Goal: Task Accomplishment & Management: Use online tool/utility

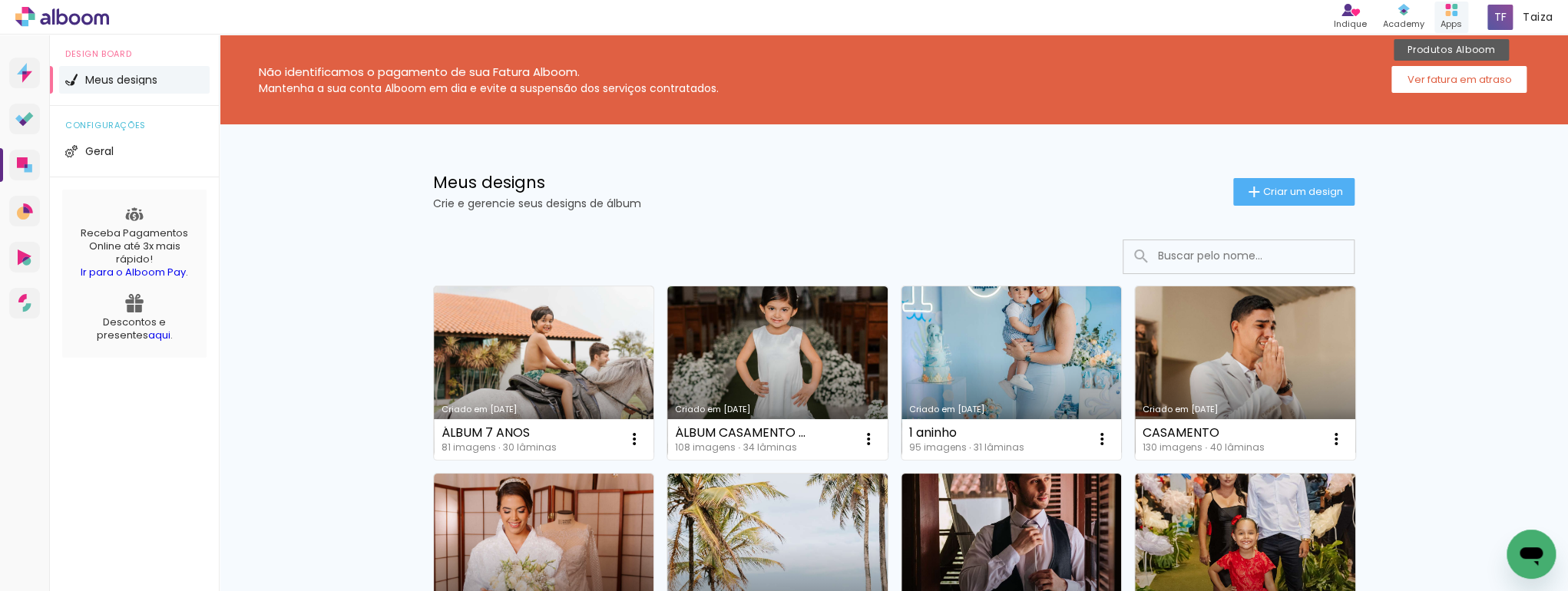
click at [1449, 22] on div "Apps" at bounding box center [1451, 24] width 22 height 13
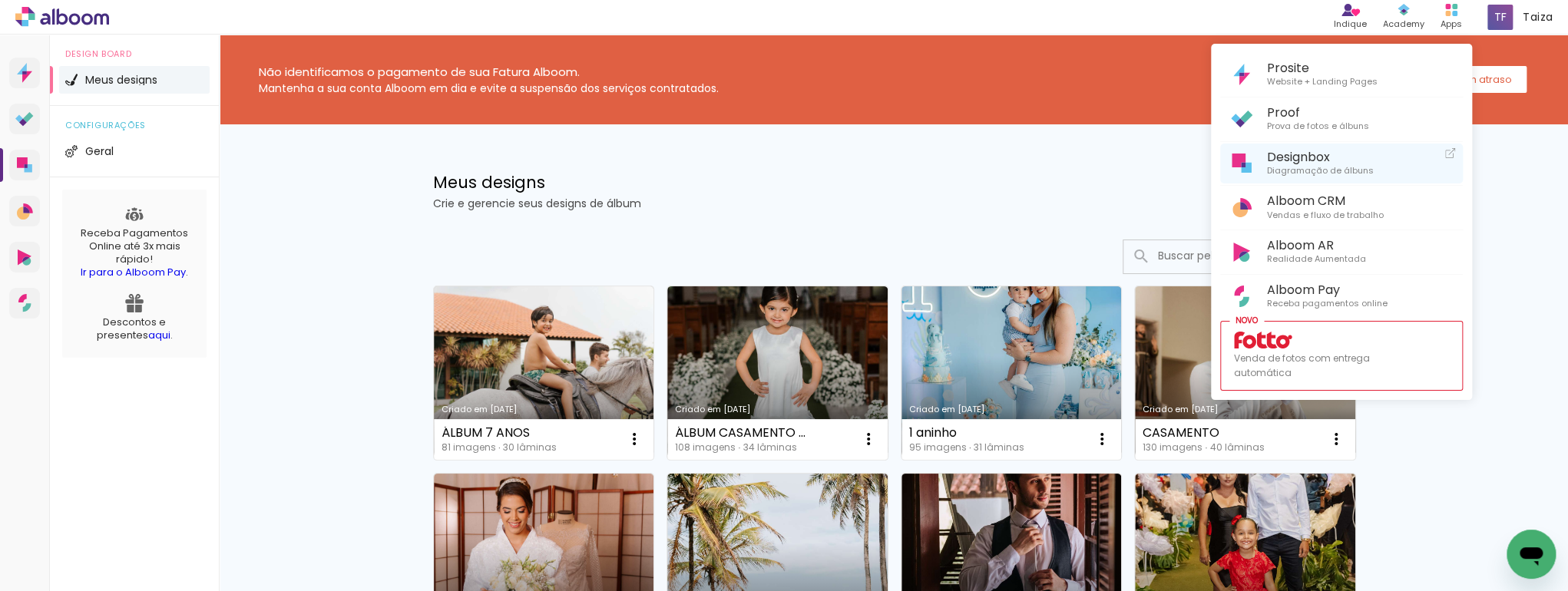
click at [1287, 161] on span "Designbox" at bounding box center [1319, 157] width 107 height 15
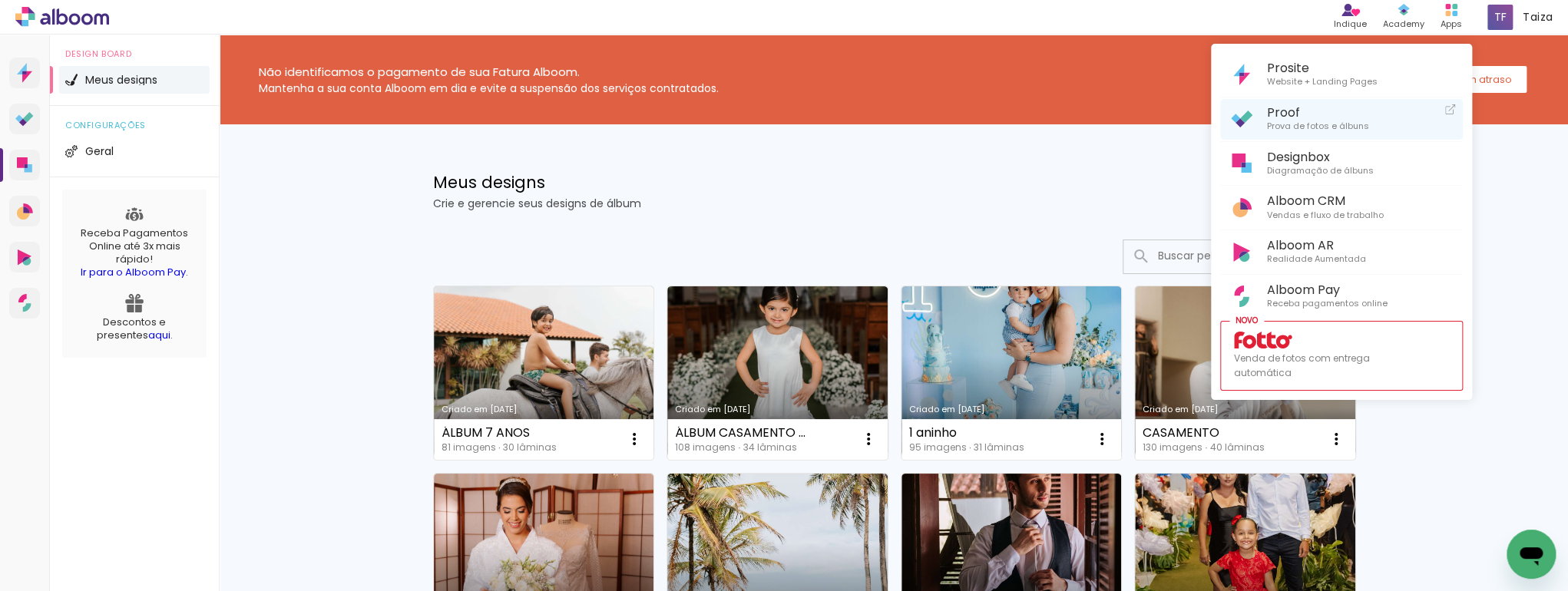
click at [1296, 126] on span "Prova de fotos e álbuns" at bounding box center [1317, 127] width 102 height 14
click at [1096, 444] on div at bounding box center [784, 296] width 1568 height 591
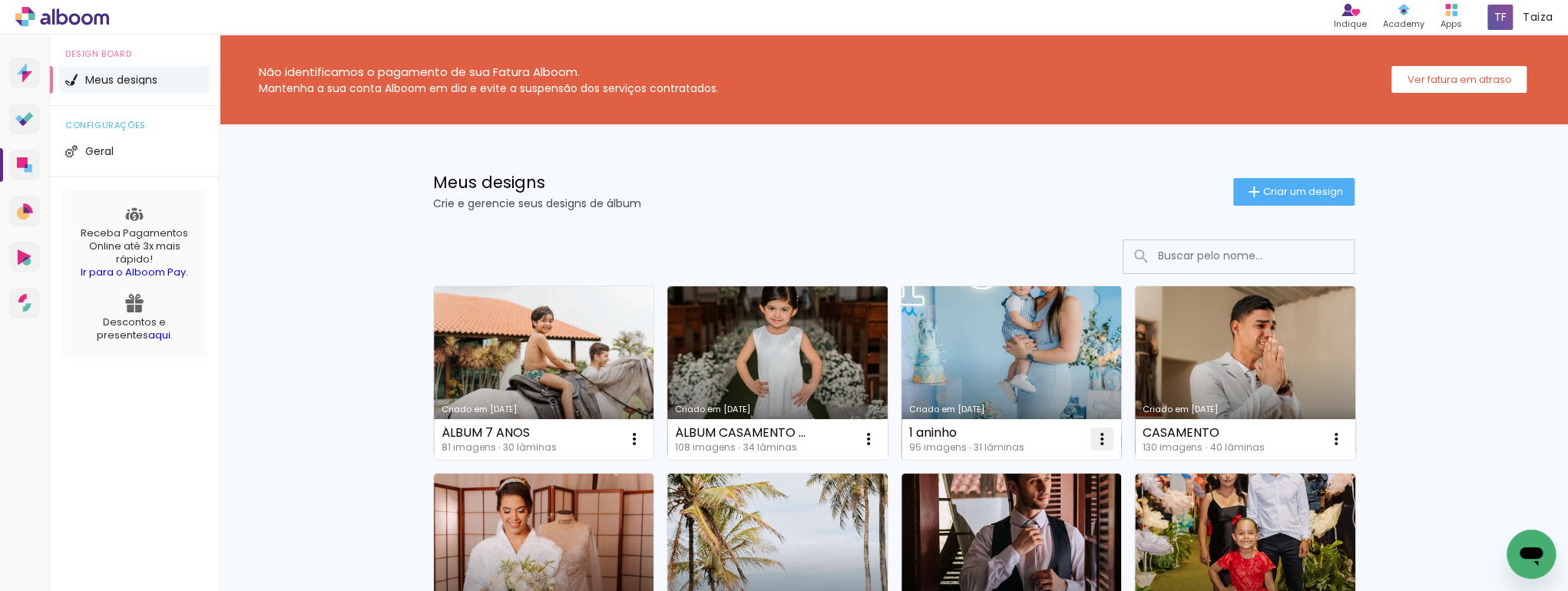
click at [1096, 435] on iron-icon at bounding box center [1102, 439] width 18 height 18
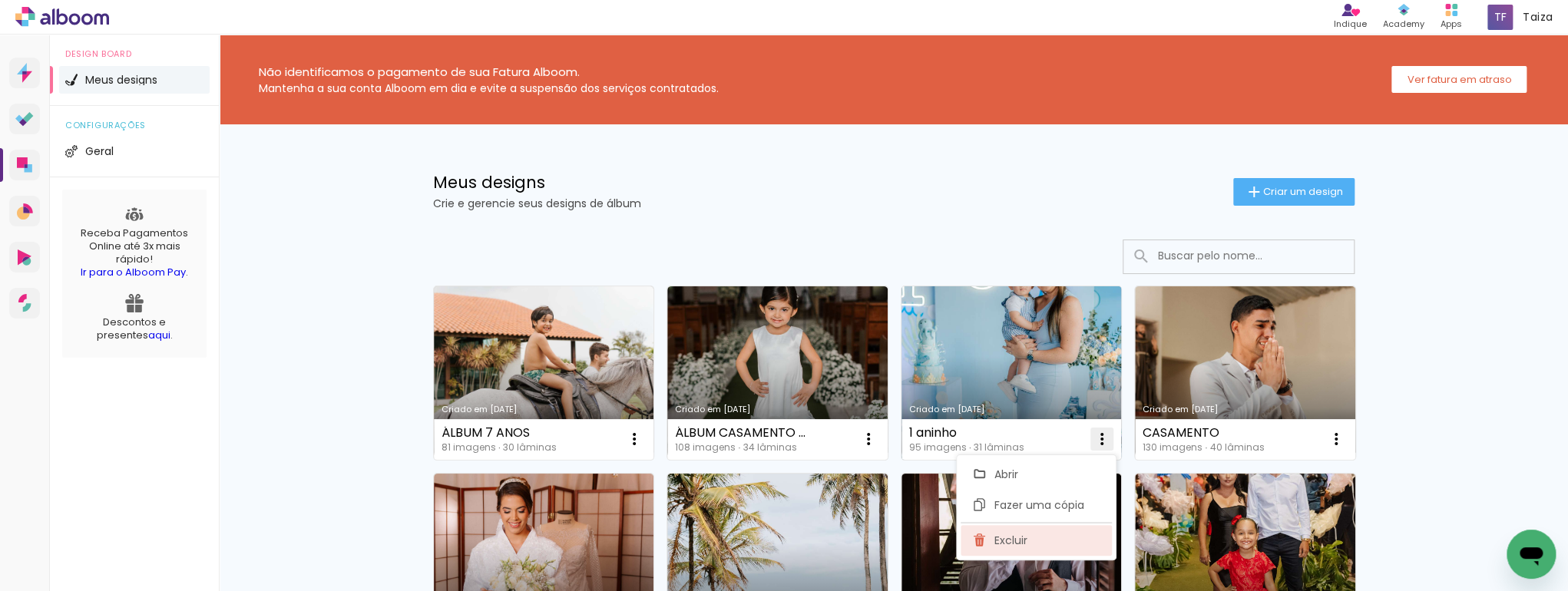
click at [998, 537] on span "Excluir" at bounding box center [1010, 540] width 33 height 11
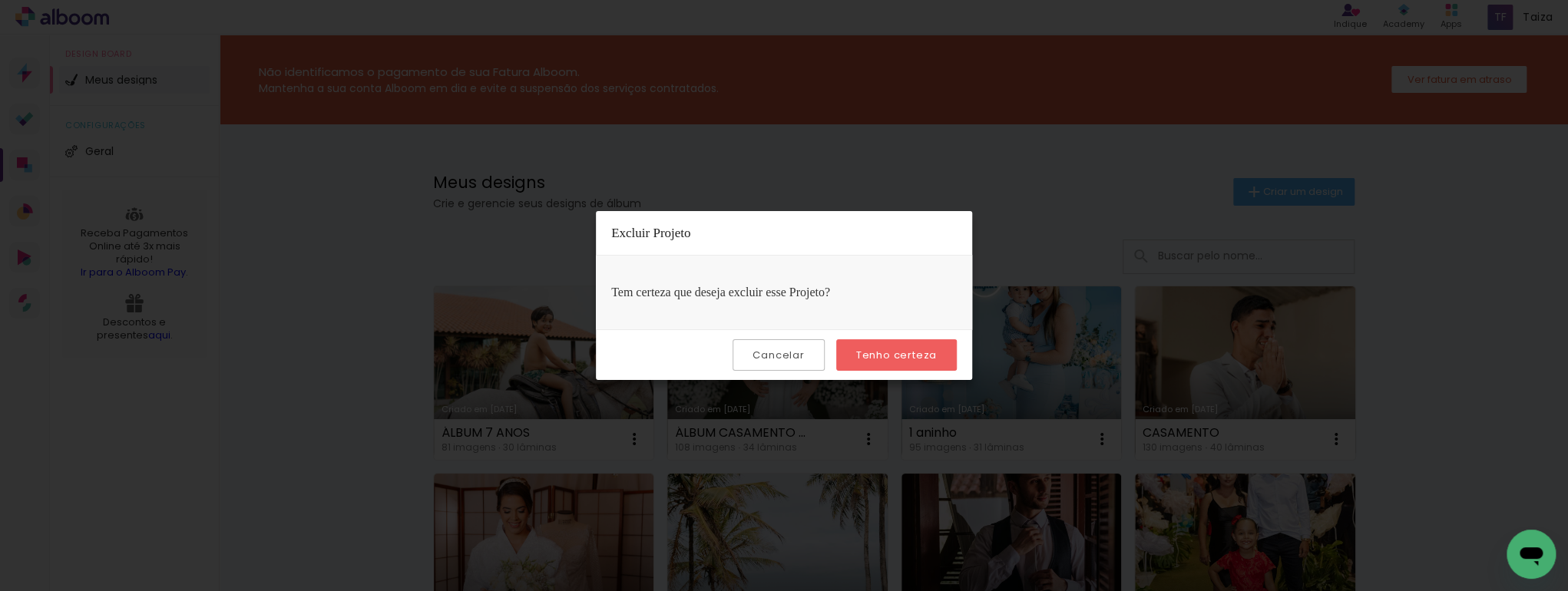
click at [0, 0] on slot "Tenho certeza" at bounding box center [0, 0] width 0 height 0
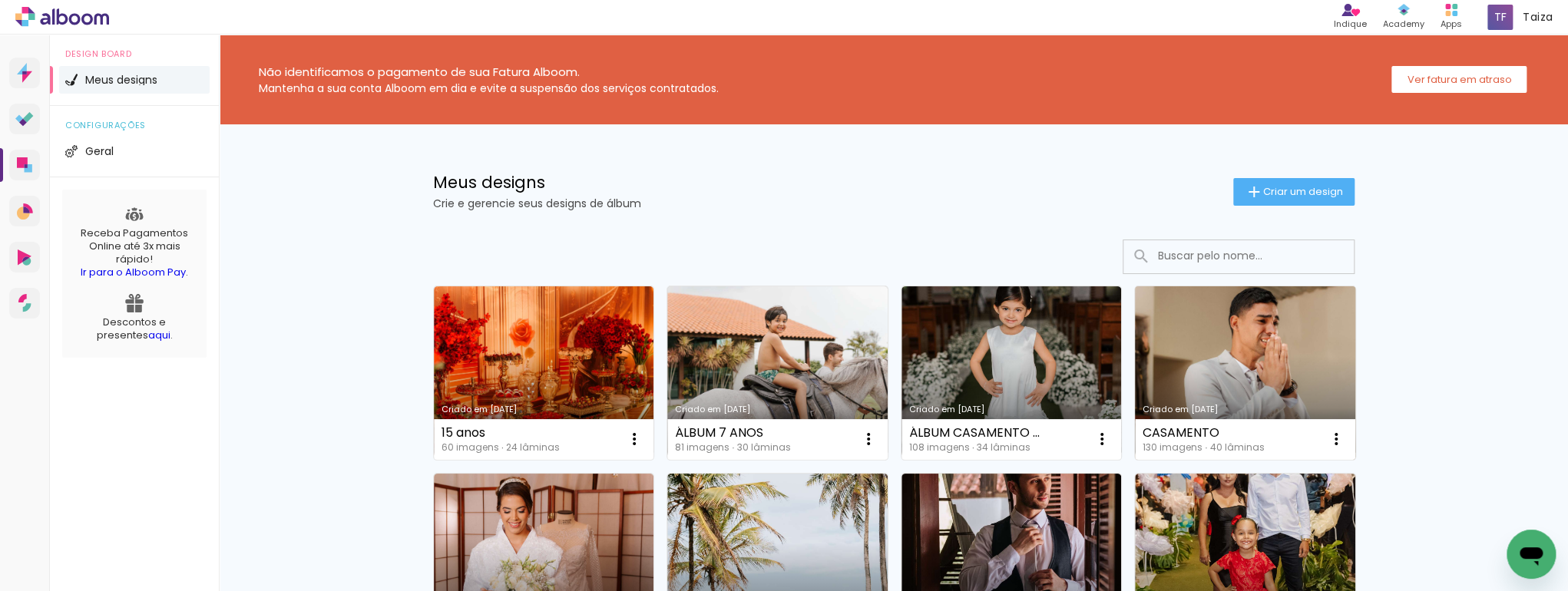
scroll to position [164, 0]
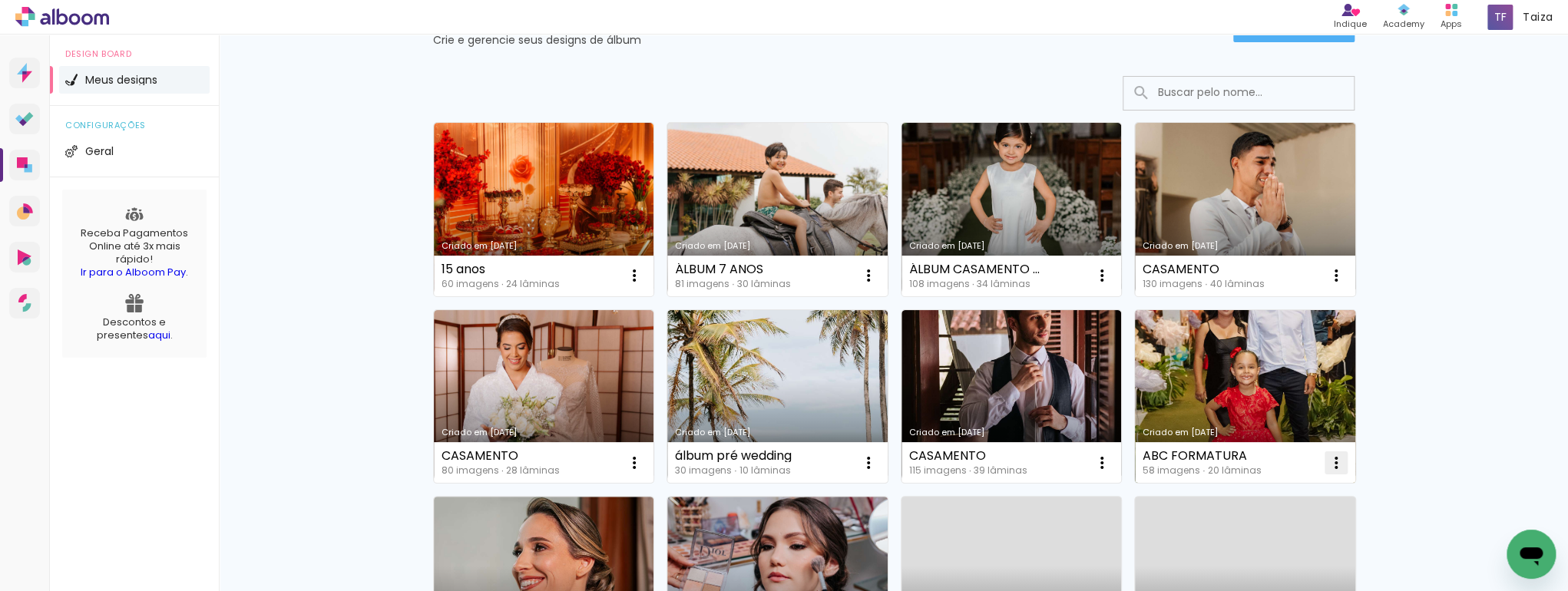
click at [1335, 461] on iron-icon at bounding box center [1335, 463] width 18 height 18
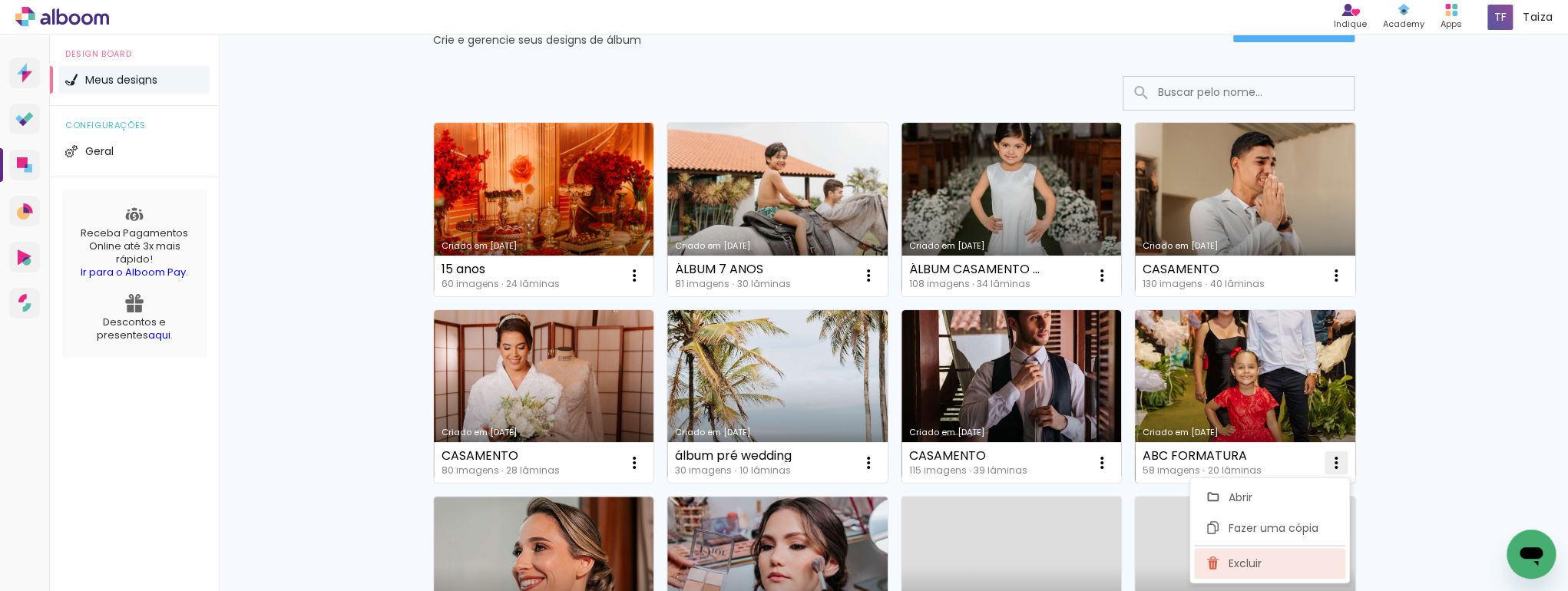
click at [1266, 550] on paper-item "Excluir" at bounding box center [1270, 563] width 152 height 31
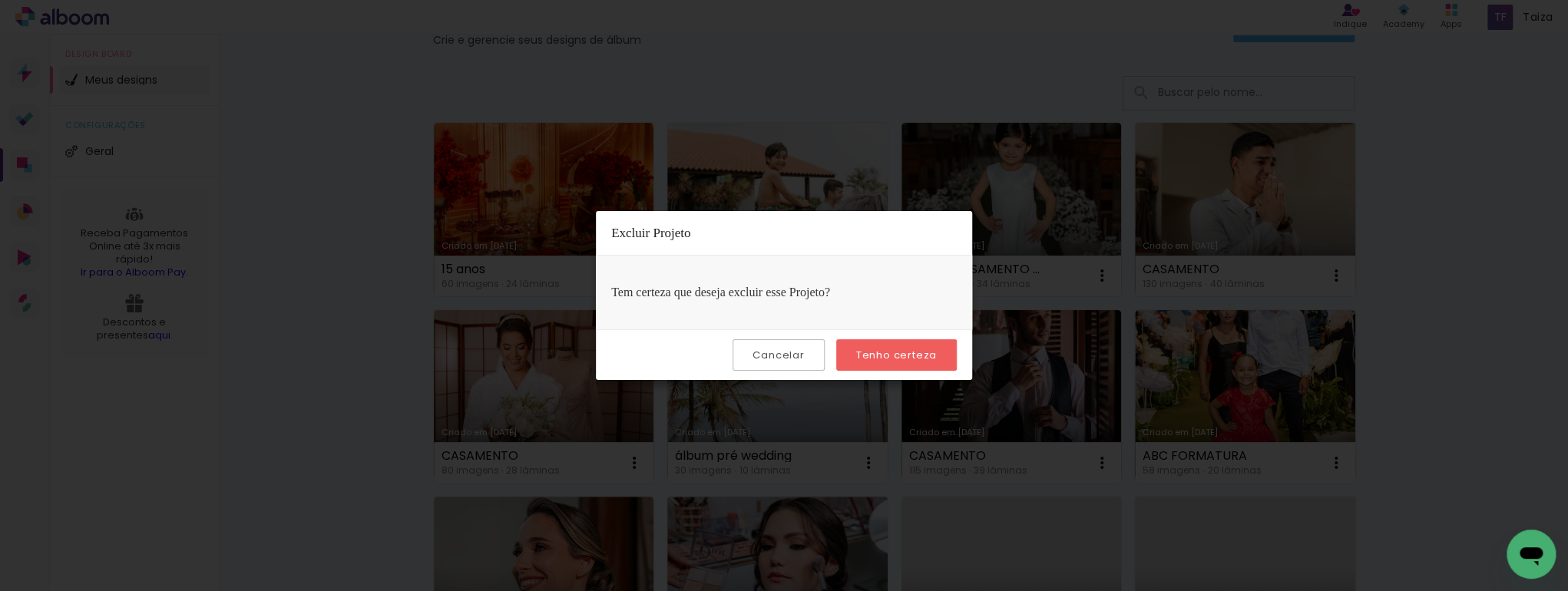
click at [879, 347] on paper-button "Tenho certeza" at bounding box center [896, 355] width 121 height 32
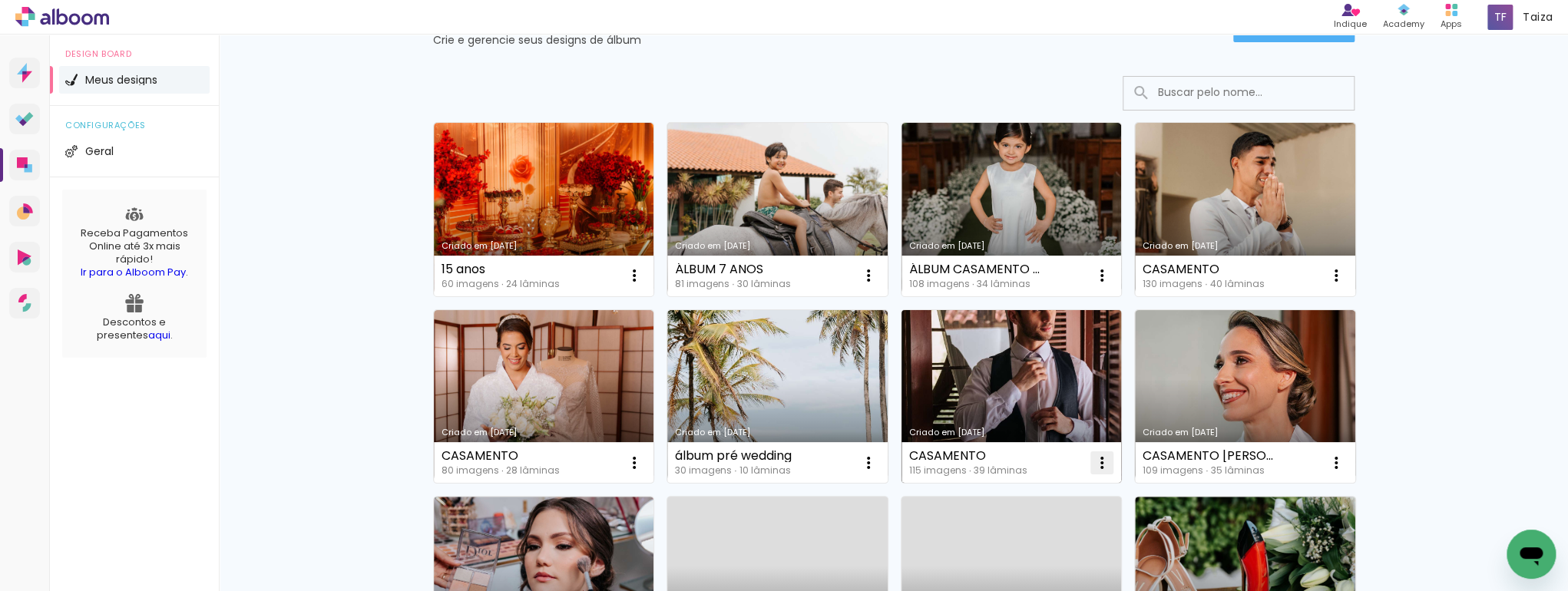
click at [1103, 461] on iron-icon at bounding box center [1102, 463] width 18 height 18
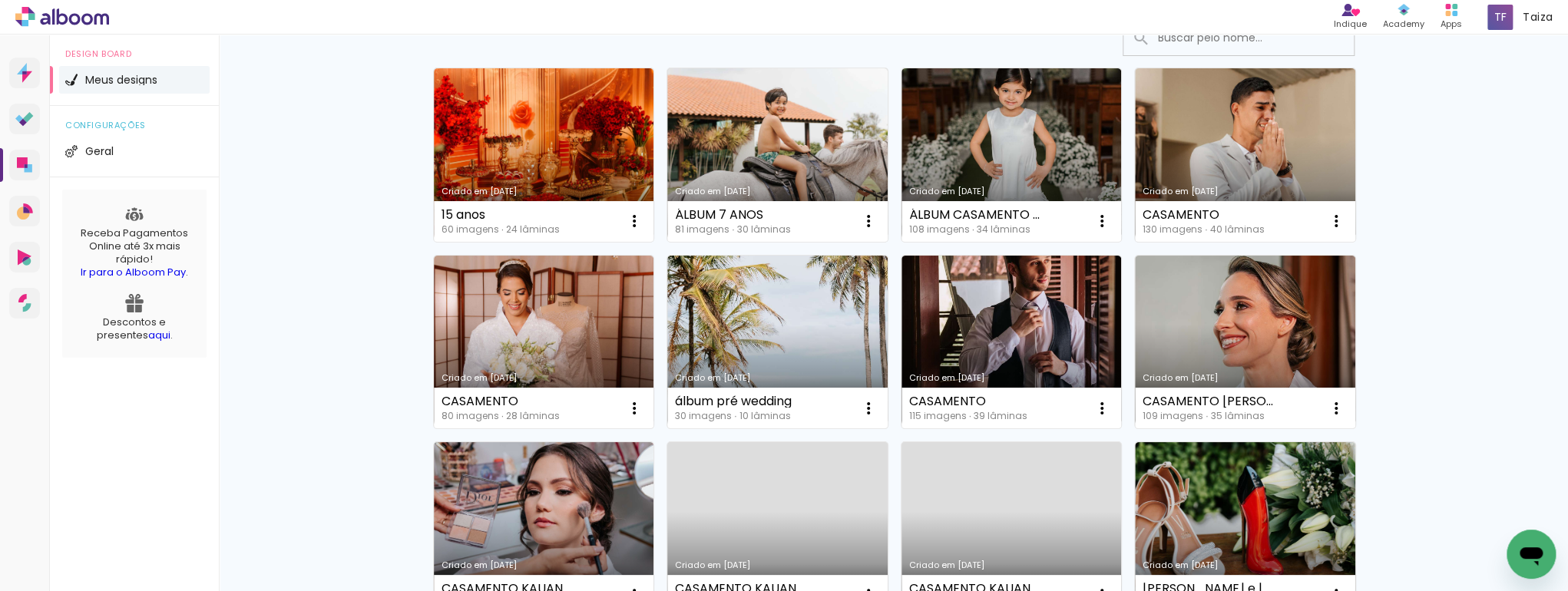
scroll to position [246, 0]
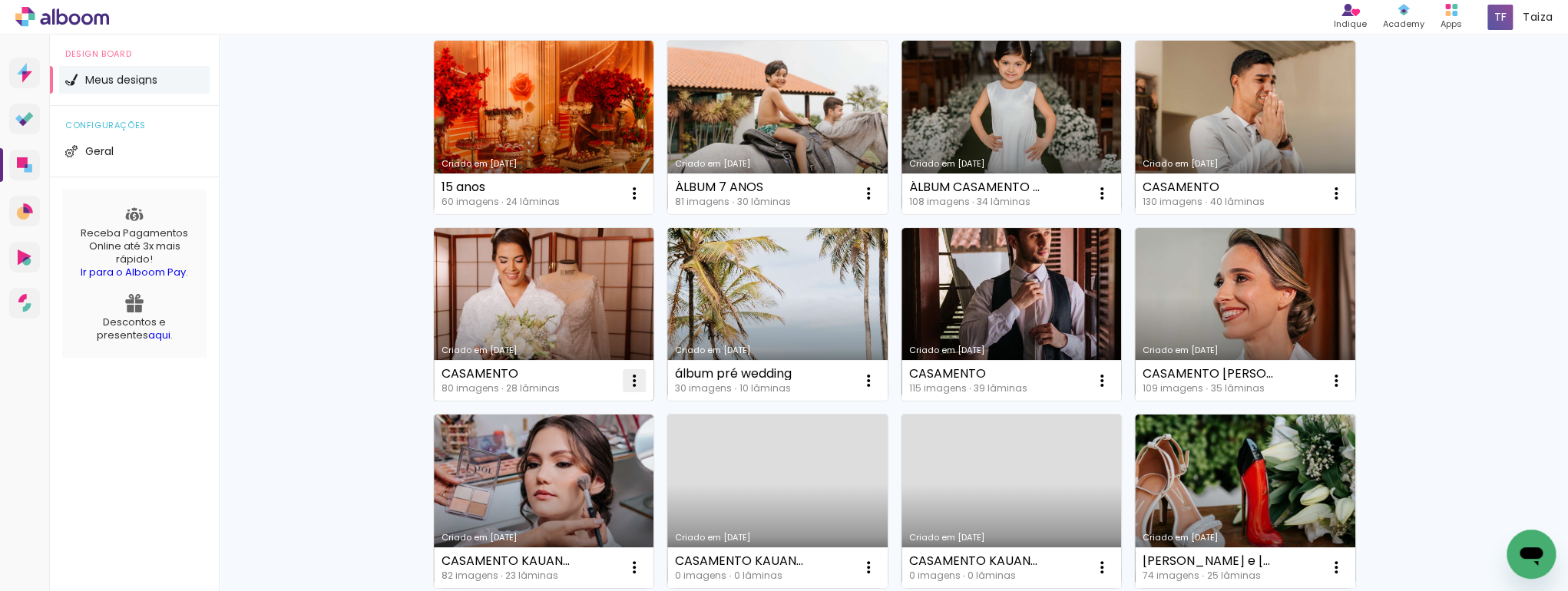
click at [625, 384] on iron-icon at bounding box center [634, 380] width 18 height 18
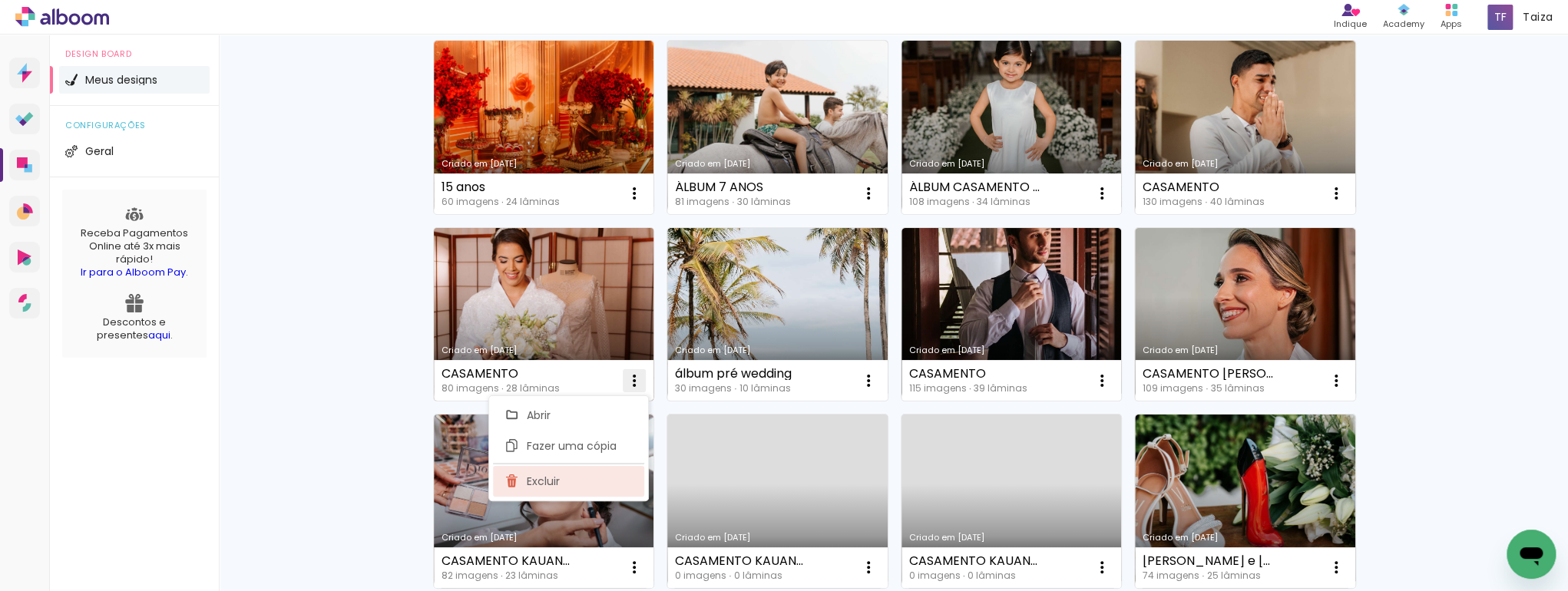
click at [606, 479] on paper-item "Excluir" at bounding box center [569, 481] width 152 height 31
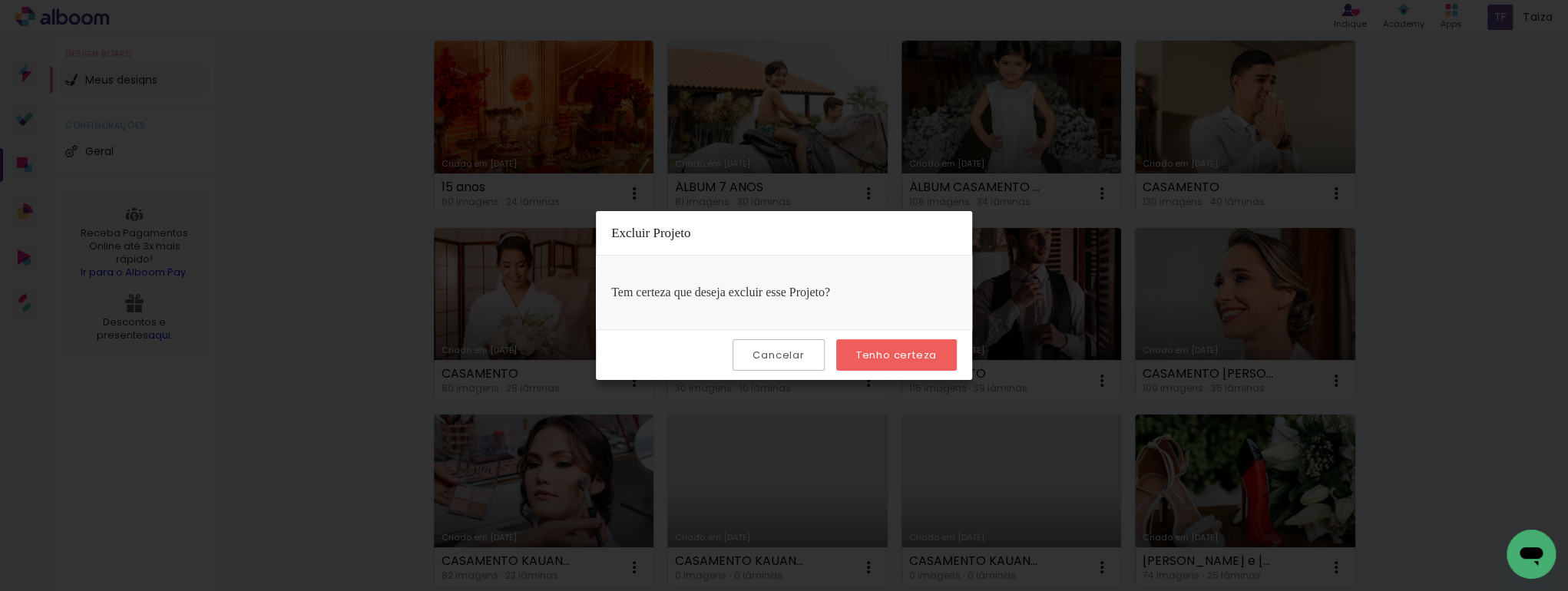
click at [0, 0] on slot "Tenho certeza" at bounding box center [0, 0] width 0 height 0
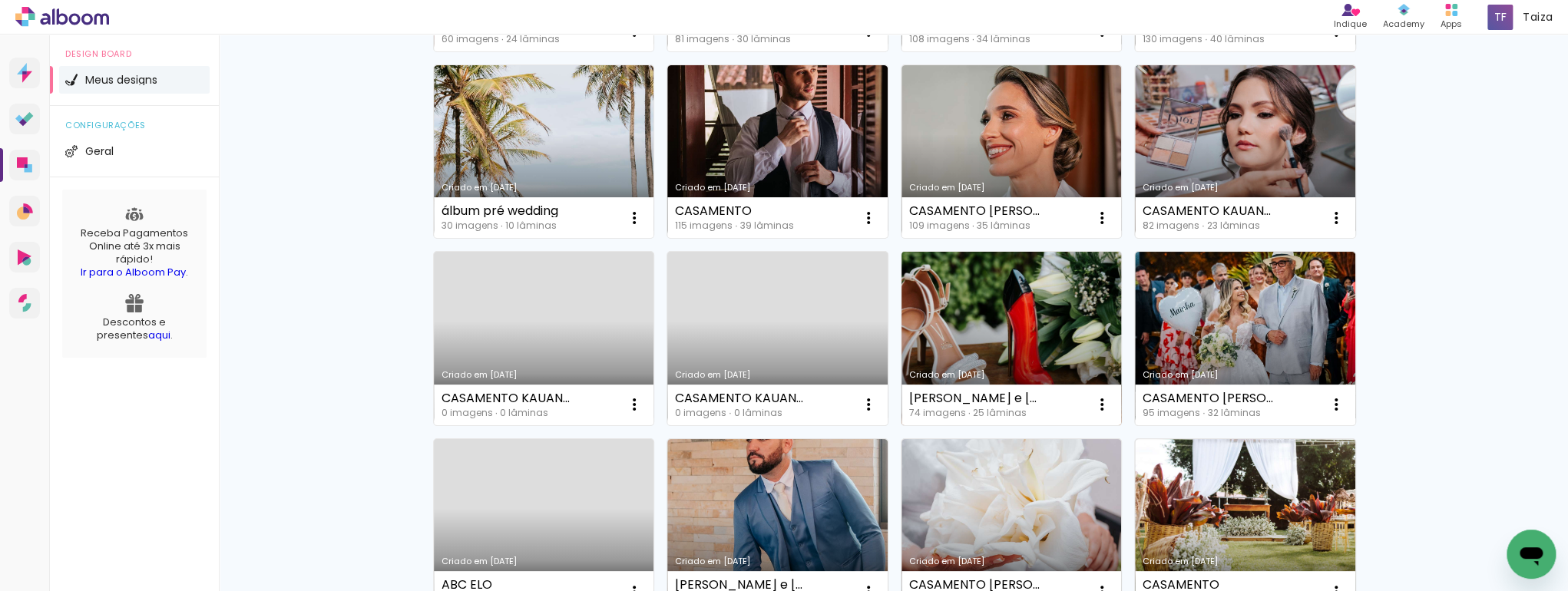
scroll to position [409, 0]
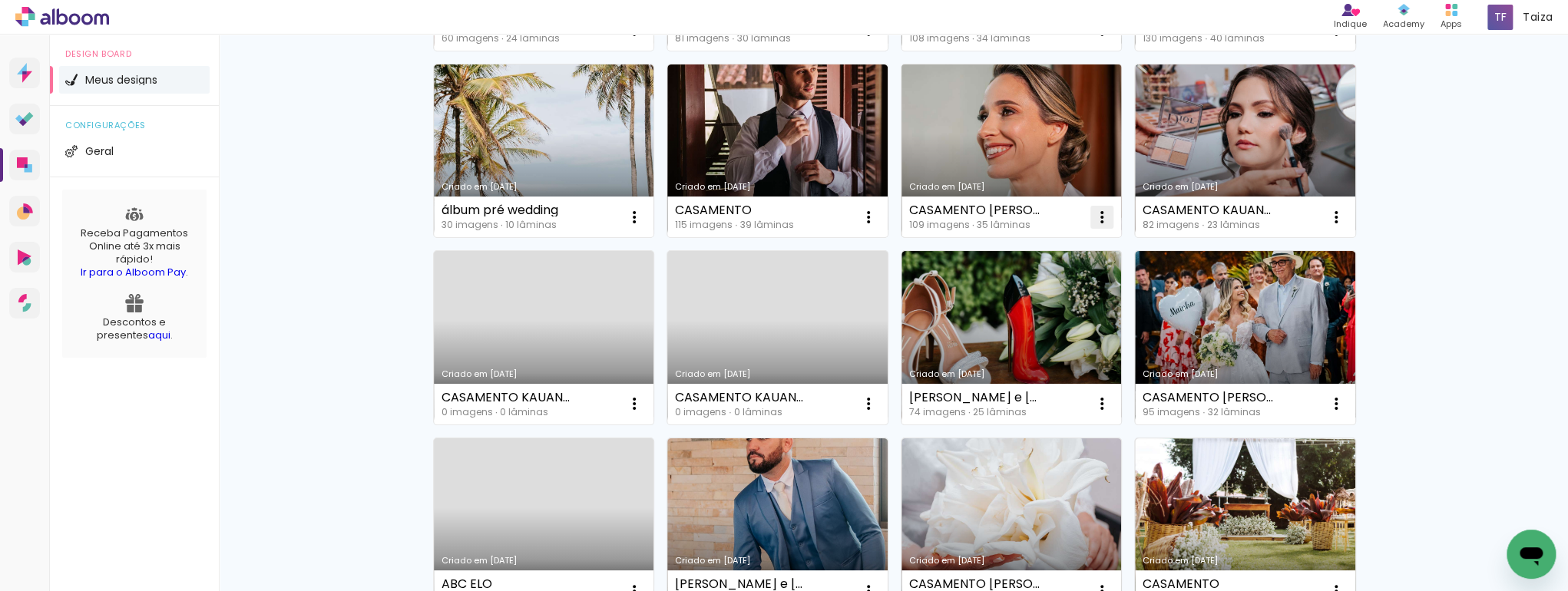
click at [1094, 220] on iron-icon at bounding box center [1102, 217] width 18 height 18
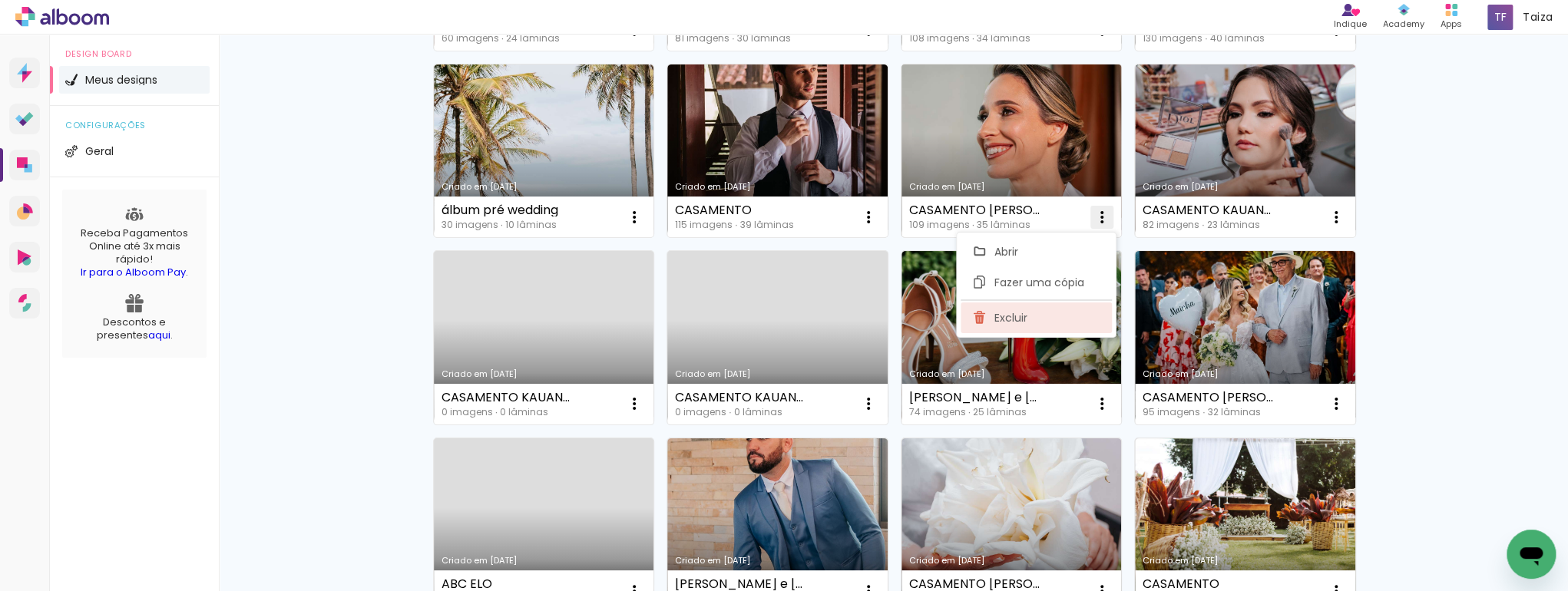
click at [1064, 317] on paper-item "Excluir" at bounding box center [1036, 317] width 152 height 31
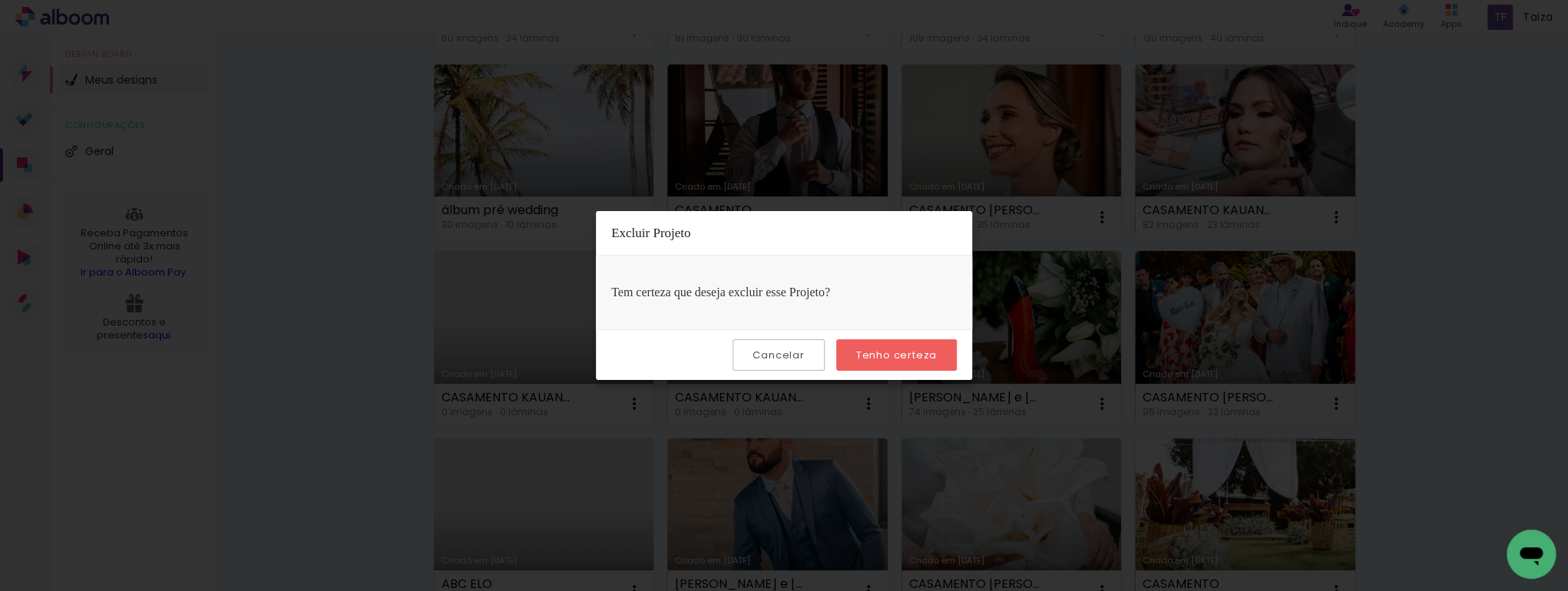
click at [942, 359] on paper-button "Tenho certeza" at bounding box center [896, 355] width 121 height 32
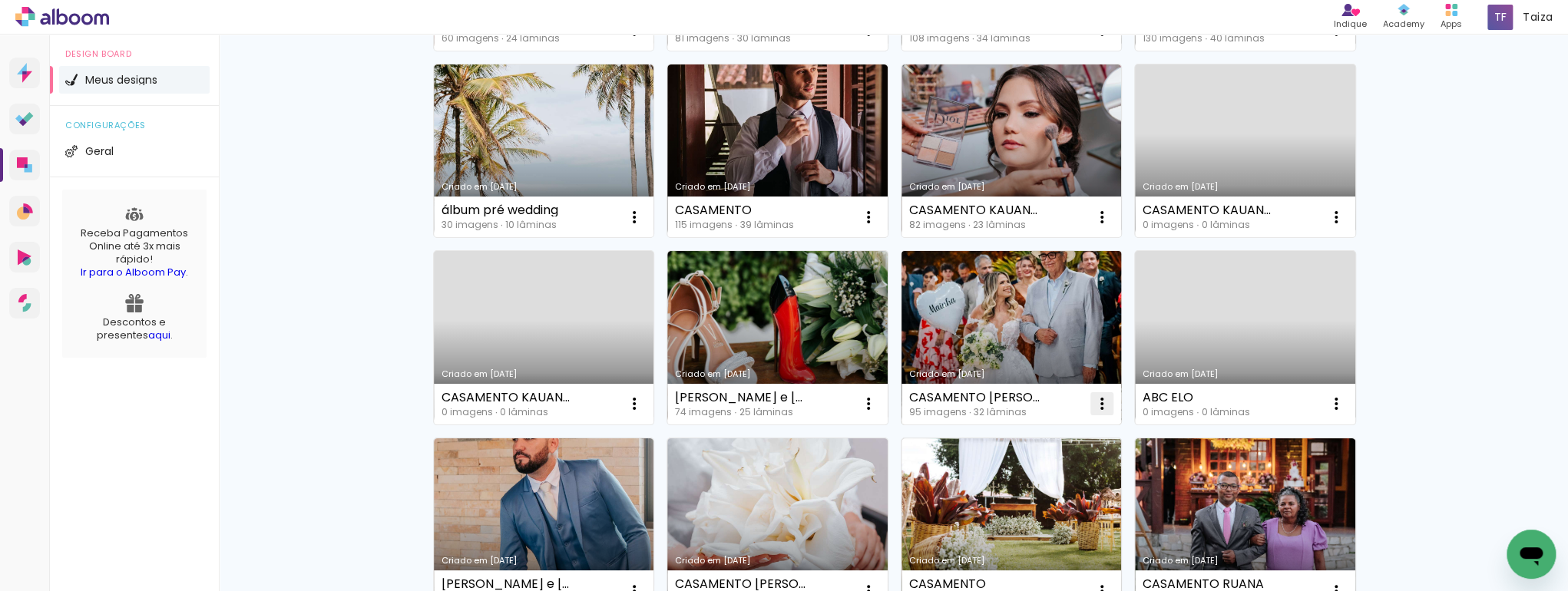
click at [1093, 402] on iron-icon at bounding box center [1102, 403] width 18 height 18
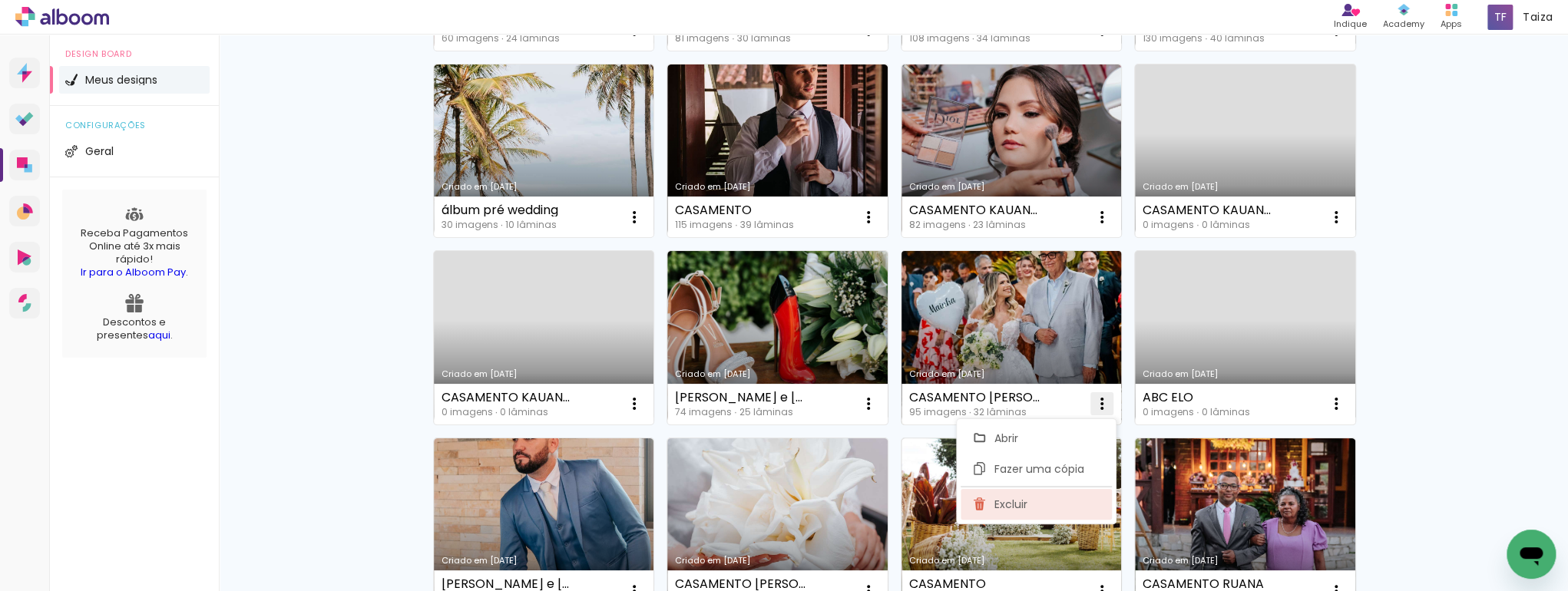
click at [1035, 497] on paper-item "Excluir" at bounding box center [1036, 504] width 152 height 31
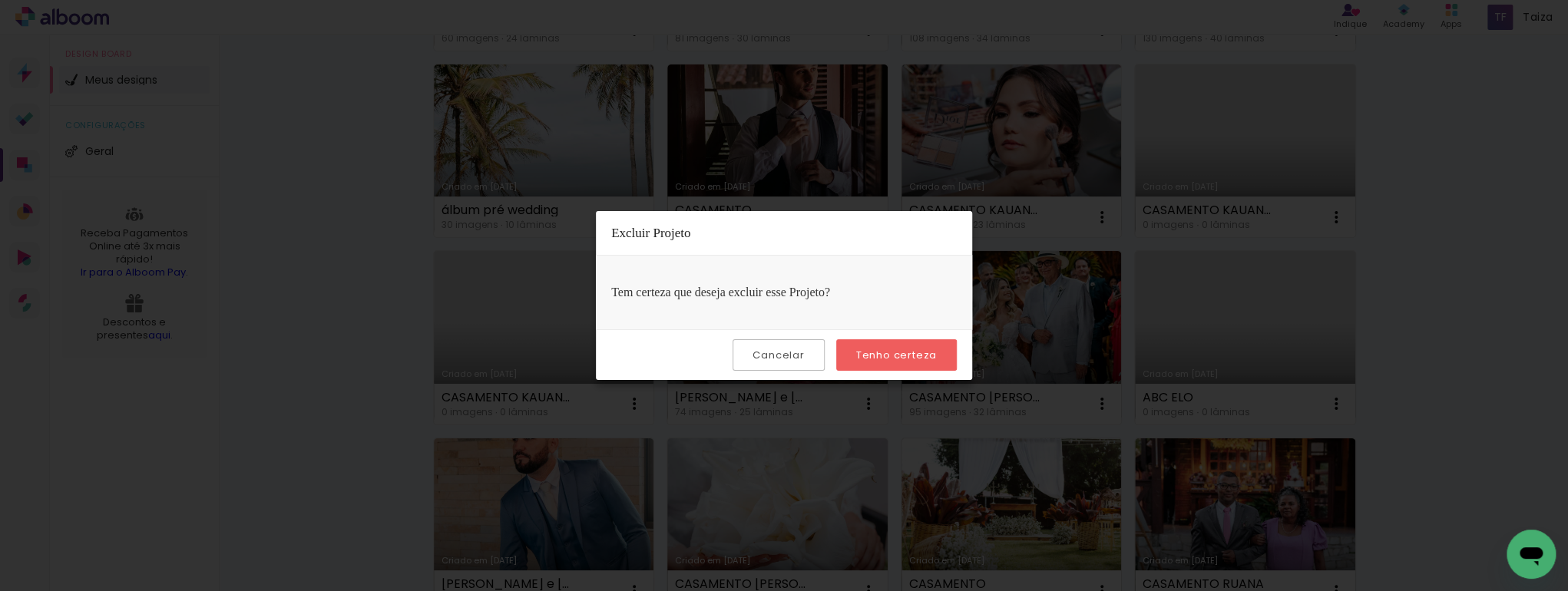
click at [0, 0] on slot "Tenho certeza" at bounding box center [0, 0] width 0 height 0
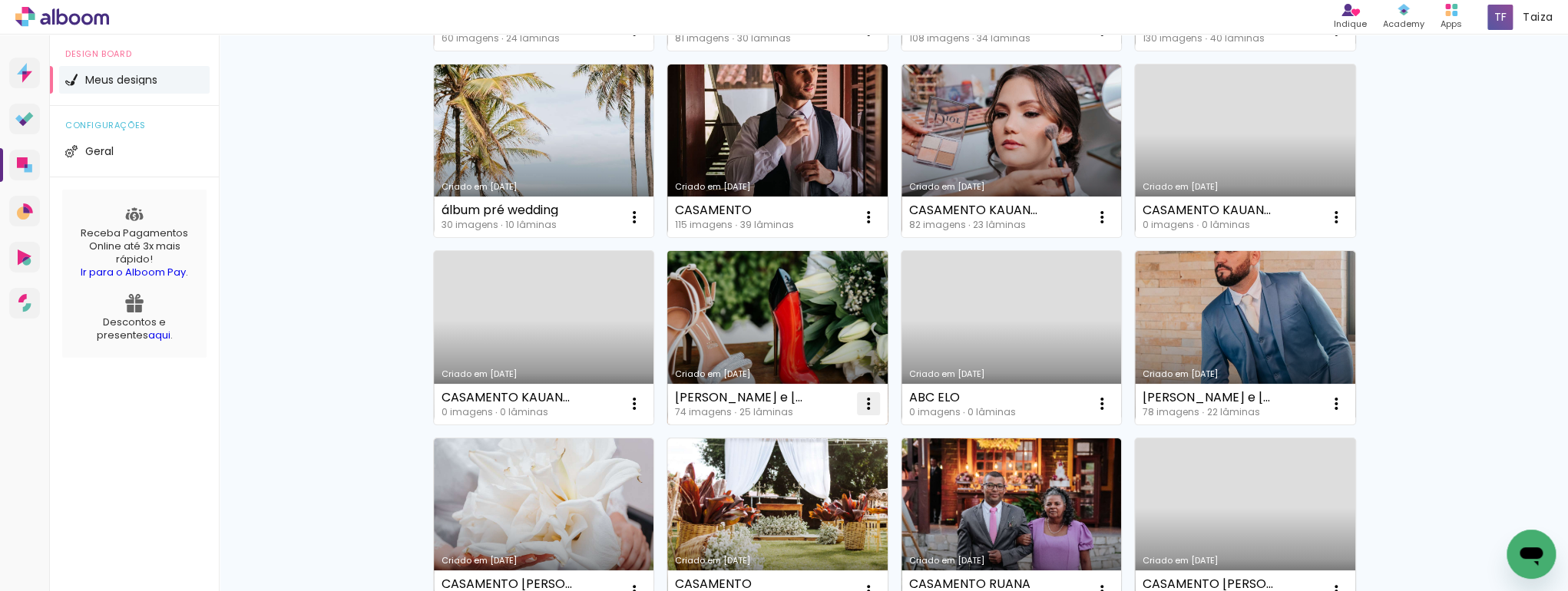
click at [867, 404] on iron-icon at bounding box center [868, 403] width 18 height 18
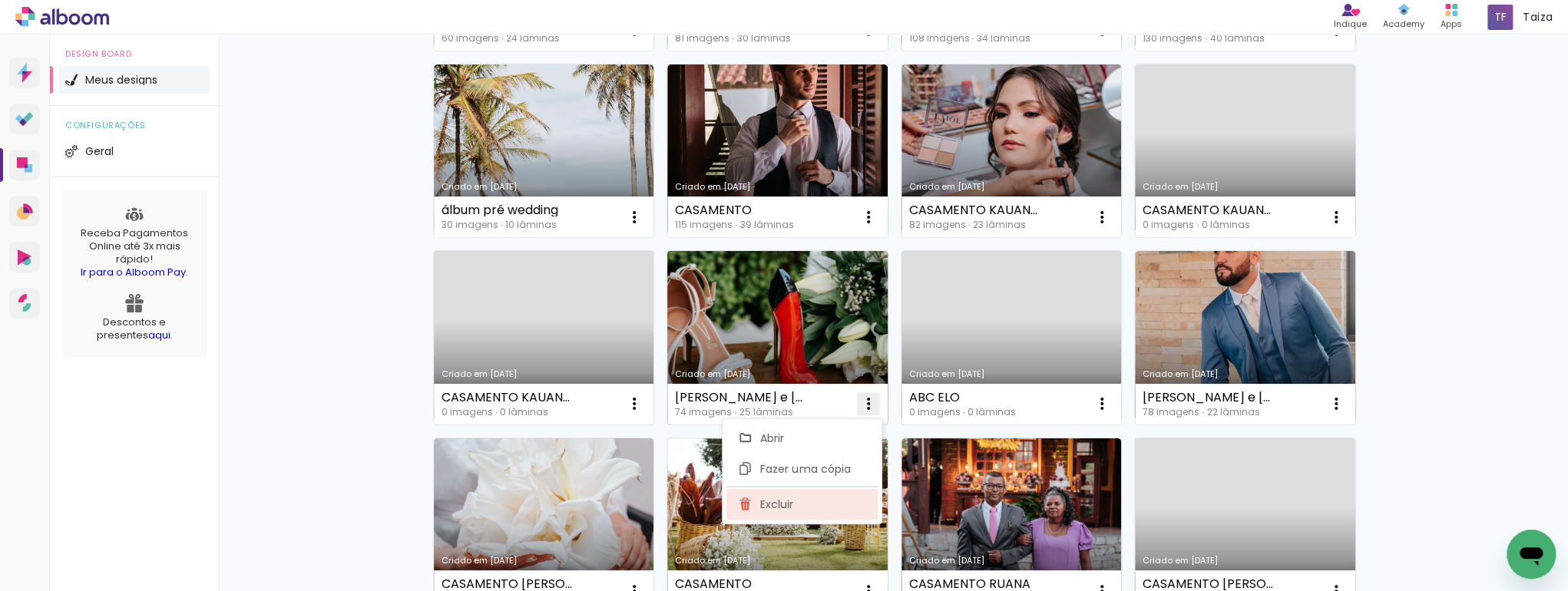
click at [835, 497] on paper-item "Excluir" at bounding box center [802, 504] width 152 height 31
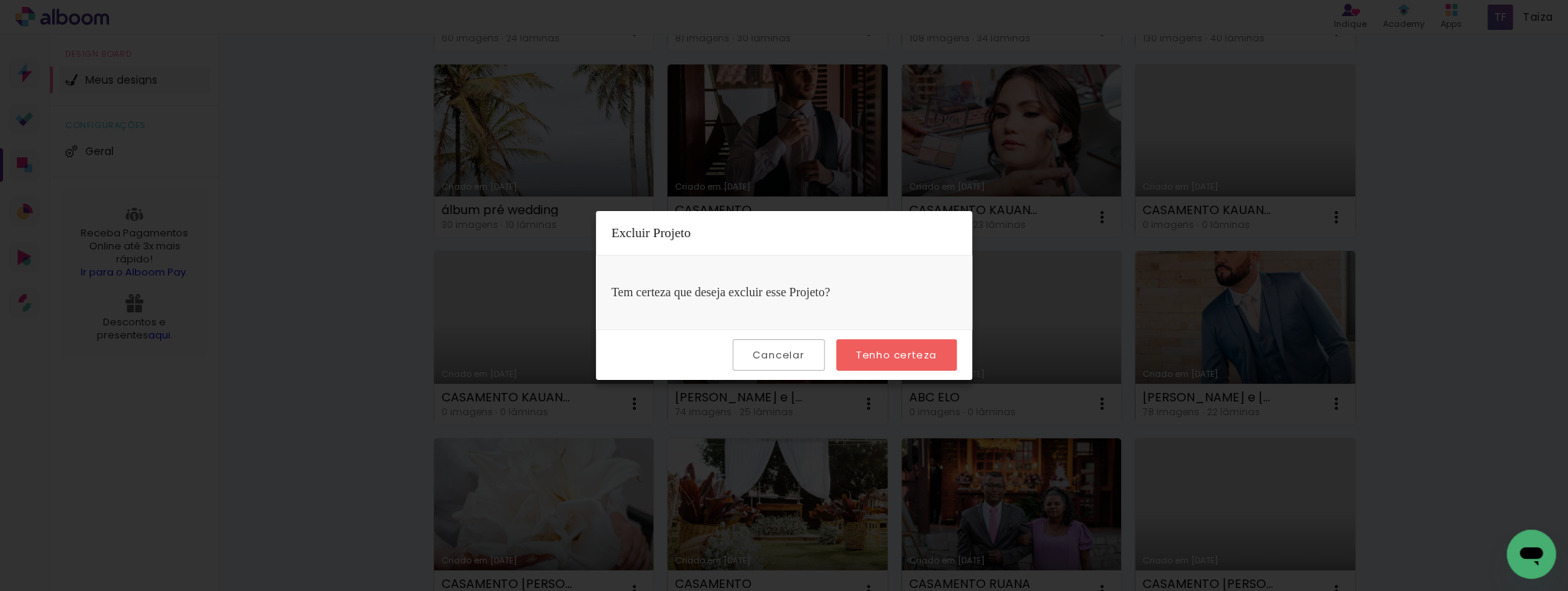
click at [0, 0] on slot "Tenho certeza" at bounding box center [0, 0] width 0 height 0
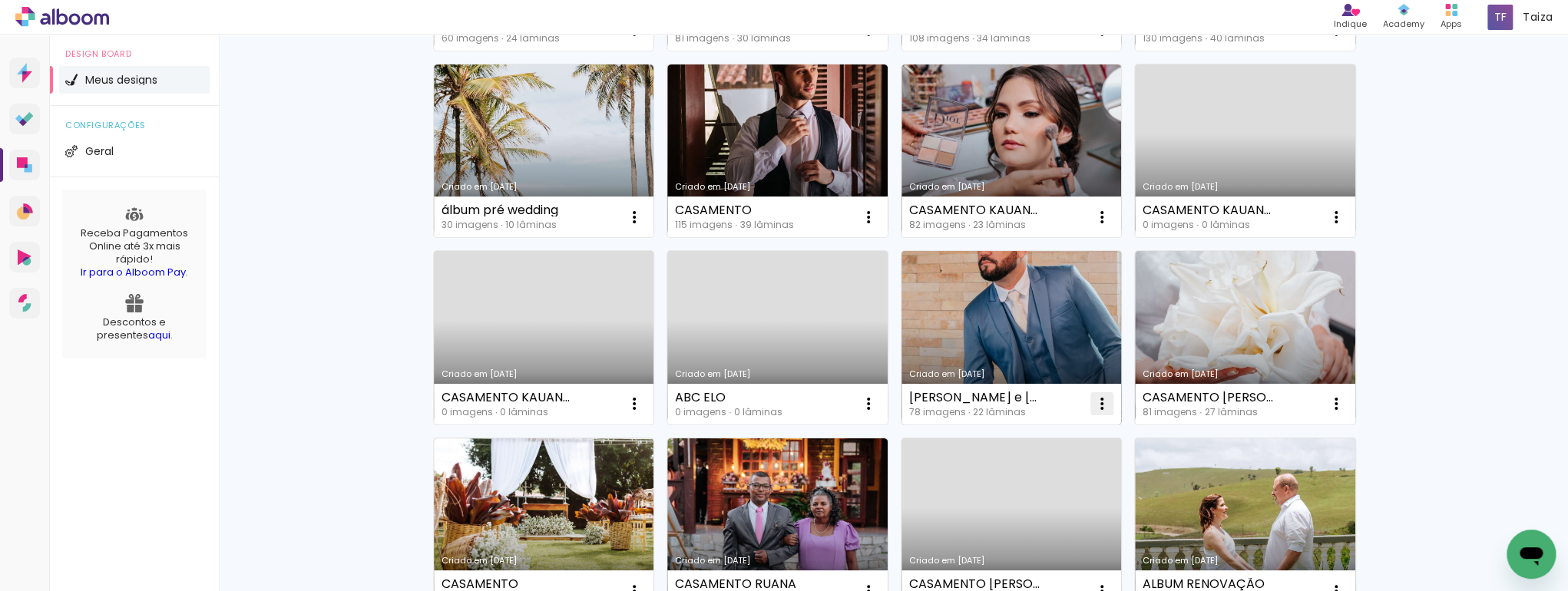
click at [1086, 401] on paper-icon-button at bounding box center [1101, 403] width 31 height 31
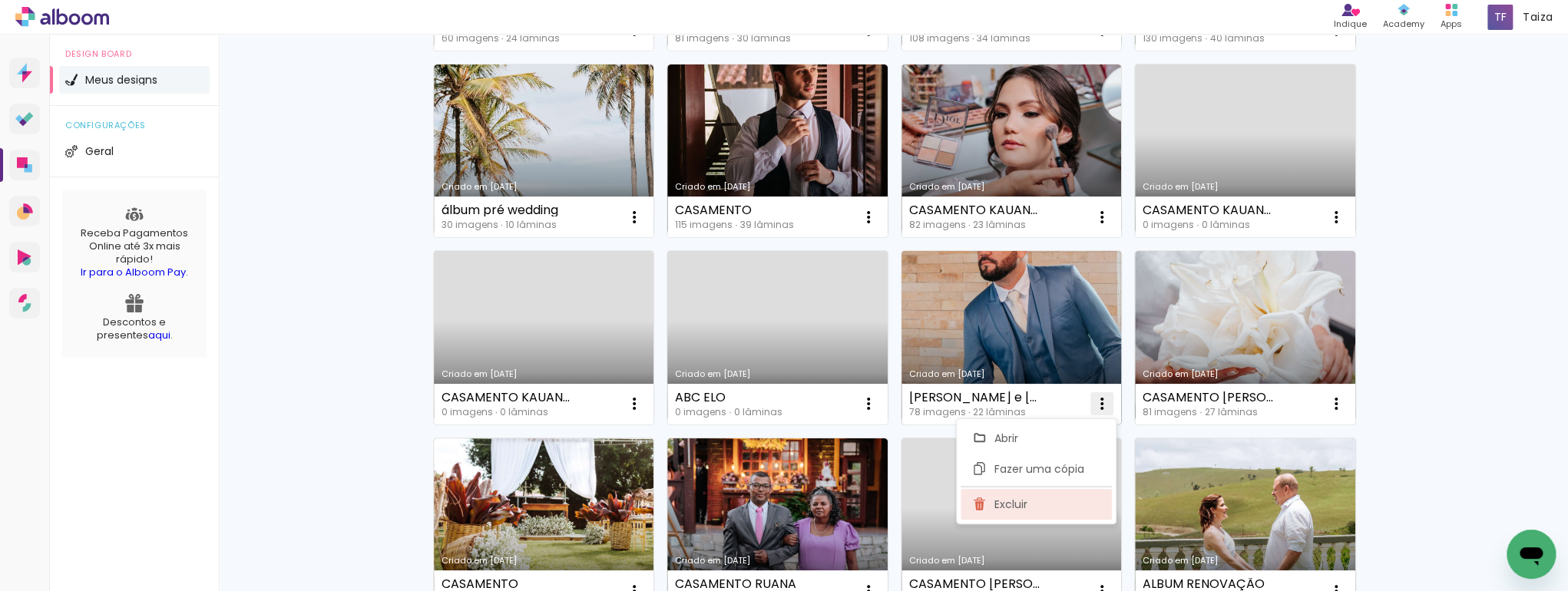
click at [1013, 508] on span "Excluir" at bounding box center [1010, 504] width 33 height 11
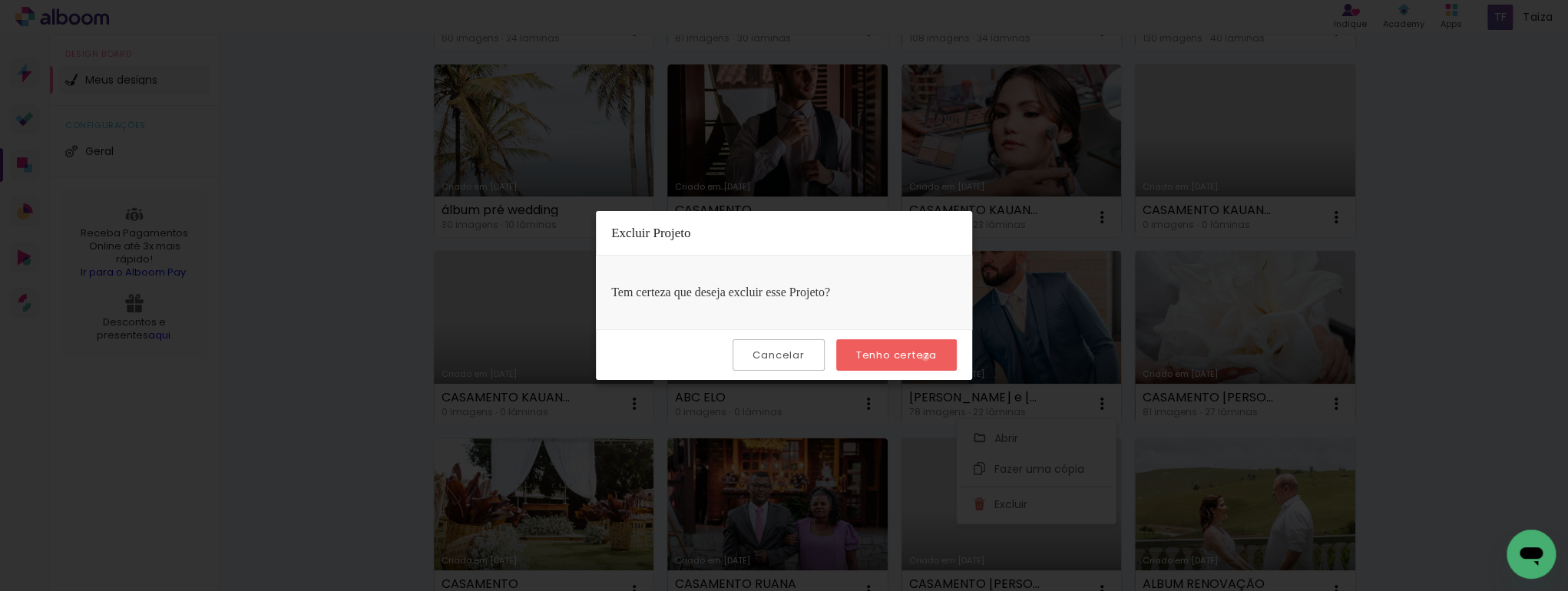
click at [0, 0] on slot "Tenho certeza" at bounding box center [0, 0] width 0 height 0
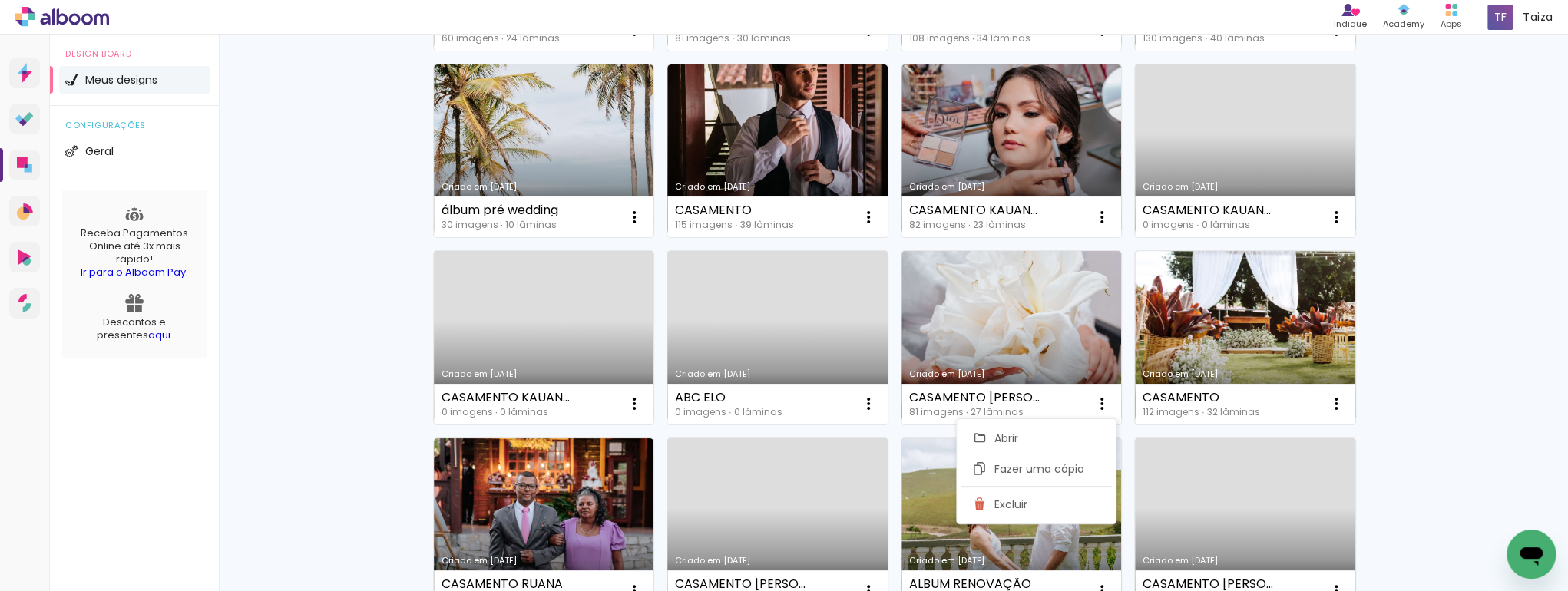
click at [1437, 403] on div "Não identificamos o pagamento de sua Fatura Alboom. Mantenha a sua conta Alboom…" at bounding box center [893, 284] width 1349 height 1317
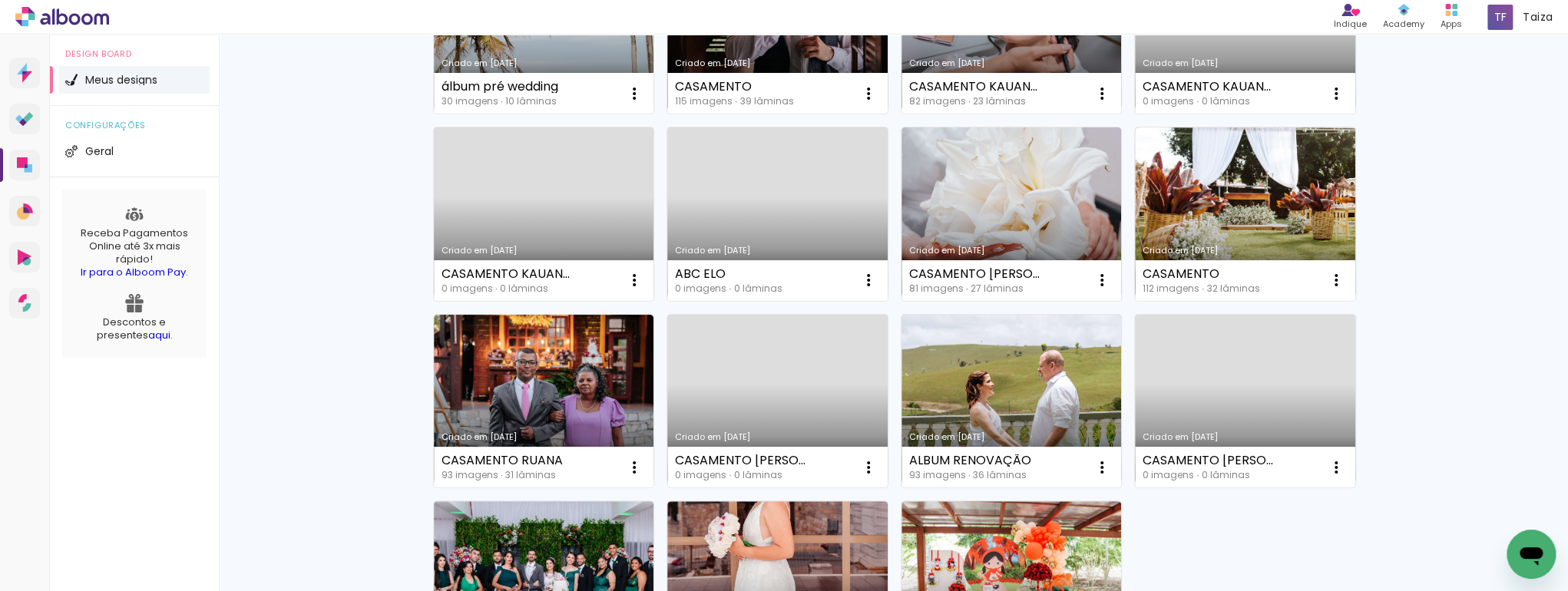
scroll to position [655, 0]
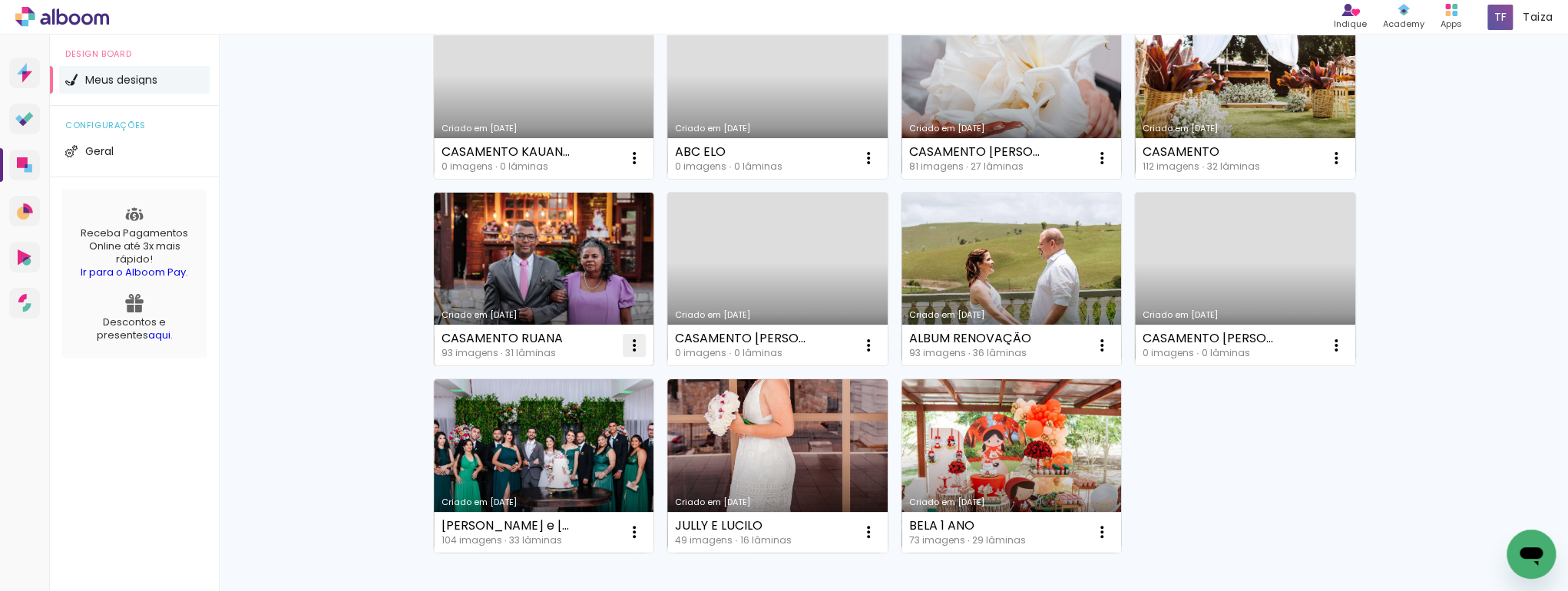
click at [627, 343] on iron-icon at bounding box center [634, 345] width 18 height 18
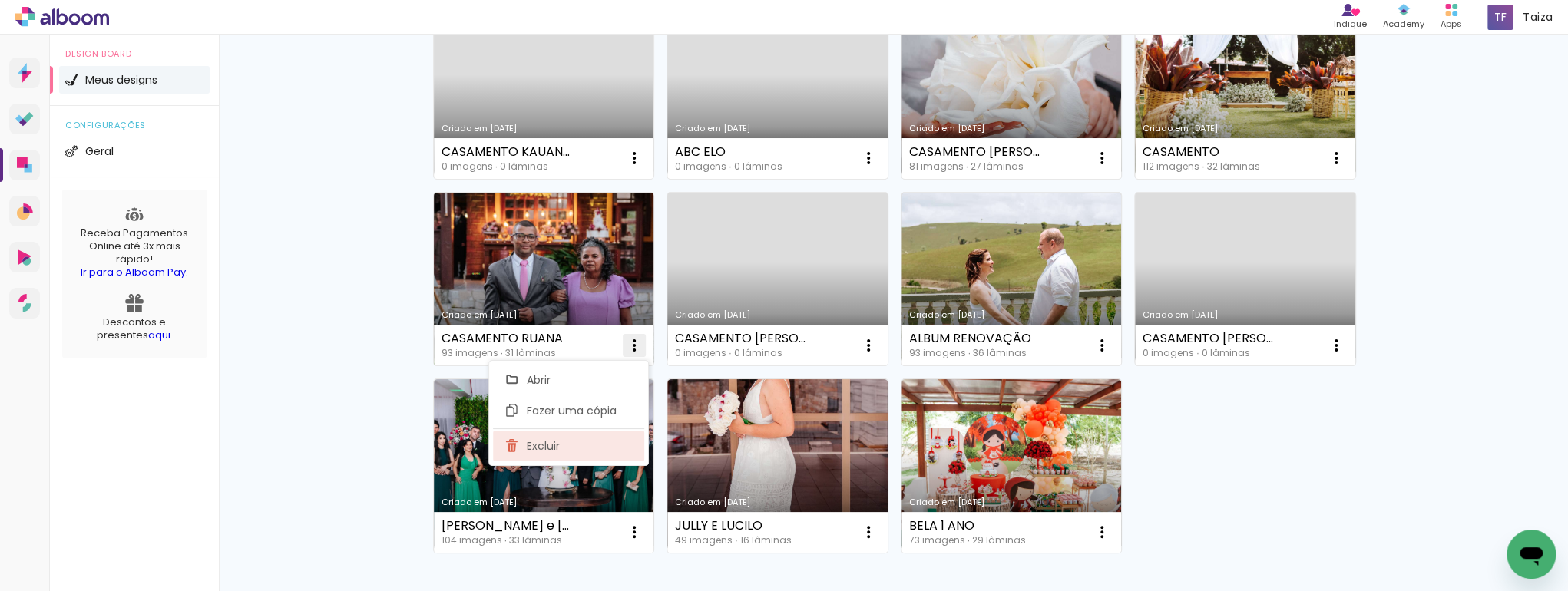
click at [598, 440] on paper-item "Excluir" at bounding box center [569, 446] width 152 height 31
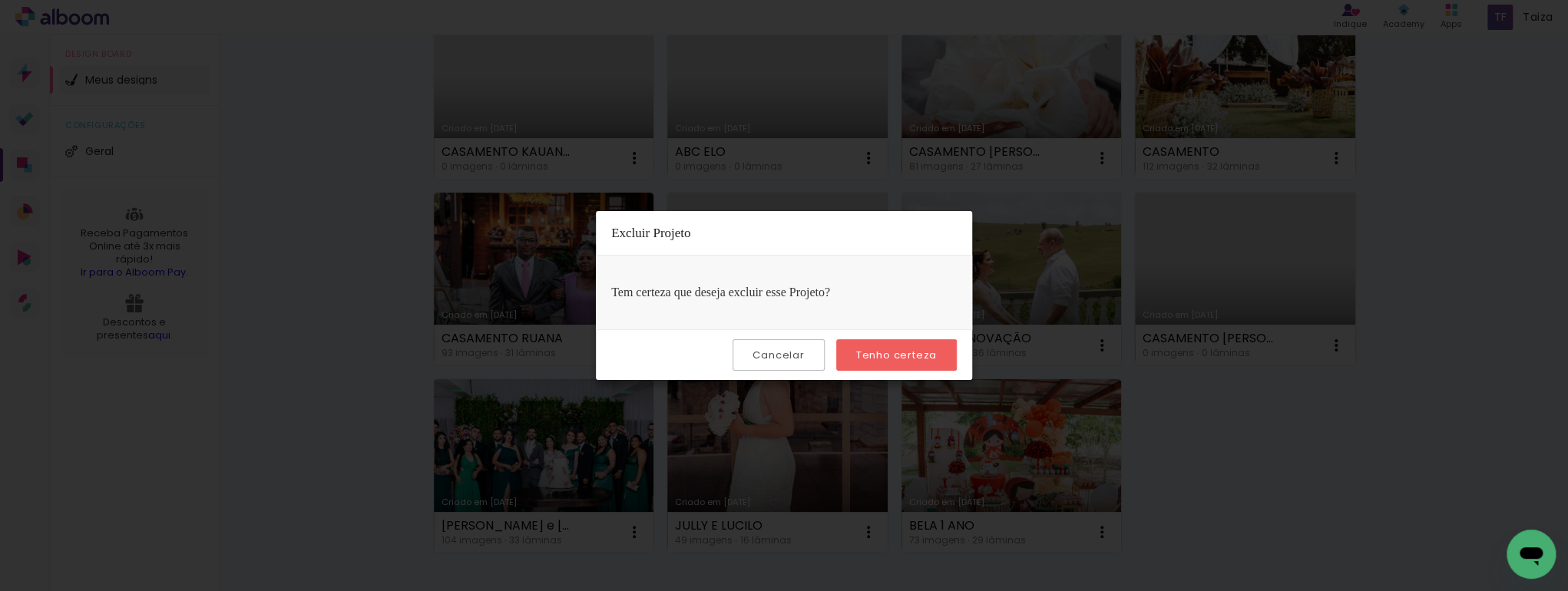
click at [853, 351] on paper-button "Tenho certeza" at bounding box center [896, 355] width 121 height 32
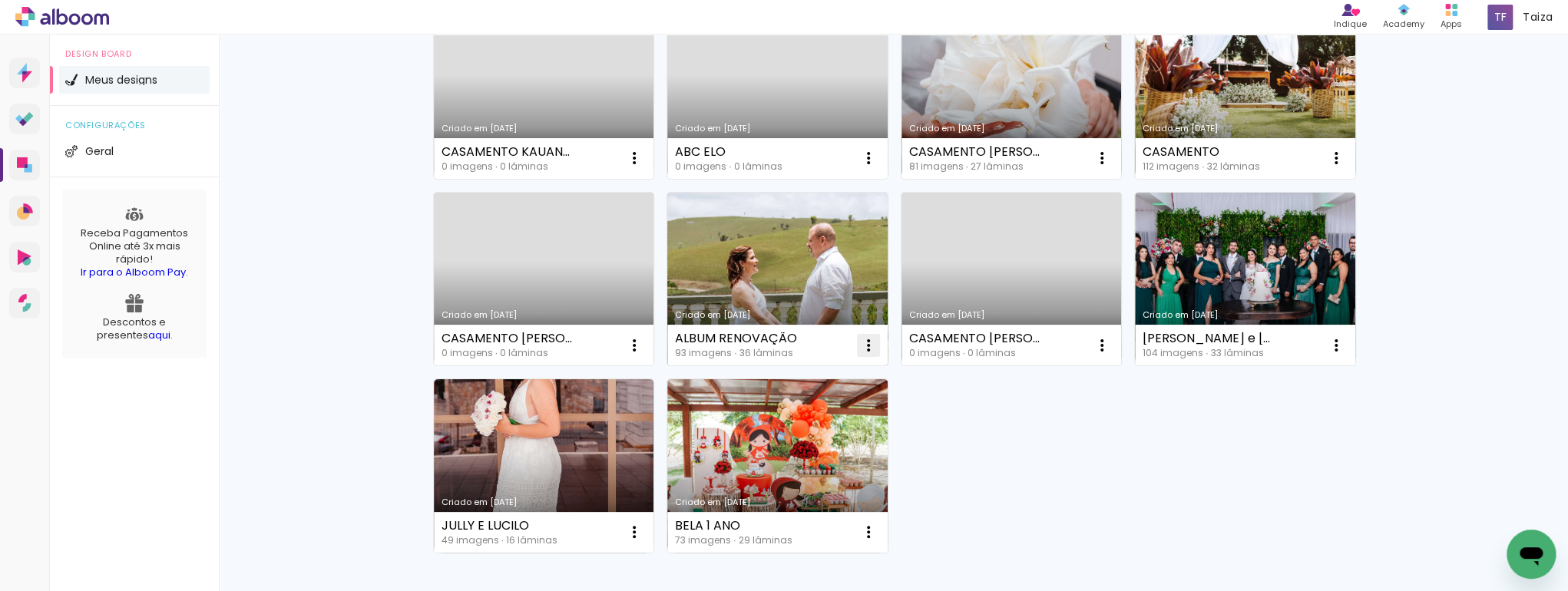
click at [862, 341] on iron-icon at bounding box center [868, 345] width 18 height 18
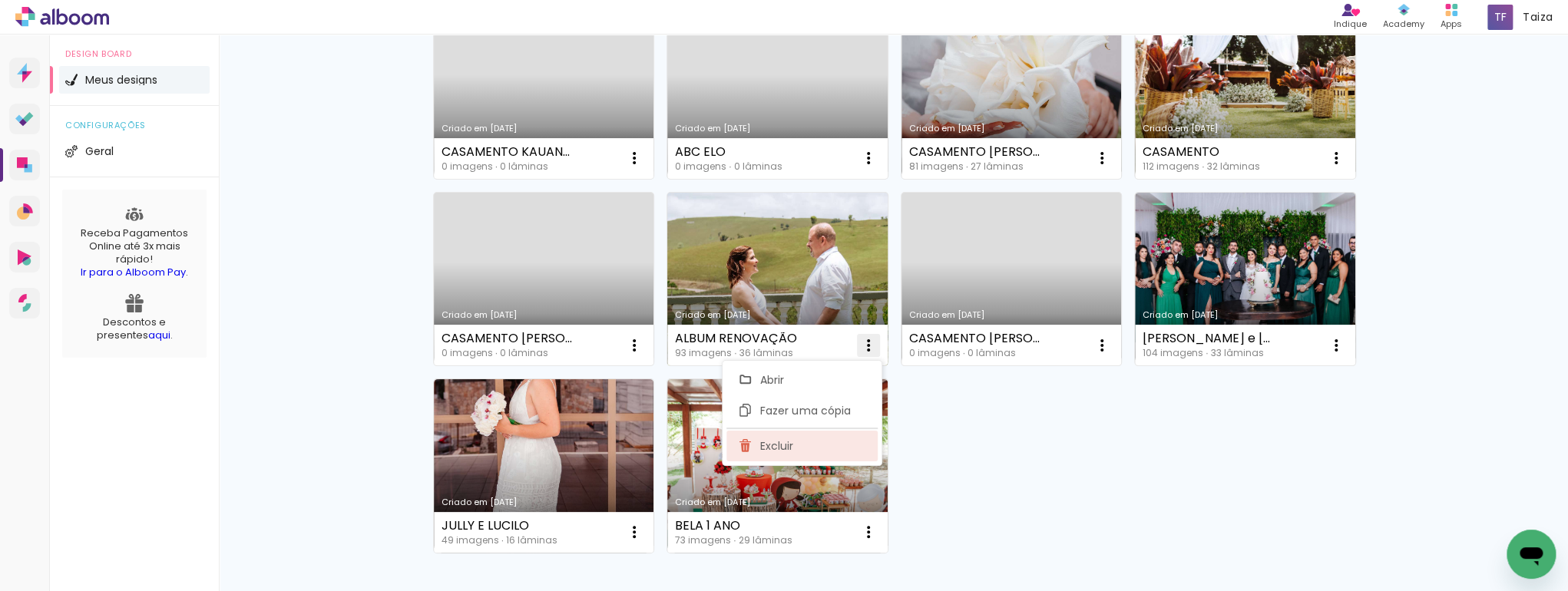
click at [784, 447] on span "Excluir" at bounding box center [777, 446] width 33 height 11
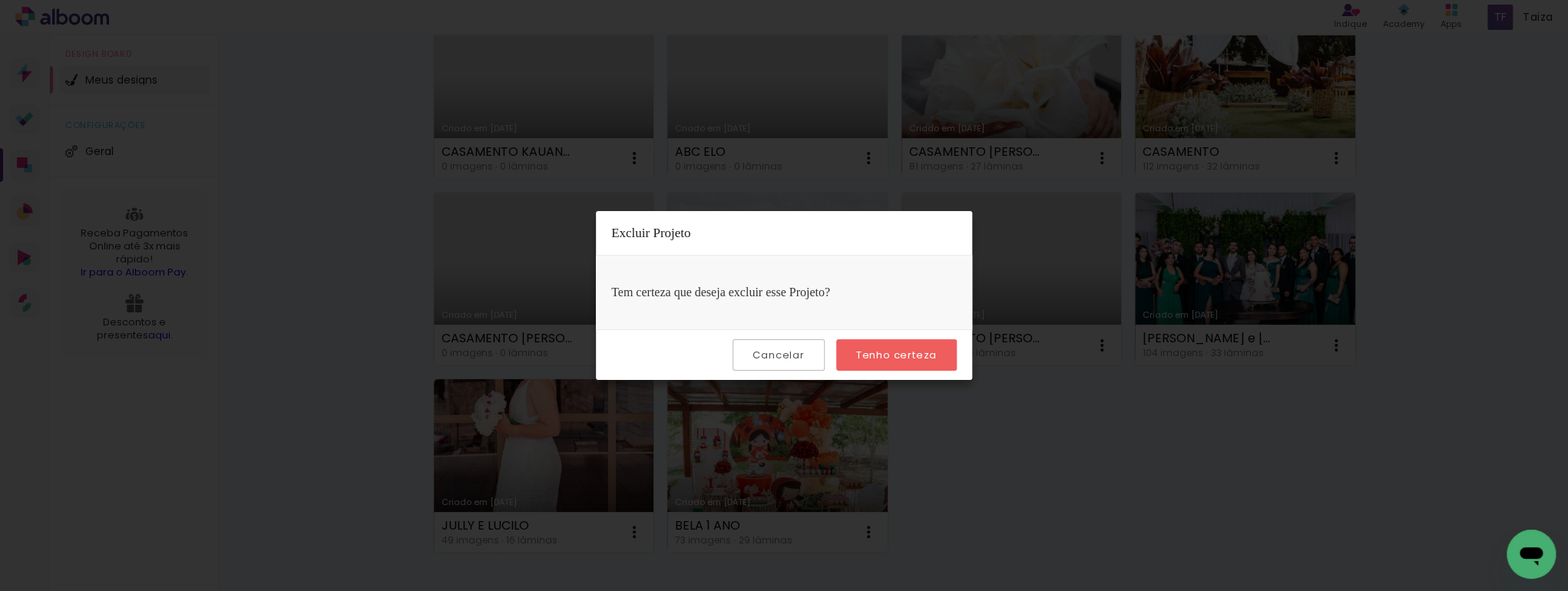
click at [882, 347] on paper-button "Tenho certeza" at bounding box center [896, 355] width 121 height 32
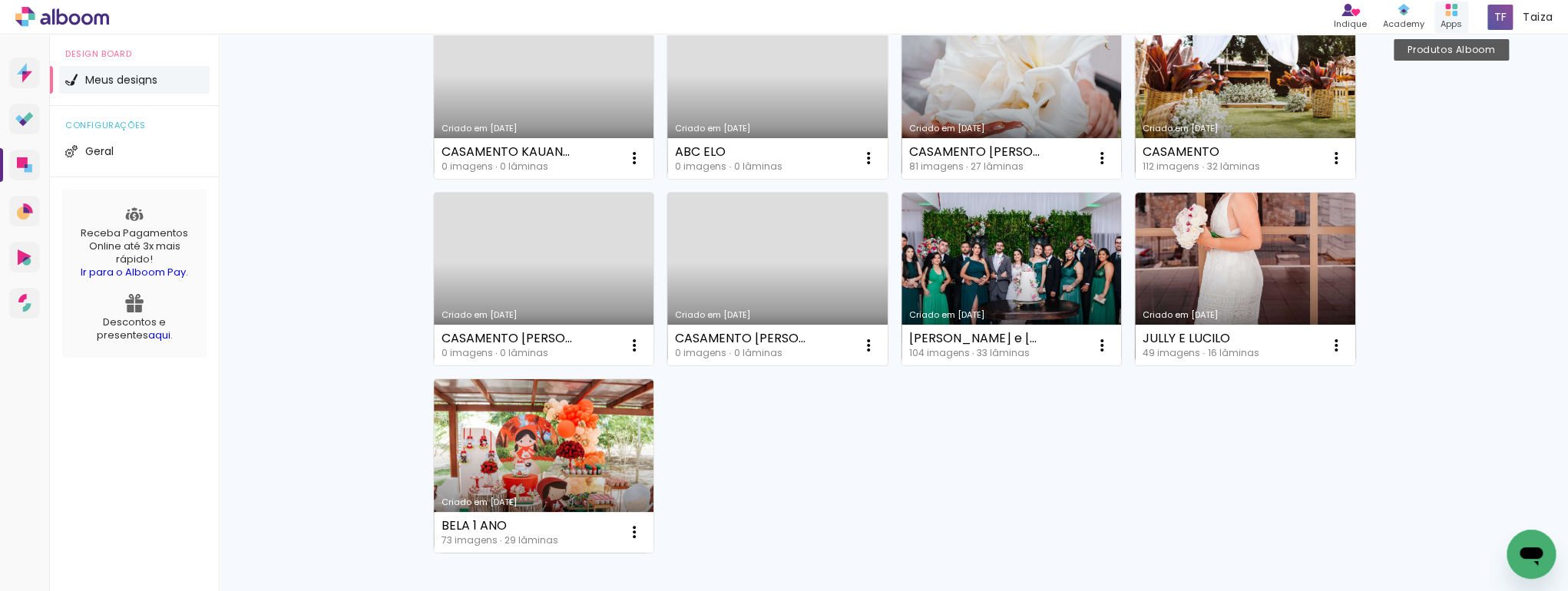
click at [1437, 14] on div "Produtos Alboom Apps" at bounding box center [1451, 18] width 34 height 32
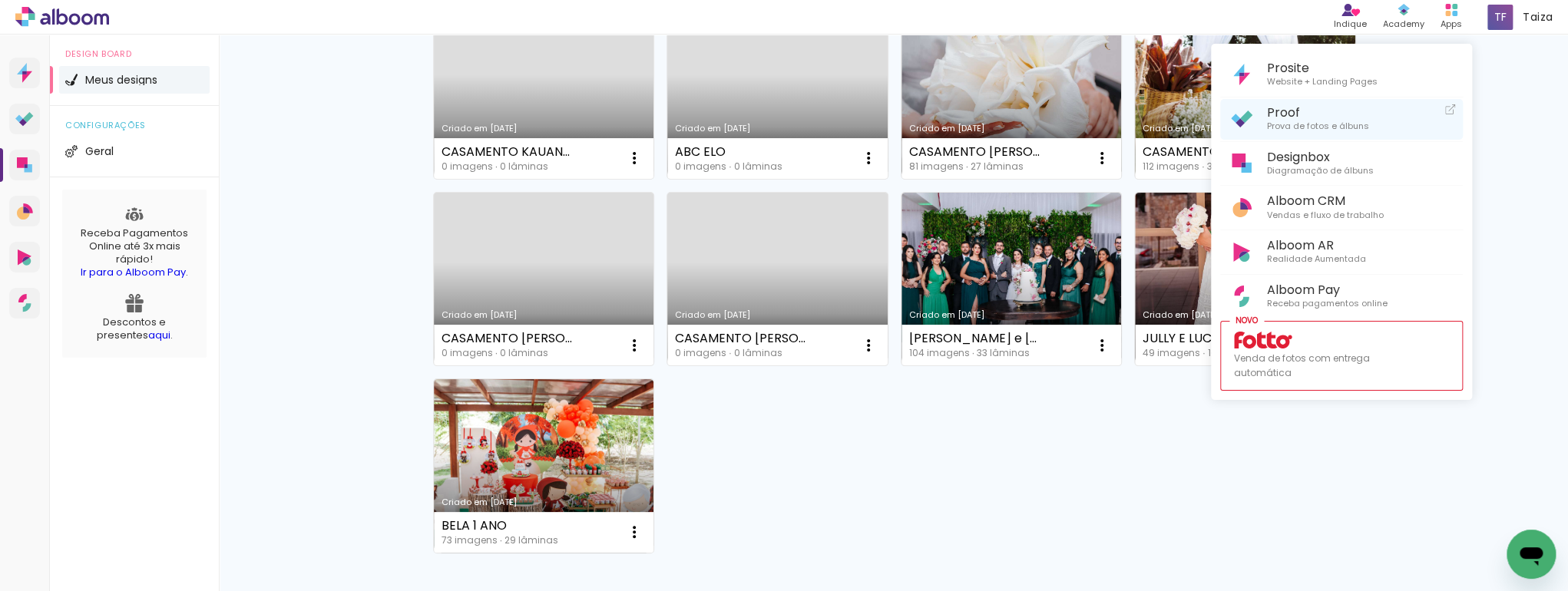
click at [1348, 120] on span "Prova de fotos e álbuns" at bounding box center [1317, 127] width 102 height 14
click at [1100, 345] on div at bounding box center [784, 296] width 1568 height 591
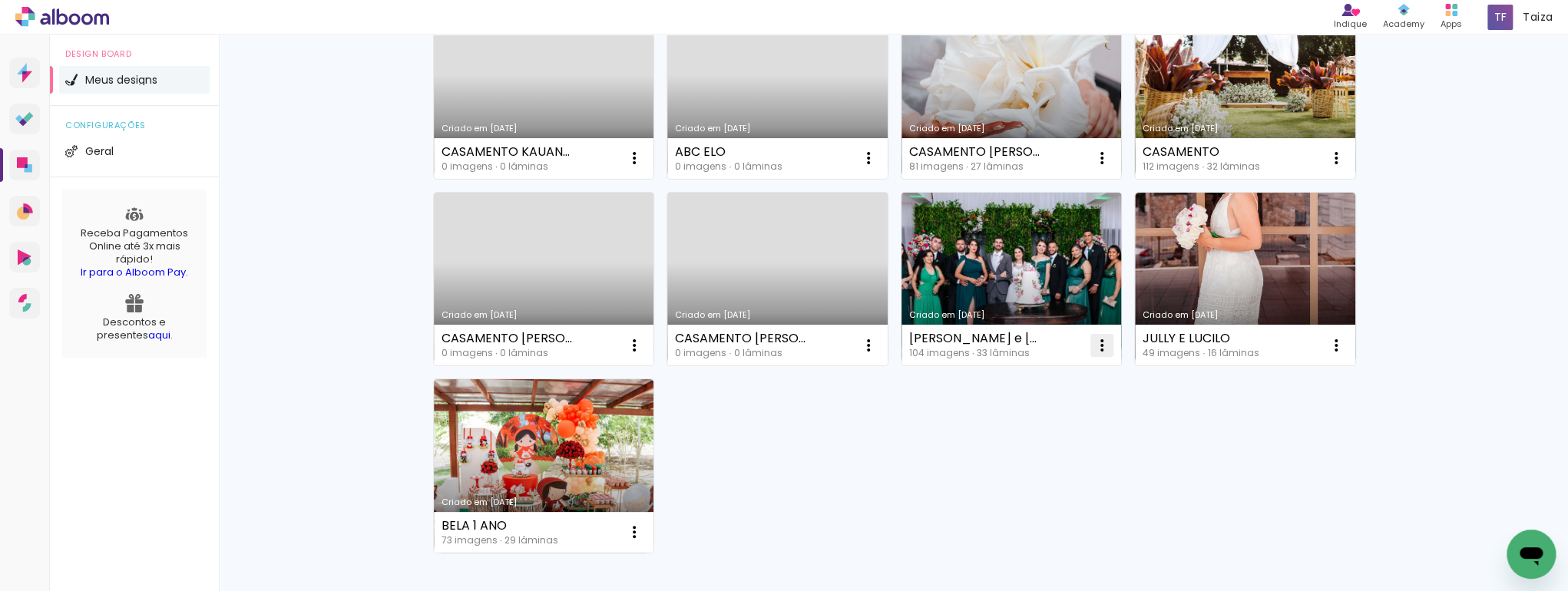
click at [1100, 346] on iron-icon at bounding box center [1102, 345] width 18 height 18
click at [1050, 442] on paper-item "Excluir" at bounding box center [1036, 446] width 152 height 31
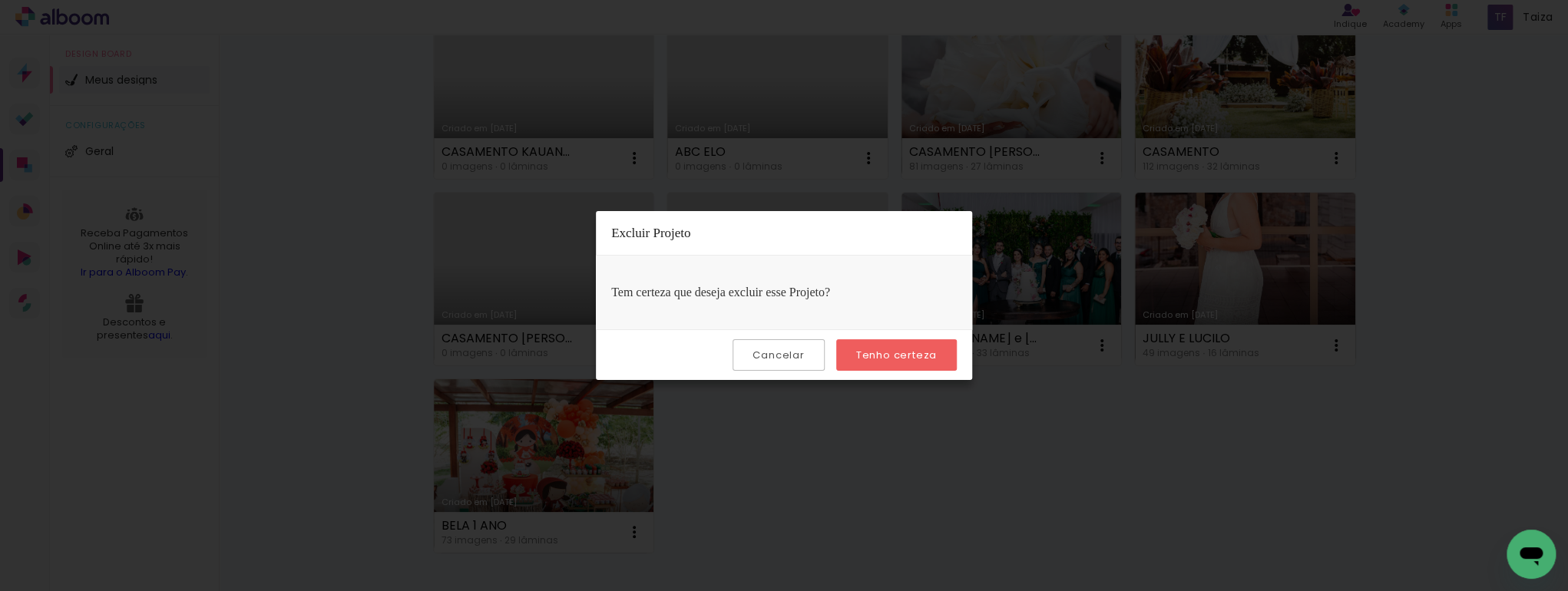
click at [940, 355] on paper-button "Tenho certeza" at bounding box center [896, 355] width 121 height 32
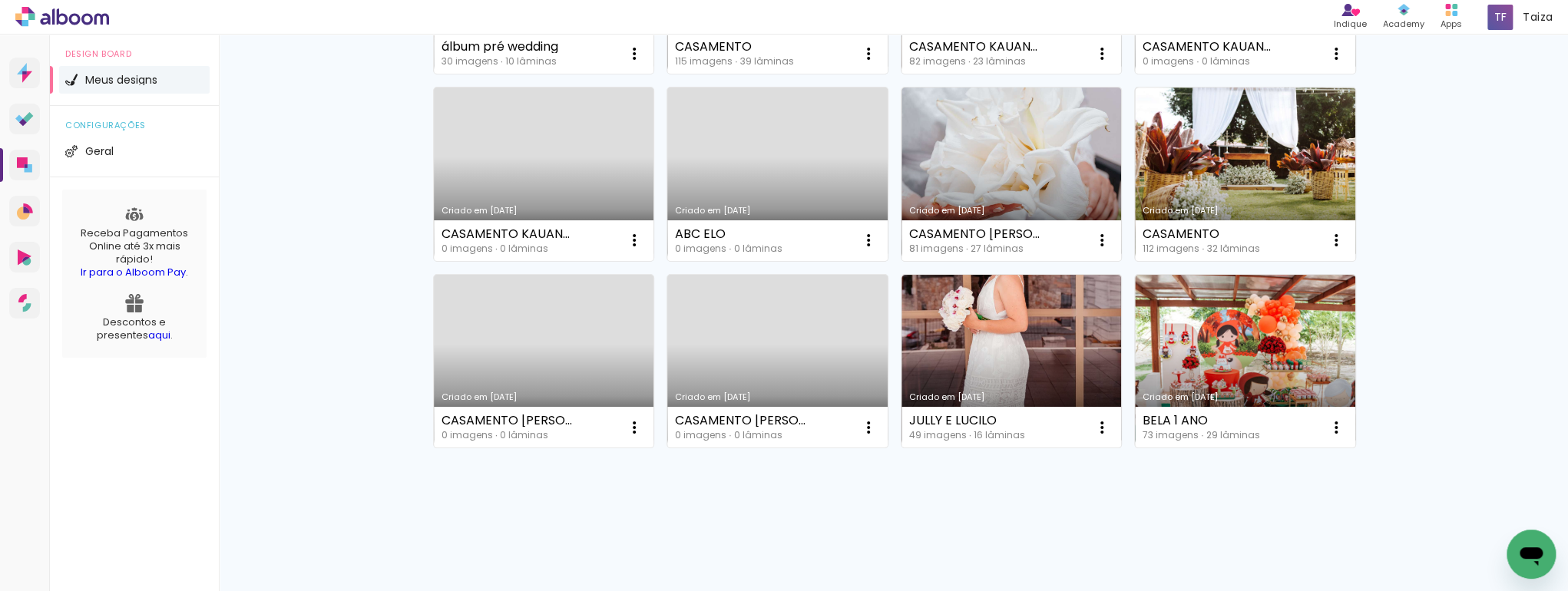
scroll to position [582, 0]
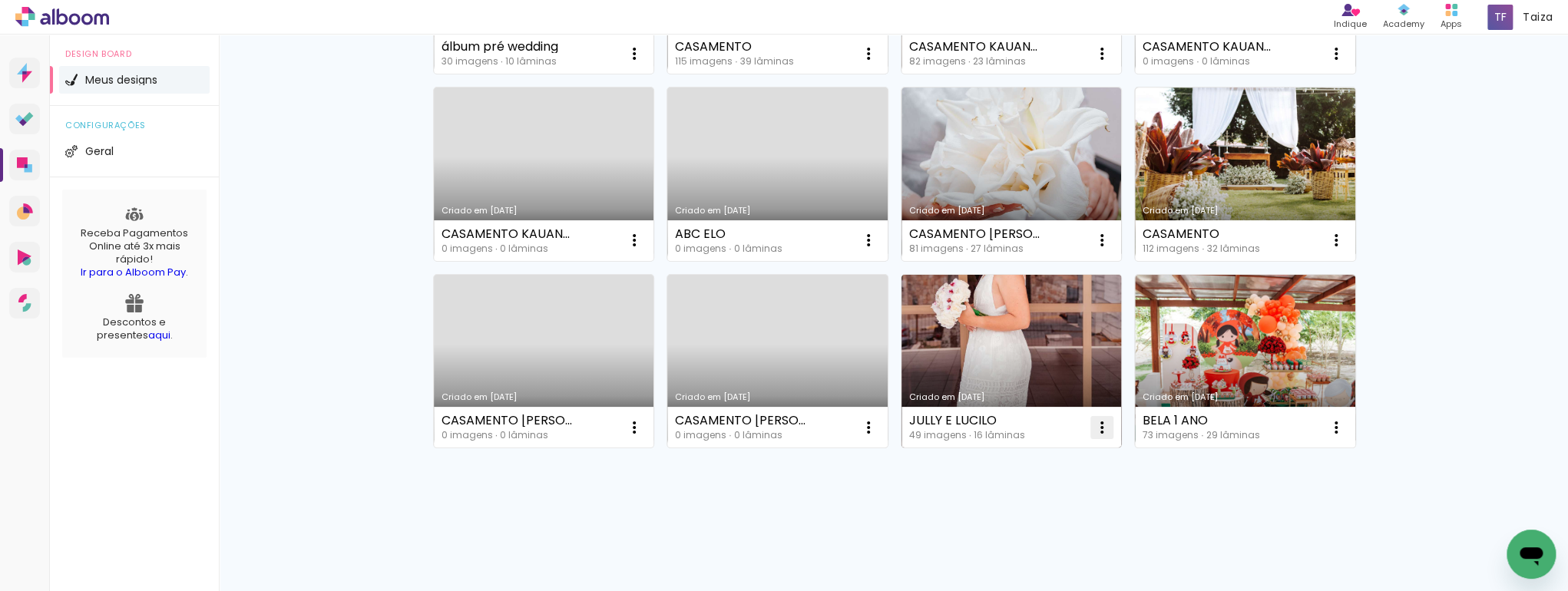
click at [1094, 420] on iron-icon at bounding box center [1102, 427] width 18 height 18
click at [996, 523] on span "Excluir" at bounding box center [1010, 519] width 33 height 11
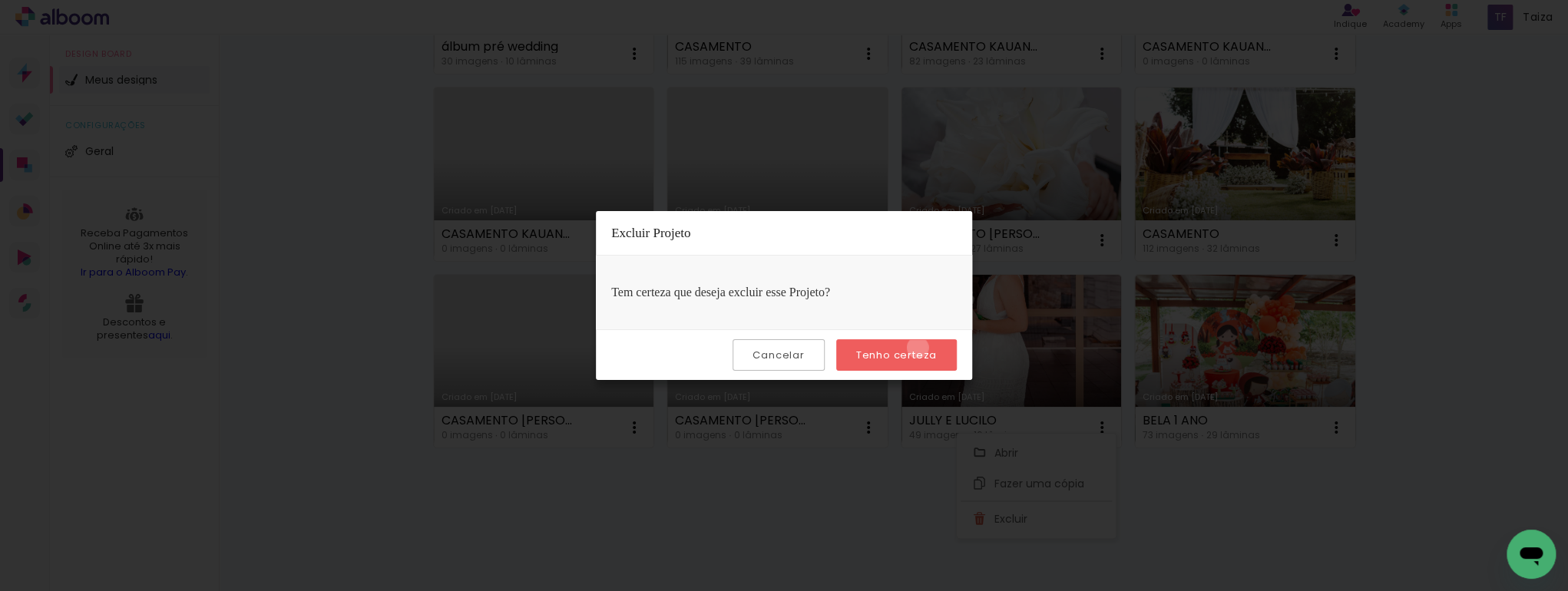
drag, startPoint x: 996, startPoint y: 523, endPoint x: 920, endPoint y: 347, distance: 191.7
click at [0, 0] on slot "Tenho certeza" at bounding box center [0, 0] width 0 height 0
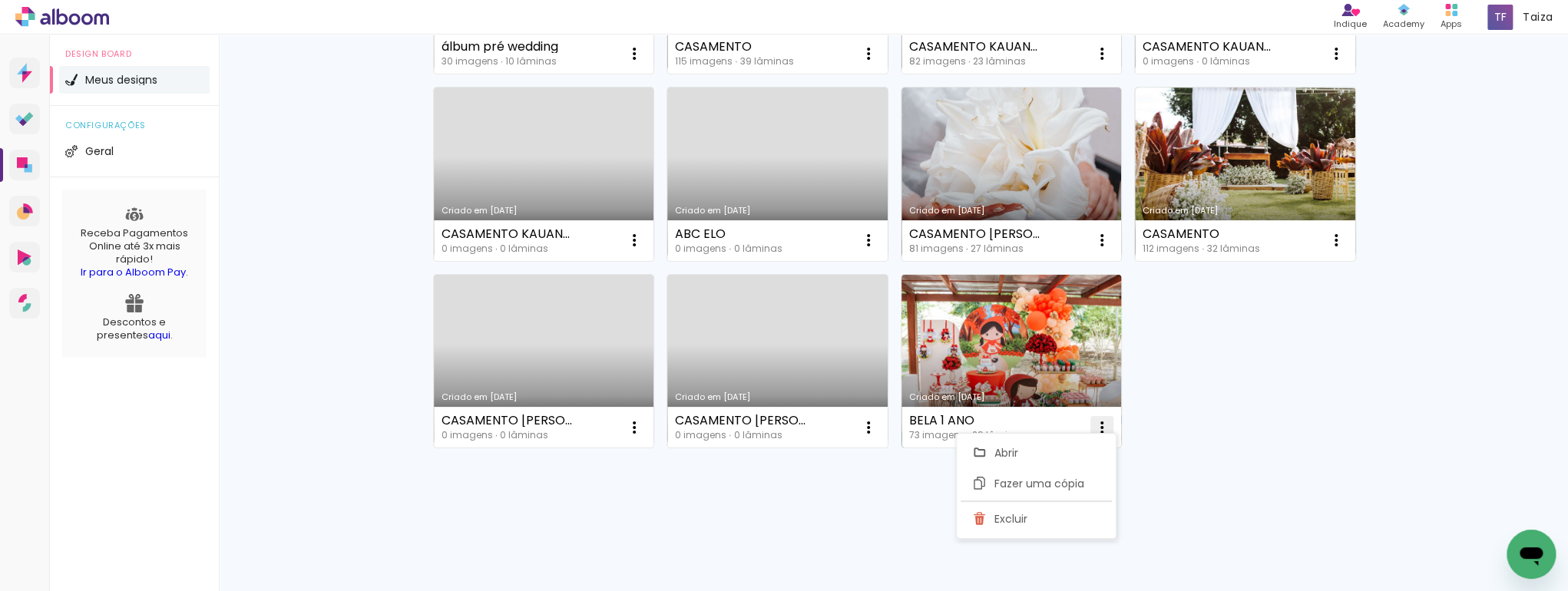
click at [1096, 418] on iron-icon at bounding box center [1102, 427] width 18 height 18
click at [1098, 418] on iron-icon at bounding box center [1102, 427] width 18 height 18
click at [1021, 519] on span "Excluir" at bounding box center [1010, 519] width 33 height 11
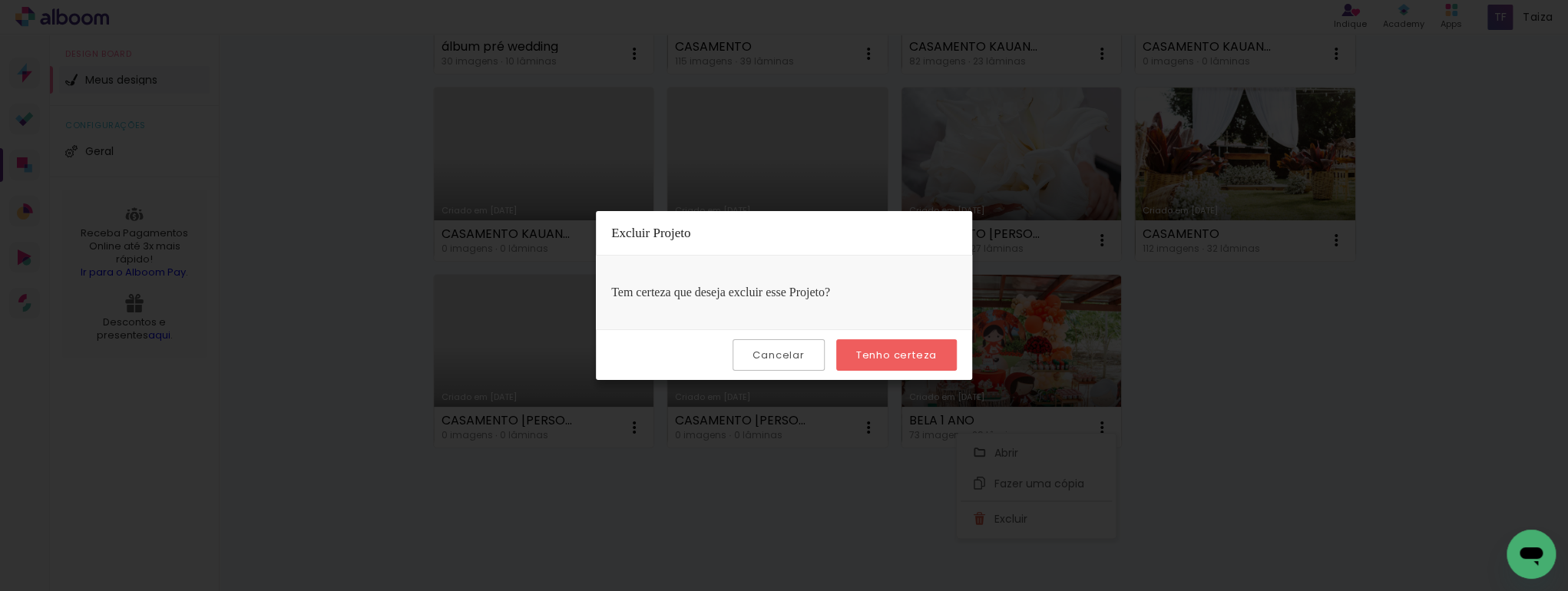
click at [0, 0] on slot "Tenho certeza" at bounding box center [0, 0] width 0 height 0
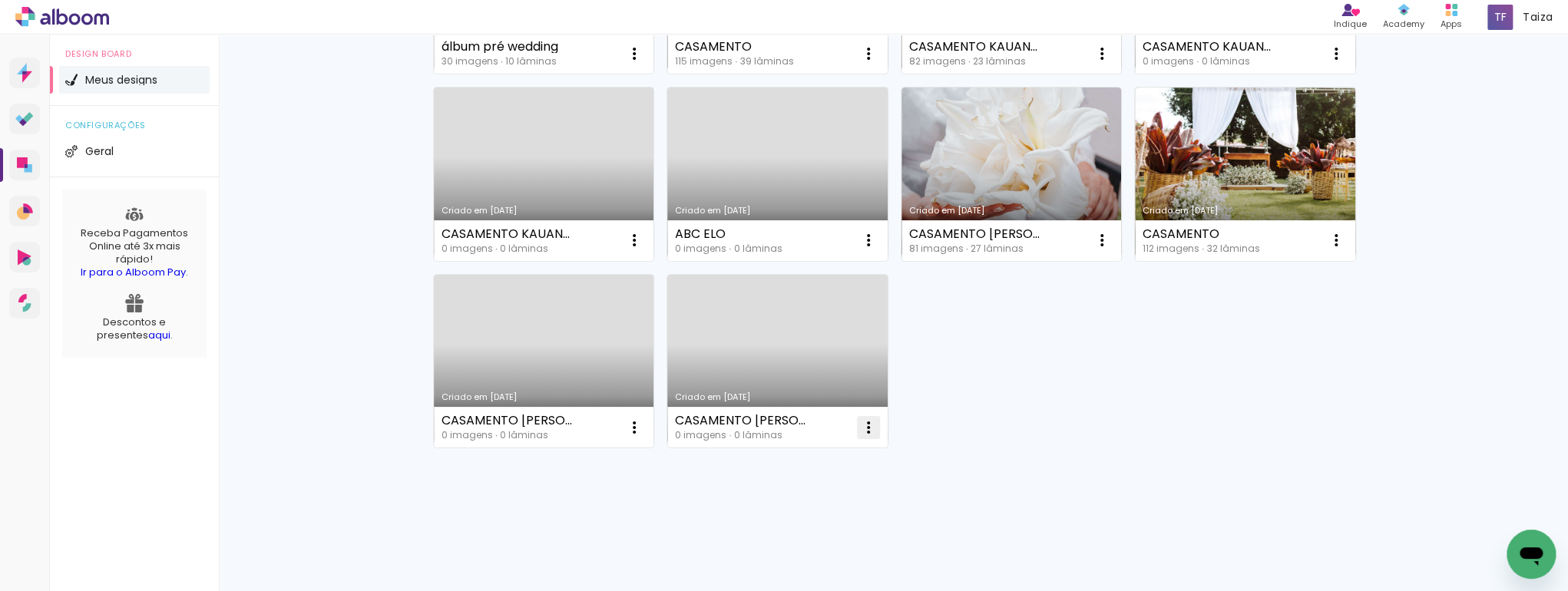
click at [853, 412] on paper-icon-button at bounding box center [868, 427] width 31 height 31
click at [793, 523] on paper-item "Excluir" at bounding box center [802, 519] width 152 height 31
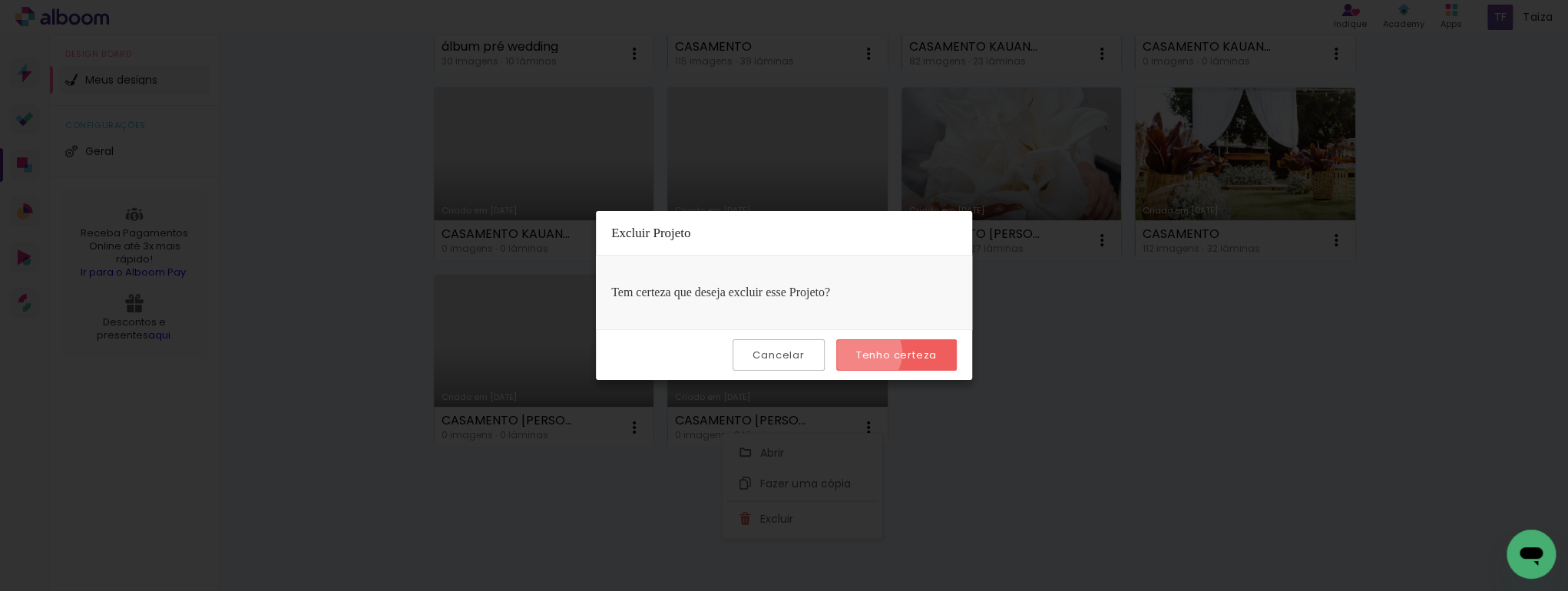
click at [0, 0] on slot "Tenho certeza" at bounding box center [0, 0] width 0 height 0
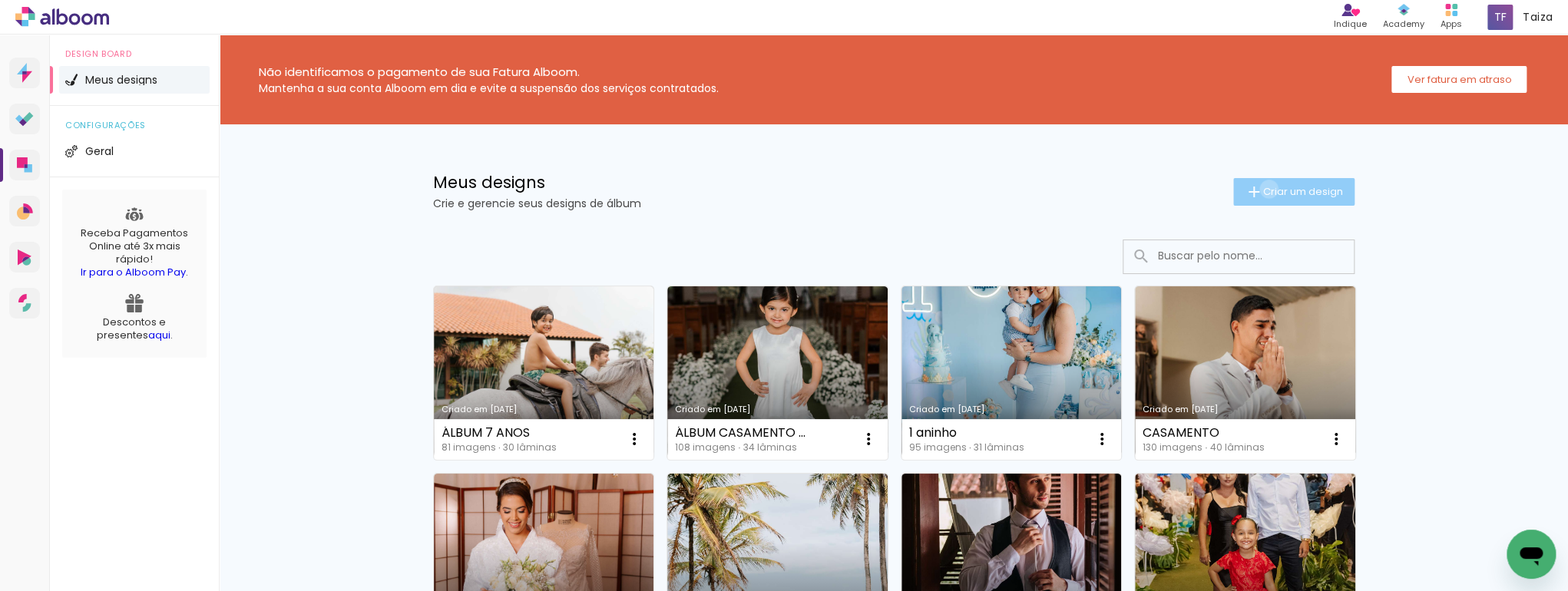
click at [1263, 189] on span "Criar um design" at bounding box center [1303, 192] width 80 height 10
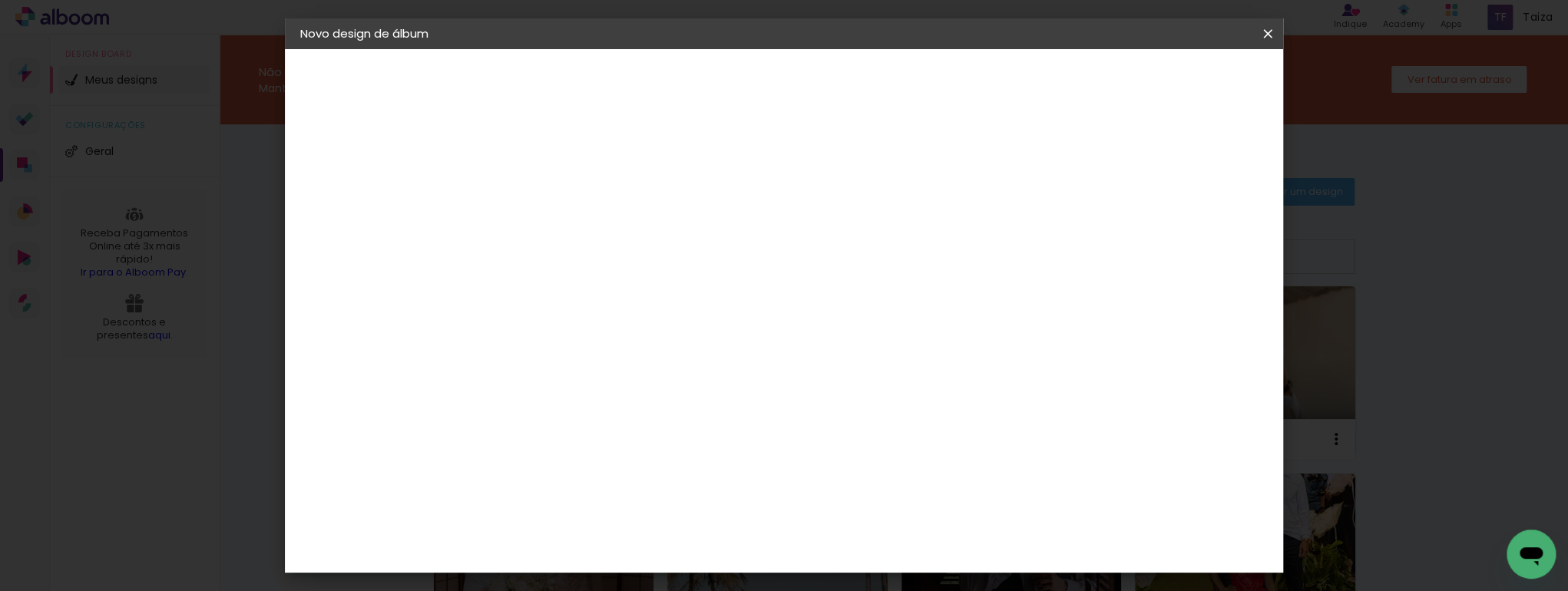
click at [551, 218] on div at bounding box center [551, 219] width 0 height 2
click at [551, 210] on input at bounding box center [551, 207] width 0 height 24
type input "15 anos"
type paper-input "15 anos"
click at [0, 0] on slot "Avançar" at bounding box center [0, 0] width 0 height 0
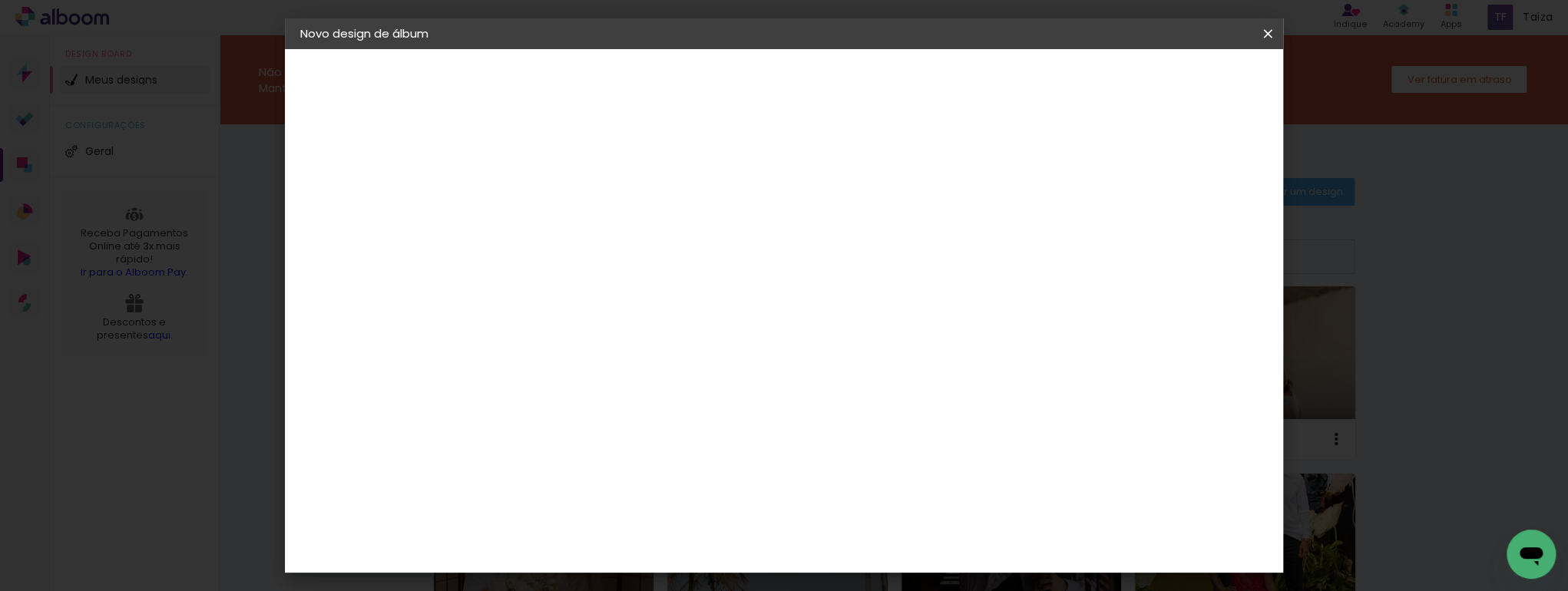
scroll to position [82, 0]
click at [576, 541] on div "ArtCollor" at bounding box center [568, 543] width 55 height 12
click at [0, 0] on slot "Avançar" at bounding box center [0, 0] width 0 height 0
click at [611, 258] on input "text" at bounding box center [581, 268] width 60 height 24
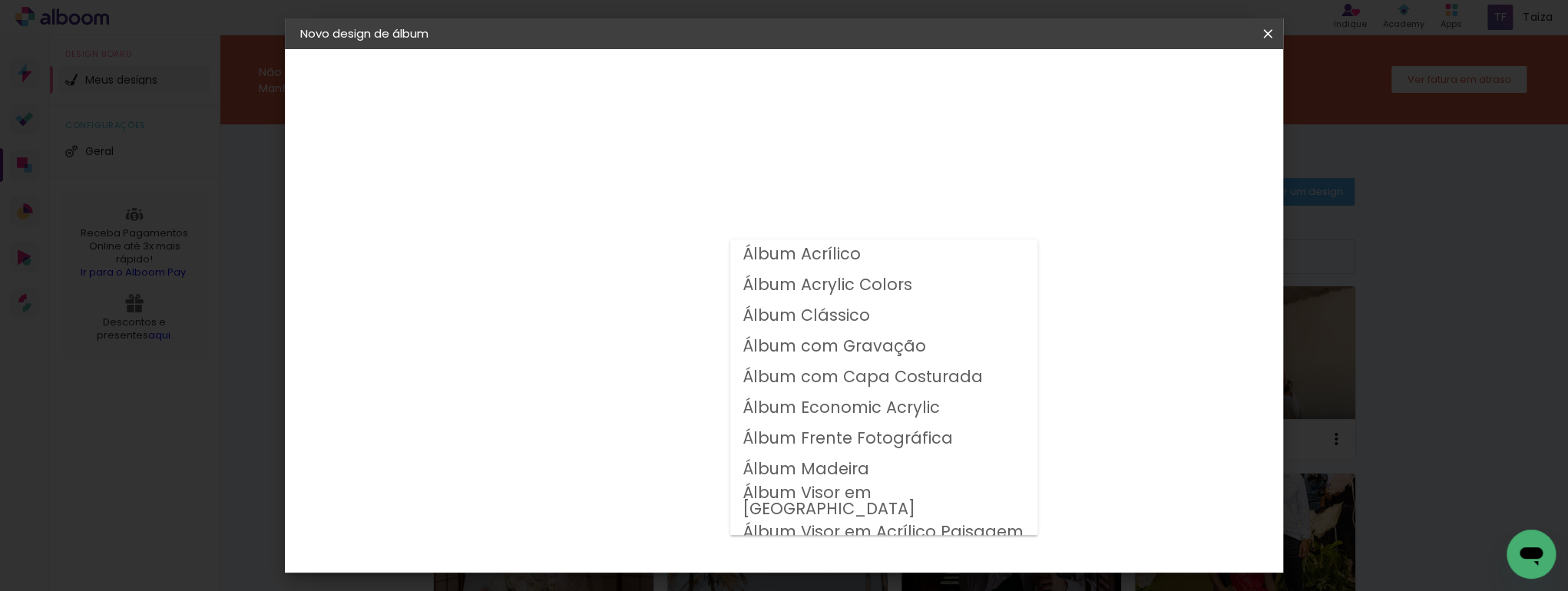
click at [0, 0] on slot "Álbum Frente Fotográfica" at bounding box center [0, 0] width 0 height 0
type input "Álbum Frente Fotográfica"
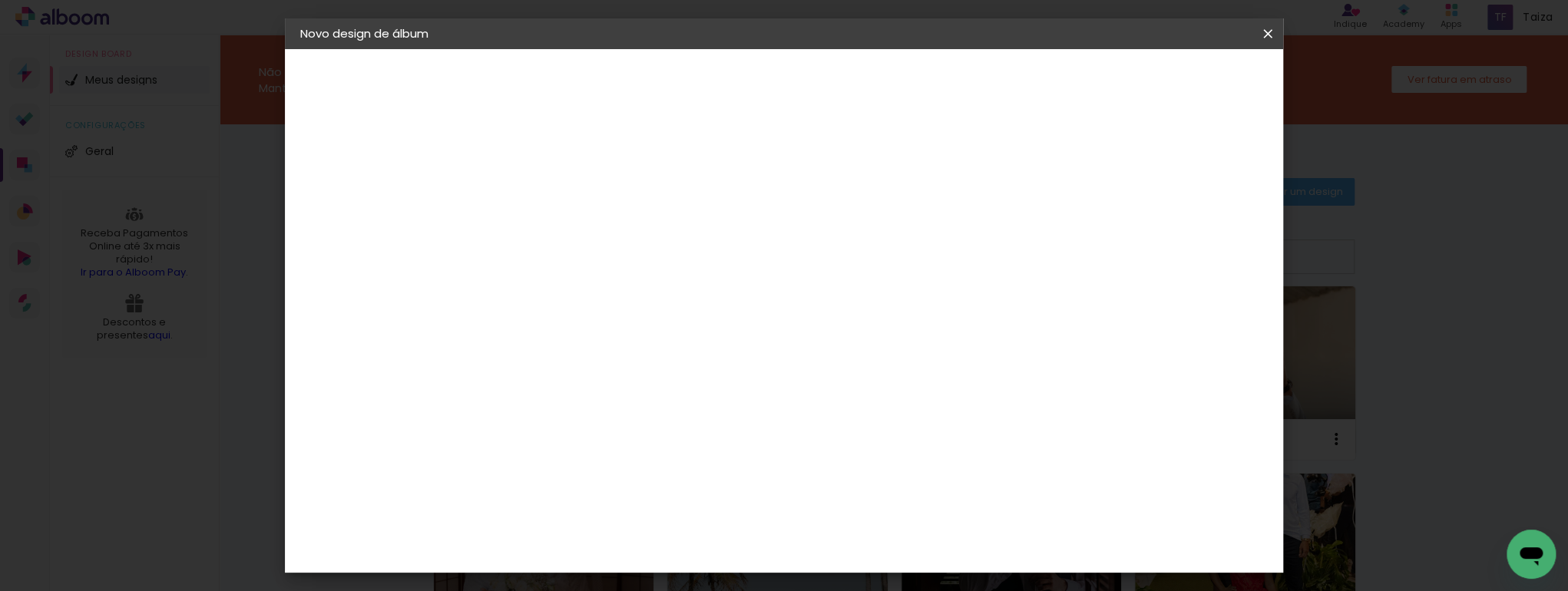
click at [655, 362] on span "15 × 21" at bounding box center [620, 371] width 72 height 32
click at [801, 89] on paper-button "Avançar" at bounding box center [764, 81] width 75 height 26
drag, startPoint x: 531, startPoint y: 166, endPoint x: 489, endPoint y: 157, distance: 43.0
click at [492, 155] on div "mm Mostrar sangria 21 cm Largura da página 15.2 cm Altura 42 cm Largura da lâmi…" at bounding box center [847, 114] width 728 height 131
type input "1"
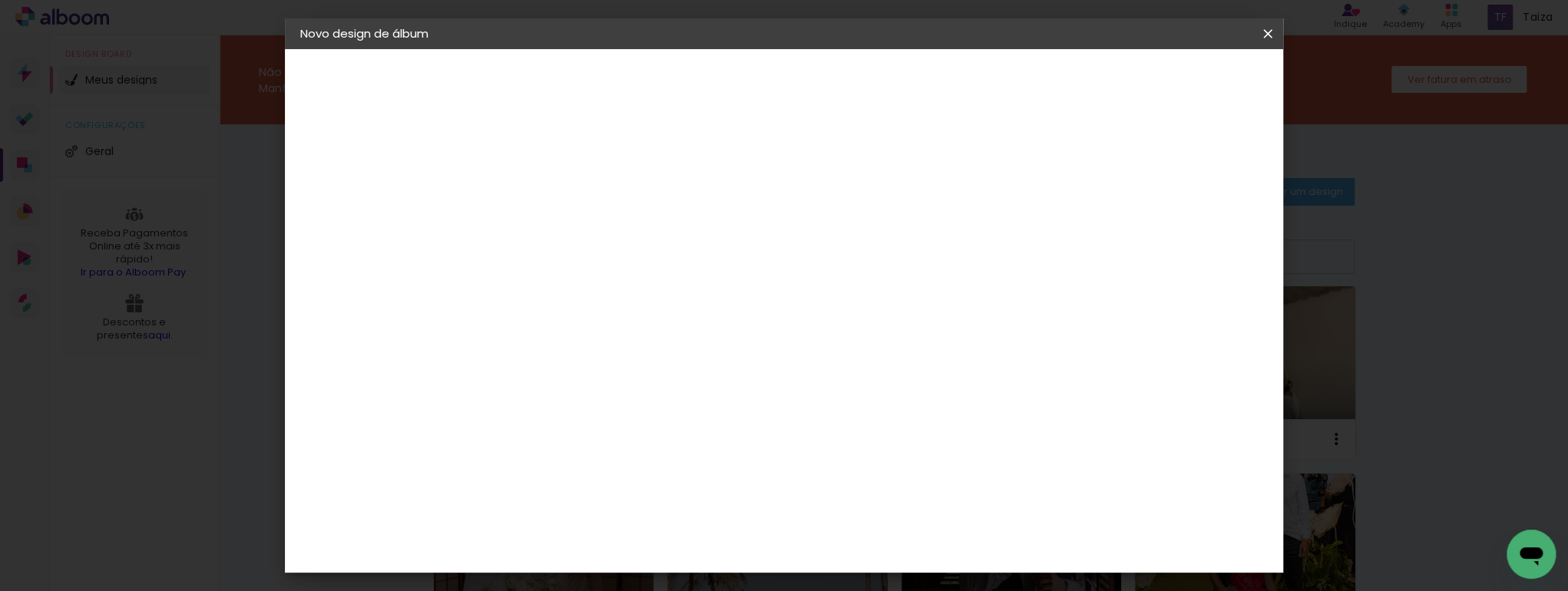
type paper-input "1"
click at [0, 0] on slot "Mostrar sangria" at bounding box center [0, 0] width 0 height 0
type paper-checkbox "on"
click at [1174, 78] on span "Iniciar design" at bounding box center [1139, 81] width 70 height 11
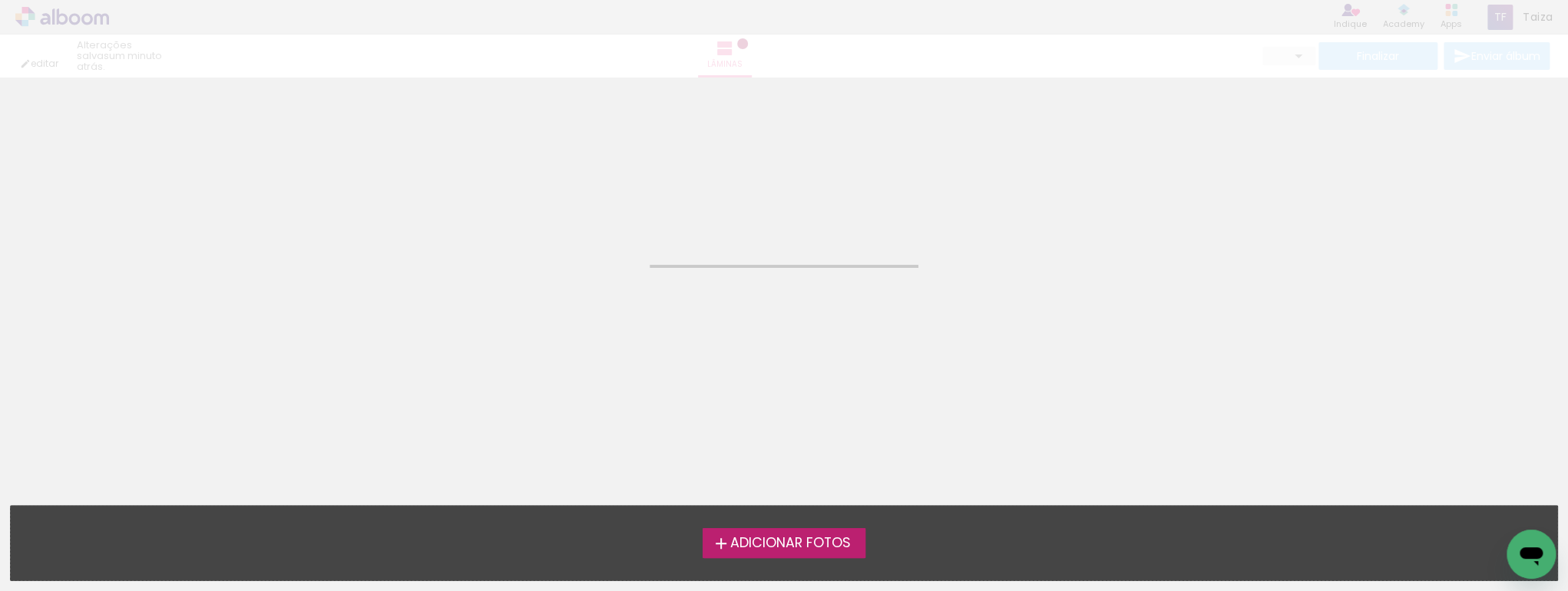
click at [758, 547] on span "Adicionar Fotos" at bounding box center [790, 544] width 121 height 14
click at [0, 0] on input "file" at bounding box center [0, 0] width 0 height 0
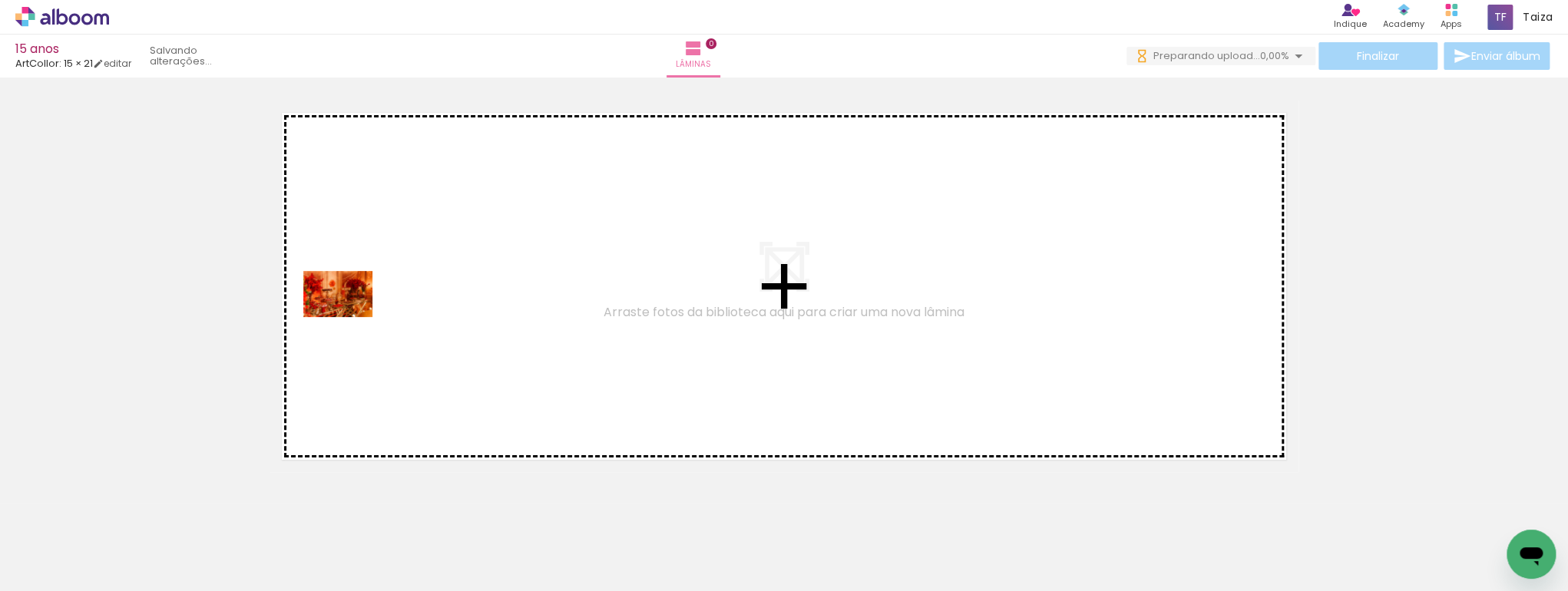
drag, startPoint x: 321, startPoint y: 422, endPoint x: 349, endPoint y: 317, distance: 108.7
click at [349, 317] on quentale-workspace at bounding box center [784, 296] width 1568 height 591
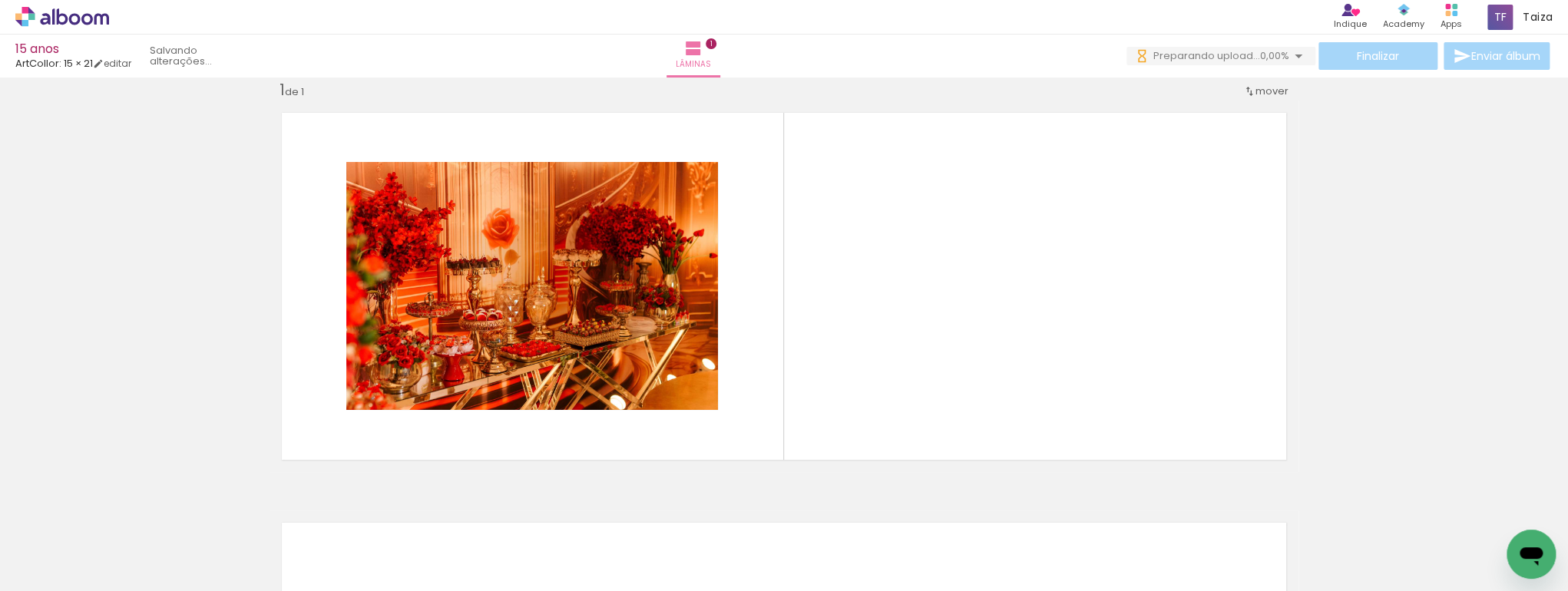
scroll to position [22, 0]
drag, startPoint x: 252, startPoint y: 559, endPoint x: 340, endPoint y: 537, distance: 90.7
click at [449, 350] on quentale-workspace at bounding box center [784, 296] width 1568 height 591
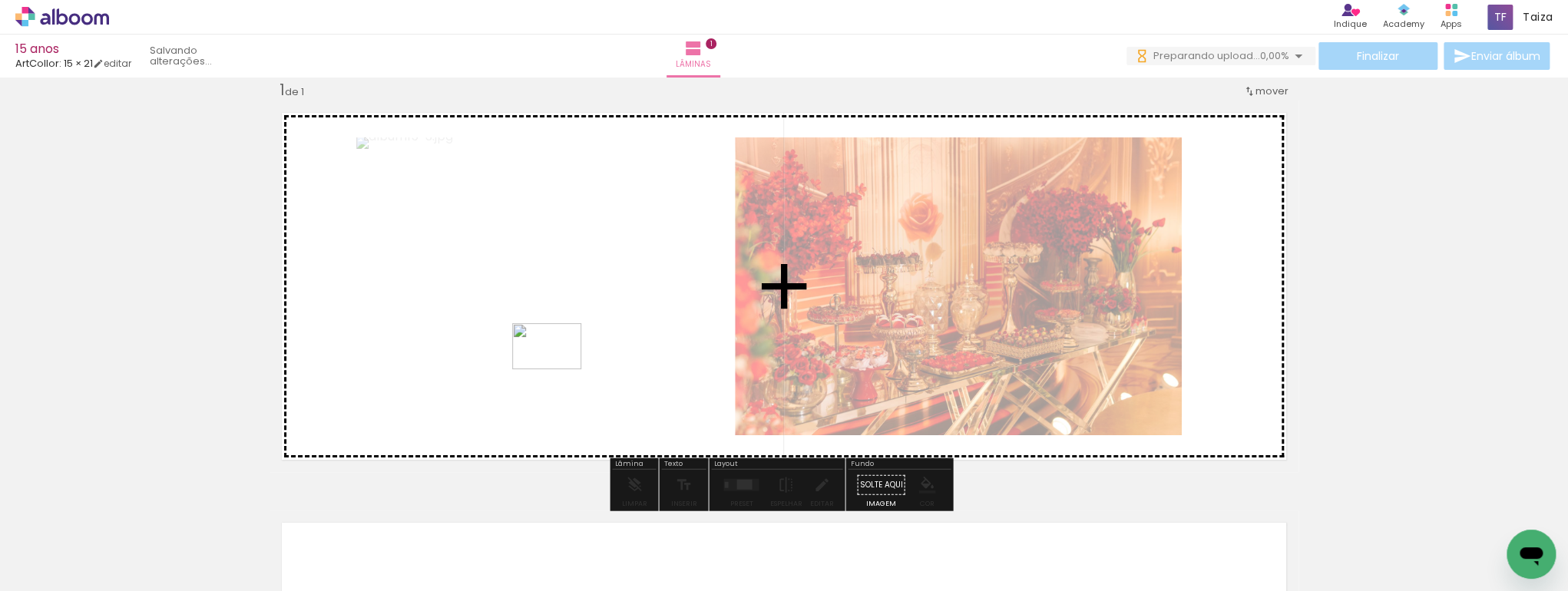
drag, startPoint x: 344, startPoint y: 554, endPoint x: 558, endPoint y: 369, distance: 282.9
click at [558, 369] on quentale-workspace at bounding box center [784, 296] width 1568 height 591
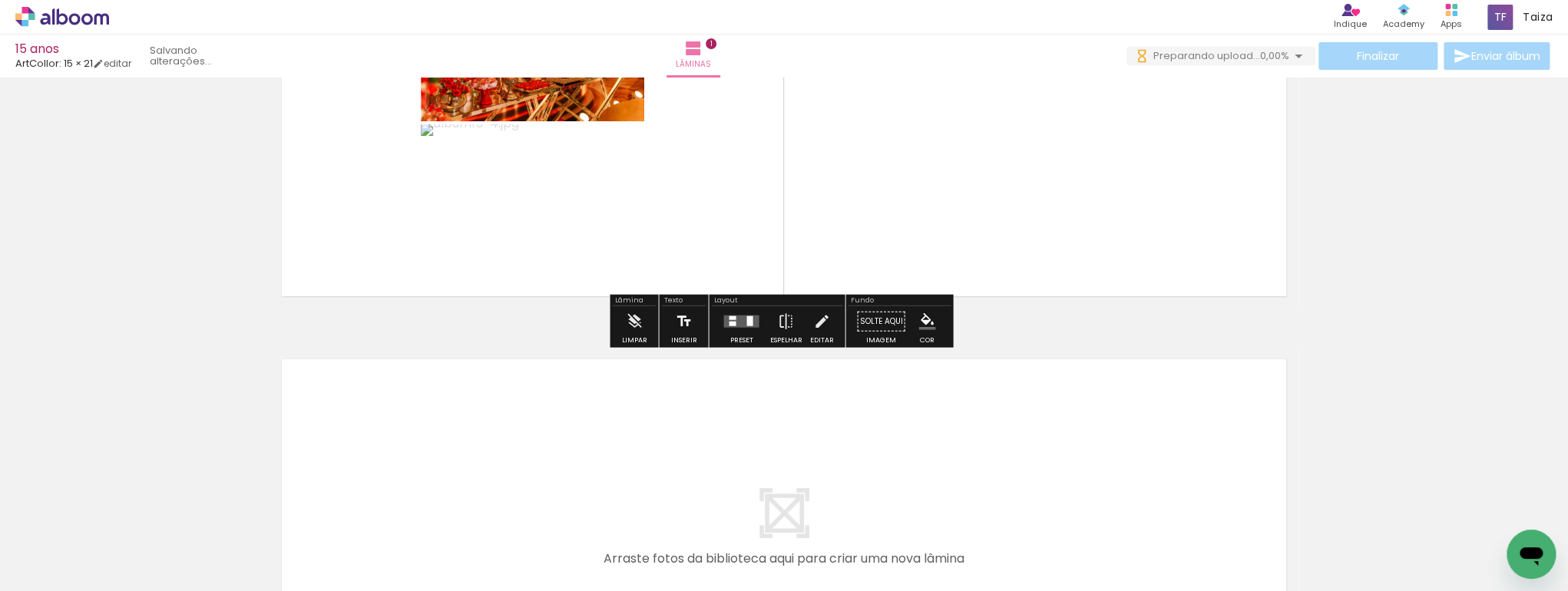
scroll to position [0, 0]
click at [737, 334] on div at bounding box center [742, 321] width 42 height 31
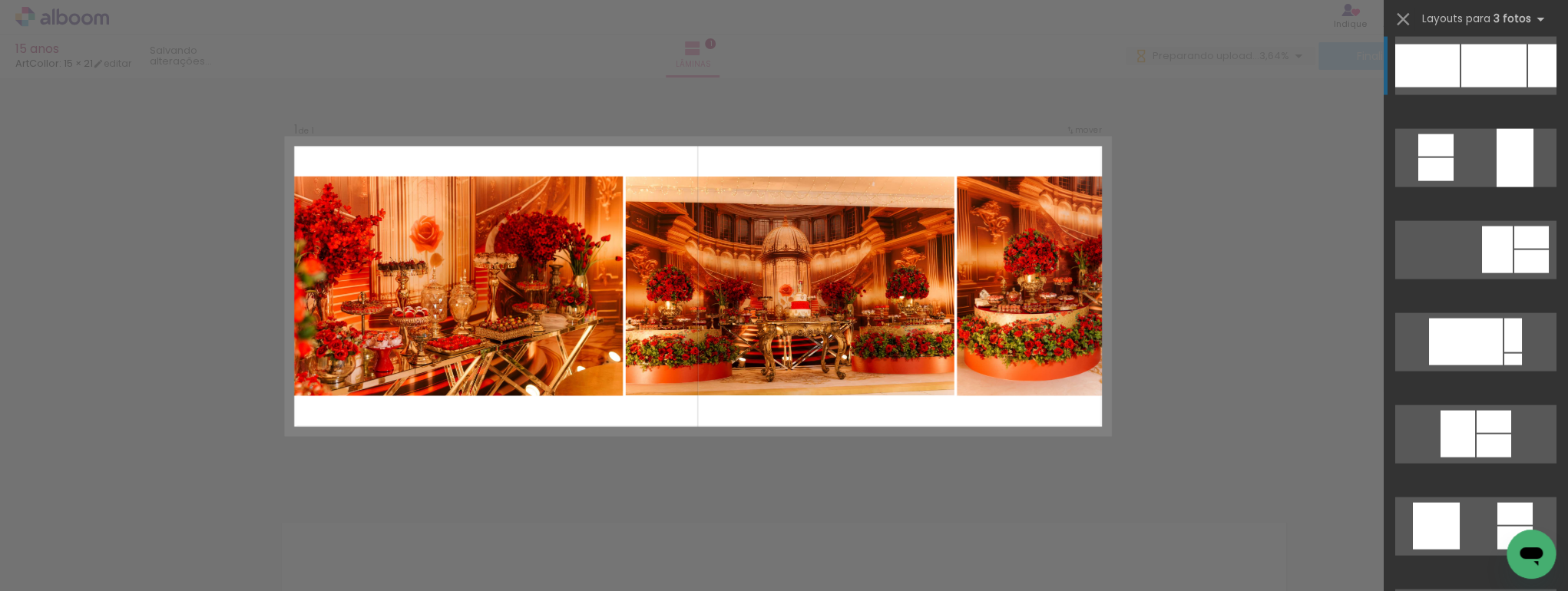
click at [1485, 75] on div at bounding box center [1493, 66] width 65 height 43
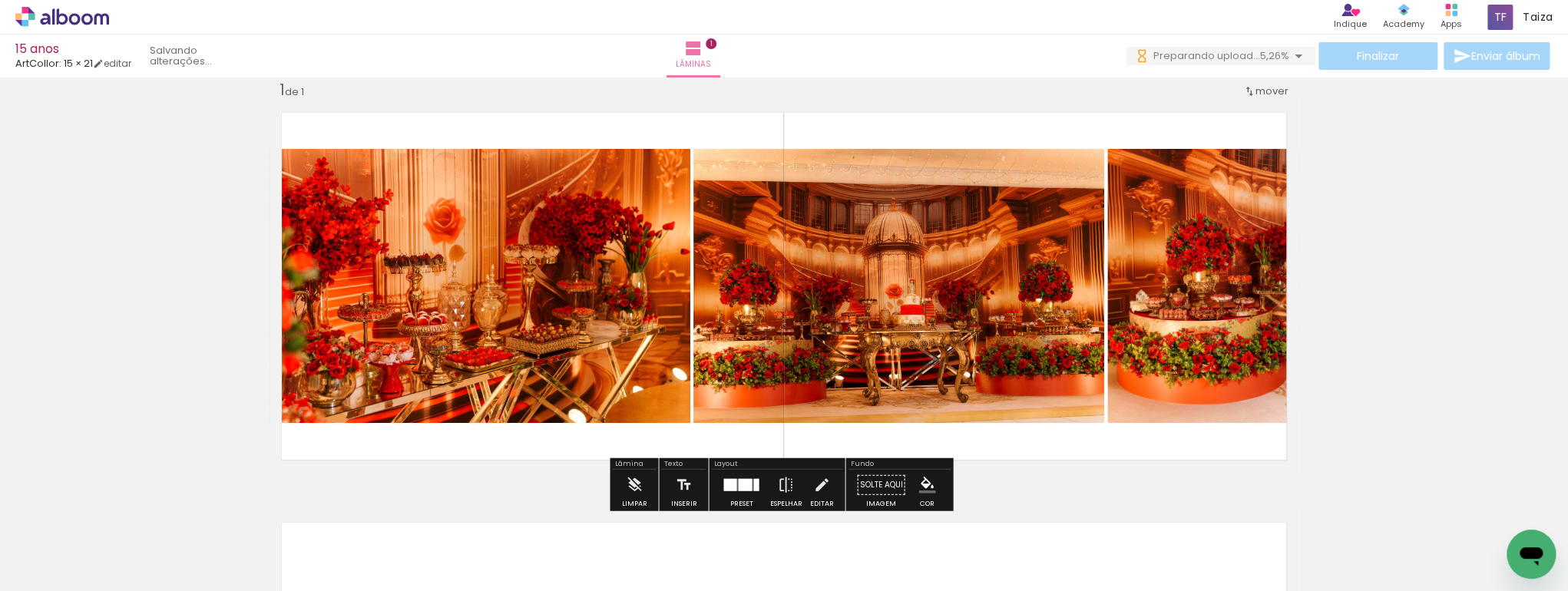
click at [451, 258] on quentale-photo at bounding box center [480, 286] width 421 height 275
click at [0, 0] on div at bounding box center [0, 0] width 0 height 0
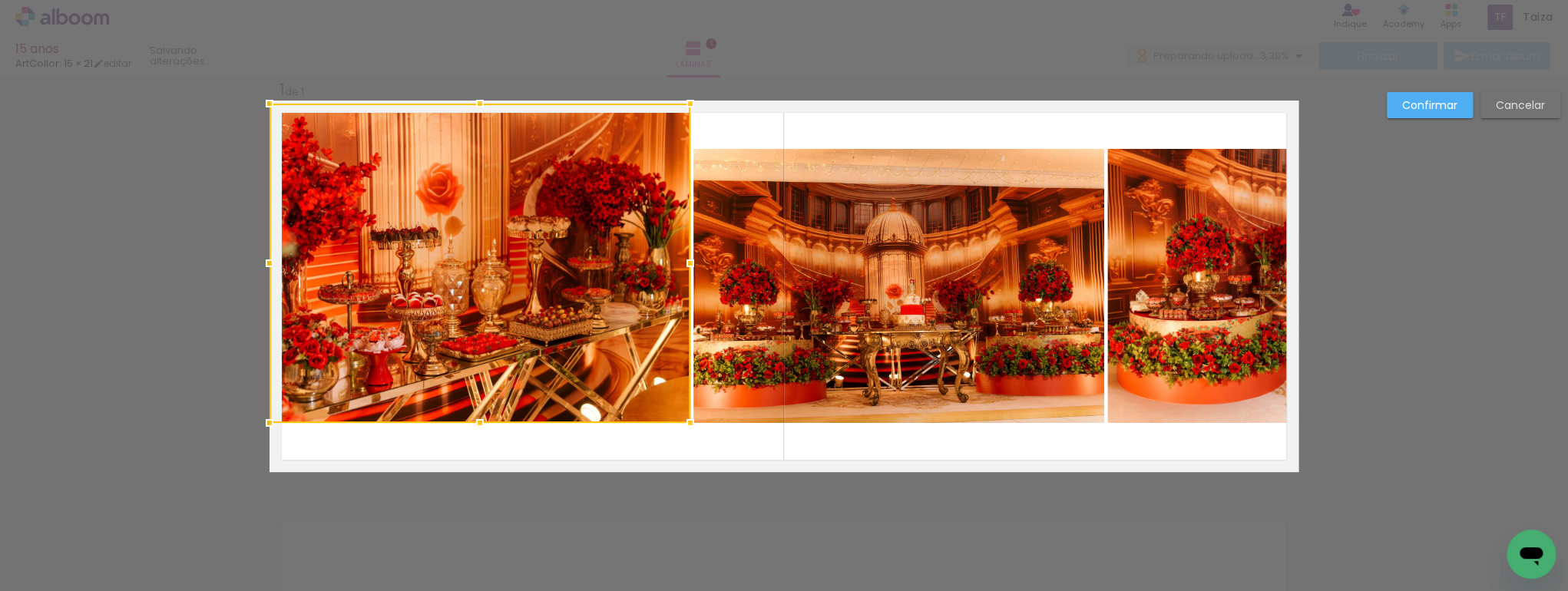
drag, startPoint x: 475, startPoint y: 146, endPoint x: 490, endPoint y: 100, distance: 48.4
click at [490, 92] on div "Inserir lâmina 1 de 1 Confirmar Cancelar" at bounding box center [784, 484] width 1568 height 857
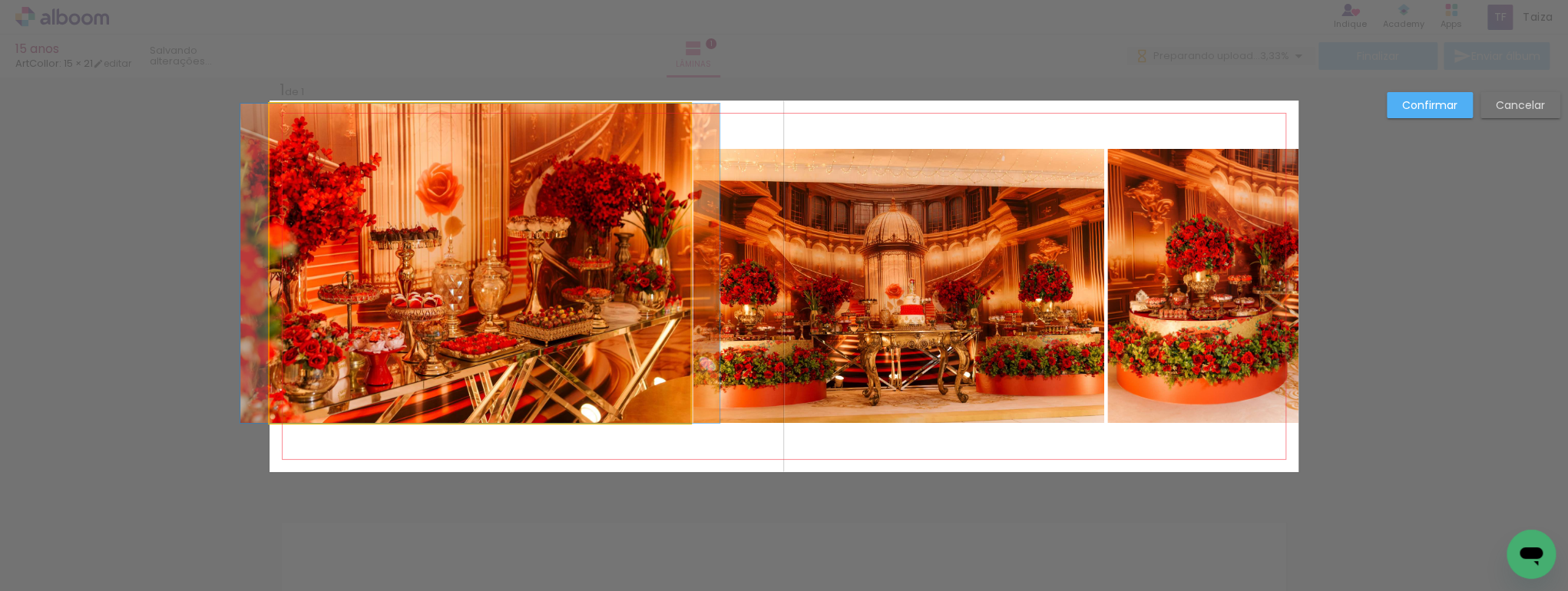
click at [511, 384] on quentale-photo at bounding box center [480, 264] width 421 height 319
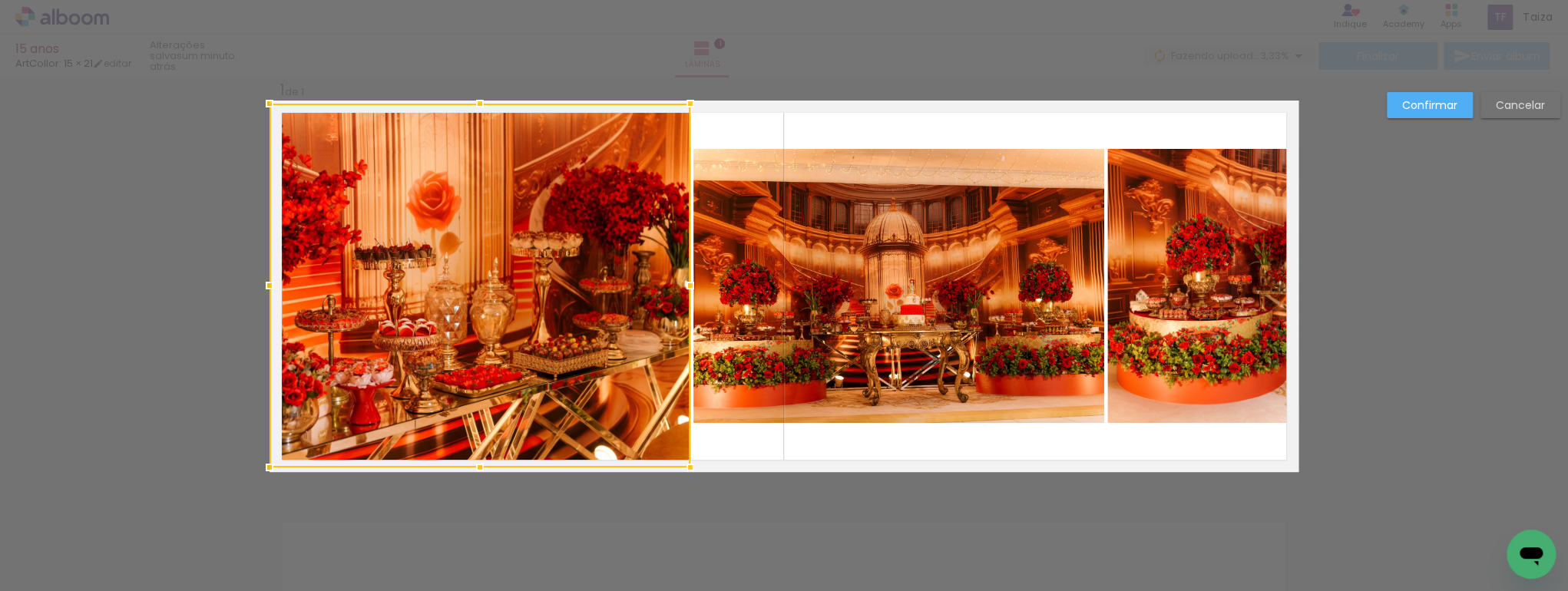
drag, startPoint x: 483, startPoint y: 419, endPoint x: 479, endPoint y: 494, distance: 75.1
click at [479, 494] on div "Inserir lâmina 1 de 1 Confirmar Cancelar" at bounding box center [784, 484] width 1568 height 857
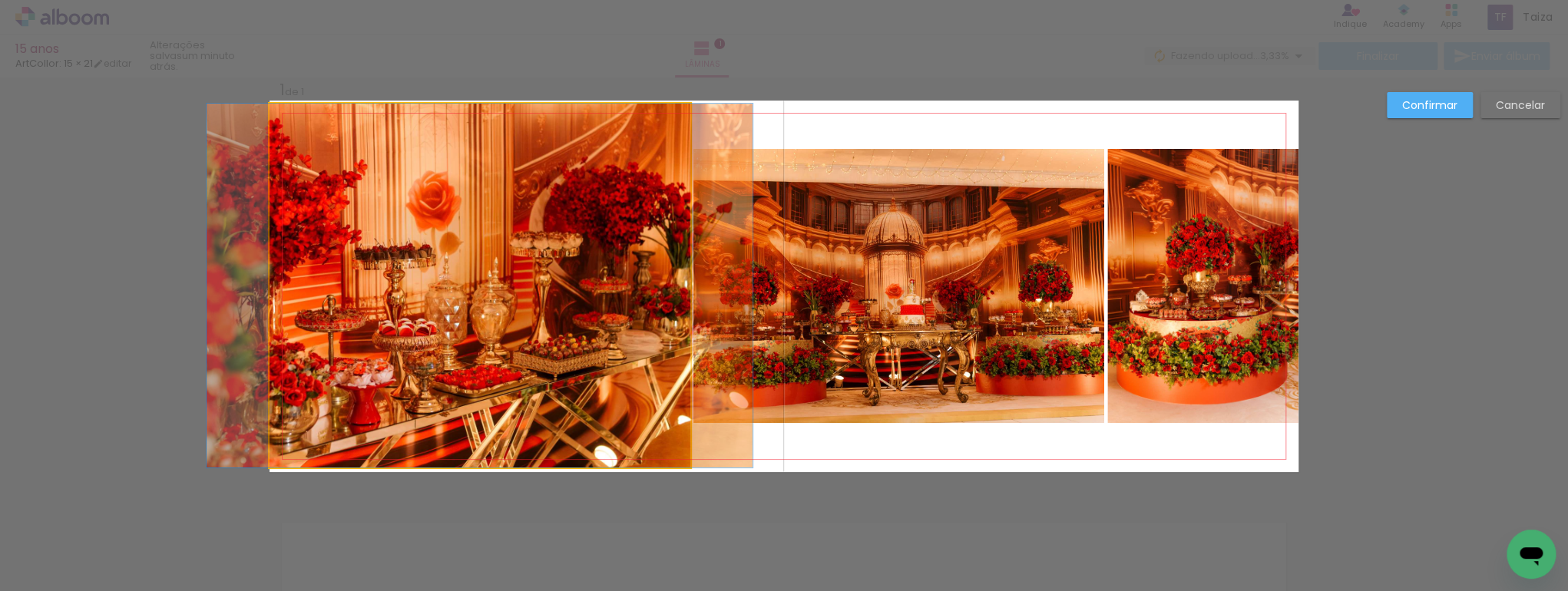
click at [494, 414] on quentale-photo at bounding box center [480, 286] width 421 height 364
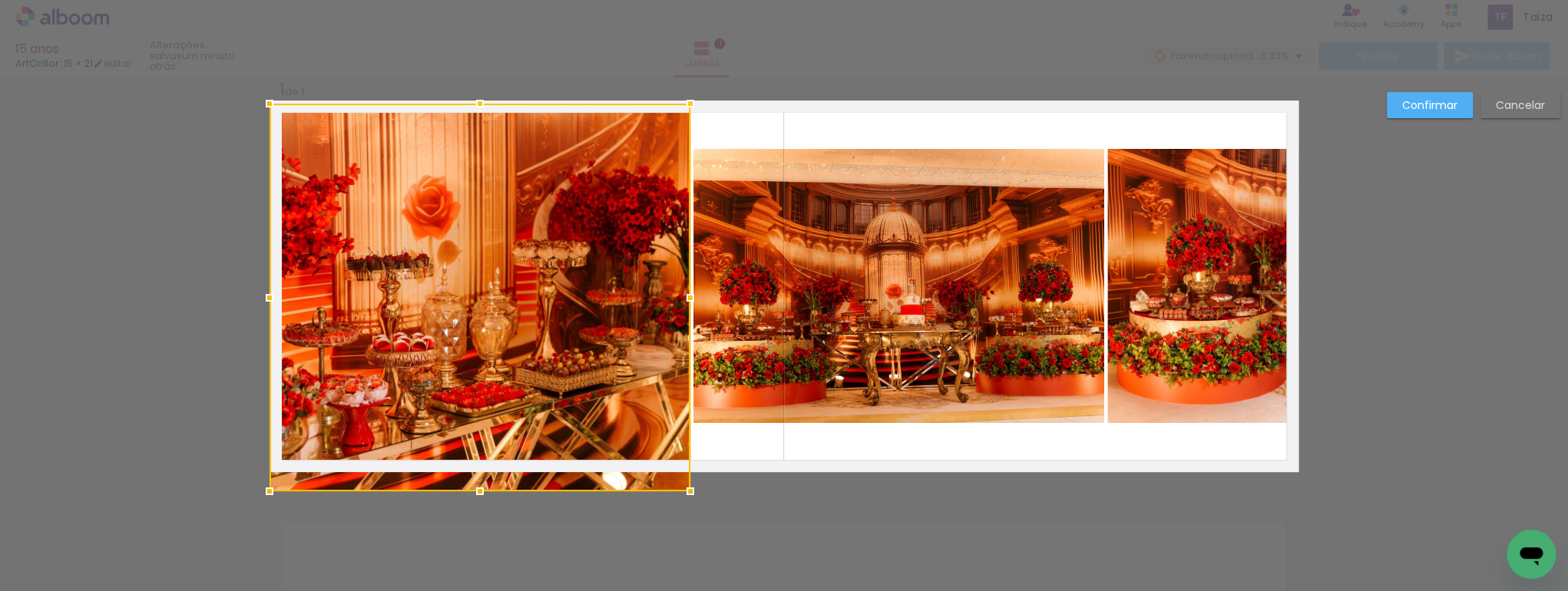
drag, startPoint x: 477, startPoint y: 471, endPoint x: 475, endPoint y: 494, distance: 23.1
click at [475, 494] on div at bounding box center [479, 491] width 31 height 31
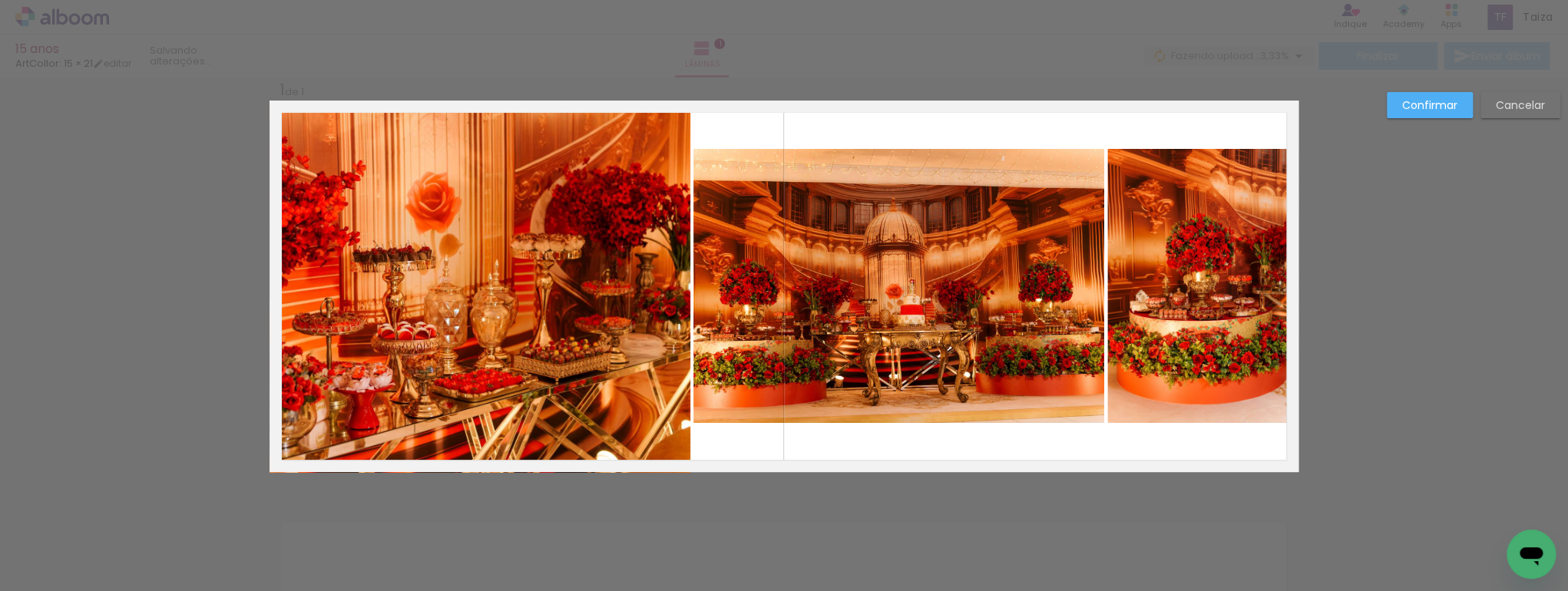
click at [781, 311] on quentale-photo at bounding box center [899, 286] width 411 height 275
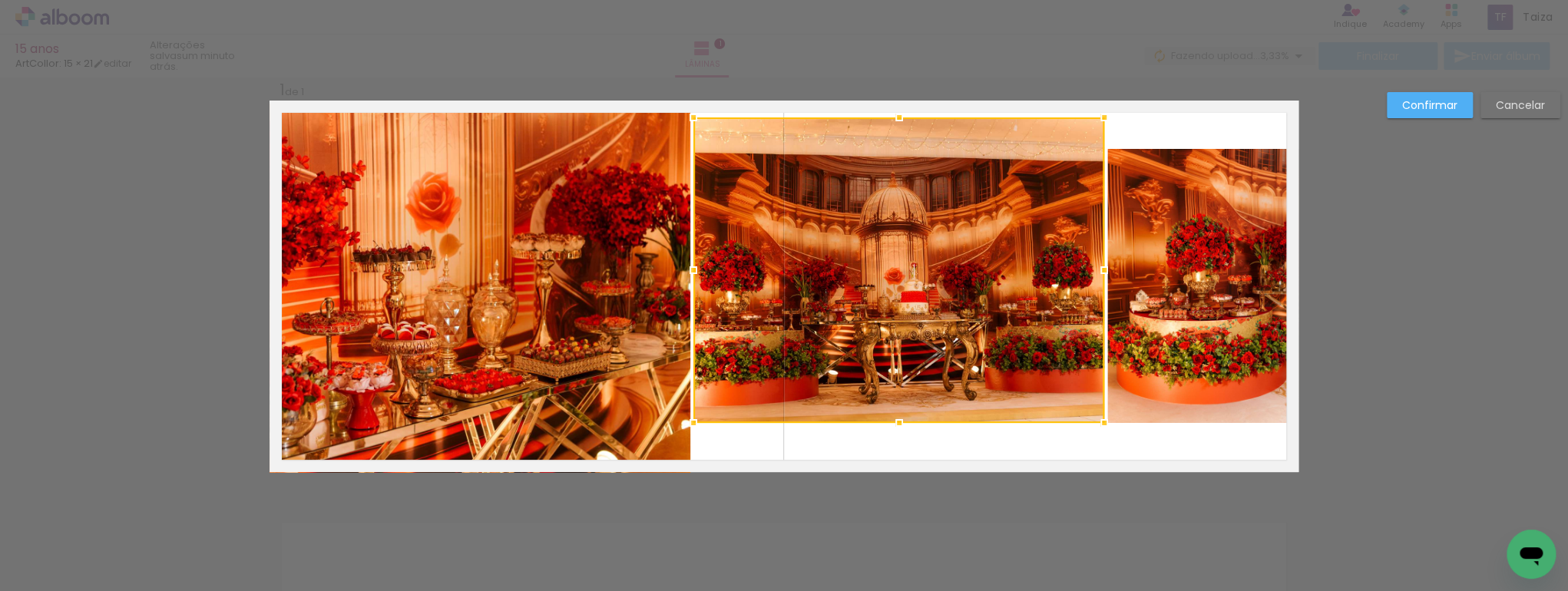
drag, startPoint x: 890, startPoint y: 155, endPoint x: 913, endPoint y: 68, distance: 90.0
click at [914, 0] on div "15 anos ArtCollor: 15 × 21 editar um minuto atrás. Lâminas 1 Finalizar Enviar á…" at bounding box center [784, 0] width 1568 height 0
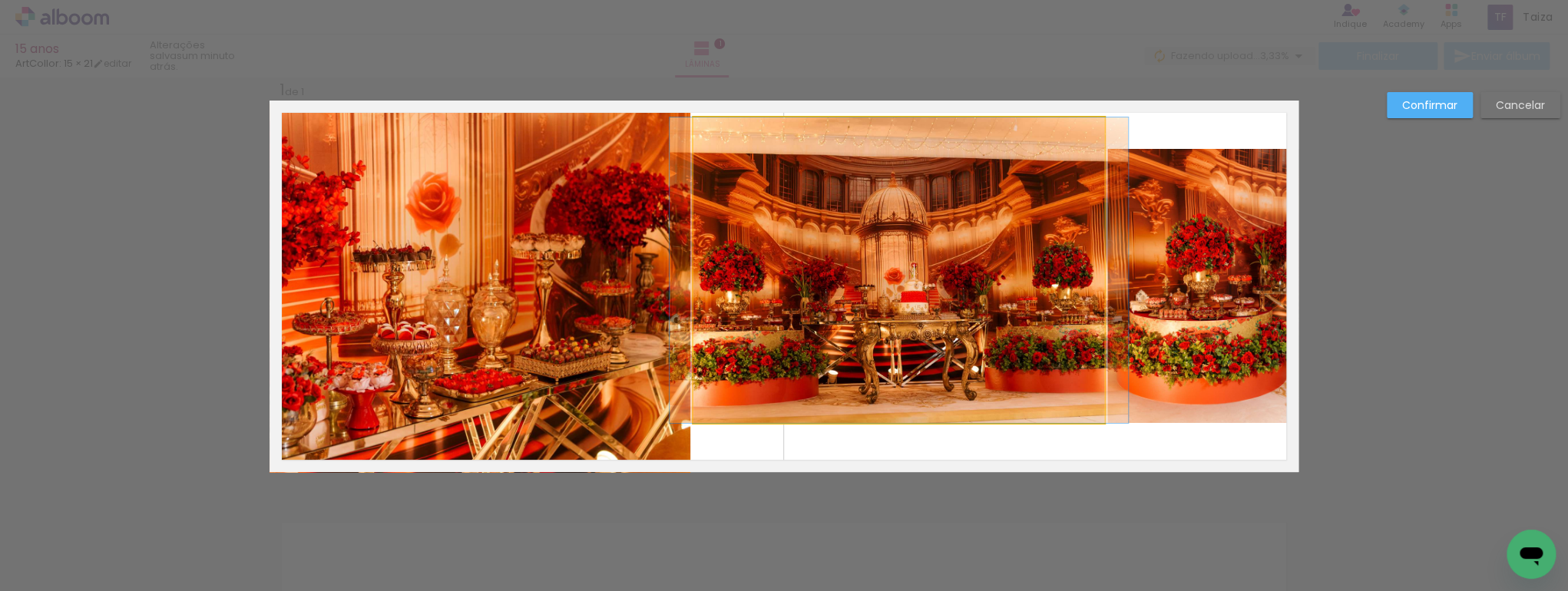
click at [892, 166] on quentale-photo at bounding box center [899, 271] width 411 height 305
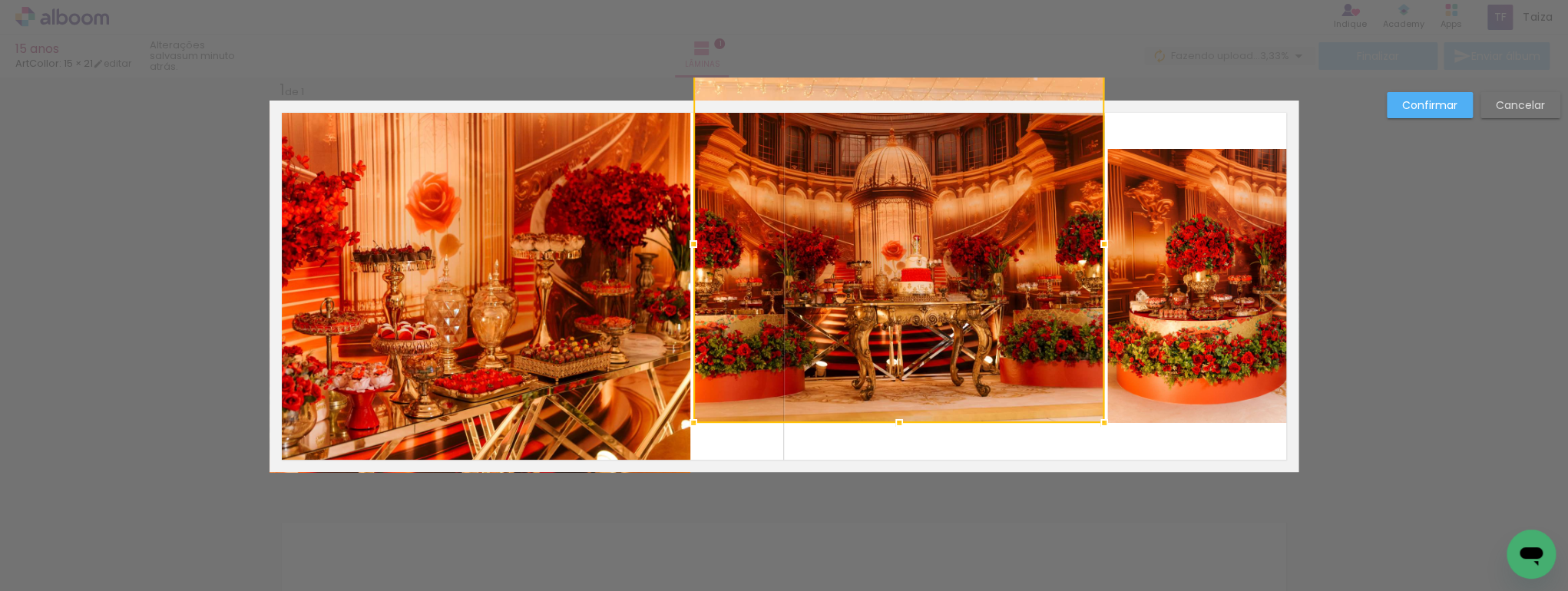
drag, startPoint x: 900, startPoint y: 118, endPoint x: 906, endPoint y: 71, distance: 47.4
click at [906, 0] on div "15 anos ArtCollor: 15 × 21 editar um minuto atrás. Lâminas 1 Finalizar Enviar á…" at bounding box center [784, 0] width 1568 height 0
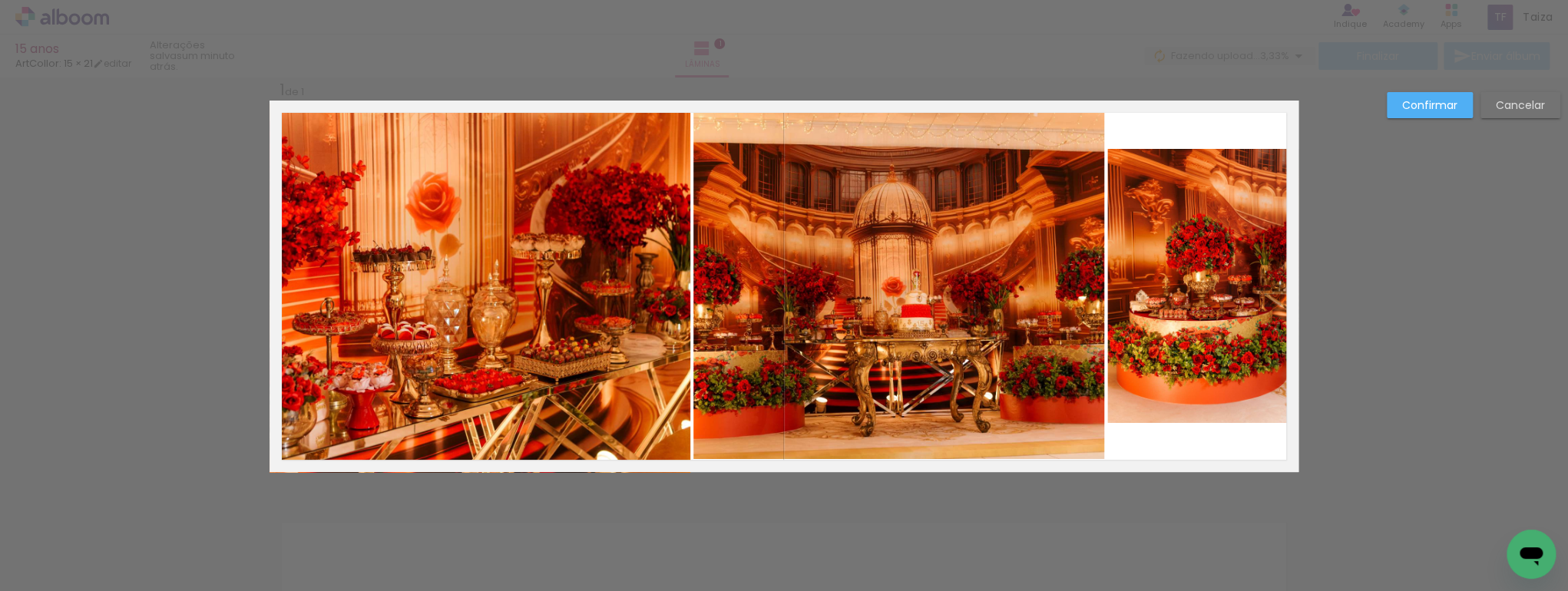
click at [905, 442] on quentale-photo at bounding box center [899, 280] width 411 height 358
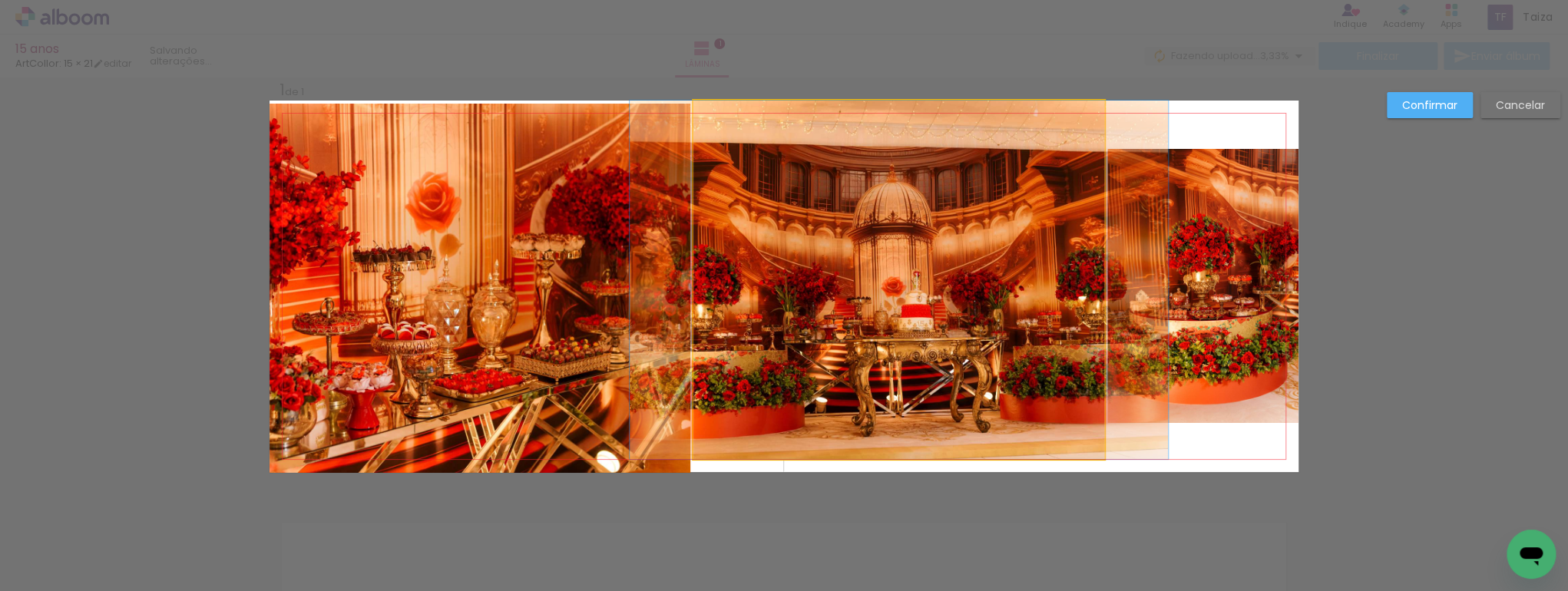
click at [899, 437] on quentale-photo at bounding box center [899, 280] width 411 height 358
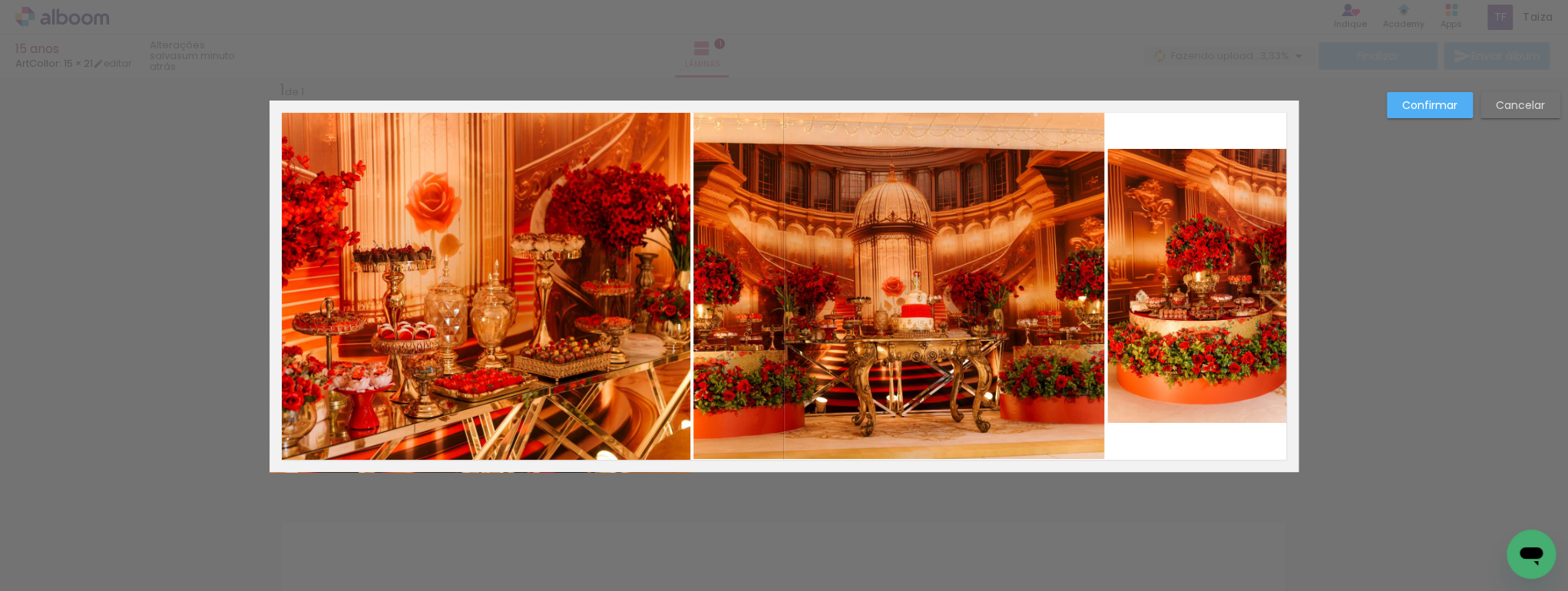
click at [0, 0] on slot "Cancelar" at bounding box center [0, 0] width 0 height 0
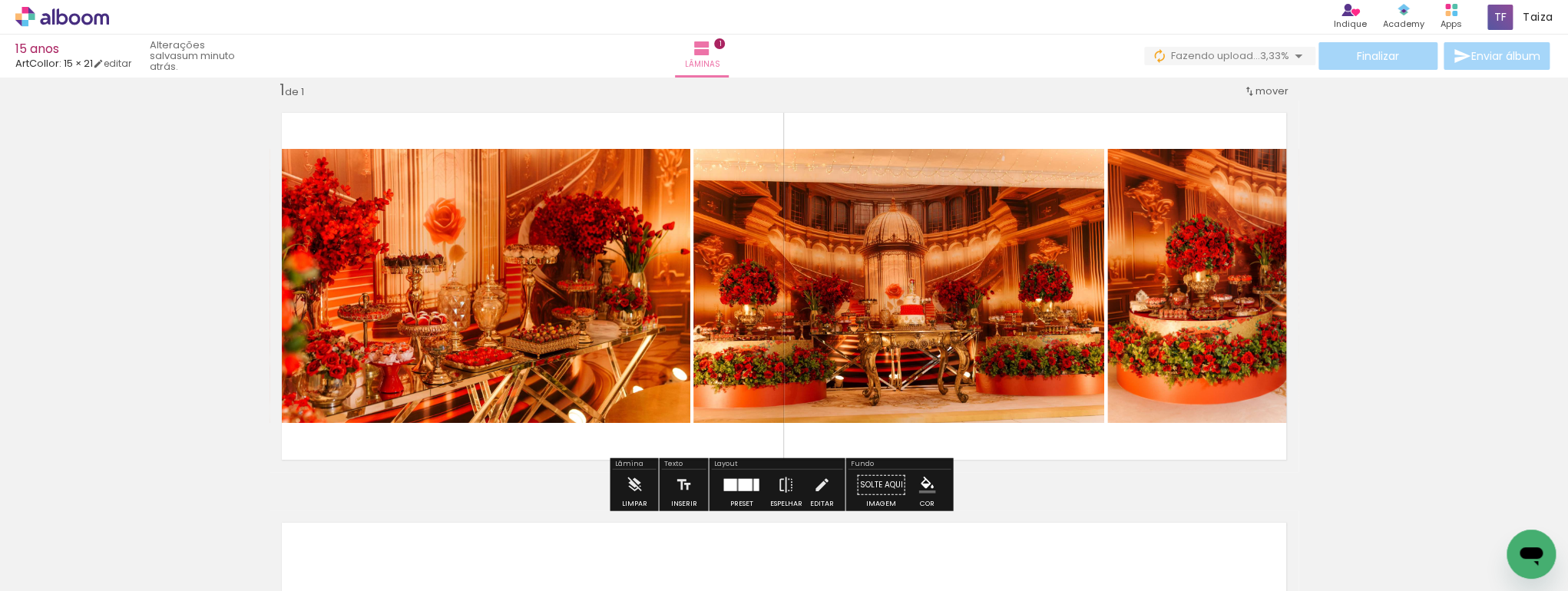
click at [728, 480] on div at bounding box center [730, 485] width 13 height 12
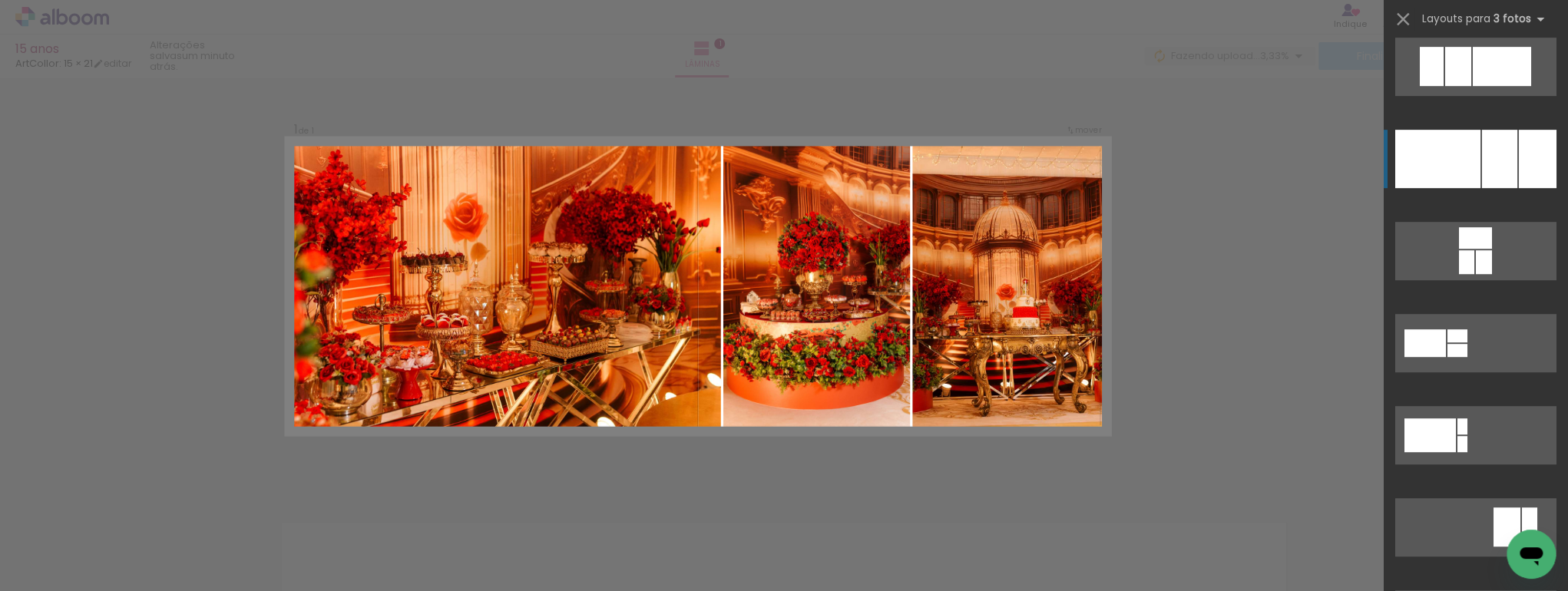
click at [1502, 157] on div at bounding box center [1499, 159] width 35 height 58
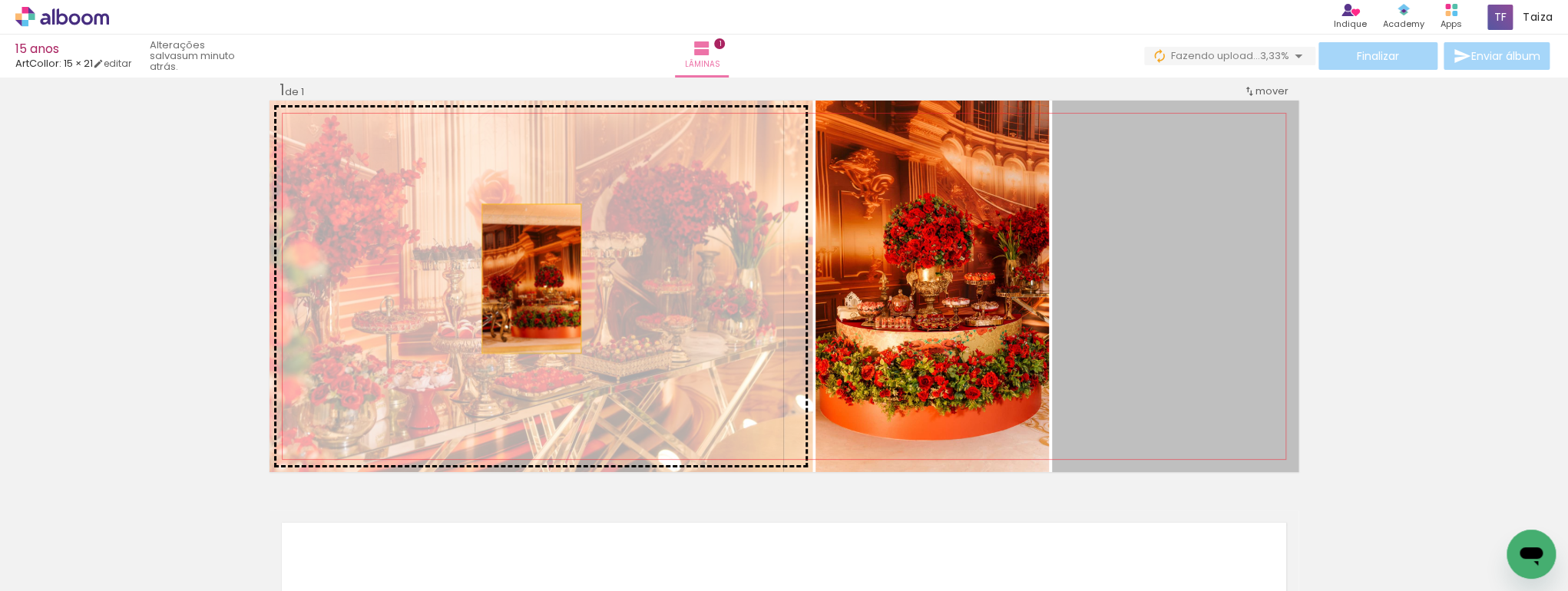
drag, startPoint x: 1235, startPoint y: 297, endPoint x: 527, endPoint y: 279, distance: 708.2
click at [0, 0] on slot at bounding box center [0, 0] width 0 height 0
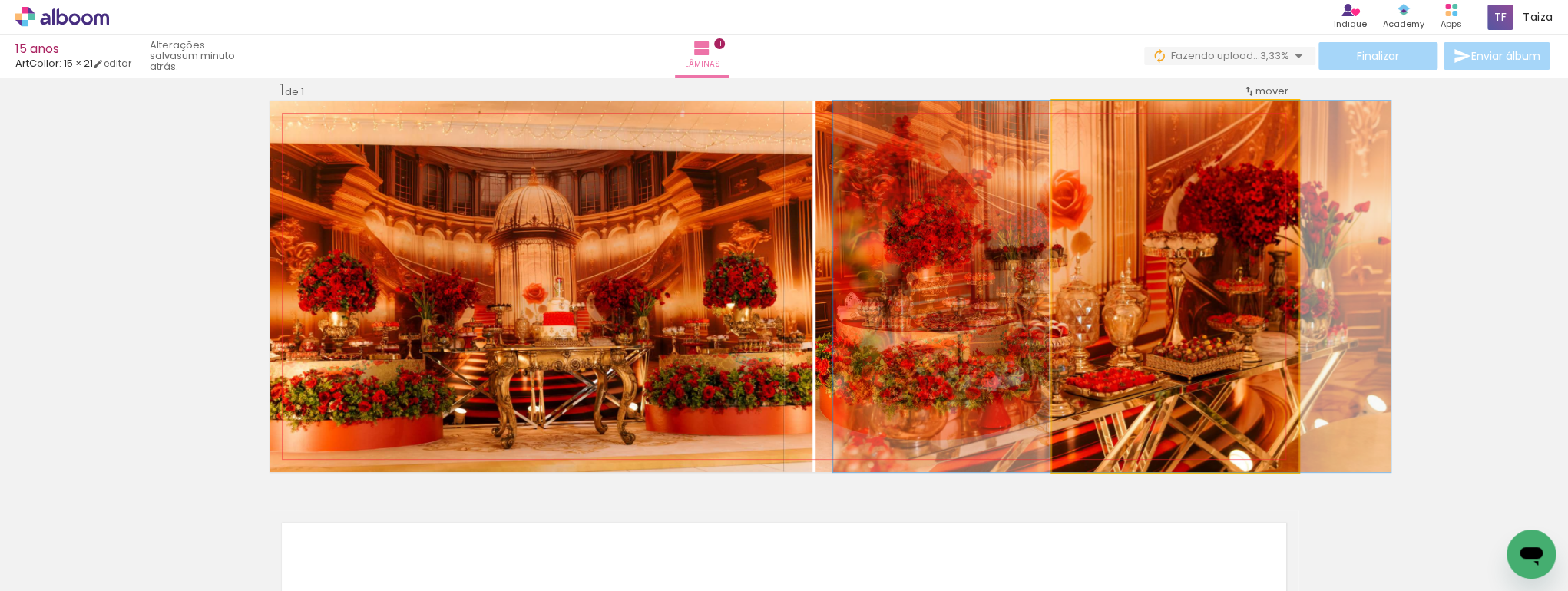
drag, startPoint x: 1224, startPoint y: 302, endPoint x: 1130, endPoint y: 303, distance: 94.0
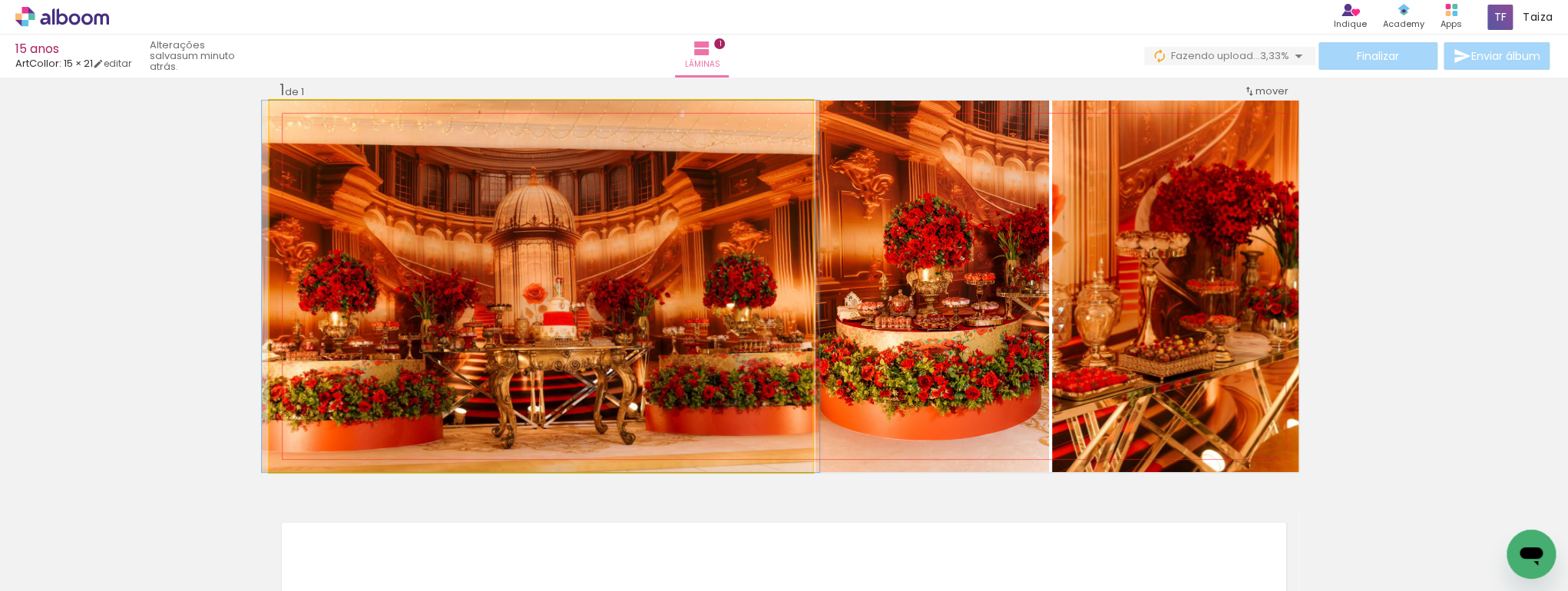
click at [719, 290] on quentale-photo at bounding box center [541, 287] width 543 height 371
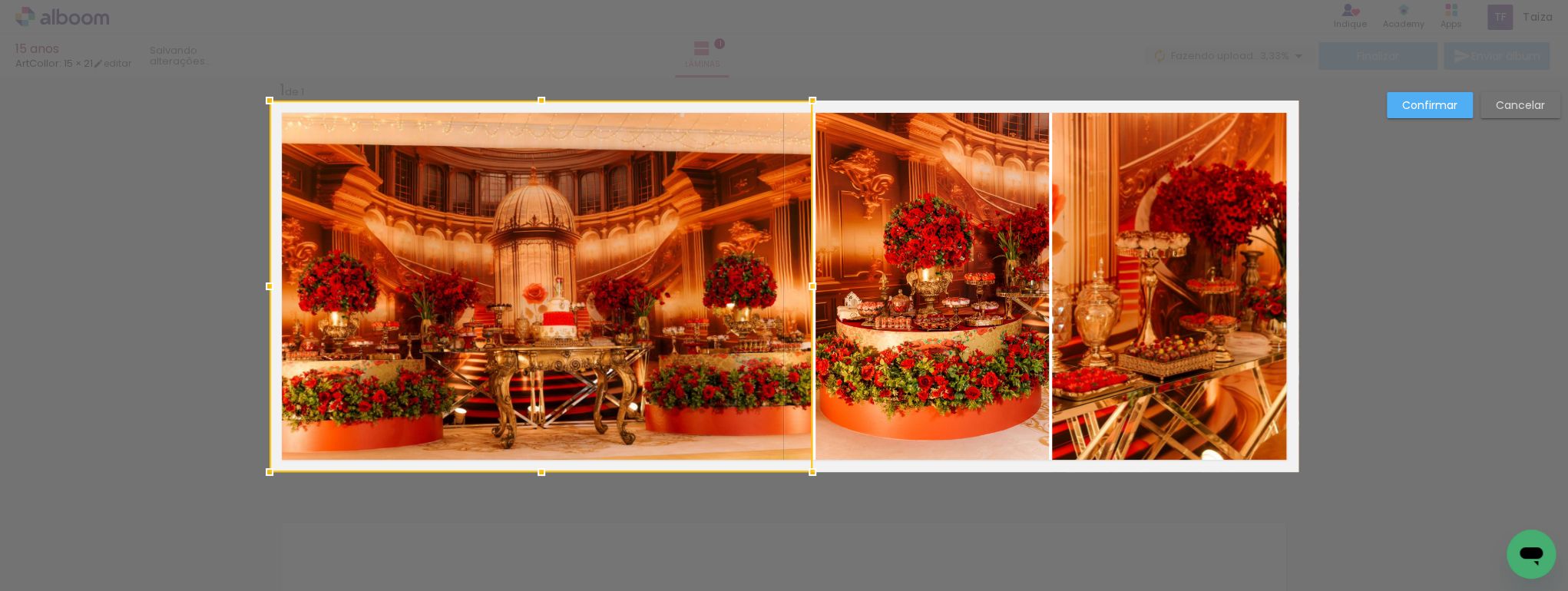
click at [719, 290] on div at bounding box center [541, 287] width 543 height 371
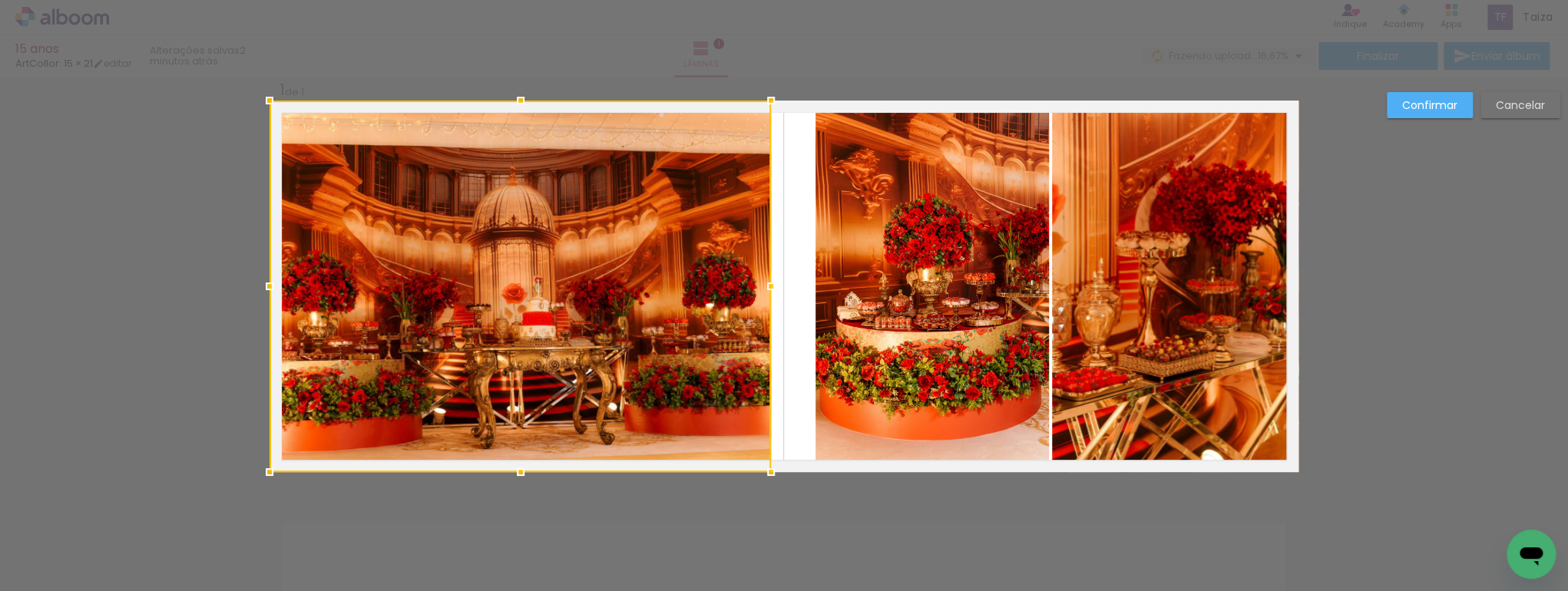
drag, startPoint x: 807, startPoint y: 296, endPoint x: 767, endPoint y: 300, distance: 40.2
click at [767, 300] on div at bounding box center [771, 287] width 31 height 31
click at [958, 301] on quentale-photo at bounding box center [932, 287] width 234 height 371
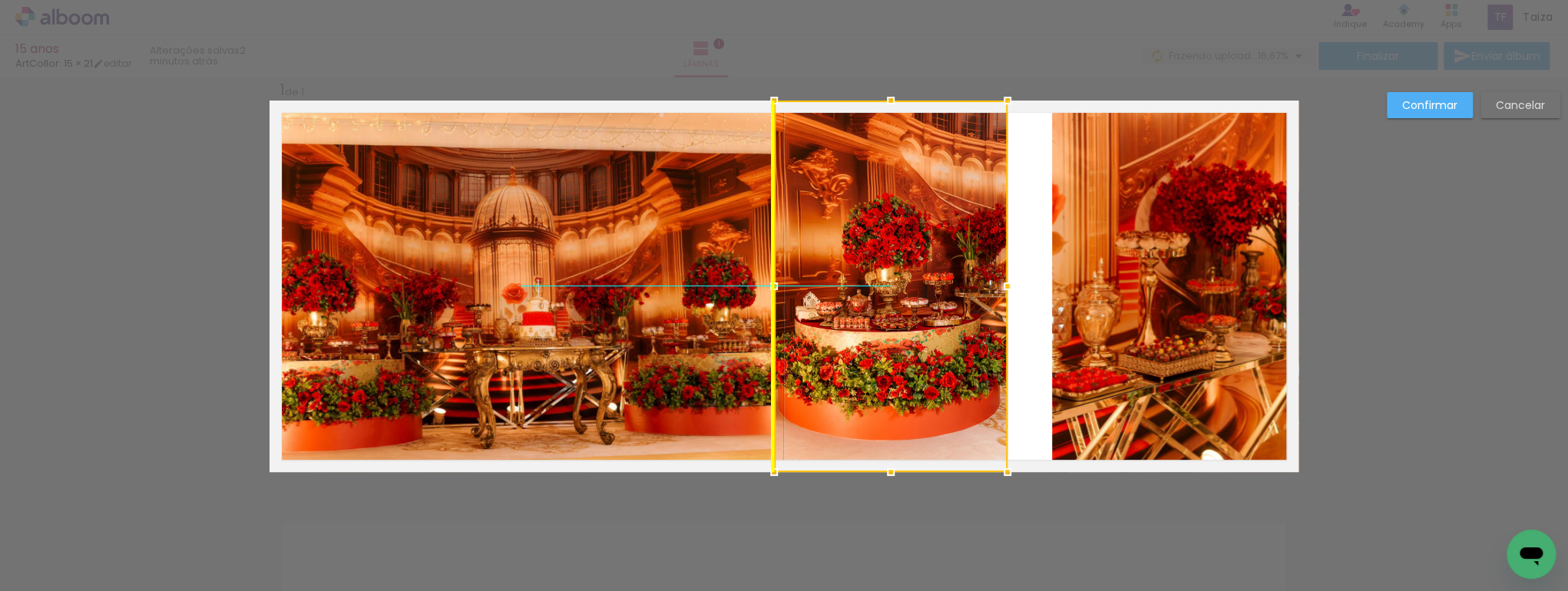
drag, startPoint x: 961, startPoint y: 312, endPoint x: 926, endPoint y: 307, distance: 35.4
click at [926, 307] on div at bounding box center [890, 287] width 234 height 371
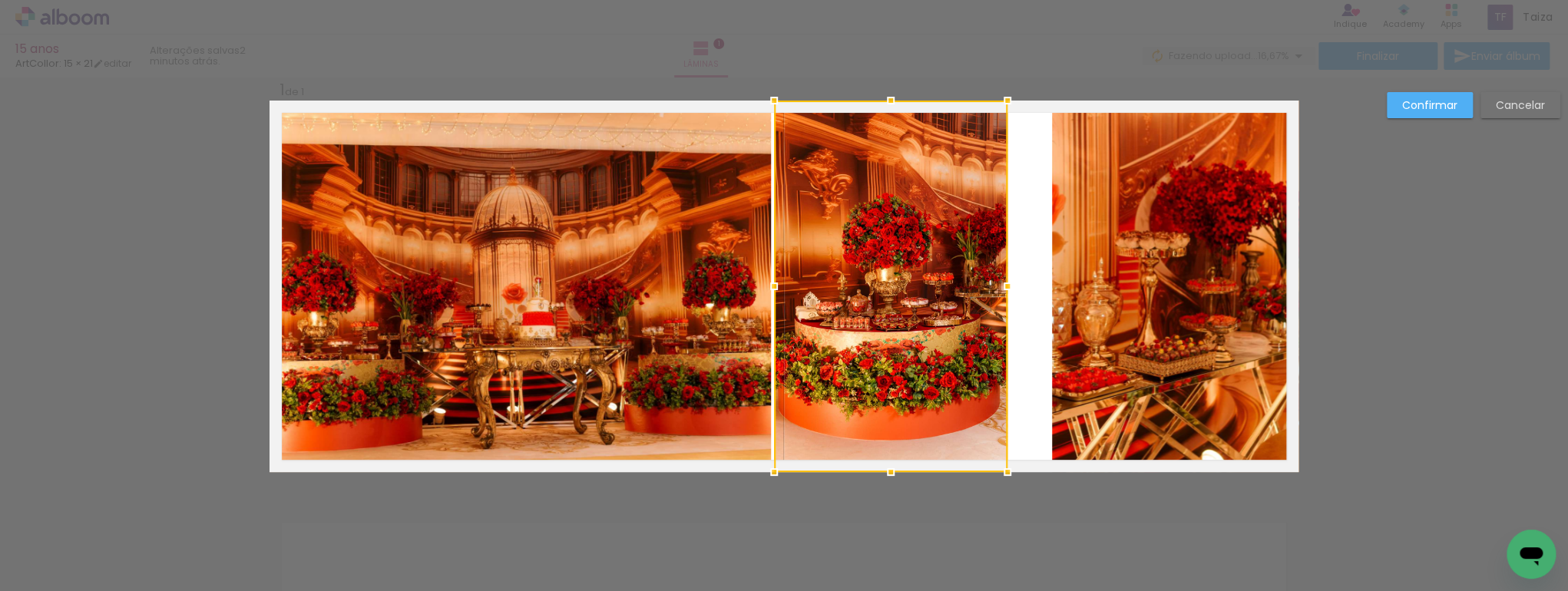
click at [1194, 302] on quentale-photo at bounding box center [1175, 287] width 247 height 371
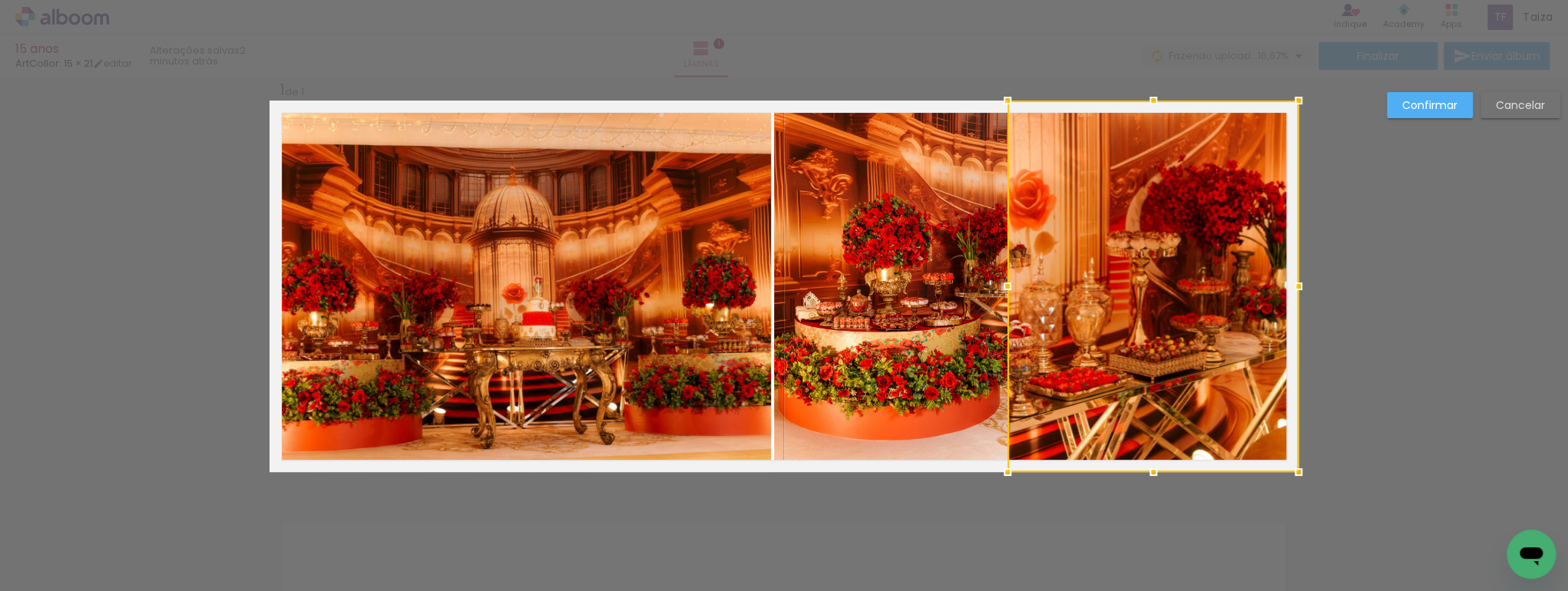
drag, startPoint x: 1047, startPoint y: 292, endPoint x: 999, endPoint y: 285, distance: 48.5
click at [999, 285] on div at bounding box center [1007, 287] width 31 height 31
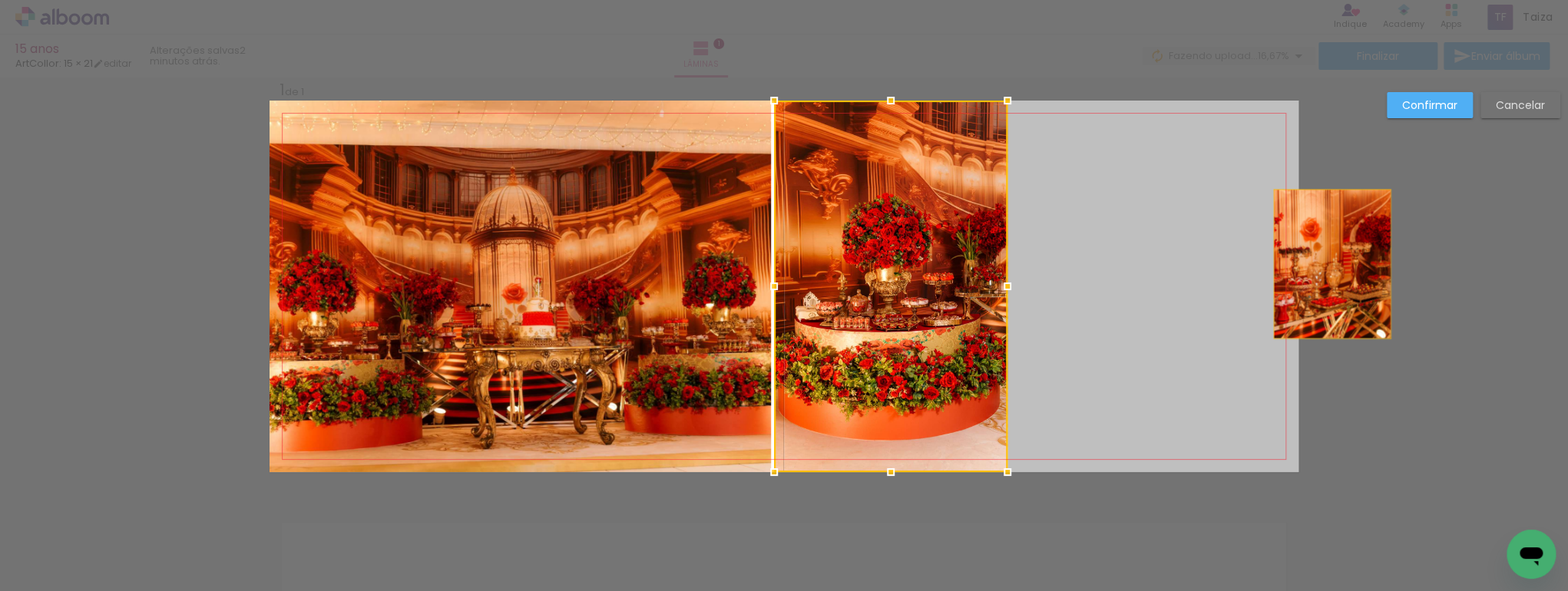
drag, startPoint x: 1226, startPoint y: 275, endPoint x: 1268, endPoint y: 267, distance: 42.8
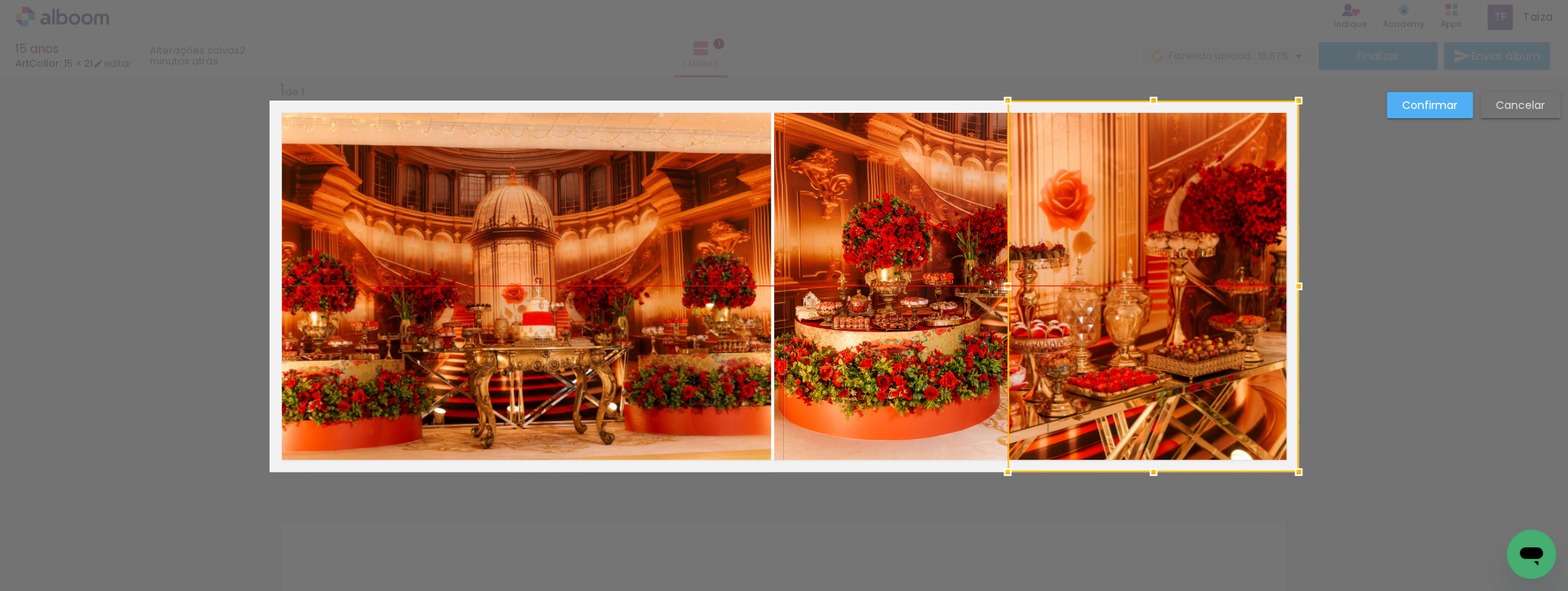
drag, startPoint x: 1146, startPoint y: 326, endPoint x: 1183, endPoint y: 324, distance: 37.1
click at [1183, 324] on div at bounding box center [1153, 287] width 291 height 371
click at [0, 0] on slot "Cancelar" at bounding box center [0, 0] width 0 height 0
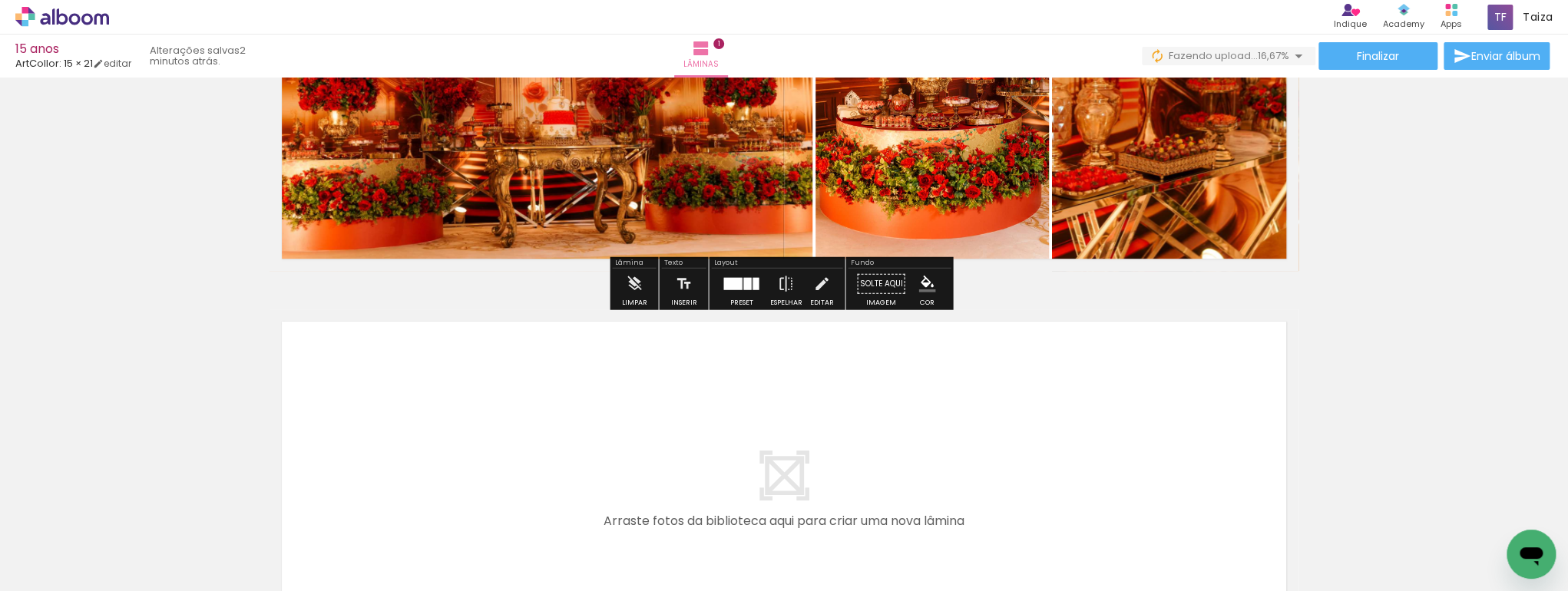
scroll to position [268, 0]
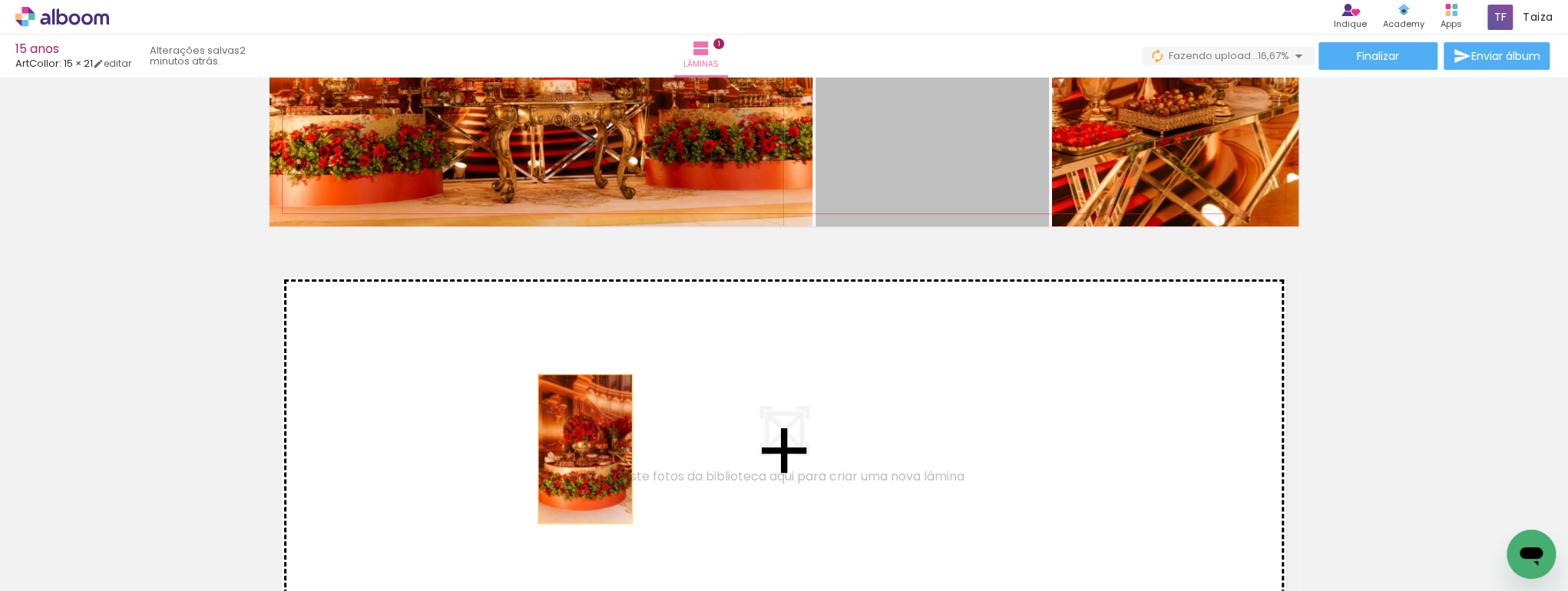
drag, startPoint x: 948, startPoint y: 149, endPoint x: 568, endPoint y: 449, distance: 484.1
click at [568, 449] on div "Inserir lâmina 1 de 1" at bounding box center [784, 226] width 1568 height 821
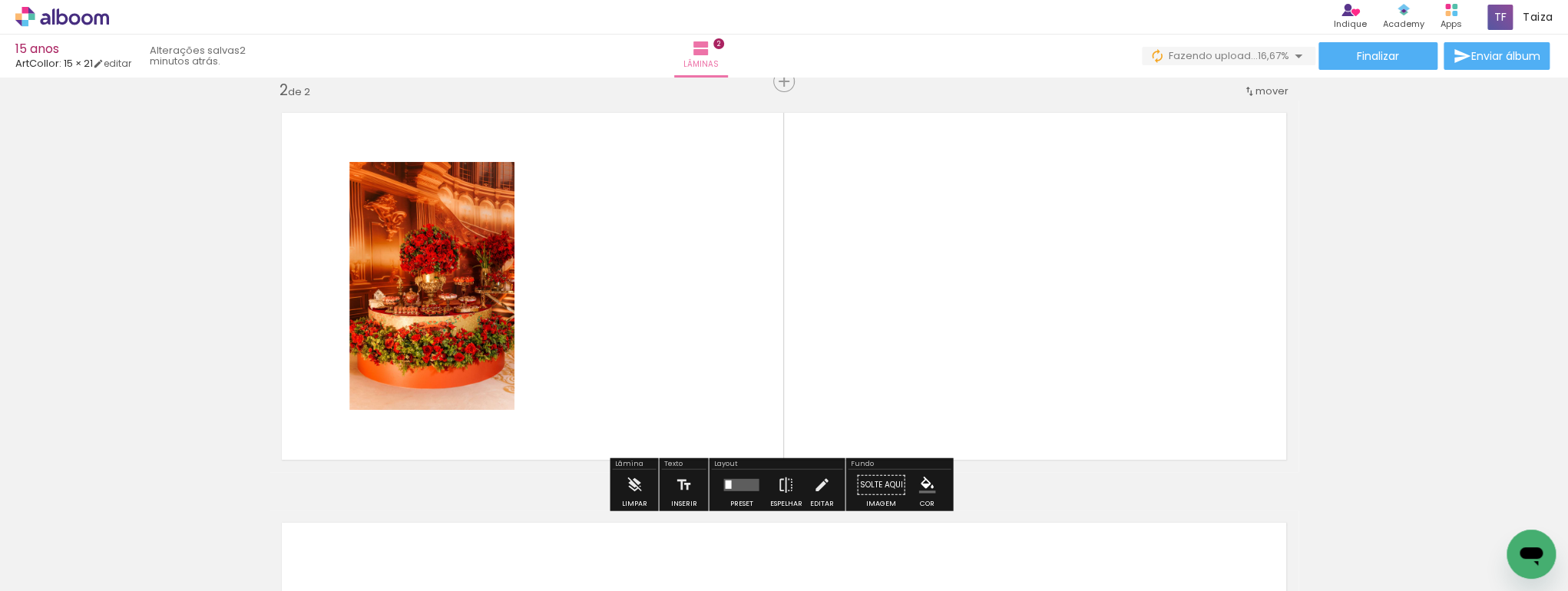
scroll to position [104, 0]
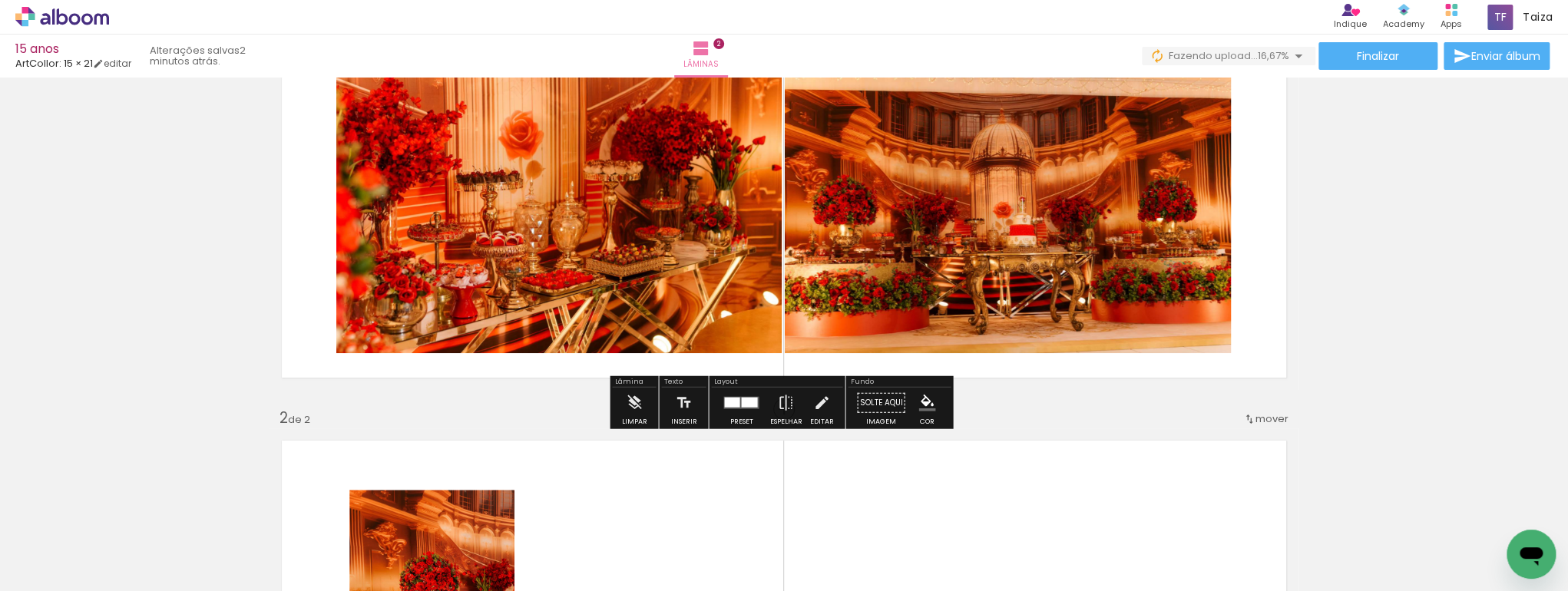
click at [749, 405] on div at bounding box center [749, 402] width 16 height 10
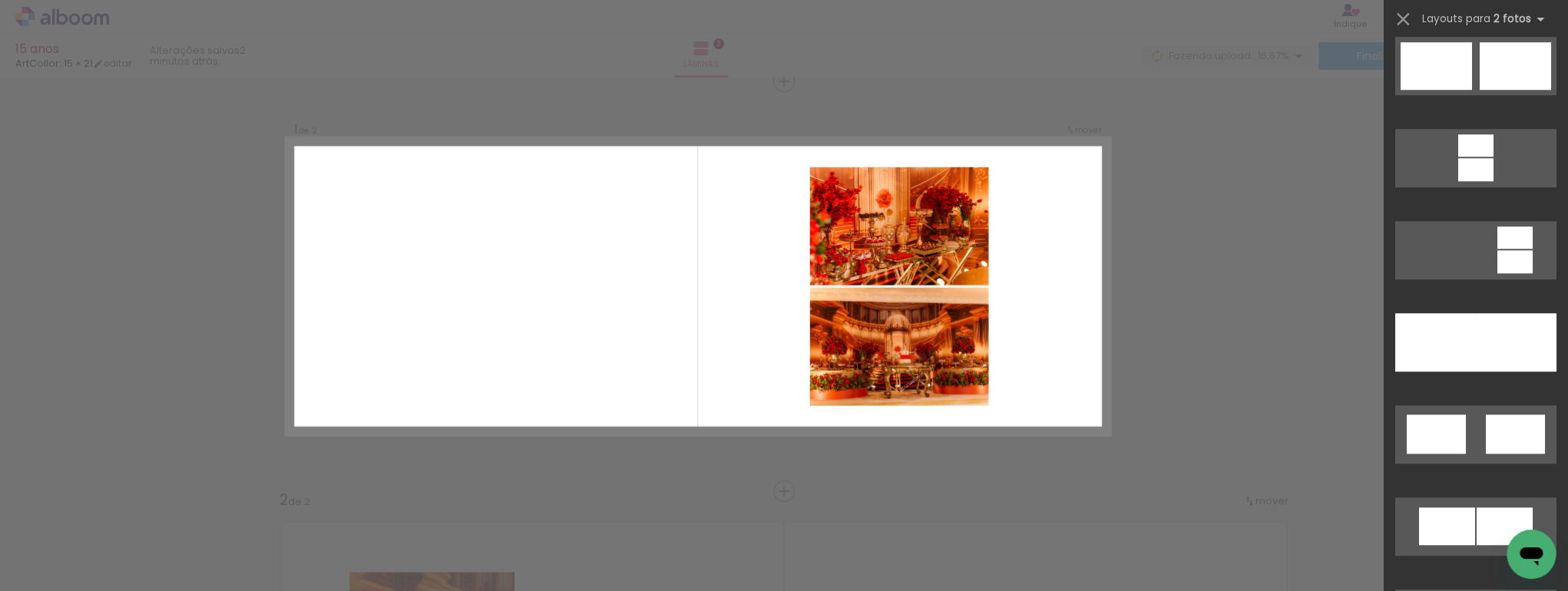
scroll to position [900, 0]
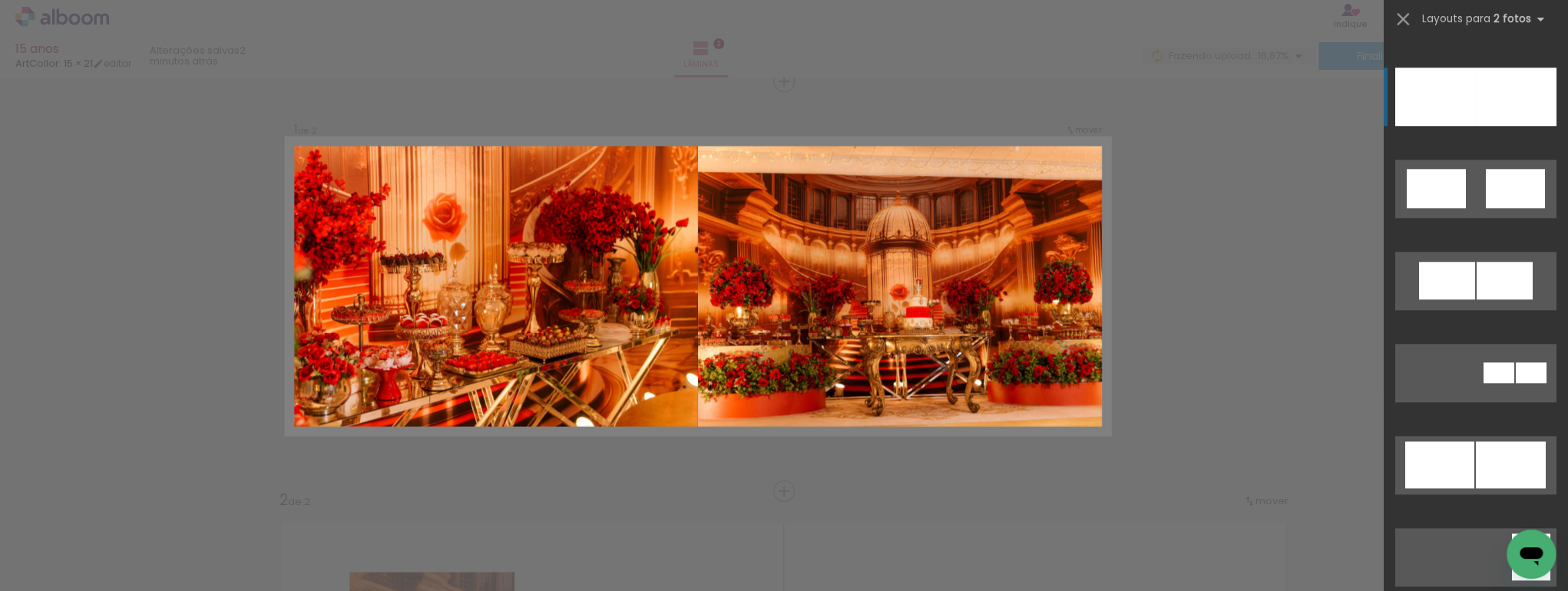
click at [1505, 99] on div at bounding box center [1515, 97] width 81 height 58
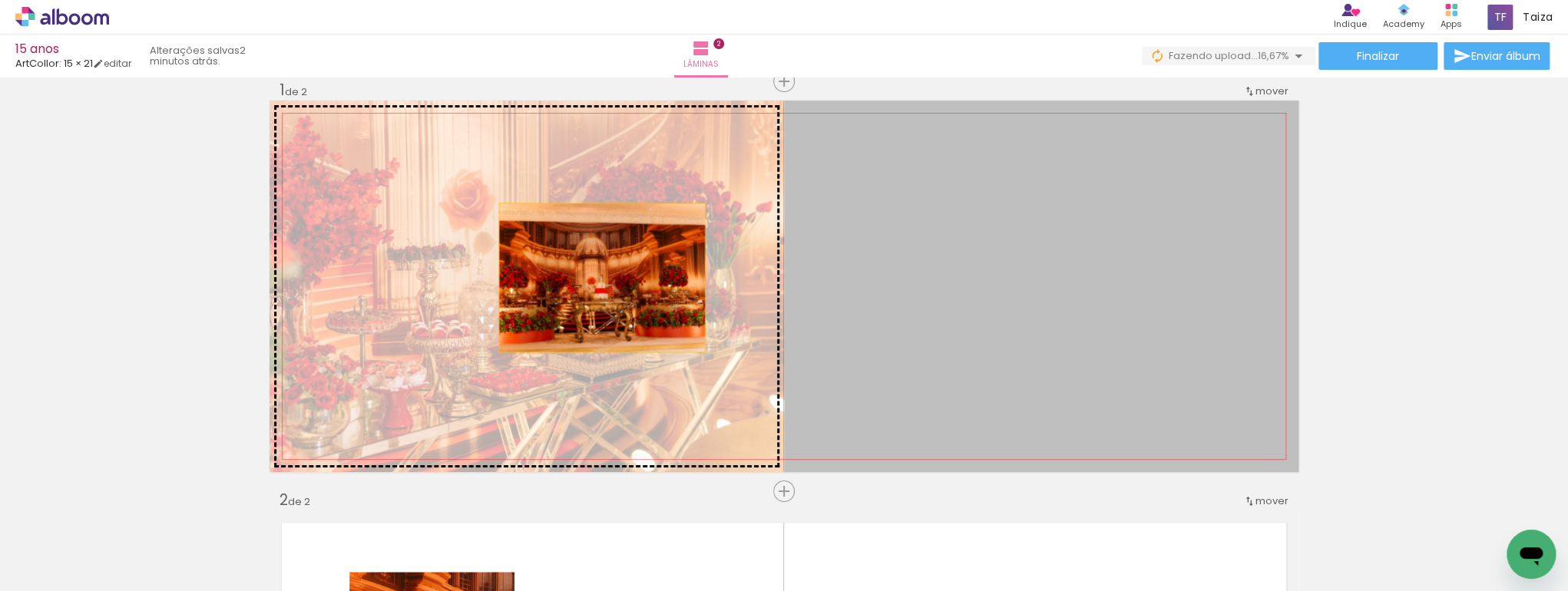
drag, startPoint x: 1084, startPoint y: 295, endPoint x: 597, endPoint y: 278, distance: 487.3
click at [0, 0] on slot at bounding box center [0, 0] width 0 height 0
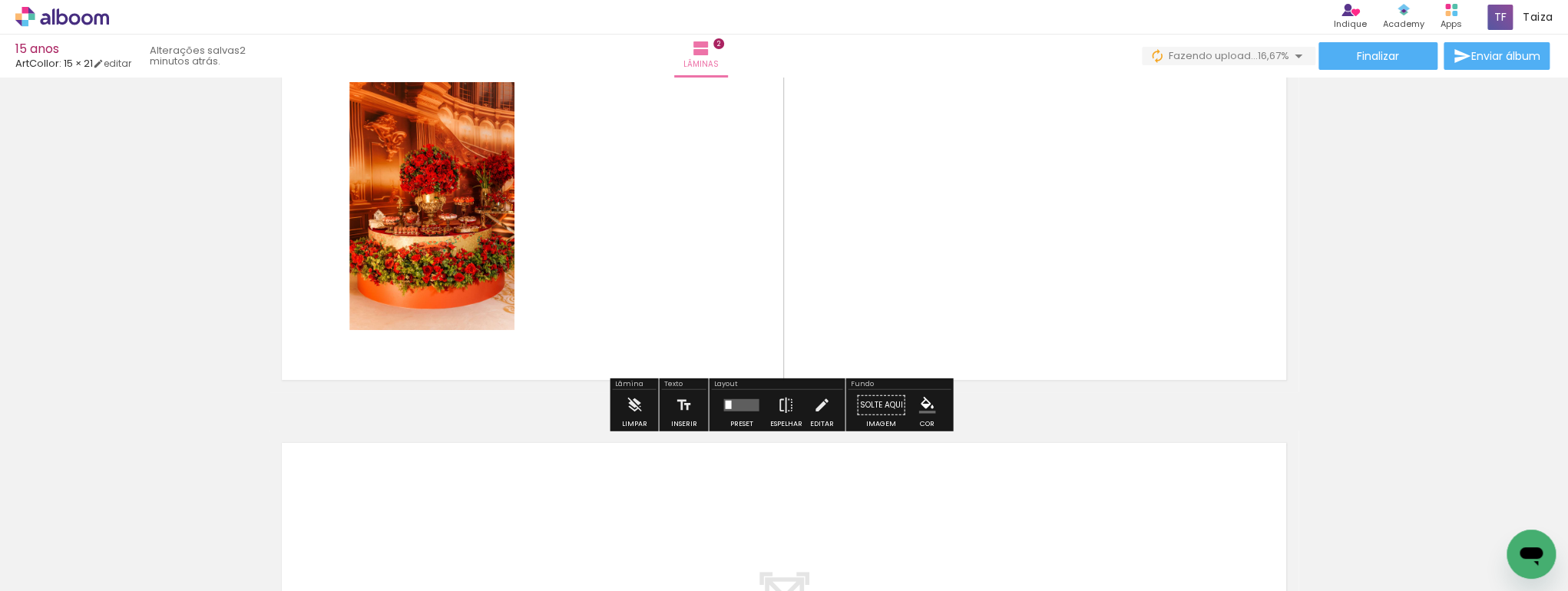
scroll to position [595, 0]
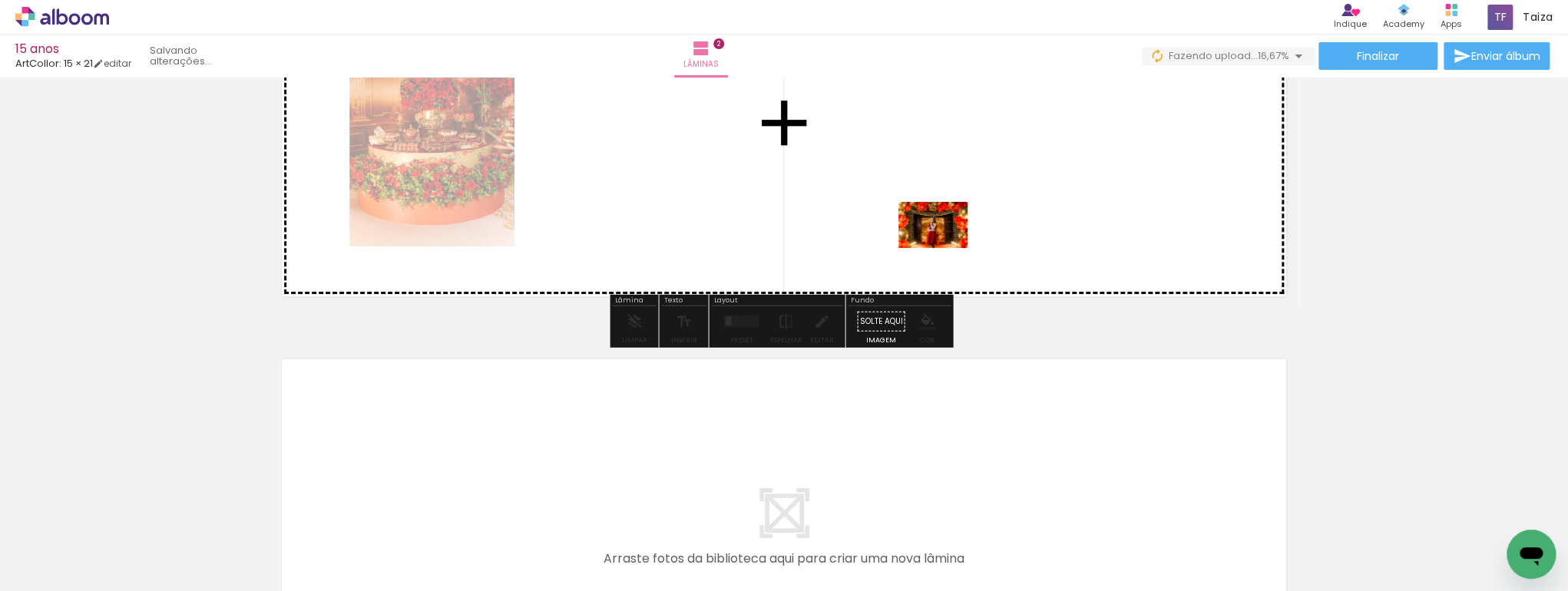
drag, startPoint x: 673, startPoint y: 552, endPoint x: 944, endPoint y: 248, distance: 407.3
click at [944, 248] on quentale-workspace at bounding box center [784, 296] width 1568 height 591
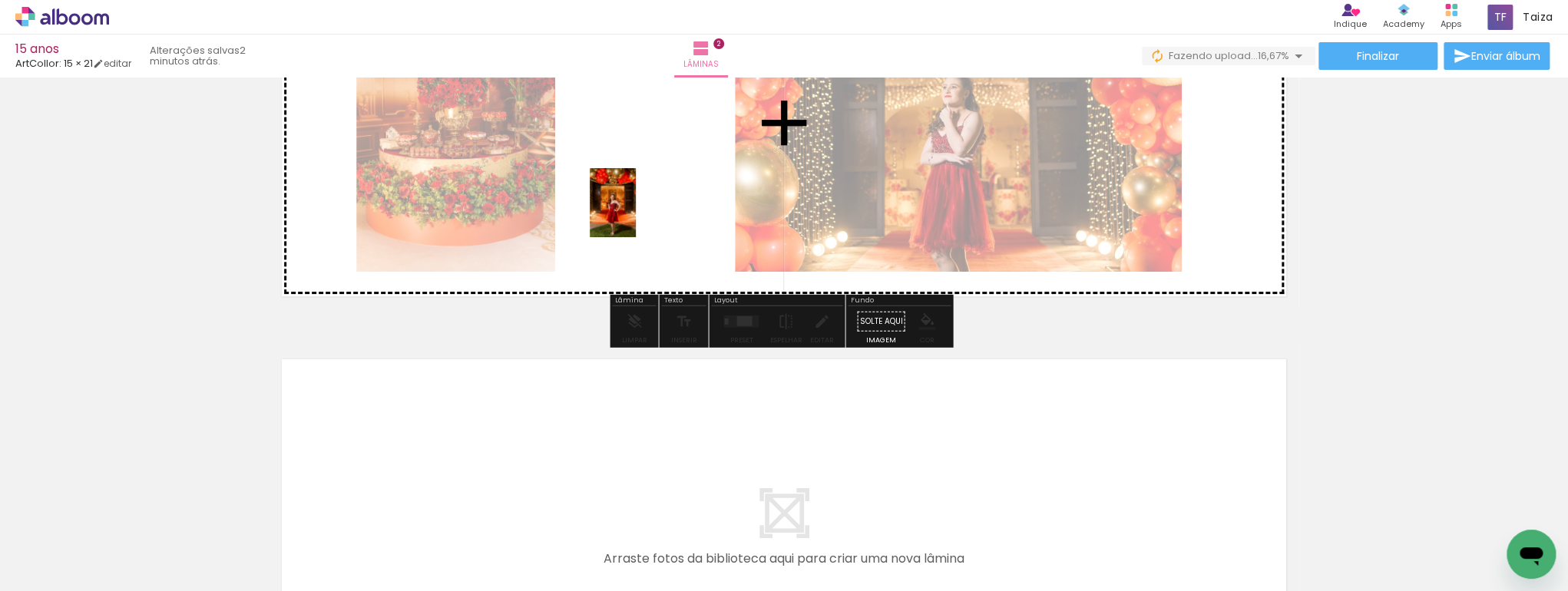
drag, startPoint x: 587, startPoint y: 553, endPoint x: 638, endPoint y: 205, distance: 351.7
click at [638, 205] on quentale-workspace at bounding box center [784, 296] width 1568 height 591
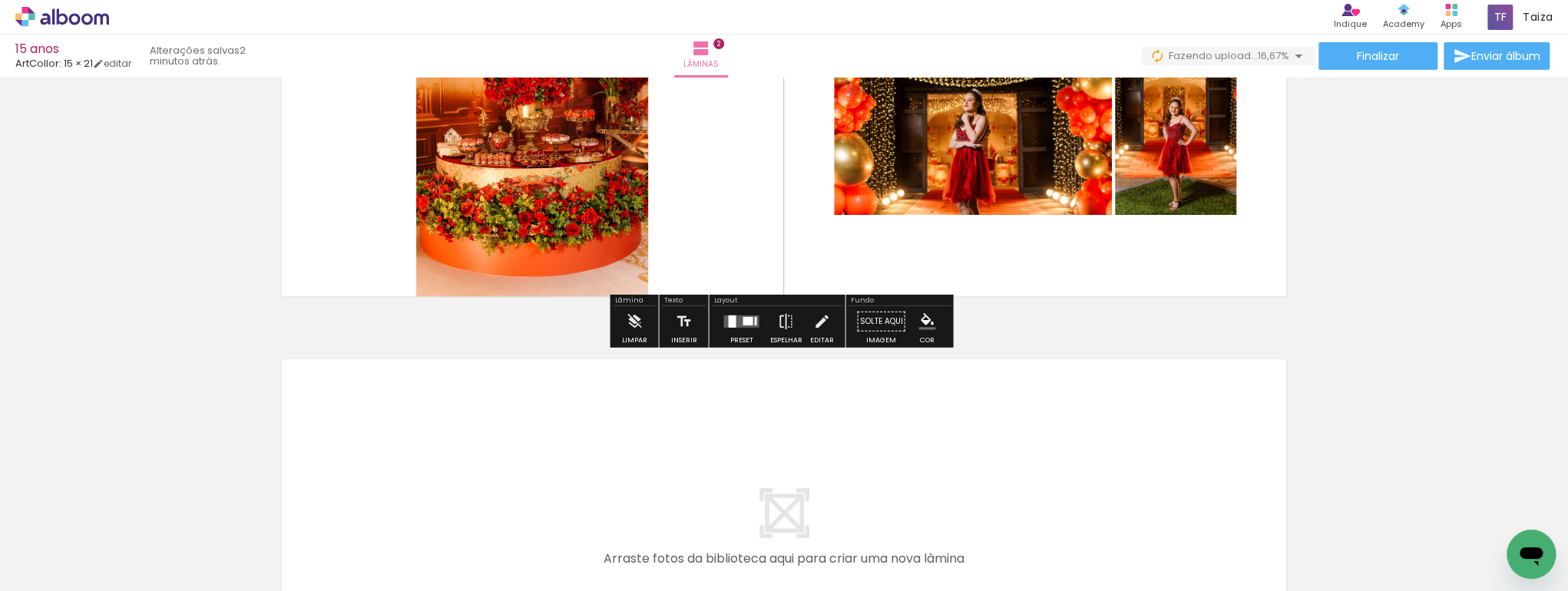
scroll to position [513, 0]
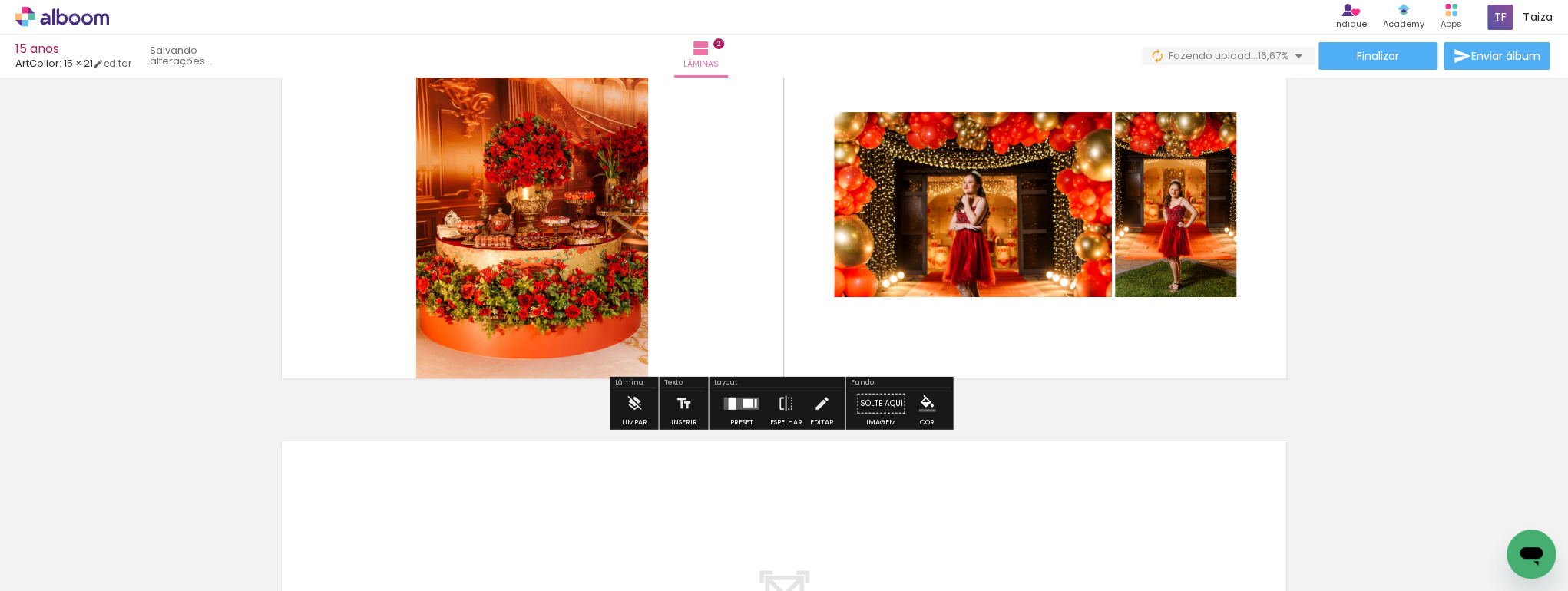
click at [744, 405] on div at bounding box center [748, 403] width 10 height 8
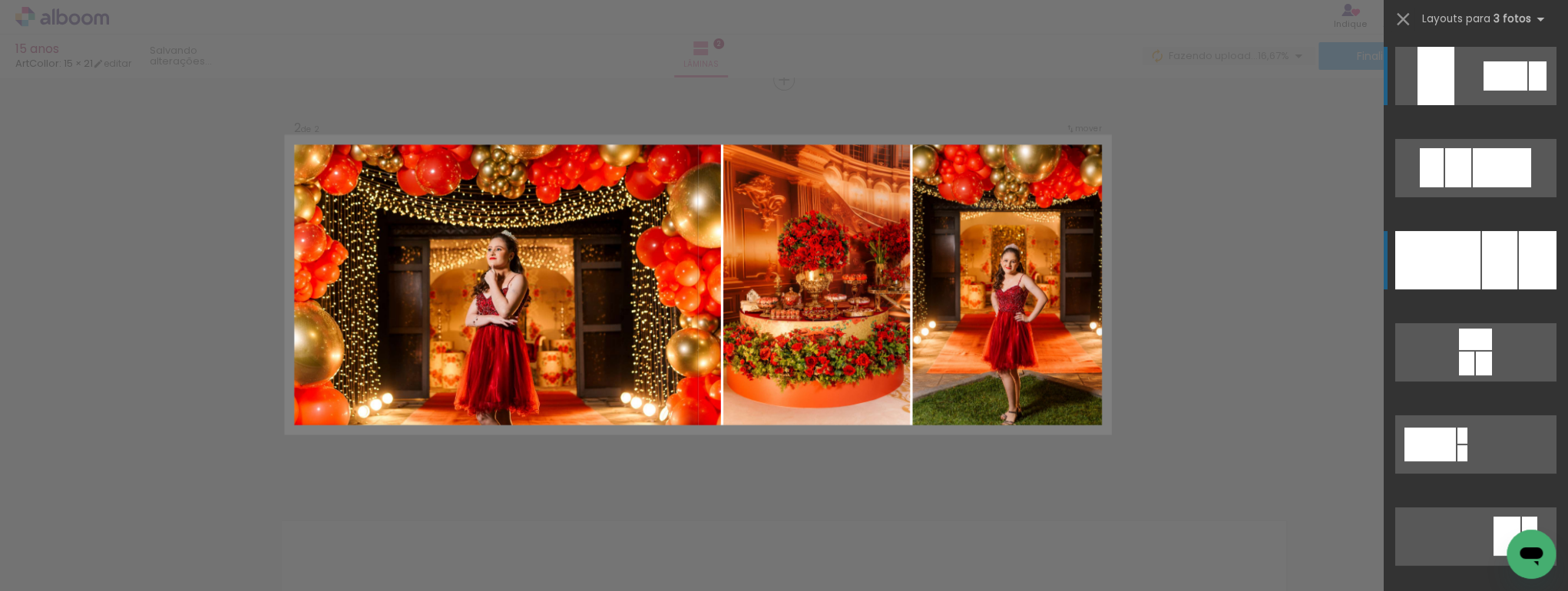
scroll to position [431, 0]
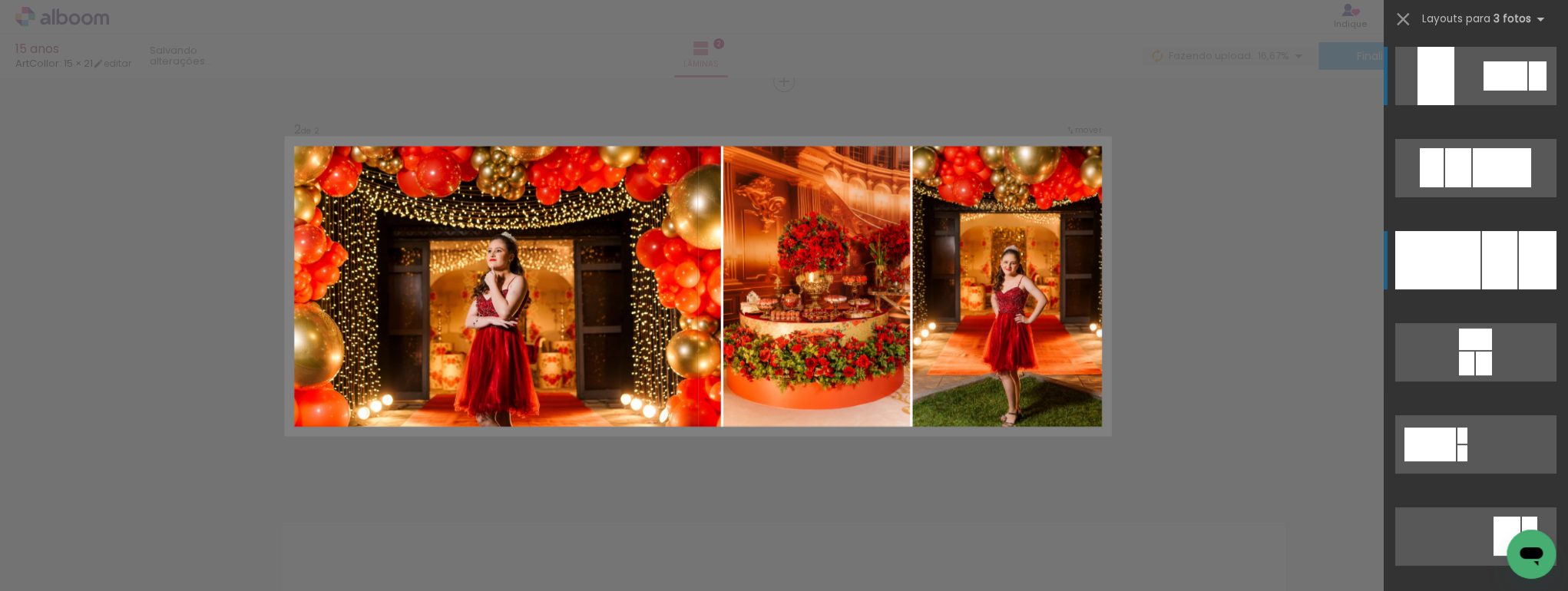
click at [1482, 249] on div at bounding box center [1499, 261] width 35 height 58
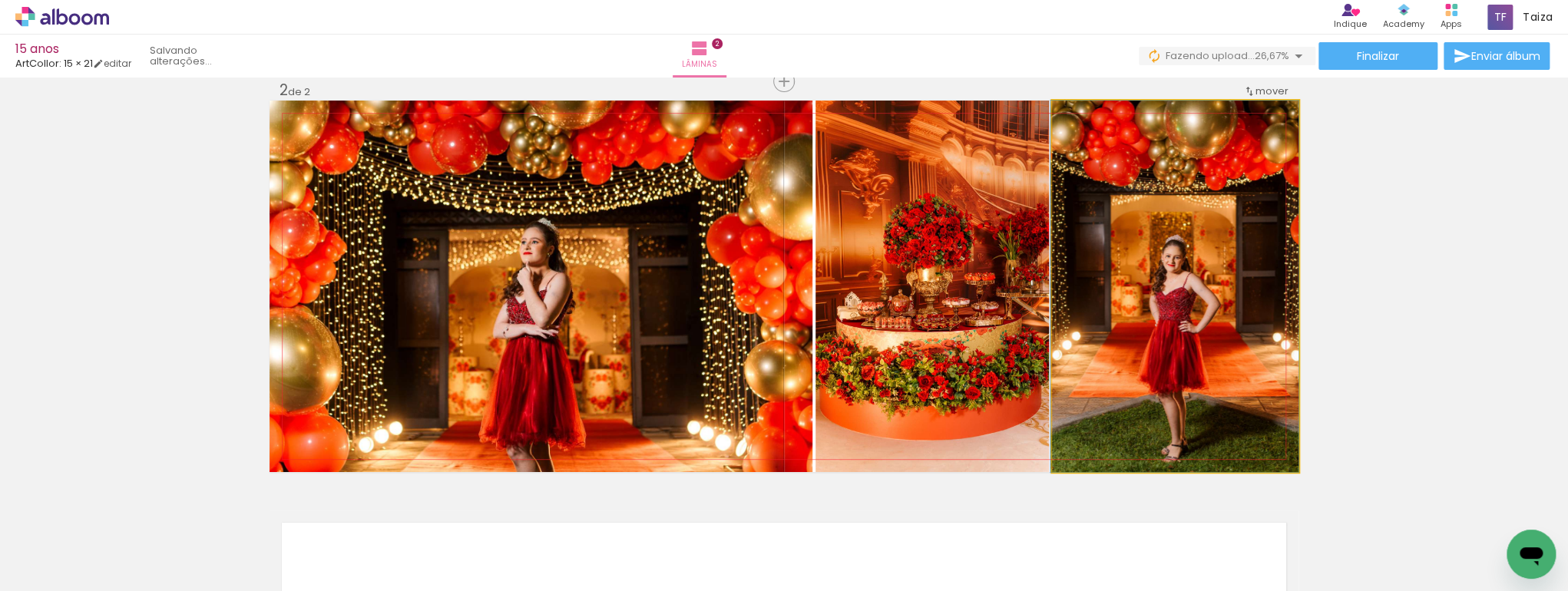
drag, startPoint x: 1241, startPoint y: 296, endPoint x: 1238, endPoint y: 231, distance: 65.1
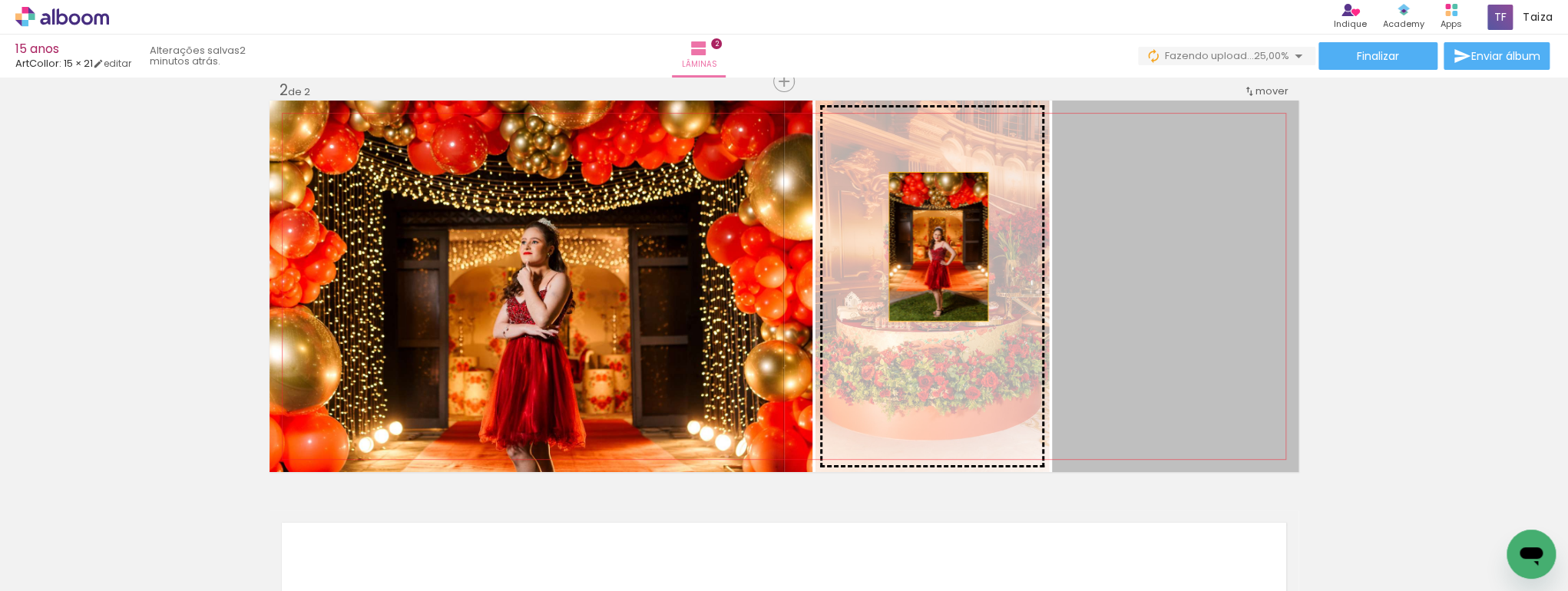
drag, startPoint x: 1202, startPoint y: 290, endPoint x: 929, endPoint y: 248, distance: 276.2
click at [0, 0] on slot at bounding box center [0, 0] width 0 height 0
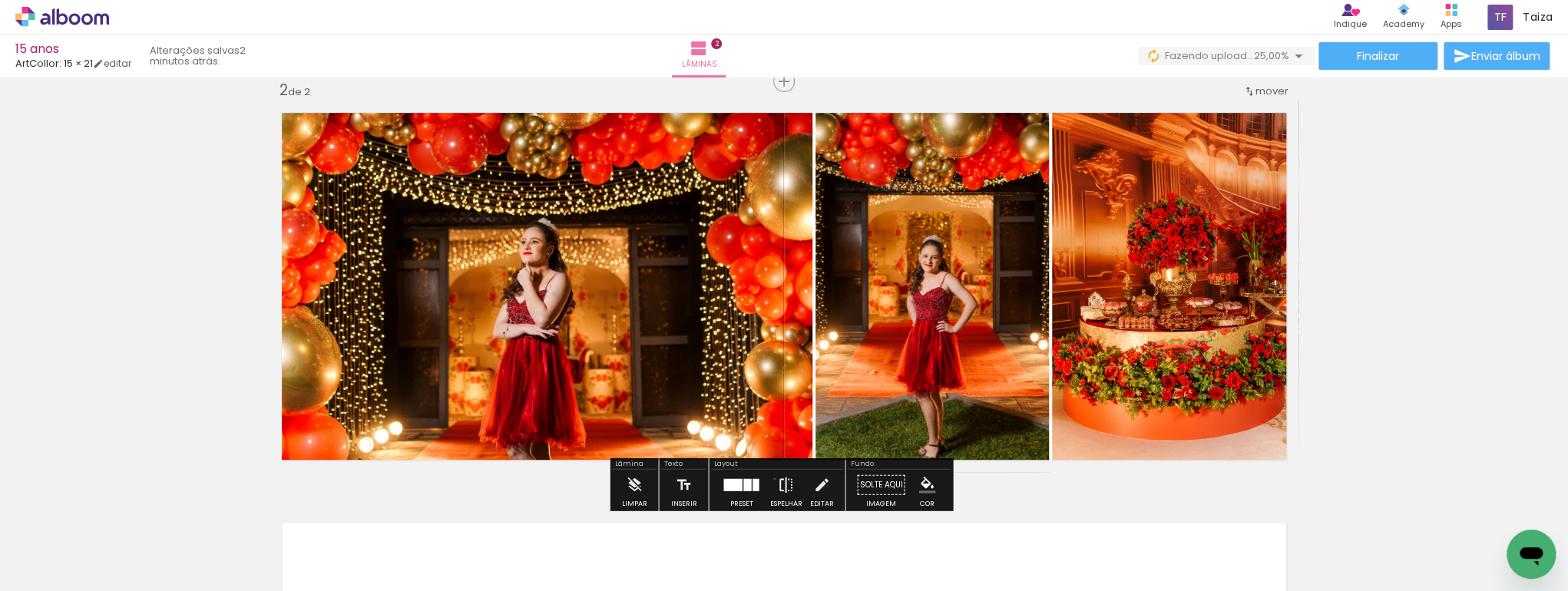
click at [771, 478] on paper-button "Espelhar" at bounding box center [785, 489] width 40 height 39
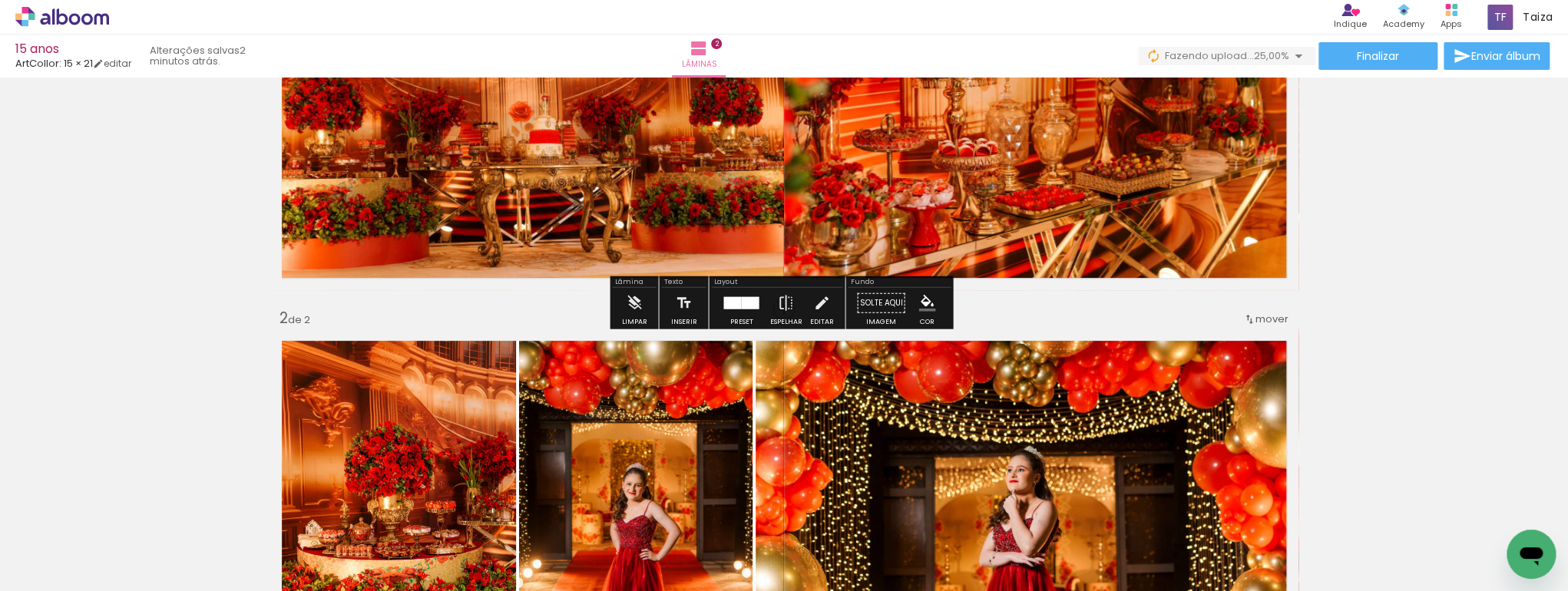
scroll to position [186, 0]
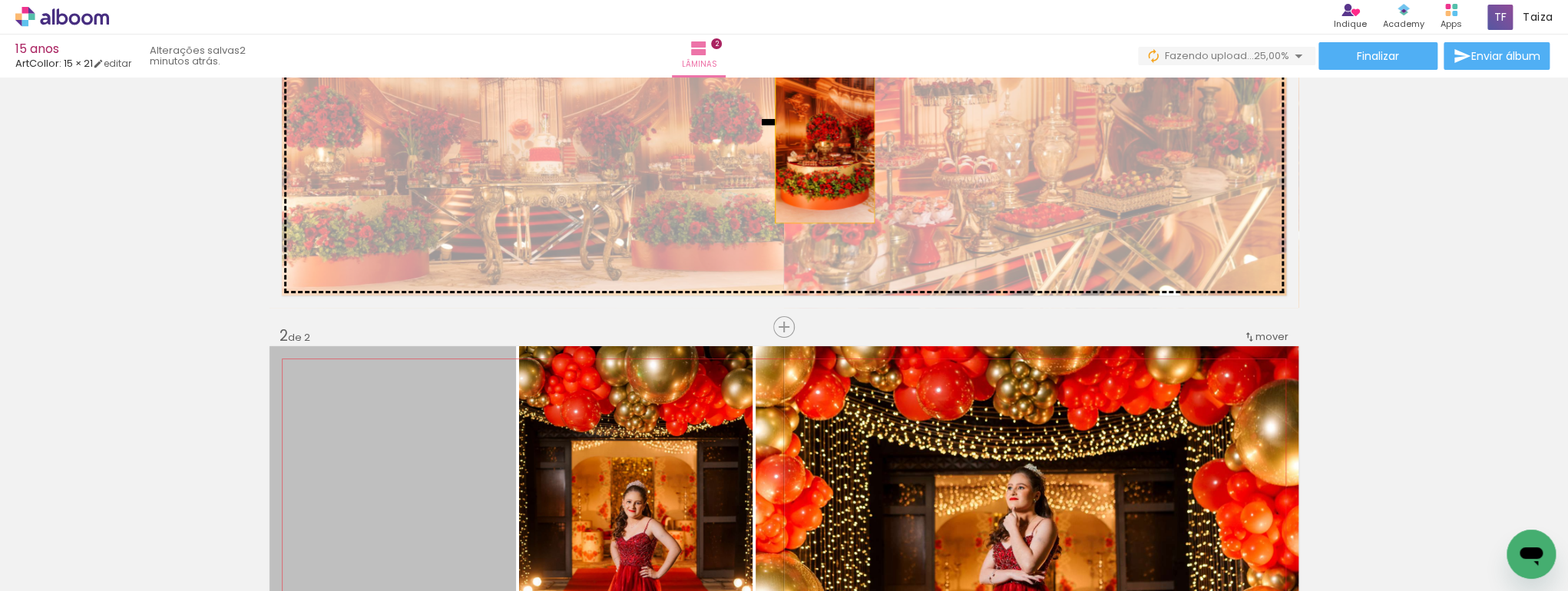
drag, startPoint x: 420, startPoint y: 438, endPoint x: 820, endPoint y: 148, distance: 494.1
click at [820, 148] on div "Inserir lâmina 1 de 2 Inserir lâmina 2 de 2" at bounding box center [784, 512] width 1568 height 1231
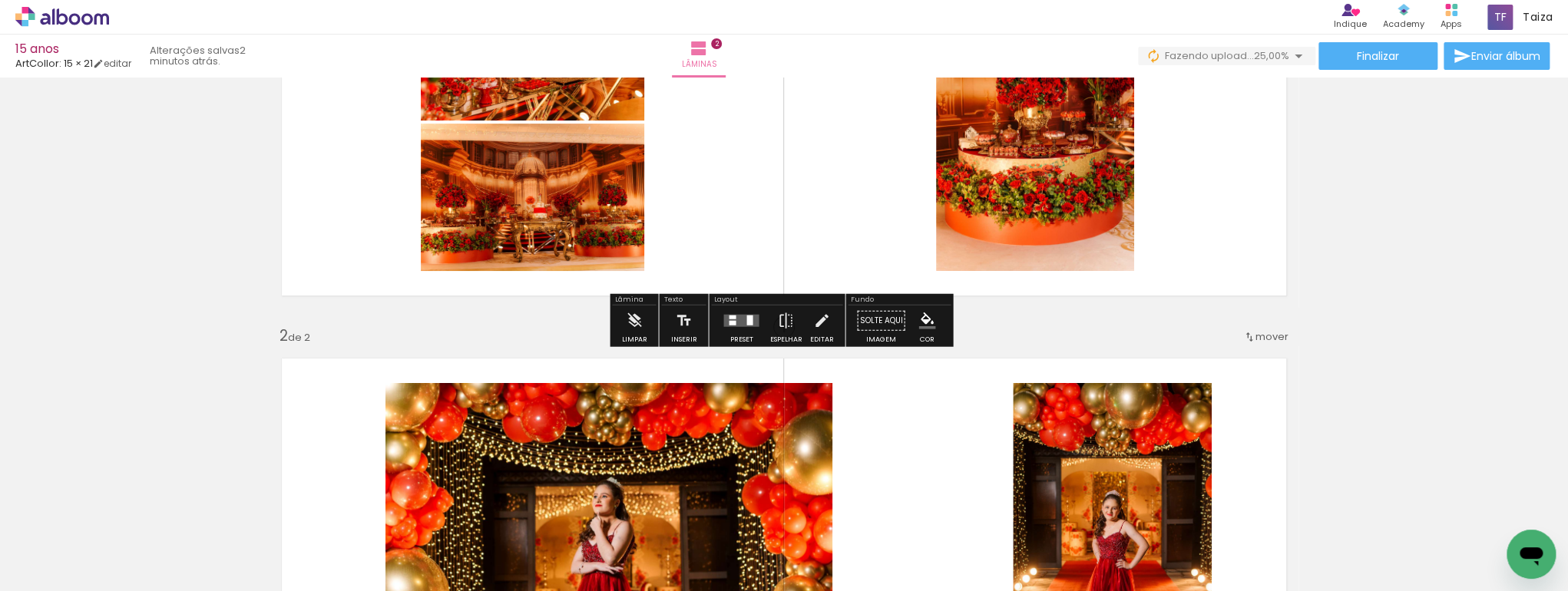
click at [730, 317] on div at bounding box center [732, 317] width 7 height 4
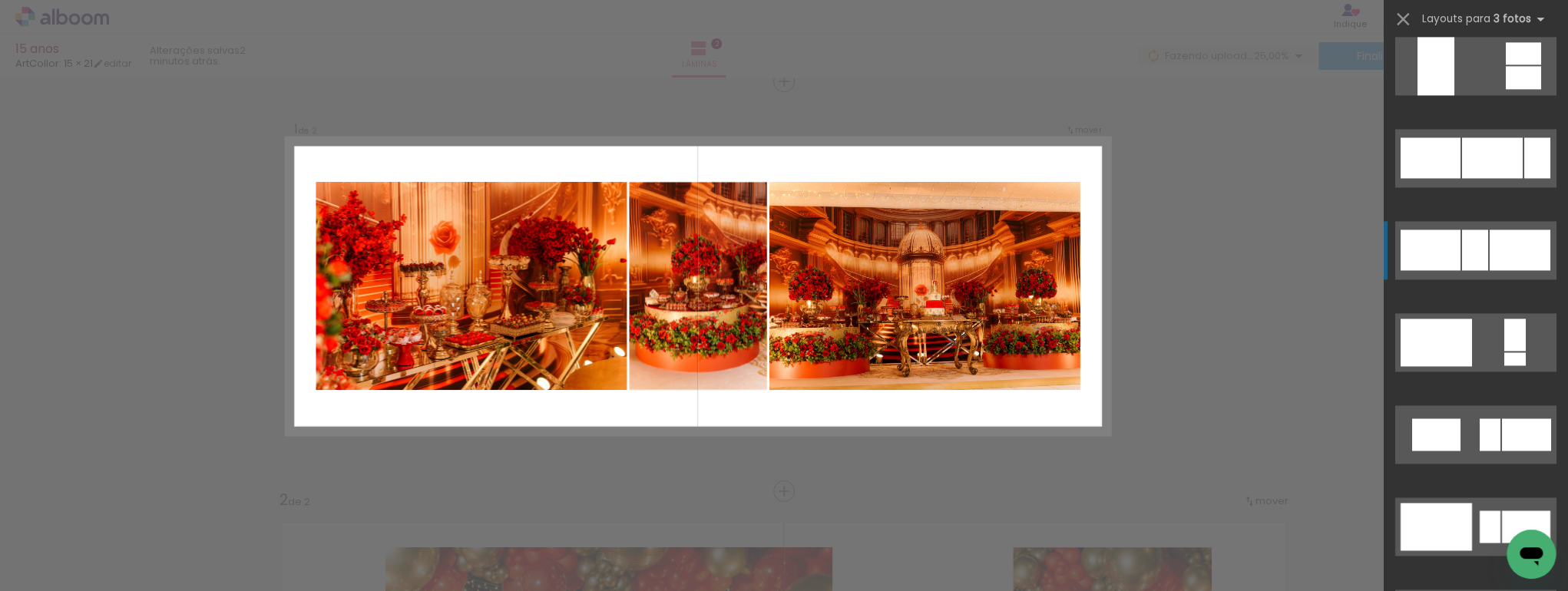
scroll to position [1720, 0]
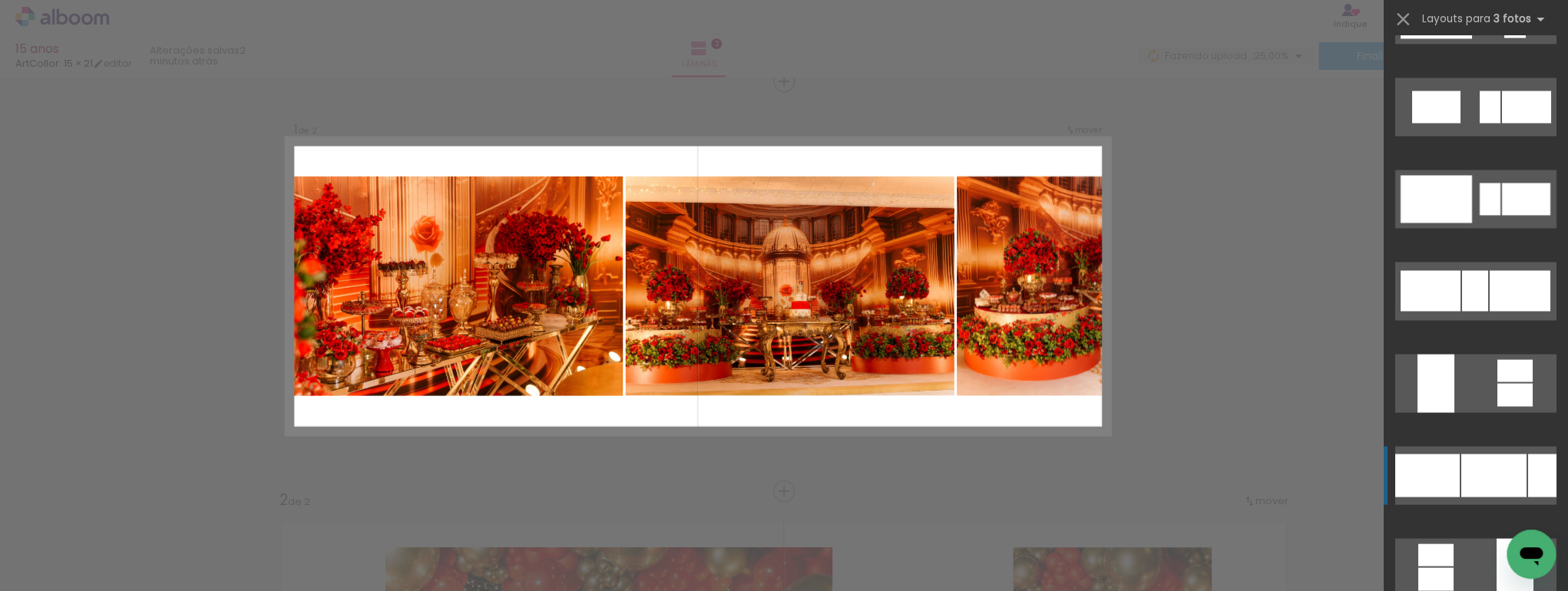
click at [1512, 468] on div at bounding box center [1493, 475] width 65 height 43
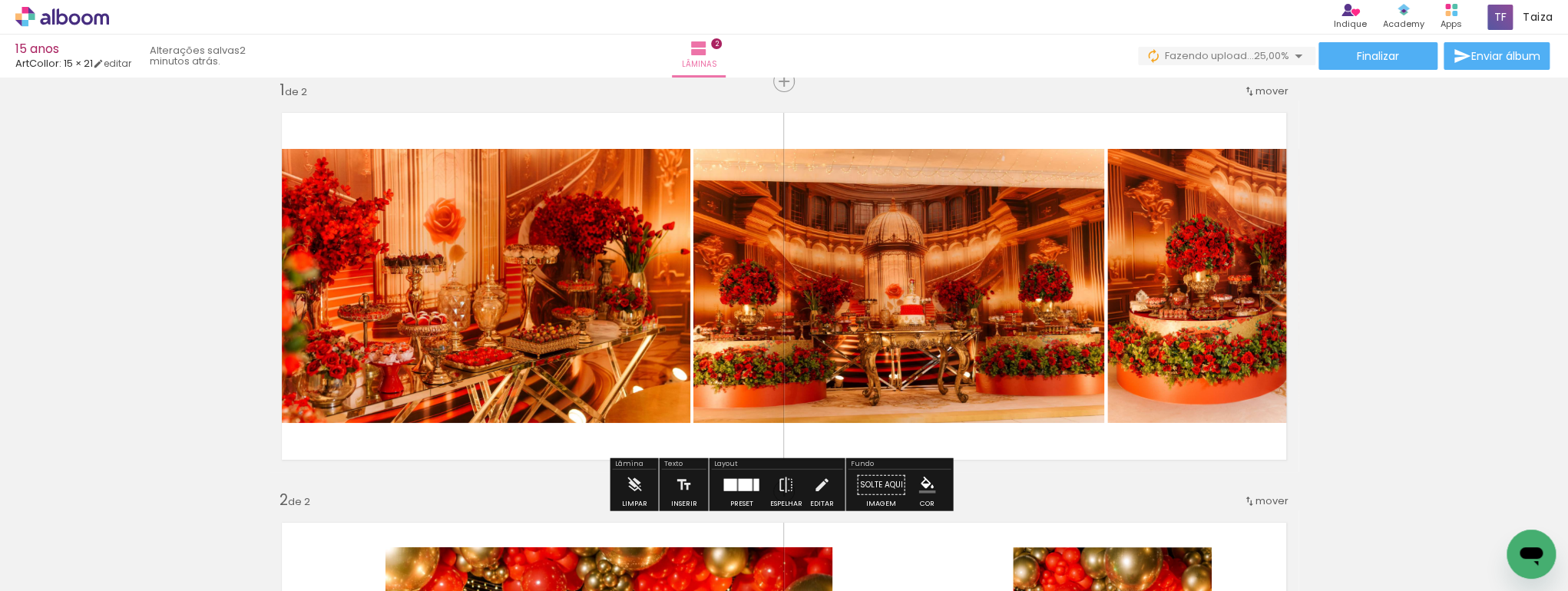
click at [924, 215] on quentale-photo at bounding box center [899, 286] width 411 height 275
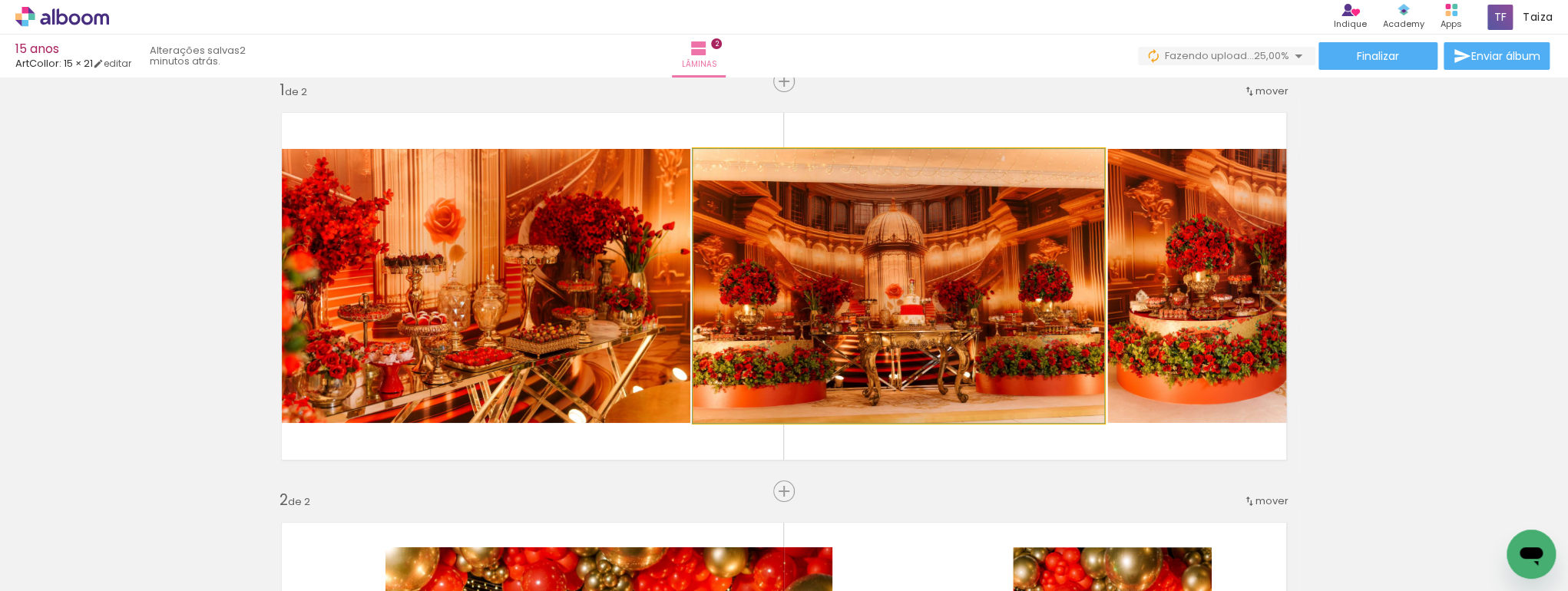
click at [924, 215] on quentale-photo at bounding box center [899, 286] width 411 height 275
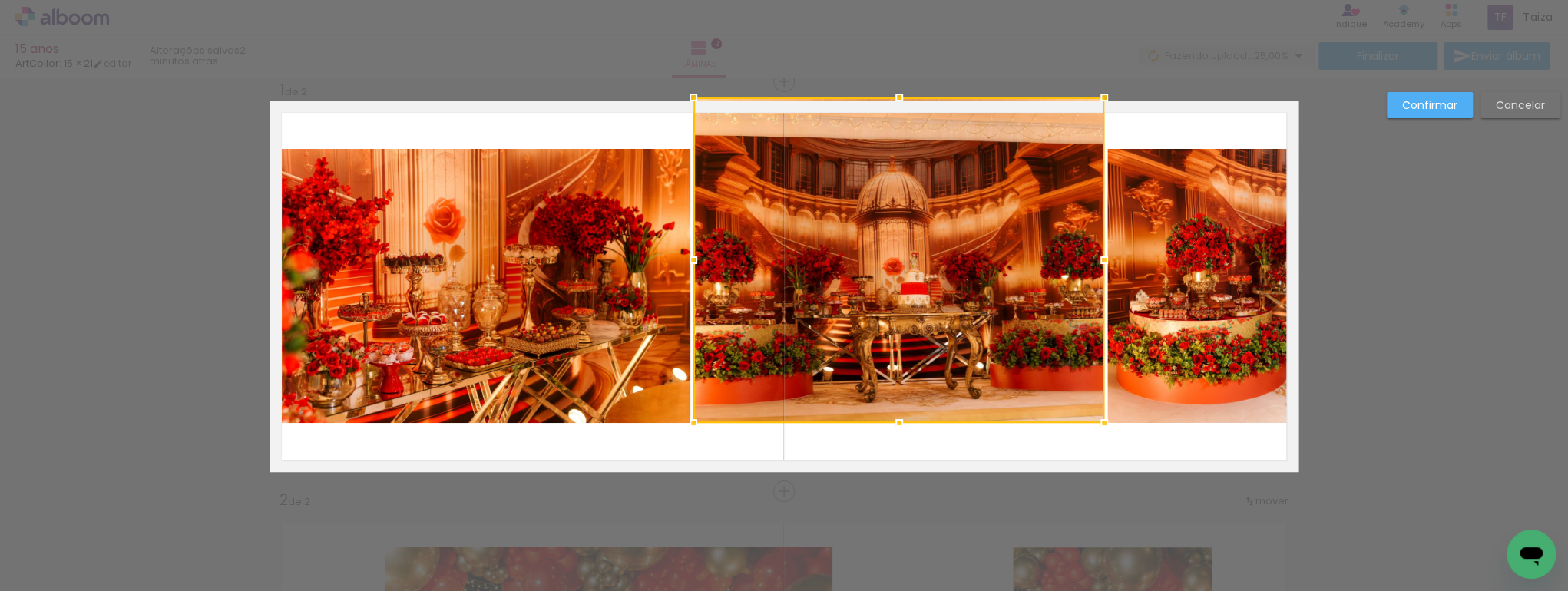
drag, startPoint x: 902, startPoint y: 150, endPoint x: 900, endPoint y: 103, distance: 47.0
click at [900, 101] on div at bounding box center [898, 97] width 31 height 31
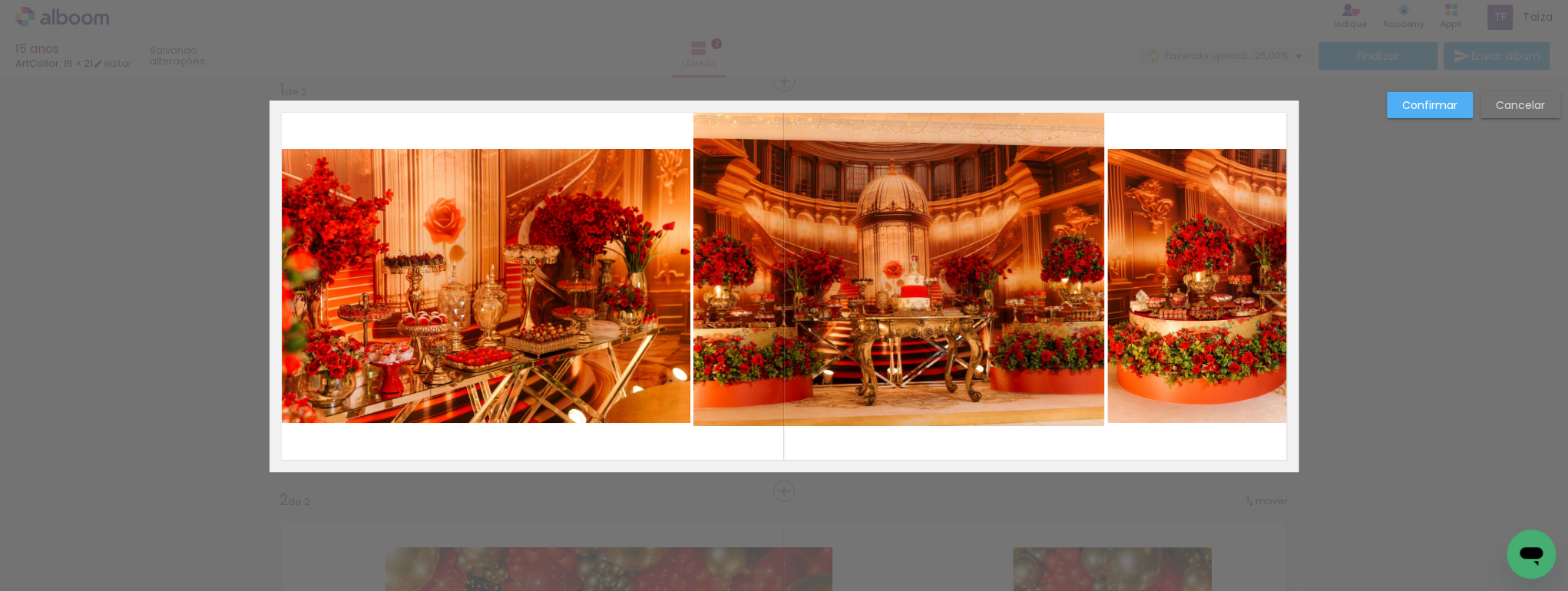
click at [903, 405] on quentale-photo at bounding box center [899, 264] width 411 height 325
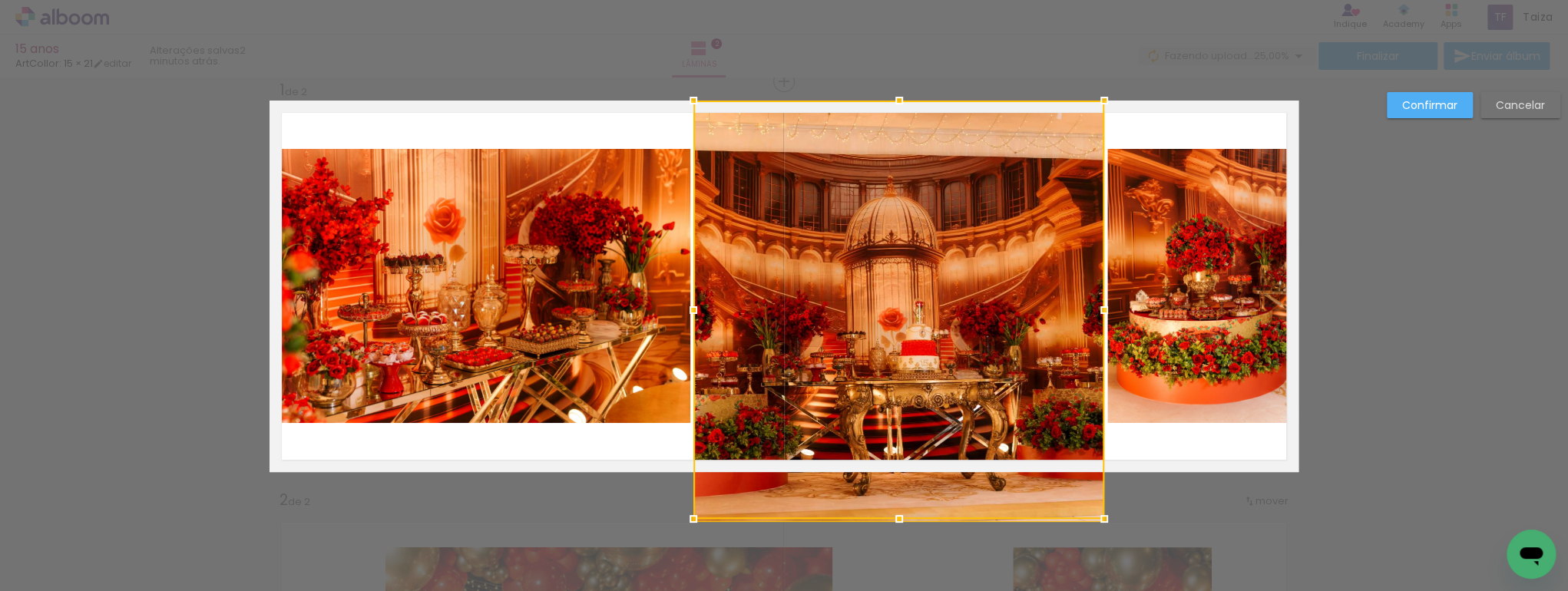
drag, startPoint x: 896, startPoint y: 436, endPoint x: 894, endPoint y: 457, distance: 21.1
click at [894, 457] on div at bounding box center [899, 309] width 411 height 418
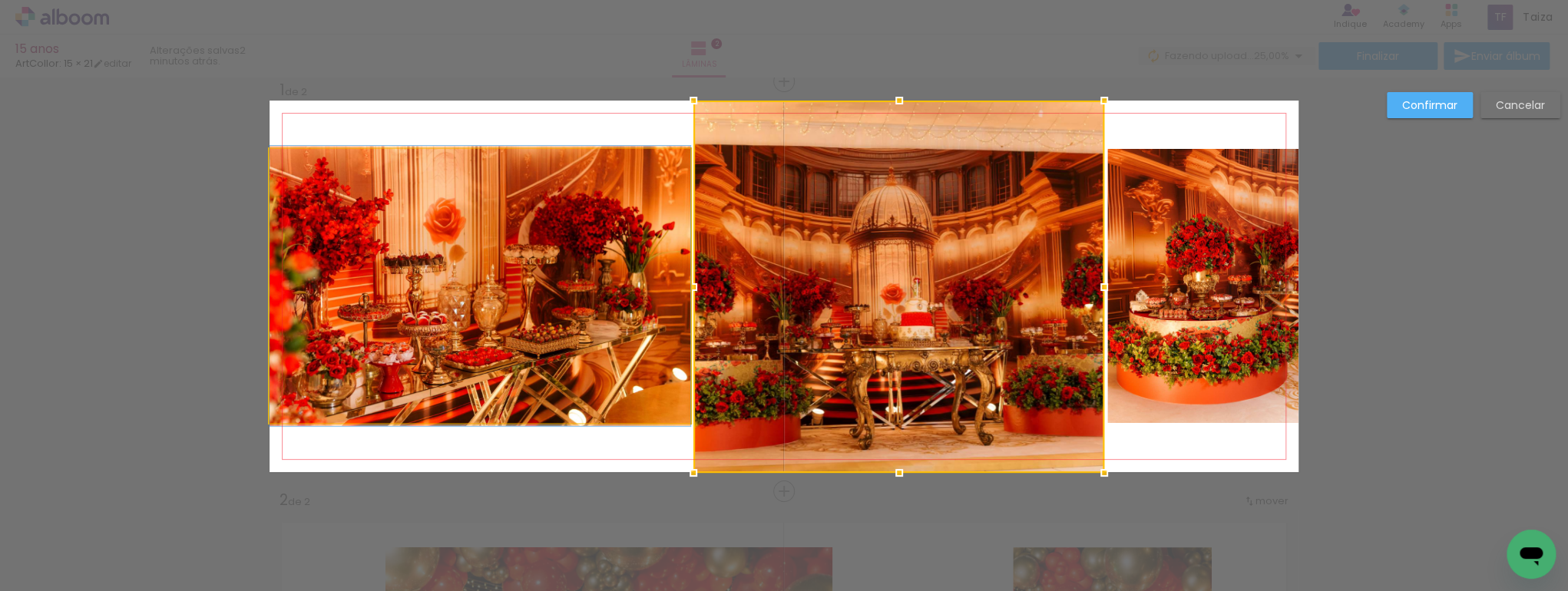
click at [549, 319] on quentale-photo at bounding box center [480, 286] width 421 height 275
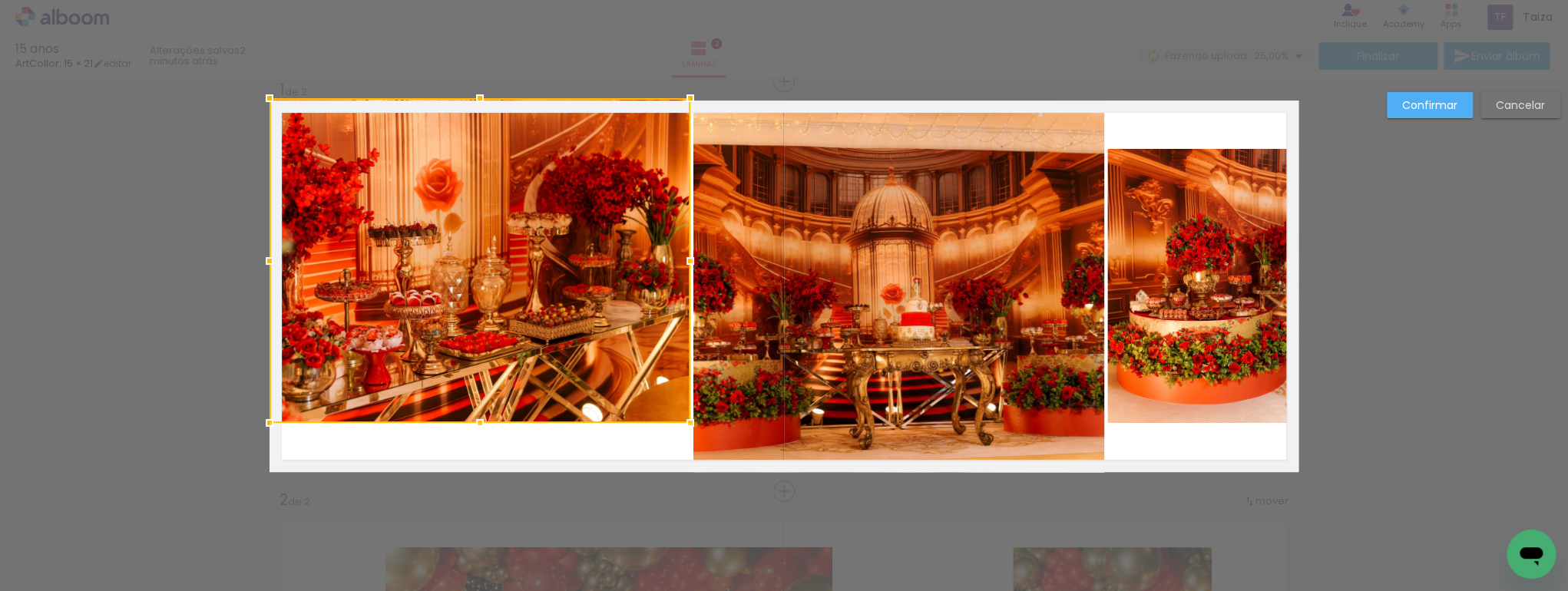
drag, startPoint x: 477, startPoint y: 151, endPoint x: 501, endPoint y: 89, distance: 66.5
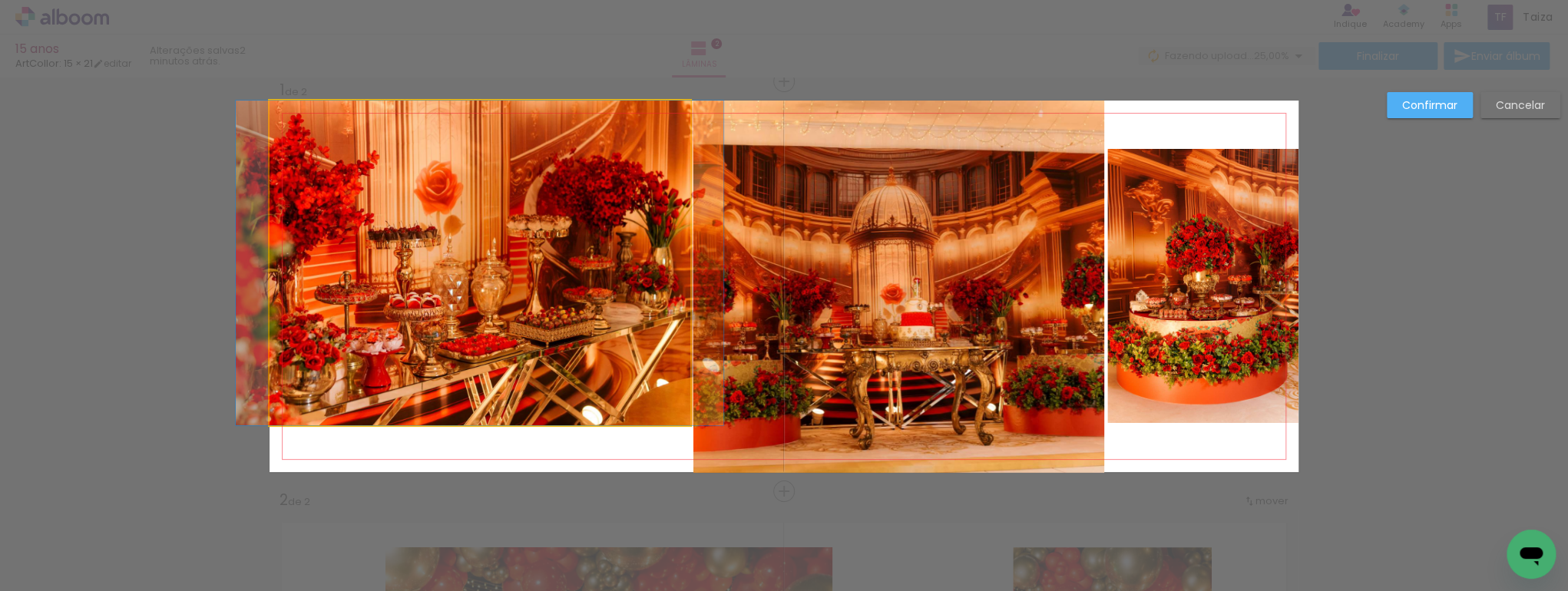
click at [473, 354] on quentale-photo at bounding box center [480, 263] width 421 height 324
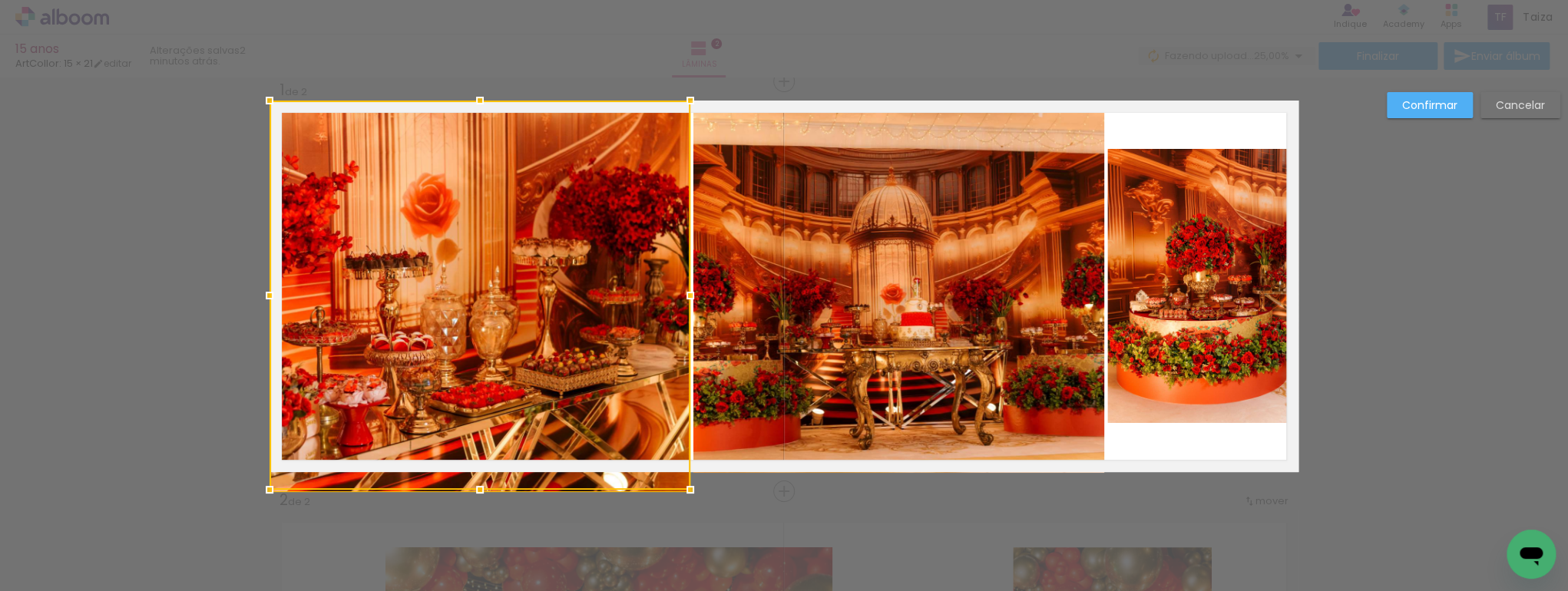
drag, startPoint x: 476, startPoint y: 426, endPoint x: 480, endPoint y: 476, distance: 50.2
click at [480, 476] on div at bounding box center [479, 489] width 31 height 31
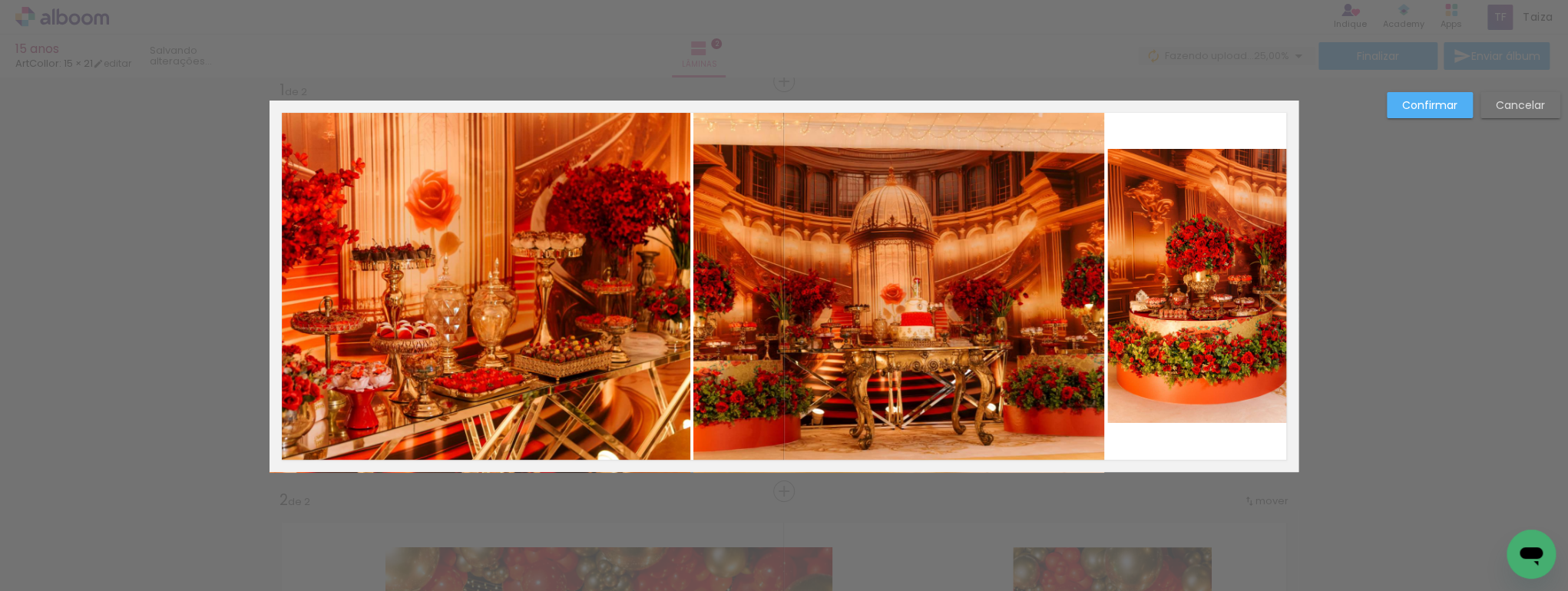
click at [646, 297] on quentale-photo at bounding box center [480, 287] width 421 height 372
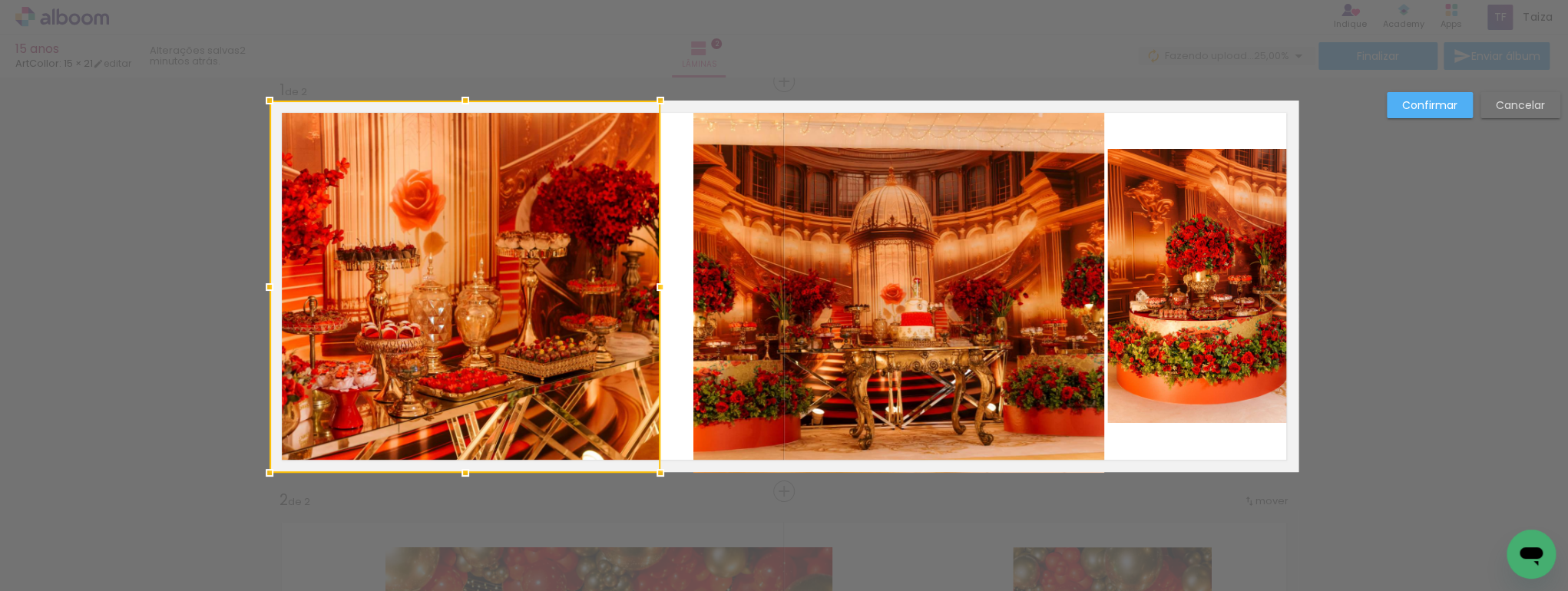
drag, startPoint x: 682, startPoint y: 286, endPoint x: 651, endPoint y: 291, distance: 31.4
click at [651, 291] on div at bounding box center [660, 287] width 31 height 31
click at [882, 292] on quentale-photo at bounding box center [899, 287] width 411 height 372
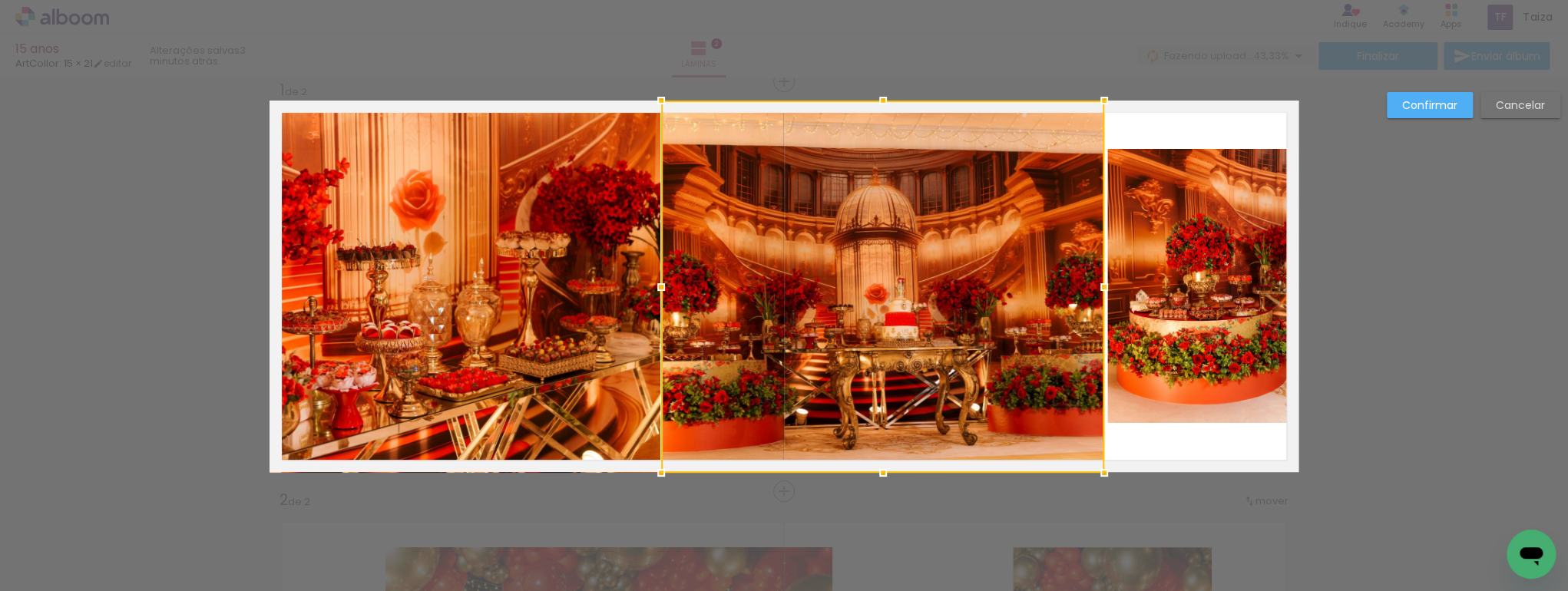
drag, startPoint x: 692, startPoint y: 288, endPoint x: 661, endPoint y: 287, distance: 31.0
click at [661, 287] on div at bounding box center [661, 287] width 31 height 31
click at [983, 280] on div at bounding box center [882, 287] width 443 height 372
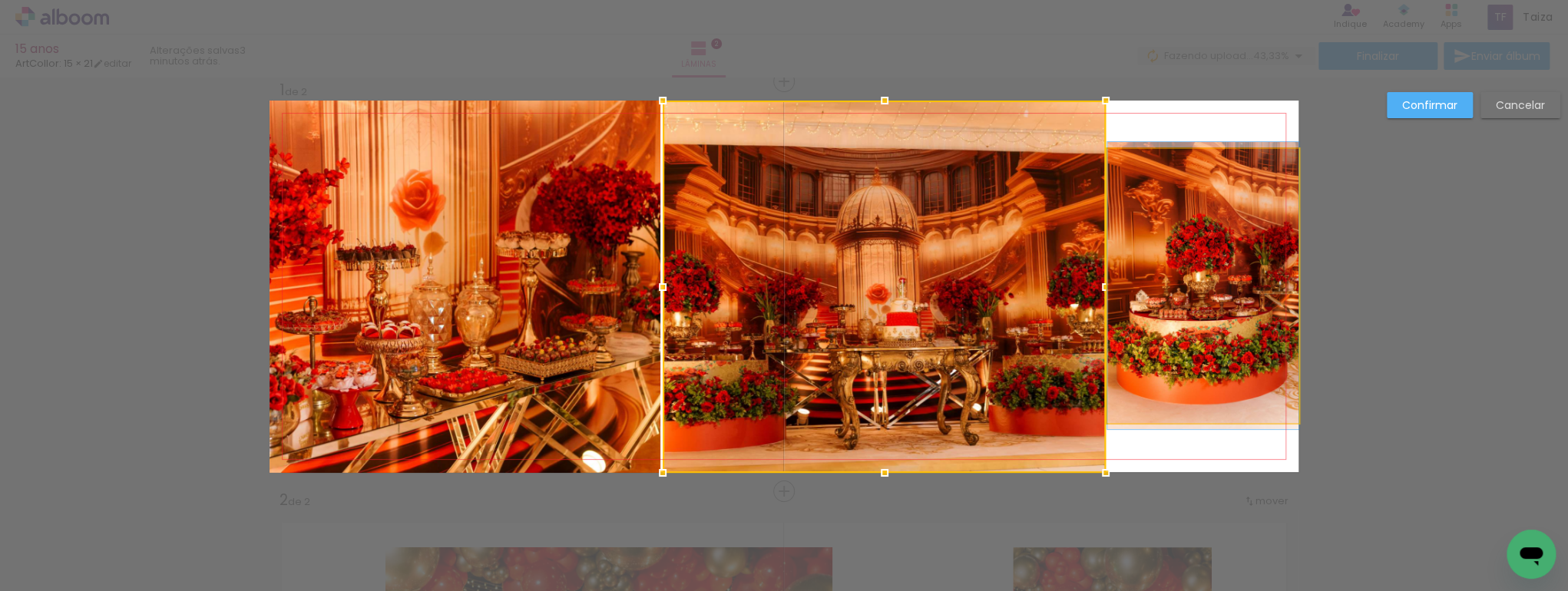
click at [1168, 278] on quentale-photo at bounding box center [1203, 286] width 192 height 275
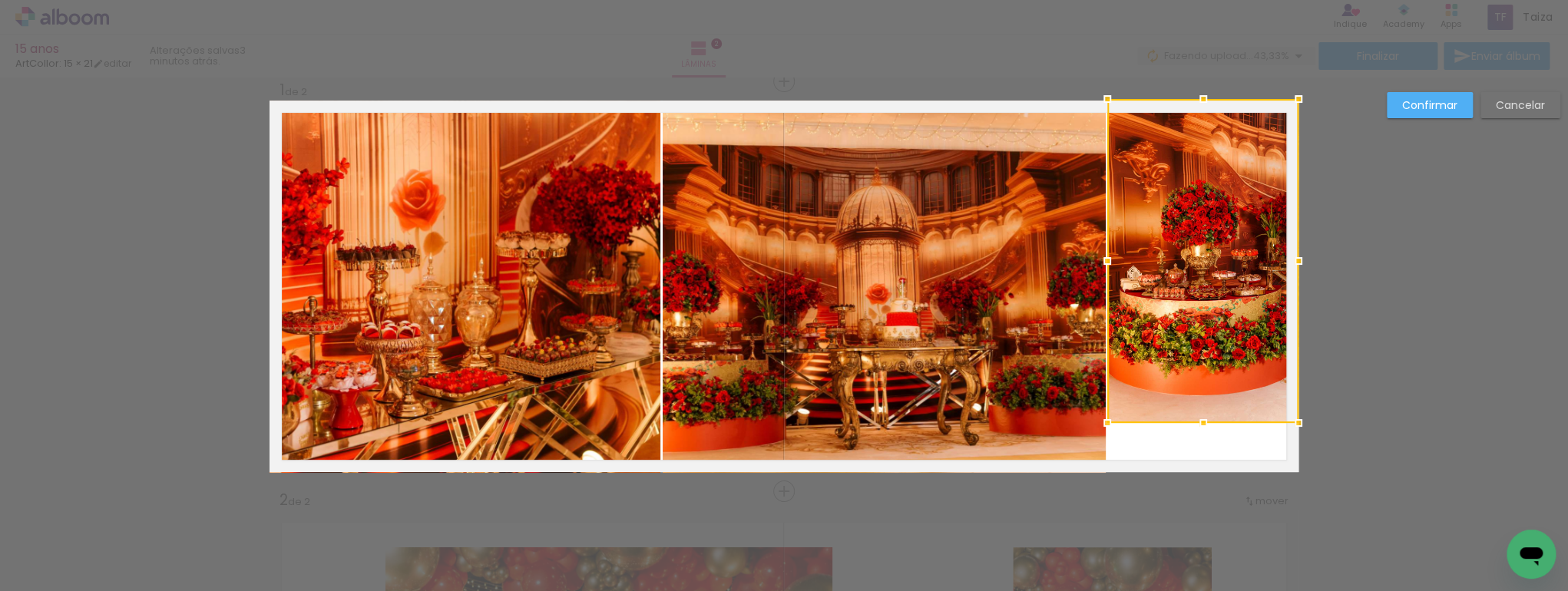
drag, startPoint x: 1201, startPoint y: 151, endPoint x: 1214, endPoint y: 97, distance: 55.5
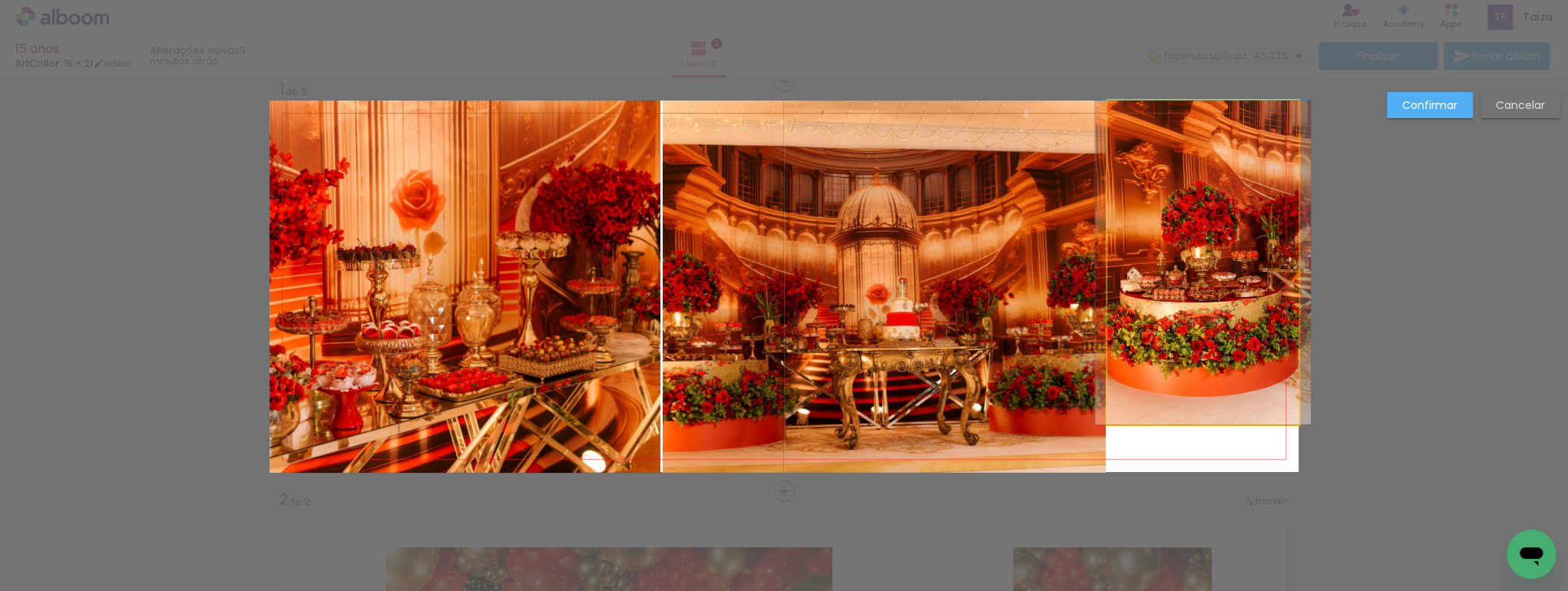
click at [1214, 410] on quentale-photo at bounding box center [1203, 263] width 192 height 324
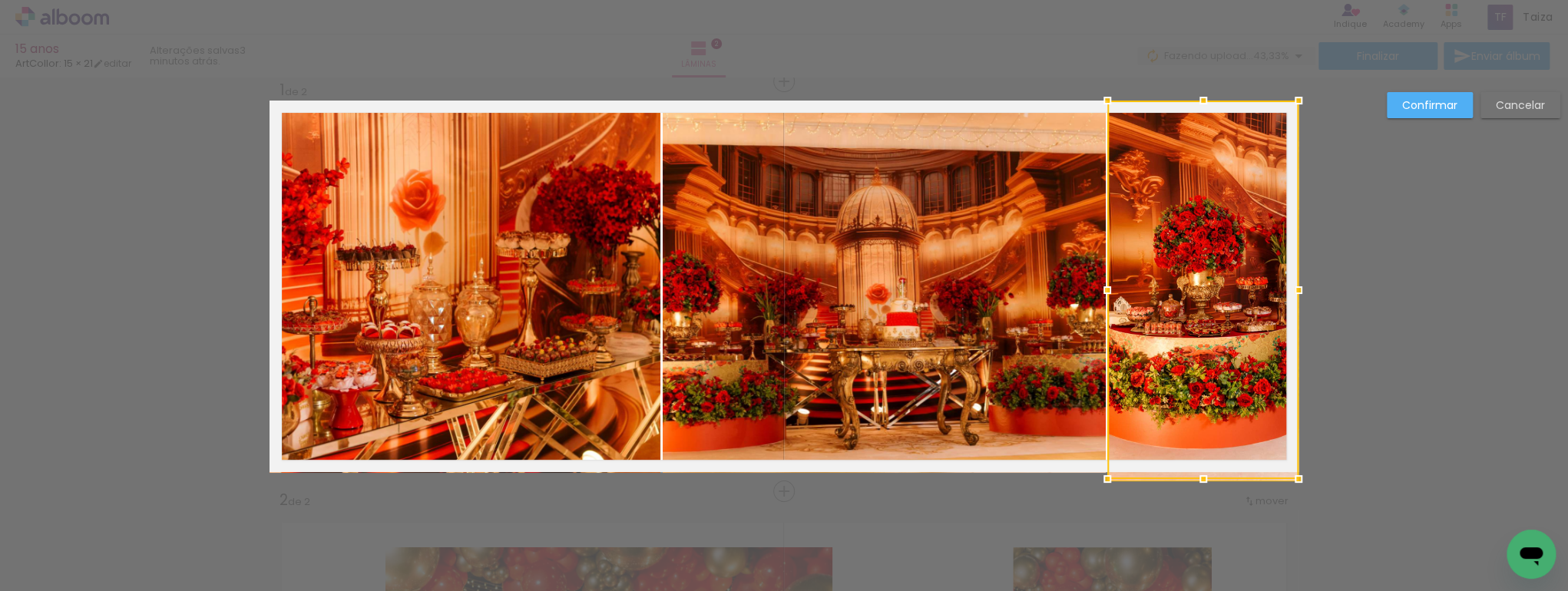
drag, startPoint x: 1200, startPoint y: 425, endPoint x: 1205, endPoint y: 498, distance: 73.2
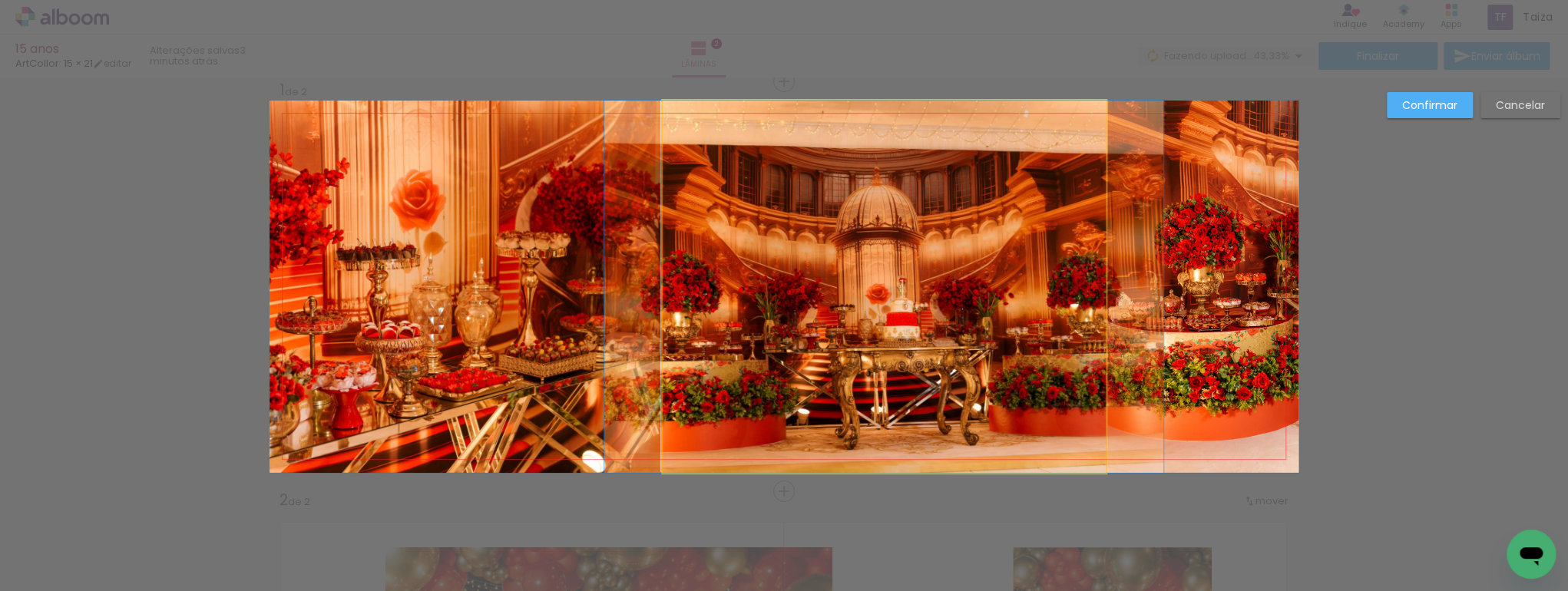
click at [1056, 297] on quentale-photo at bounding box center [884, 287] width 443 height 372
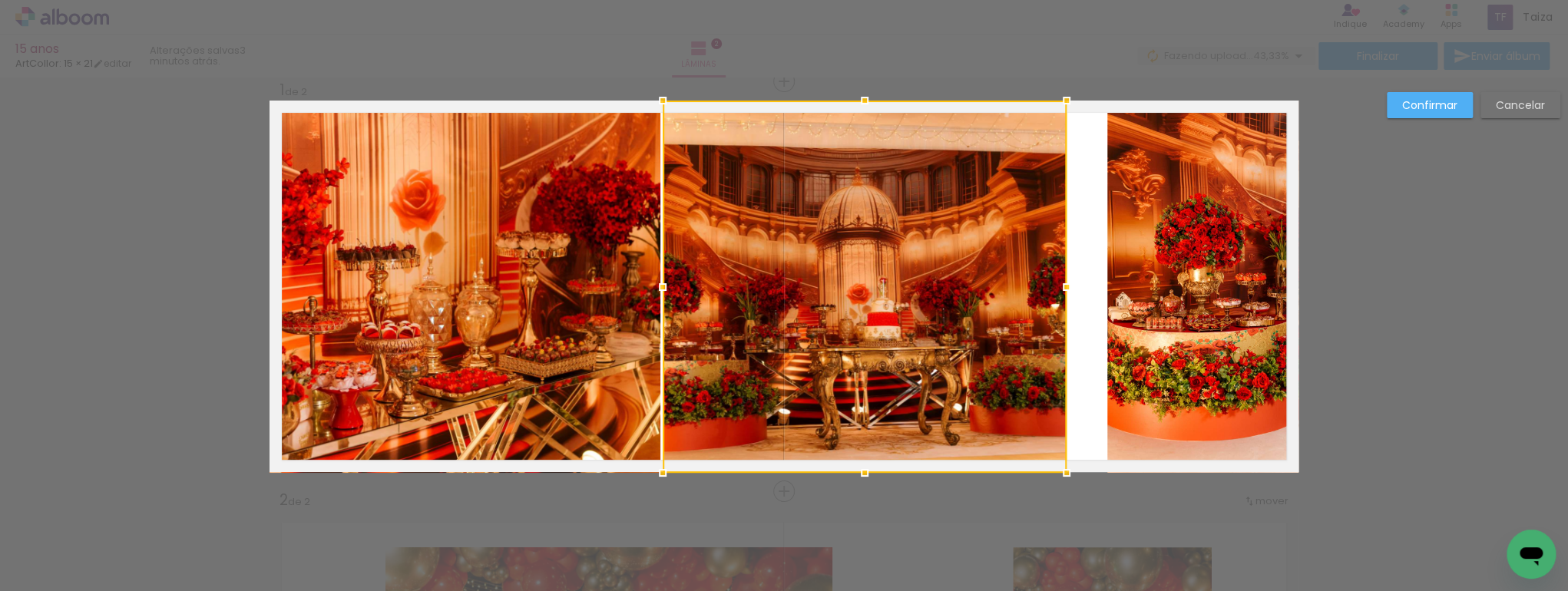
drag, startPoint x: 1099, startPoint y: 295, endPoint x: 1060, endPoint y: 297, distance: 39.1
click at [1060, 297] on div at bounding box center [1066, 287] width 31 height 31
click at [1160, 313] on quentale-photo at bounding box center [1203, 287] width 192 height 372
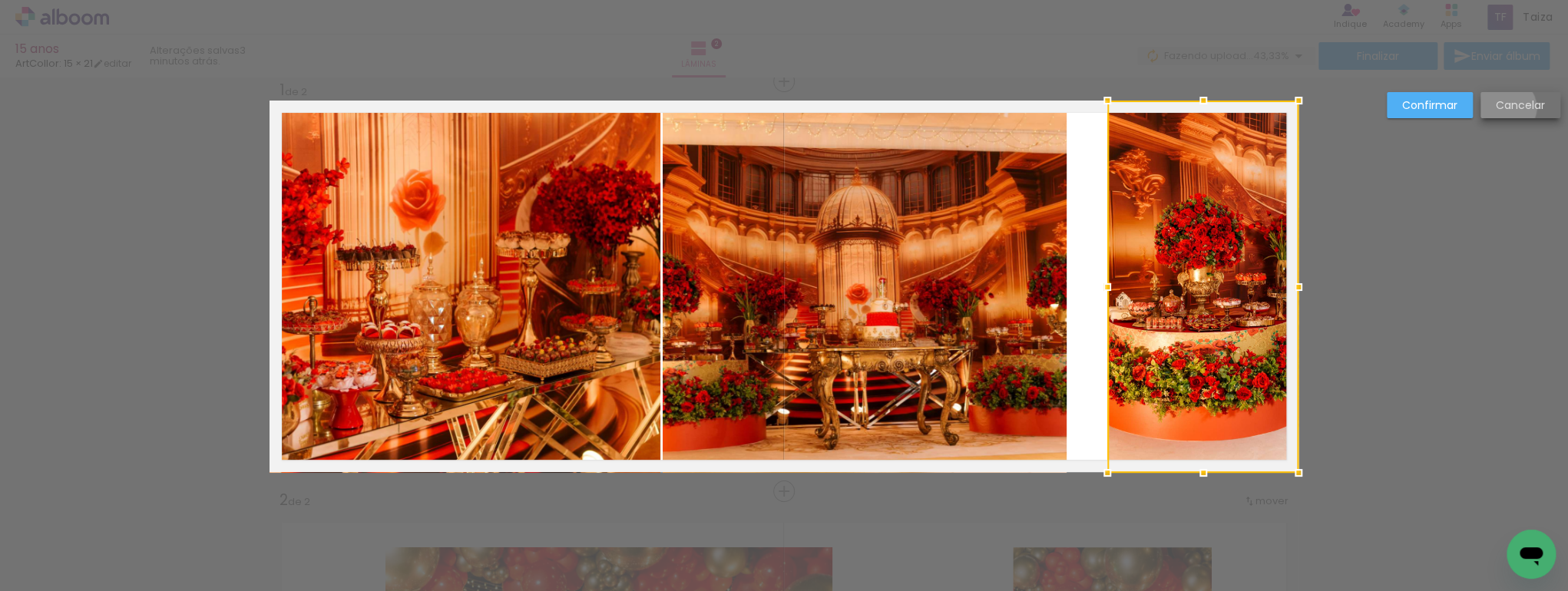
click at [0, 0] on slot "Cancelar" at bounding box center [0, 0] width 0 height 0
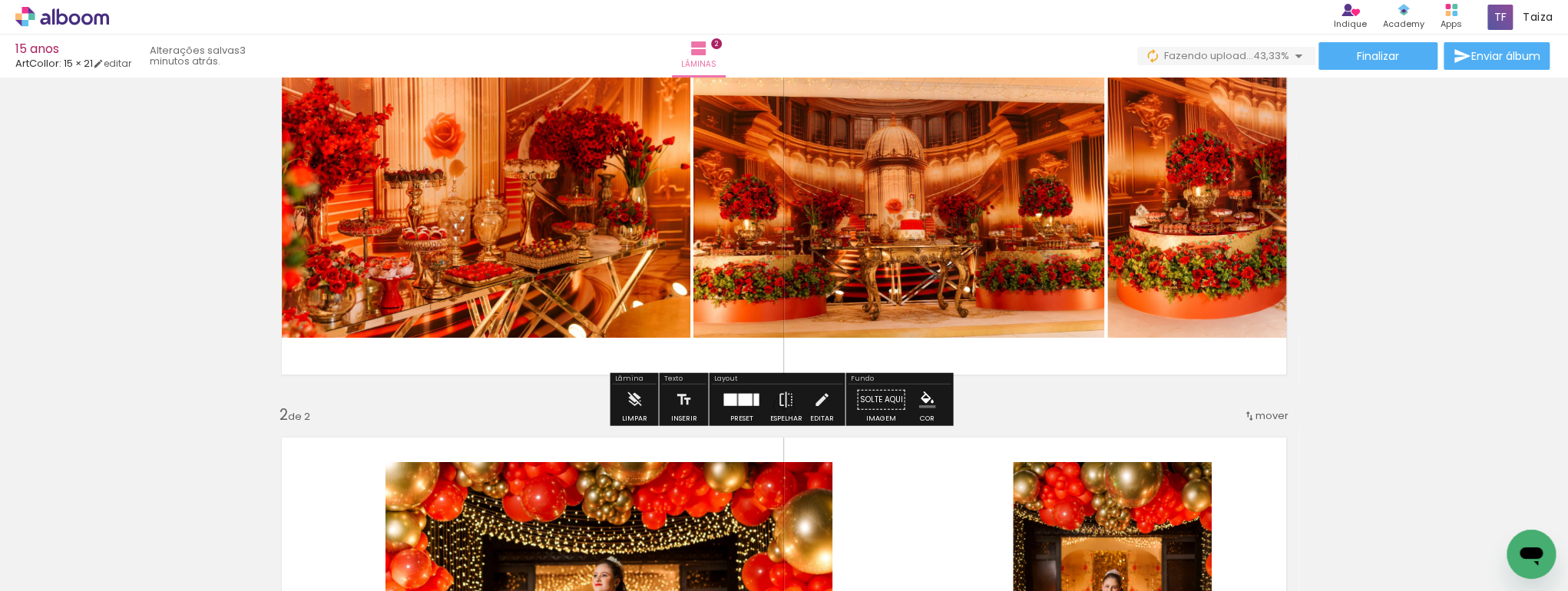
scroll to position [22, 0]
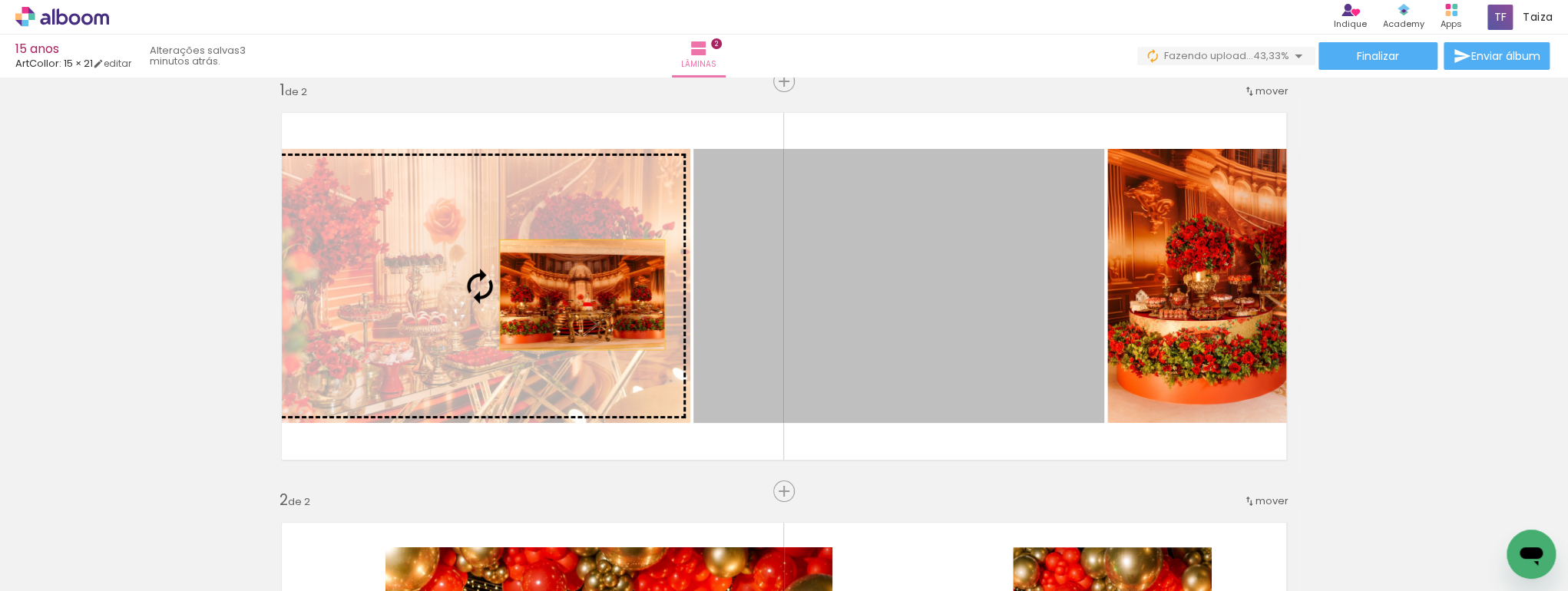
drag, startPoint x: 990, startPoint y: 311, endPoint x: 564, endPoint y: 294, distance: 426.3
click at [0, 0] on slot at bounding box center [0, 0] width 0 height 0
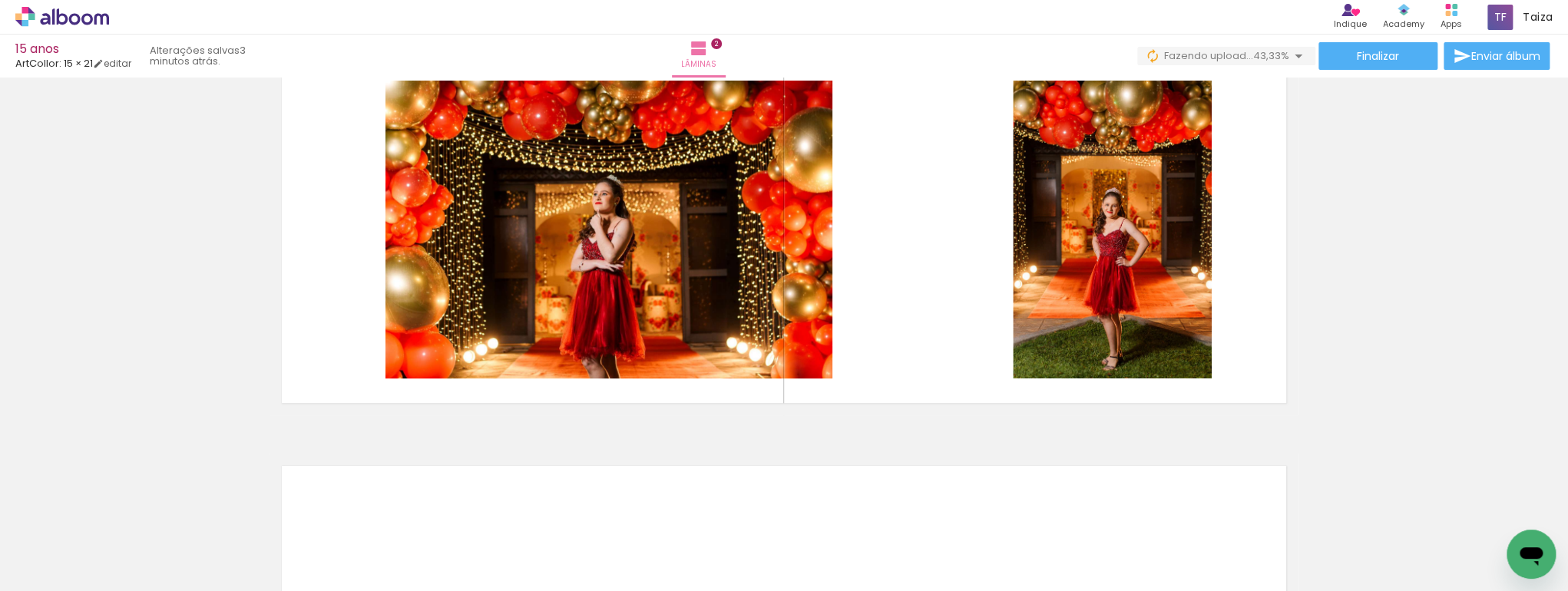
scroll to position [513, 0]
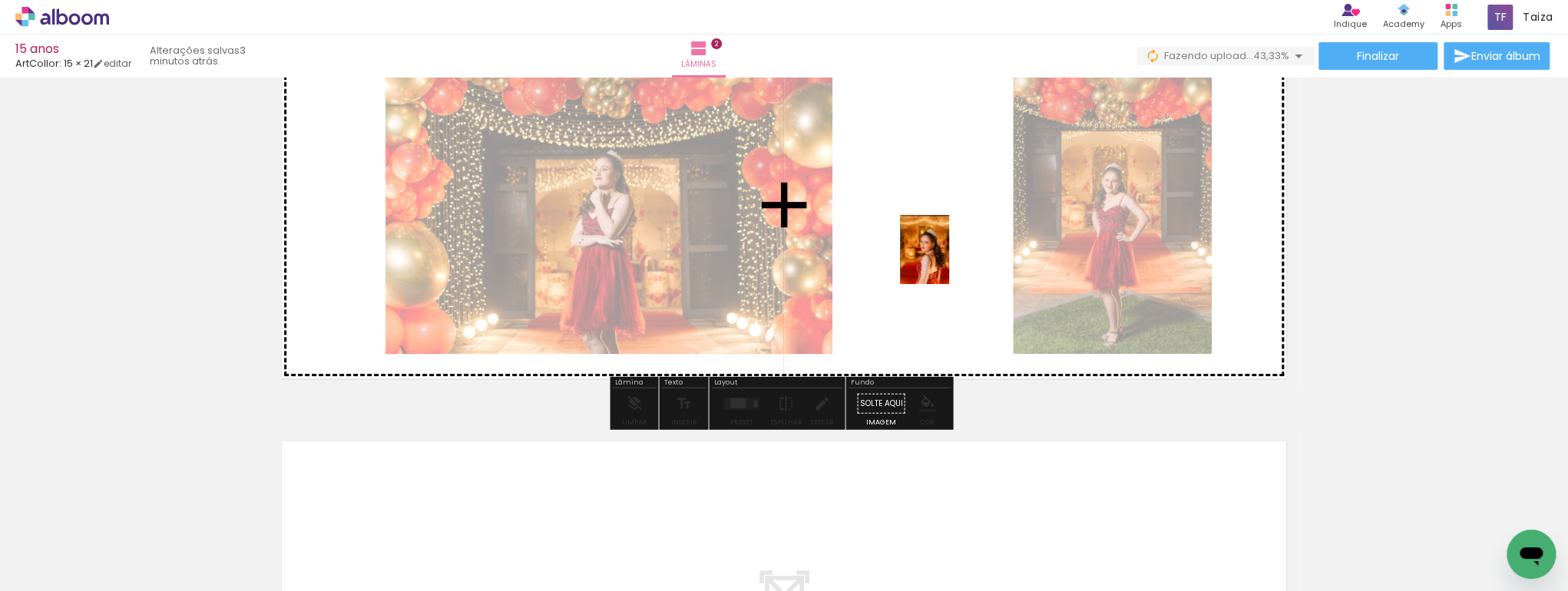
drag, startPoint x: 517, startPoint y: 557, endPoint x: 946, endPoint y: 262, distance: 520.6
click at [946, 262] on quentale-workspace at bounding box center [784, 296] width 1568 height 591
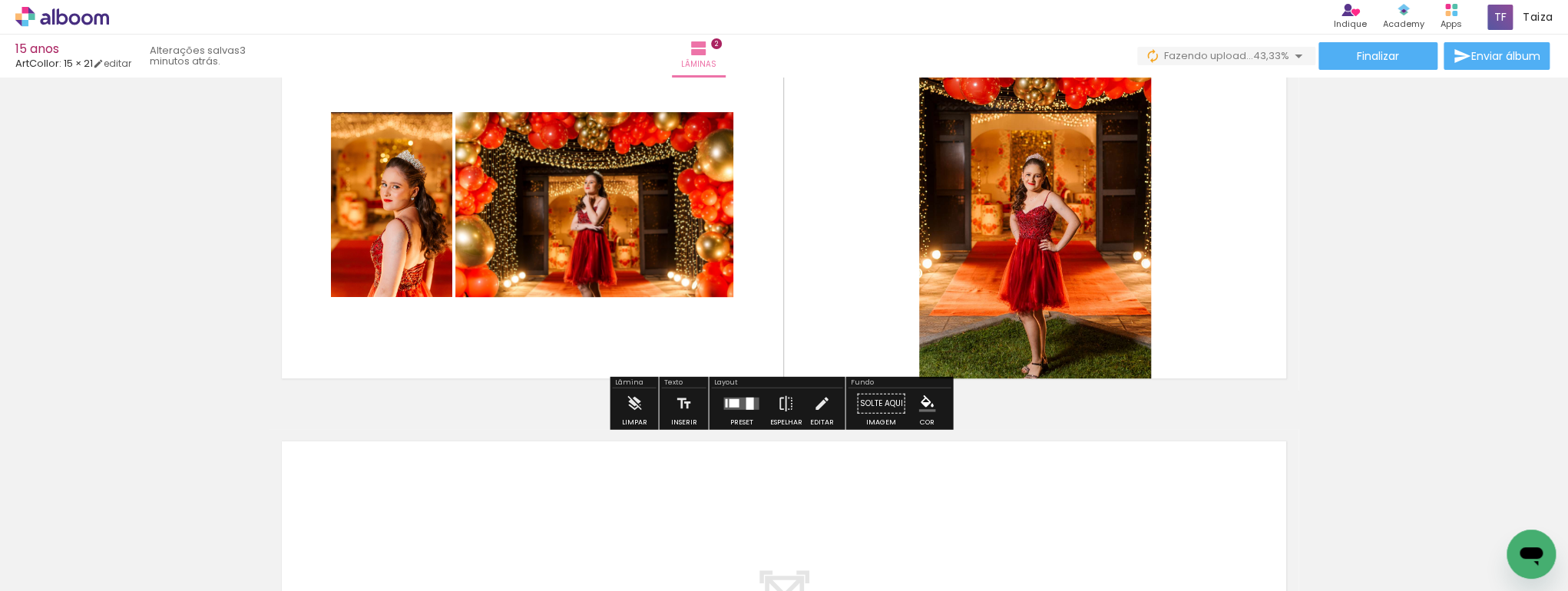
click at [737, 398] on quentale-layouter at bounding box center [741, 403] width 35 height 12
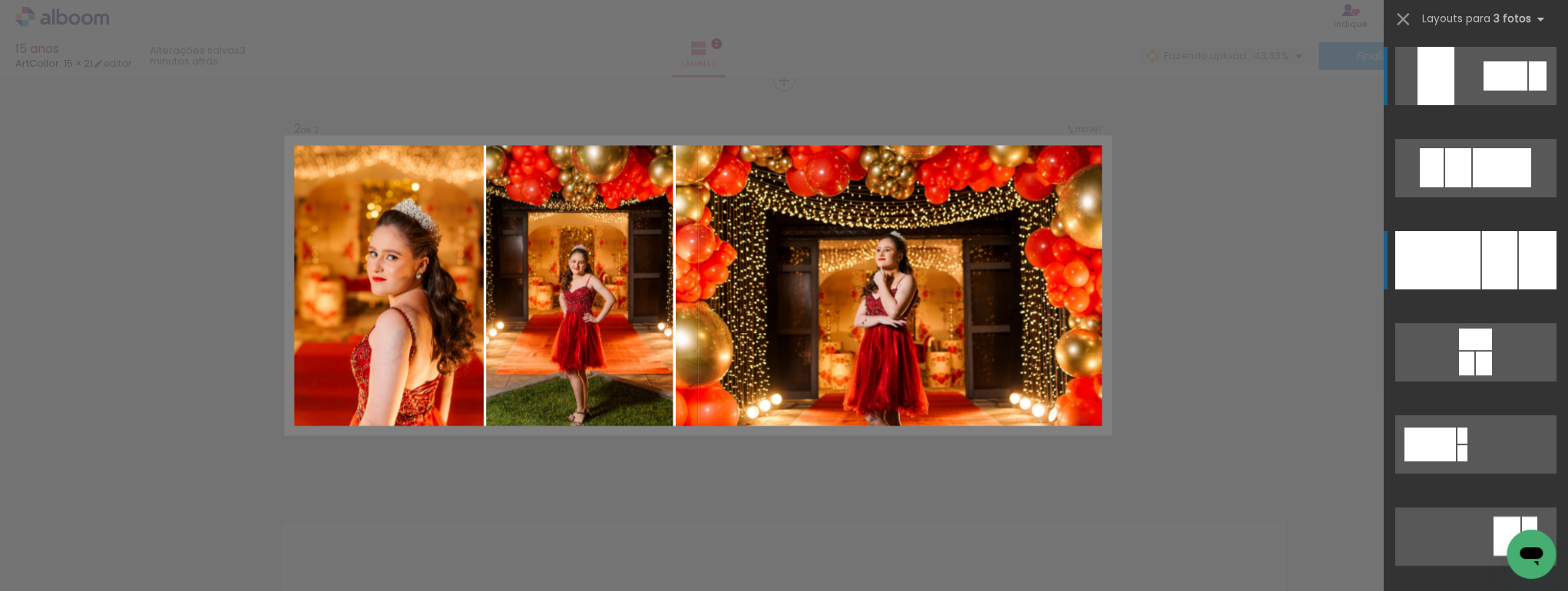
scroll to position [431, 0]
click at [1465, 262] on div at bounding box center [1437, 261] width 85 height 58
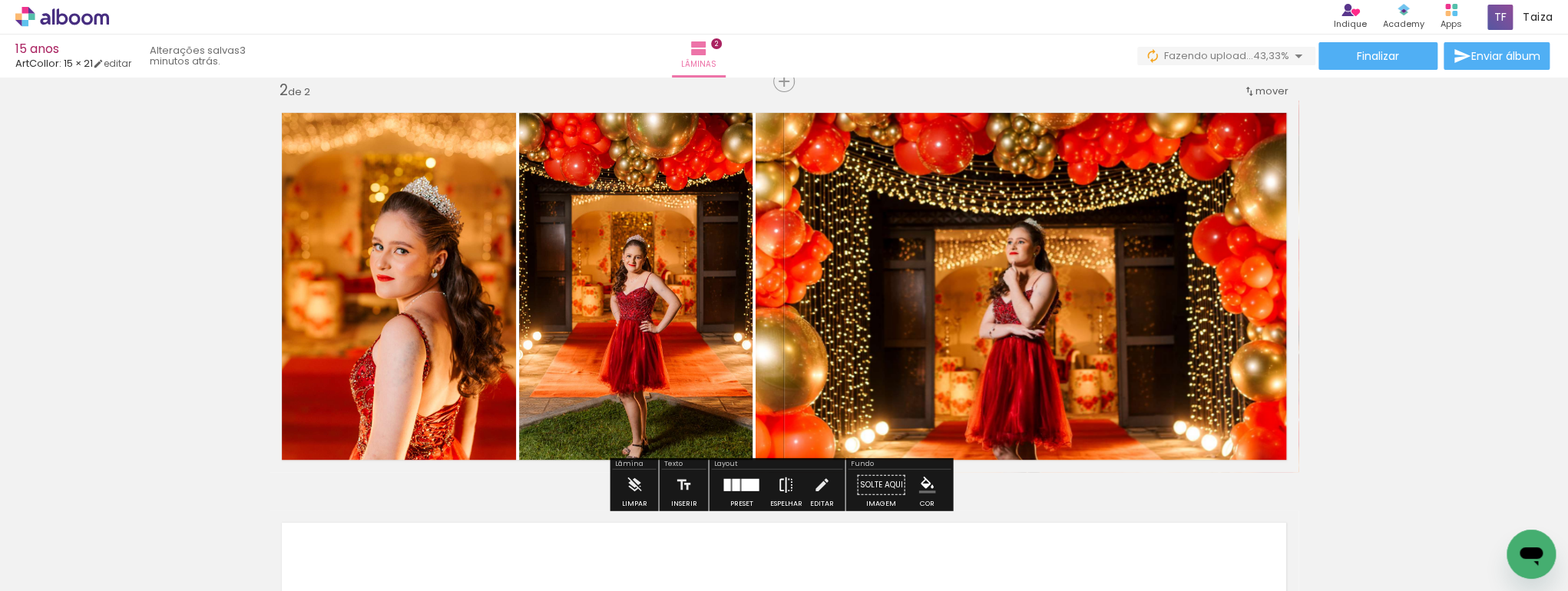
click at [784, 482] on iron-icon at bounding box center [784, 485] width 17 height 31
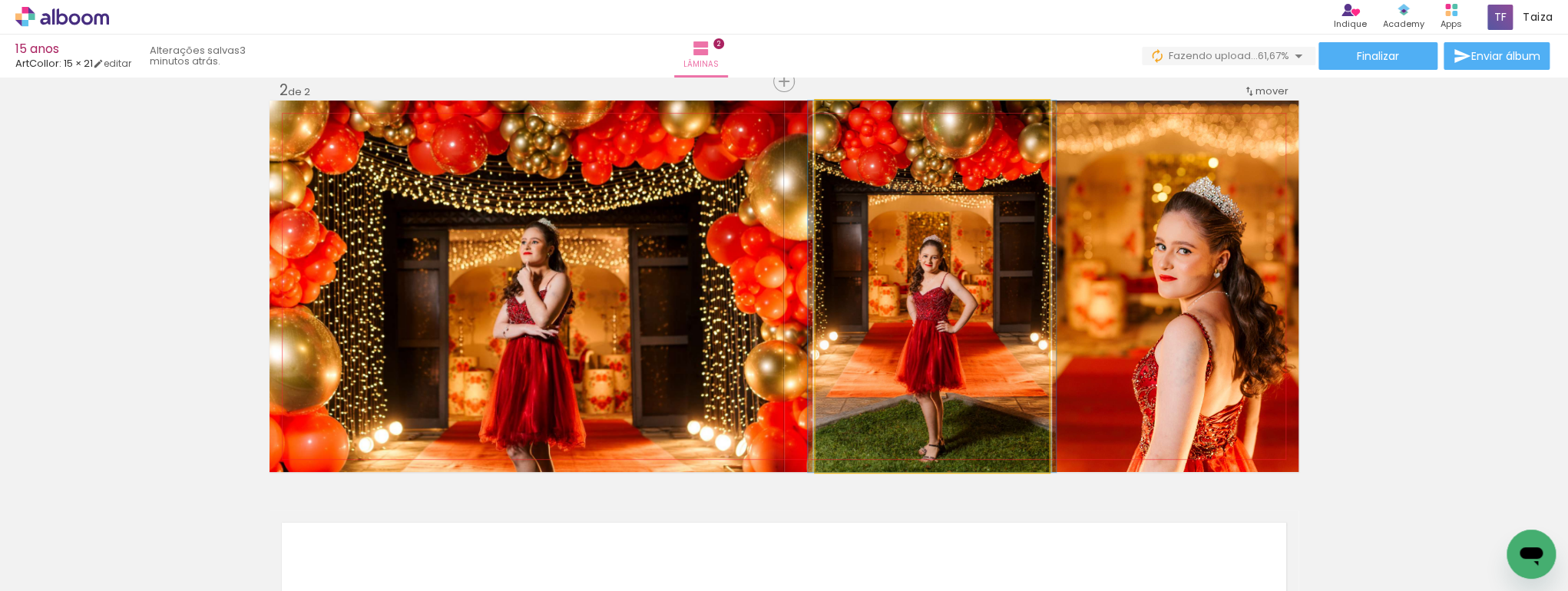
drag, startPoint x: 1010, startPoint y: 317, endPoint x: 1010, endPoint y: 298, distance: 19.0
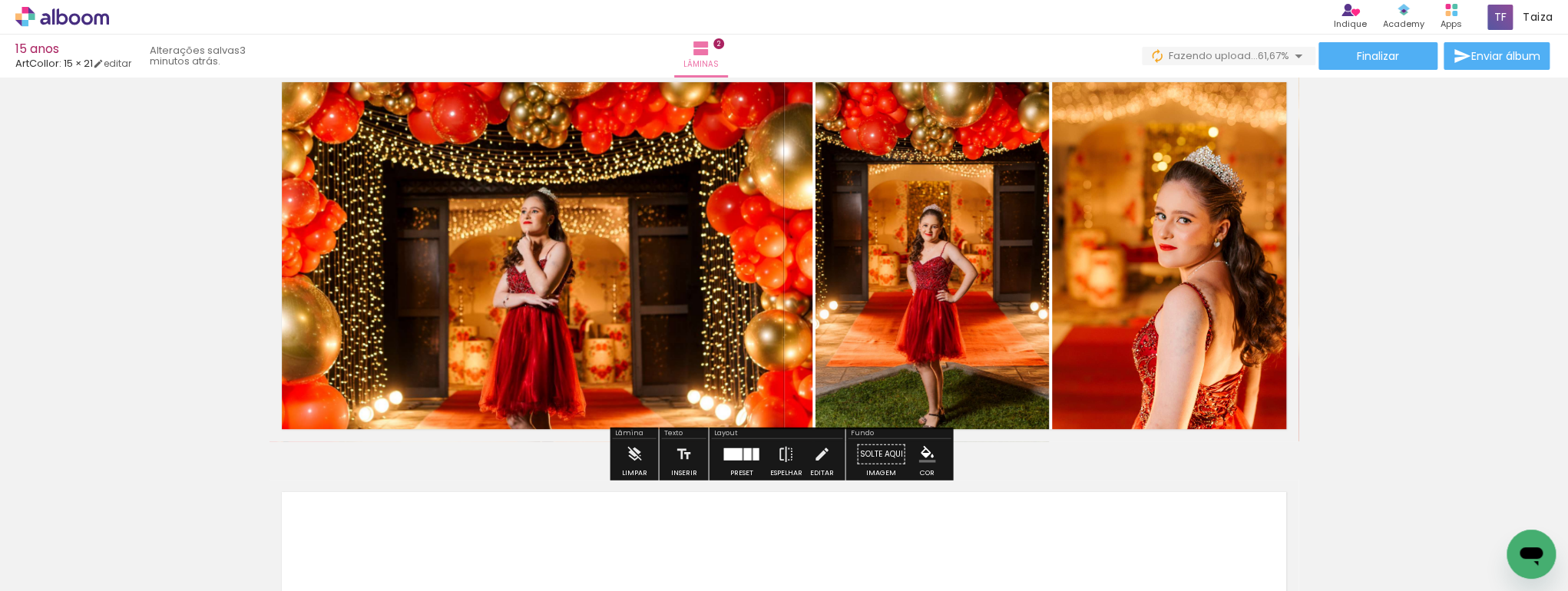
scroll to position [627, 0]
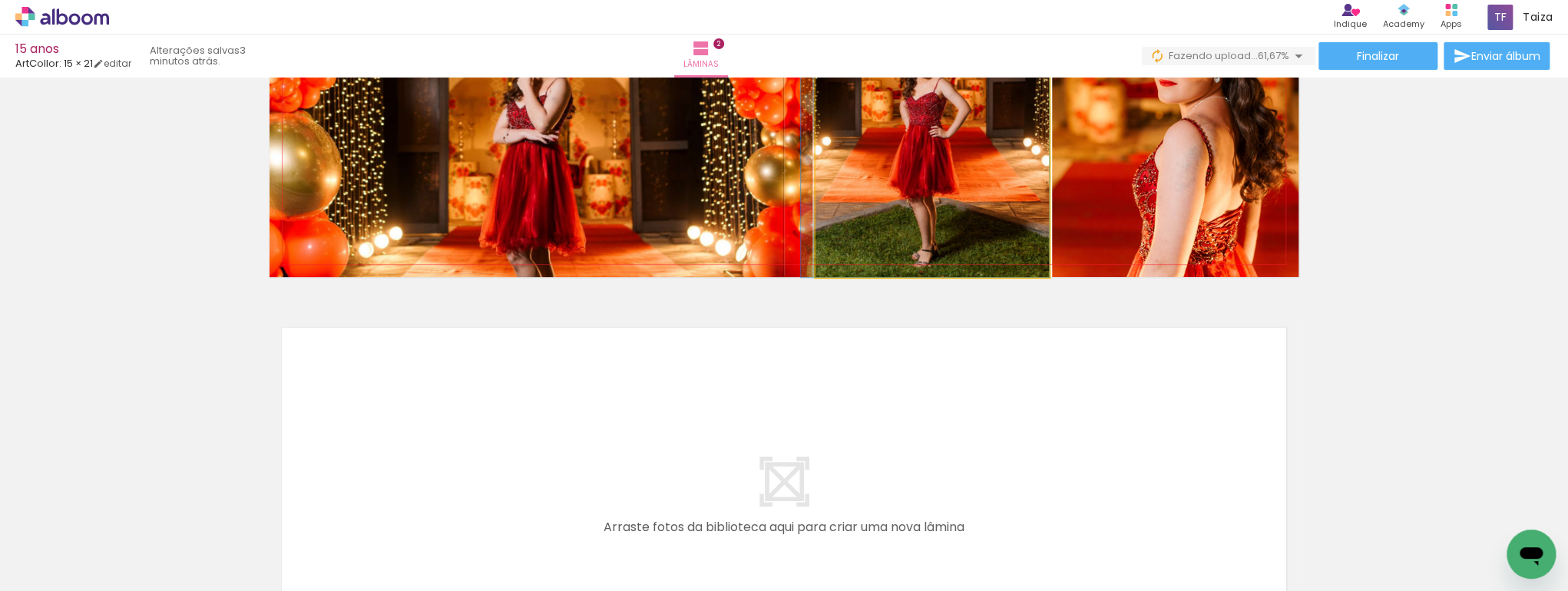
drag, startPoint x: 940, startPoint y: 208, endPoint x: 919, endPoint y: 234, distance: 33.4
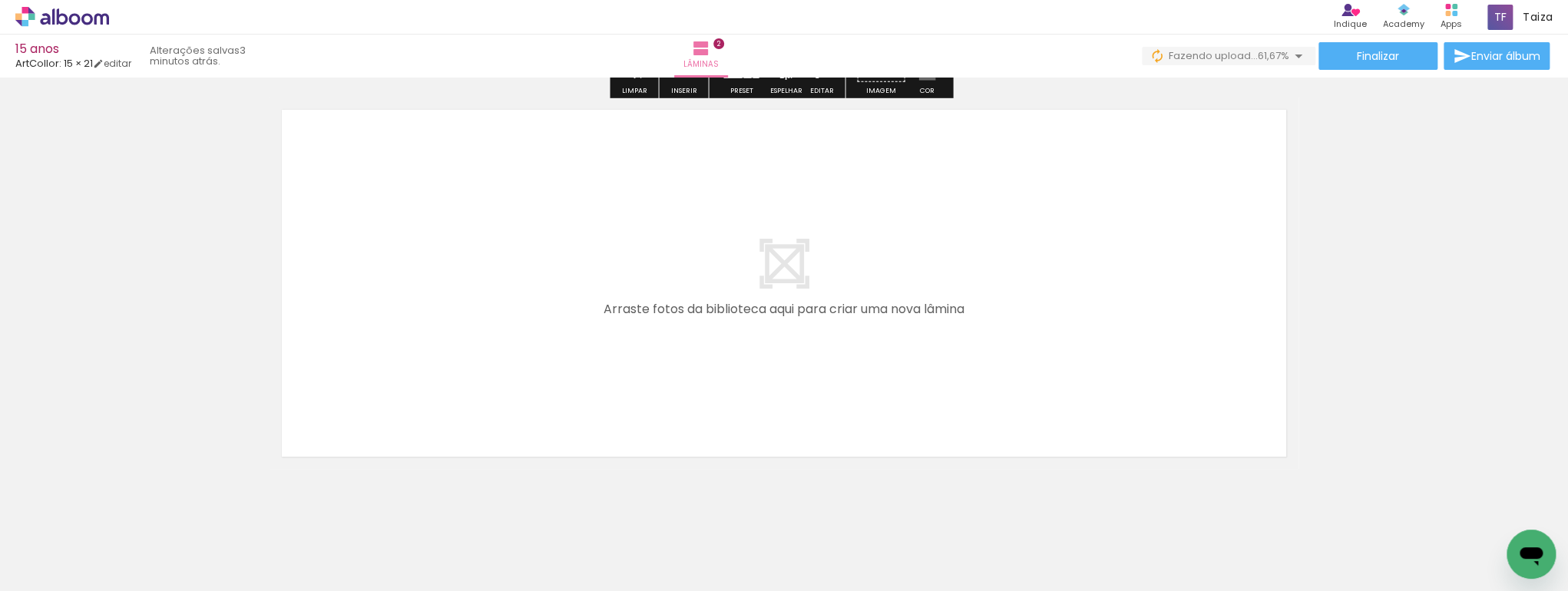
scroll to position [873, 0]
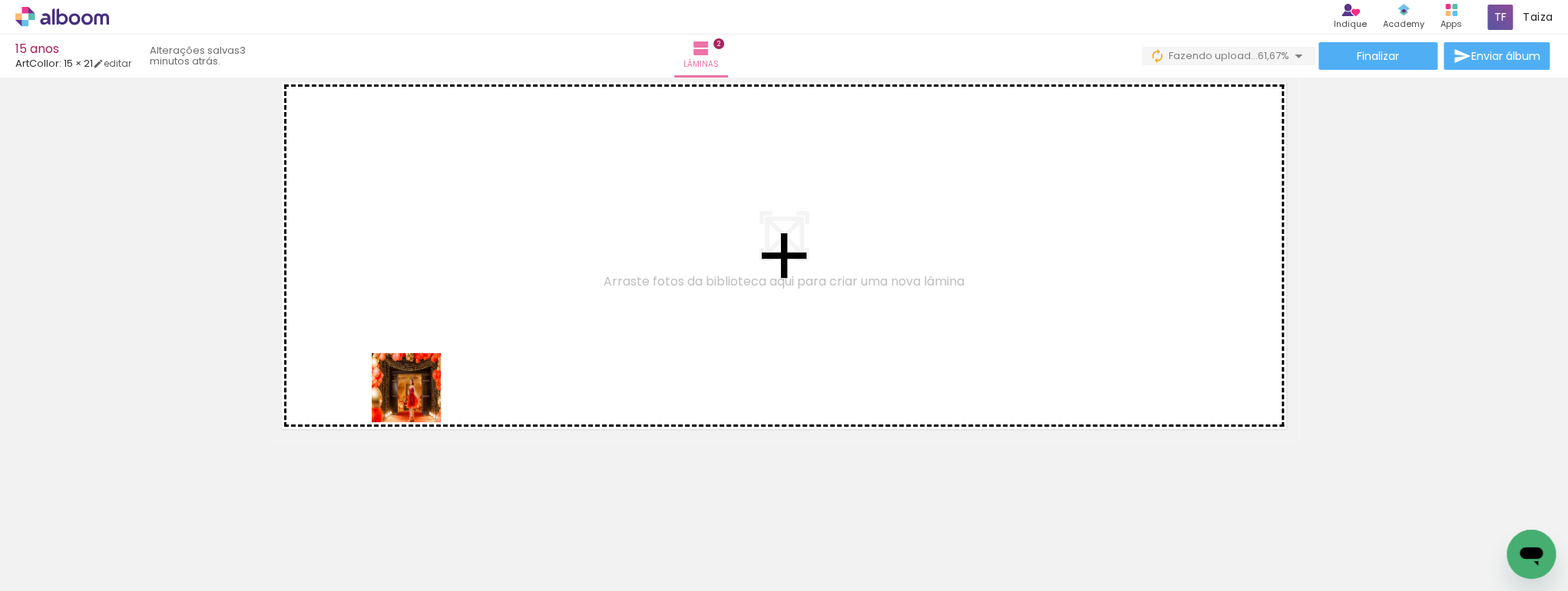
drag, startPoint x: 397, startPoint y: 554, endPoint x: 530, endPoint y: 408, distance: 197.5
click at [447, 331] on quentale-workspace at bounding box center [784, 296] width 1568 height 591
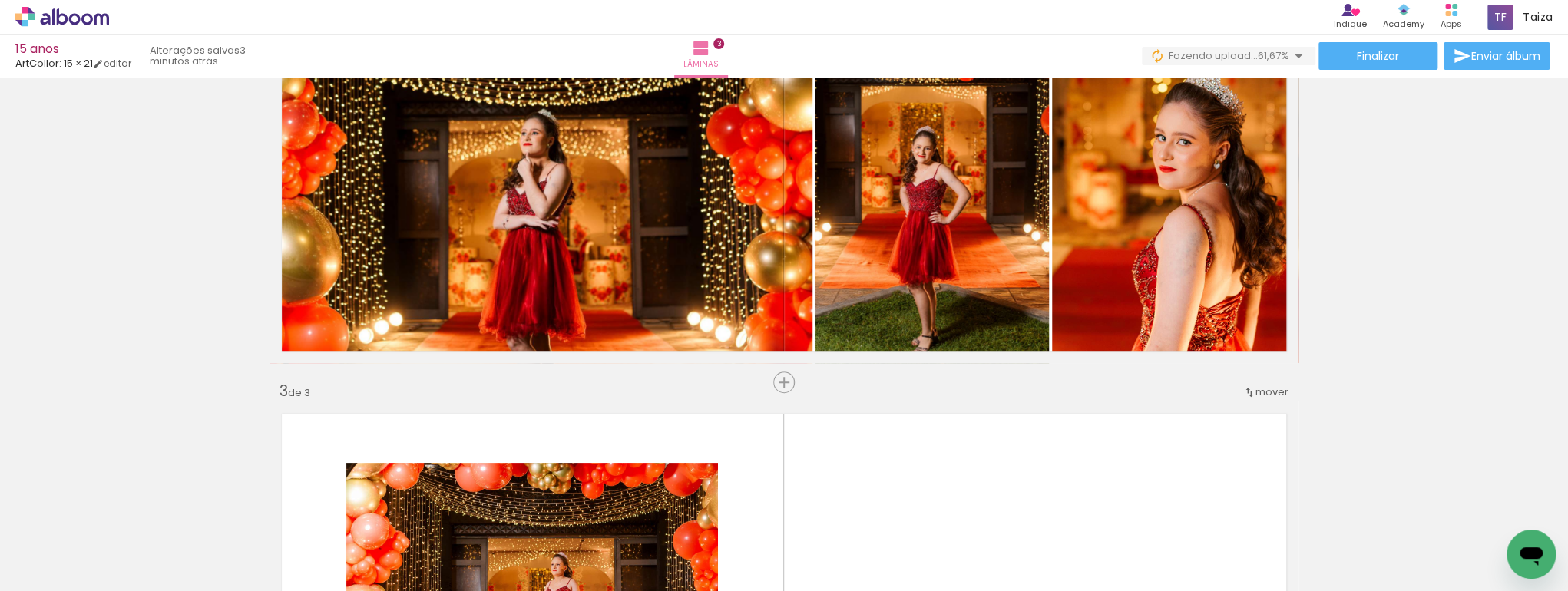
scroll to position [677, 0]
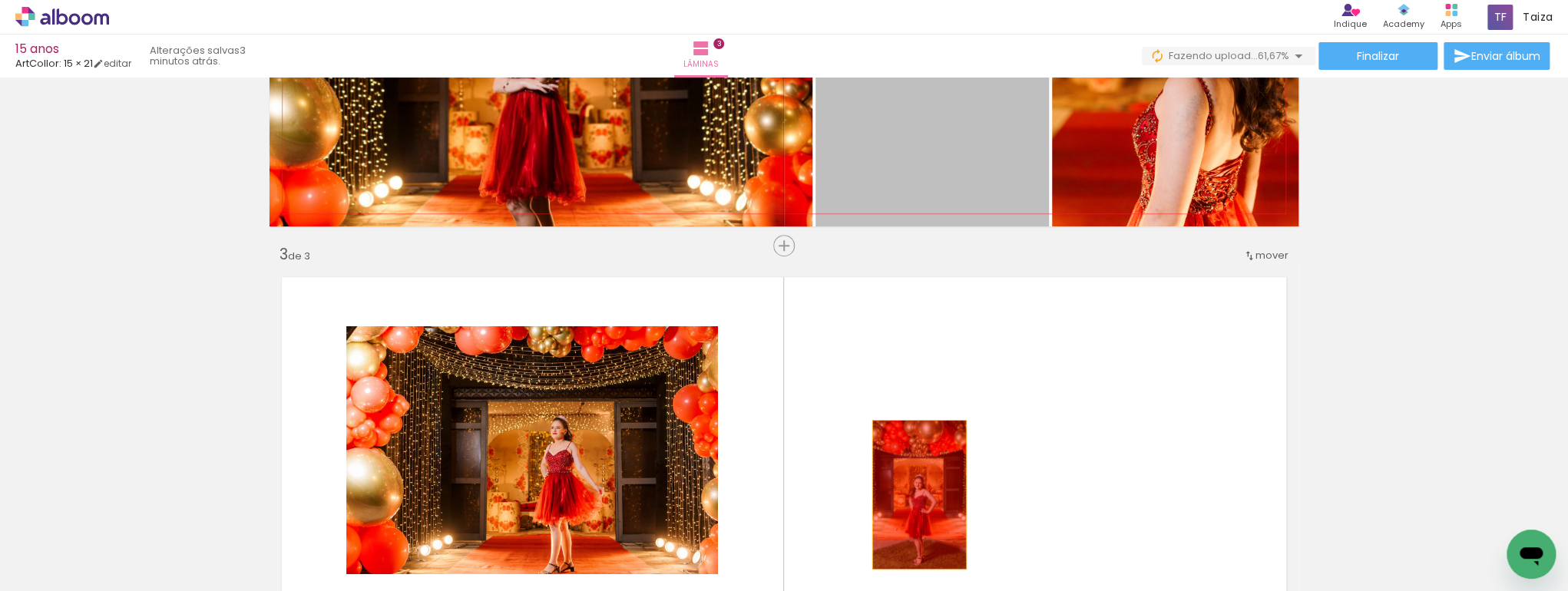
drag, startPoint x: 952, startPoint y: 142, endPoint x: 1036, endPoint y: 225, distance: 118.1
click at [914, 492] on div "Inserir lâmina 1 de 3 Inserir lâmina 2 de 3 Inserir lâmina 3 de 3" at bounding box center [784, 227] width 1568 height 1641
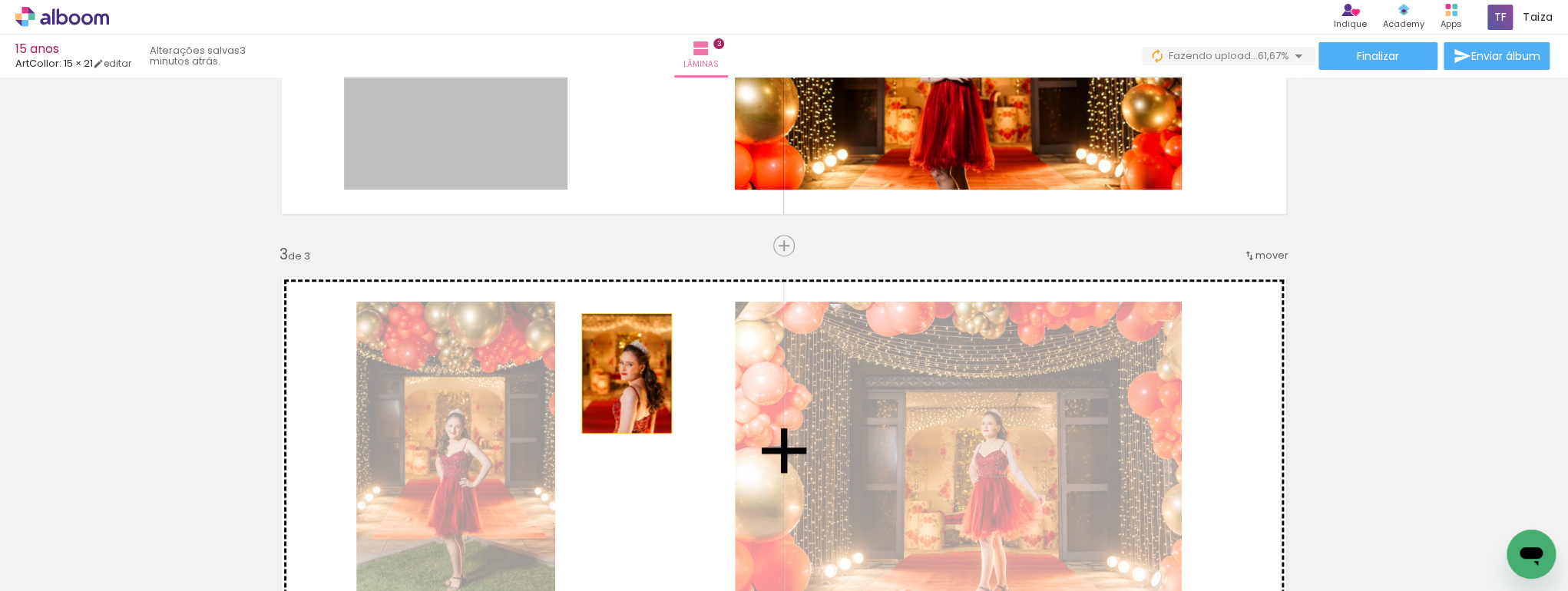
drag, startPoint x: 552, startPoint y: 158, endPoint x: 896, endPoint y: 378, distance: 408.3
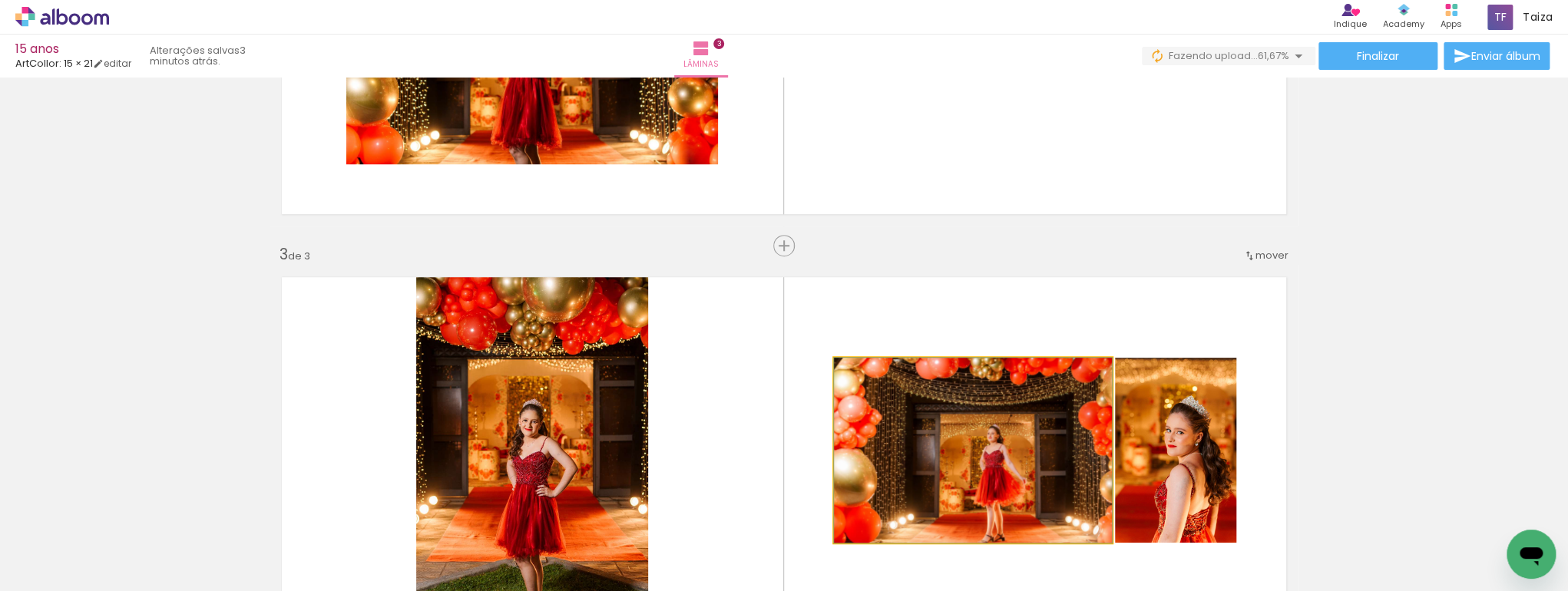
drag, startPoint x: 1024, startPoint y: 457, endPoint x: 1011, endPoint y: 222, distance: 235.4
click at [1014, 195] on div "Inserir lâmina 1 de 3 Inserir lâmina 2 de 3 Inserir lâmina 3 de 3" at bounding box center [784, 227] width 1568 height 1641
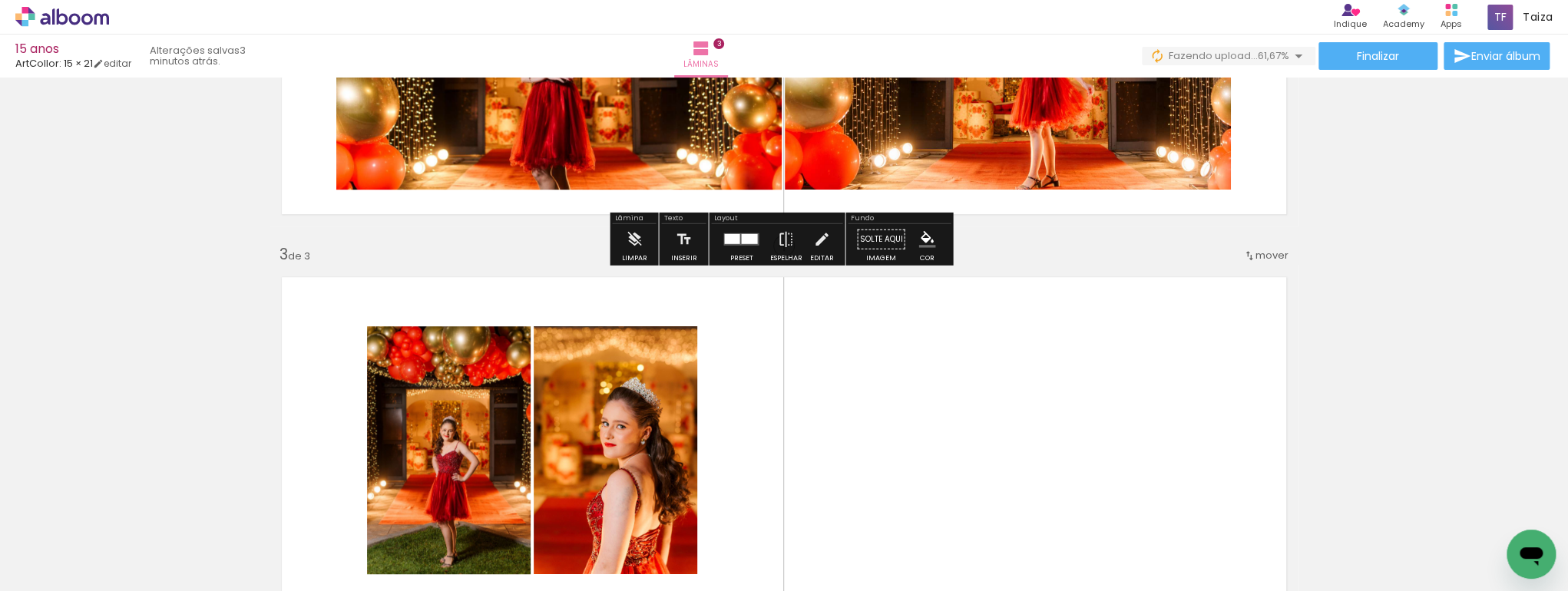
click at [724, 249] on div at bounding box center [742, 240] width 42 height 31
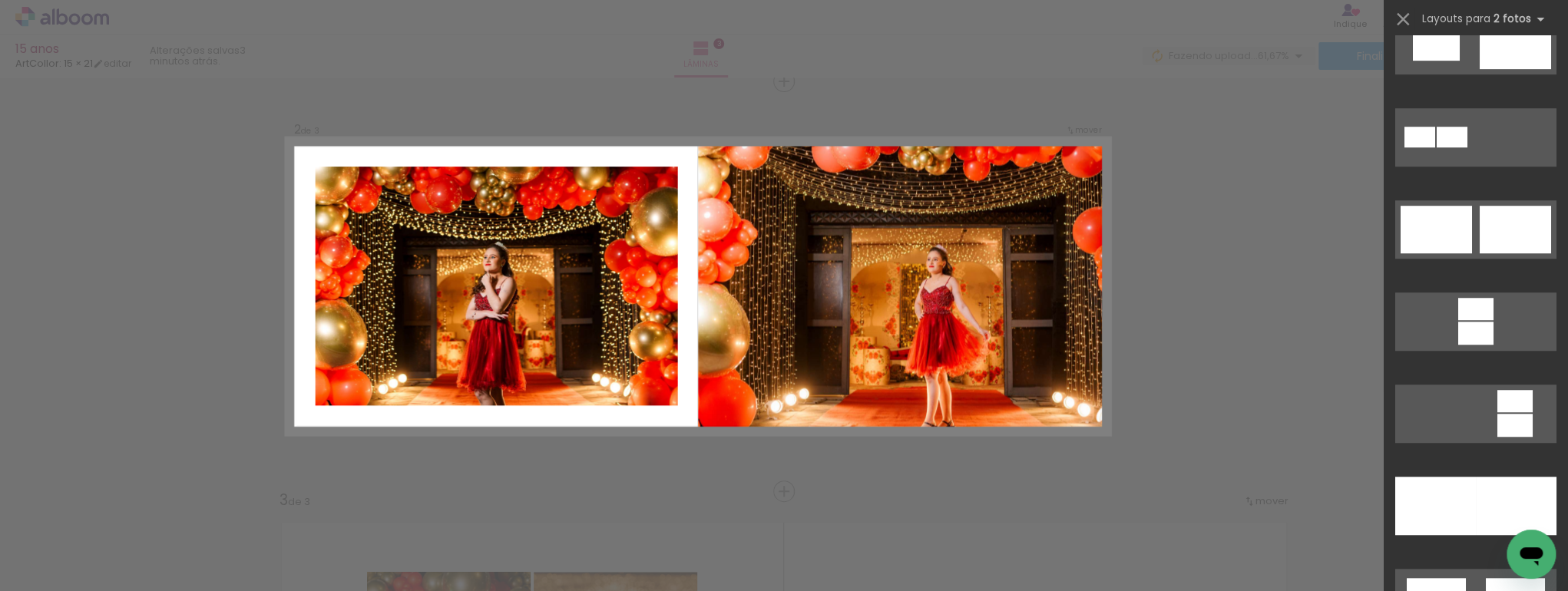
scroll to position [737, 0]
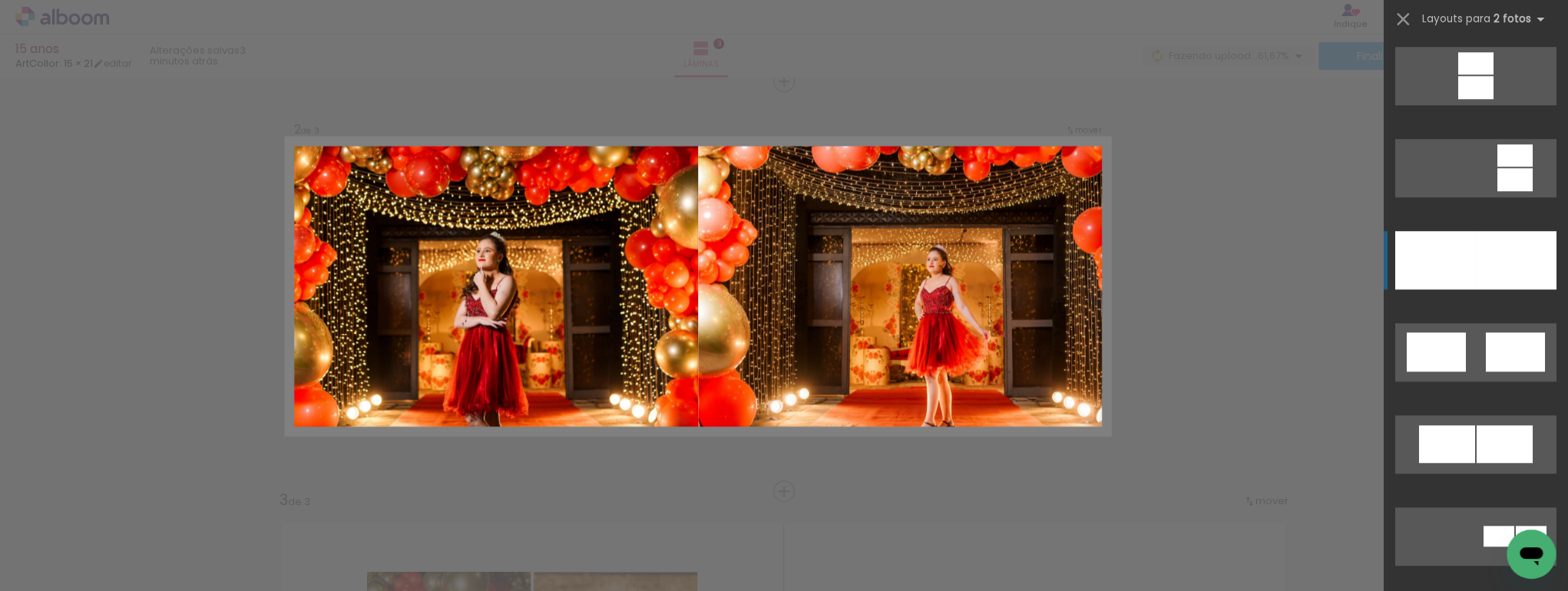
click at [1477, 275] on div at bounding box center [1515, 261] width 81 height 58
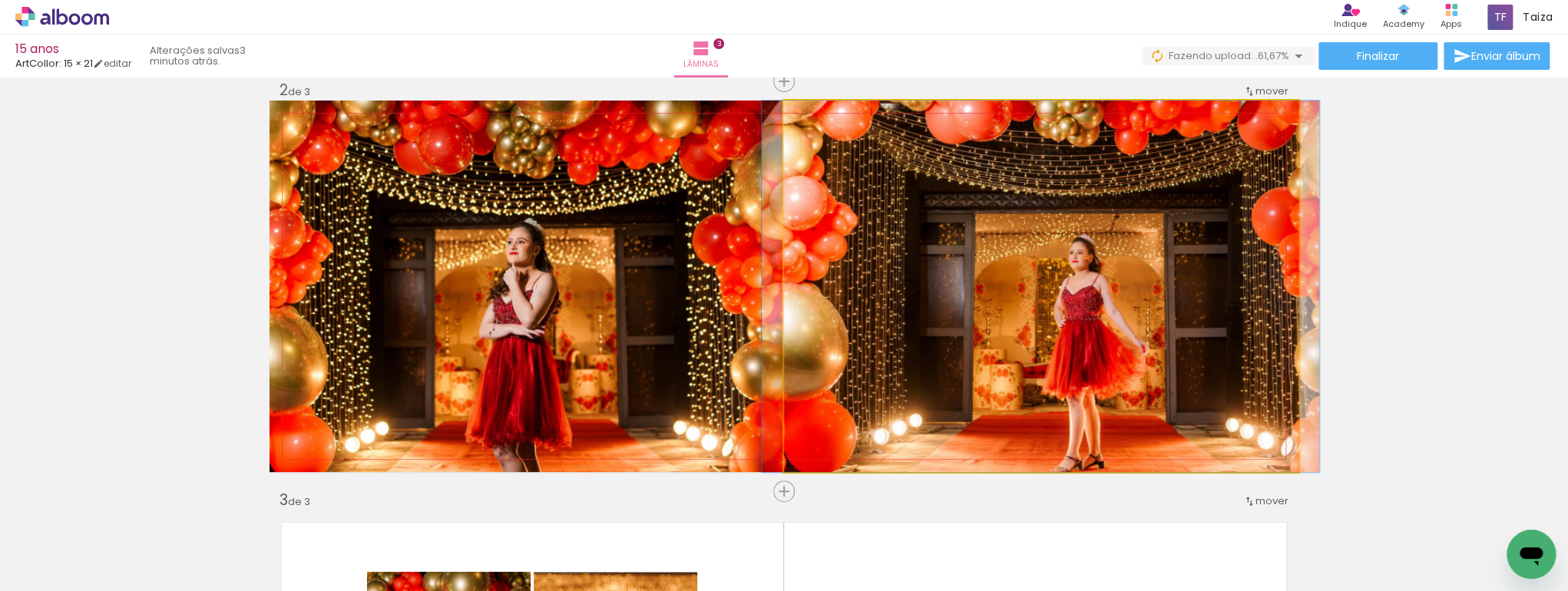
drag, startPoint x: 1143, startPoint y: 331, endPoint x: 1143, endPoint y: 218, distance: 113.0
click at [1103, 334] on quentale-photo at bounding box center [1040, 287] width 514 height 371
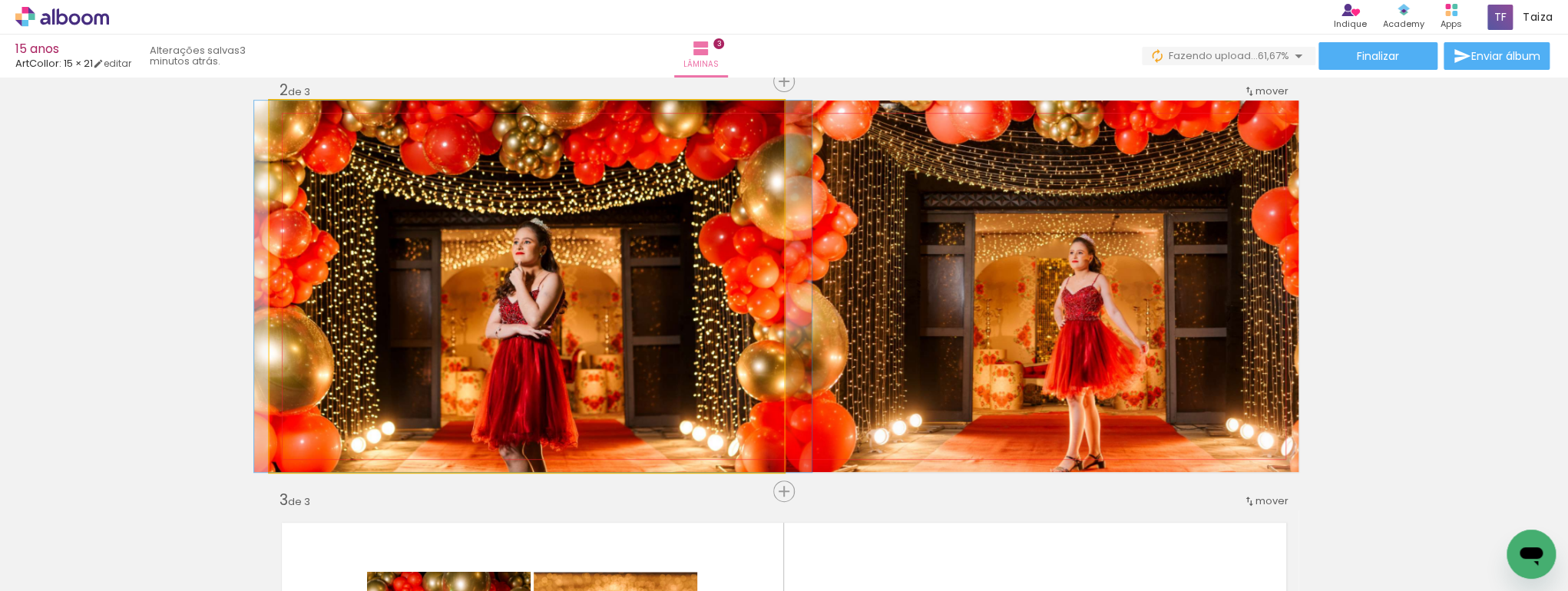
drag, startPoint x: 679, startPoint y: 362, endPoint x: 687, endPoint y: 284, distance: 78.4
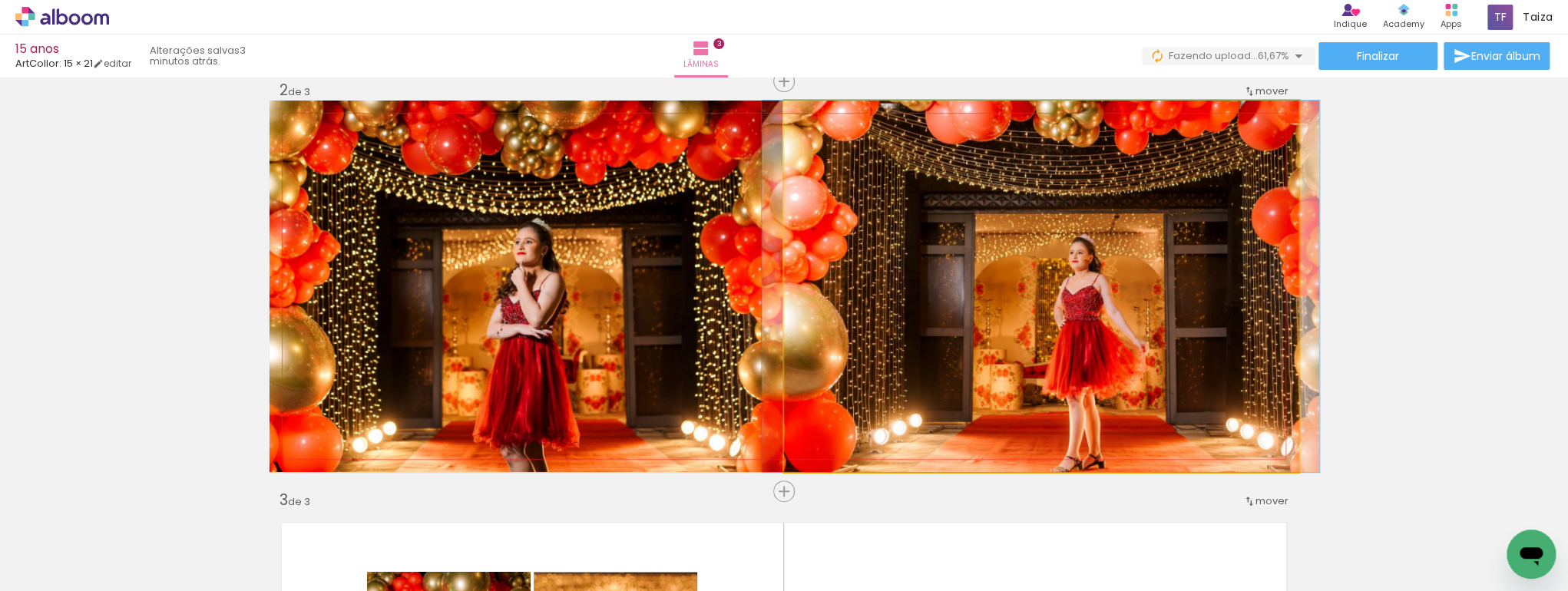
drag, startPoint x: 1102, startPoint y: 374, endPoint x: 1106, endPoint y: 319, distance: 55.1
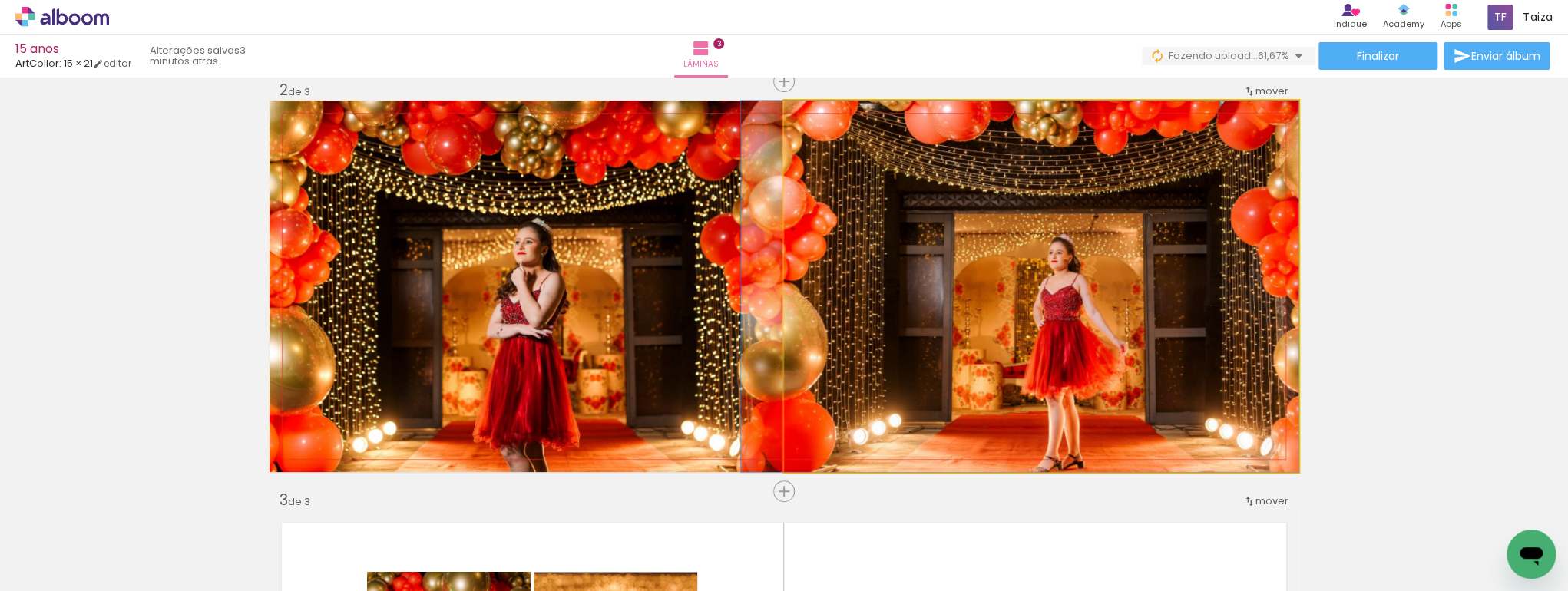
drag, startPoint x: 1135, startPoint y: 332, endPoint x: 1106, endPoint y: 316, distance: 33.1
click at [1281, 439] on quentale-photo at bounding box center [1040, 287] width 514 height 371
click at [0, 0] on div at bounding box center [0, 0] width 0 height 0
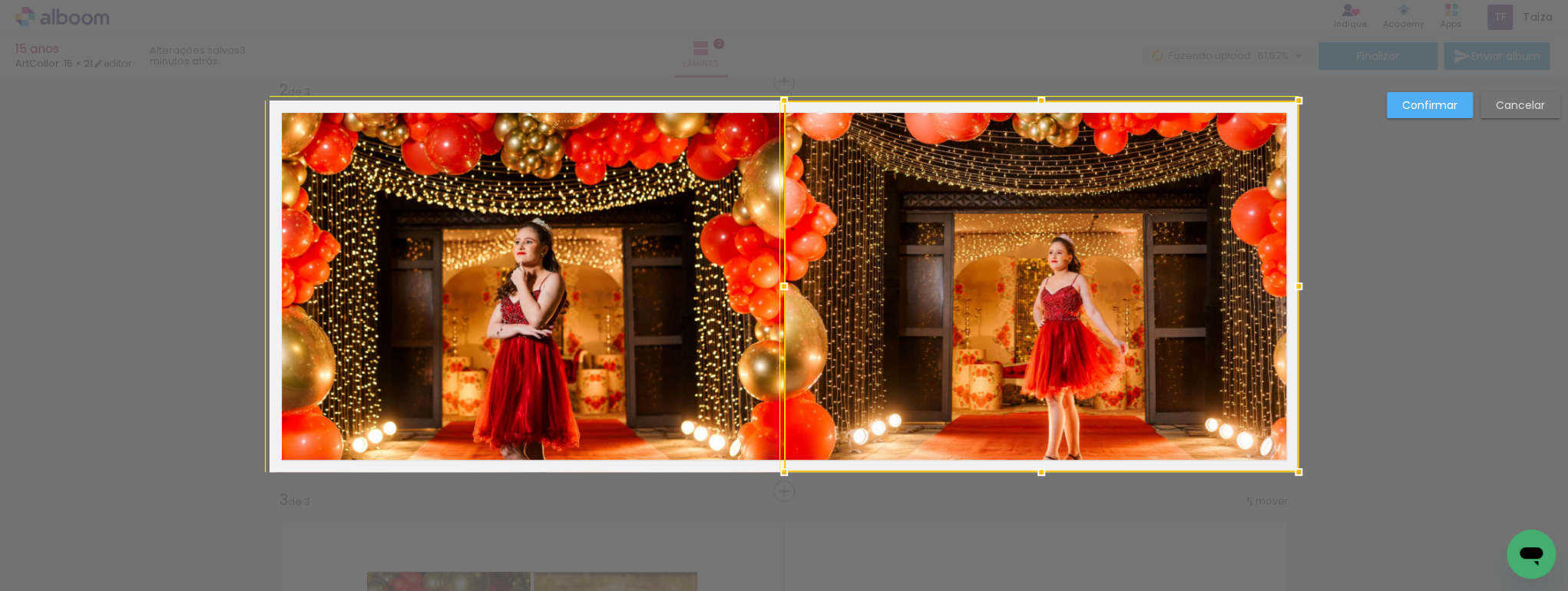
drag, startPoint x: 1293, startPoint y: 471, endPoint x: 1263, endPoint y: 459, distance: 32.3
click at [1284, 457] on div at bounding box center [1040, 287] width 514 height 371
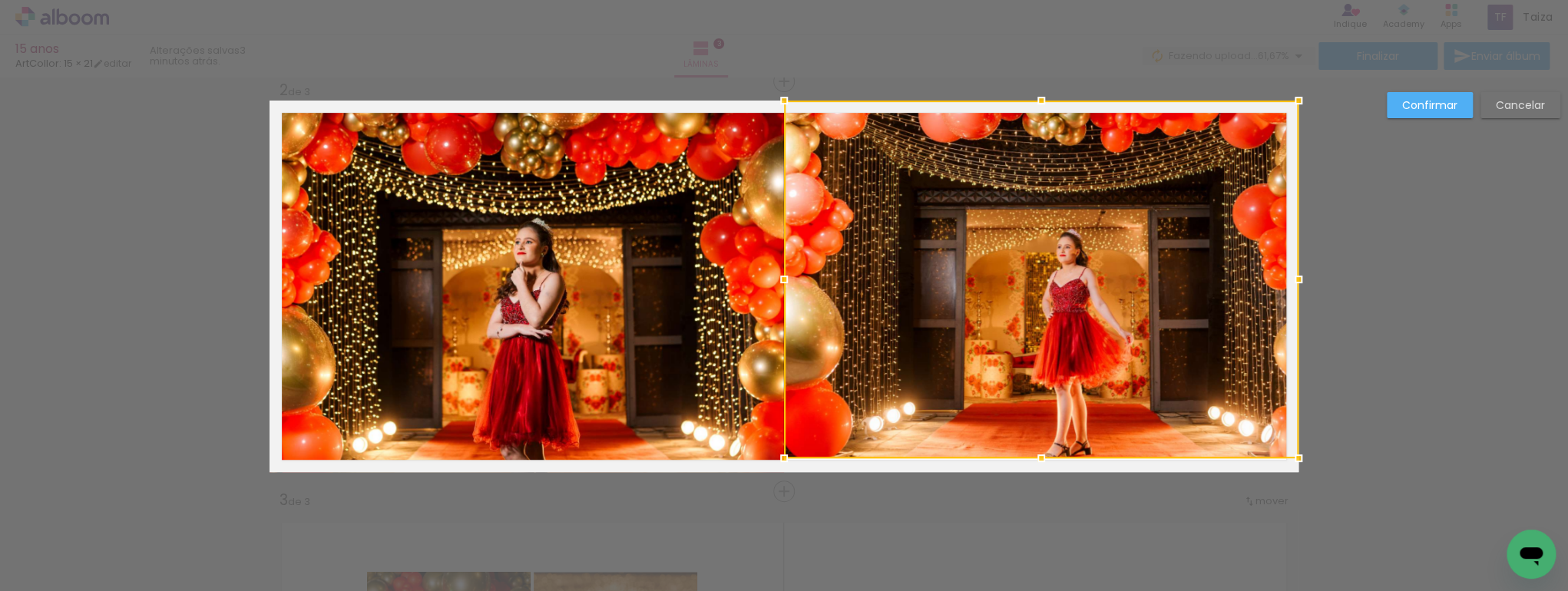
drag, startPoint x: 1042, startPoint y: 471, endPoint x: 1043, endPoint y: 464, distance: 7.1
click at [1043, 464] on div at bounding box center [1041, 458] width 31 height 31
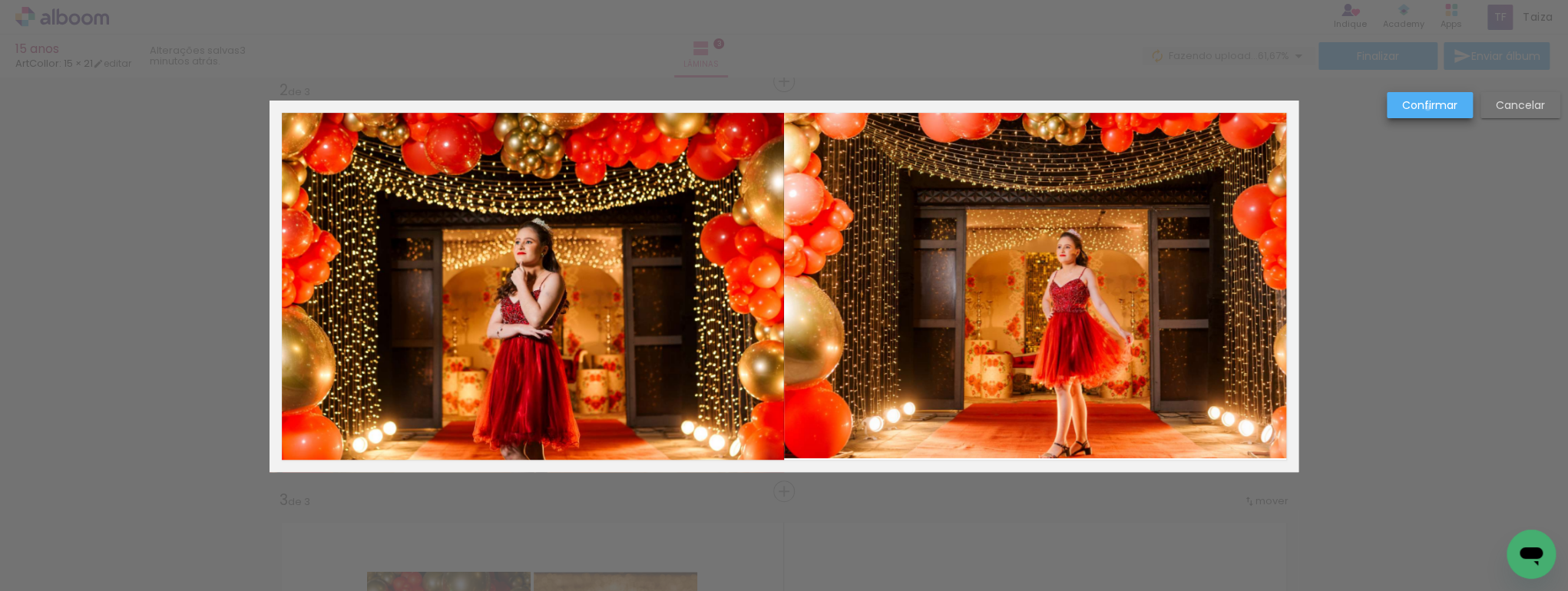
click at [0, 0] on slot "Confirmar" at bounding box center [0, 0] width 0 height 0
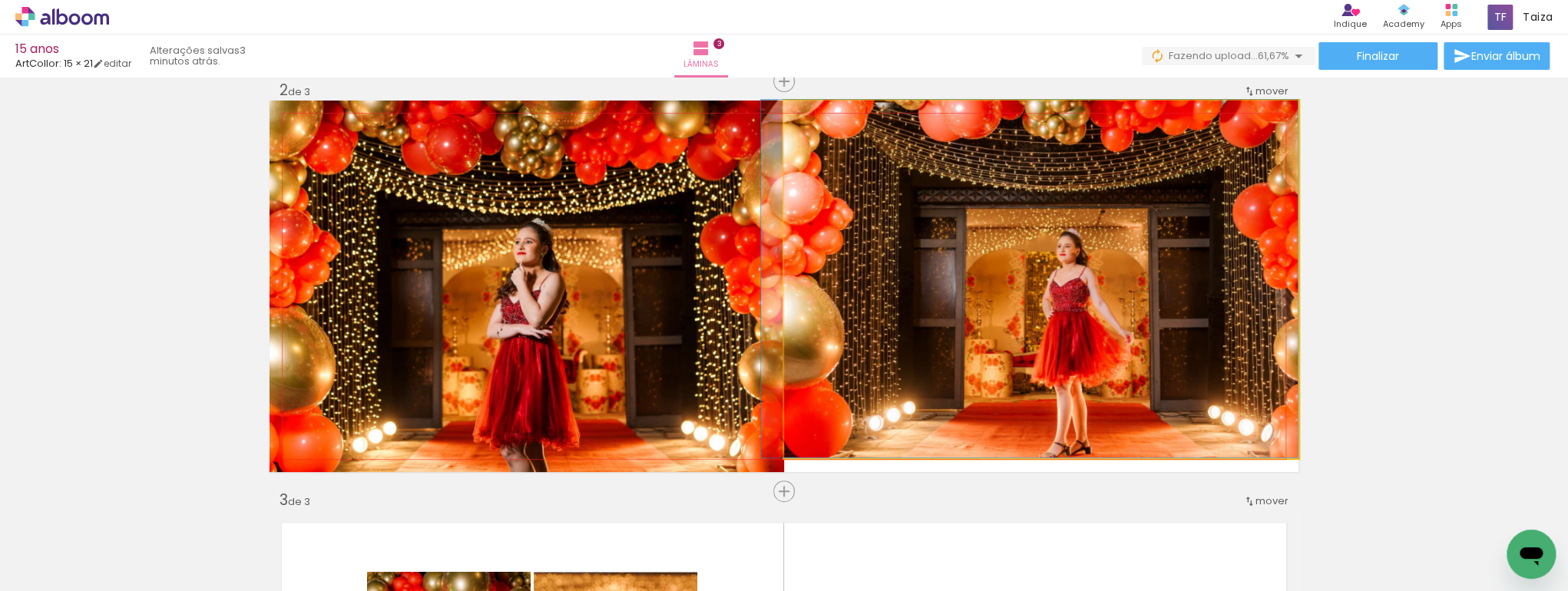
drag, startPoint x: 1121, startPoint y: 276, endPoint x: 1118, endPoint y: 218, distance: 58.1
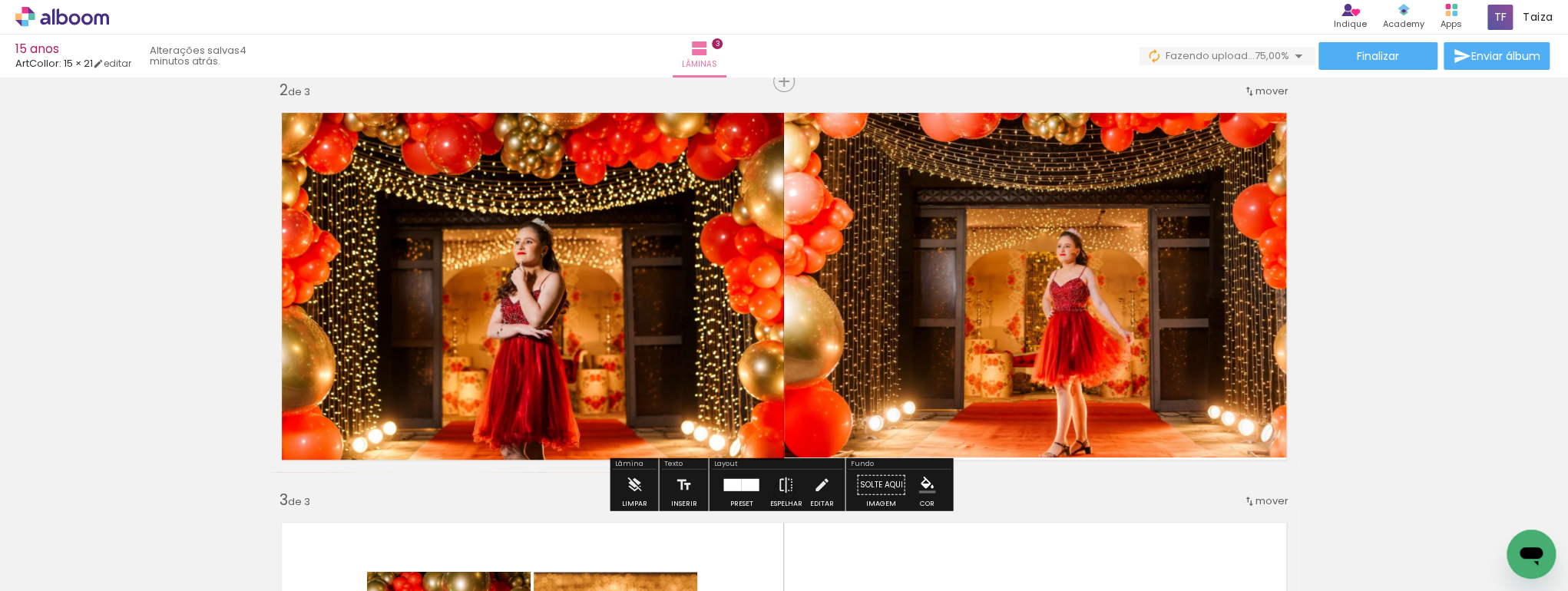
click at [1035, 374] on quentale-photo at bounding box center [1040, 280] width 514 height 357
click at [1055, 430] on quentale-photo at bounding box center [1040, 280] width 514 height 357
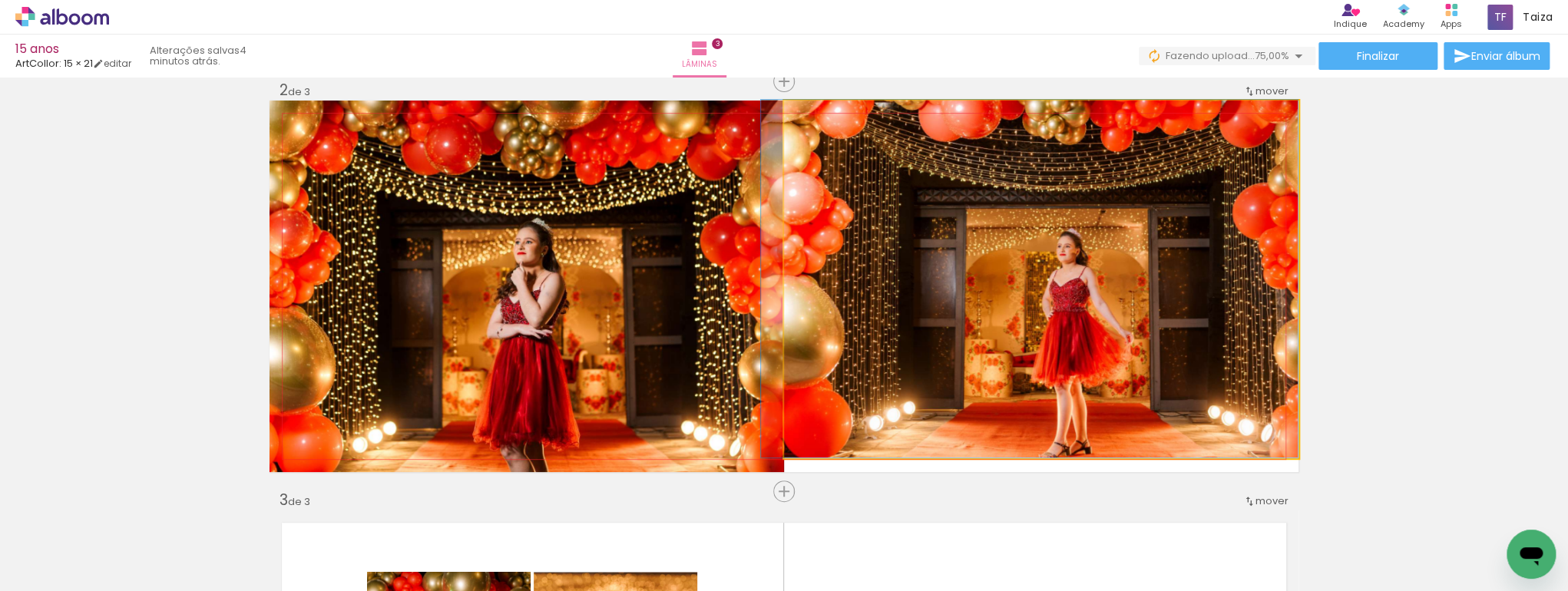
click at [1055, 430] on quentale-photo at bounding box center [1040, 280] width 514 height 357
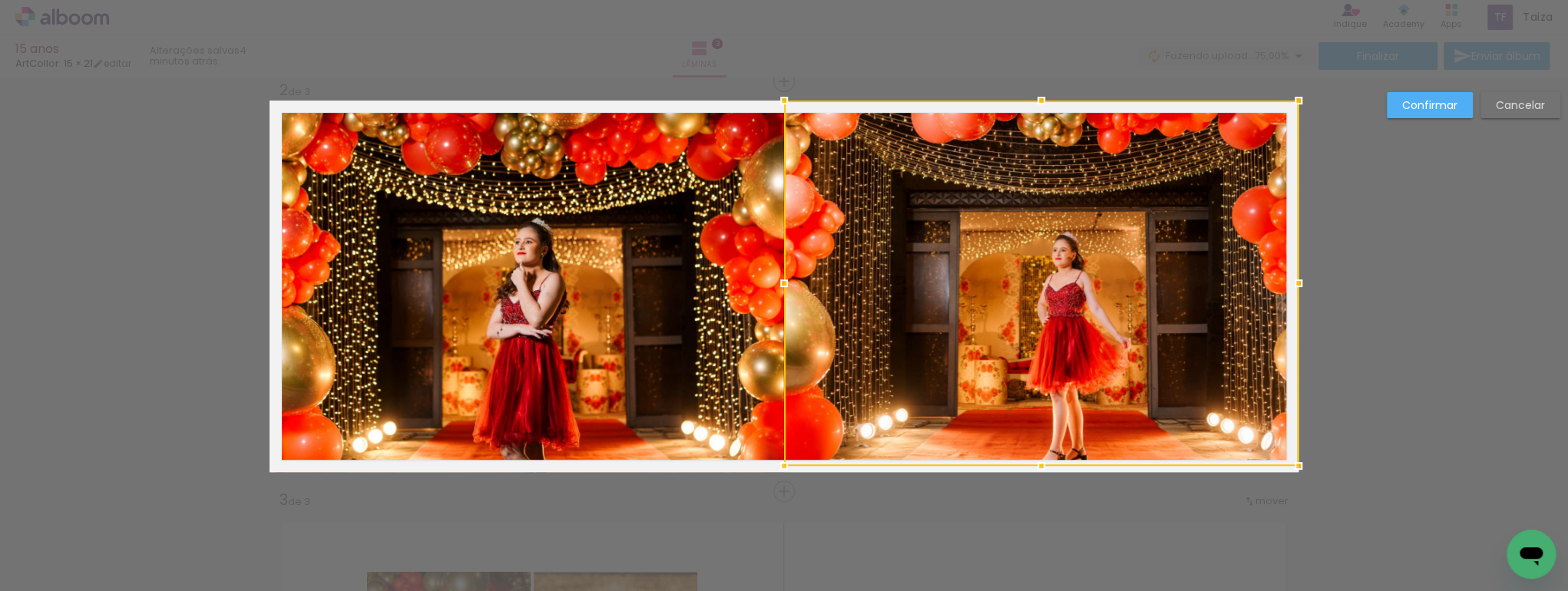
click at [1040, 461] on div at bounding box center [1041, 466] width 31 height 31
click at [0, 0] on slot "Confirmar" at bounding box center [0, 0] width 0 height 0
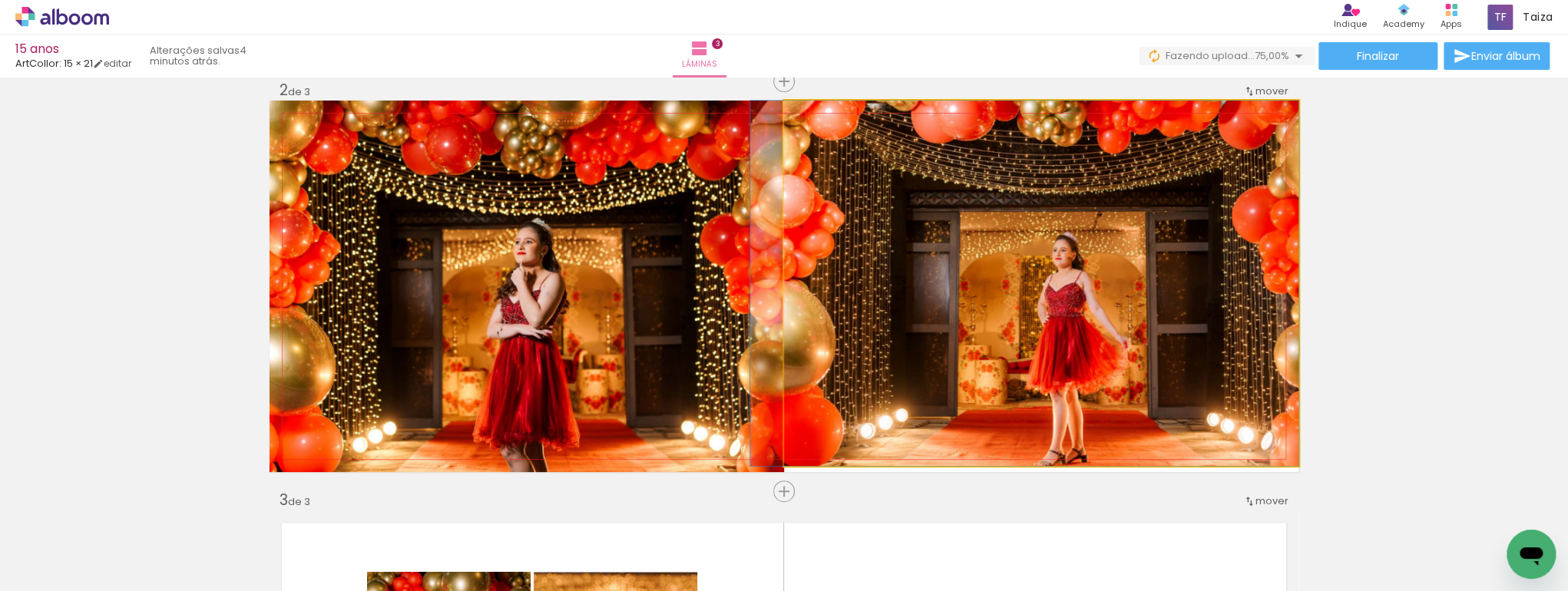
drag, startPoint x: 1133, startPoint y: 319, endPoint x: 1136, endPoint y: 248, distance: 71.1
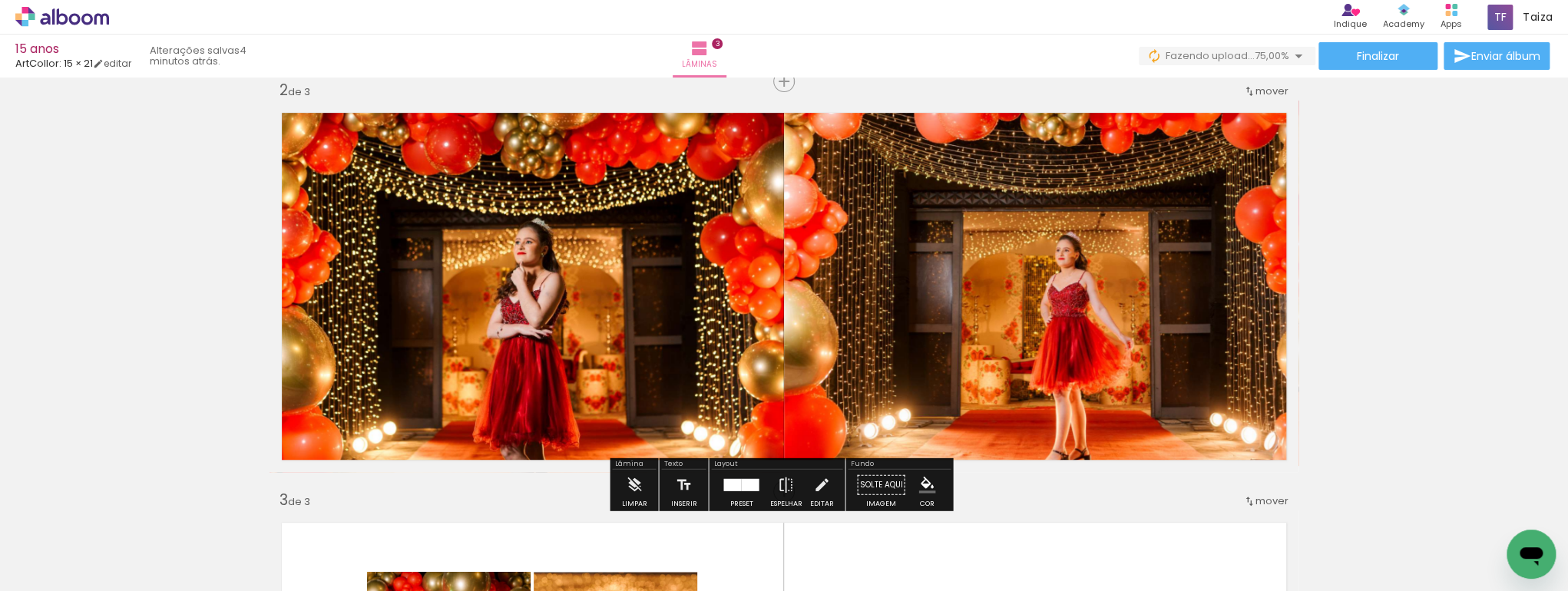
scroll to position [596, 0]
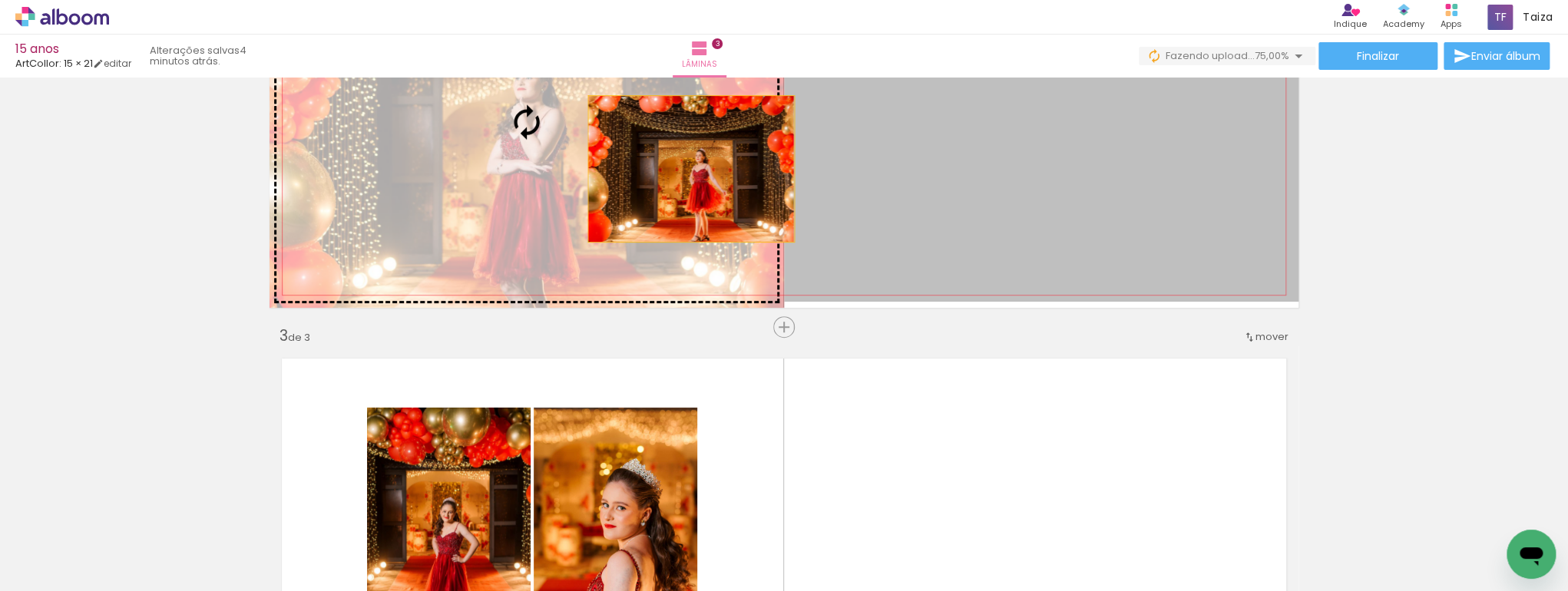
drag, startPoint x: 1045, startPoint y: 191, endPoint x: 581, endPoint y: 169, distance: 464.5
click at [0, 0] on slot at bounding box center [0, 0] width 0 height 0
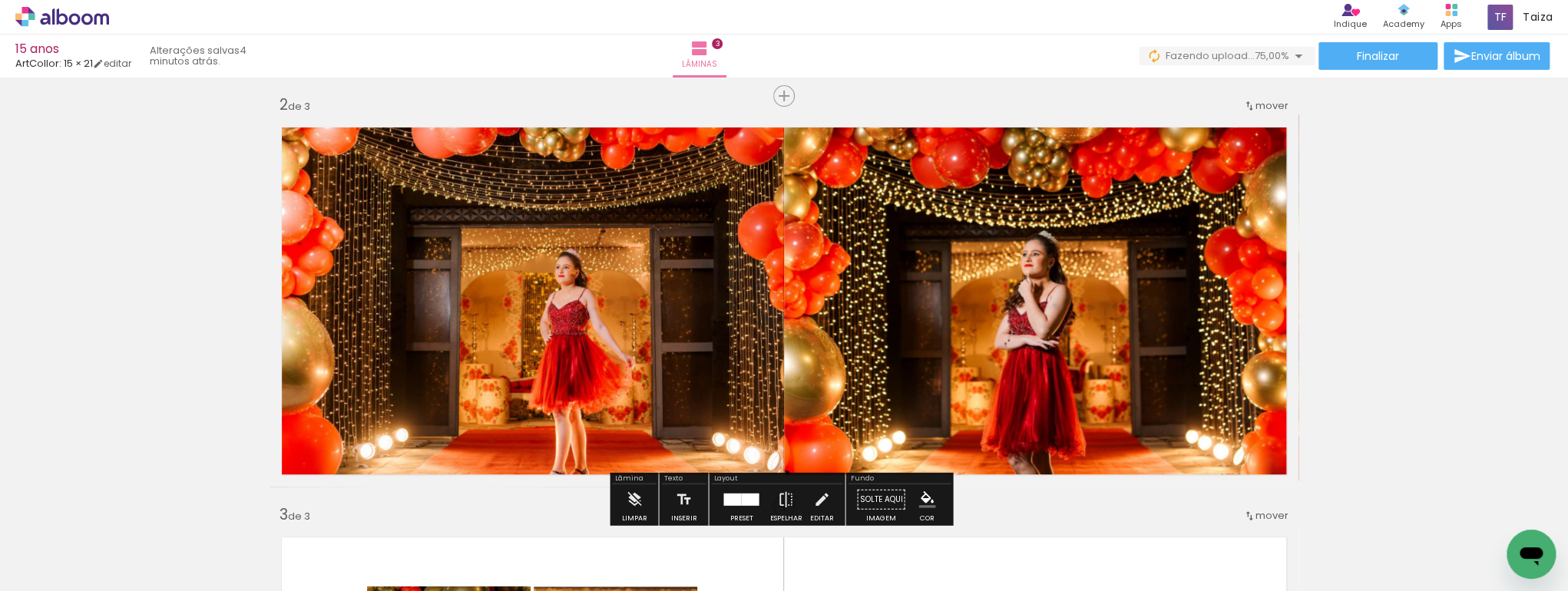
scroll to position [514, 0]
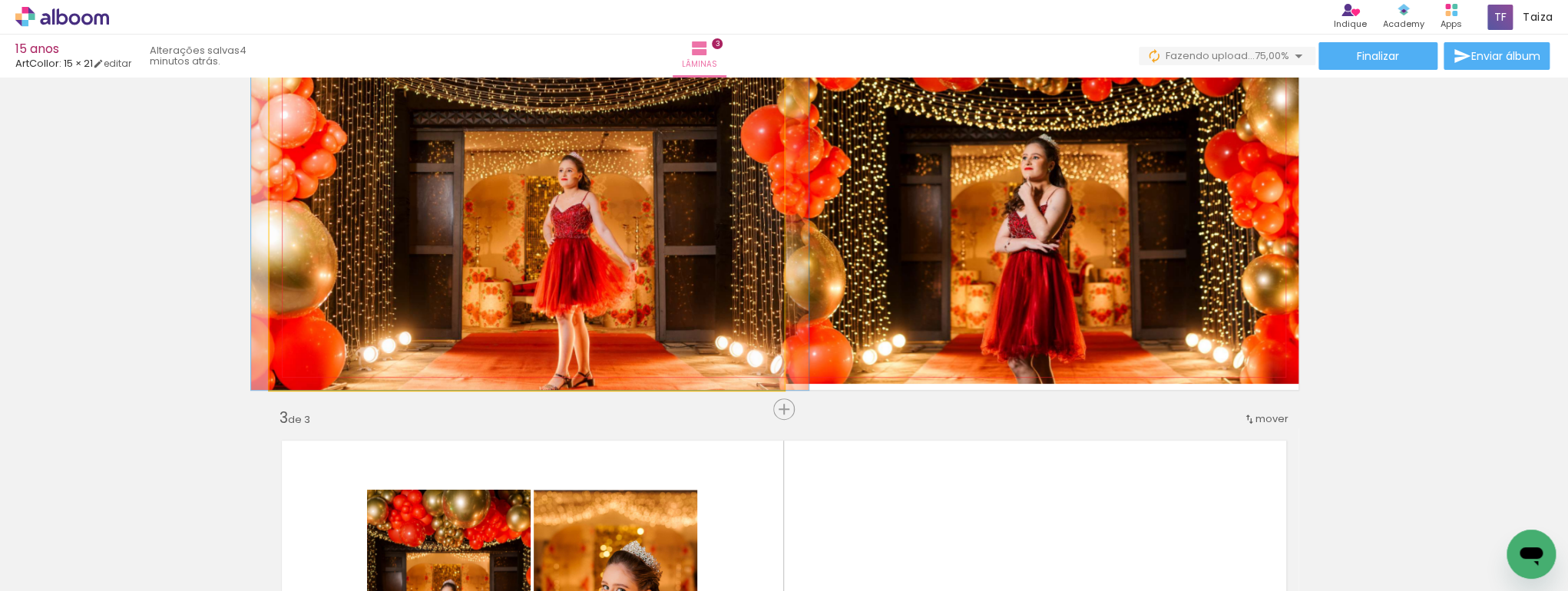
drag, startPoint x: 651, startPoint y: 248, endPoint x: 658, endPoint y: 196, distance: 52.5
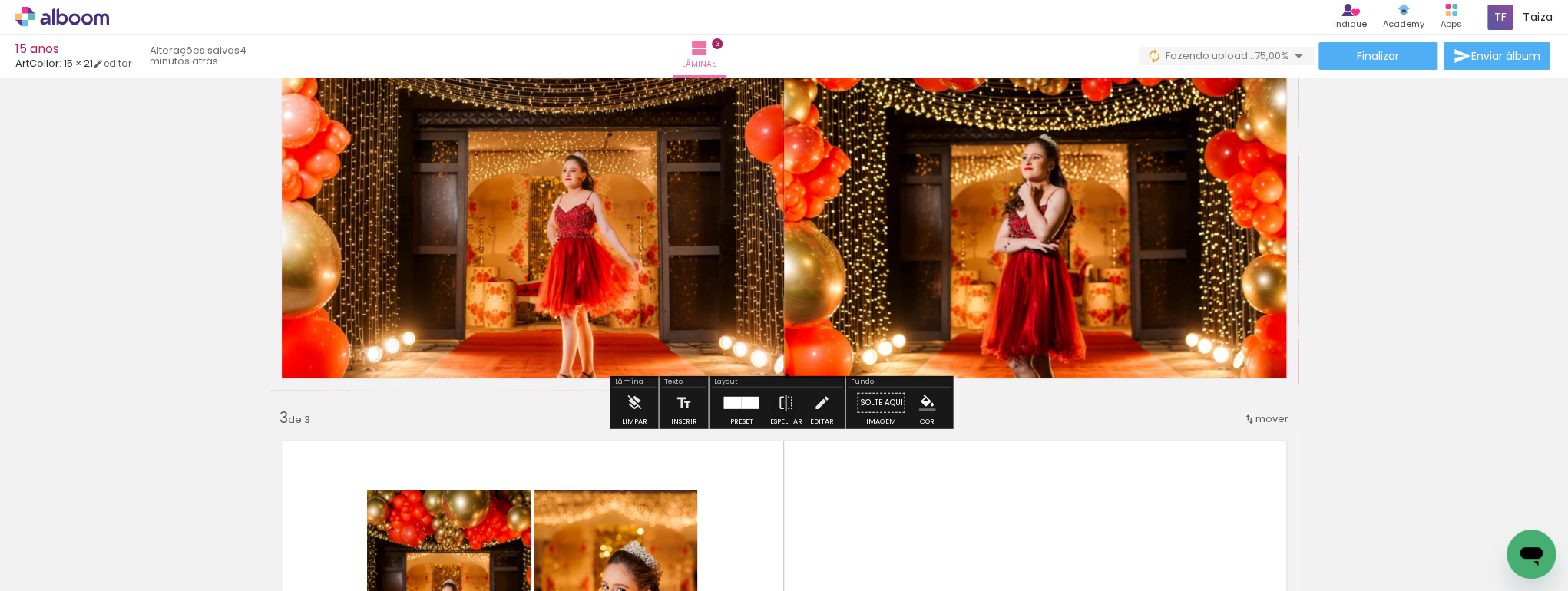
click at [752, 411] on div at bounding box center [742, 402] width 42 height 31
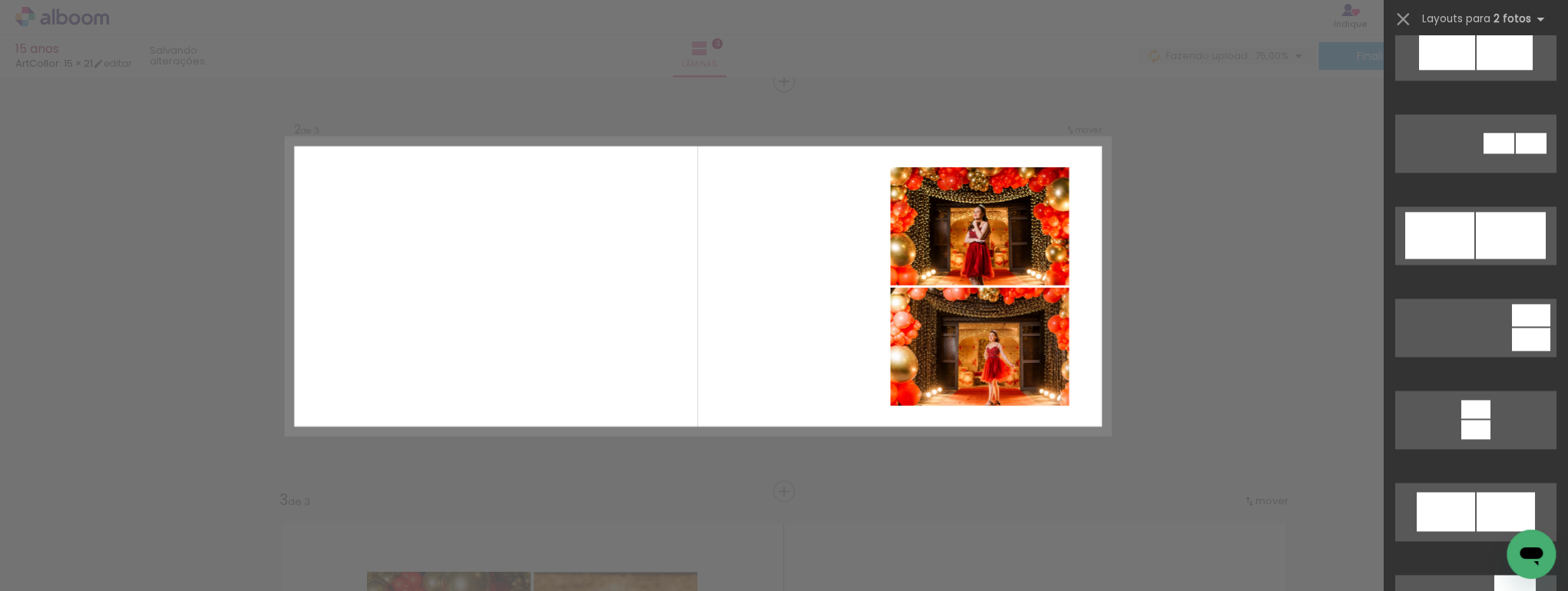
scroll to position [1085, 0]
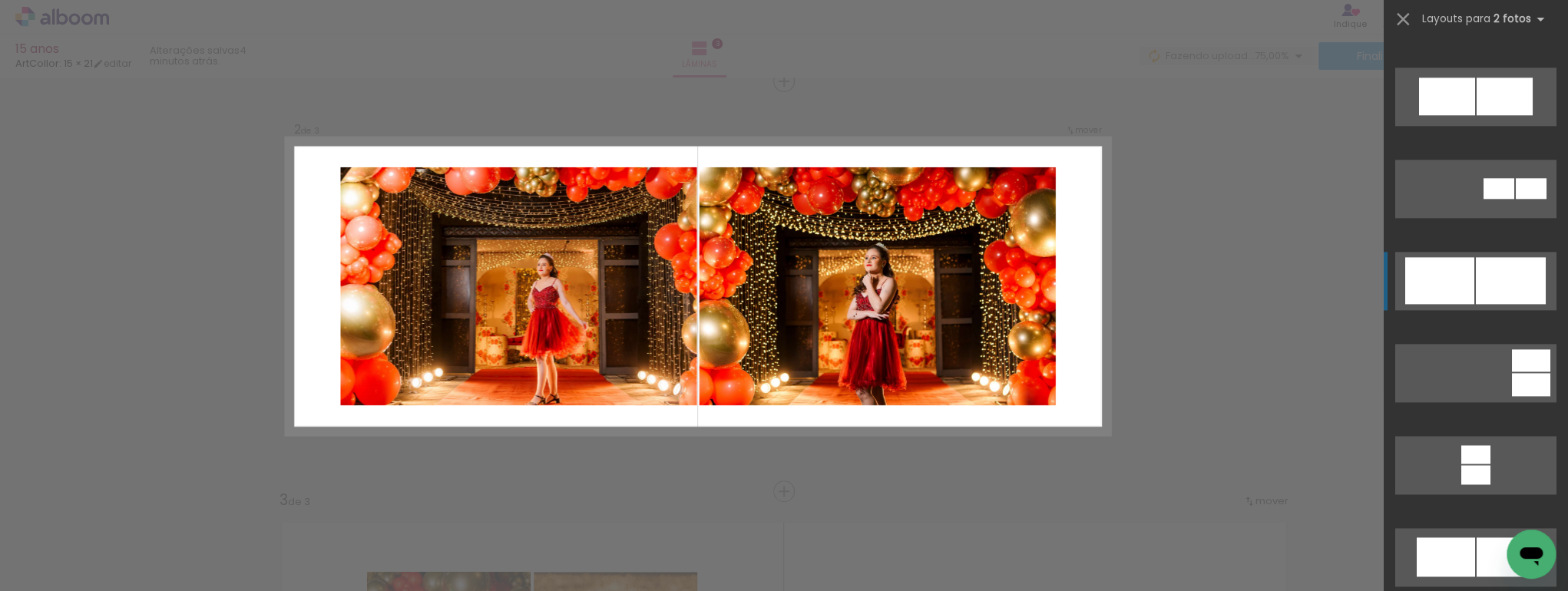
click at [1452, 266] on div at bounding box center [1439, 281] width 69 height 47
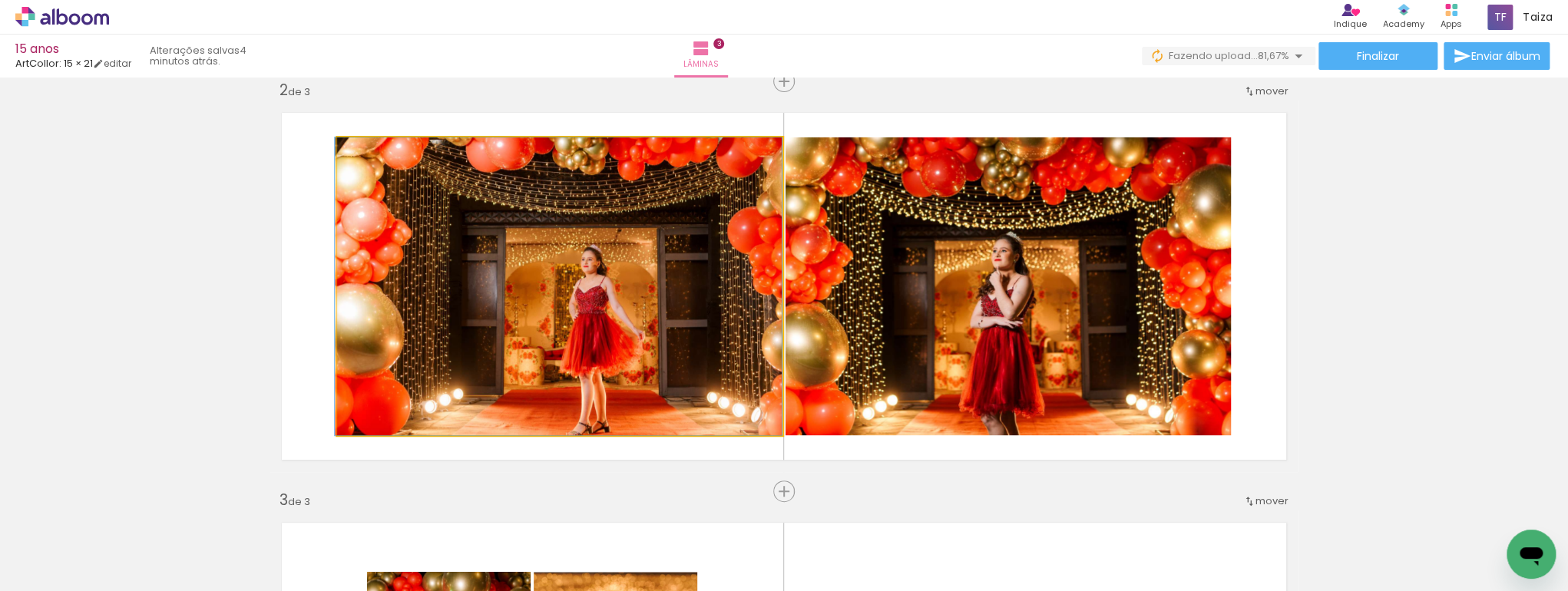
drag, startPoint x: 598, startPoint y: 265, endPoint x: 591, endPoint y: 232, distance: 33.7
click at [429, 189] on quentale-photo at bounding box center [560, 287] width 445 height 297
click at [429, 188] on quentale-photo at bounding box center [560, 287] width 445 height 297
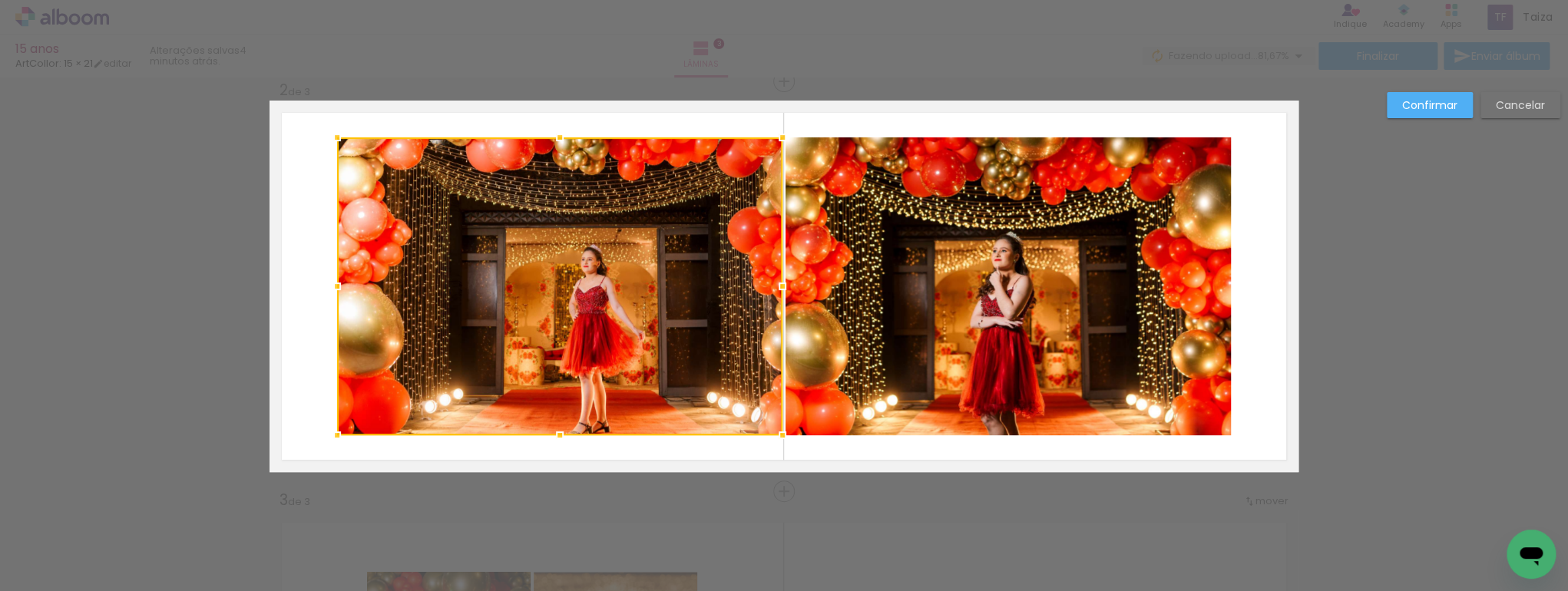
click at [428, 188] on div at bounding box center [560, 287] width 445 height 297
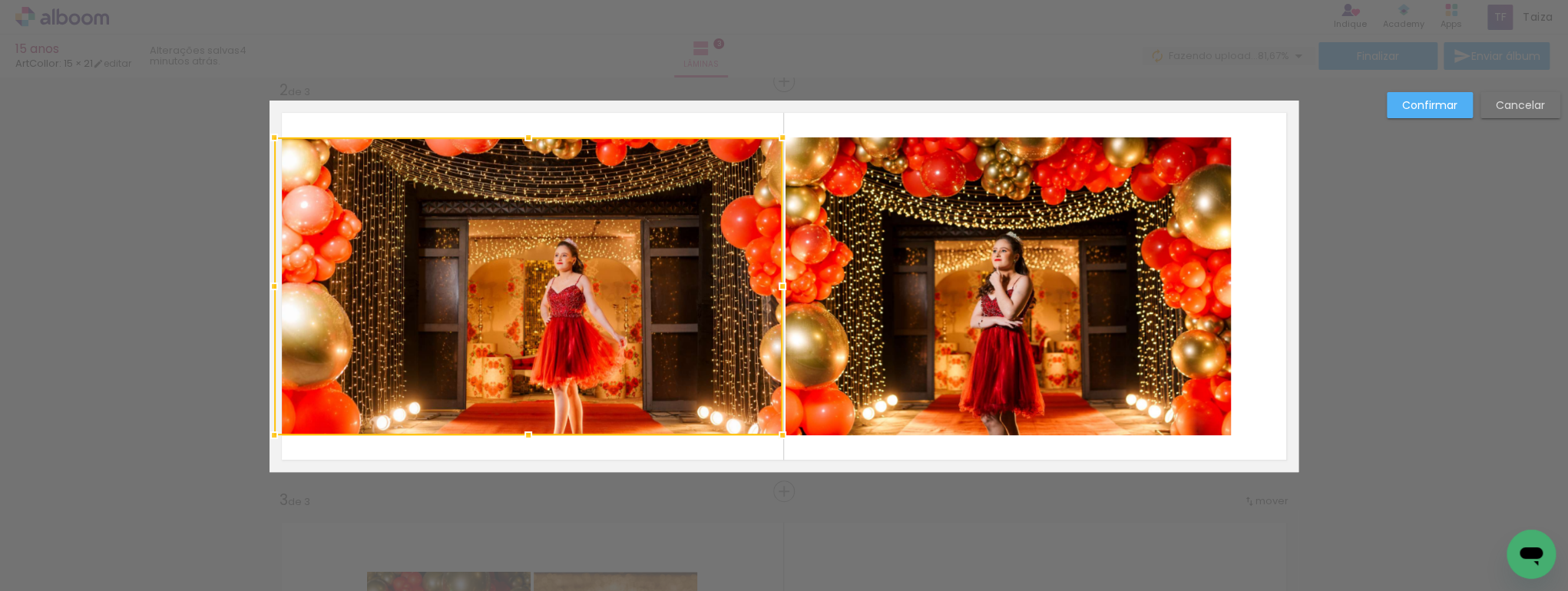
drag, startPoint x: 327, startPoint y: 289, endPoint x: 266, endPoint y: 292, distance: 61.1
click at [266, 292] on div at bounding box center [273, 287] width 31 height 31
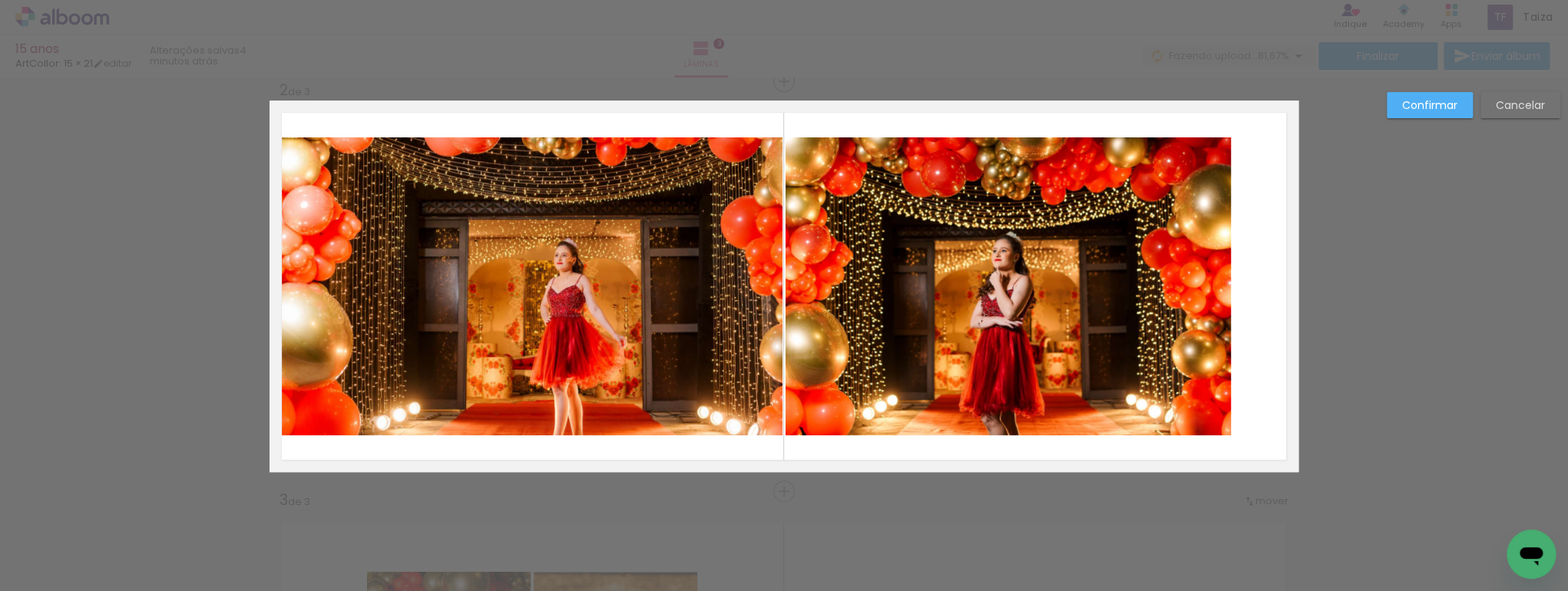
click at [503, 157] on quentale-photo at bounding box center [528, 287] width 508 height 297
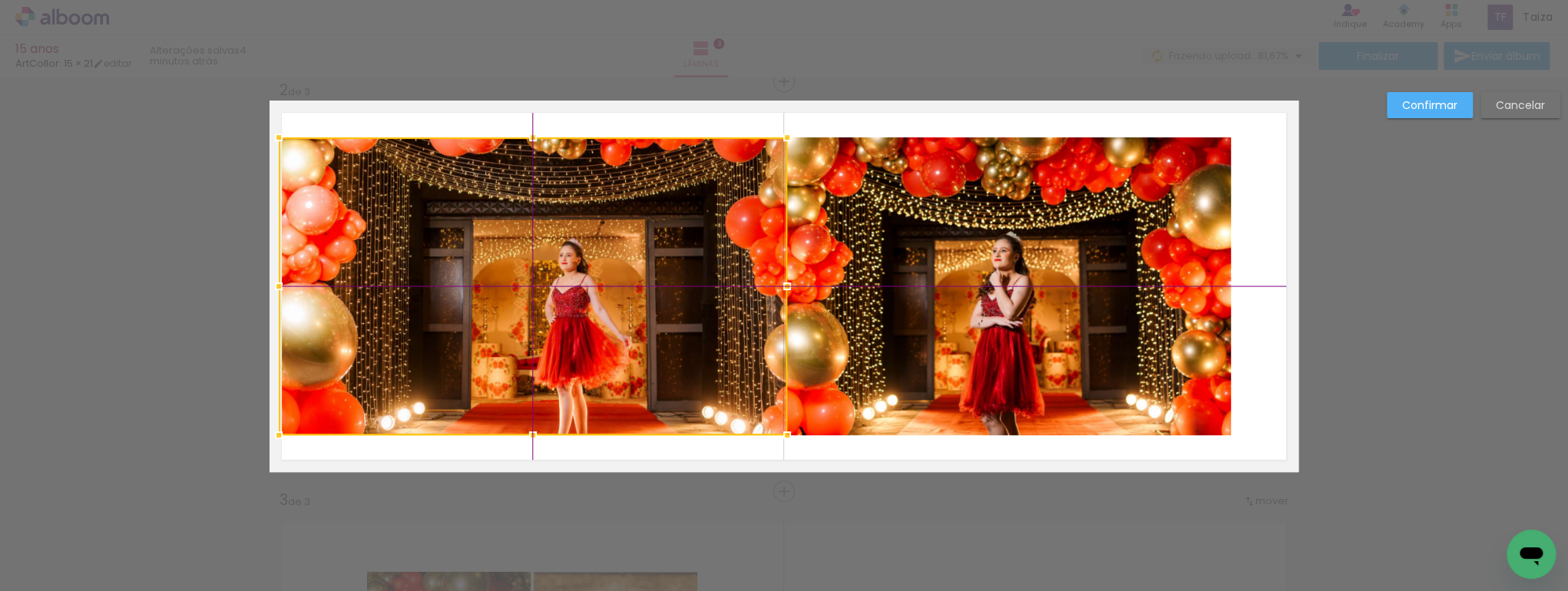
drag, startPoint x: 585, startPoint y: 331, endPoint x: 581, endPoint y: 340, distance: 9.8
click at [581, 340] on div at bounding box center [532, 287] width 508 height 297
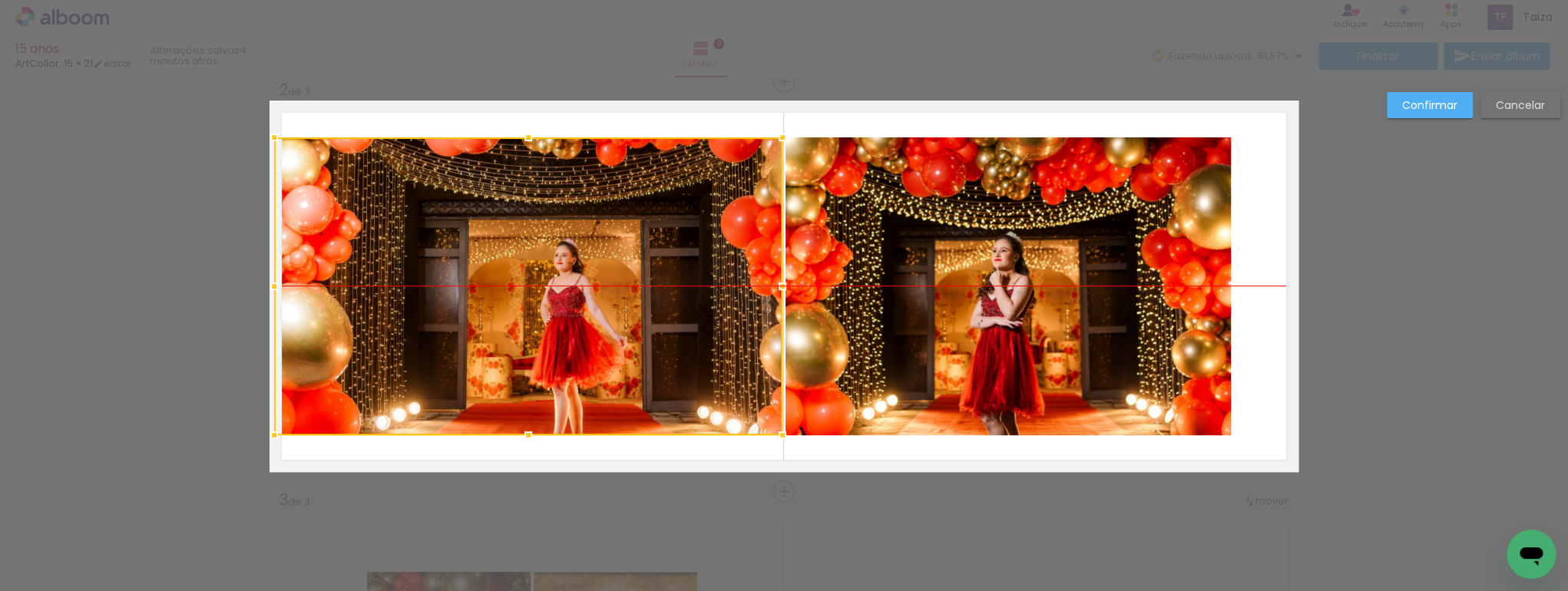
click at [597, 389] on div at bounding box center [528, 287] width 508 height 297
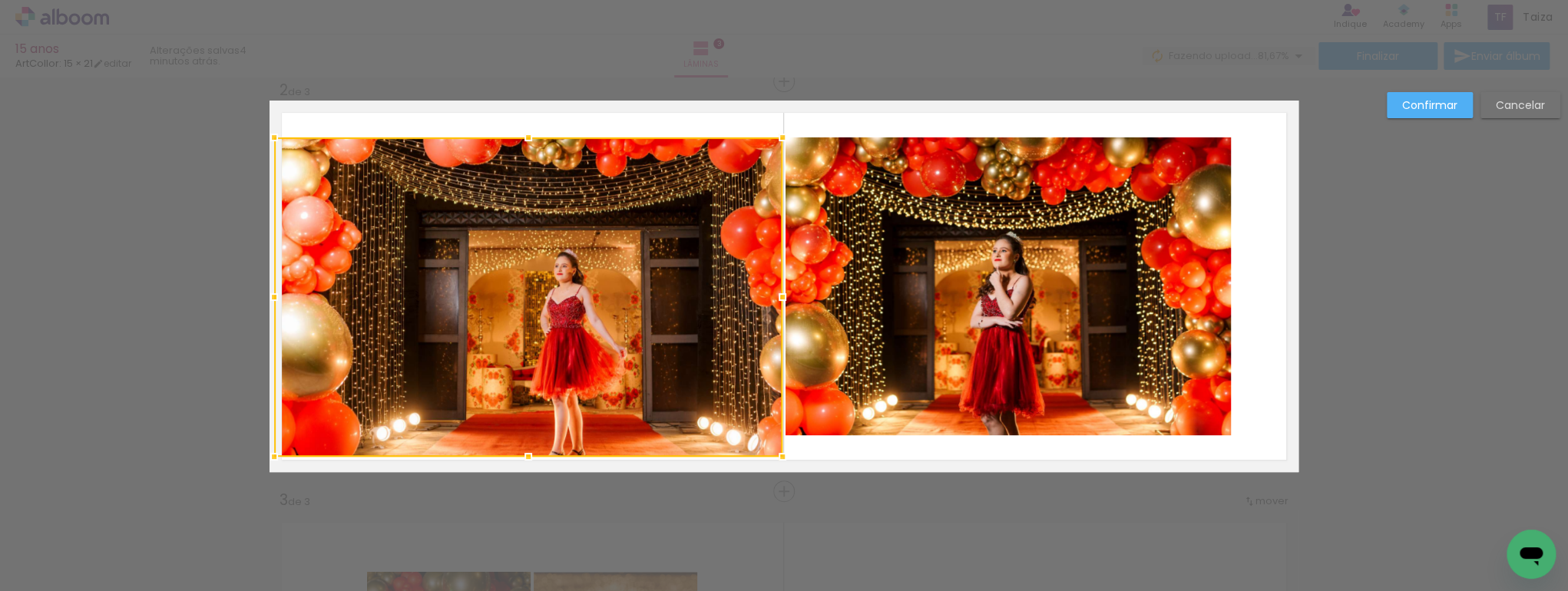
drag, startPoint x: 528, startPoint y: 435, endPoint x: 530, endPoint y: 457, distance: 22.1
click at [530, 457] on div at bounding box center [528, 456] width 31 height 31
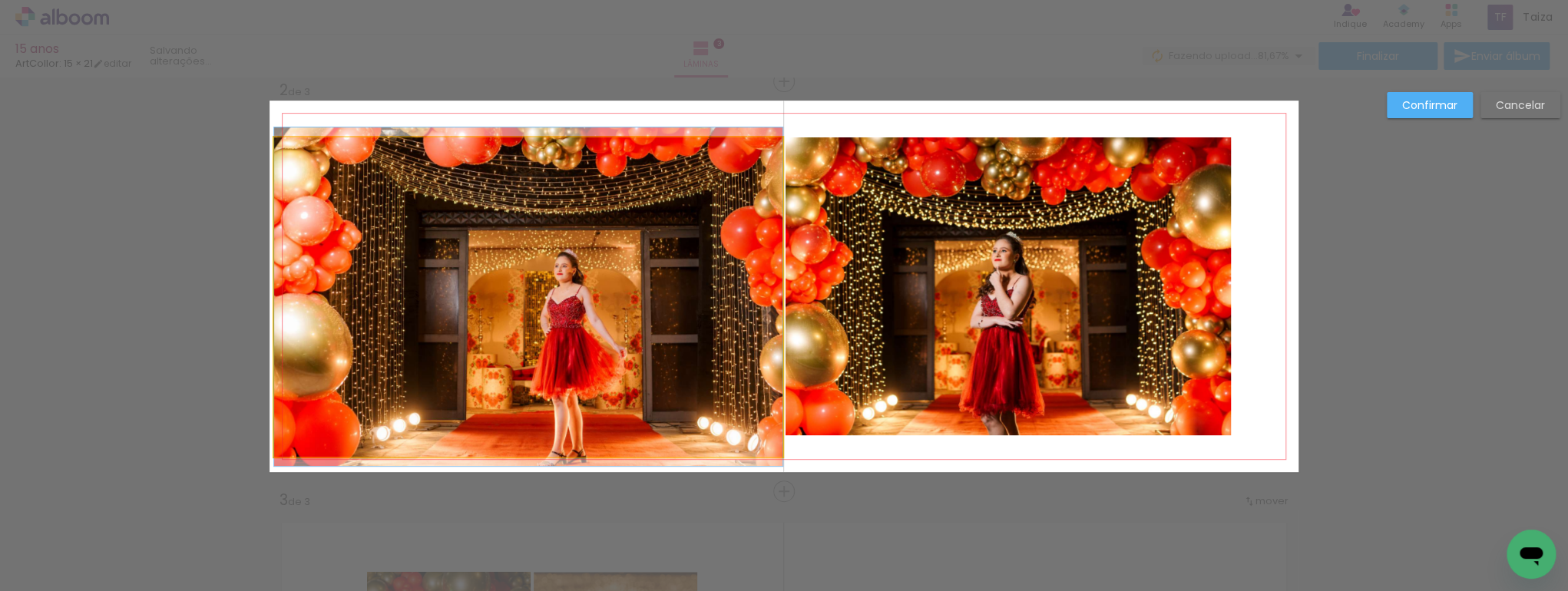
click at [579, 310] on quentale-photo at bounding box center [528, 297] width 508 height 319
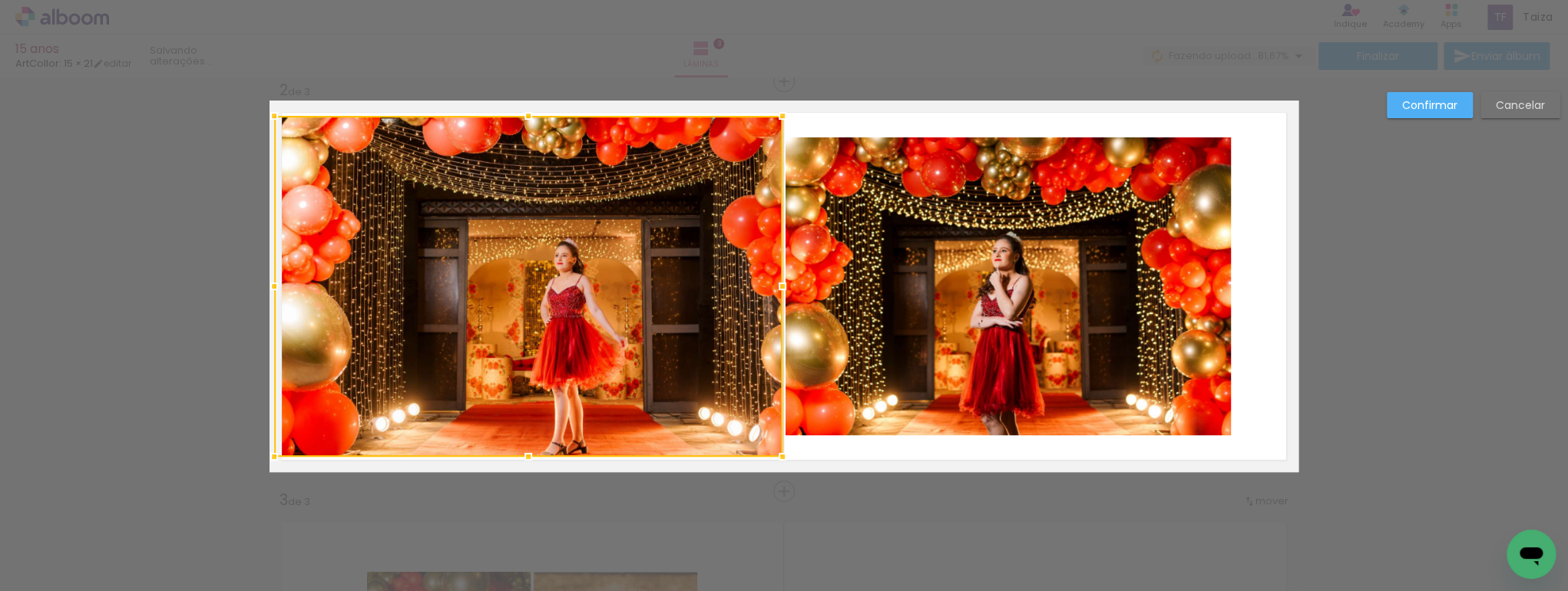
drag, startPoint x: 527, startPoint y: 139, endPoint x: 524, endPoint y: 118, distance: 21.2
click at [524, 118] on div at bounding box center [528, 116] width 31 height 31
click at [0, 0] on slot "Cancelar" at bounding box center [0, 0] width 0 height 0
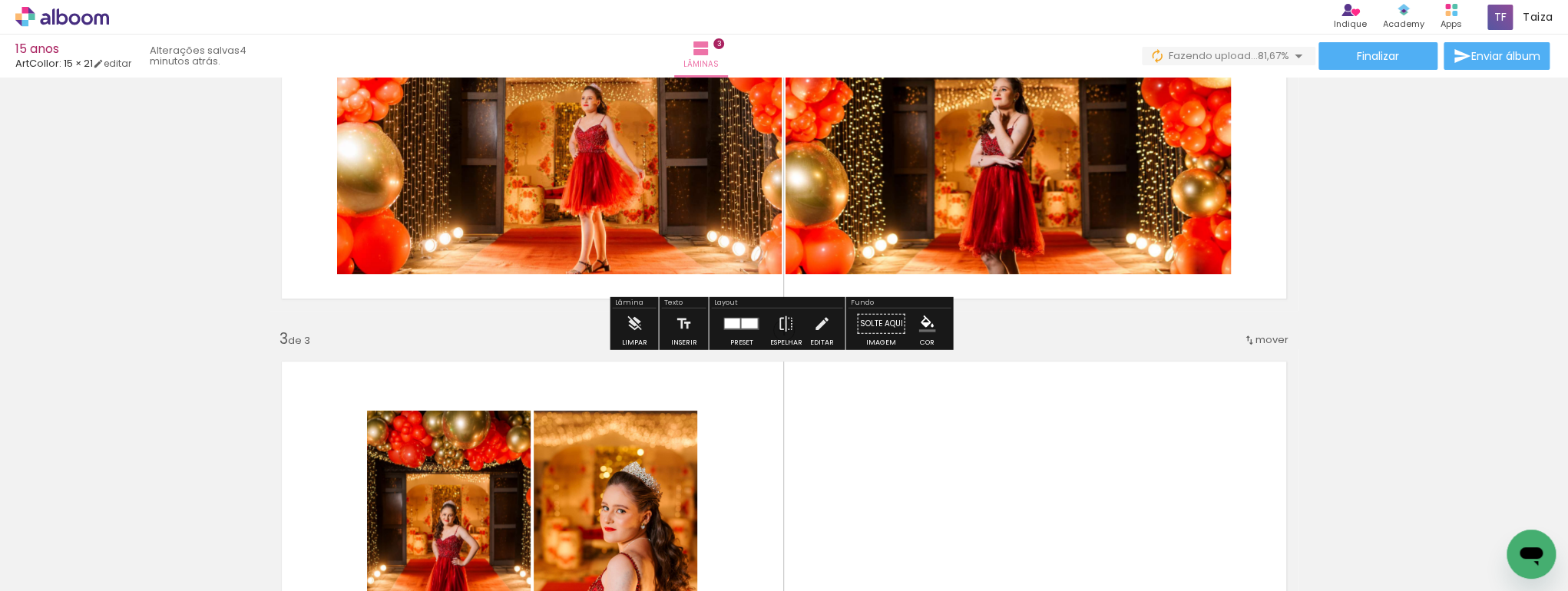
scroll to position [595, 0]
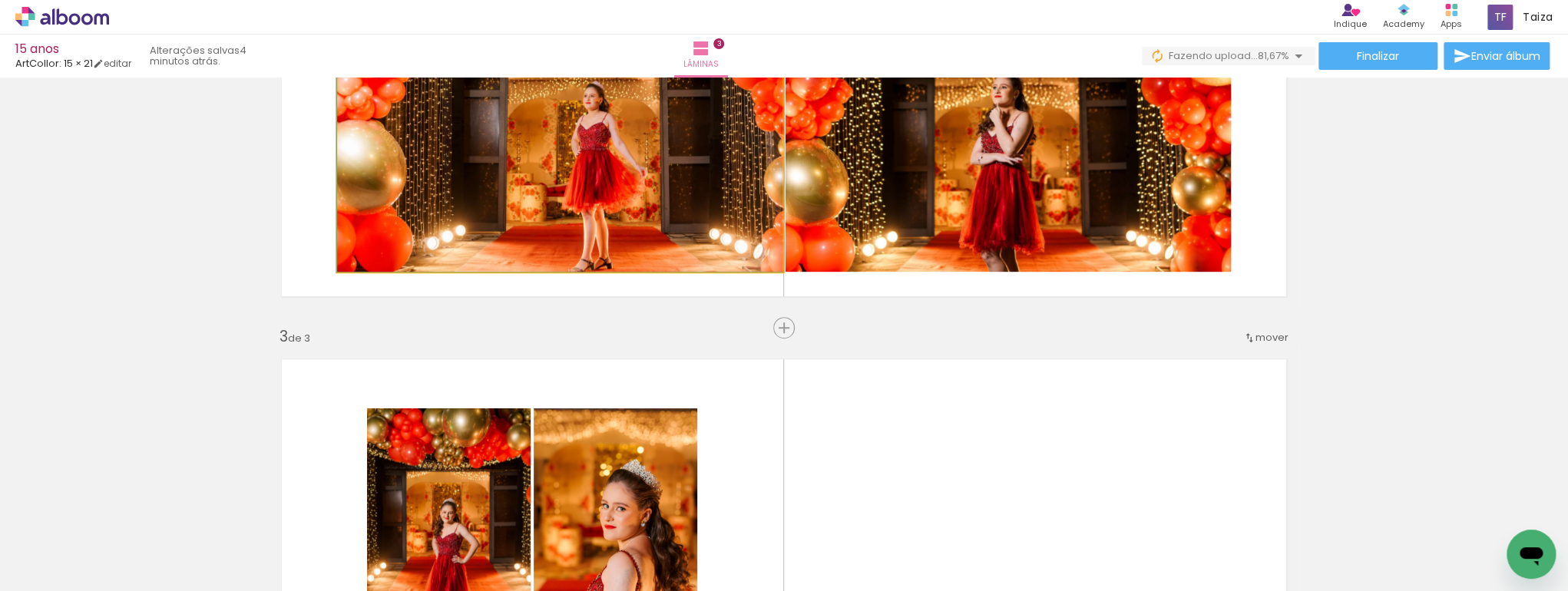
drag, startPoint x: 655, startPoint y: 236, endPoint x: 661, endPoint y: 195, distance: 41.4
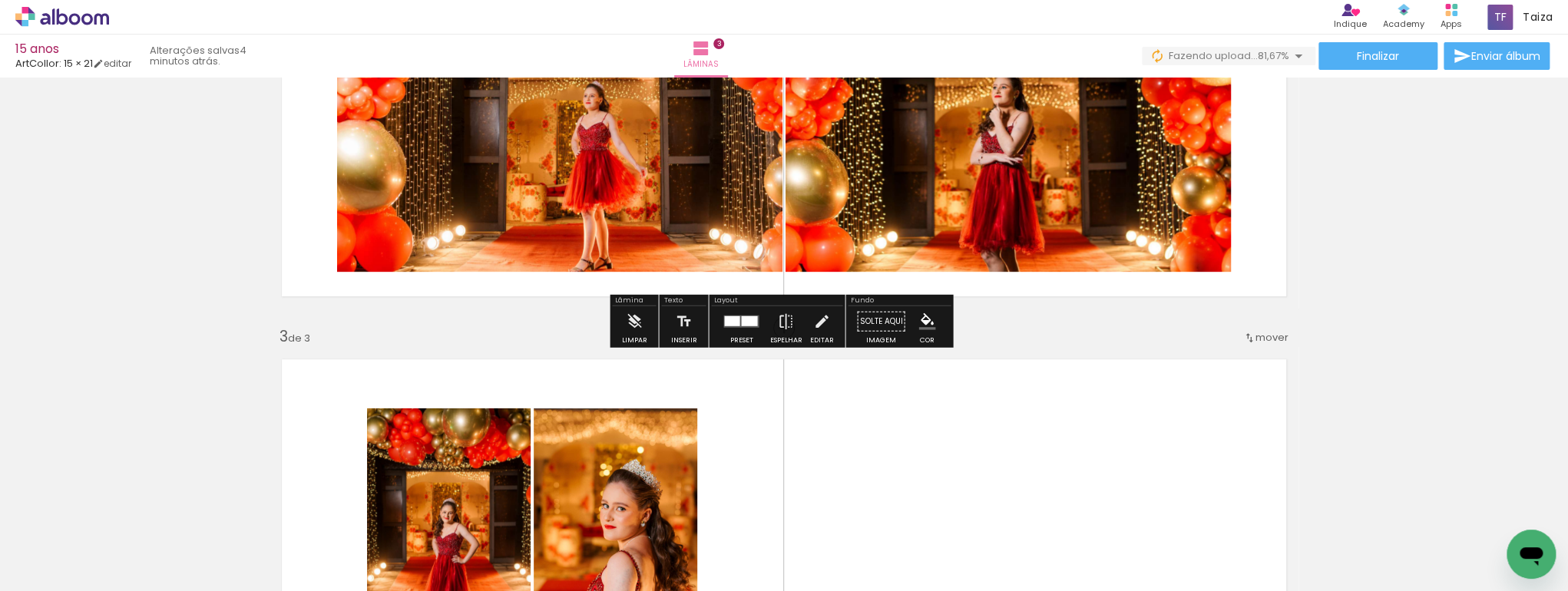
click at [661, 203] on quentale-photo at bounding box center [560, 123] width 445 height 297
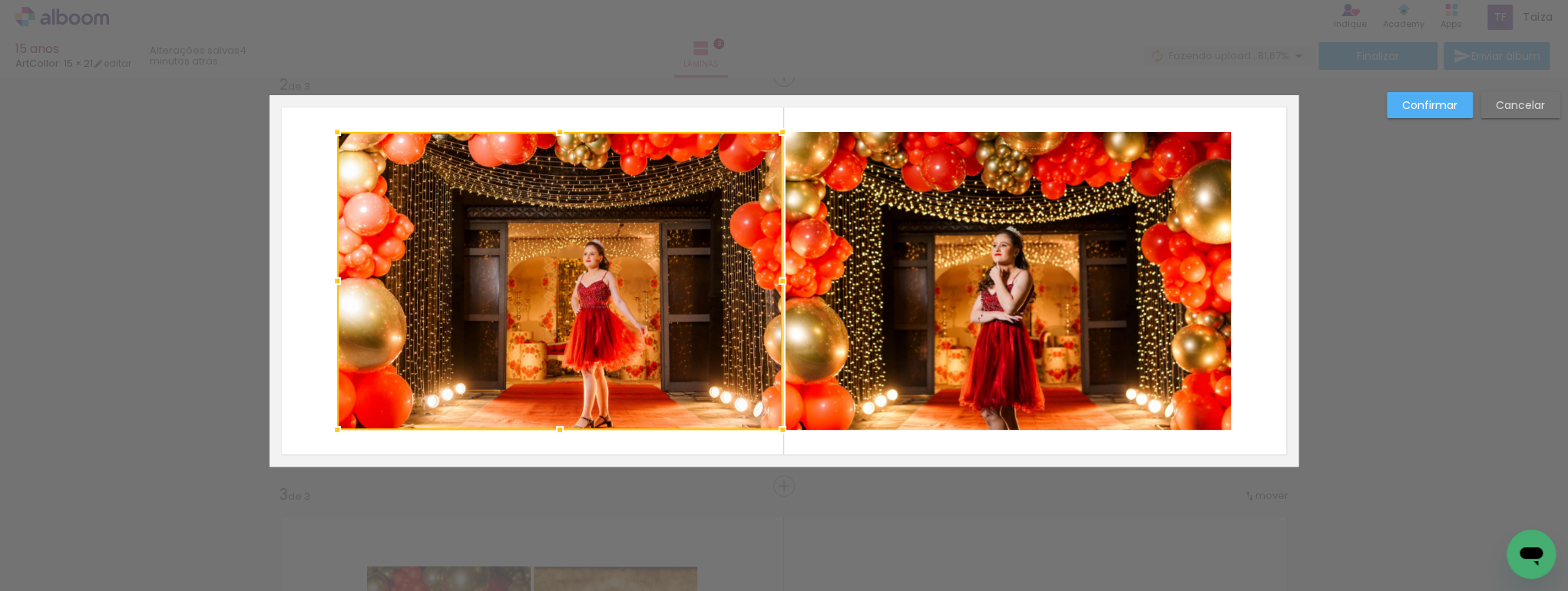
scroll to position [431, 0]
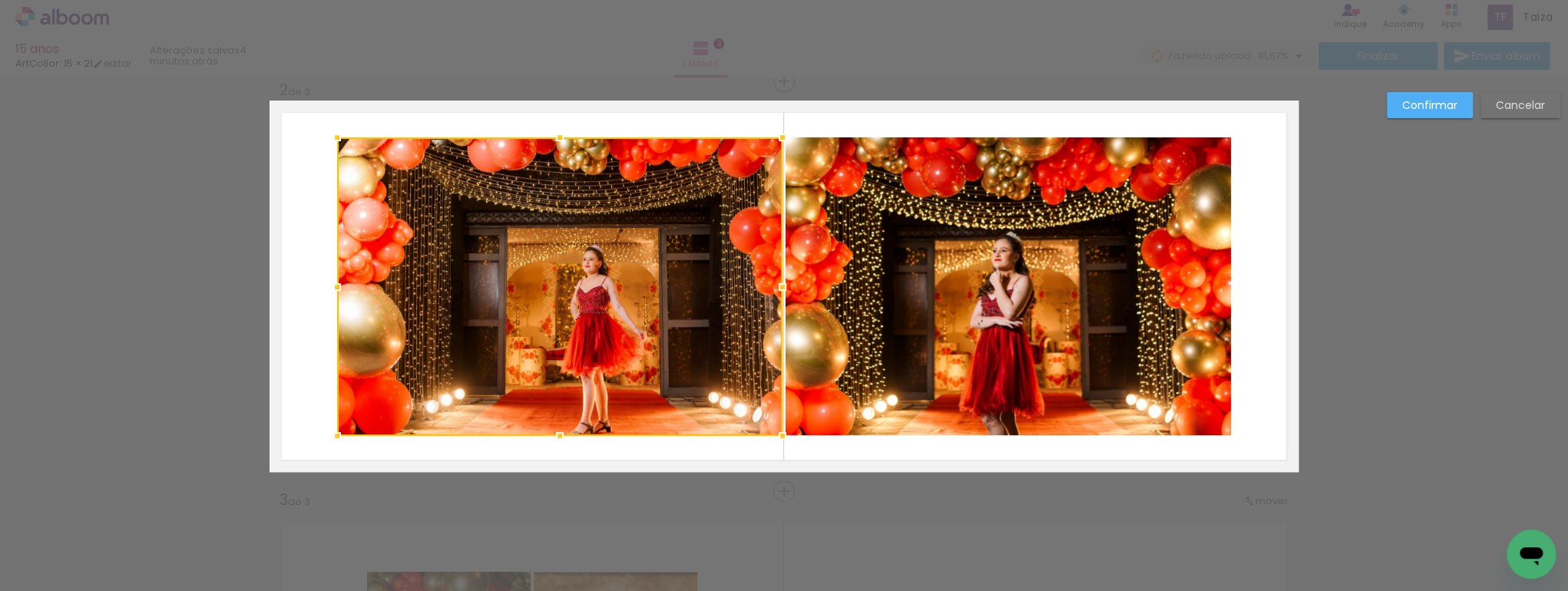
drag, startPoint x: 331, startPoint y: 436, endPoint x: 276, endPoint y: 461, distance: 60.4
click at [276, 461] on album-spread "2 de 3" at bounding box center [784, 287] width 1029 height 371
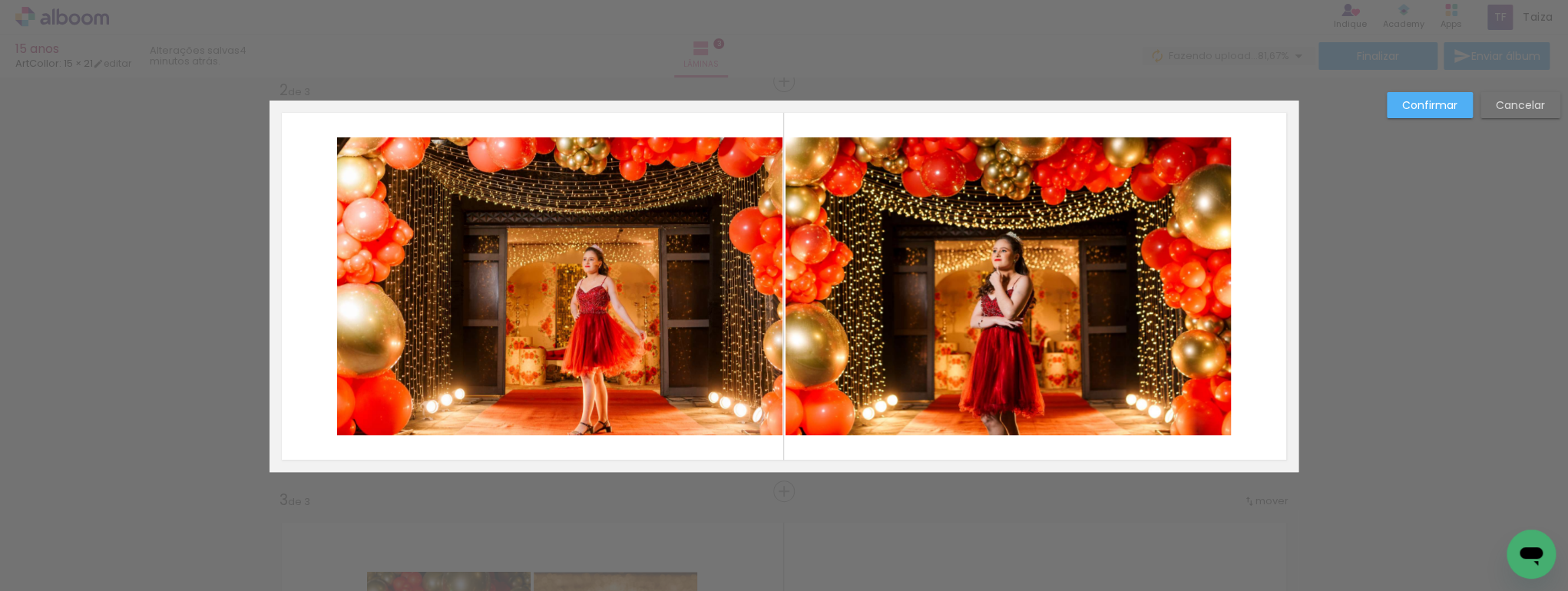
click at [389, 396] on quentale-photo at bounding box center [560, 287] width 445 height 297
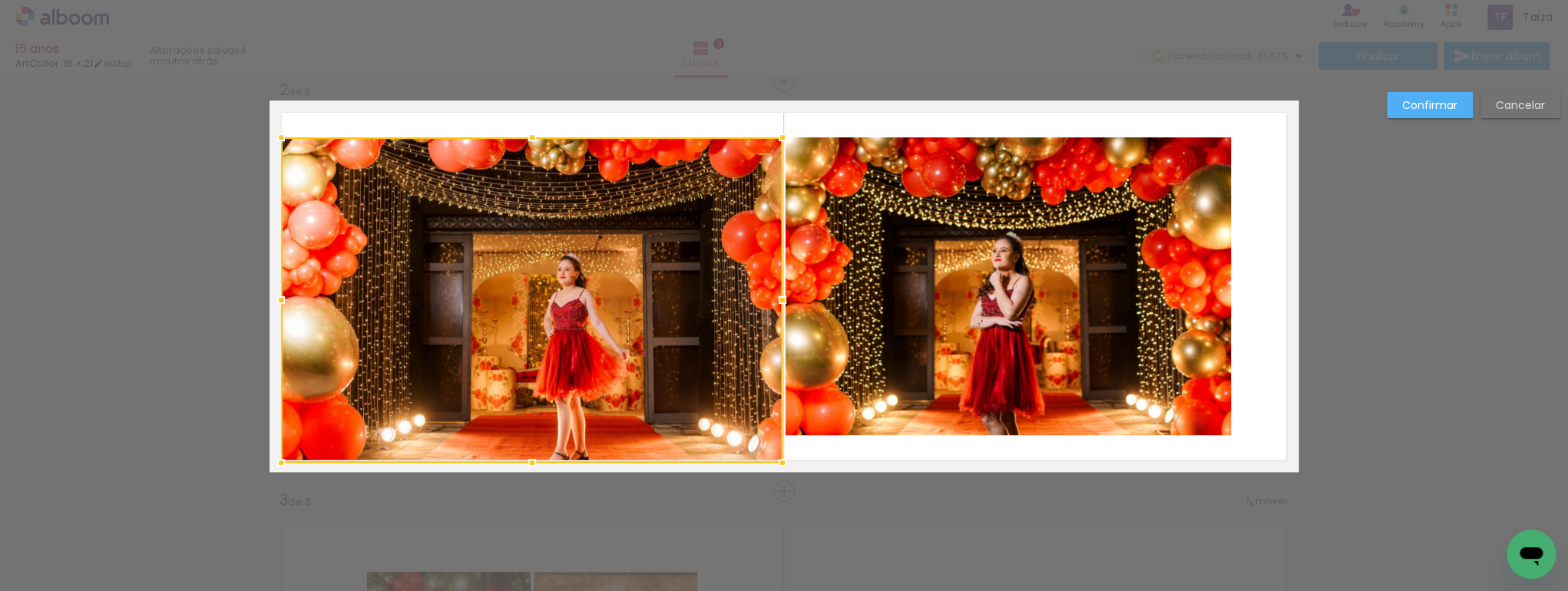
drag, startPoint x: 332, startPoint y: 431, endPoint x: 270, endPoint y: 458, distance: 67.6
click at [270, 458] on div at bounding box center [280, 462] width 31 height 31
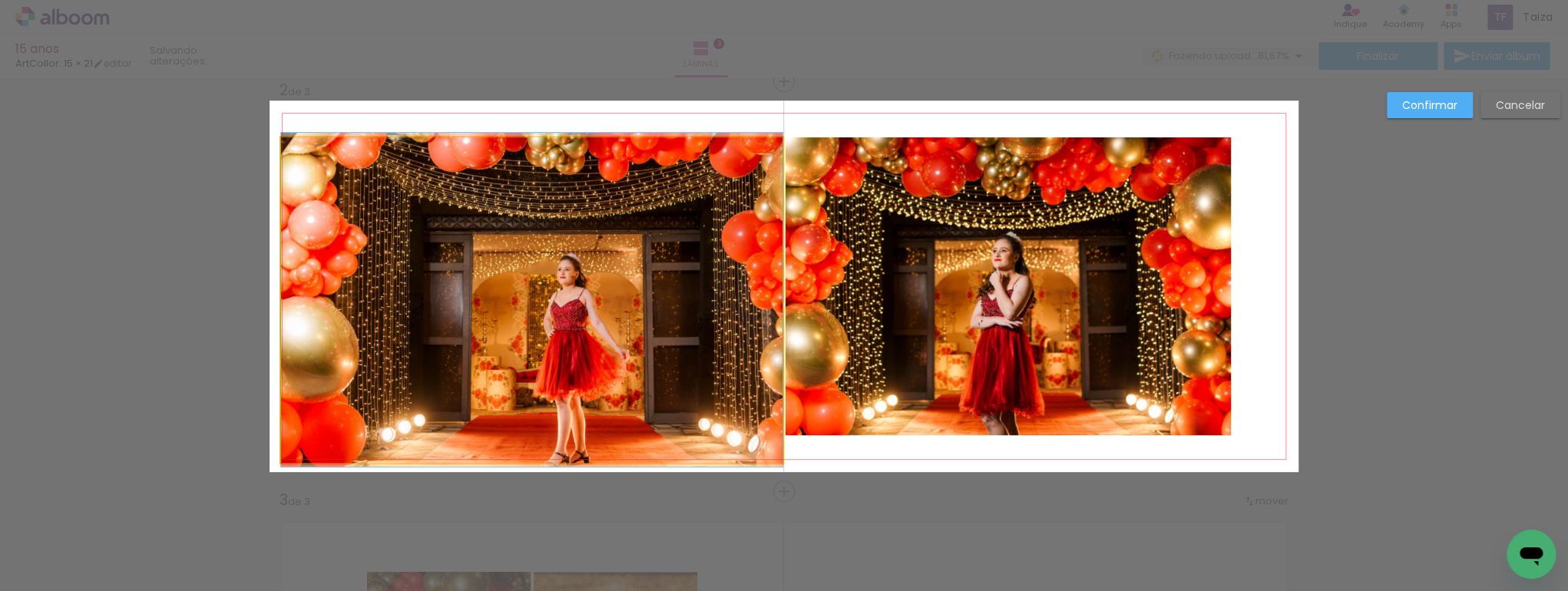
click at [498, 195] on quentale-photo at bounding box center [532, 300] width 501 height 325
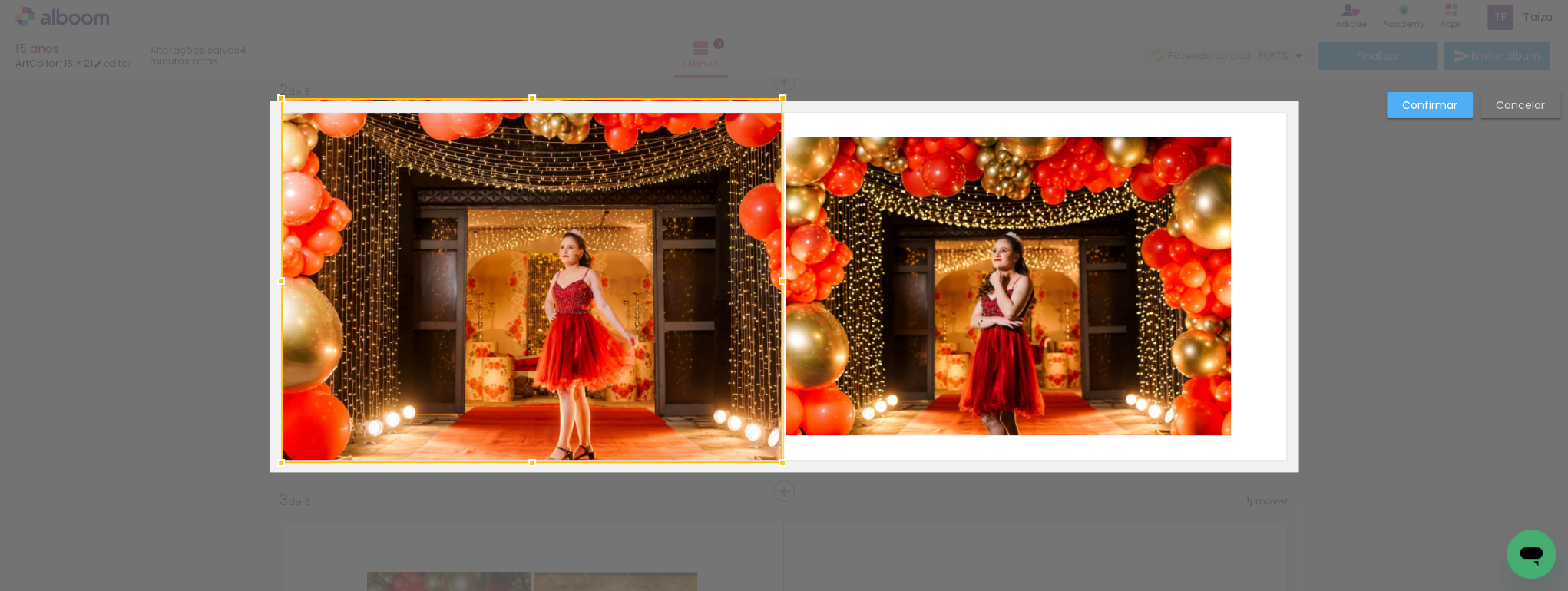
drag, startPoint x: 521, startPoint y: 139, endPoint x: 528, endPoint y: 111, distance: 28.9
click at [528, 111] on div at bounding box center [532, 98] width 31 height 31
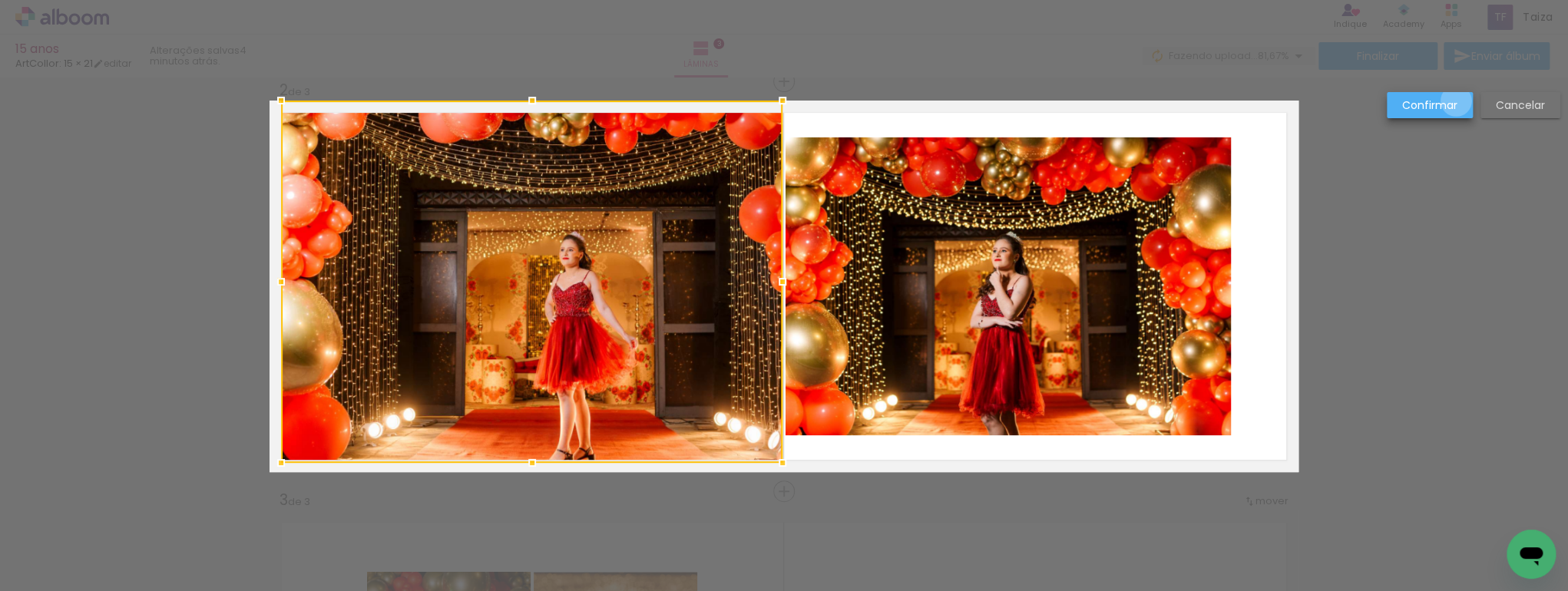
click at [0, 0] on slot "Confirmar" at bounding box center [0, 0] width 0 height 0
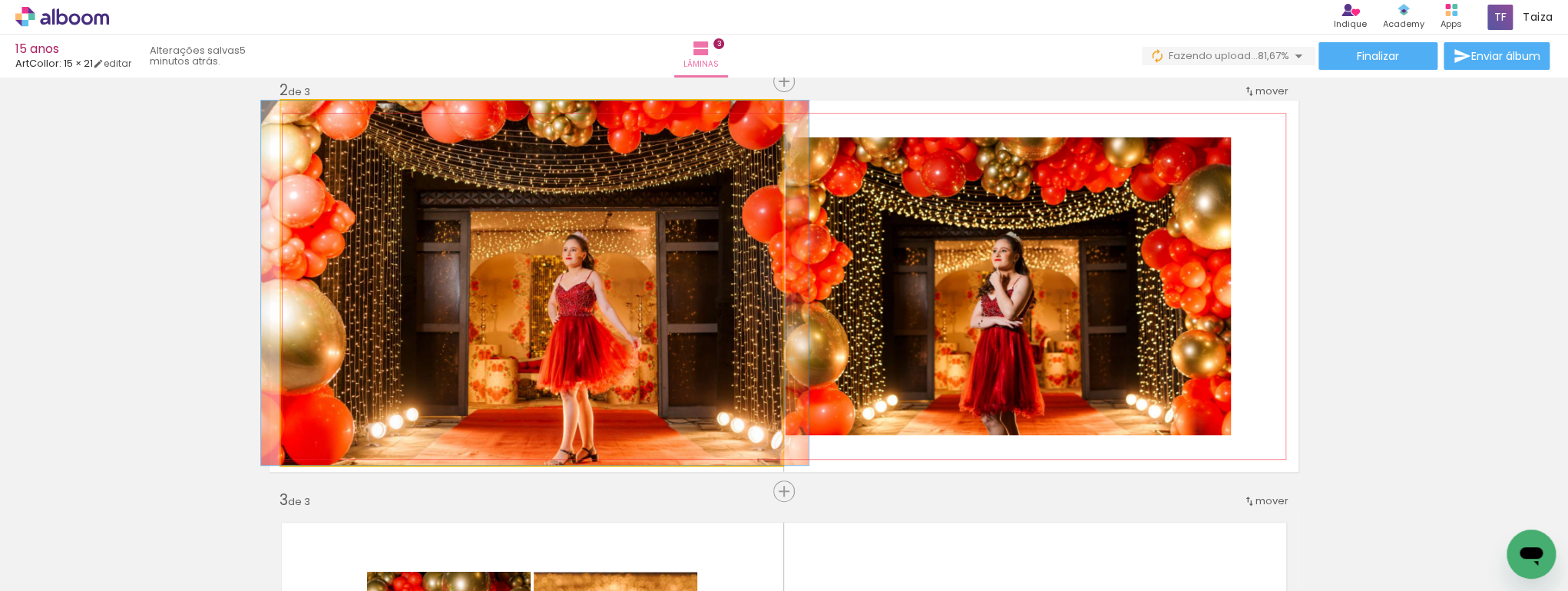
drag, startPoint x: 633, startPoint y: 331, endPoint x: 636, endPoint y: 268, distance: 63.1
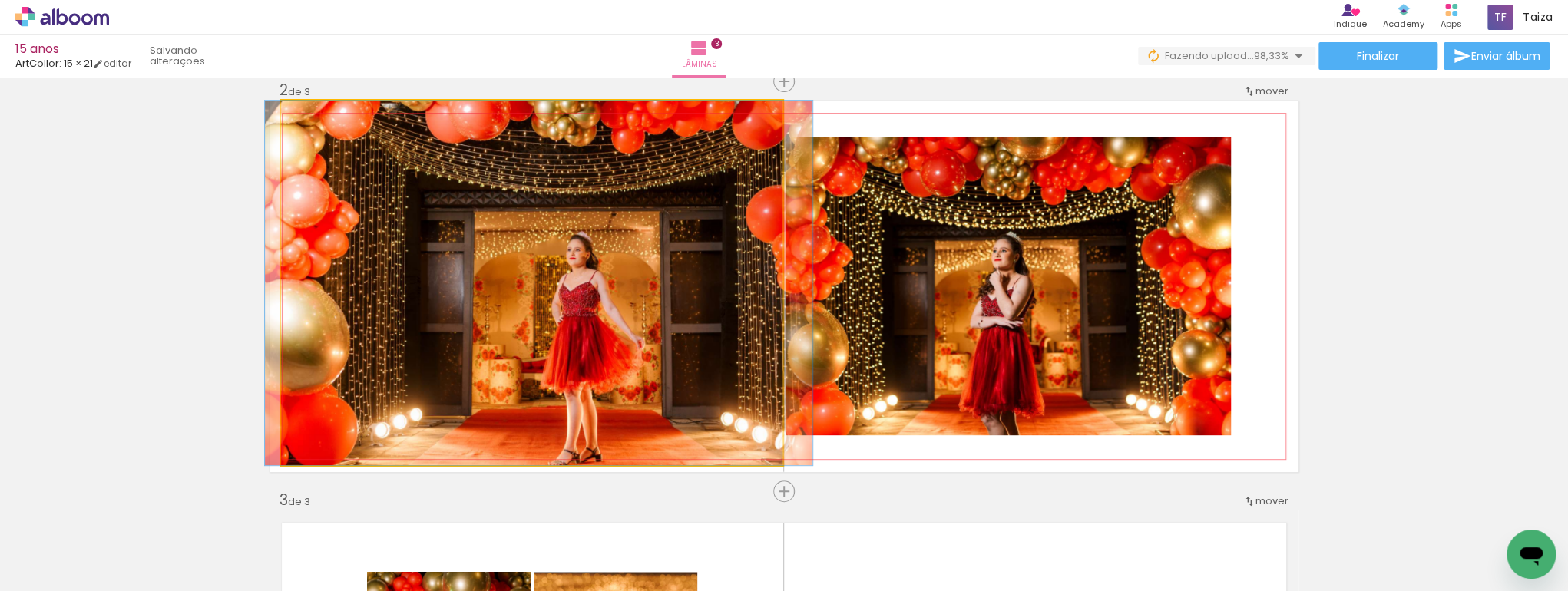
click at [576, 436] on quentale-photo at bounding box center [532, 283] width 501 height 364
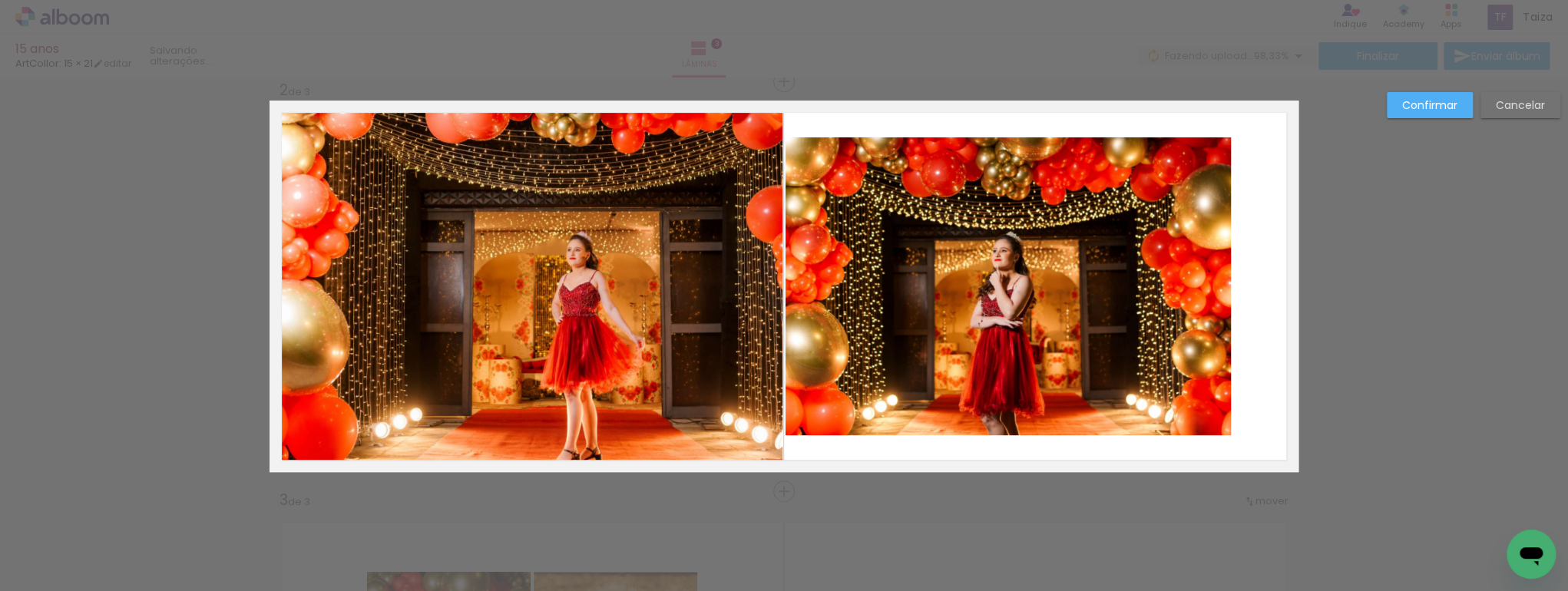
click at [576, 436] on quentale-photo at bounding box center [532, 283] width 501 height 364
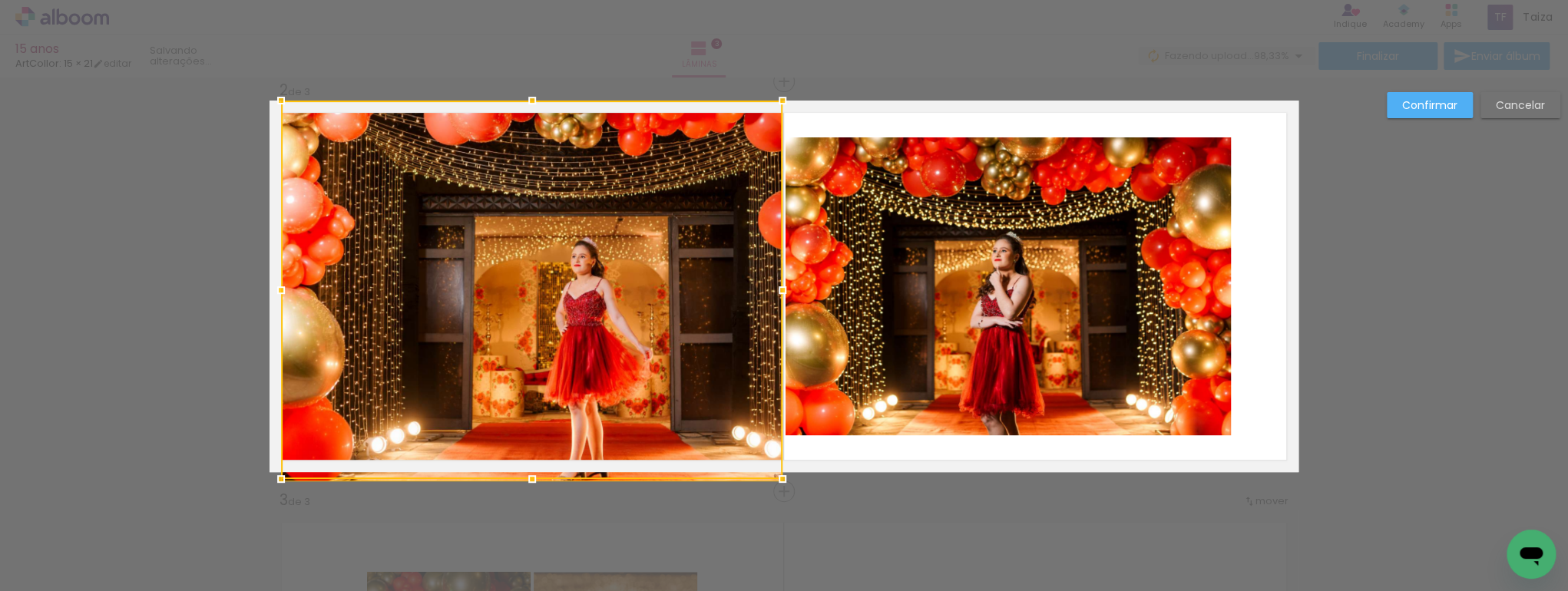
drag, startPoint x: 527, startPoint y: 464, endPoint x: 530, endPoint y: 446, distance: 18.2
click at [530, 446] on div at bounding box center [532, 290] width 501 height 378
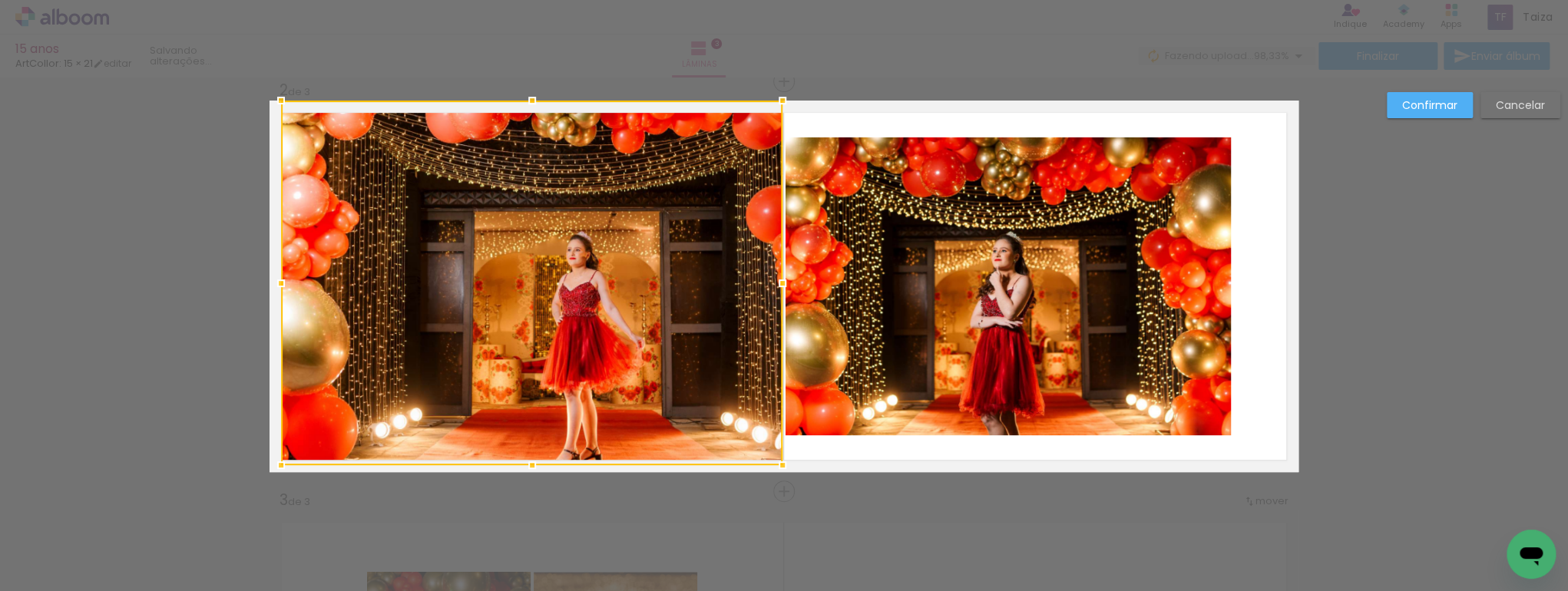
drag, startPoint x: 527, startPoint y: 479, endPoint x: 527, endPoint y: 461, distance: 18.0
click at [527, 461] on div at bounding box center [532, 465] width 31 height 31
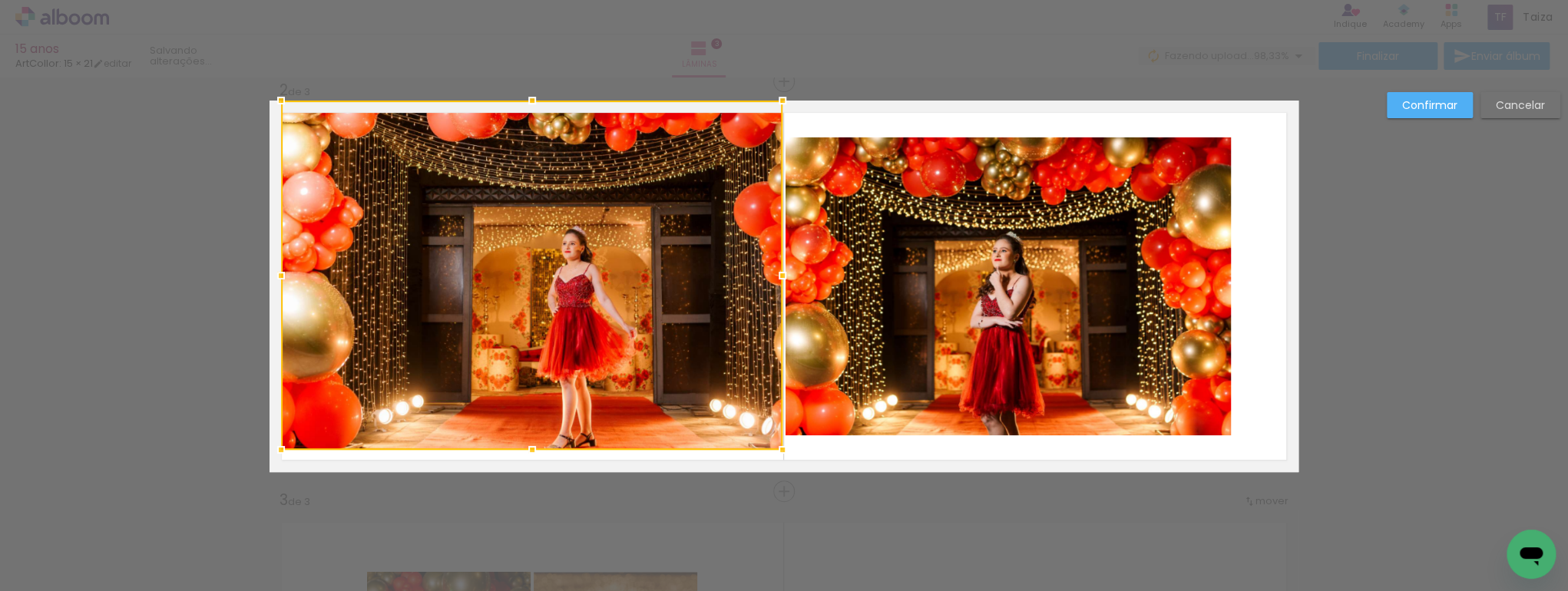
click at [528, 456] on div at bounding box center [532, 449] width 31 height 31
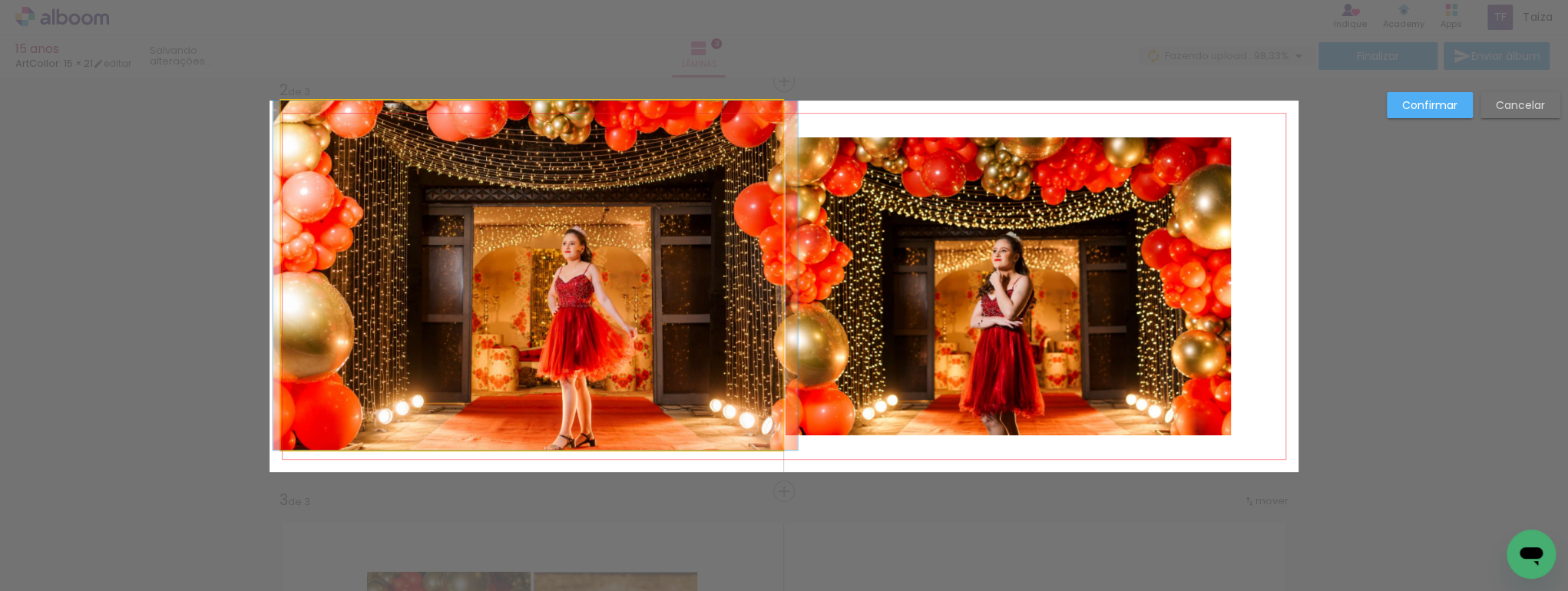
click at [571, 402] on quentale-photo at bounding box center [532, 276] width 501 height 349
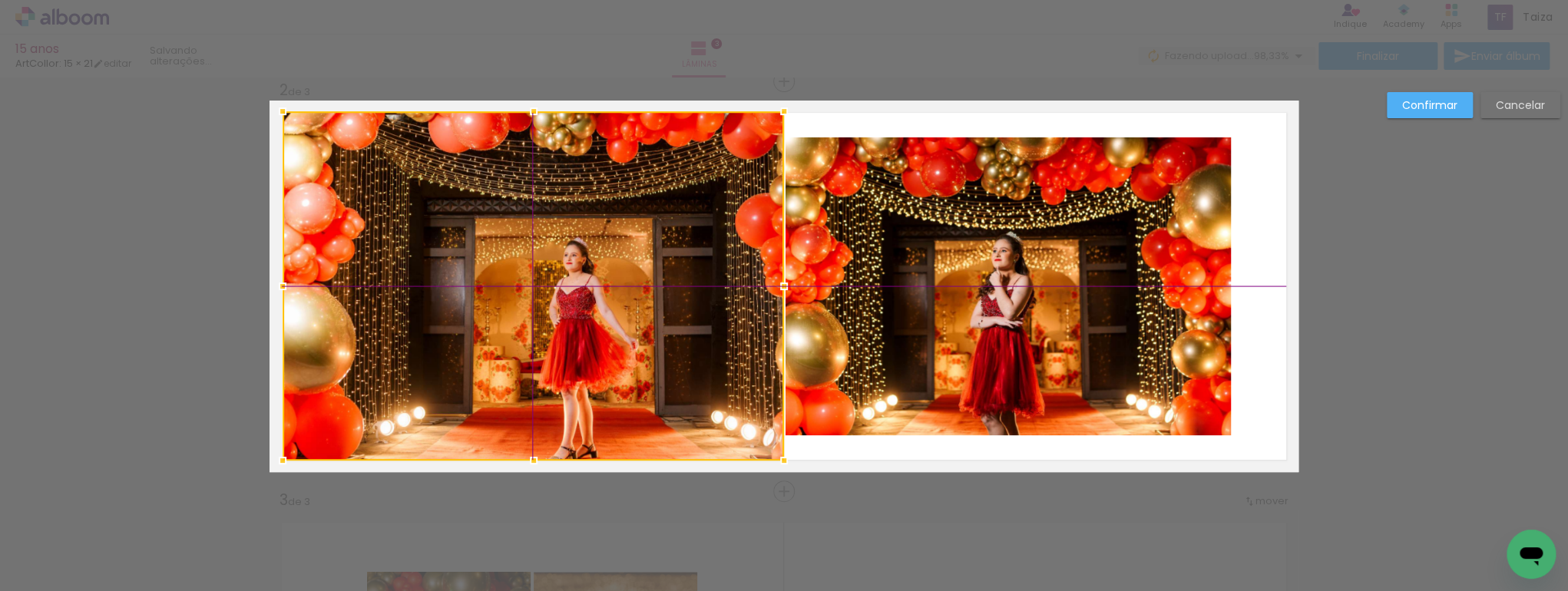
drag, startPoint x: 570, startPoint y: 393, endPoint x: 567, endPoint y: 403, distance: 10.4
click at [567, 403] on div at bounding box center [533, 287] width 501 height 349
click at [1423, 97] on paper-button "Confirmar" at bounding box center [1429, 105] width 86 height 26
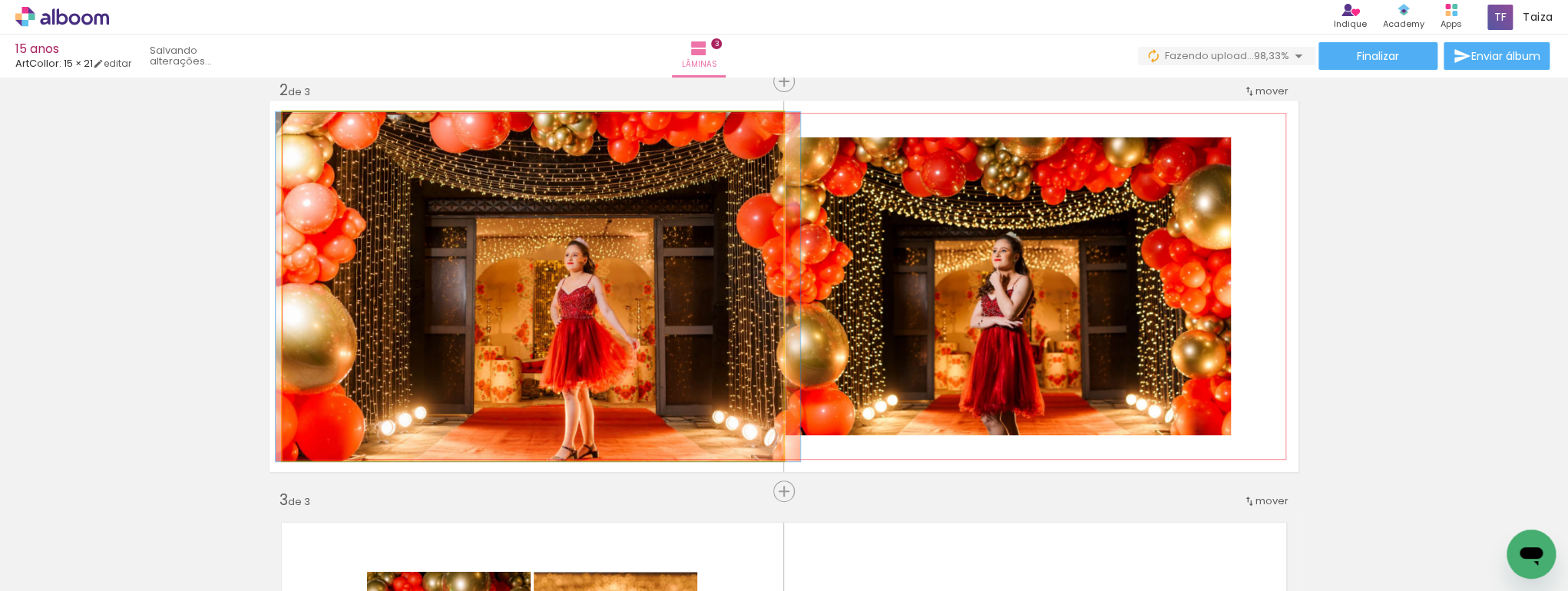
click at [569, 266] on quentale-photo at bounding box center [533, 287] width 501 height 349
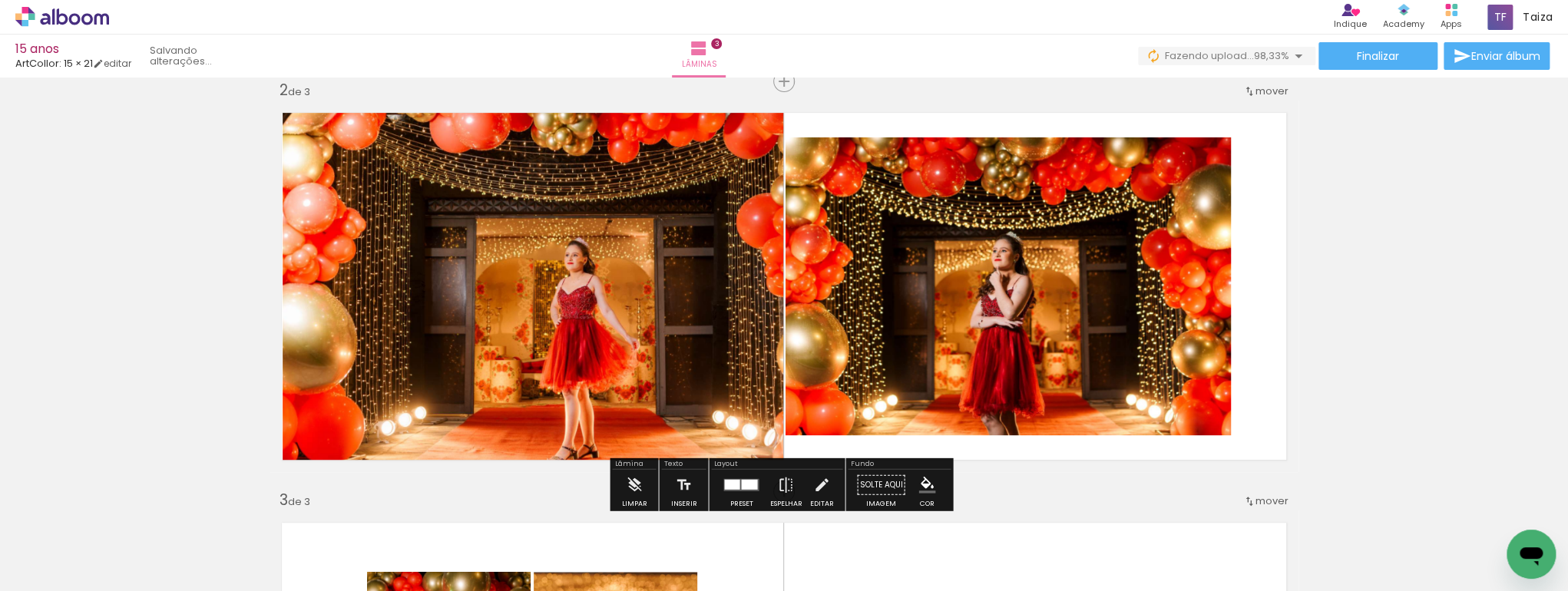
click at [1033, 288] on quentale-photo at bounding box center [1008, 287] width 445 height 297
click at [1052, 302] on quentale-photo at bounding box center [1008, 287] width 445 height 297
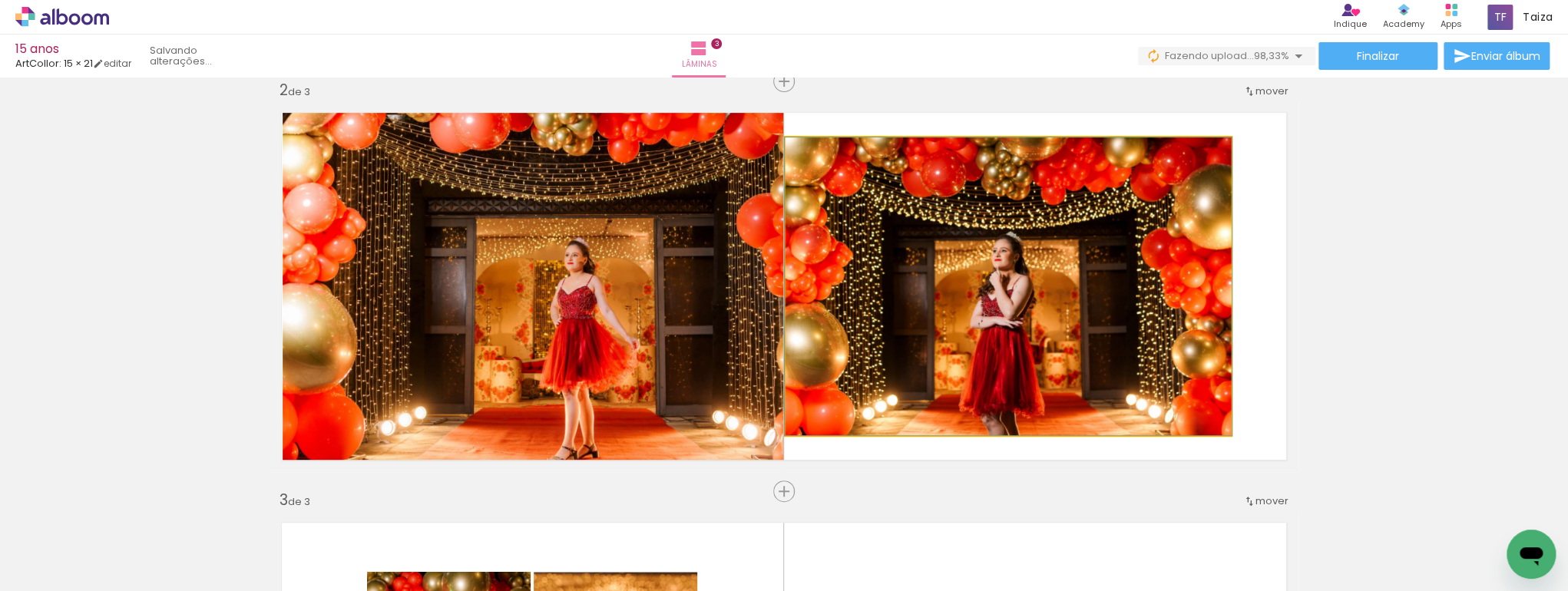
click at [1052, 302] on quentale-photo at bounding box center [1008, 287] width 445 height 297
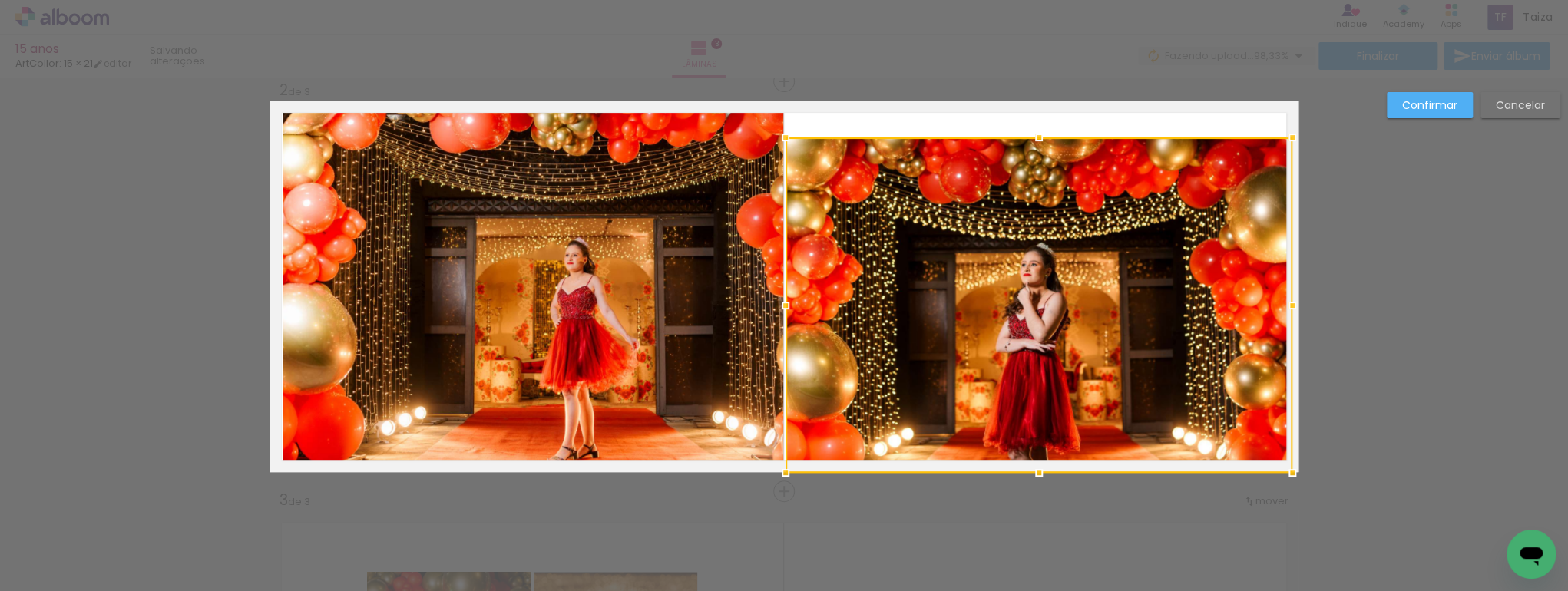
drag, startPoint x: 1232, startPoint y: 436, endPoint x: 1314, endPoint y: 479, distance: 92.6
click at [1314, 479] on div "Inserir lâmina 1 de 3 Inserir lâmina 2 de 3 Inserir lâmina 3 de 3 Confirmar Can…" at bounding box center [784, 484] width 1568 height 1677
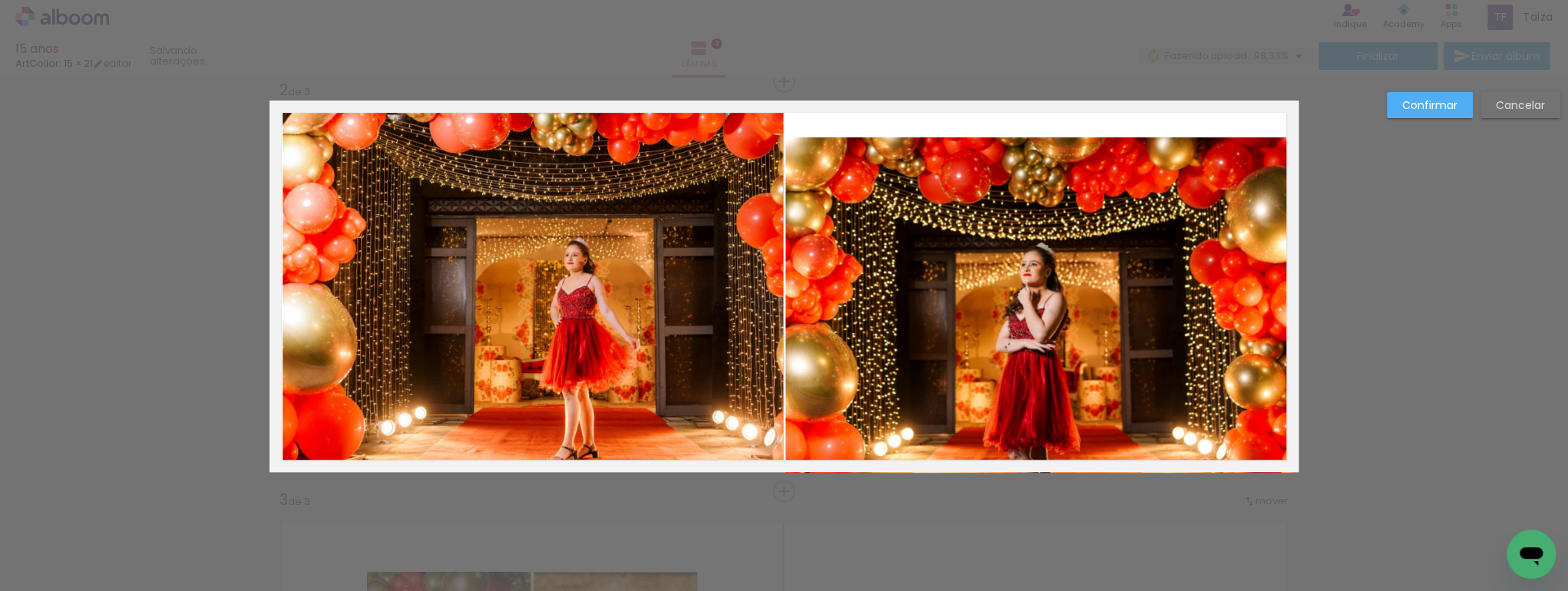
click at [1244, 145] on quentale-photo at bounding box center [1039, 305] width 507 height 335
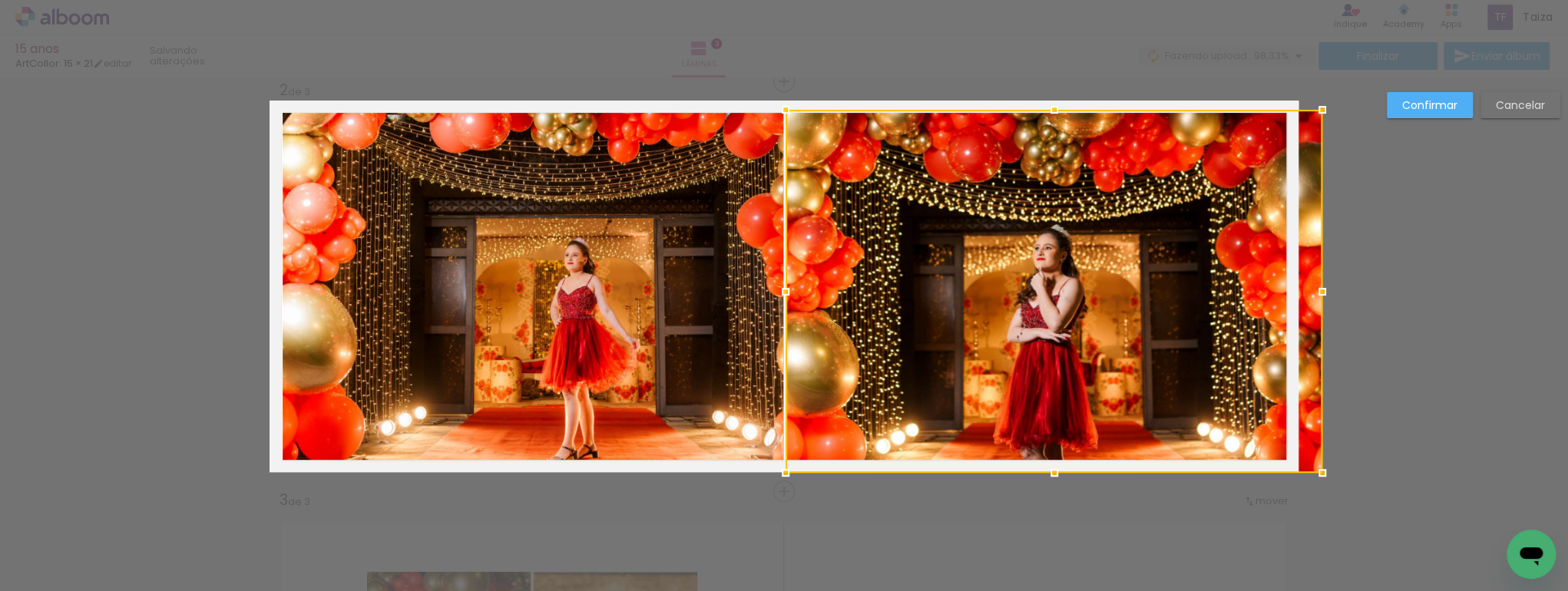
drag, startPoint x: 1300, startPoint y: 117, endPoint x: 1325, endPoint y: 60, distance: 62.2
click at [1325, 0] on div "15 anos ArtCollor: 15 × 21 editar Lâminas 3 Finalizar Enviar álbum Inserir lâmi…" at bounding box center [784, 0] width 1568 height 0
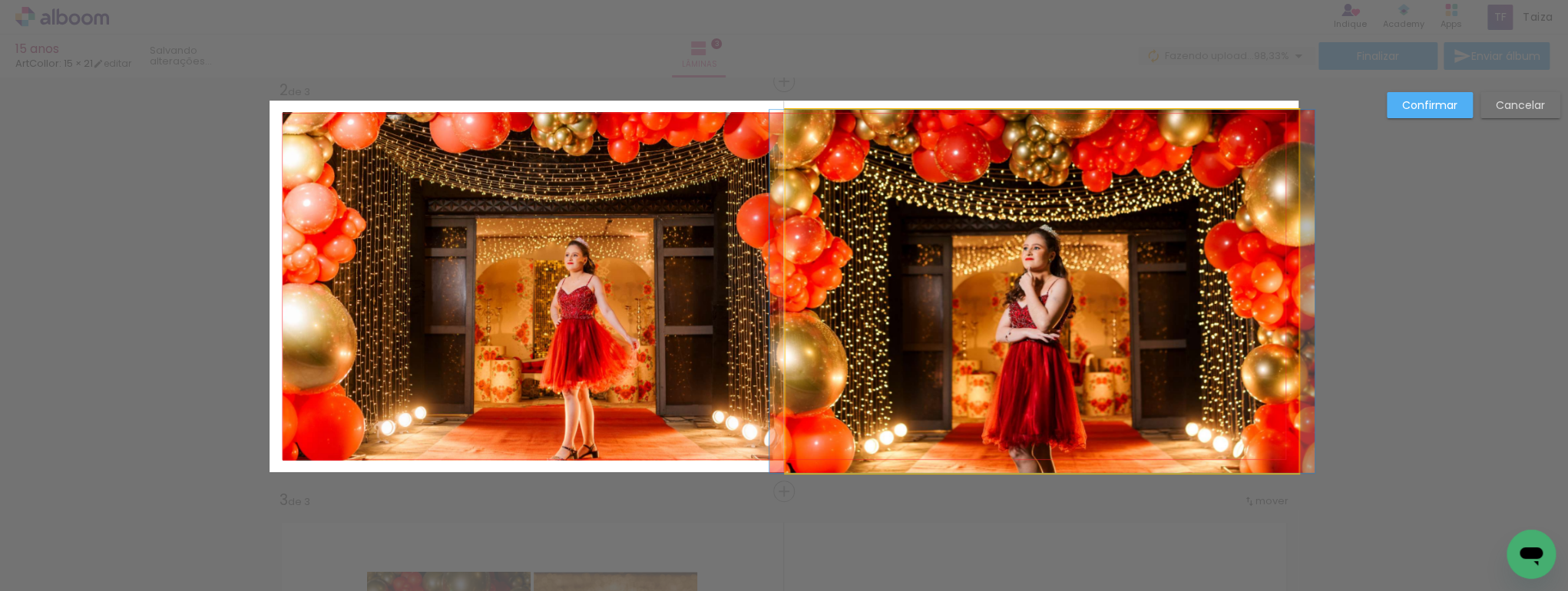
click at [1068, 154] on quentale-photo at bounding box center [1042, 292] width 513 height 363
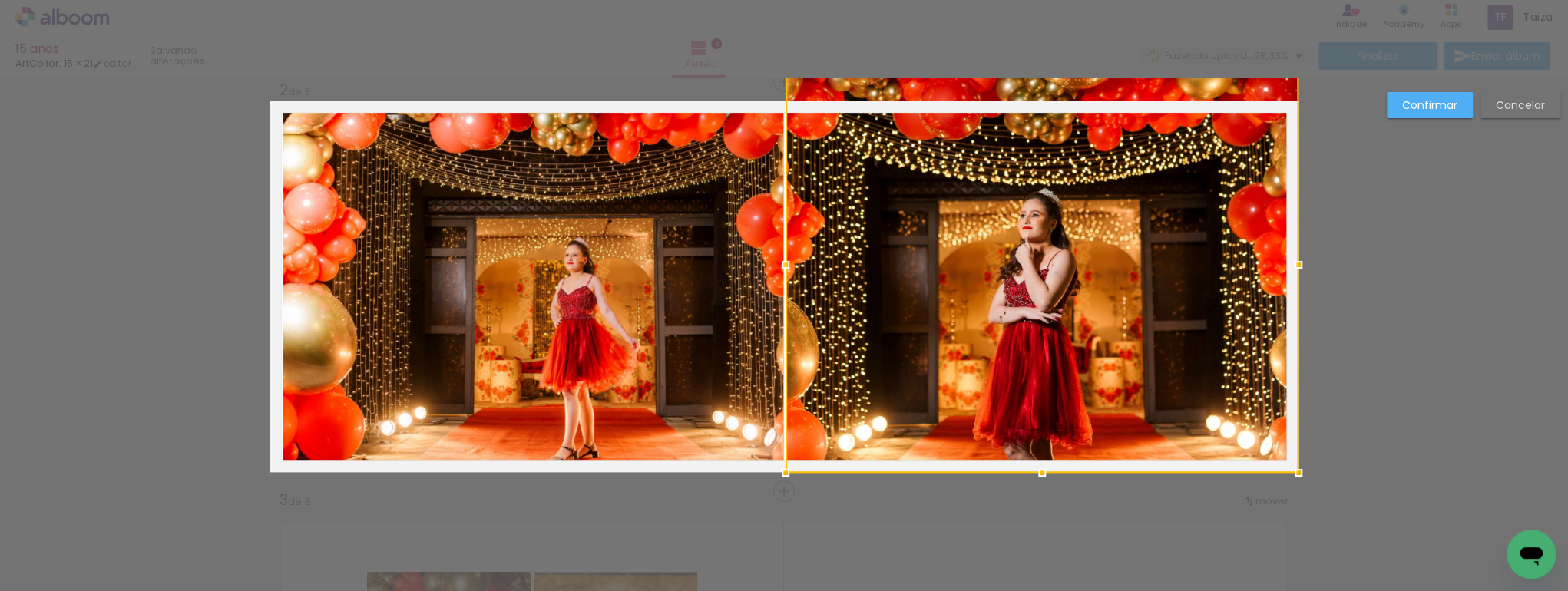
drag, startPoint x: 1035, startPoint y: 112, endPoint x: 1042, endPoint y: 84, distance: 28.9
click at [1042, 84] on div at bounding box center [1042, 265] width 513 height 416
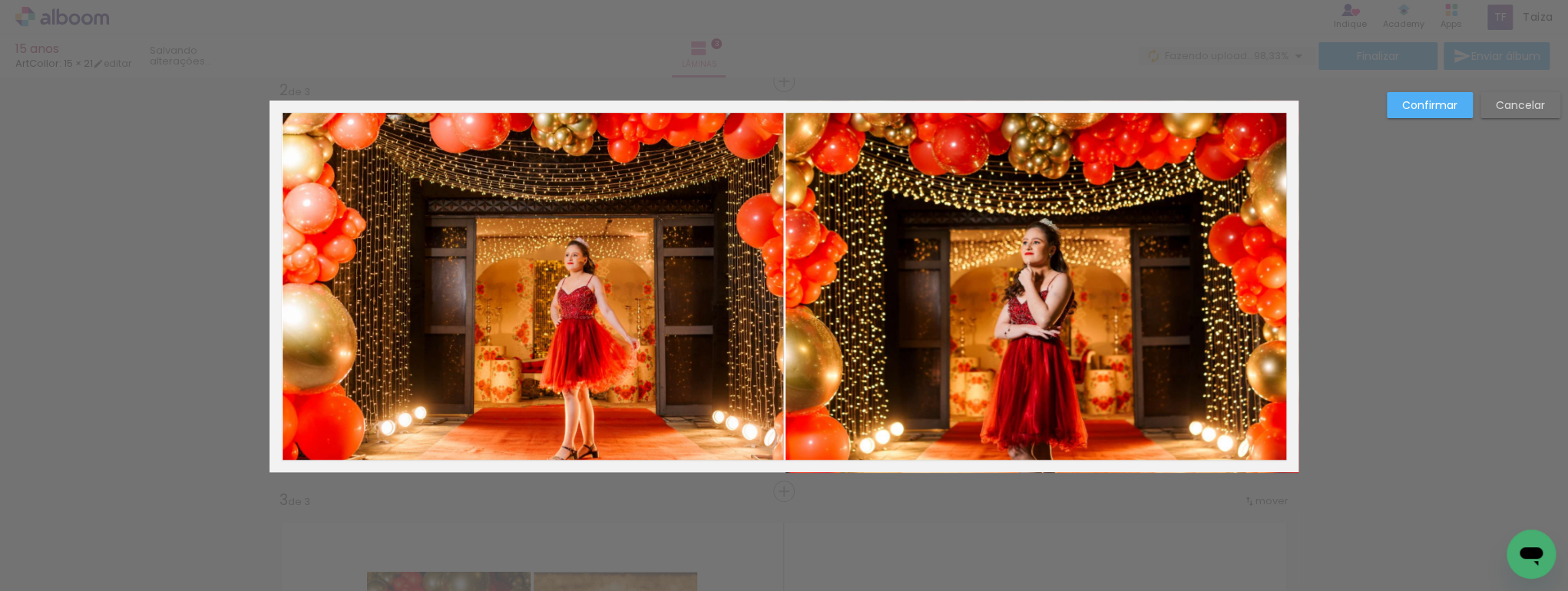
click at [1425, 115] on paper-button "Confirmar" at bounding box center [1429, 105] width 86 height 26
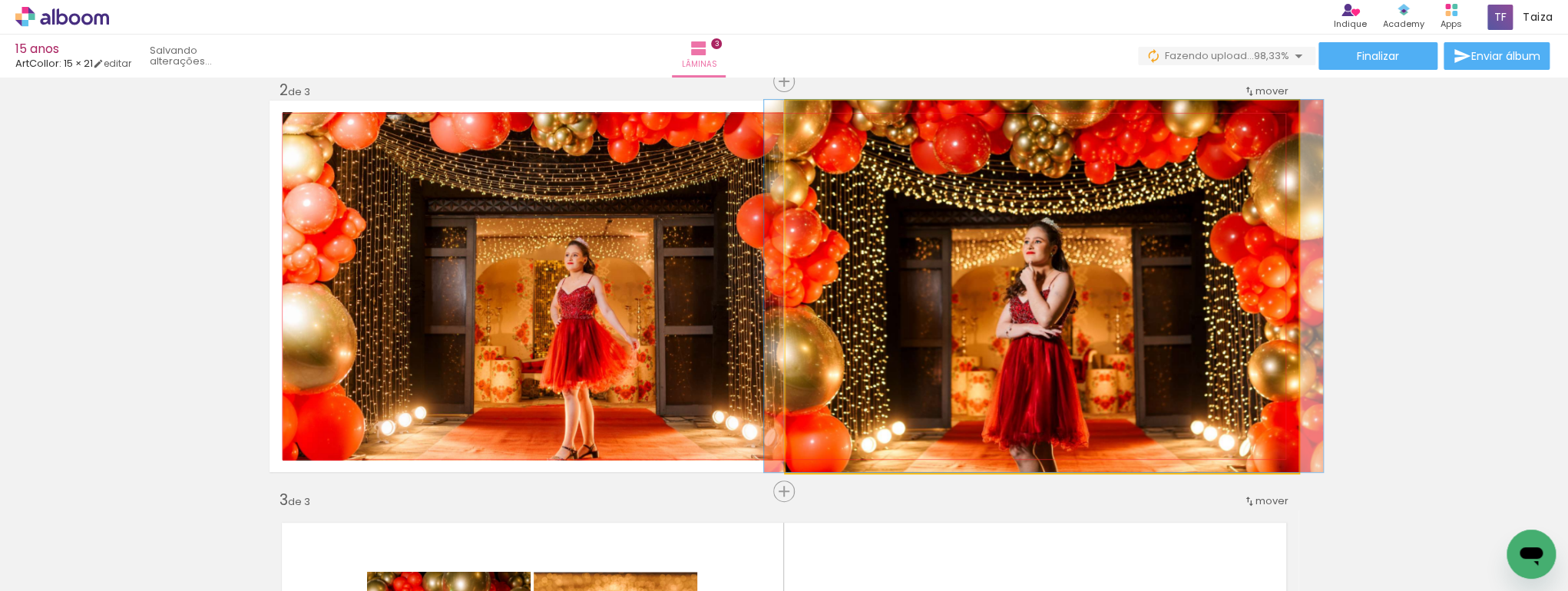
drag, startPoint x: 1116, startPoint y: 334, endPoint x: 1118, endPoint y: 301, distance: 33.1
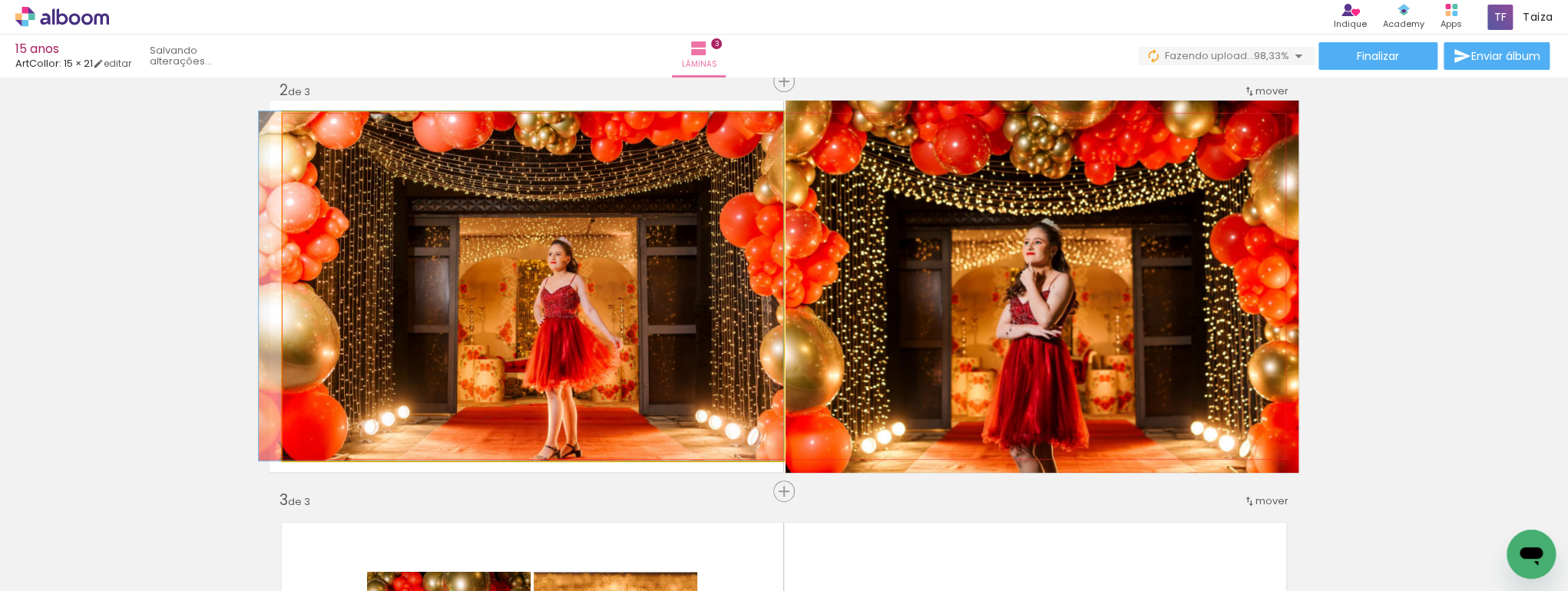
drag, startPoint x: 694, startPoint y: 252, endPoint x: 637, endPoint y: 244, distance: 57.6
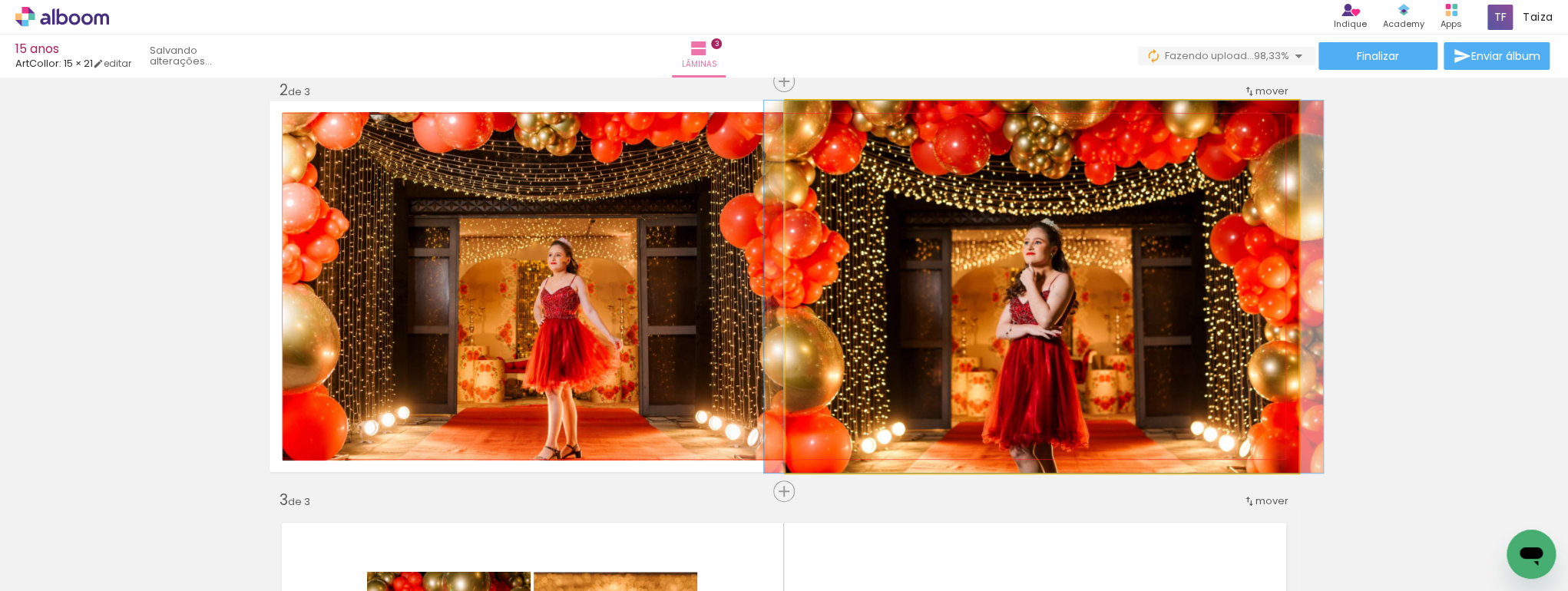
click at [1152, 339] on quentale-photo at bounding box center [1042, 287] width 513 height 372
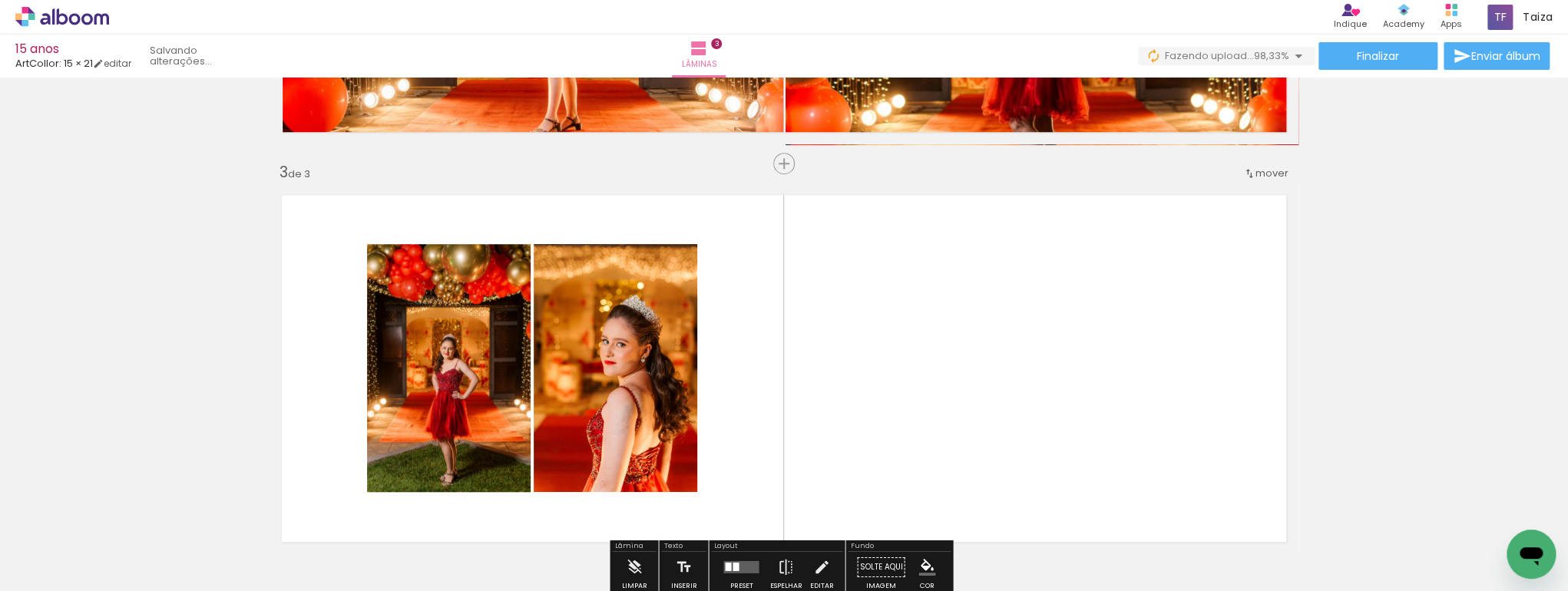
scroll to position [1087, 0]
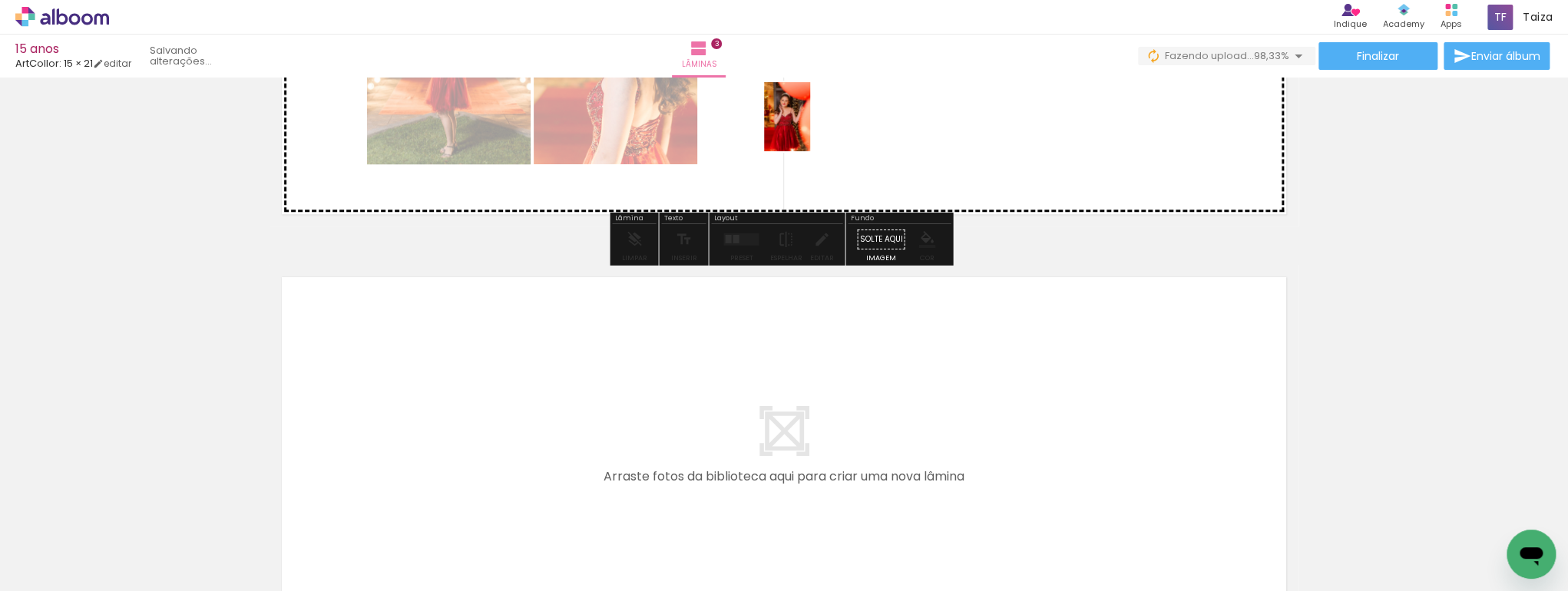
drag, startPoint x: 750, startPoint y: 550, endPoint x: 810, endPoint y: 128, distance: 426.2
click at [810, 128] on quentale-workspace at bounding box center [784, 296] width 1568 height 591
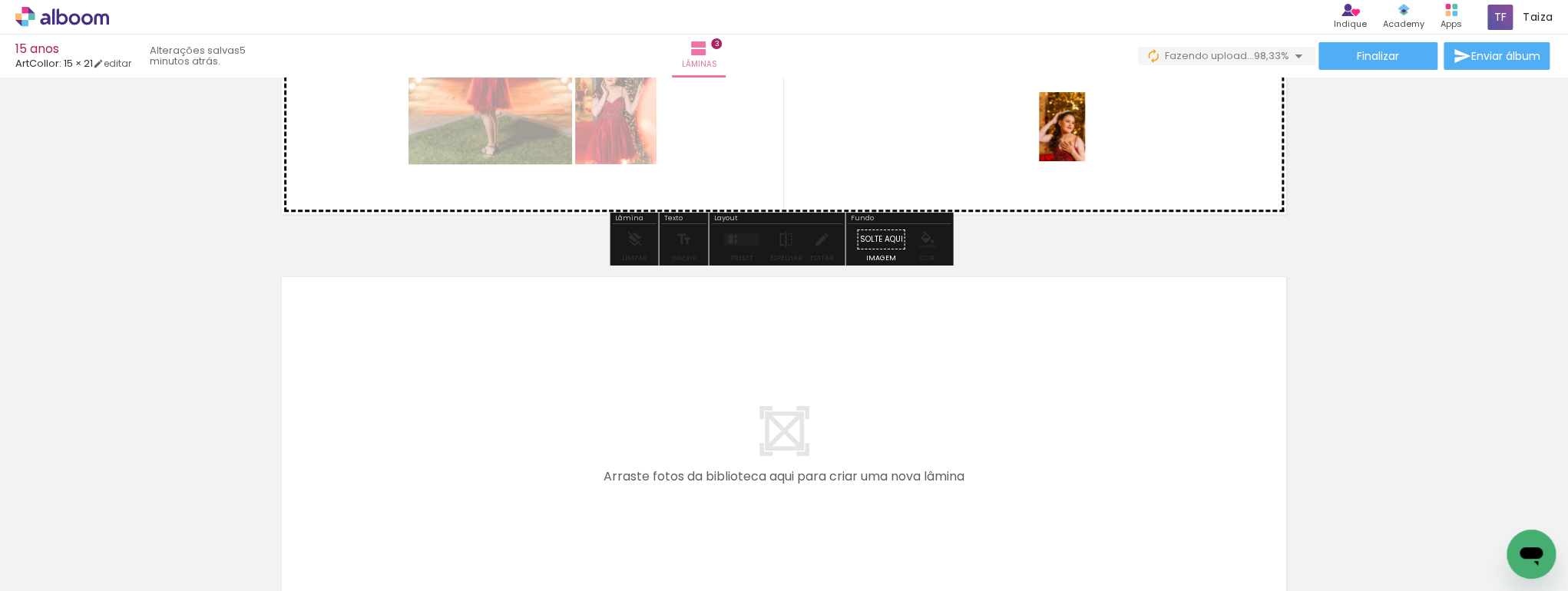
drag, startPoint x: 1117, startPoint y: 548, endPoint x: 1085, endPoint y: 138, distance: 411.2
click at [1085, 138] on quentale-workspace at bounding box center [784, 296] width 1568 height 591
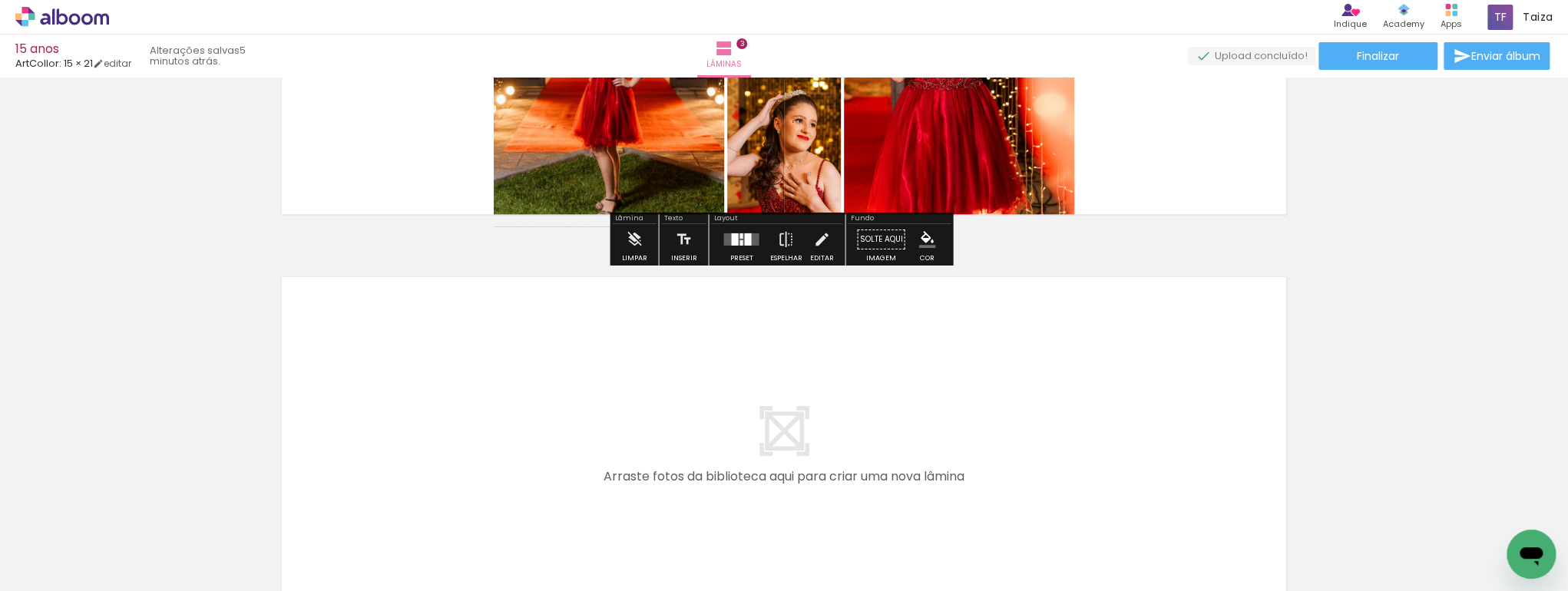
click at [740, 235] on div at bounding box center [741, 236] width 3 height 5
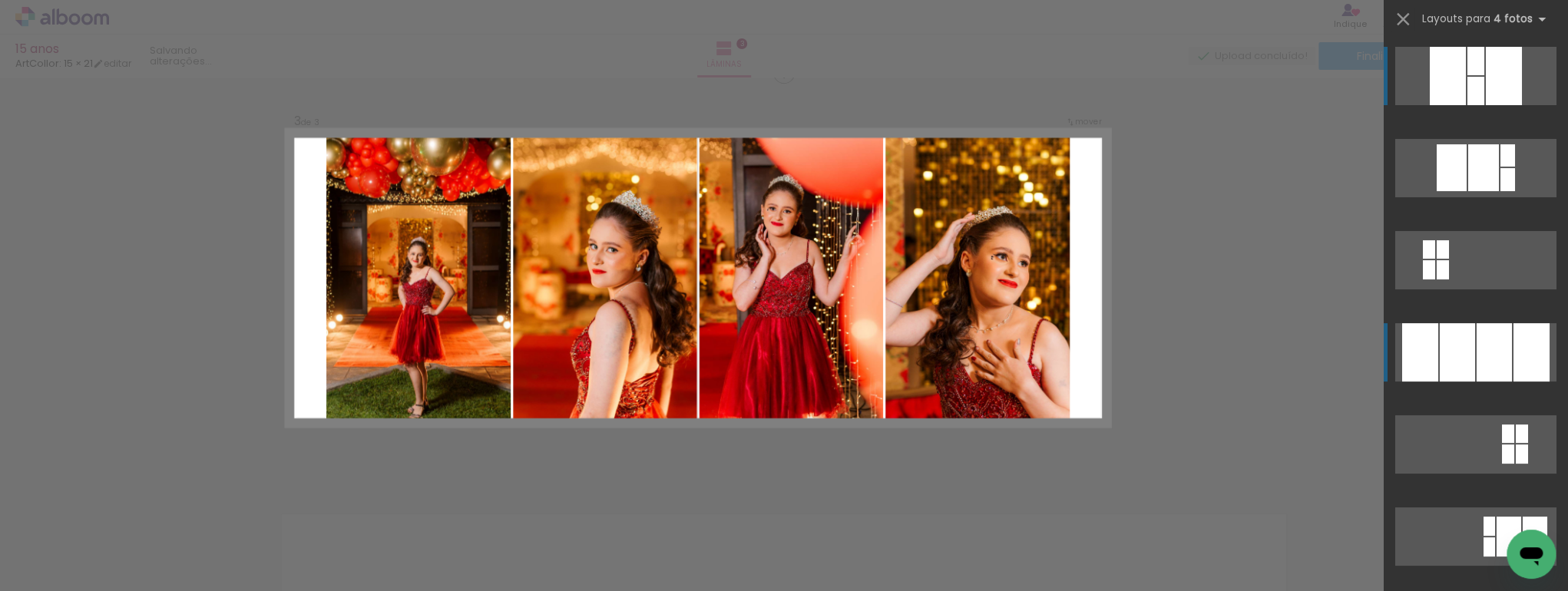
scroll to position [842, 0]
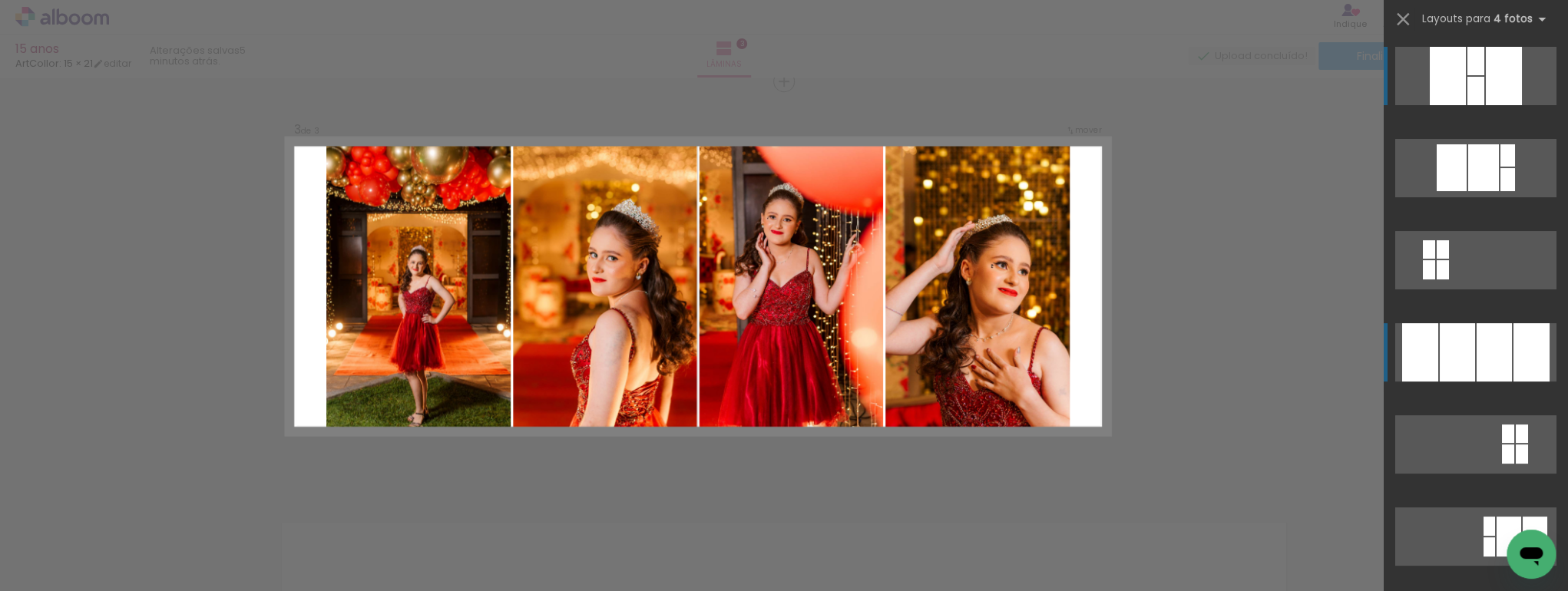
click at [1476, 339] on div at bounding box center [1493, 352] width 35 height 58
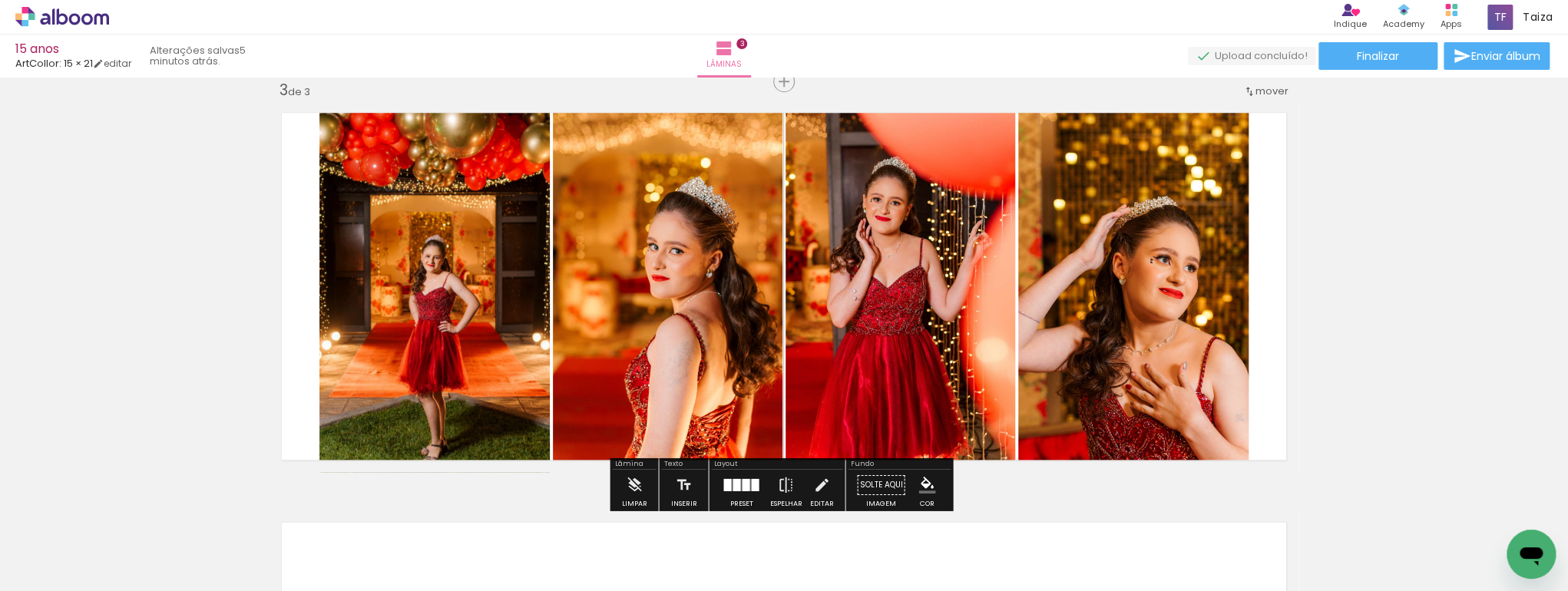
click at [407, 304] on quentale-photo at bounding box center [434, 287] width 231 height 371
click at [404, 304] on quentale-photo at bounding box center [434, 287] width 231 height 371
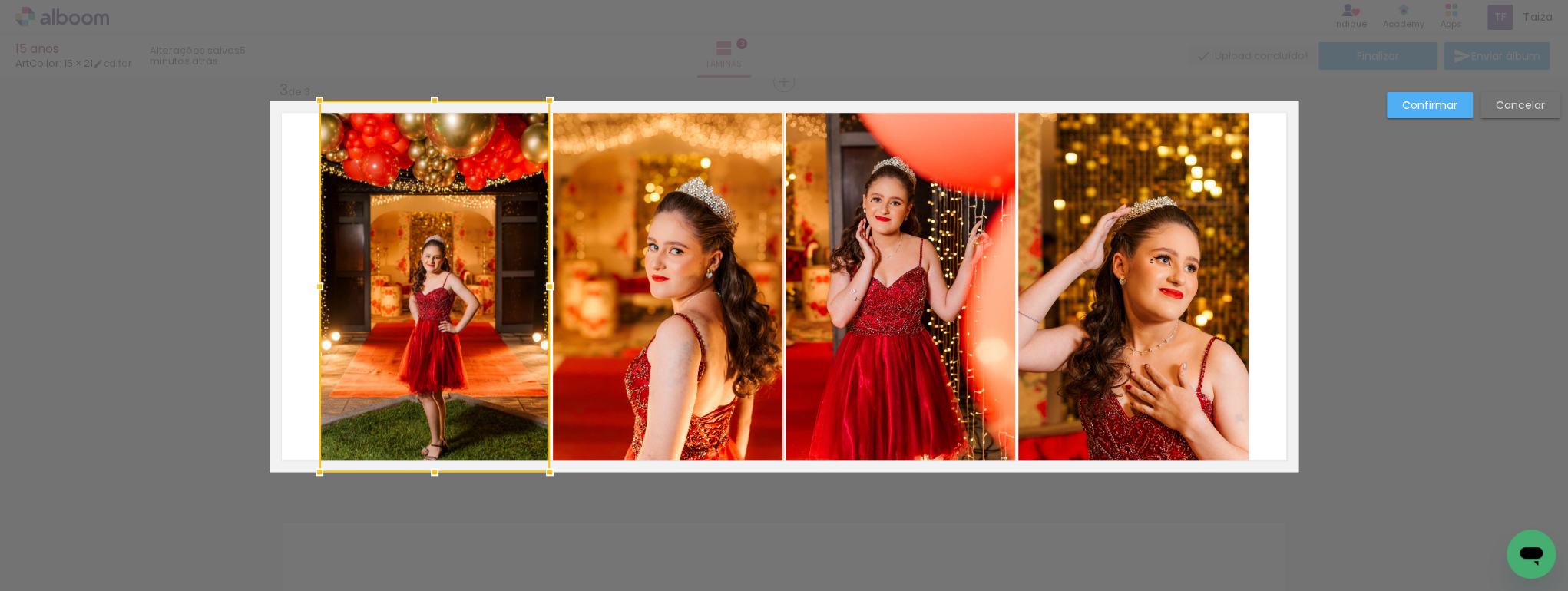
click at [404, 304] on div at bounding box center [434, 287] width 231 height 371
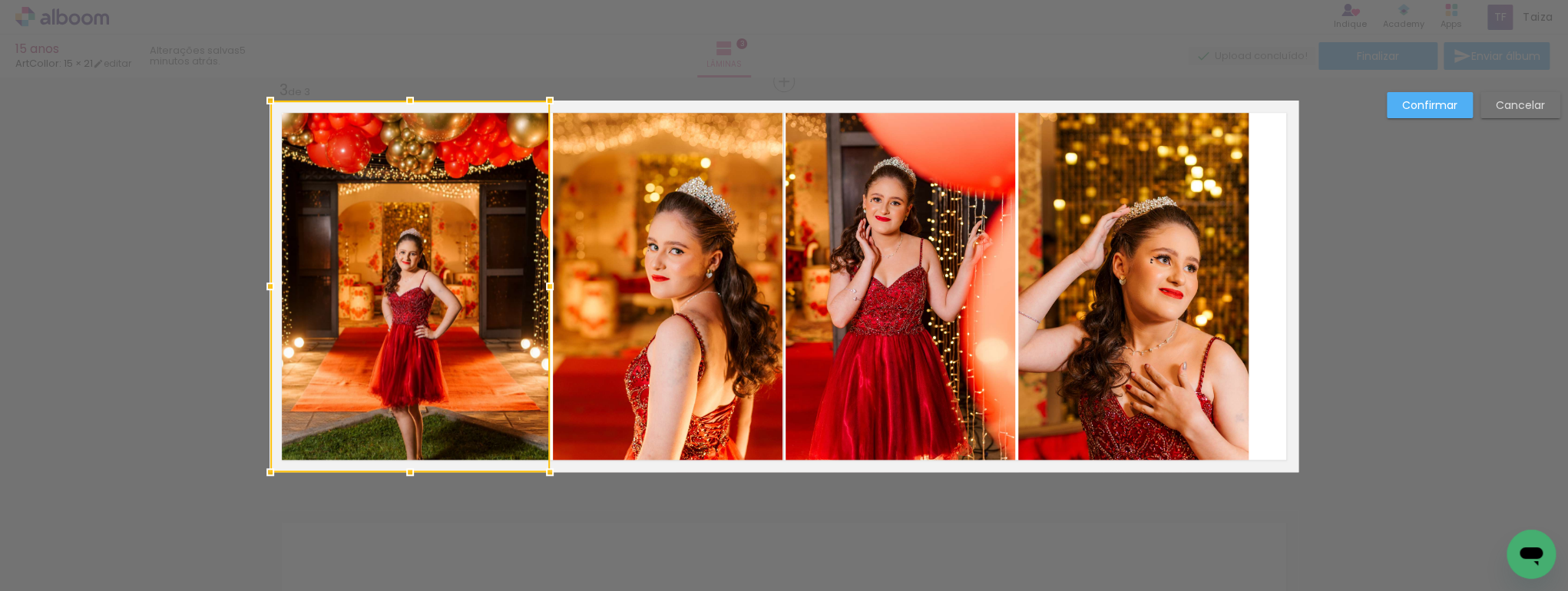
drag, startPoint x: 313, startPoint y: 290, endPoint x: 269, endPoint y: 278, distance: 45.6
click at [269, 278] on div at bounding box center [269, 287] width 31 height 31
click at [0, 0] on slot "Confirmar" at bounding box center [0, 0] width 0 height 0
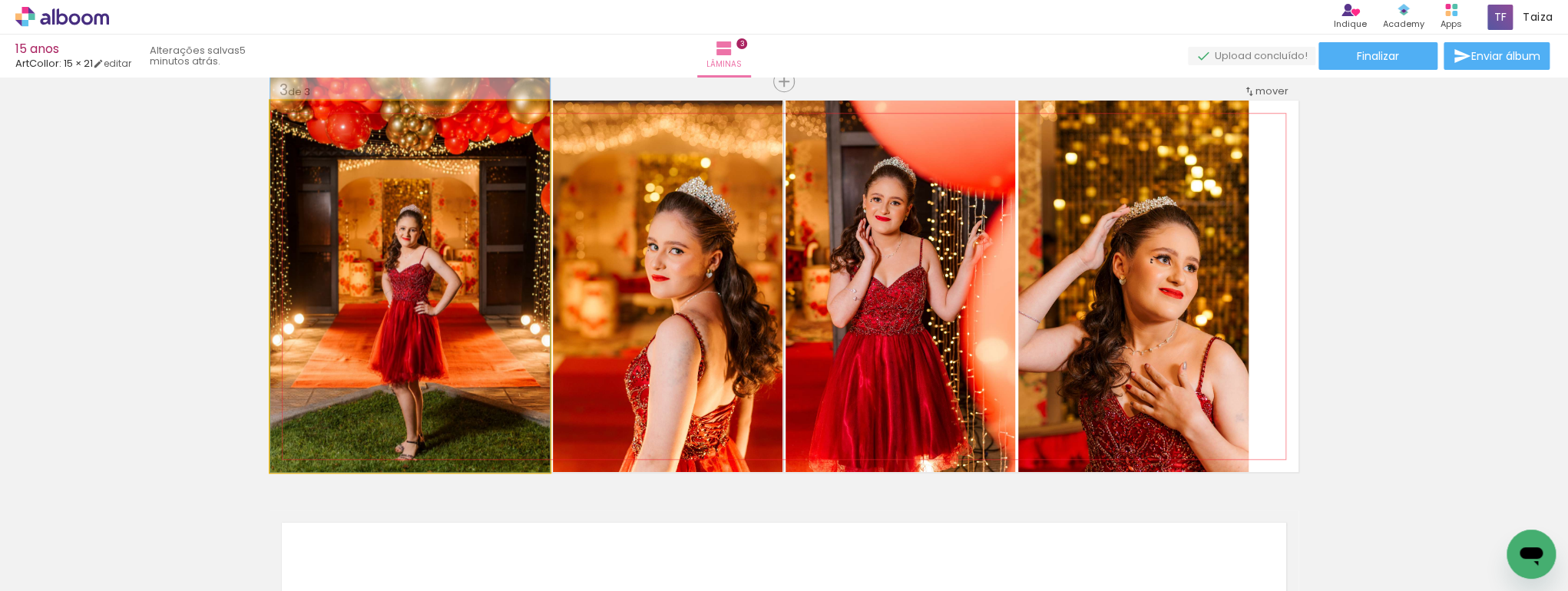
drag, startPoint x: 396, startPoint y: 388, endPoint x: 404, endPoint y: 141, distance: 247.1
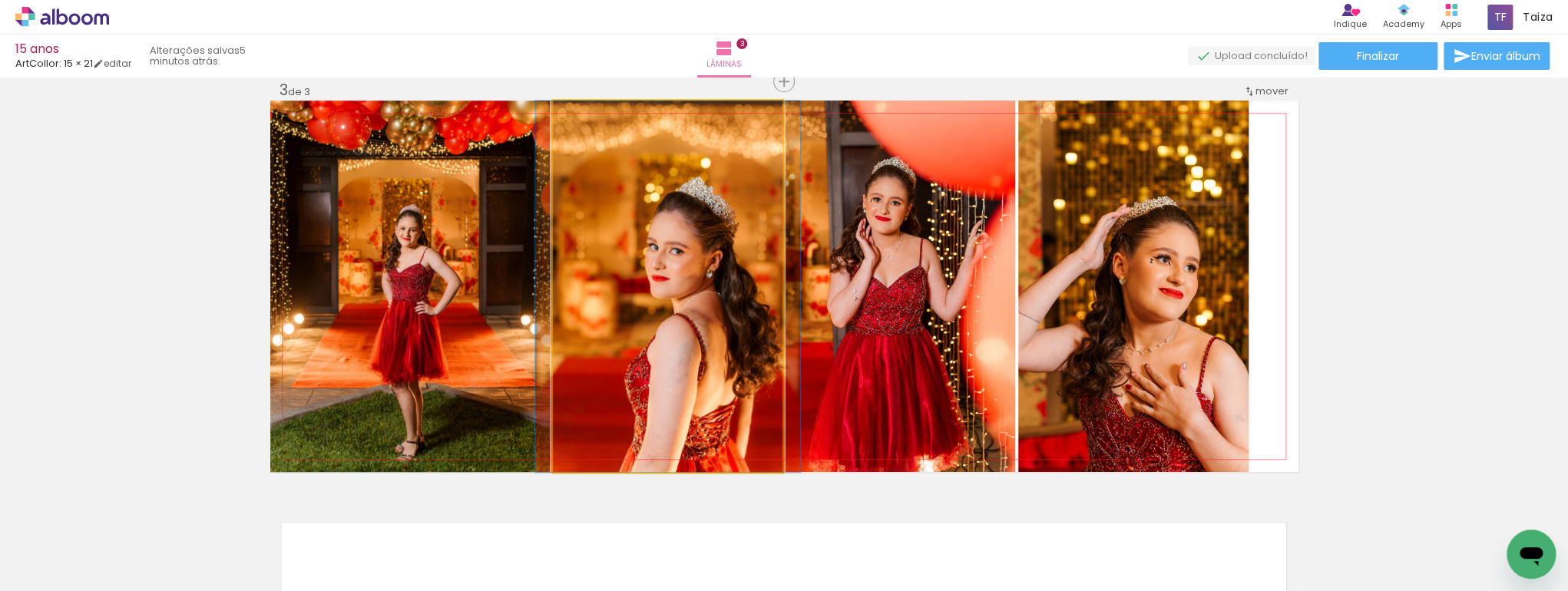
drag, startPoint x: 741, startPoint y: 301, endPoint x: 748, endPoint y: 245, distance: 56.4
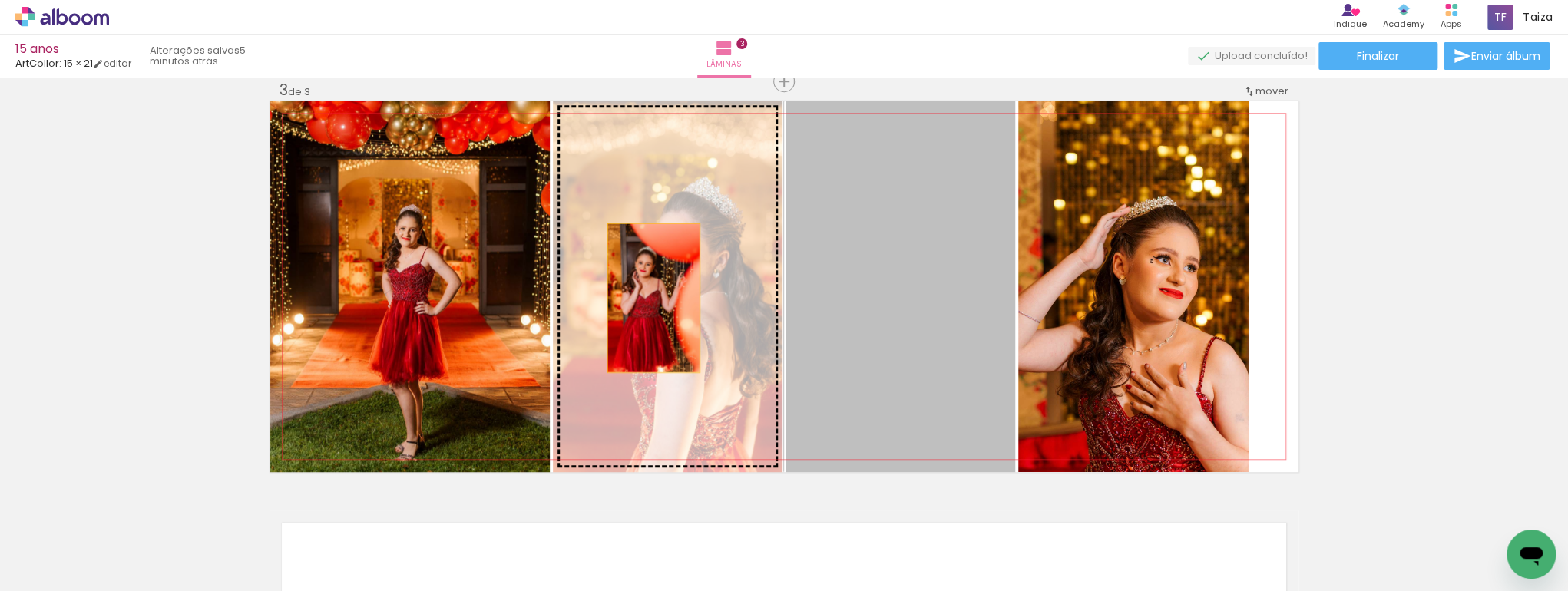
drag, startPoint x: 936, startPoint y: 304, endPoint x: 649, endPoint y: 297, distance: 287.1
click at [0, 0] on slot at bounding box center [0, 0] width 0 height 0
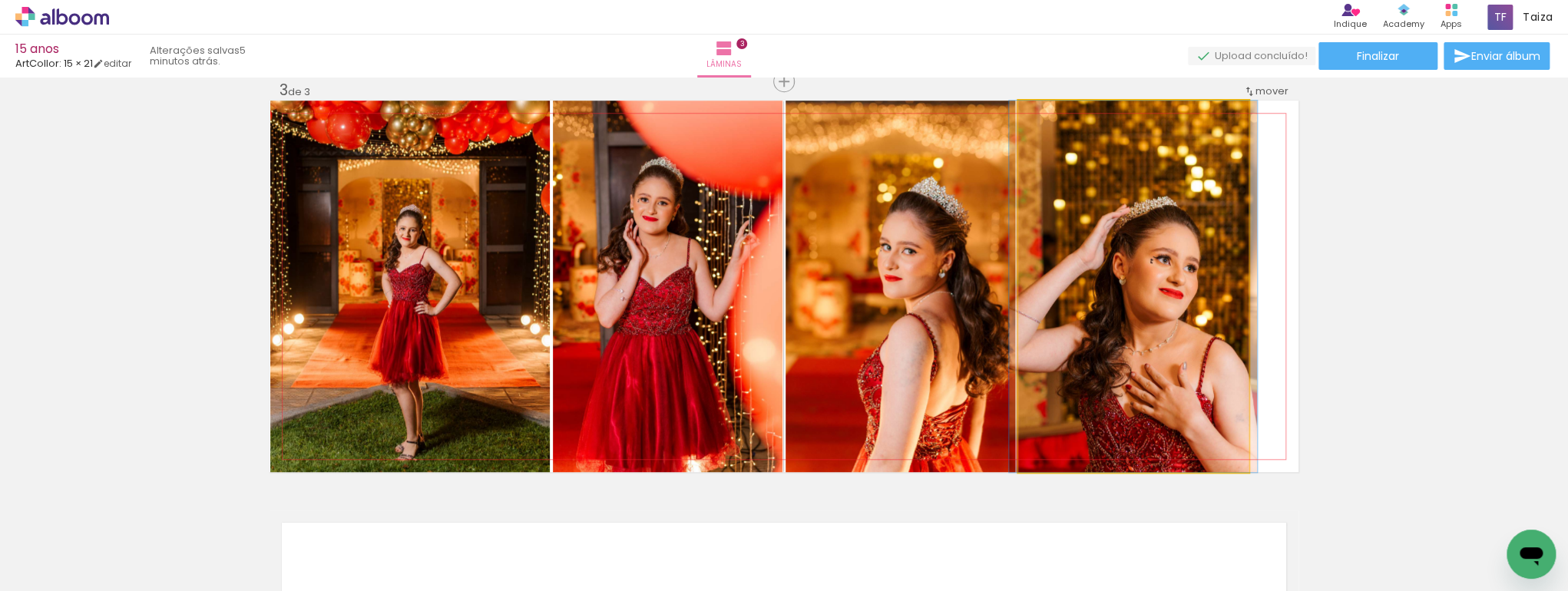
click at [1157, 370] on quentale-photo at bounding box center [1133, 287] width 231 height 371
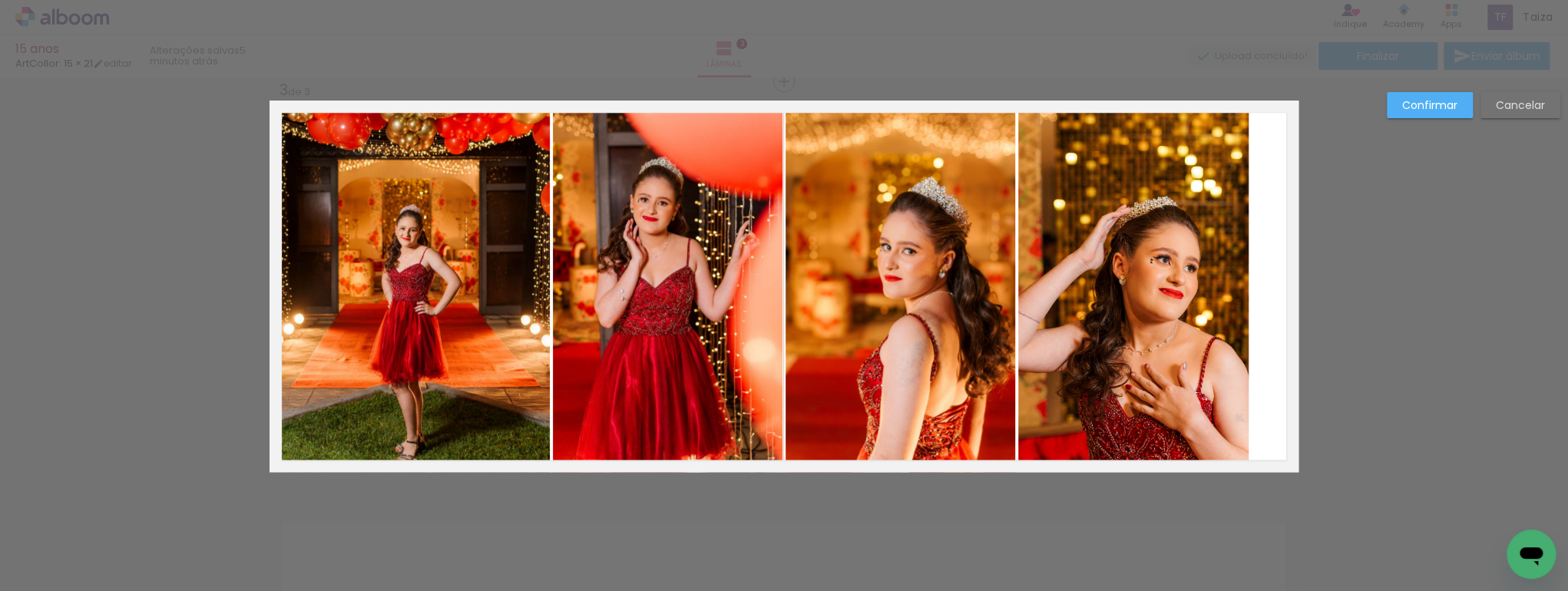
click at [1157, 370] on quentale-photo at bounding box center [1133, 287] width 231 height 371
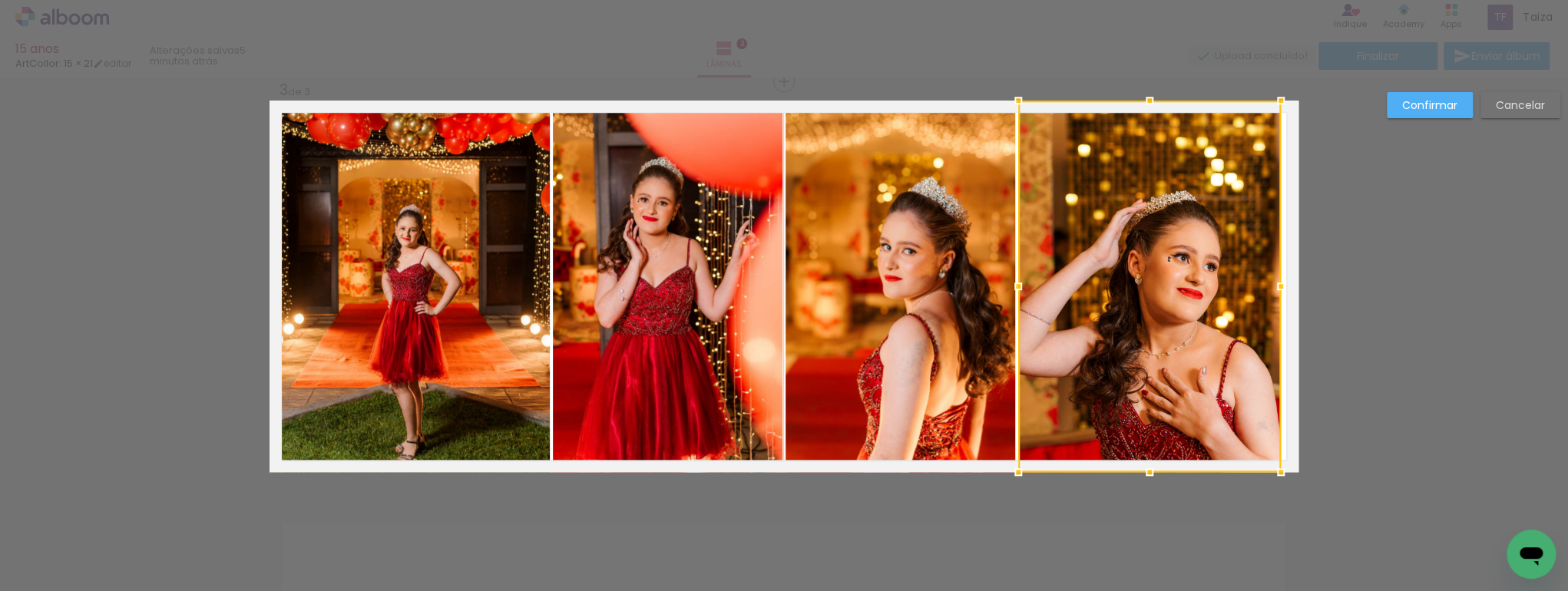
drag, startPoint x: 1250, startPoint y: 288, endPoint x: 1278, endPoint y: 286, distance: 28.1
click at [1278, 286] on div at bounding box center [1281, 287] width 31 height 31
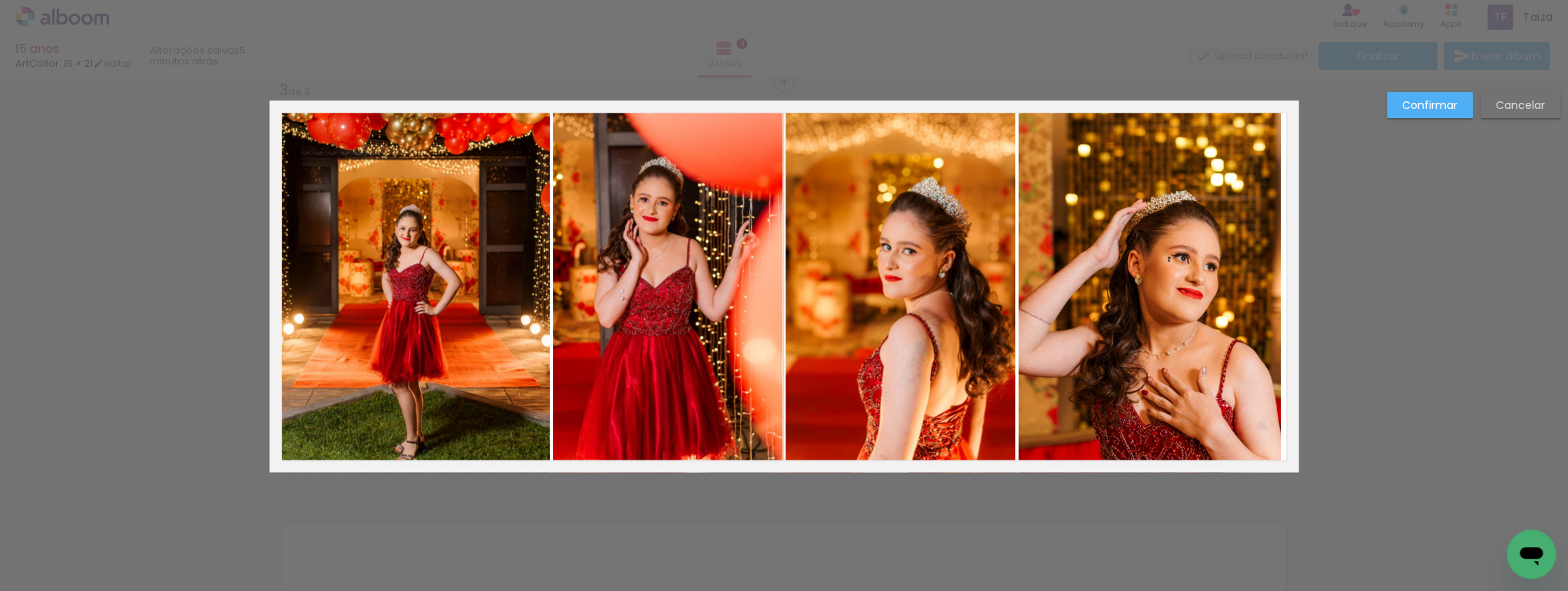
click at [1212, 301] on quentale-photo at bounding box center [1149, 287] width 262 height 371
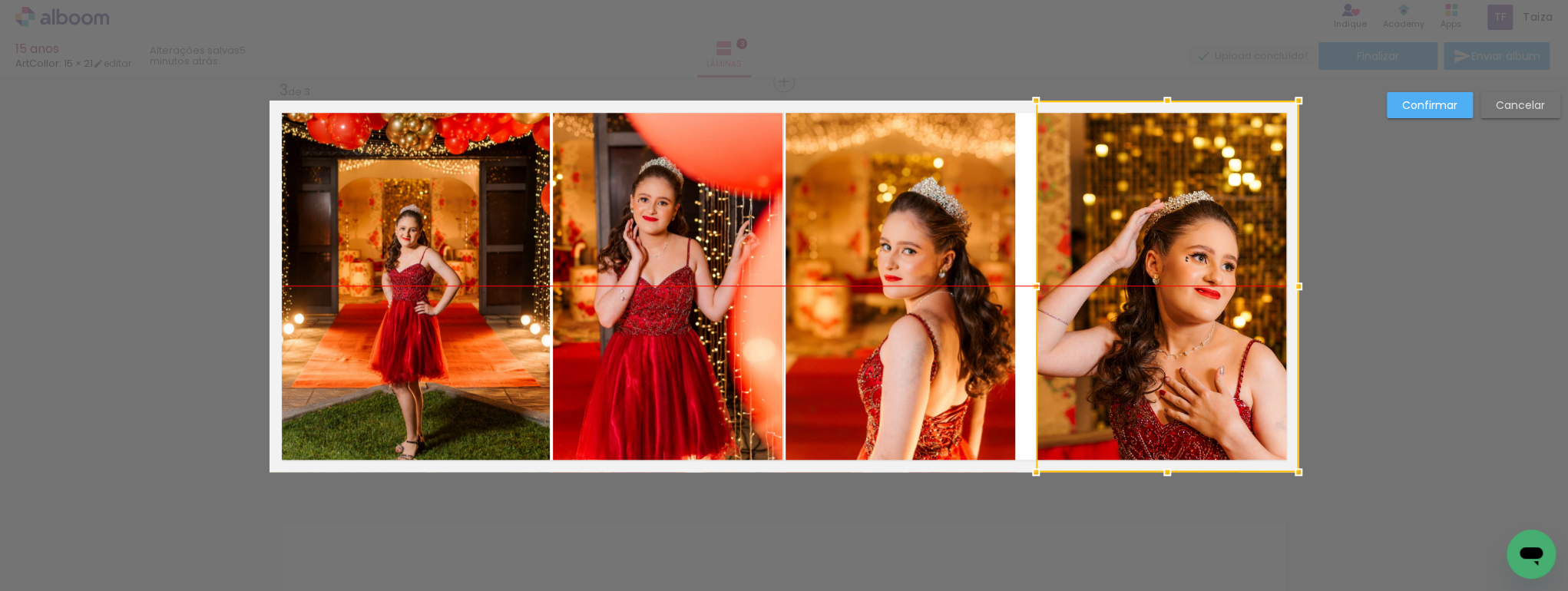
drag, startPoint x: 1187, startPoint y: 328, endPoint x: 1204, endPoint y: 325, distance: 17.3
click at [1204, 325] on div at bounding box center [1167, 287] width 262 height 371
click at [919, 292] on quentale-photo at bounding box center [900, 287] width 230 height 371
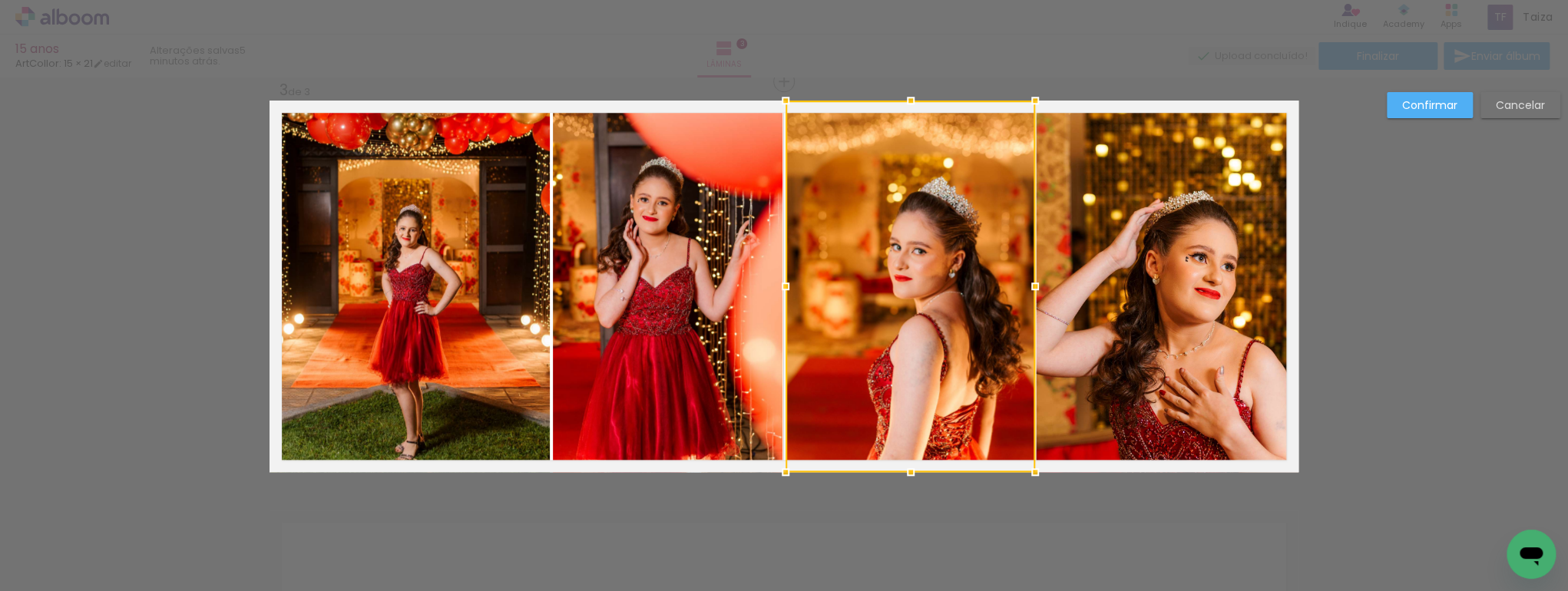
drag, startPoint x: 1006, startPoint y: 289, endPoint x: 1023, endPoint y: 286, distance: 17.3
click at [1023, 286] on div at bounding box center [1035, 287] width 31 height 31
click at [1437, 114] on paper-button "Confirmar" at bounding box center [1429, 105] width 86 height 26
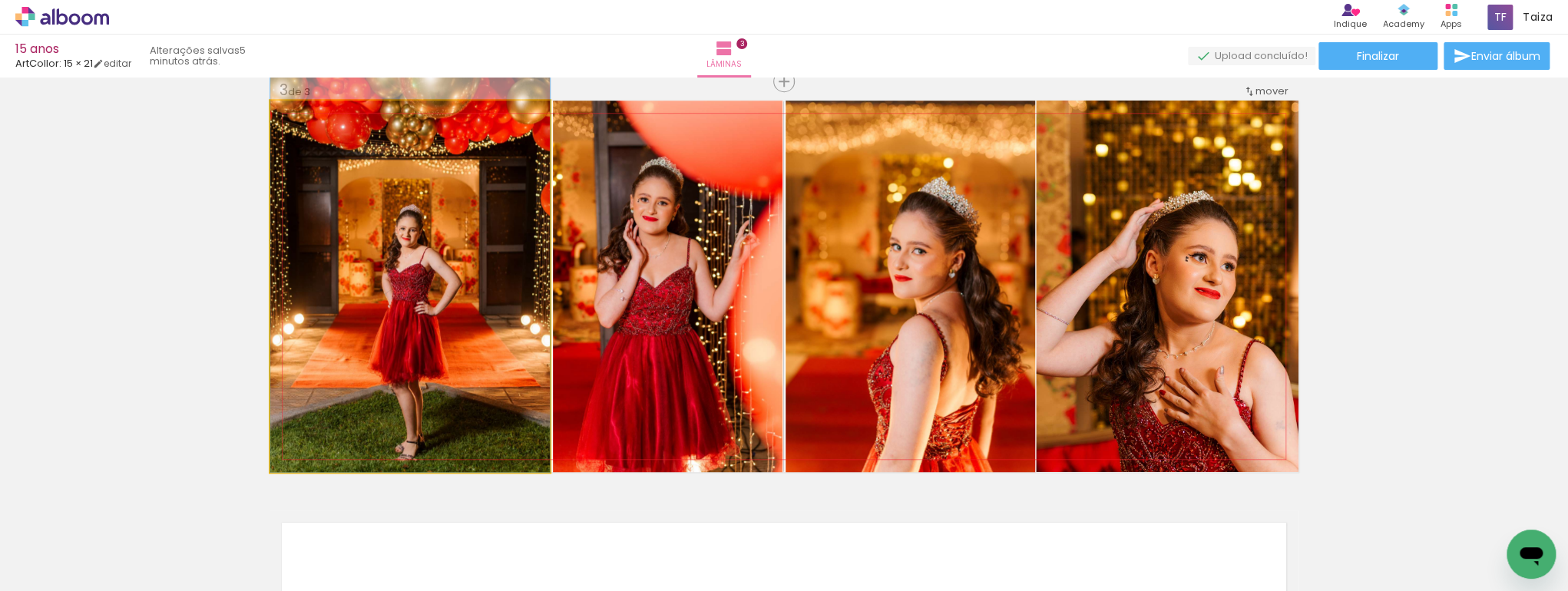
click at [401, 304] on quentale-photo at bounding box center [410, 287] width 279 height 371
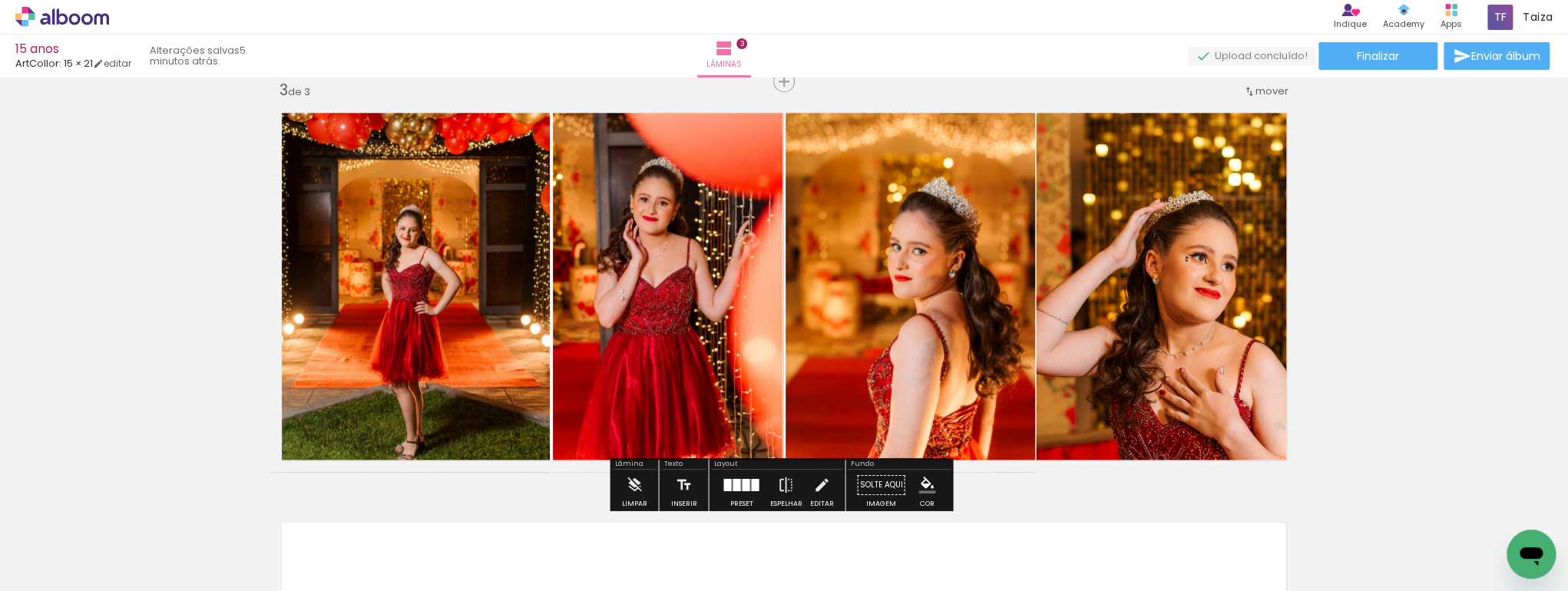
click at [517, 285] on quentale-photo at bounding box center [410, 287] width 279 height 371
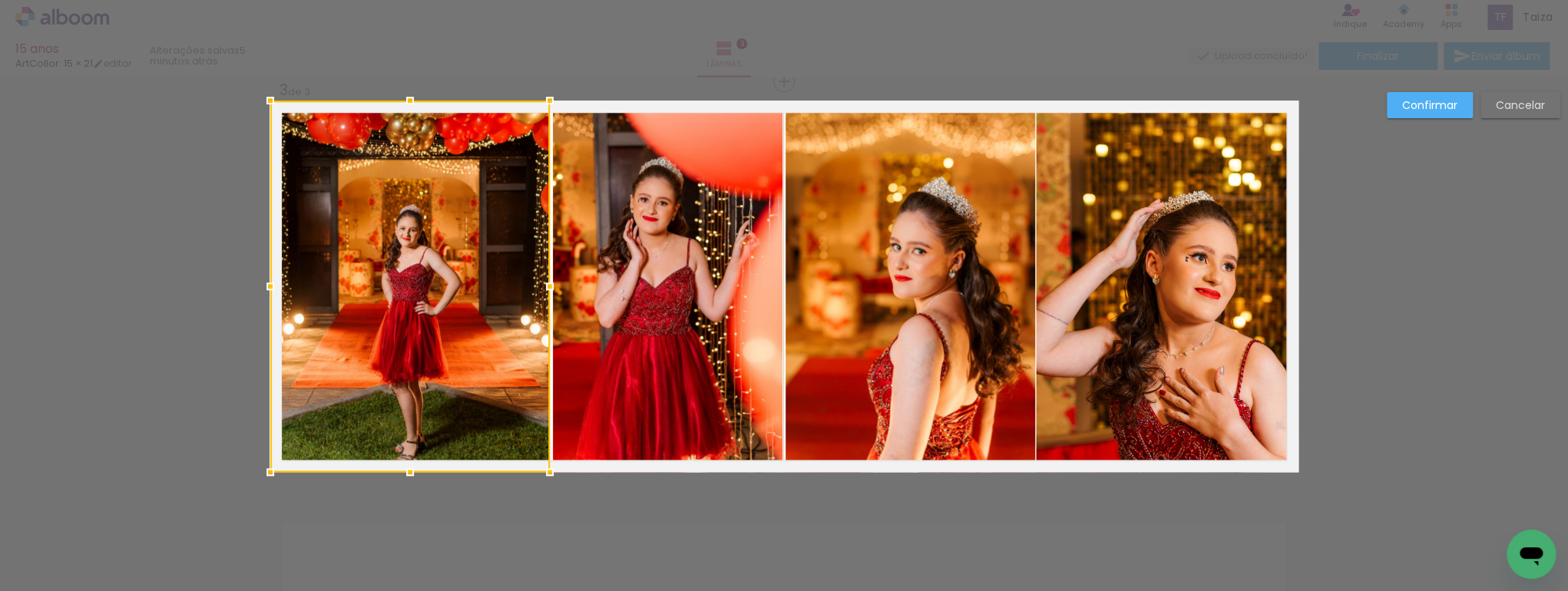
click at [517, 285] on div at bounding box center [410, 287] width 279 height 371
click at [591, 295] on quentale-photo at bounding box center [668, 287] width 230 height 371
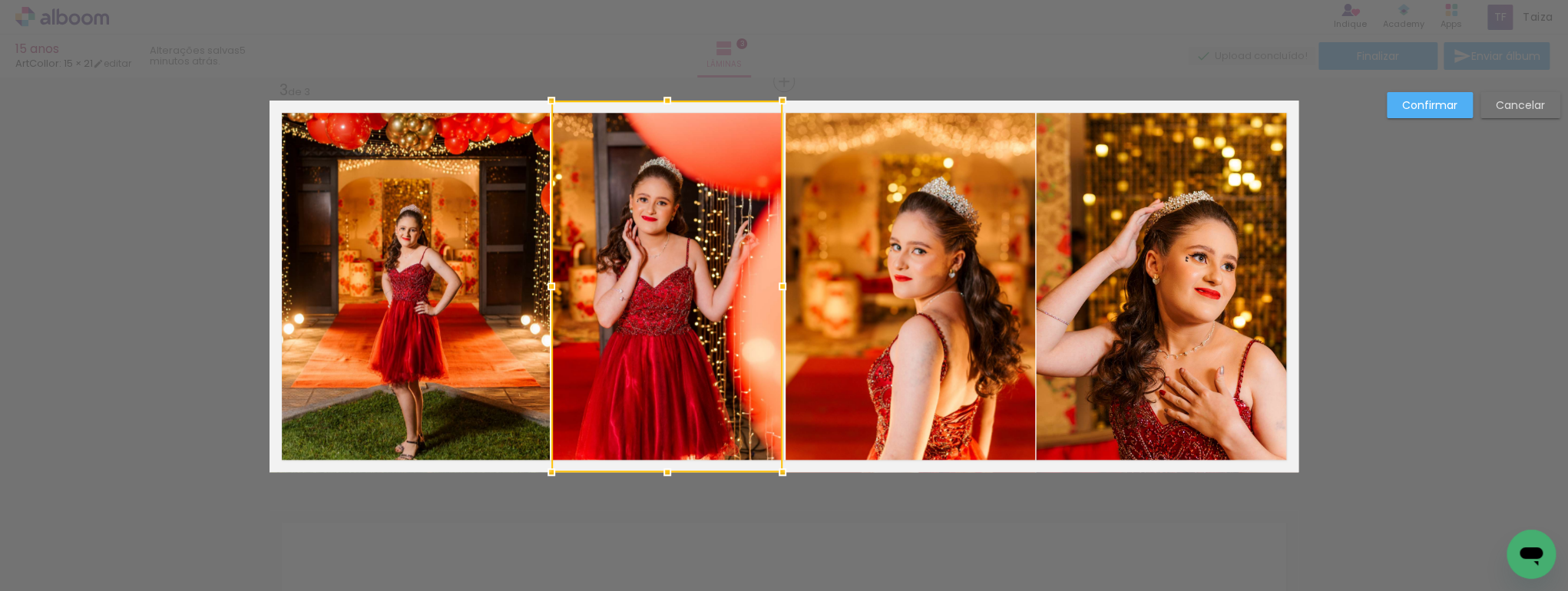
click at [550, 285] on div at bounding box center [551, 287] width 31 height 31
click at [1431, 97] on paper-button "Confirmar" at bounding box center [1429, 105] width 86 height 26
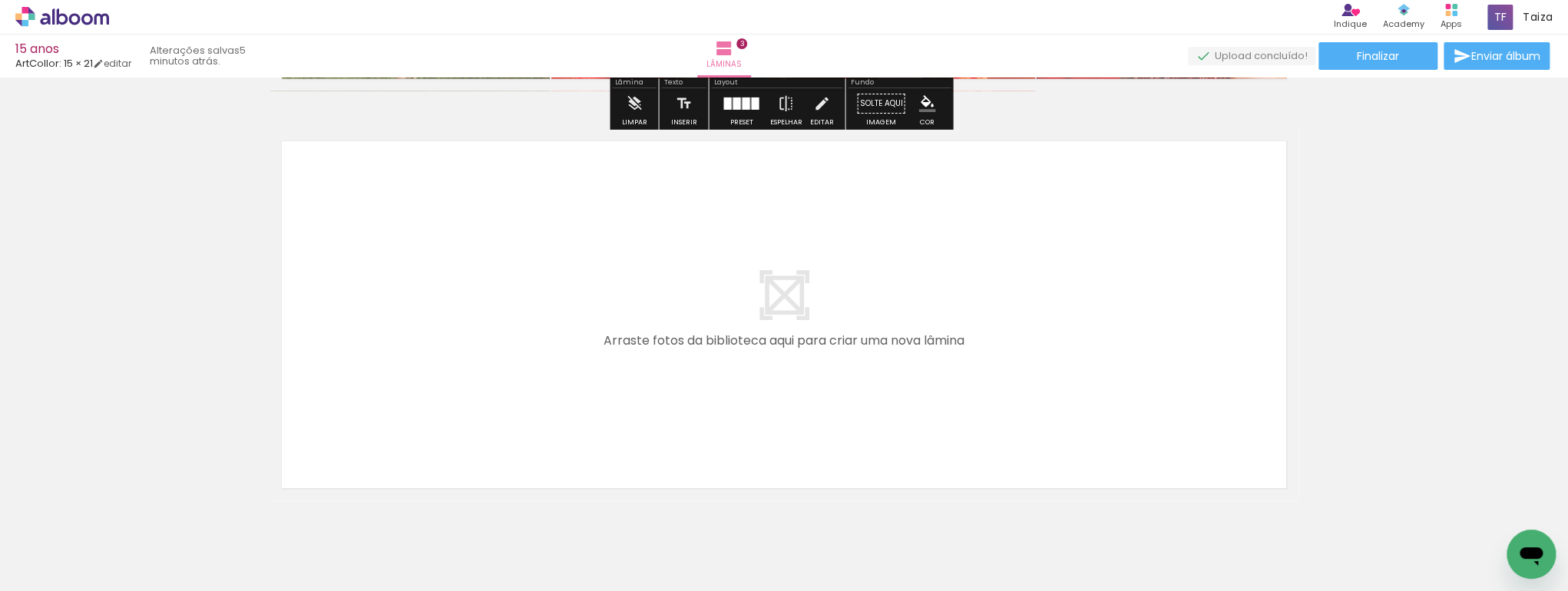
scroll to position [1251, 0]
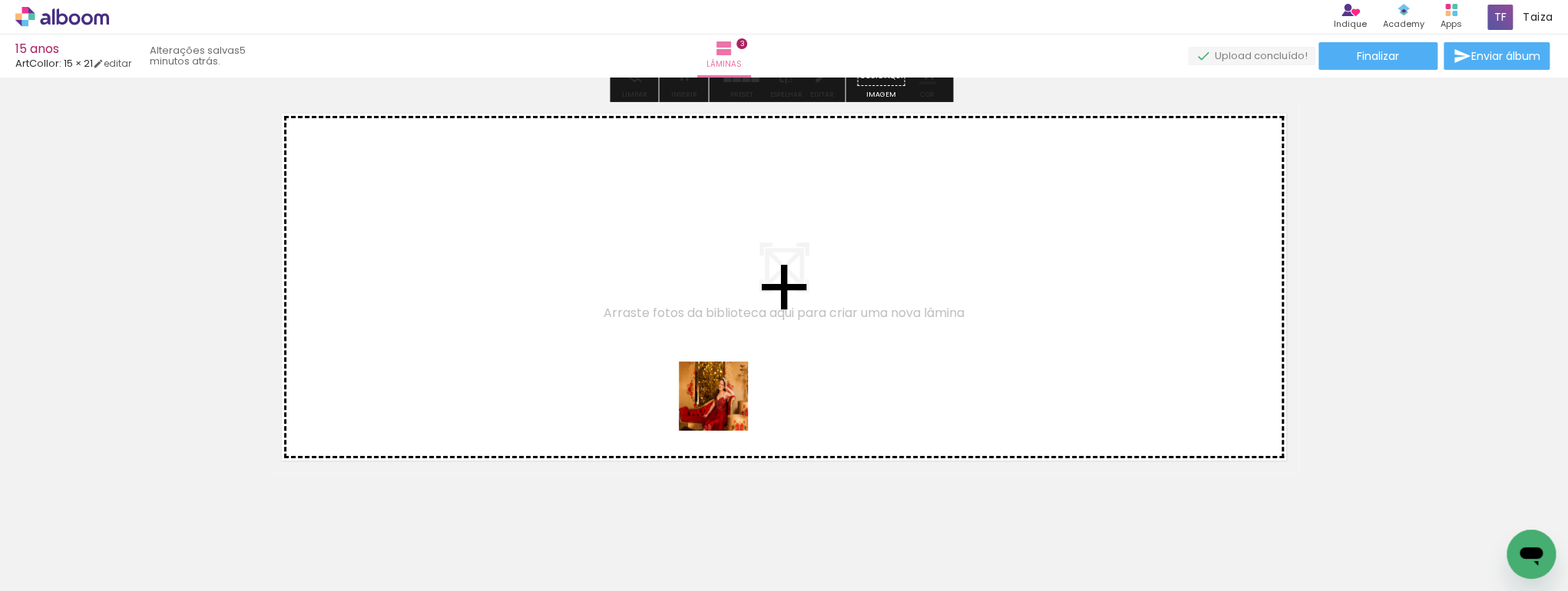
drag, startPoint x: 936, startPoint y: 550, endPoint x: 659, endPoint y: 381, distance: 324.5
click at [659, 381] on quentale-workspace at bounding box center [784, 296] width 1568 height 591
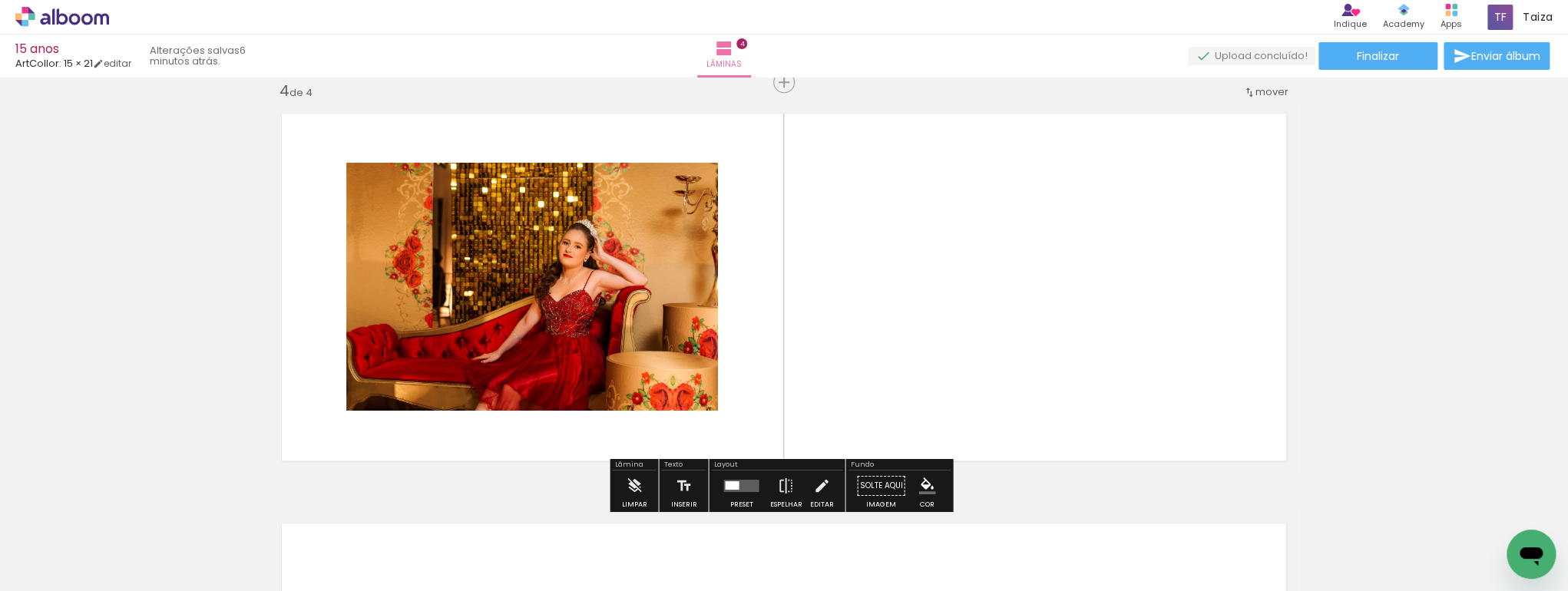
scroll to position [1252, 0]
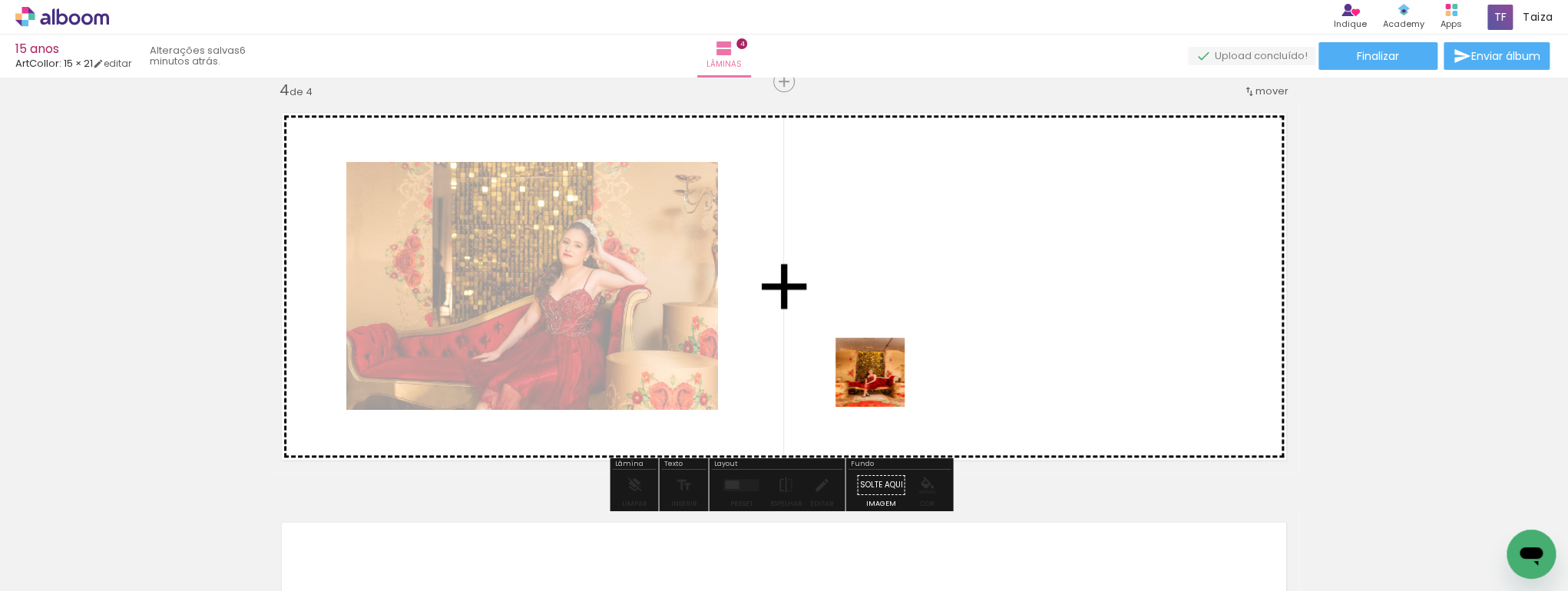
drag, startPoint x: 844, startPoint y: 559, endPoint x: 959, endPoint y: 491, distance: 133.6
click at [890, 352] on quentale-workspace at bounding box center [784, 296] width 1568 height 591
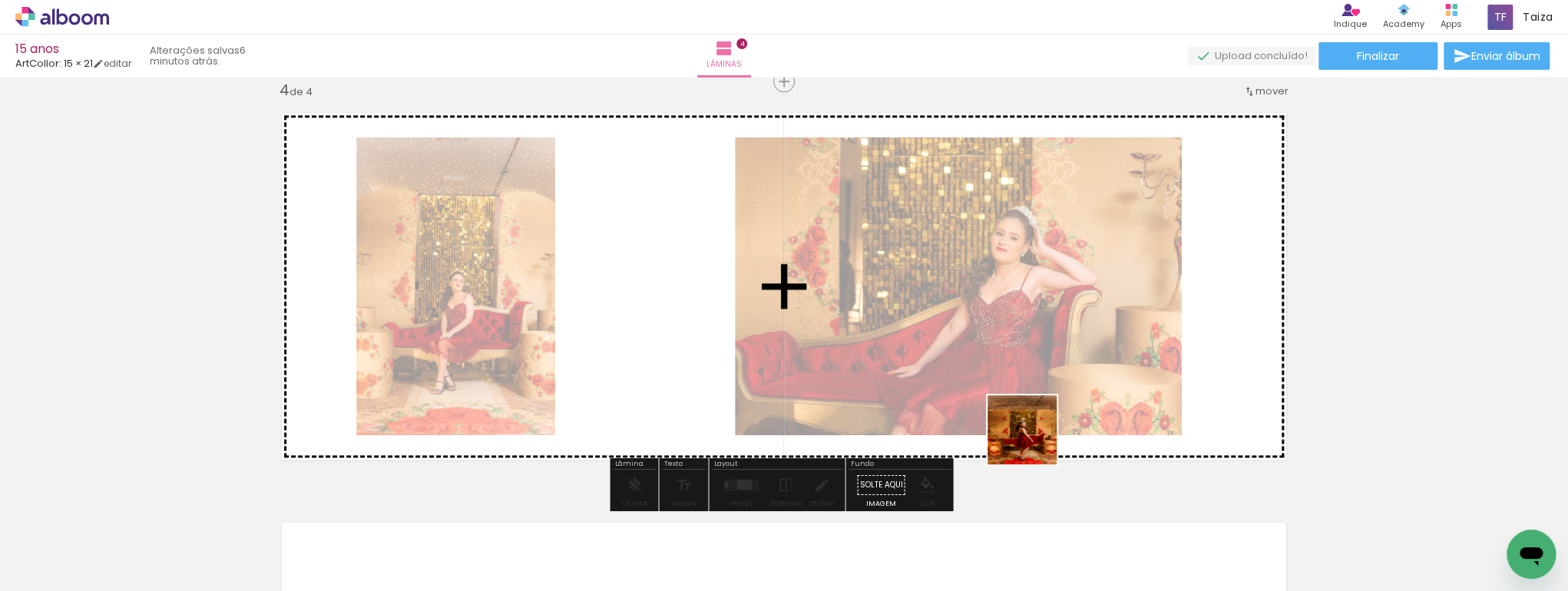
drag, startPoint x: 1026, startPoint y: 556, endPoint x: 1010, endPoint y: 427, distance: 130.0
click at [1040, 353] on quentale-workspace at bounding box center [784, 296] width 1568 height 591
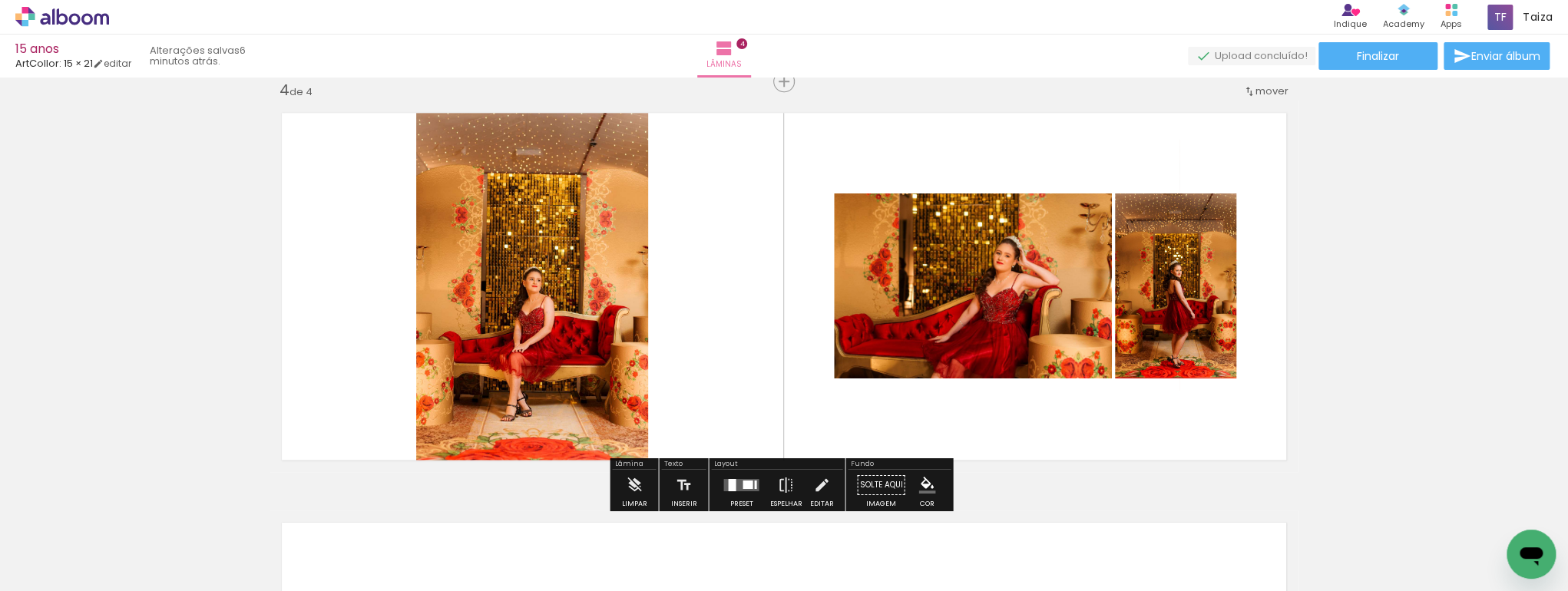
click at [738, 479] on quentale-layouter at bounding box center [741, 485] width 35 height 12
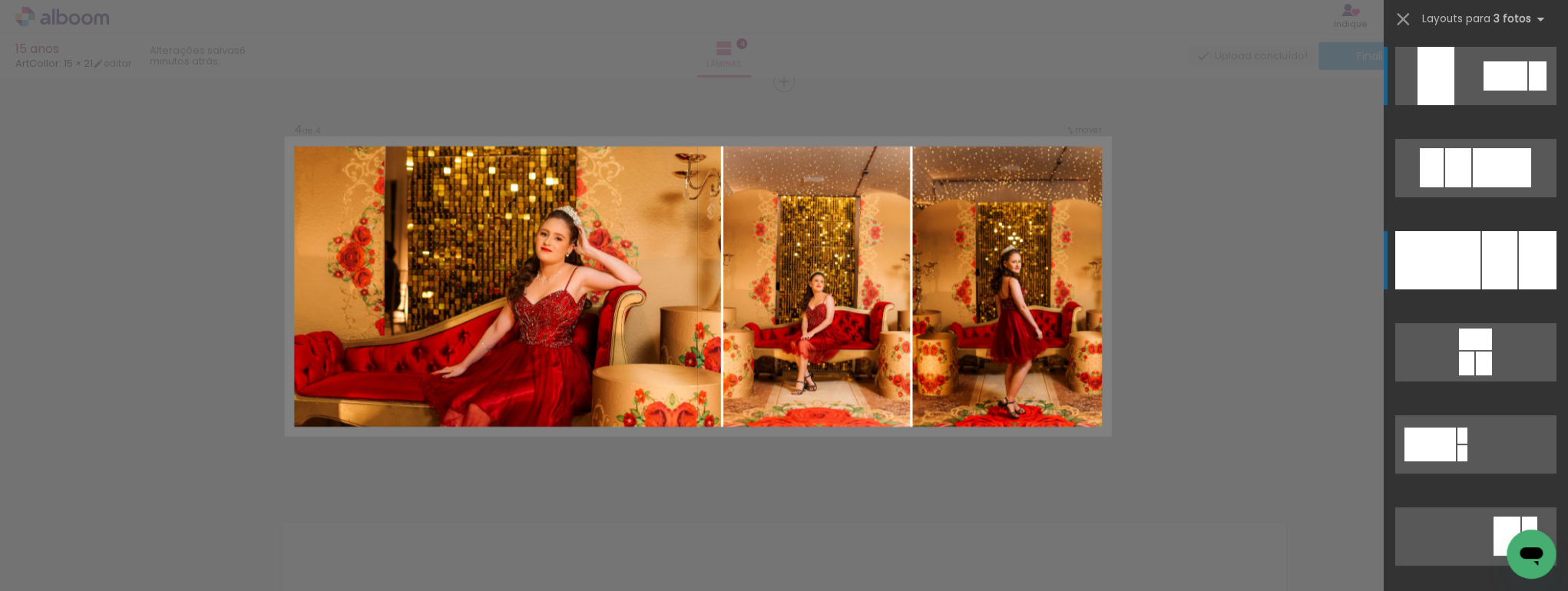
click at [1473, 262] on div at bounding box center [1437, 261] width 85 height 58
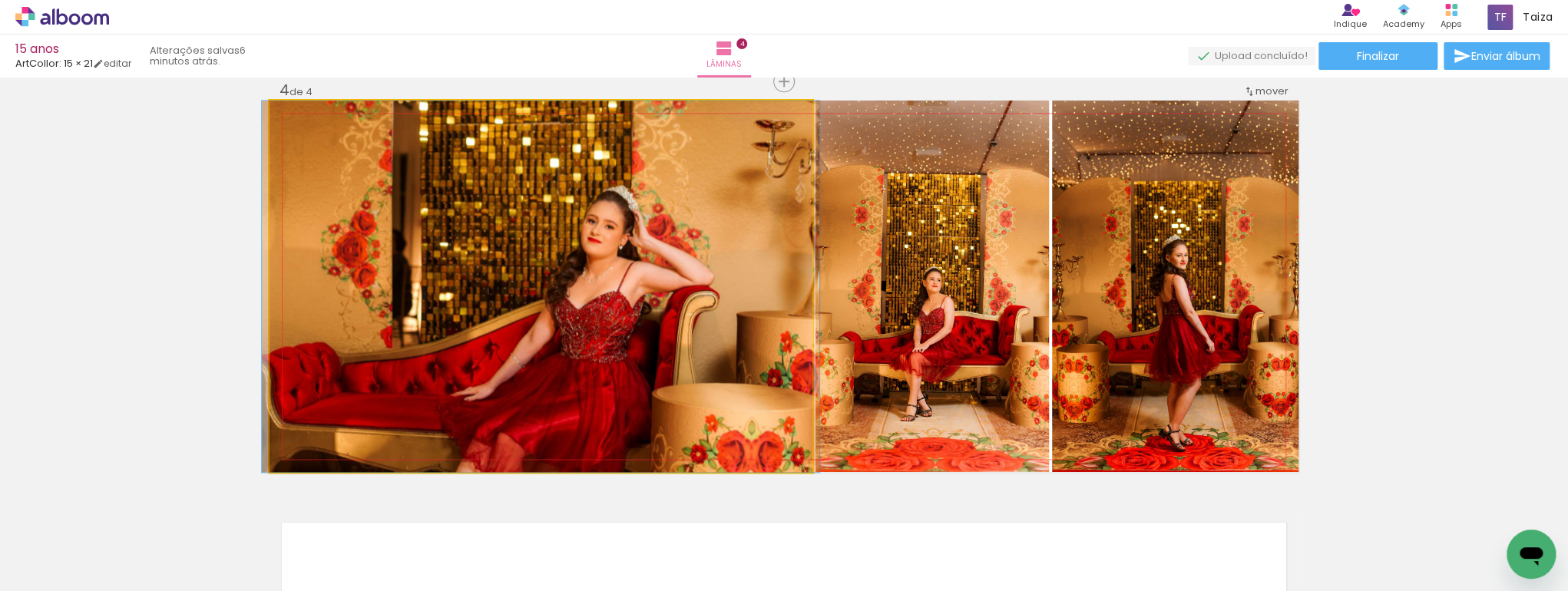
drag, startPoint x: 576, startPoint y: 356, endPoint x: 576, endPoint y: 278, distance: 78.0
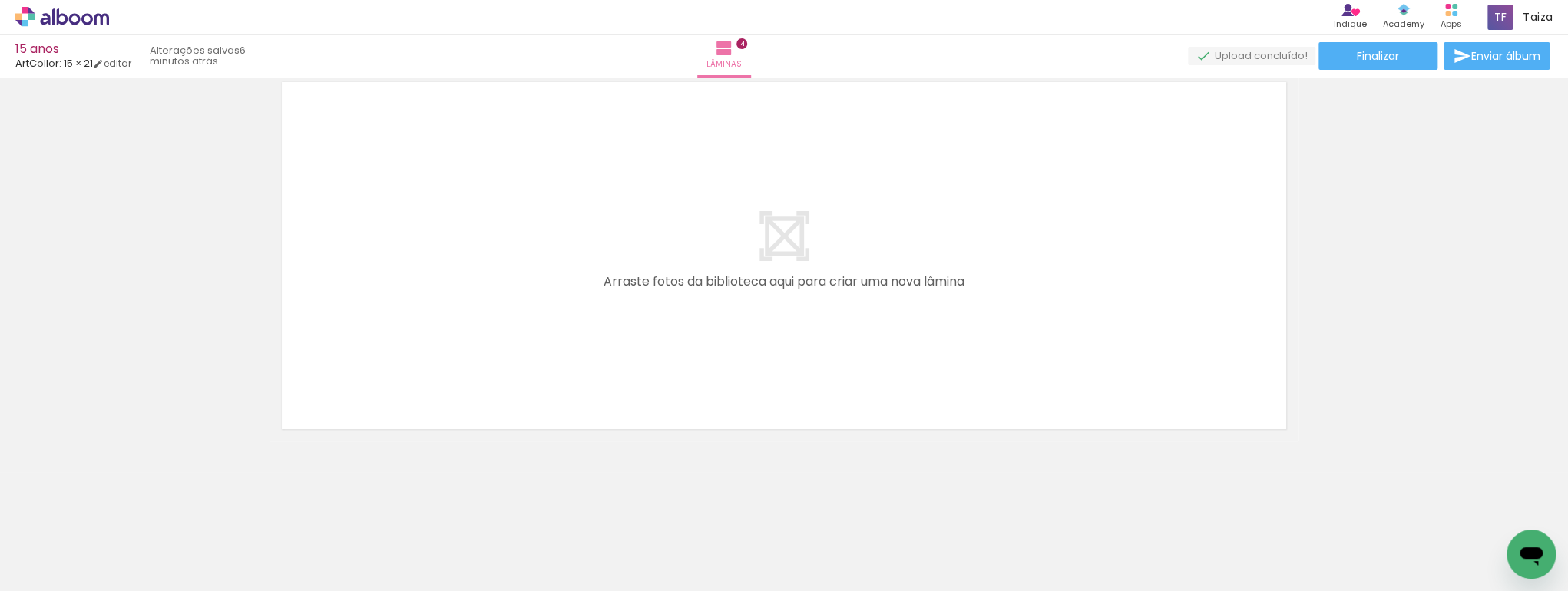
scroll to position [0, 955]
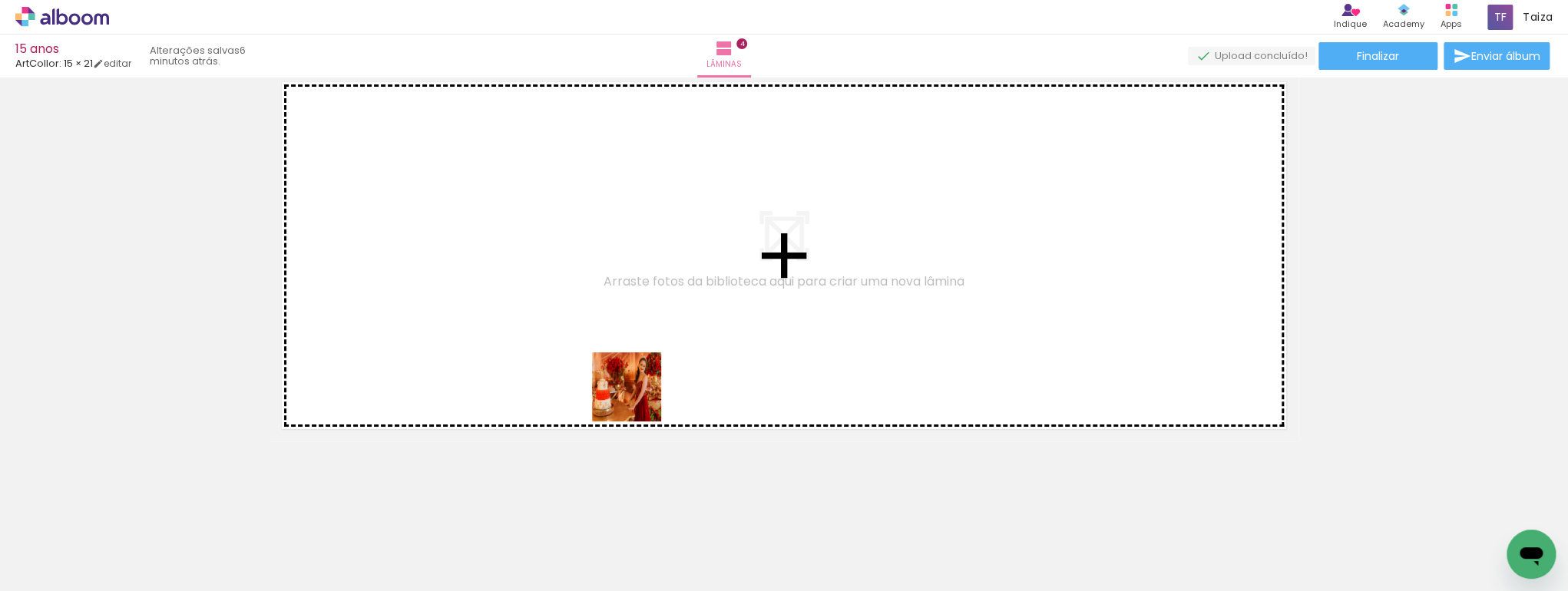
drag, startPoint x: 638, startPoint y: 398, endPoint x: 616, endPoint y: 343, distance: 59.2
click at [553, 252] on quentale-workspace at bounding box center [784, 296] width 1568 height 591
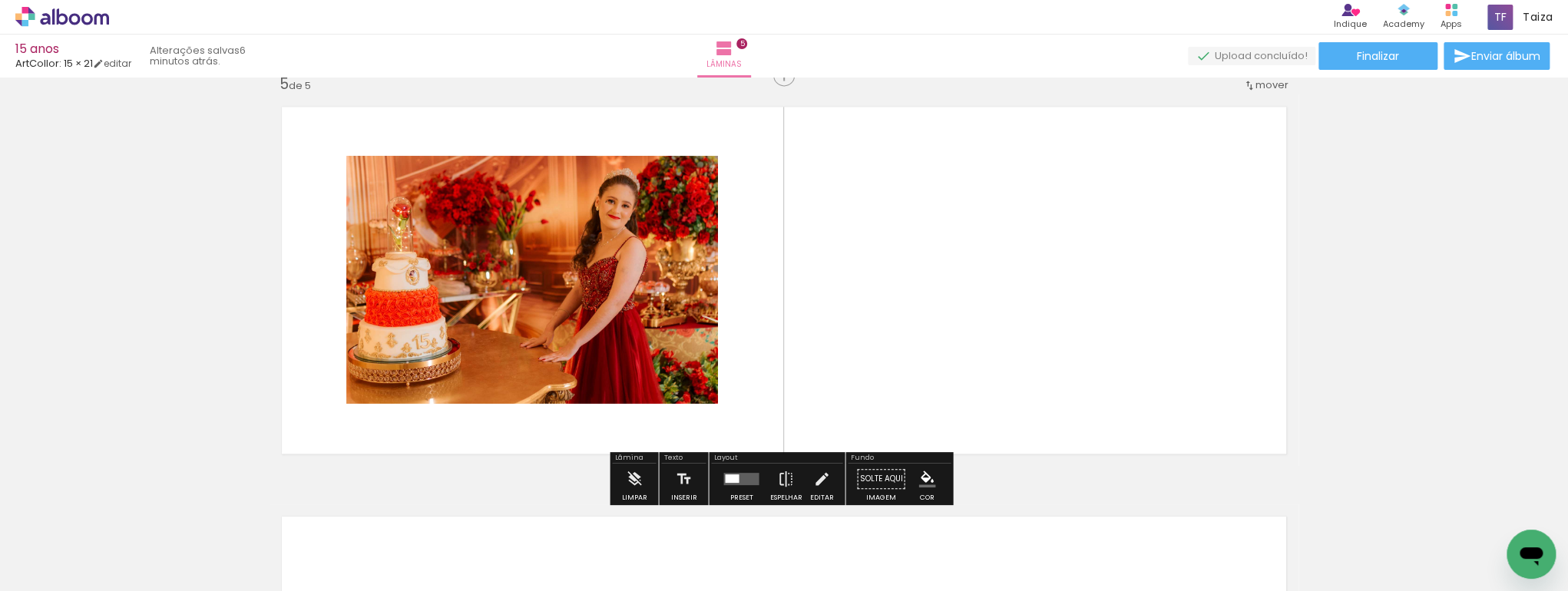
scroll to position [1662, 0]
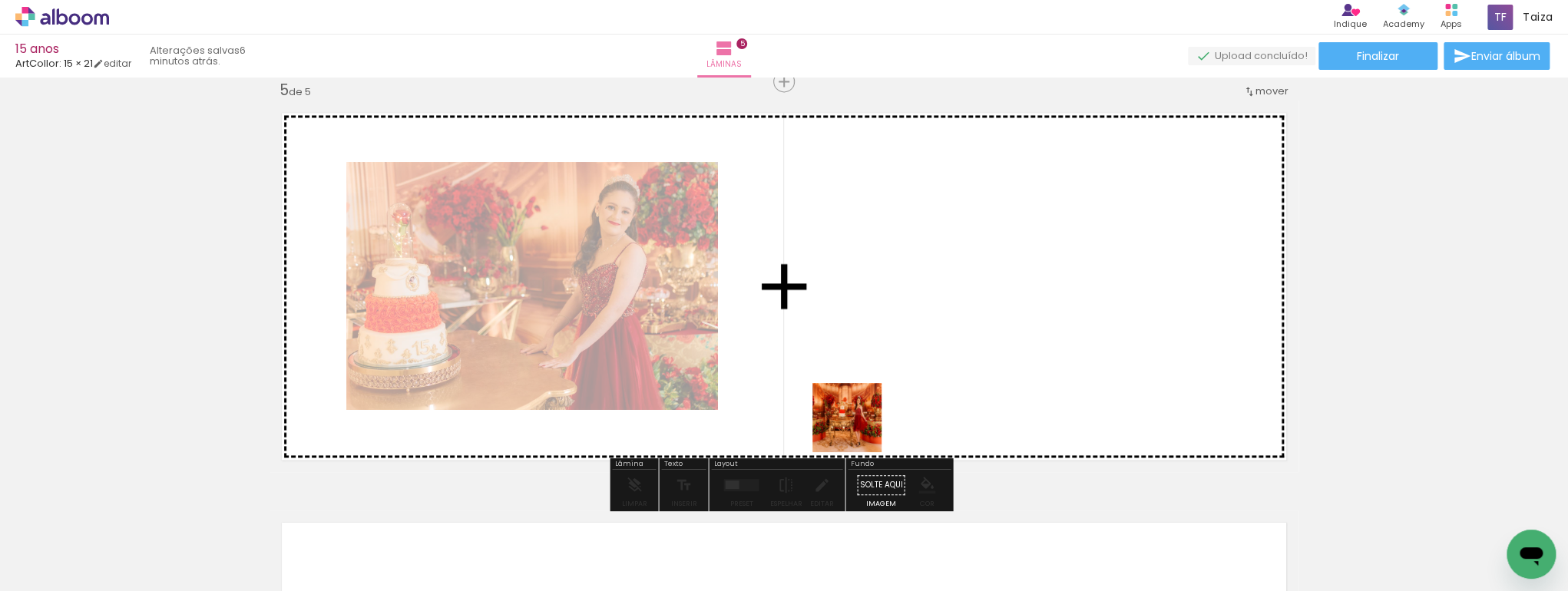
drag, startPoint x: 766, startPoint y: 564, endPoint x: 878, endPoint y: 414, distance: 187.2
click at [878, 414] on quentale-workspace at bounding box center [784, 296] width 1568 height 591
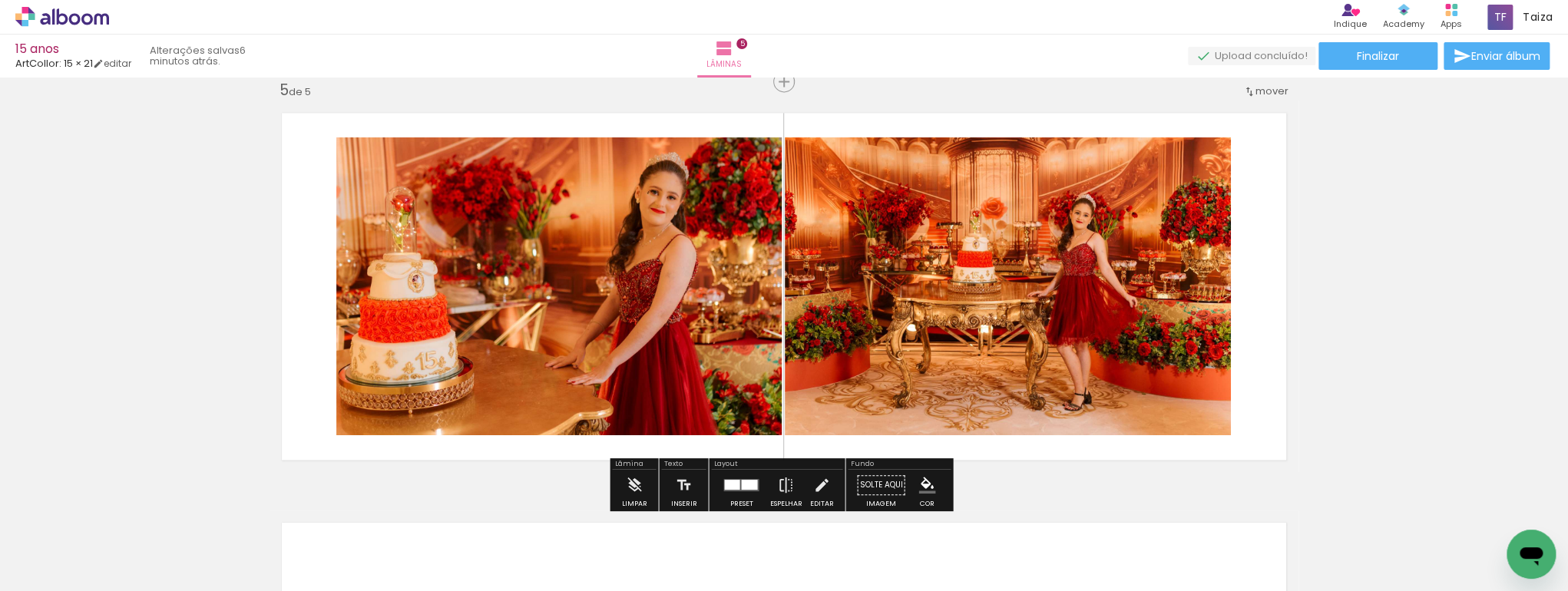
scroll to position [1743, 0]
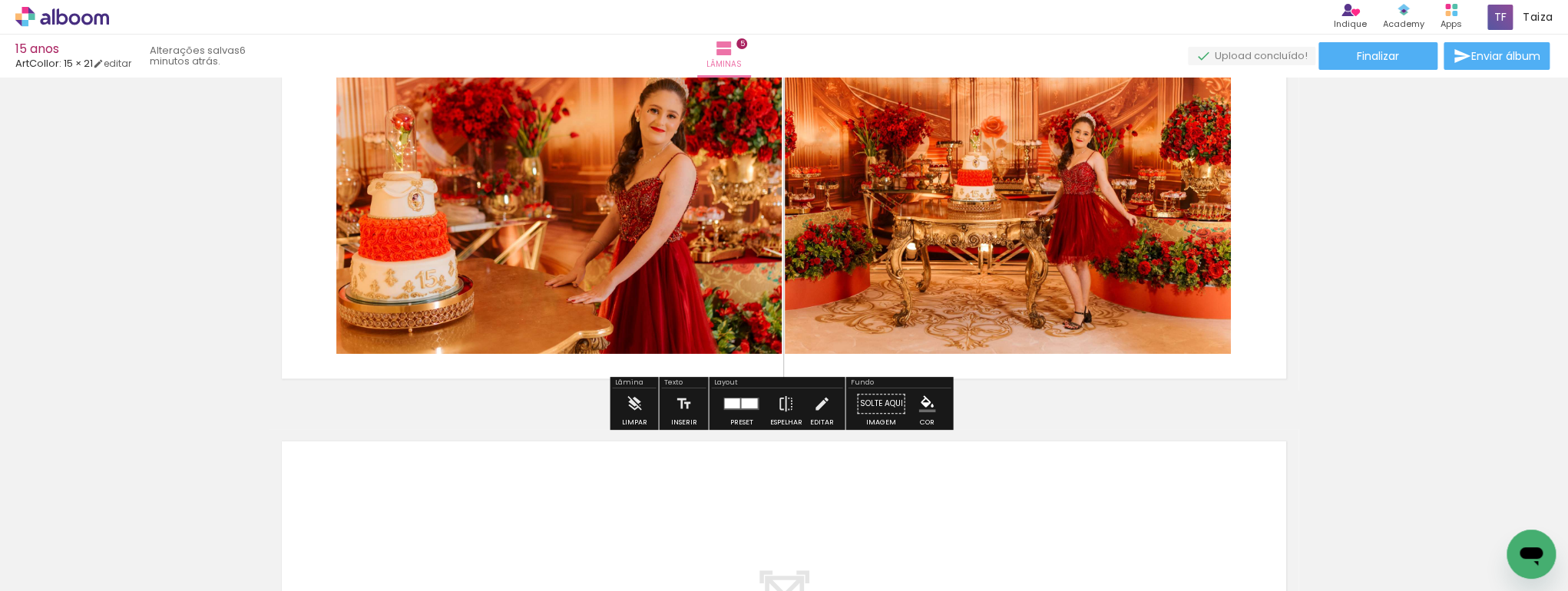
click at [726, 401] on div at bounding box center [731, 403] width 15 height 10
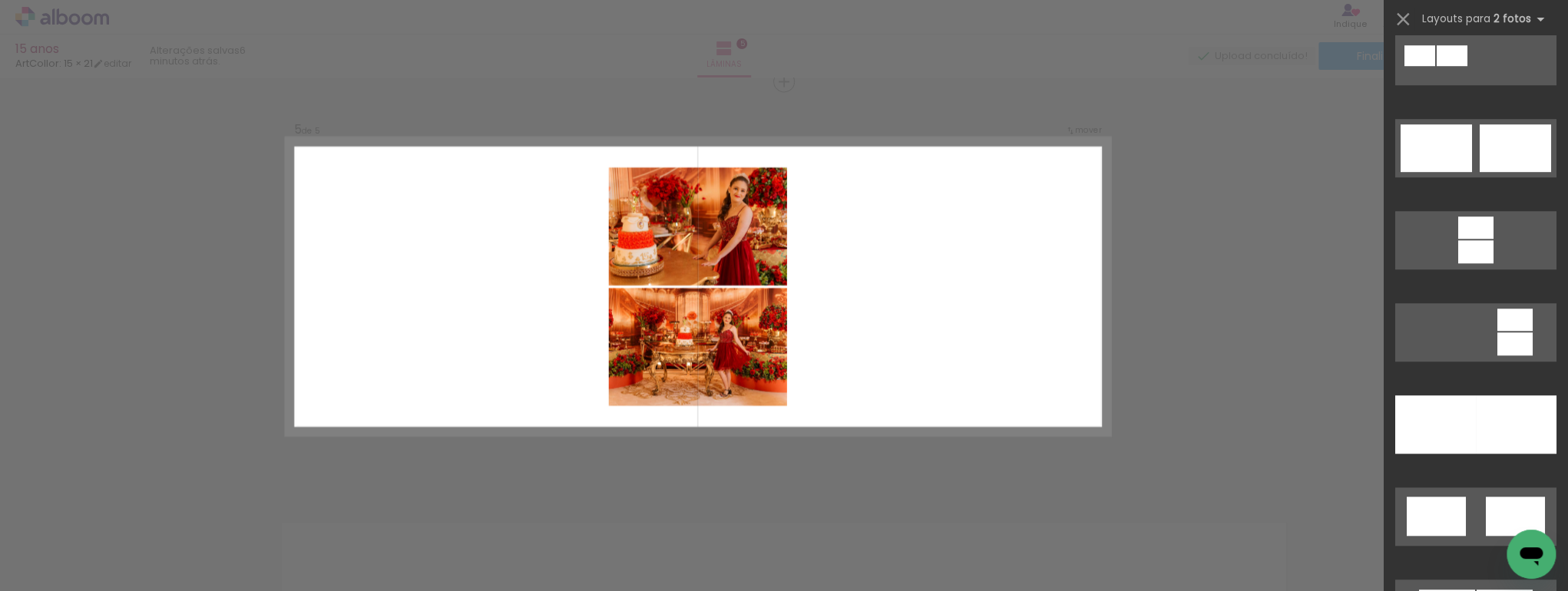
scroll to position [737, 0]
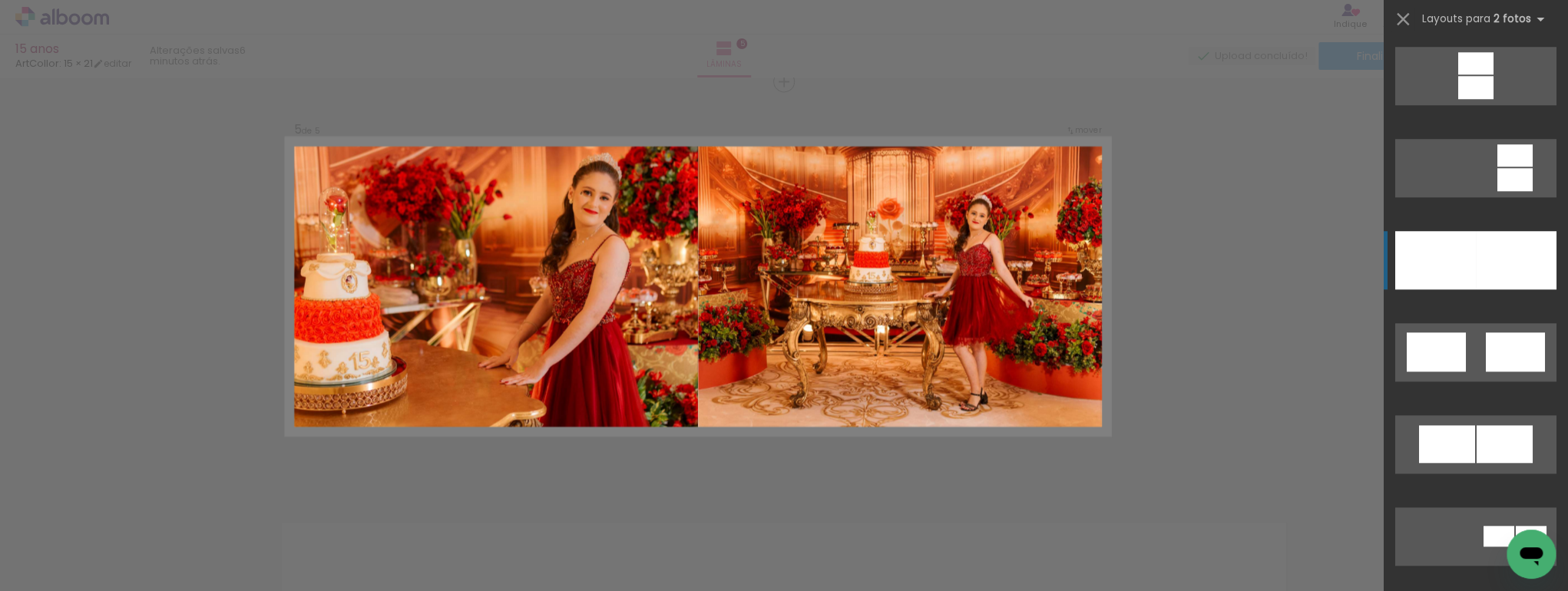
click at [1479, 272] on div at bounding box center [1515, 261] width 81 height 58
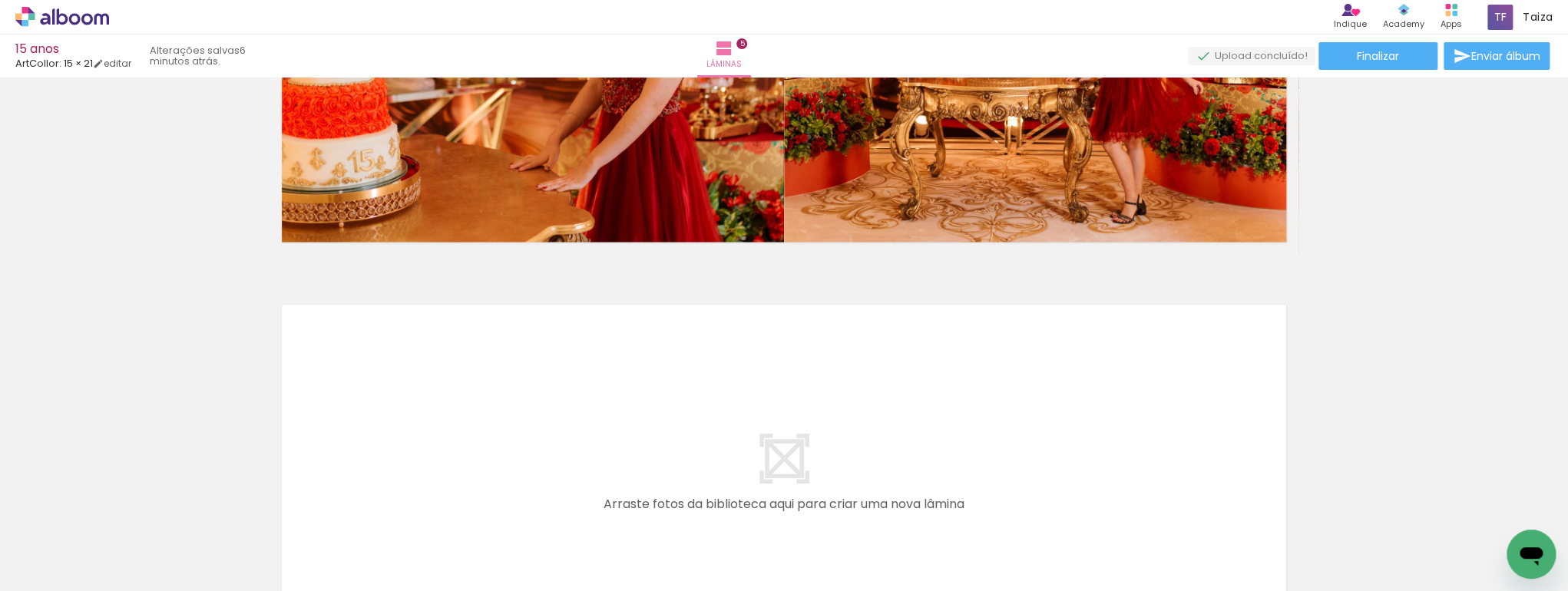
scroll to position [1908, 0]
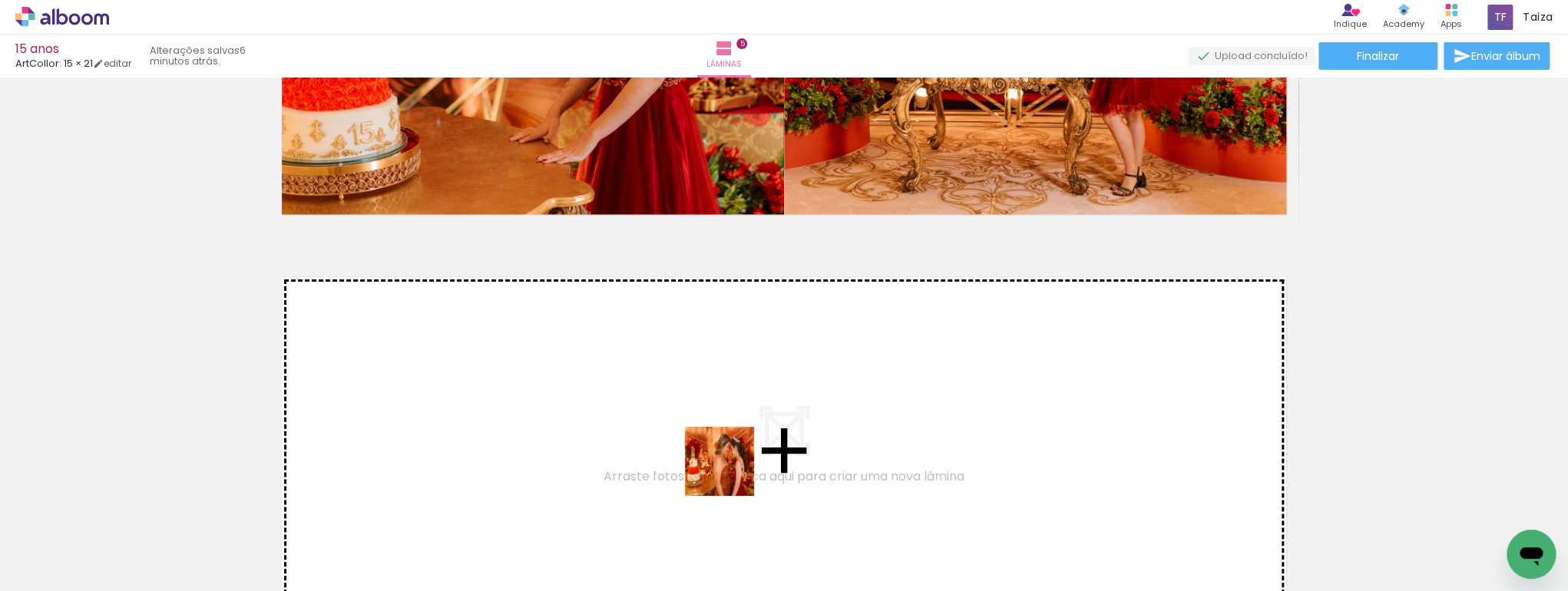
drag, startPoint x: 784, startPoint y: 559, endPoint x: 869, endPoint y: 497, distance: 105.2
click at [609, 397] on quentale-workspace at bounding box center [784, 296] width 1568 height 591
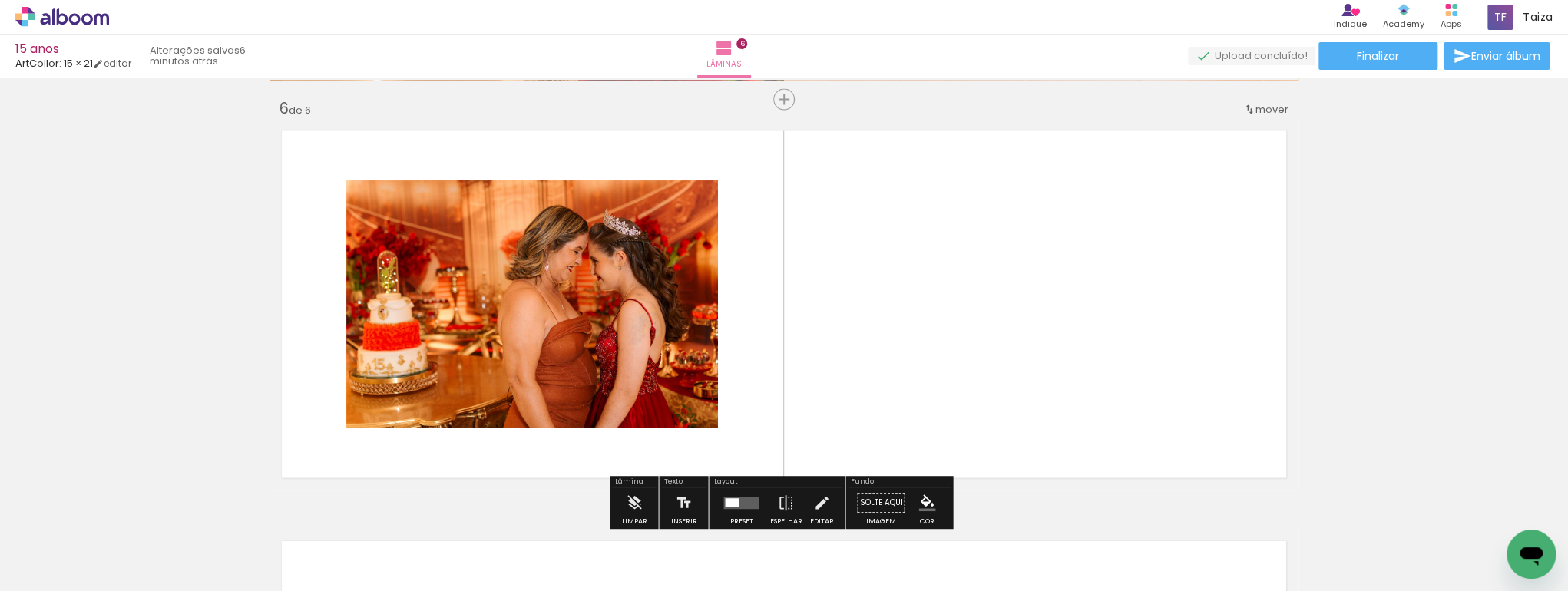
scroll to position [2071, 0]
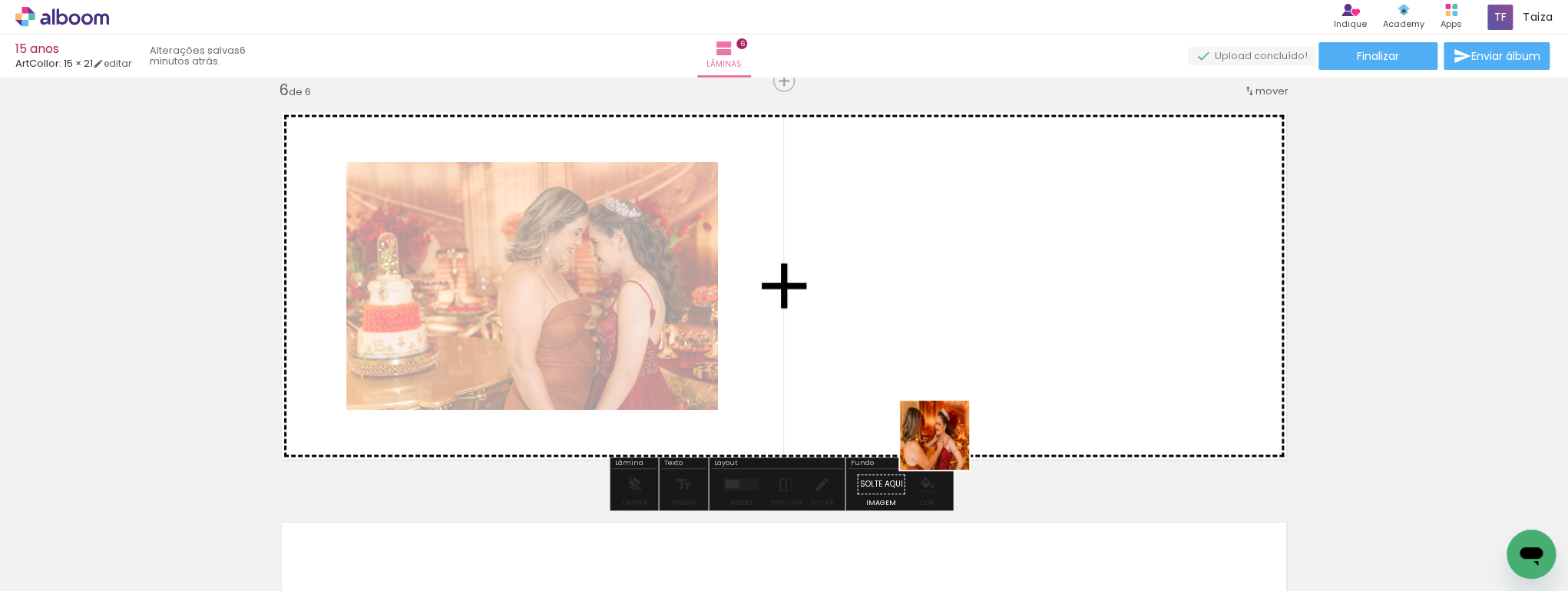
drag, startPoint x: 946, startPoint y: 447, endPoint x: 945, endPoint y: 344, distance: 103.0
click at [945, 344] on quentale-workspace at bounding box center [784, 296] width 1568 height 591
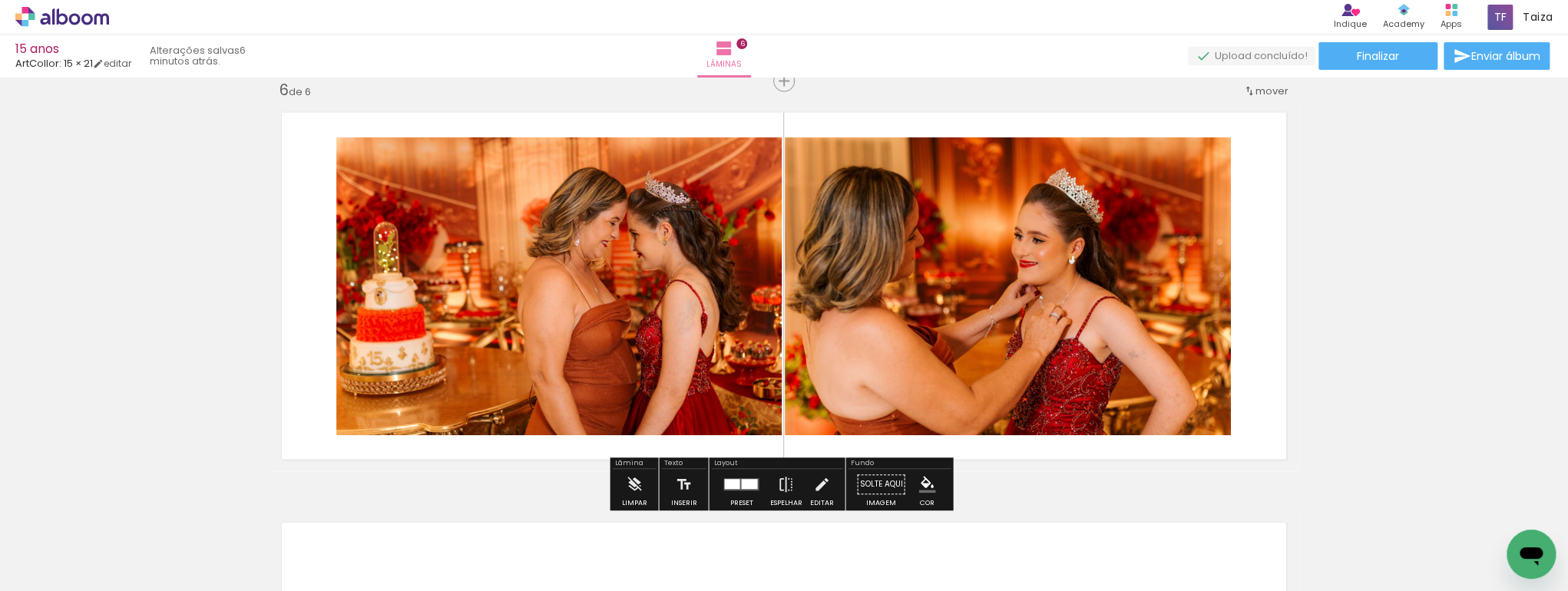
click at [725, 485] on div at bounding box center [731, 485] width 15 height 10
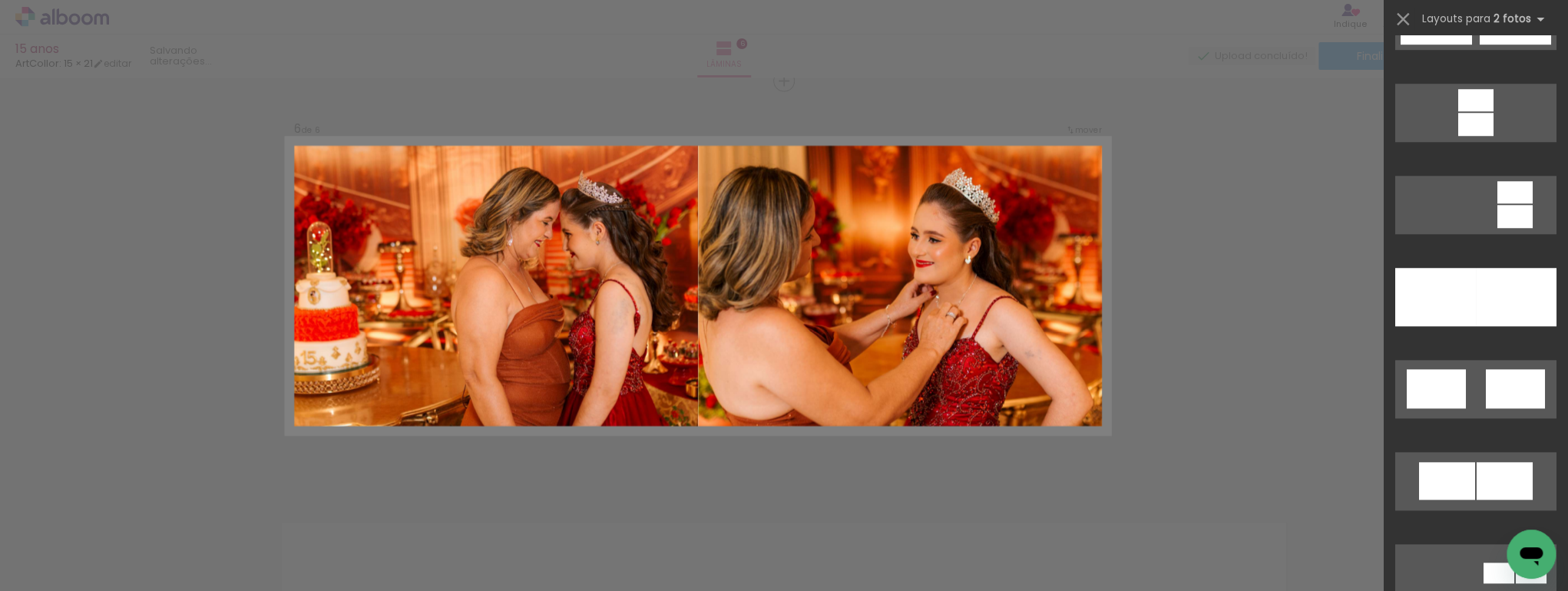
scroll to position [737, 0]
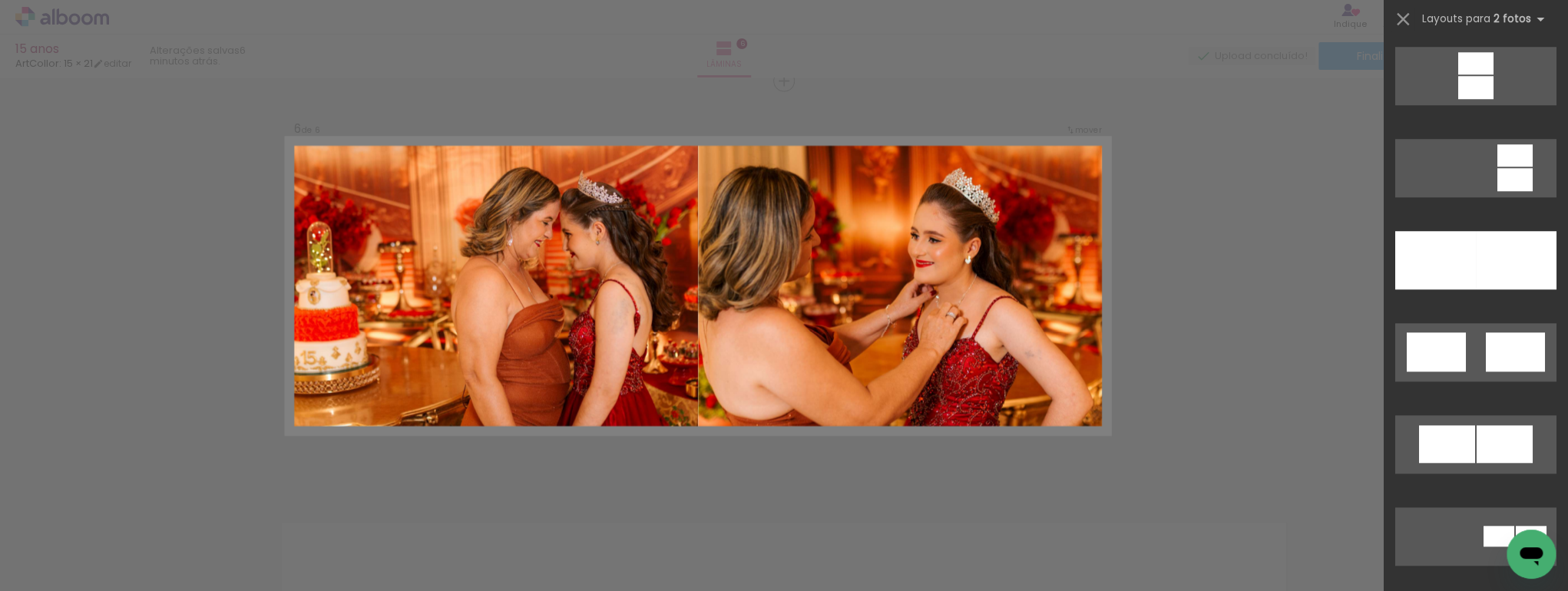
click at [1446, 235] on div at bounding box center [1435, 261] width 81 height 58
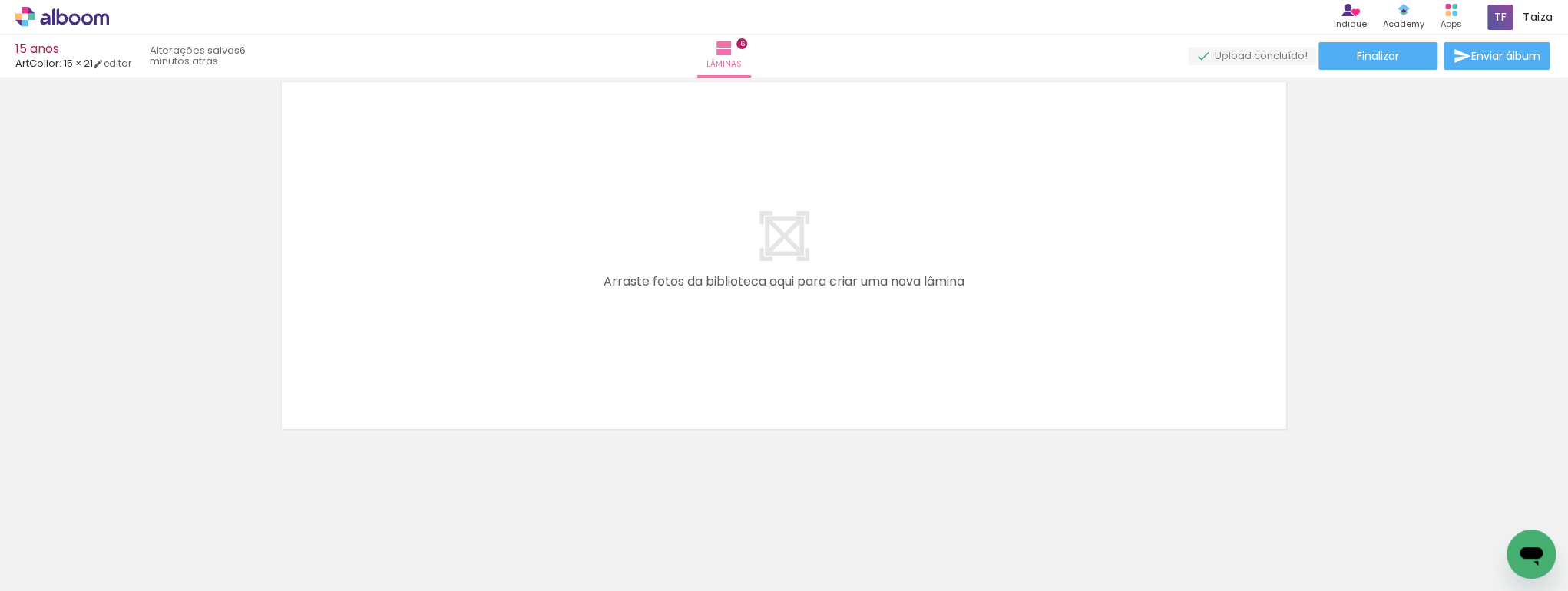
scroll to position [0, 816]
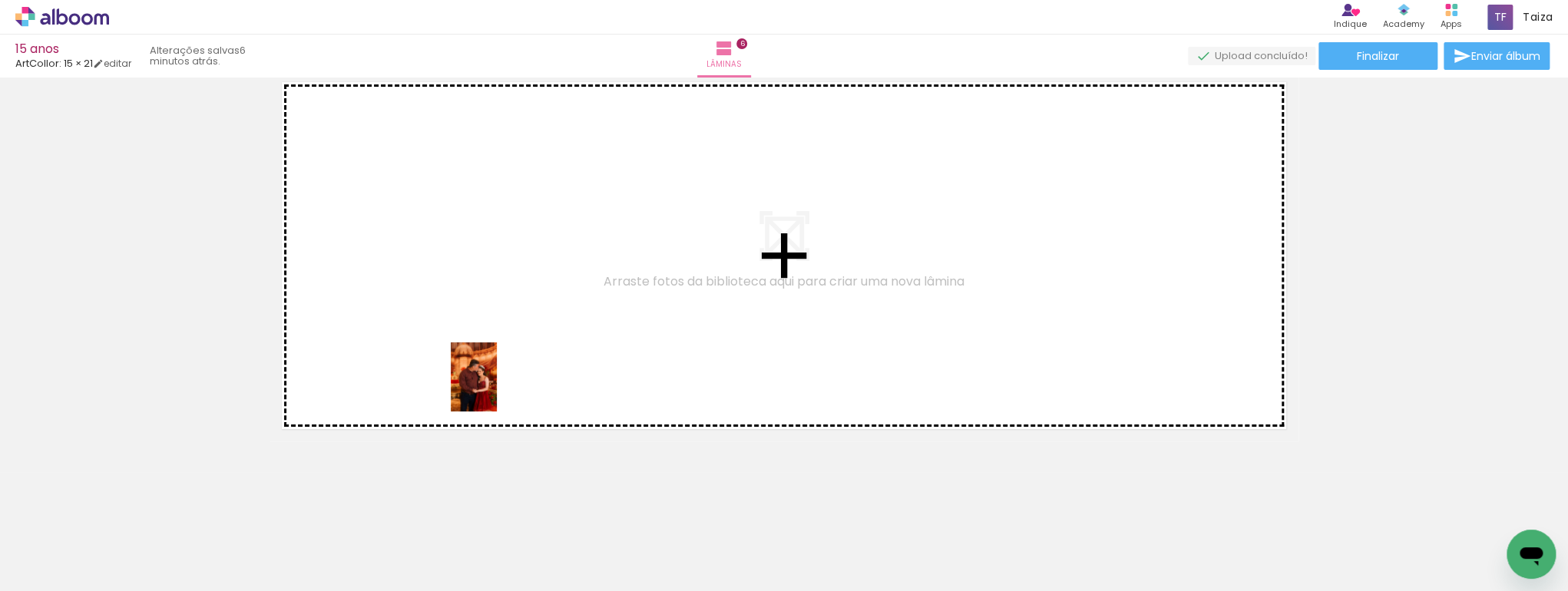
drag, startPoint x: 721, startPoint y: 558, endPoint x: 564, endPoint y: 403, distance: 220.6
click at [492, 358] on quentale-workspace at bounding box center [784, 296] width 1568 height 591
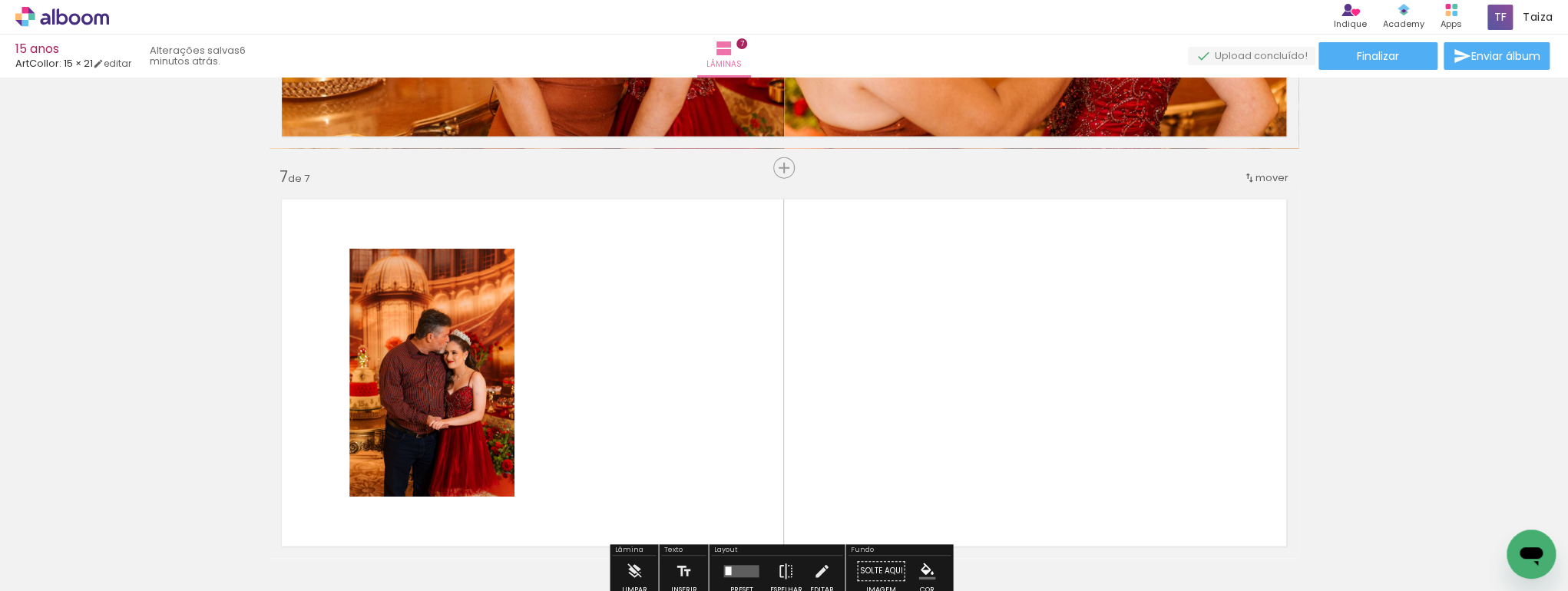
scroll to position [2400, 0]
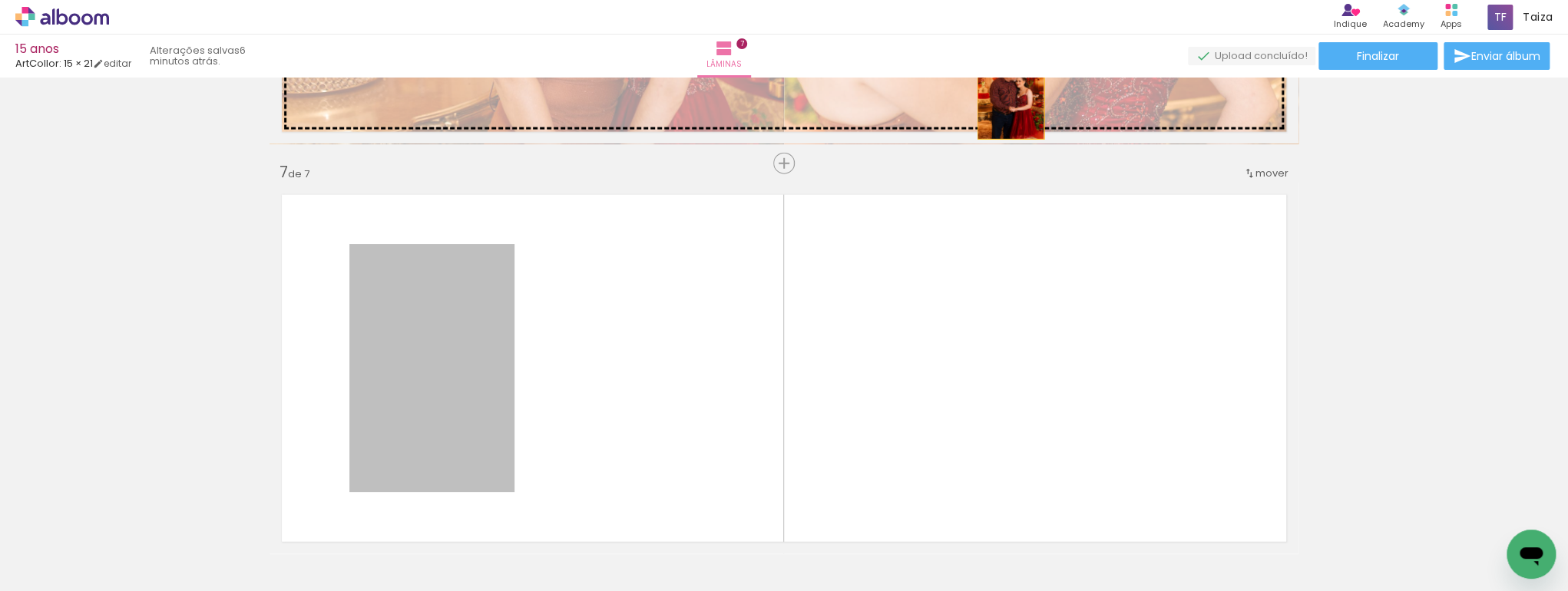
drag, startPoint x: 459, startPoint y: 434, endPoint x: 1007, endPoint y: 95, distance: 644.4
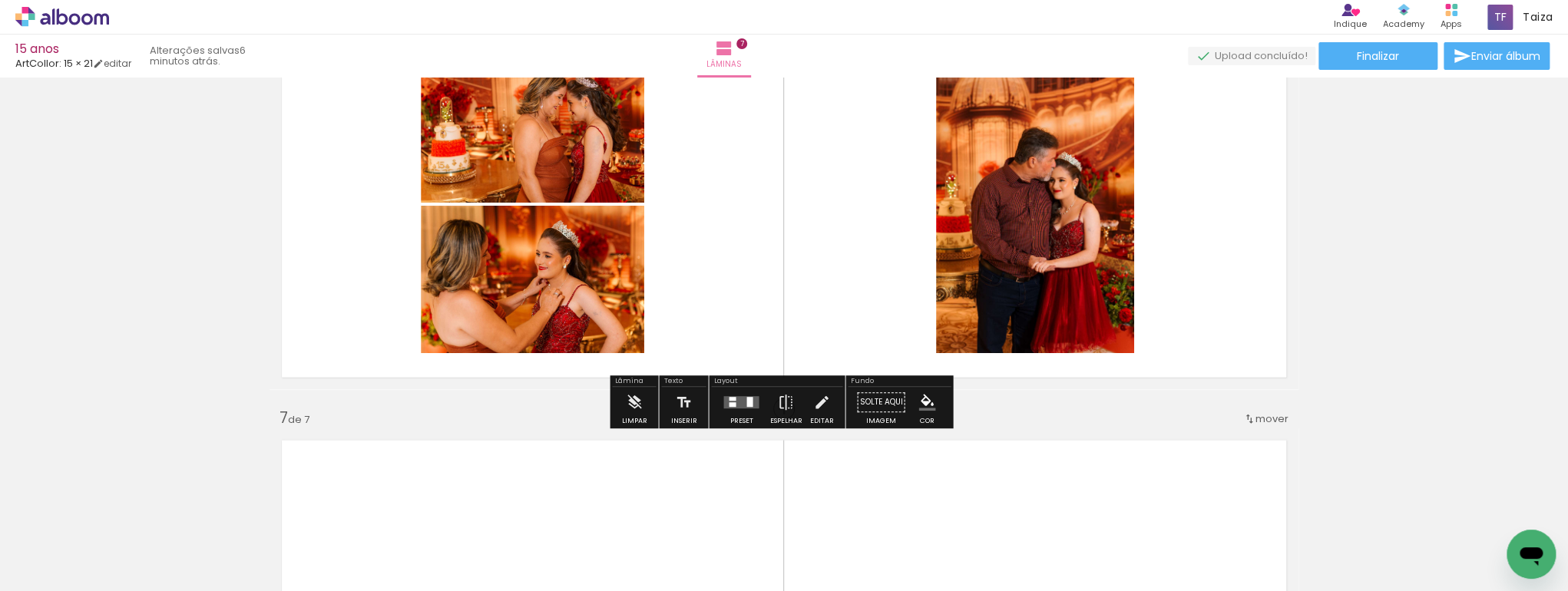
scroll to position [0, 1655]
click at [738, 405] on quentale-layouter at bounding box center [741, 403] width 35 height 12
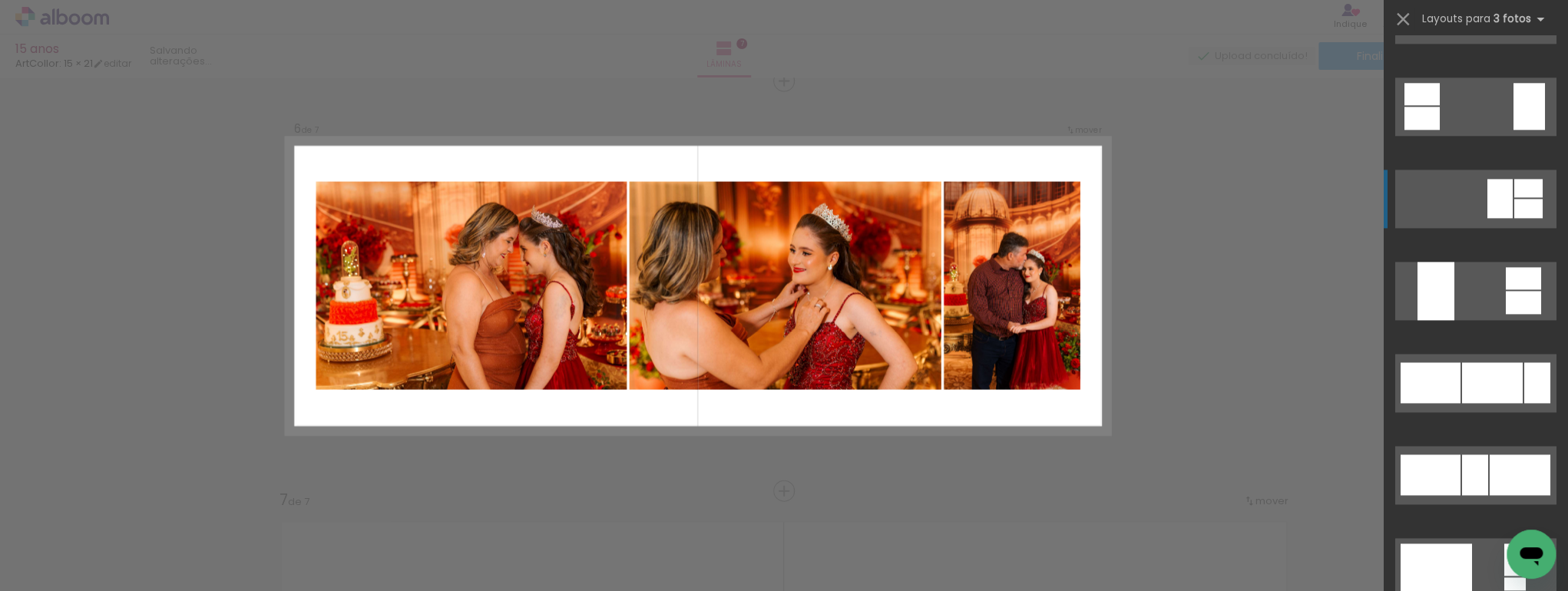
scroll to position [1229, 0]
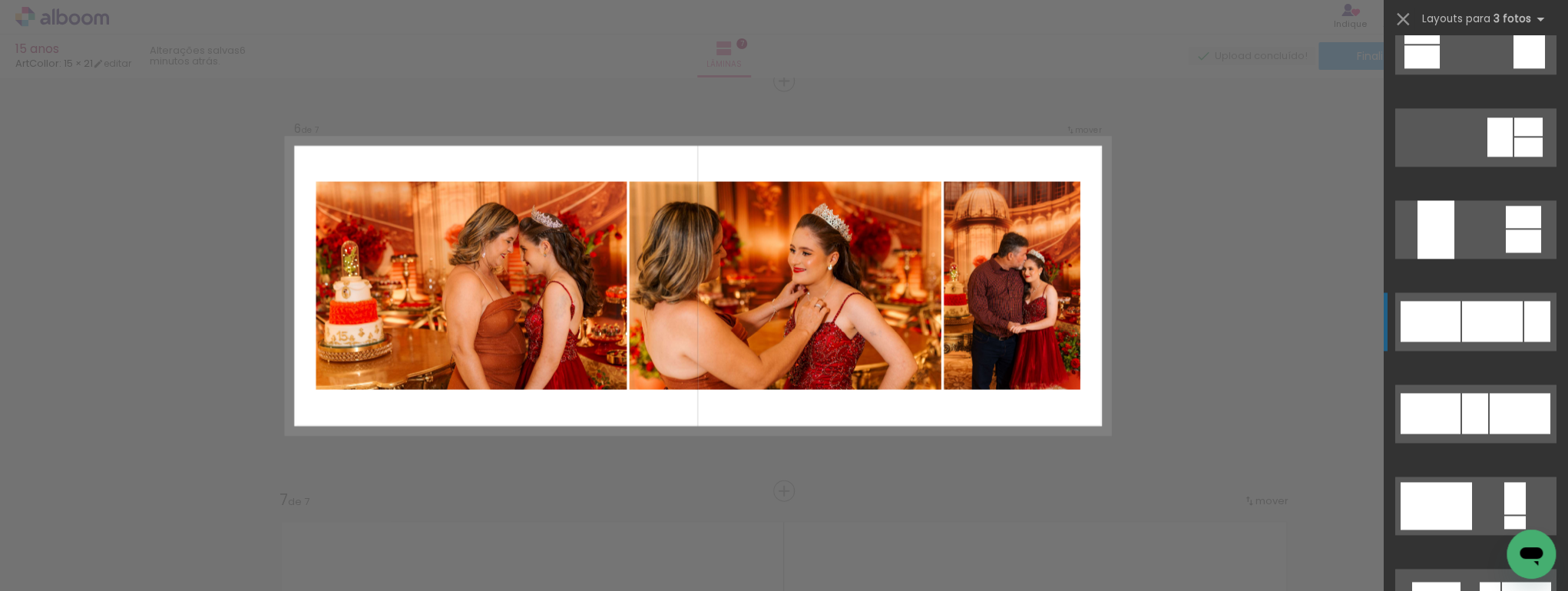
click at [1487, 313] on div at bounding box center [1492, 321] width 61 height 41
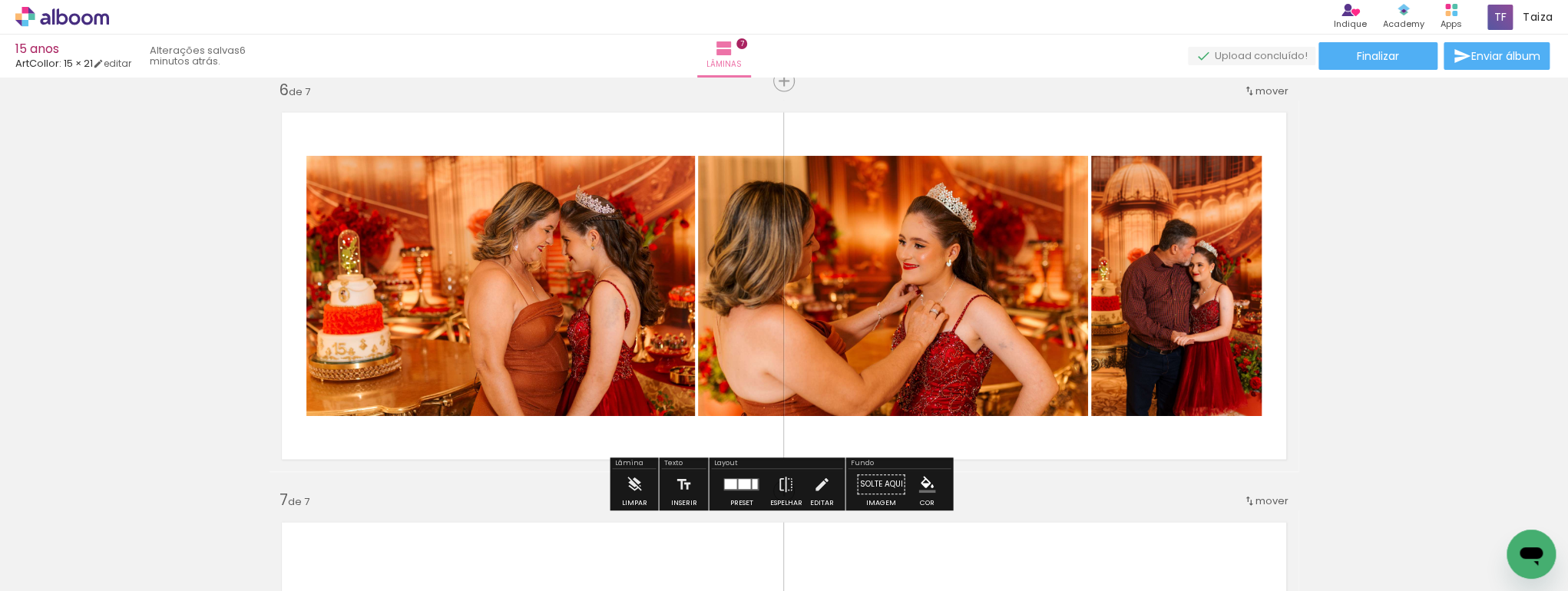
click at [744, 485] on div at bounding box center [744, 485] width 12 height 10
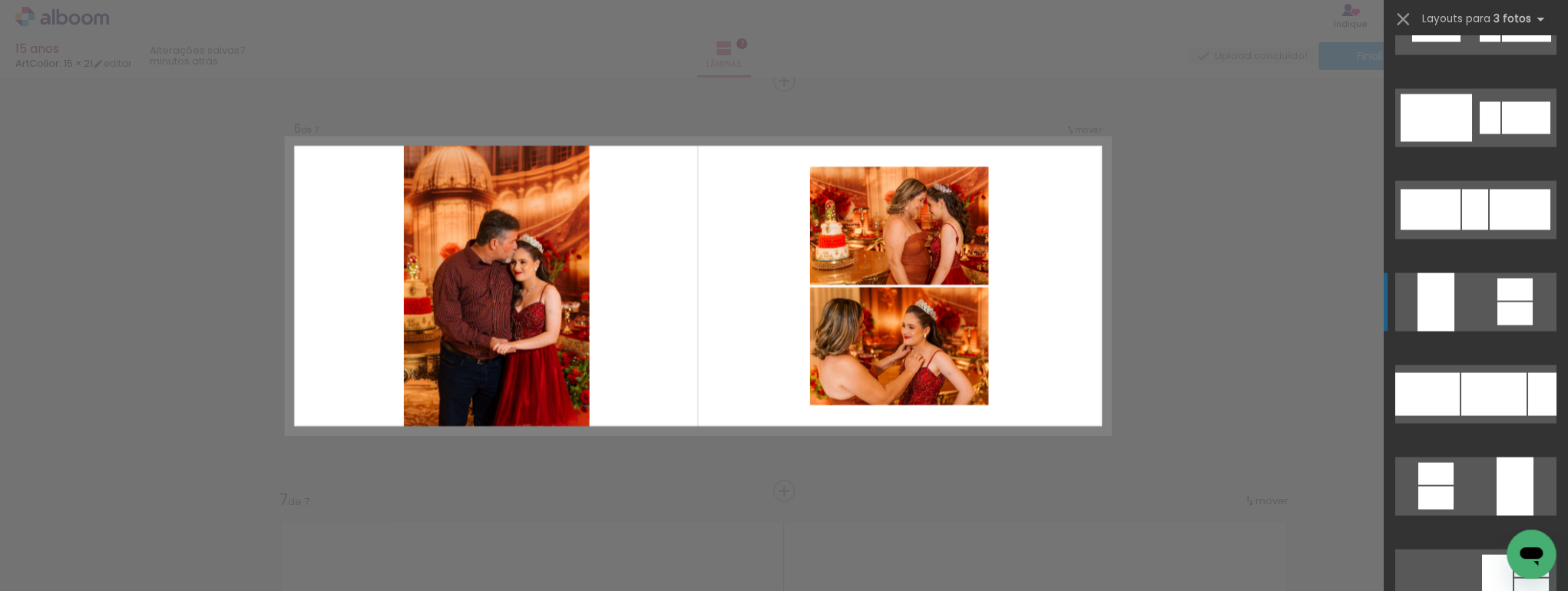
scroll to position [1883, 0]
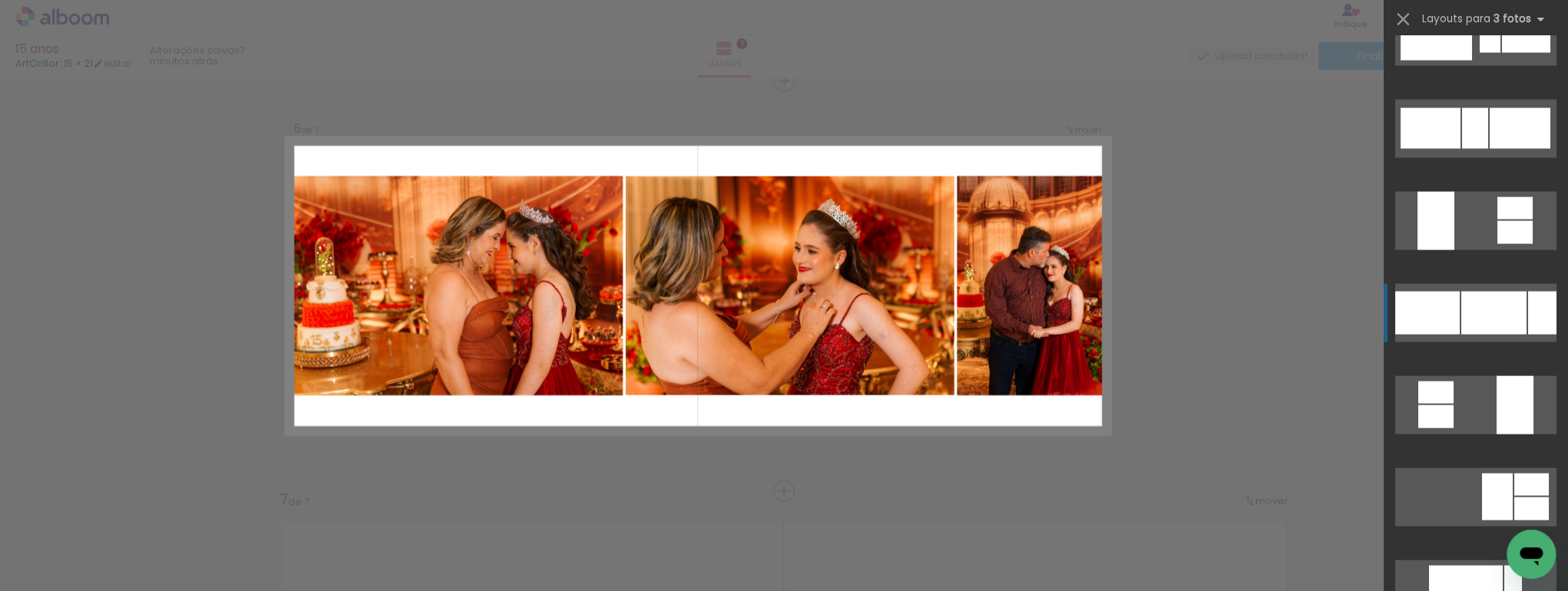
click at [1512, 306] on div at bounding box center [1493, 312] width 65 height 43
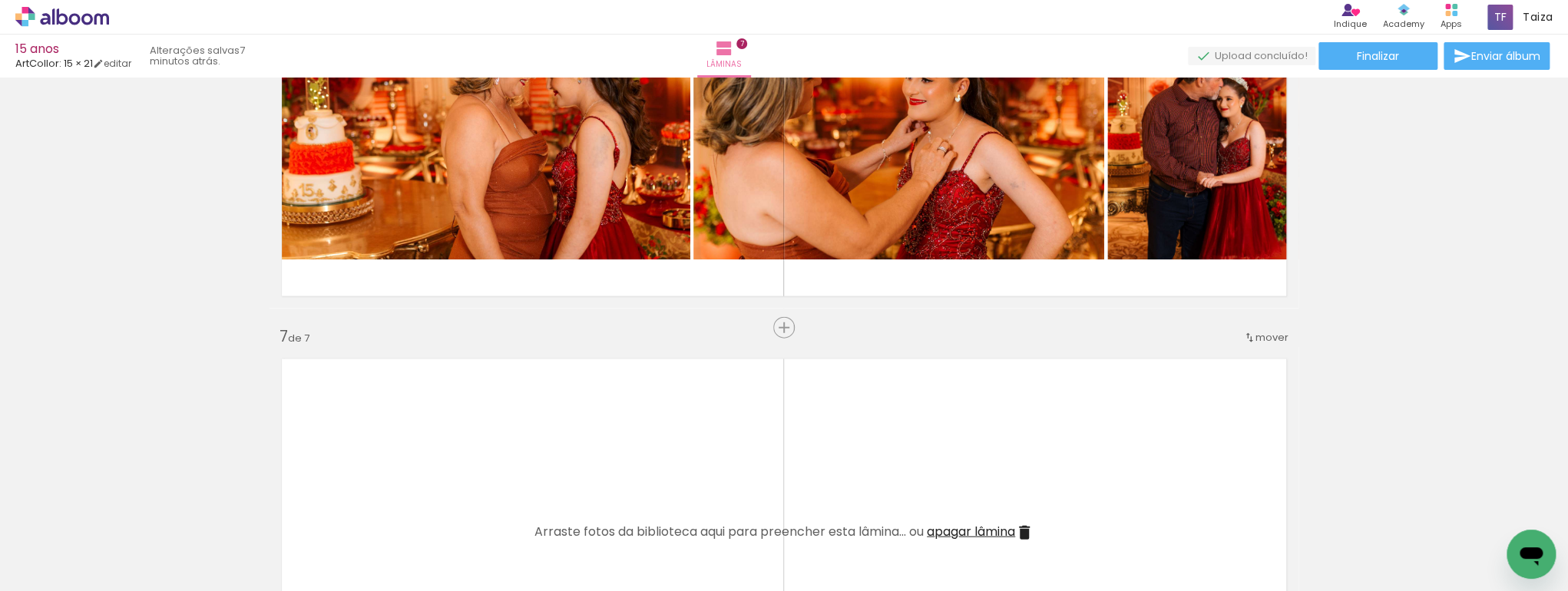
scroll to position [2318, 0]
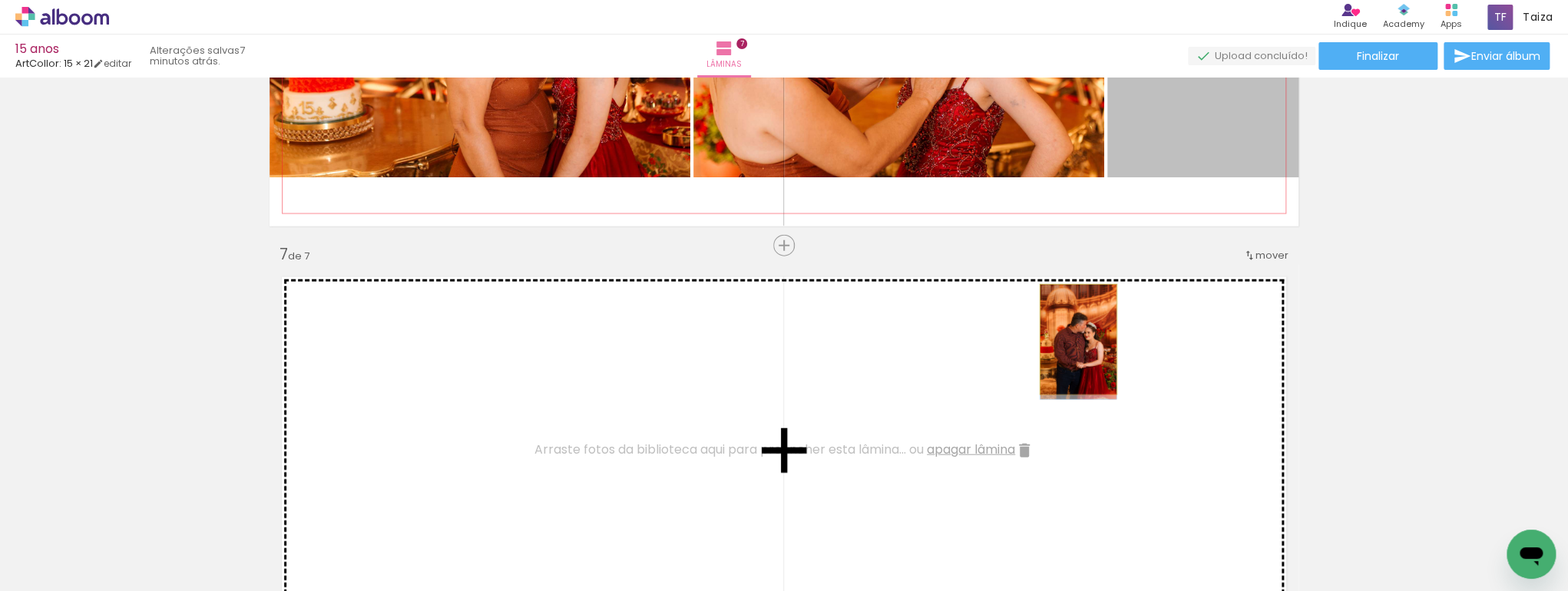
drag, startPoint x: 1269, startPoint y: 142, endPoint x: 911, endPoint y: 339, distance: 408.6
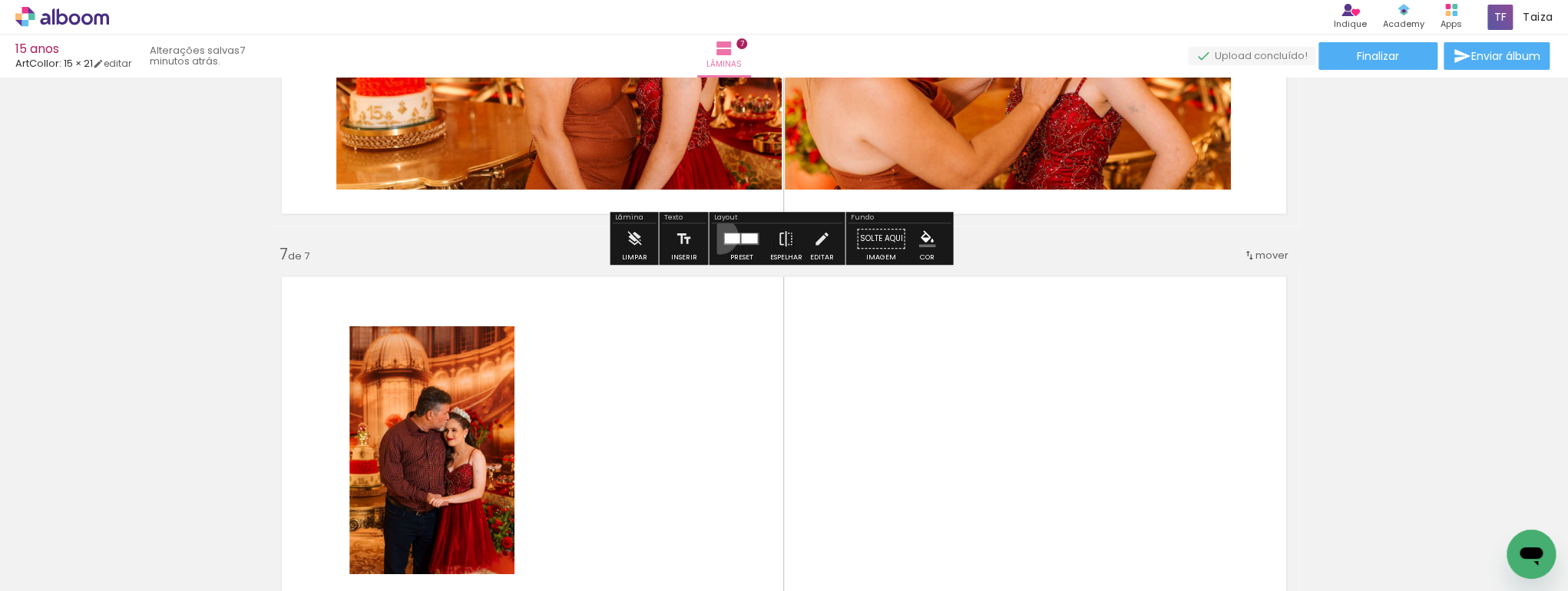
click at [721, 237] on div at bounding box center [742, 240] width 42 height 31
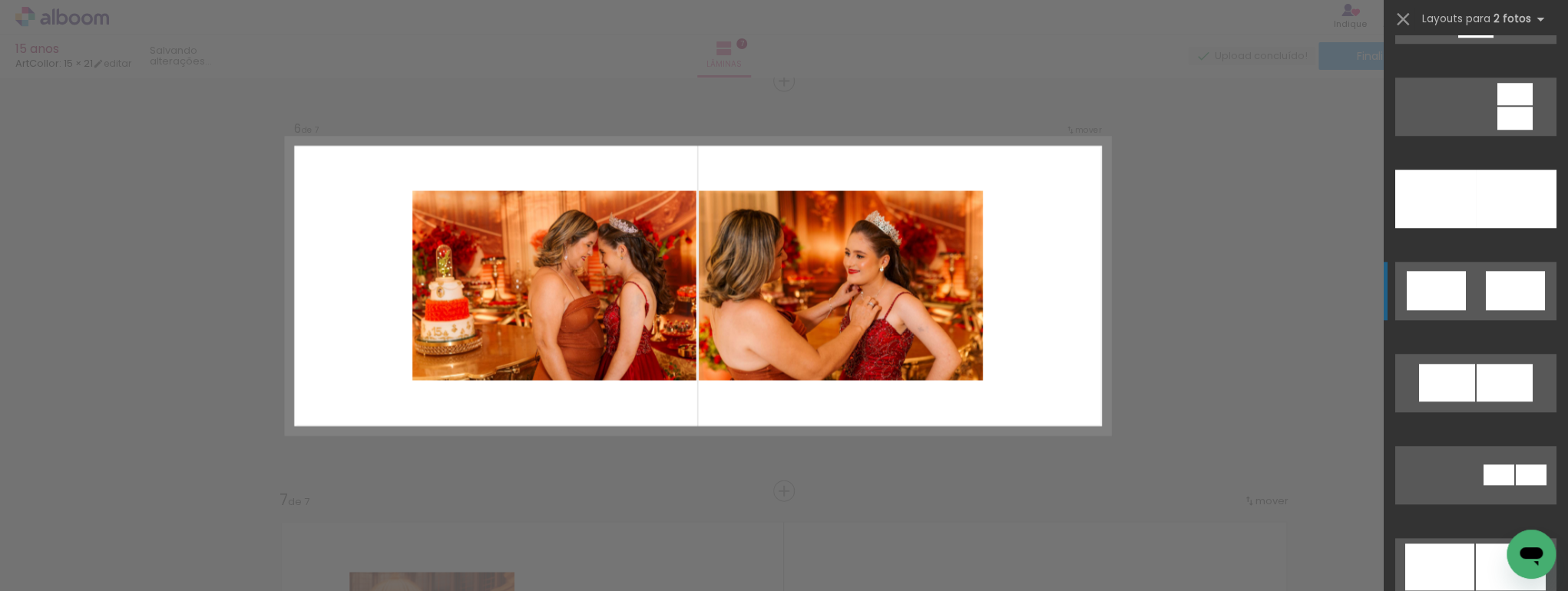
scroll to position [820, 0]
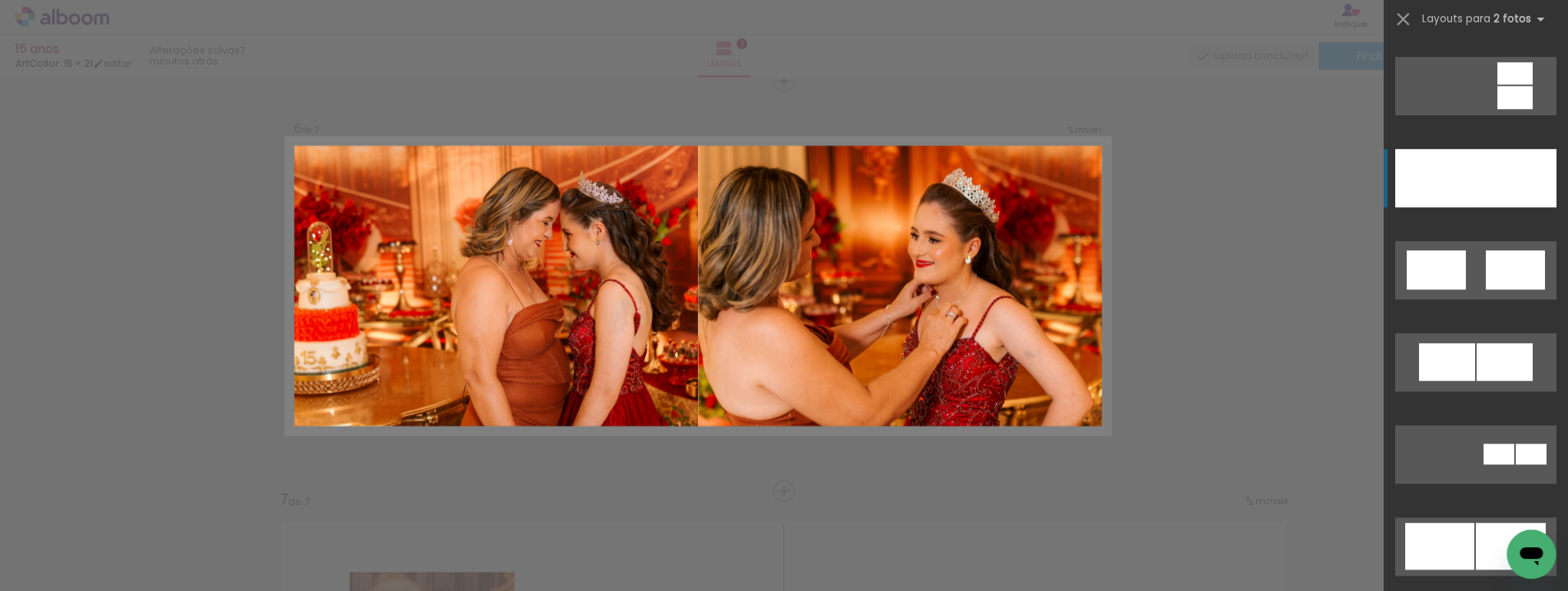
click at [1482, 194] on div at bounding box center [1515, 178] width 81 height 58
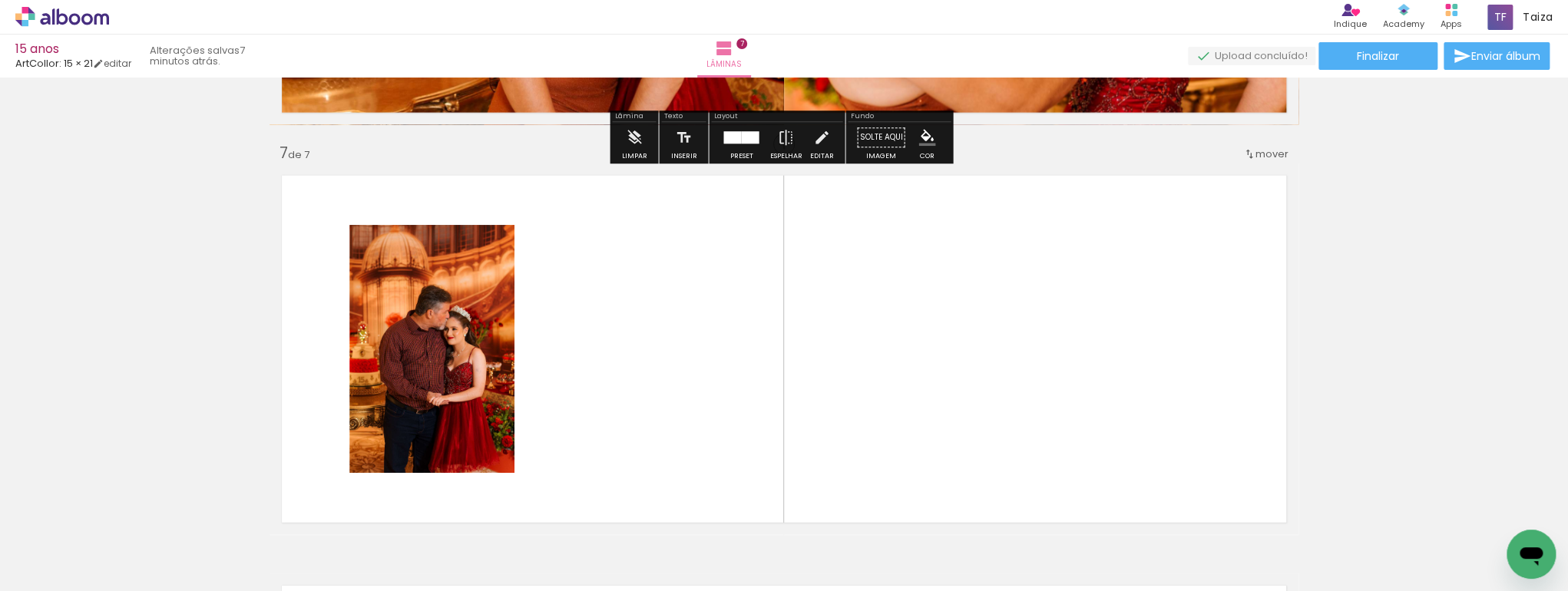
scroll to position [2564, 0]
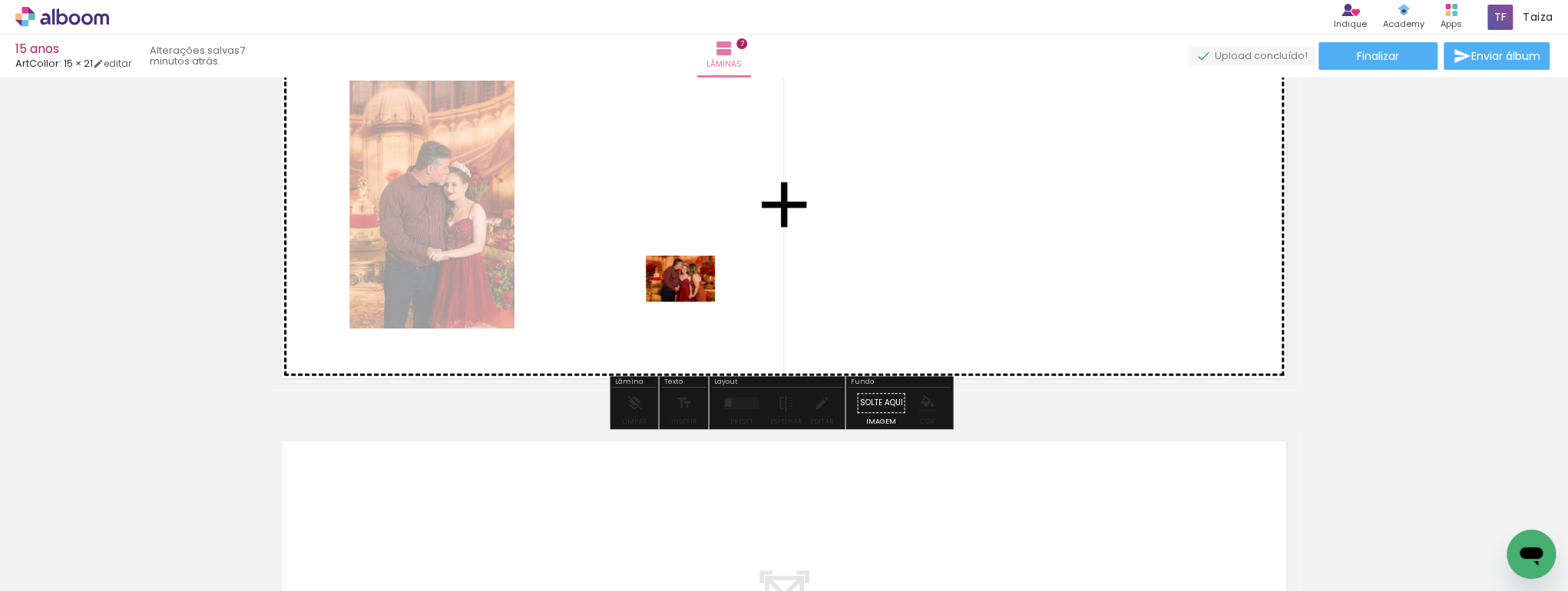
drag, startPoint x: 907, startPoint y: 556, endPoint x: 648, endPoint y: 285, distance: 374.9
click at [648, 285] on quentale-workspace at bounding box center [784, 296] width 1568 height 591
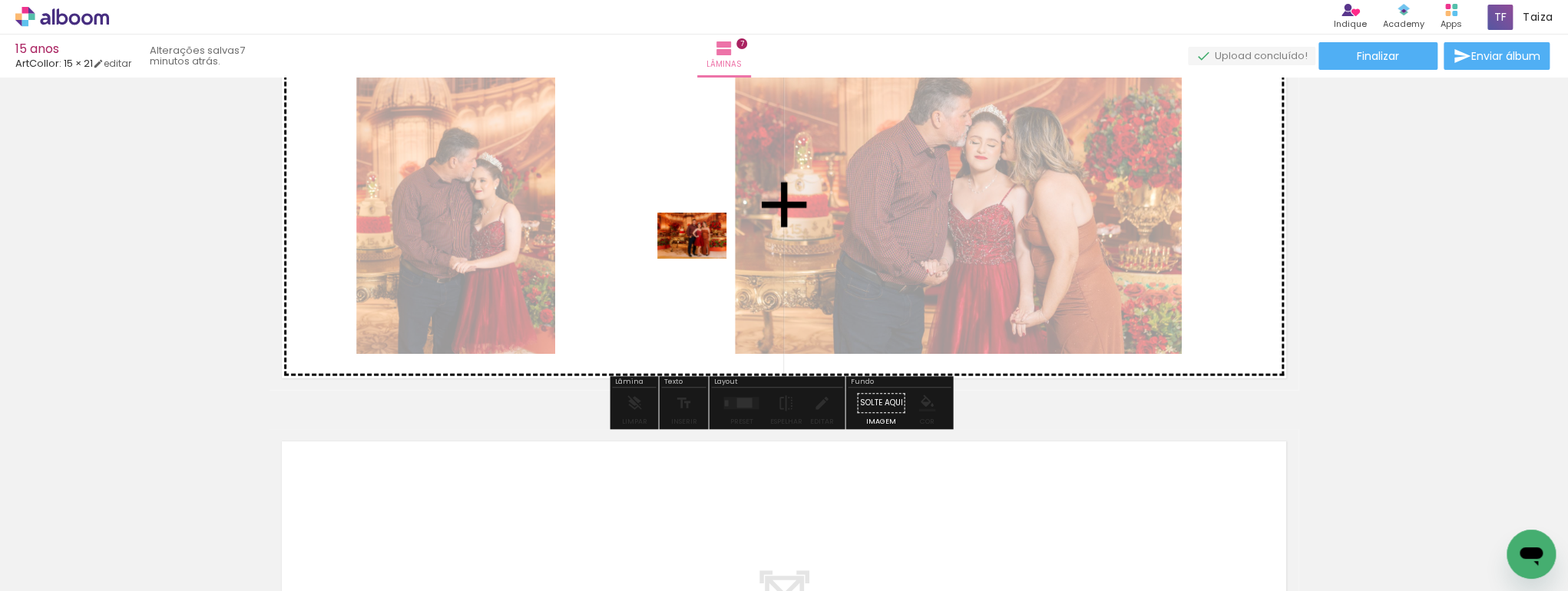
drag, startPoint x: 1006, startPoint y: 532, endPoint x: 694, endPoint y: 254, distance: 417.9
click at [696, 255] on quentale-workspace at bounding box center [784, 296] width 1568 height 591
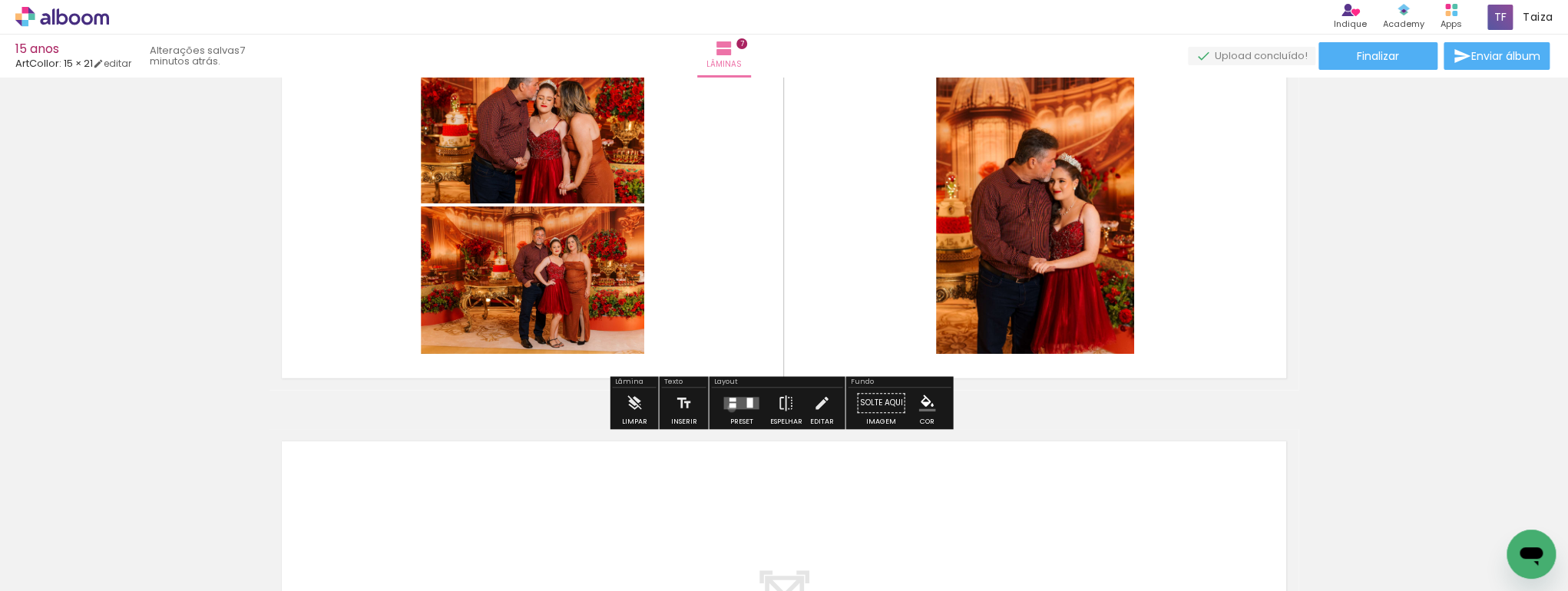
click at [728, 407] on quentale-layouter at bounding box center [741, 403] width 35 height 12
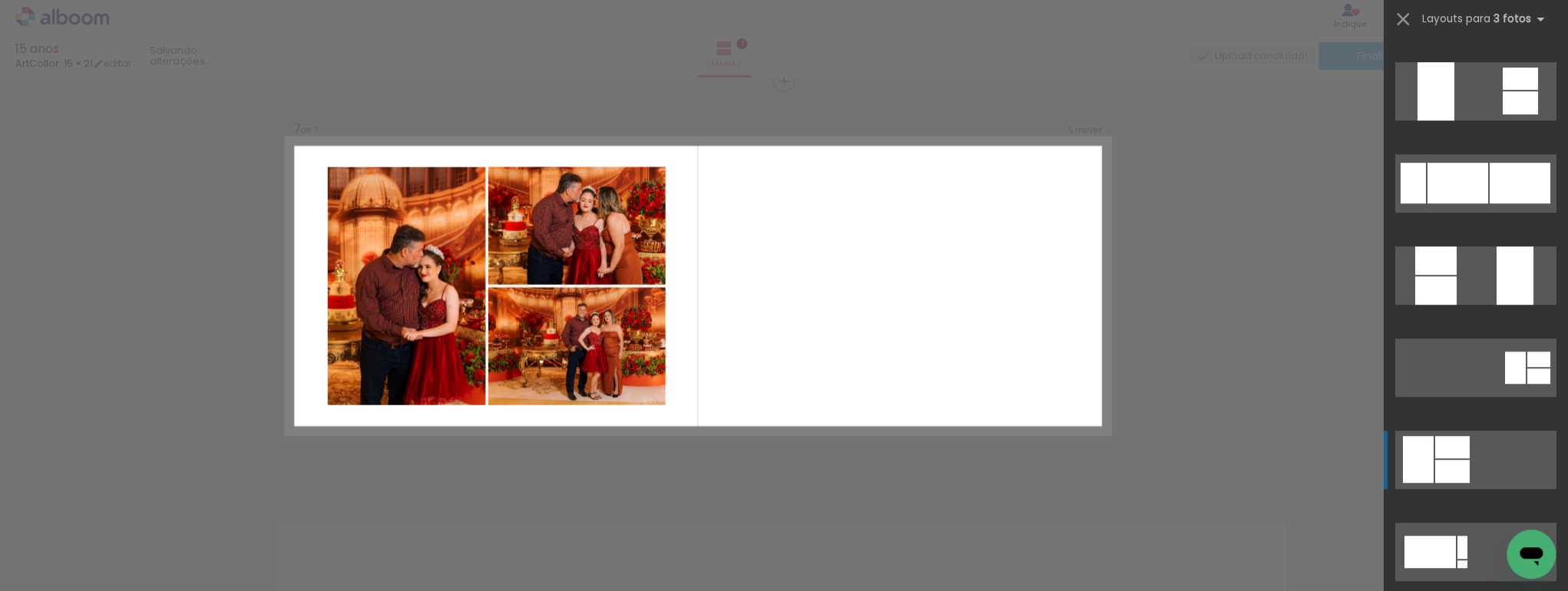
scroll to position [573, 0]
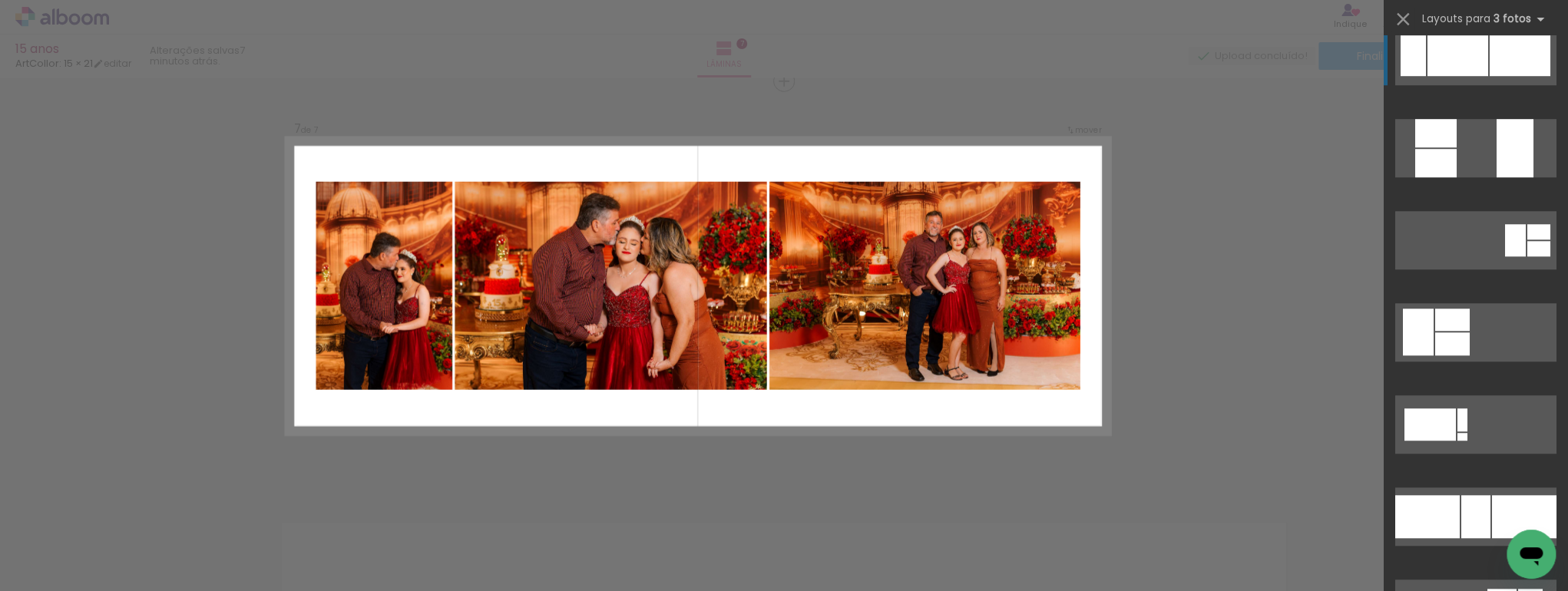
click at [1450, 77] on quentale-layouter at bounding box center [1476, 56] width 162 height 58
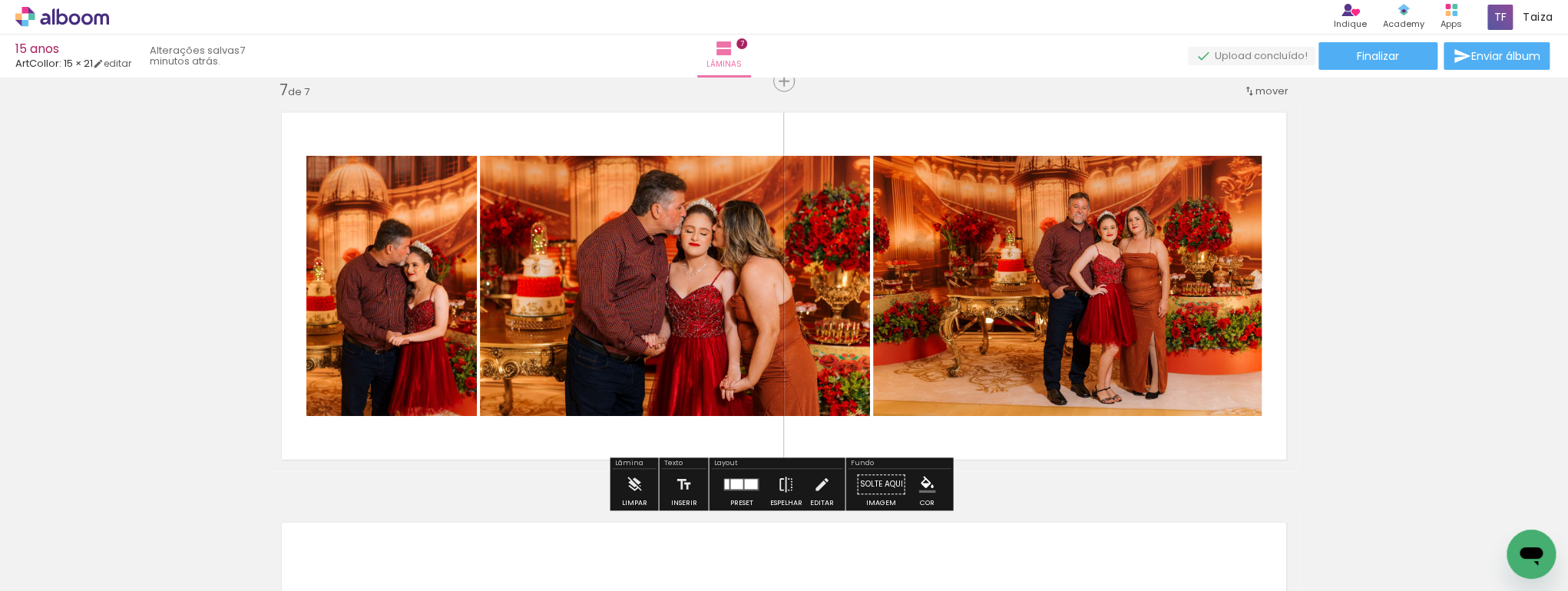
click at [363, 291] on quentale-photo at bounding box center [391, 286] width 171 height 261
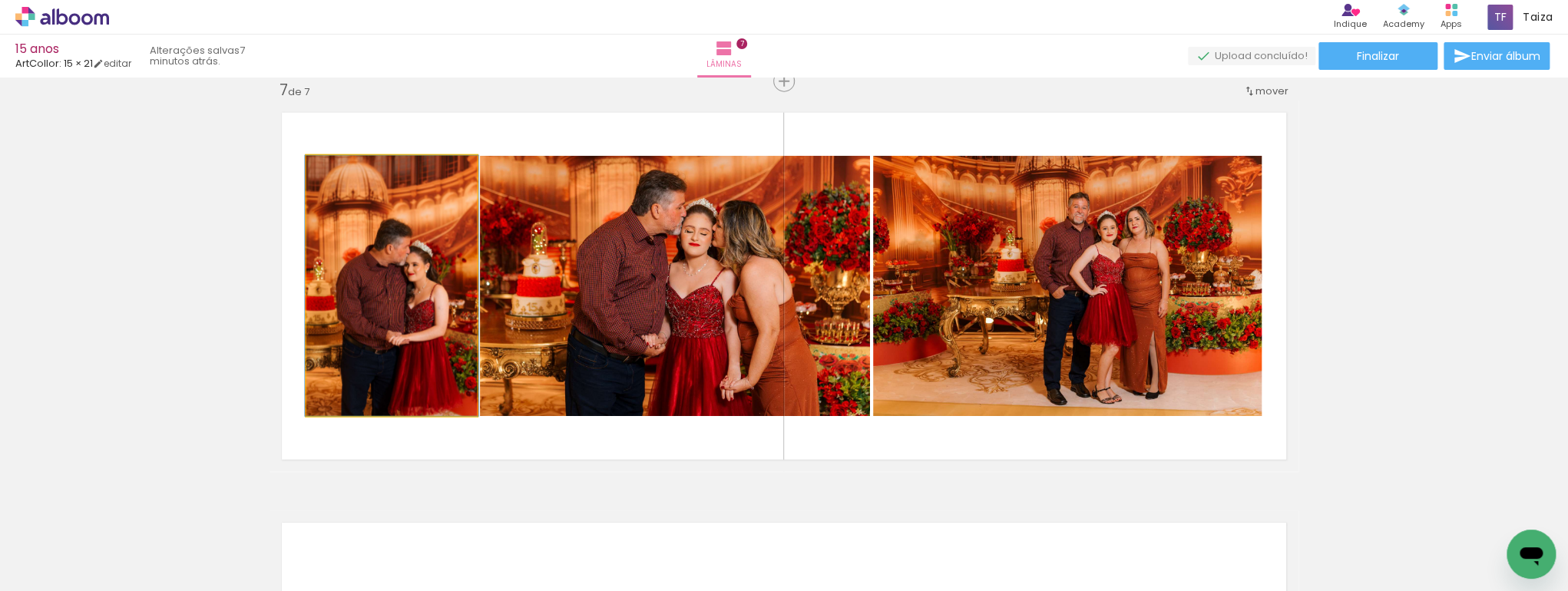
click at [363, 291] on quentale-photo at bounding box center [391, 286] width 171 height 261
click at [0, 0] on div at bounding box center [0, 0] width 0 height 0
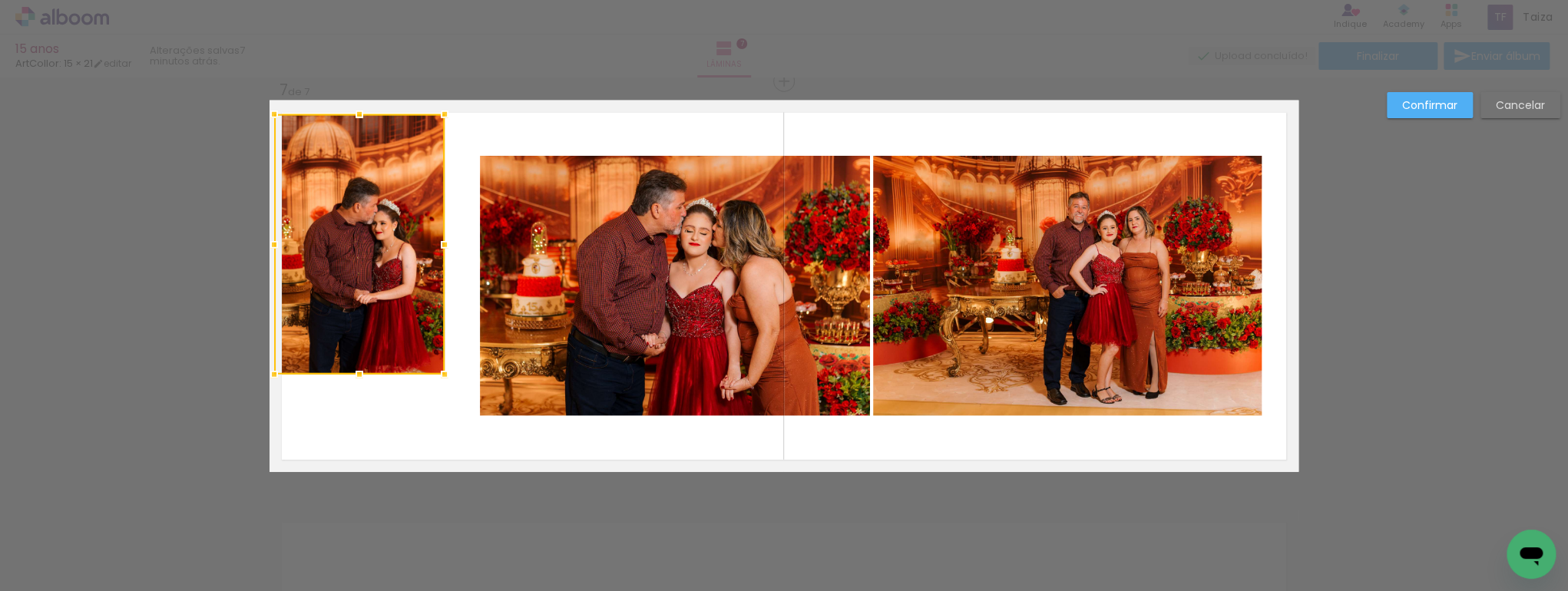
drag, startPoint x: 368, startPoint y: 290, endPoint x: 335, endPoint y: 249, distance: 52.6
click at [335, 249] on div at bounding box center [359, 245] width 171 height 261
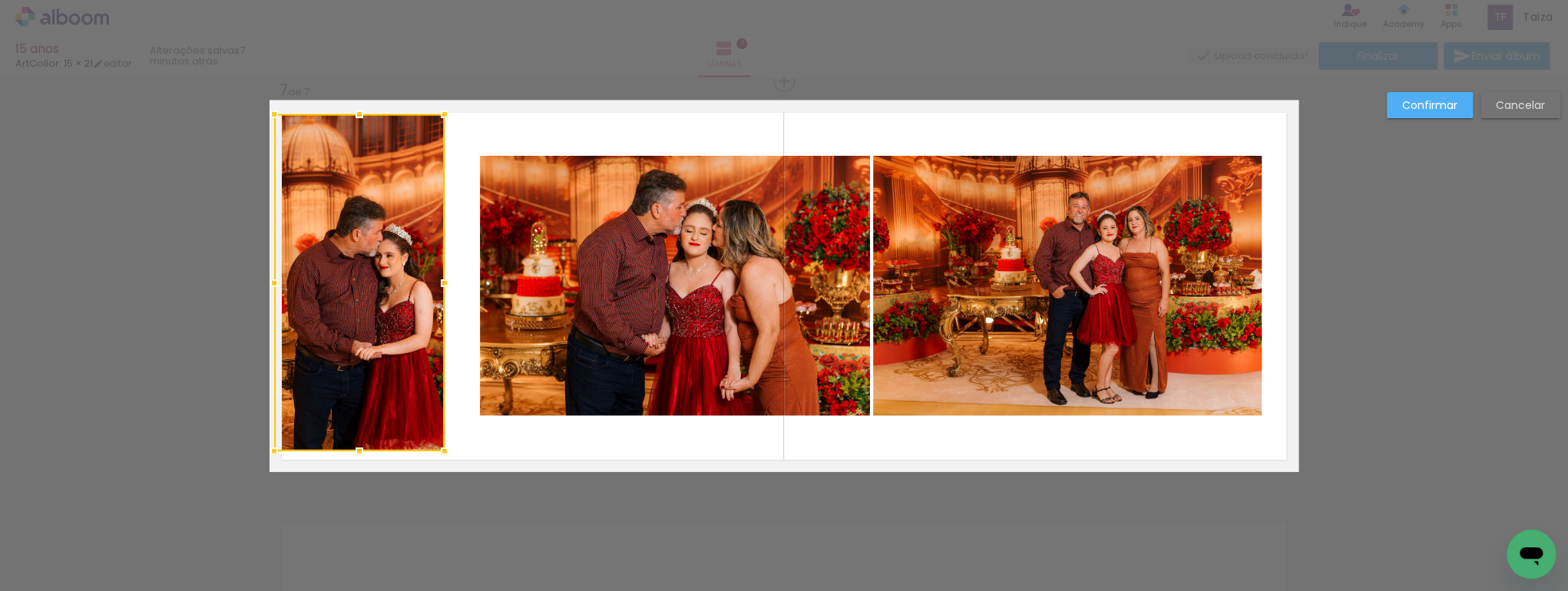
drag, startPoint x: 357, startPoint y: 396, endPoint x: 361, endPoint y: 447, distance: 51.2
click at [361, 447] on div at bounding box center [359, 451] width 31 height 31
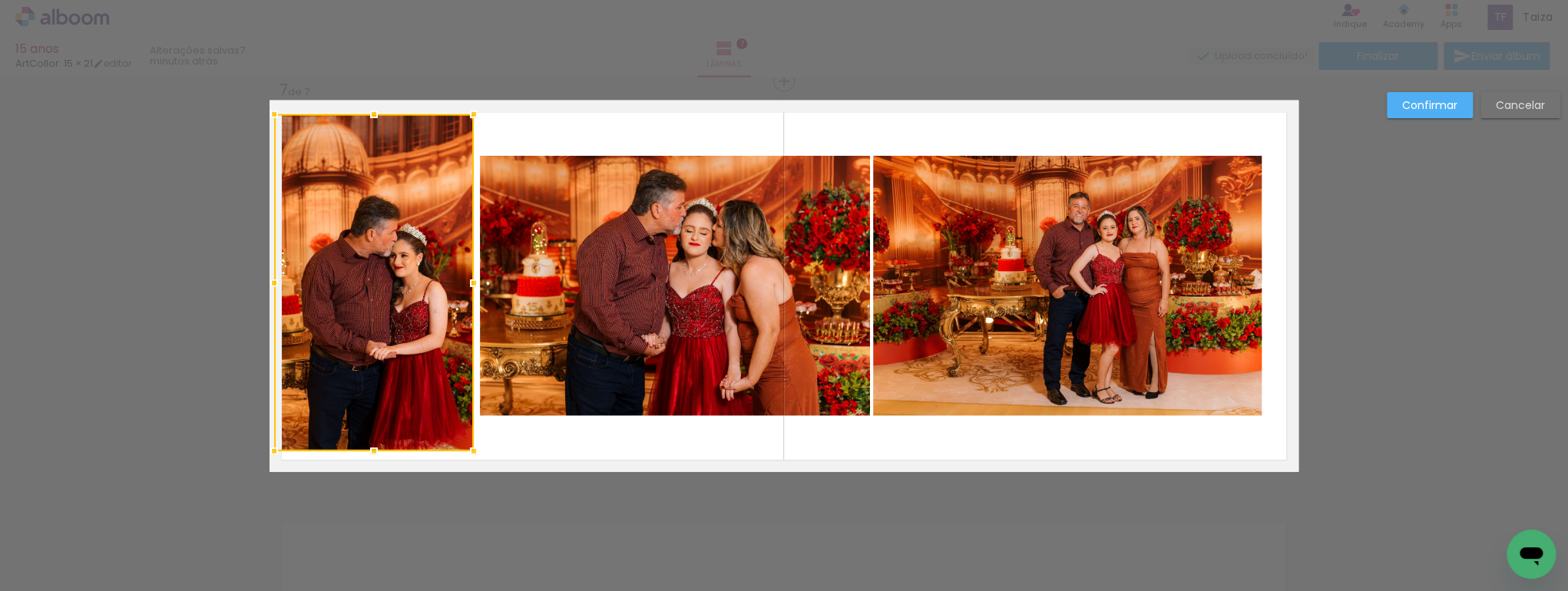
drag, startPoint x: 435, startPoint y: 283, endPoint x: 464, endPoint y: 288, distance: 29.4
click at [464, 288] on div at bounding box center [473, 283] width 31 height 31
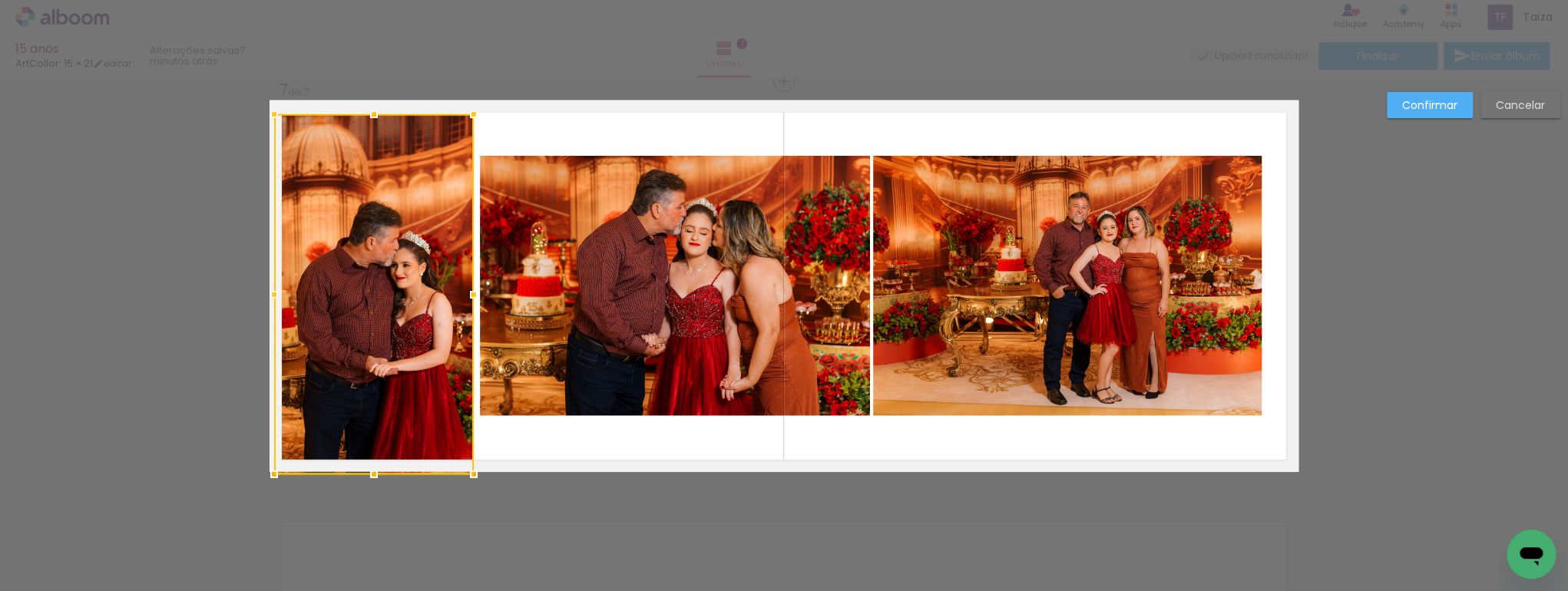
click at [381, 461] on div at bounding box center [373, 474] width 31 height 31
click at [366, 221] on div at bounding box center [374, 294] width 200 height 358
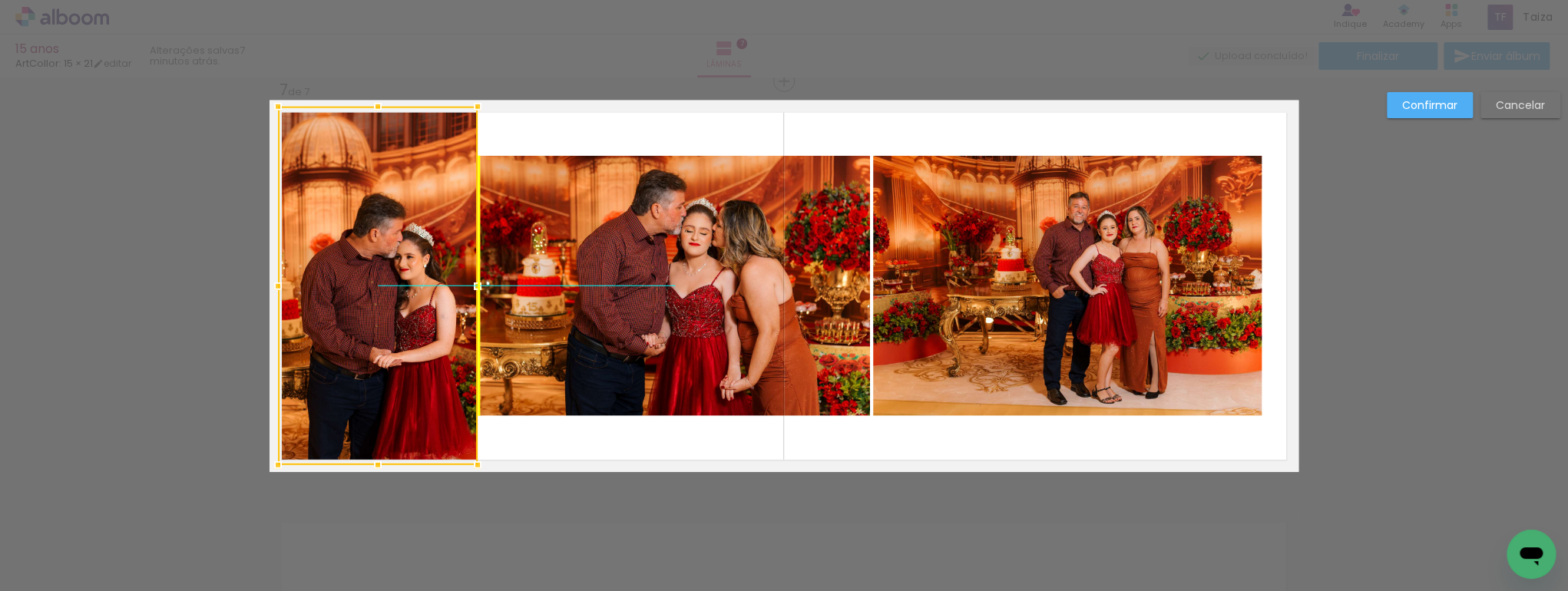
click at [371, 208] on div at bounding box center [377, 286] width 200 height 358
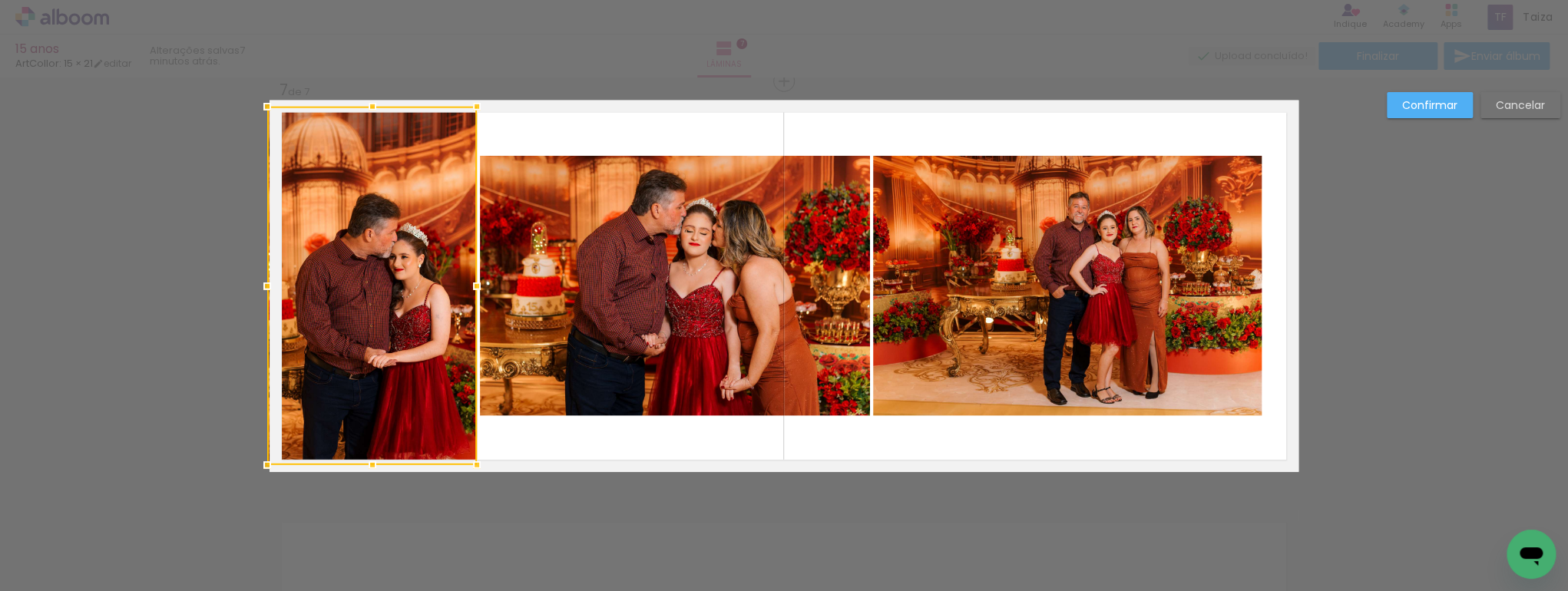
click at [268, 284] on div at bounding box center [266, 287] width 31 height 31
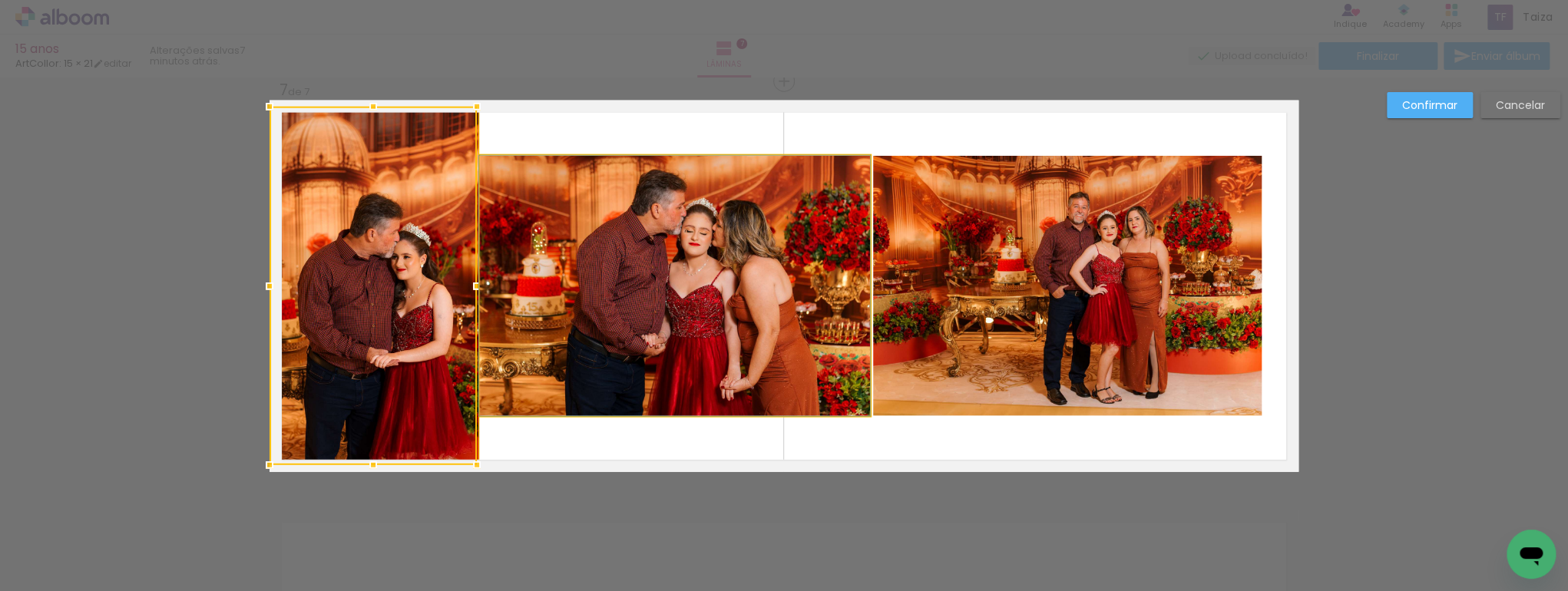
click at [593, 285] on quentale-photo at bounding box center [675, 286] width 390 height 261
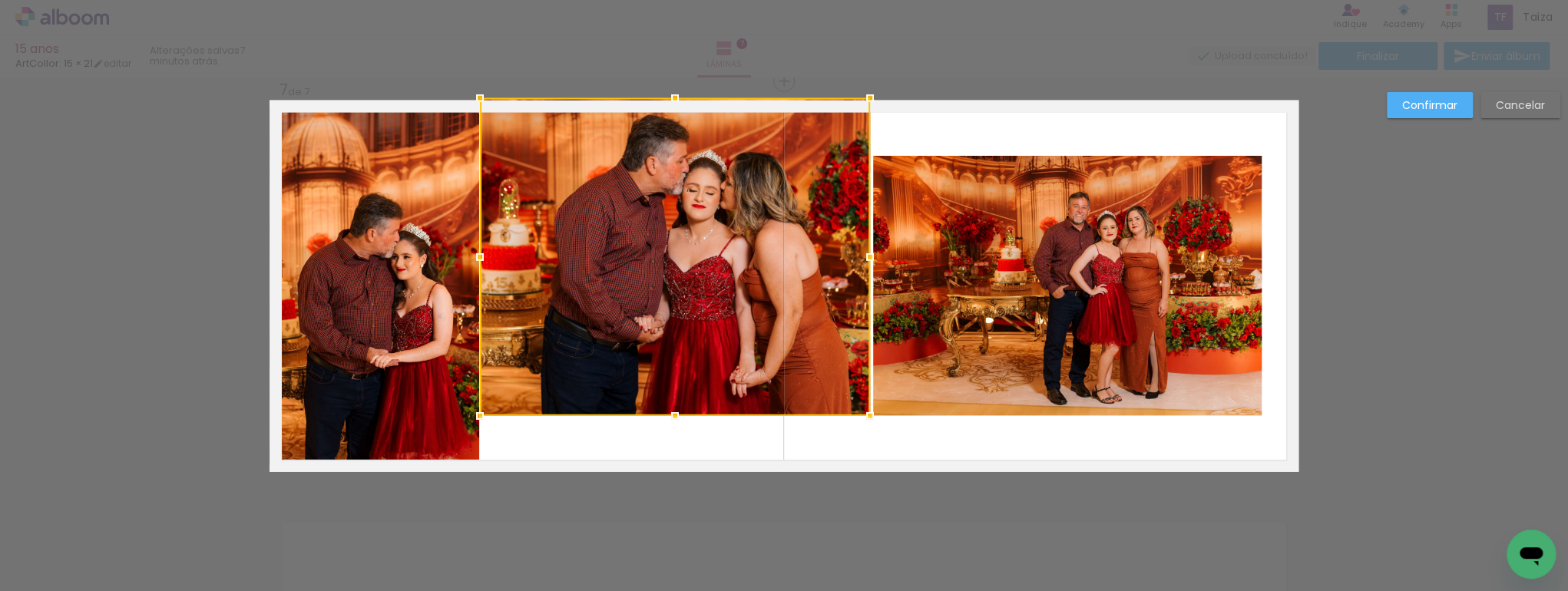
drag, startPoint x: 674, startPoint y: 158, endPoint x: 683, endPoint y: 108, distance: 50.8
click at [683, 108] on div at bounding box center [675, 98] width 31 height 31
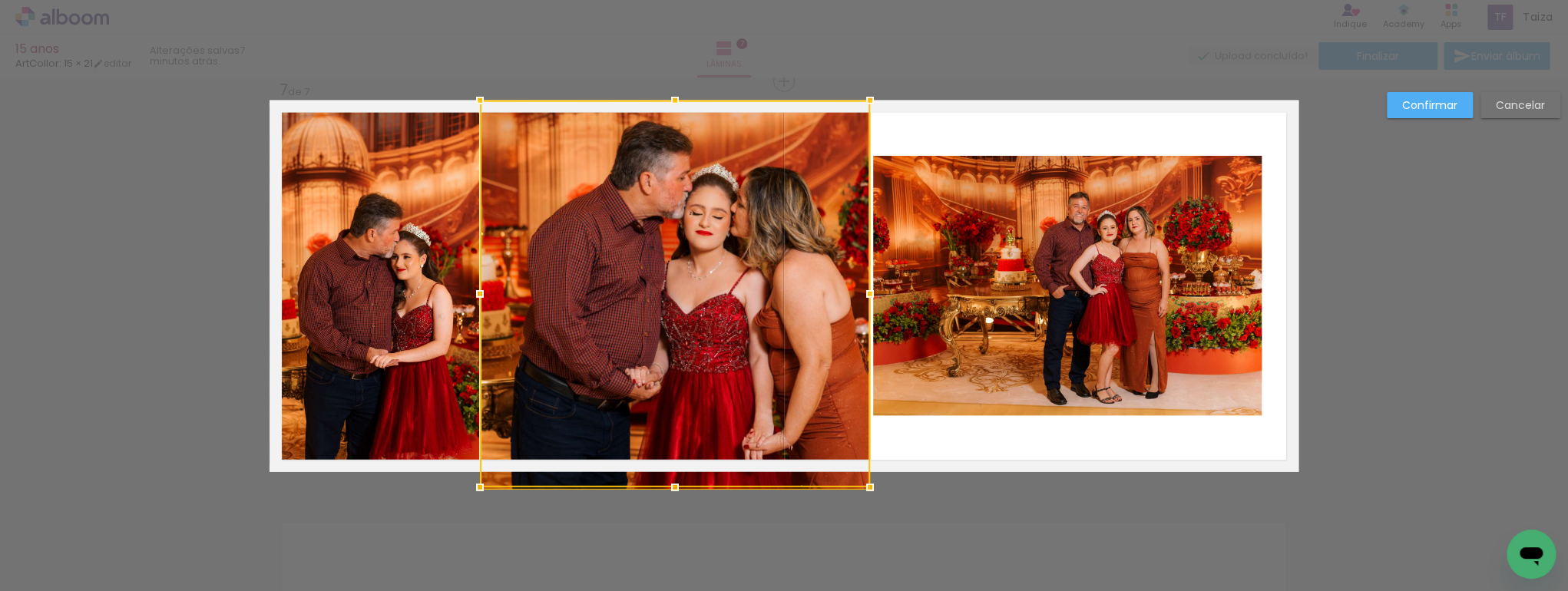
drag, startPoint x: 667, startPoint y: 421, endPoint x: 667, endPoint y: 449, distance: 28.0
click at [667, 449] on div at bounding box center [675, 295] width 390 height 387
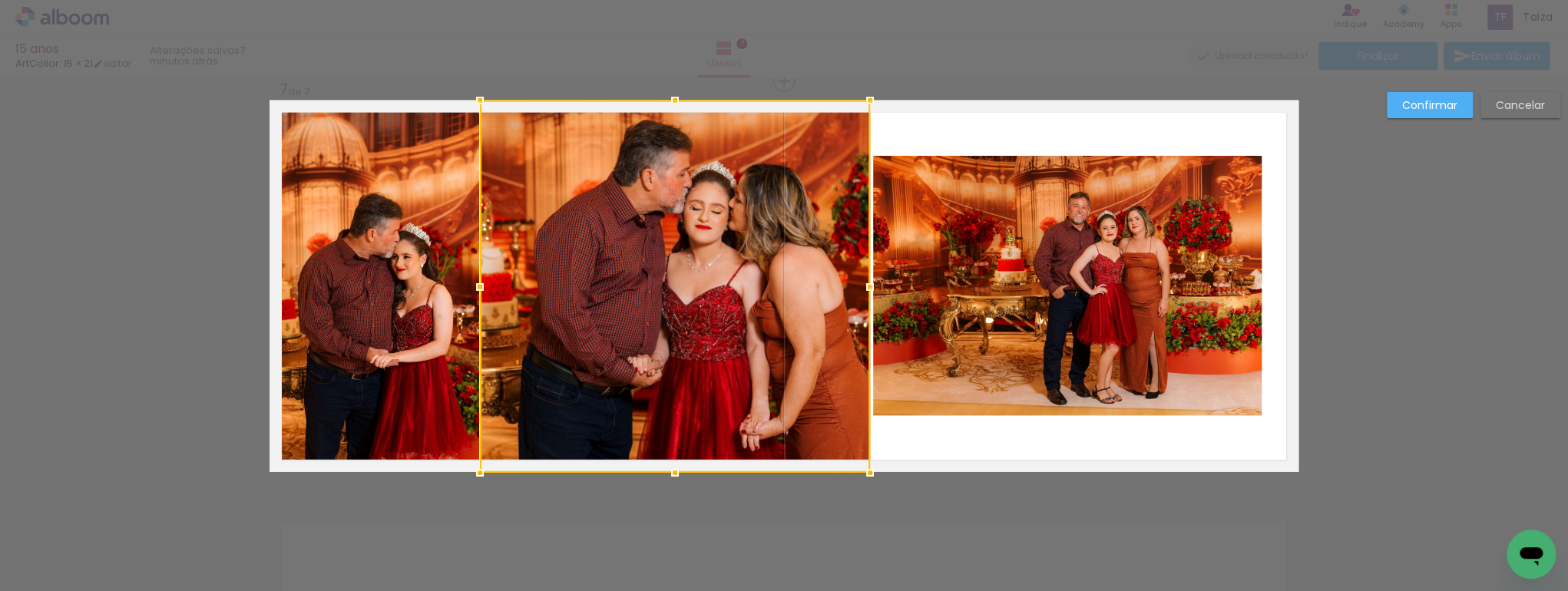
click at [976, 334] on quentale-photo at bounding box center [1067, 286] width 388 height 261
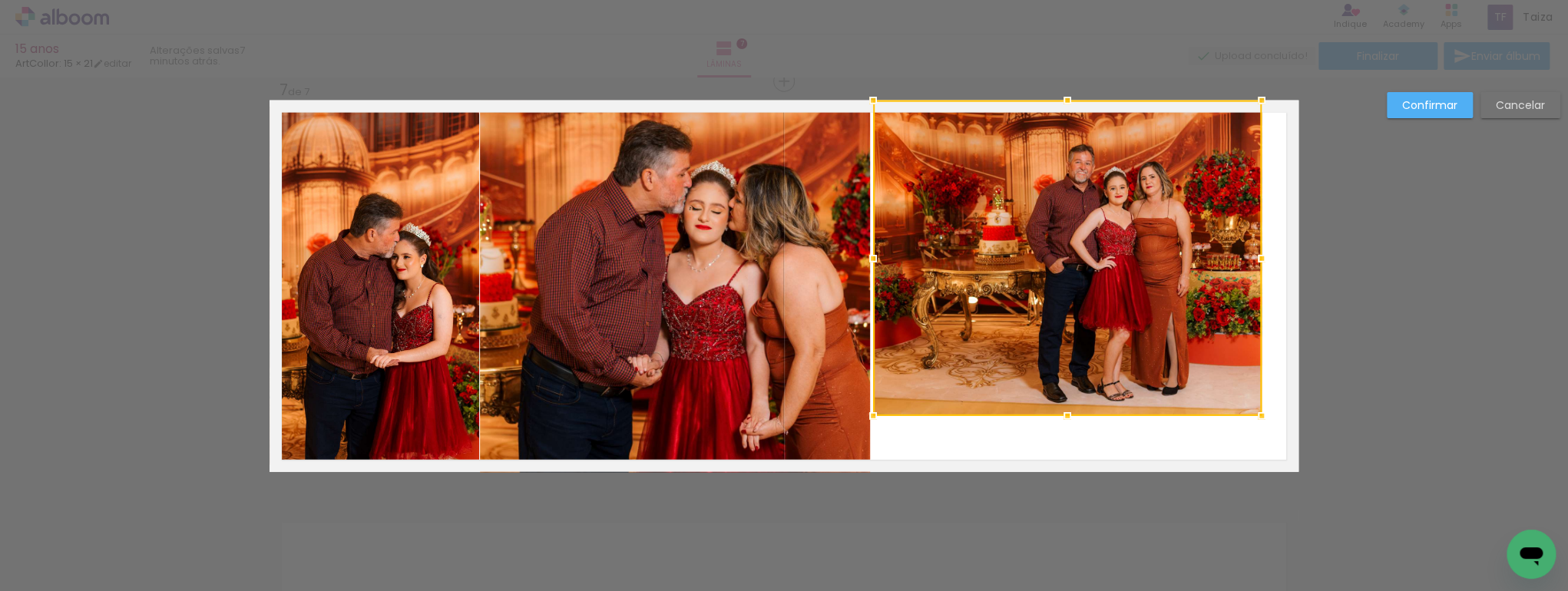
drag, startPoint x: 1070, startPoint y: 156, endPoint x: 1070, endPoint y: 102, distance: 54.0
click at [1070, 102] on div at bounding box center [1067, 100] width 31 height 31
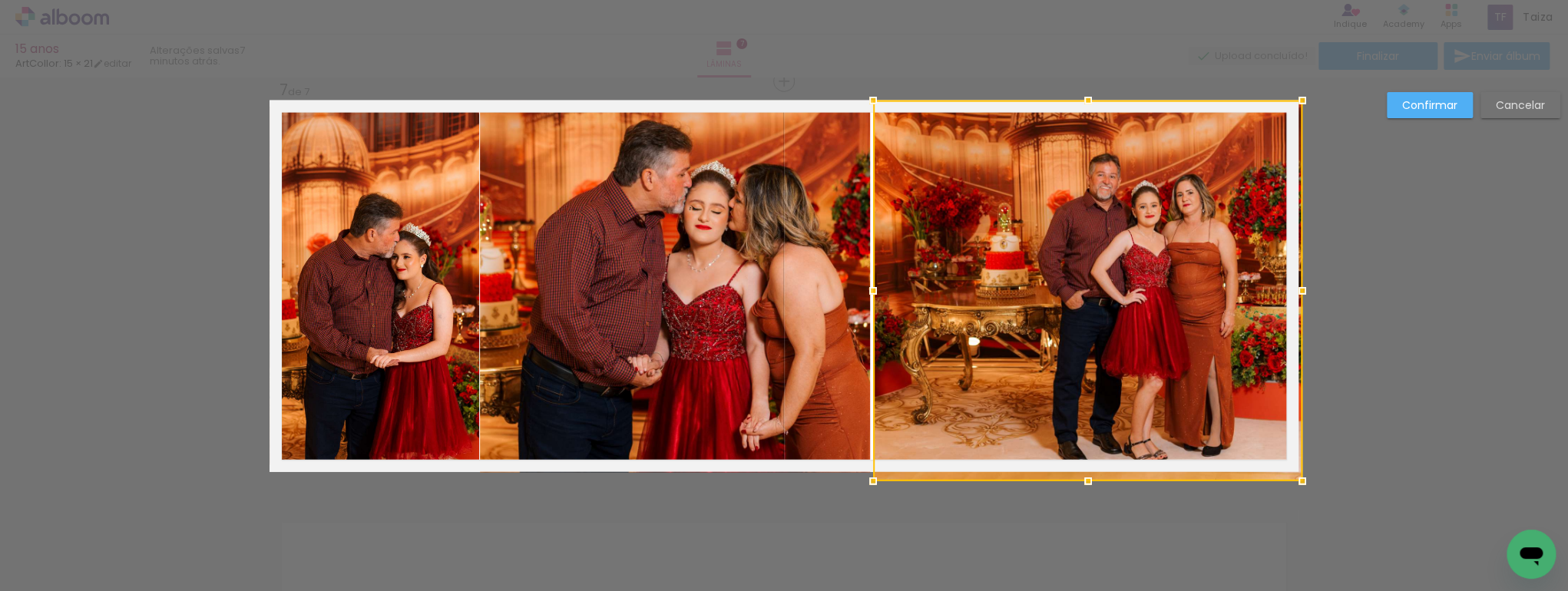
drag, startPoint x: 1254, startPoint y: 414, endPoint x: 1311, endPoint y: 475, distance: 83.5
click at [1311, 477] on div at bounding box center [1302, 481] width 31 height 31
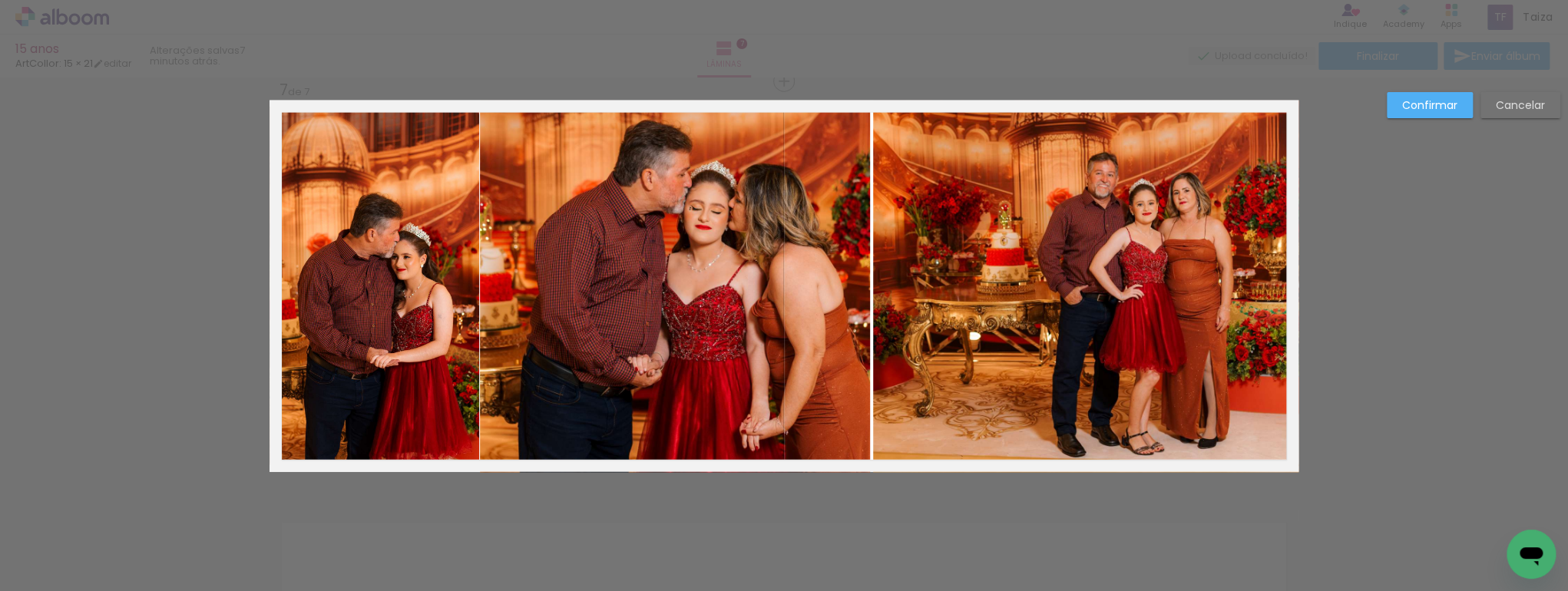
click at [1437, 120] on div "Confirmar Cancelar" at bounding box center [1470, 111] width 182 height 38
click at [0, 0] on slot "Confirmar" at bounding box center [0, 0] width 0 height 0
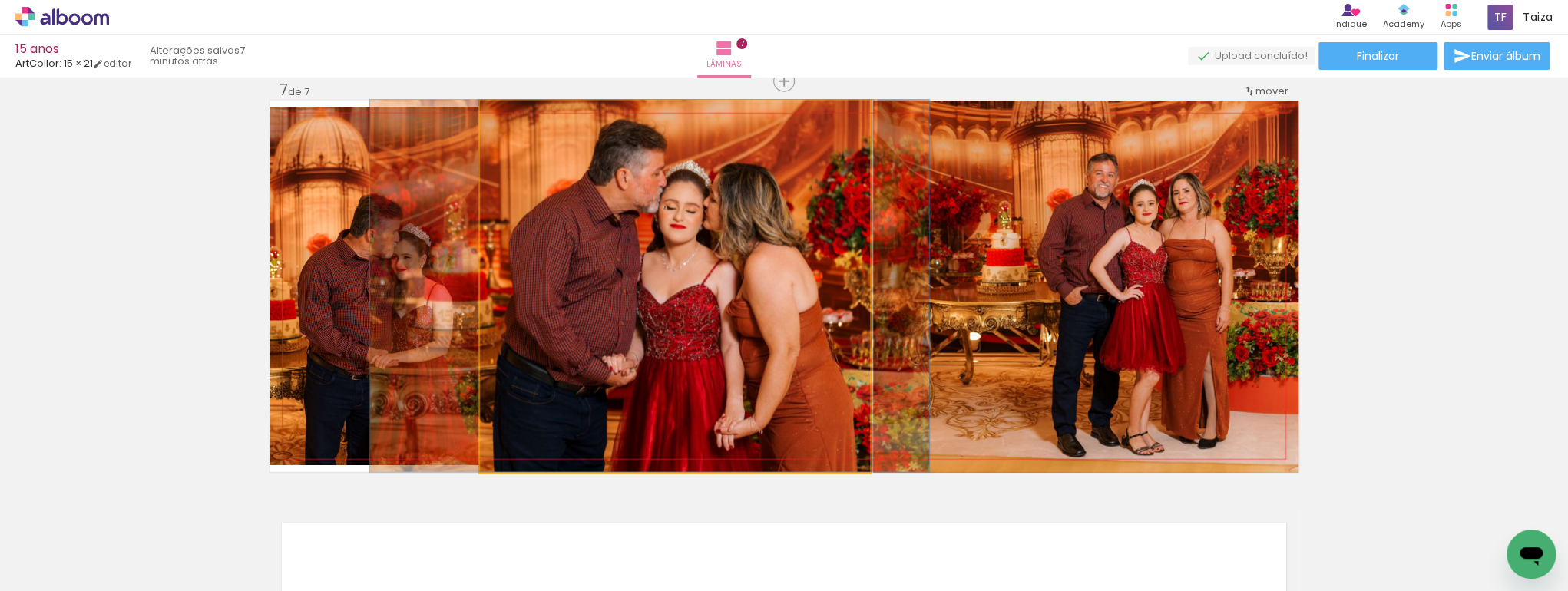
drag, startPoint x: 704, startPoint y: 322, endPoint x: 679, endPoint y: 319, distance: 25.2
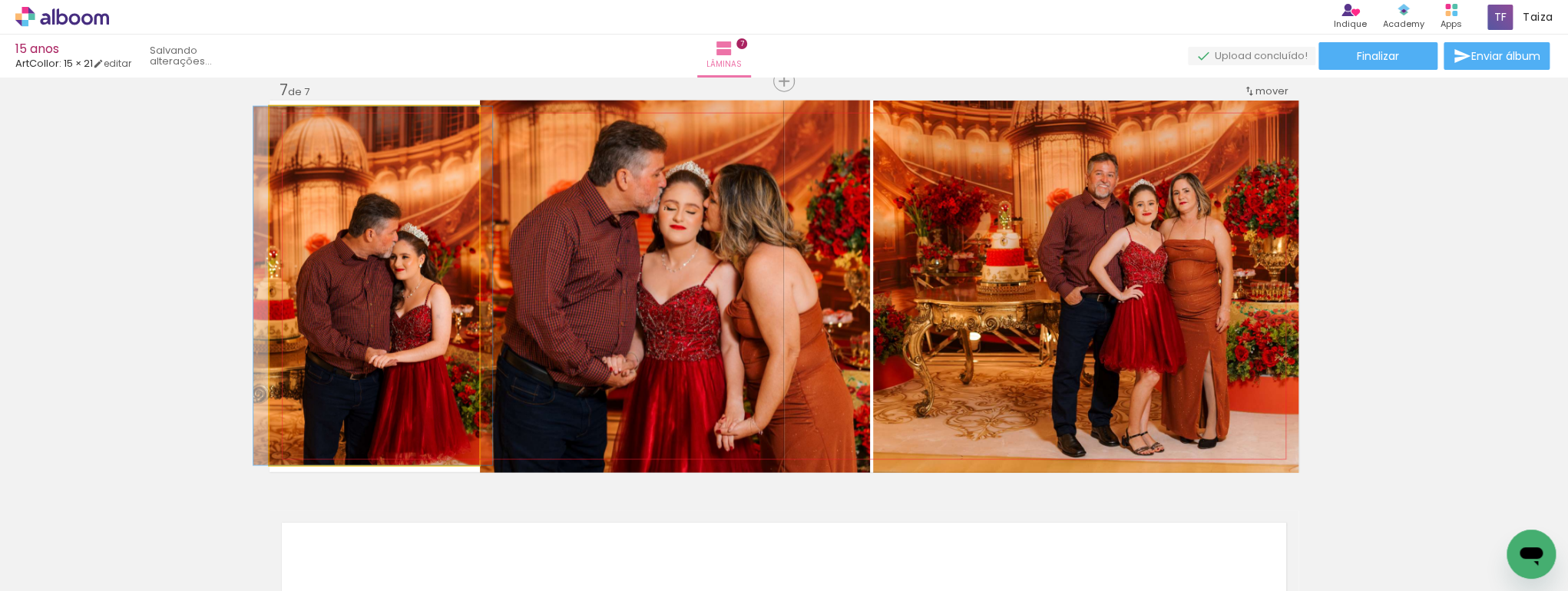
click at [402, 301] on quentale-photo at bounding box center [374, 286] width 210 height 358
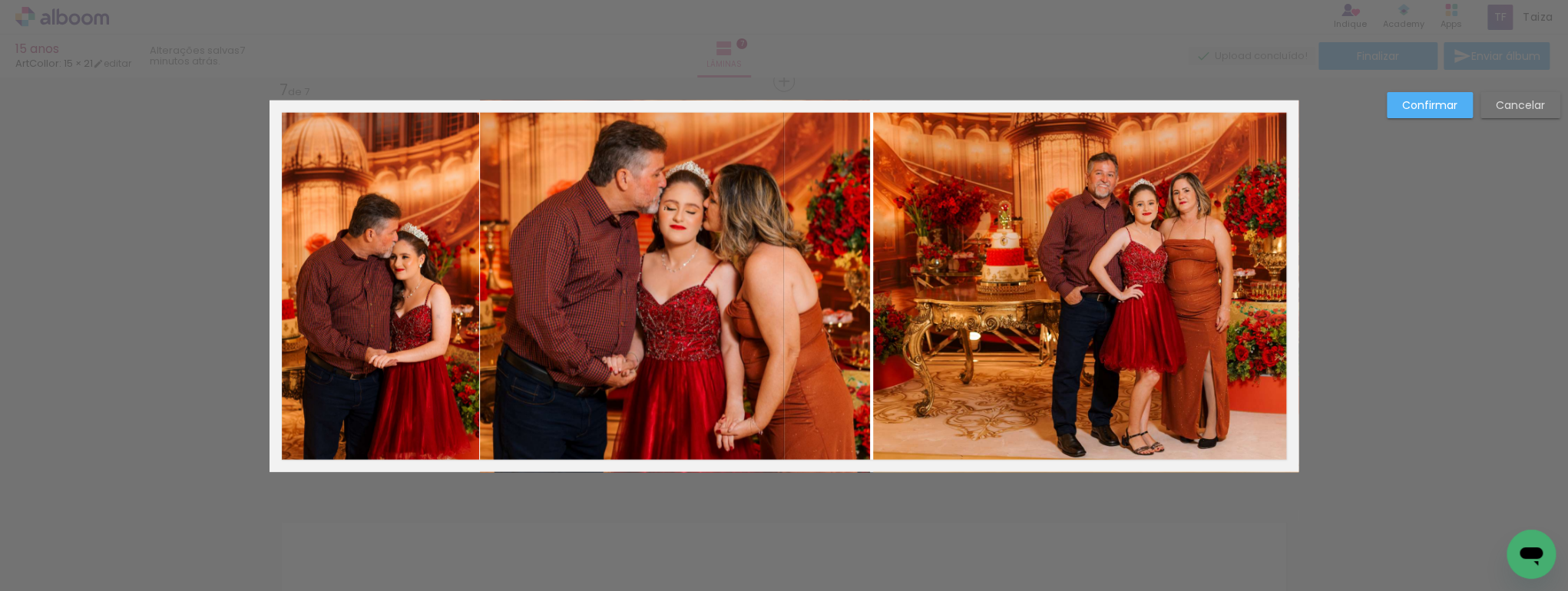
click at [402, 301] on quentale-photo at bounding box center [374, 286] width 210 height 358
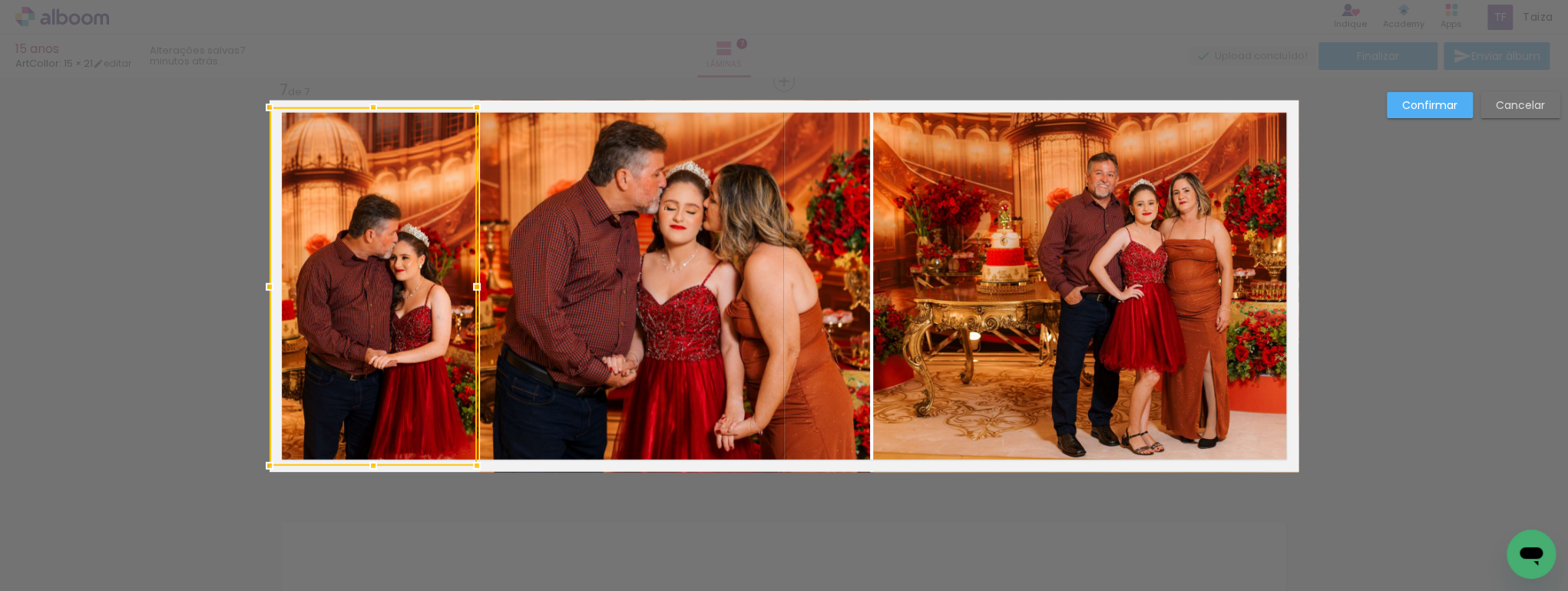
click at [425, 301] on div at bounding box center [373, 287] width 208 height 358
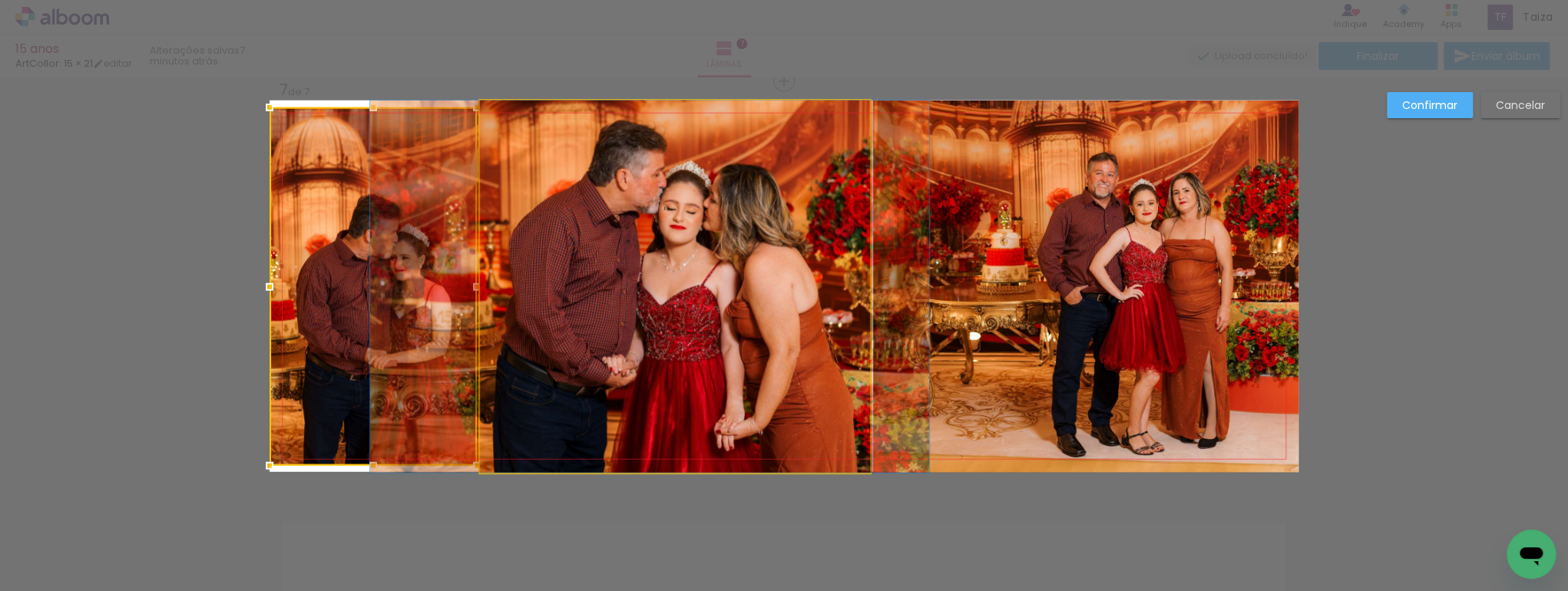
click at [526, 306] on quentale-photo at bounding box center [675, 287] width 390 height 372
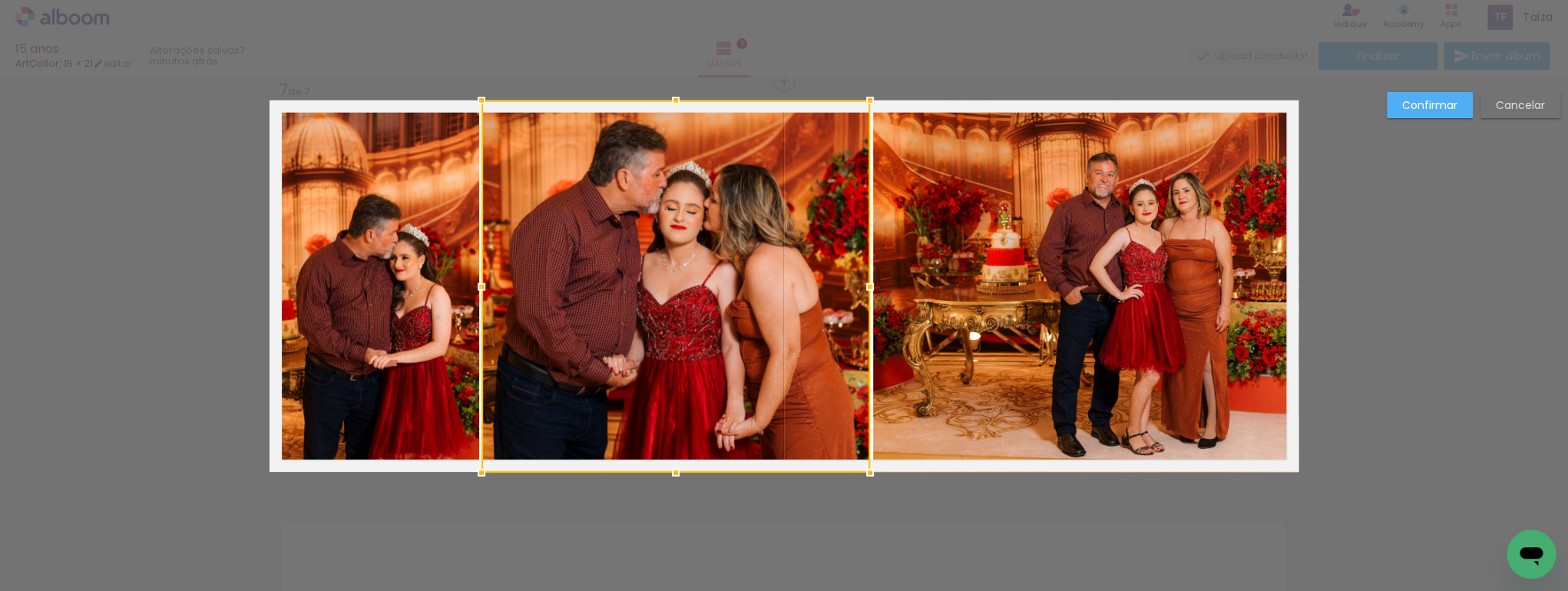
click at [477, 287] on div at bounding box center [481, 287] width 31 height 31
click at [1441, 97] on paper-button "Confirmar" at bounding box center [1429, 105] width 86 height 26
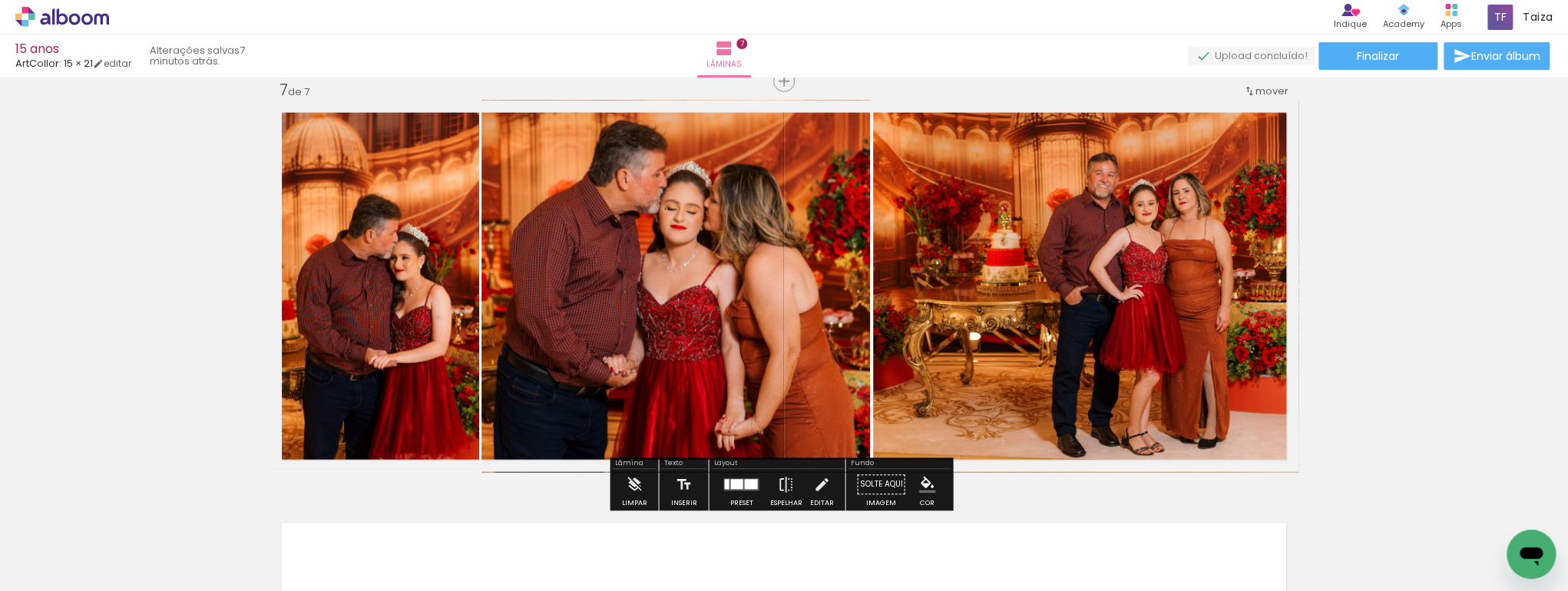
click at [915, 284] on quentale-photo at bounding box center [1086, 287] width 425 height 372
click at [893, 295] on quentale-photo at bounding box center [1086, 287] width 425 height 372
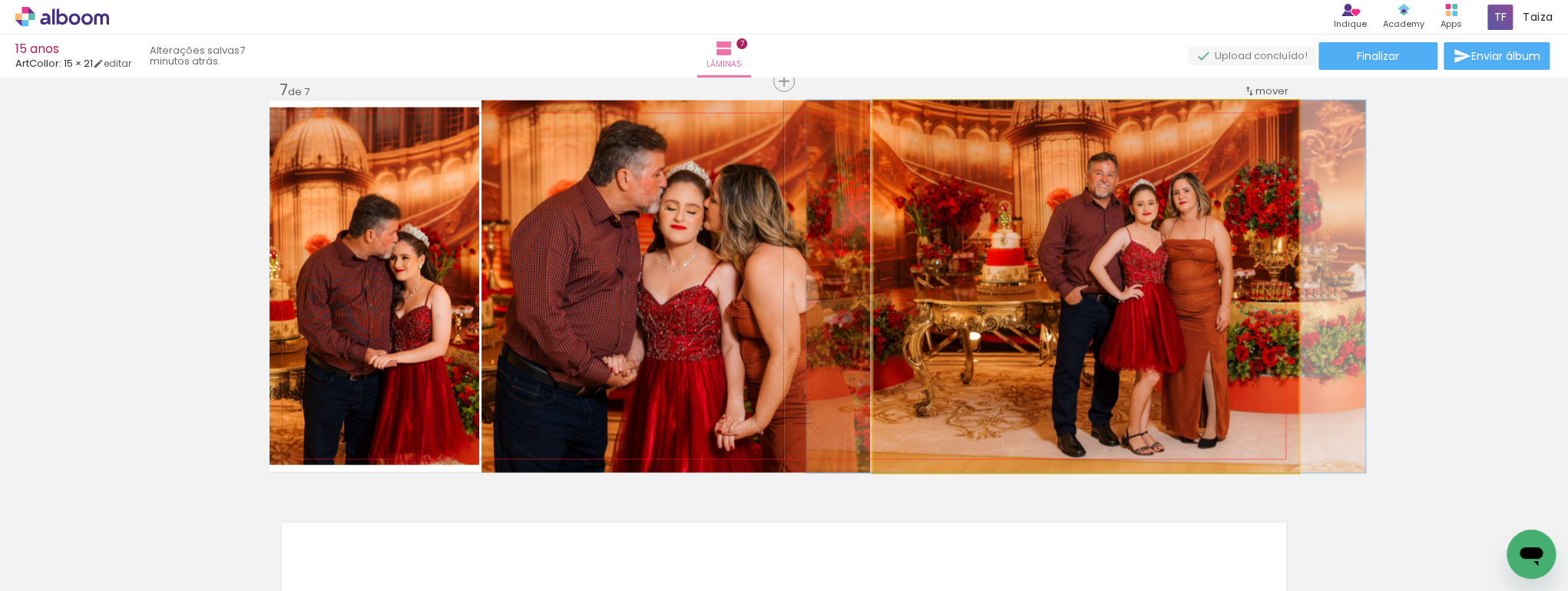
click at [893, 295] on quentale-photo at bounding box center [1086, 287] width 425 height 372
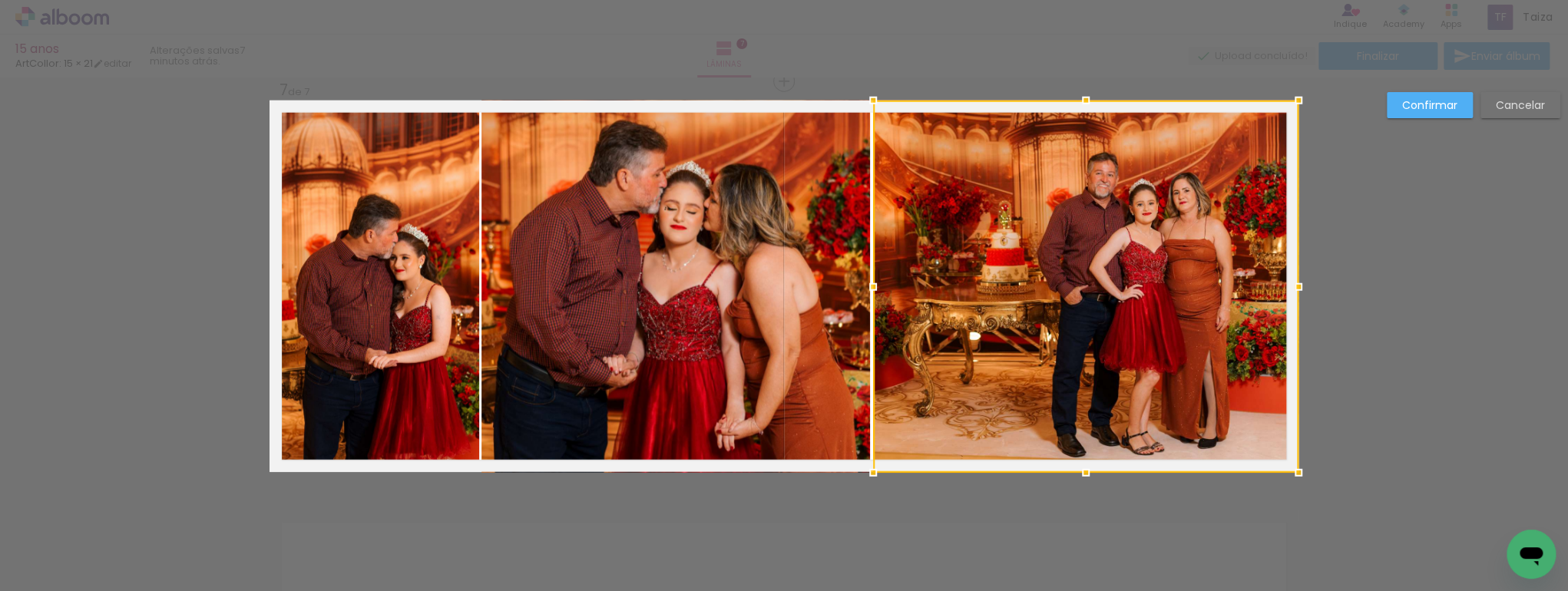
click at [893, 295] on div at bounding box center [1086, 287] width 425 height 372
click at [872, 288] on div at bounding box center [871, 287] width 31 height 31
click at [0, 0] on slot "Confirmar" at bounding box center [0, 0] width 0 height 0
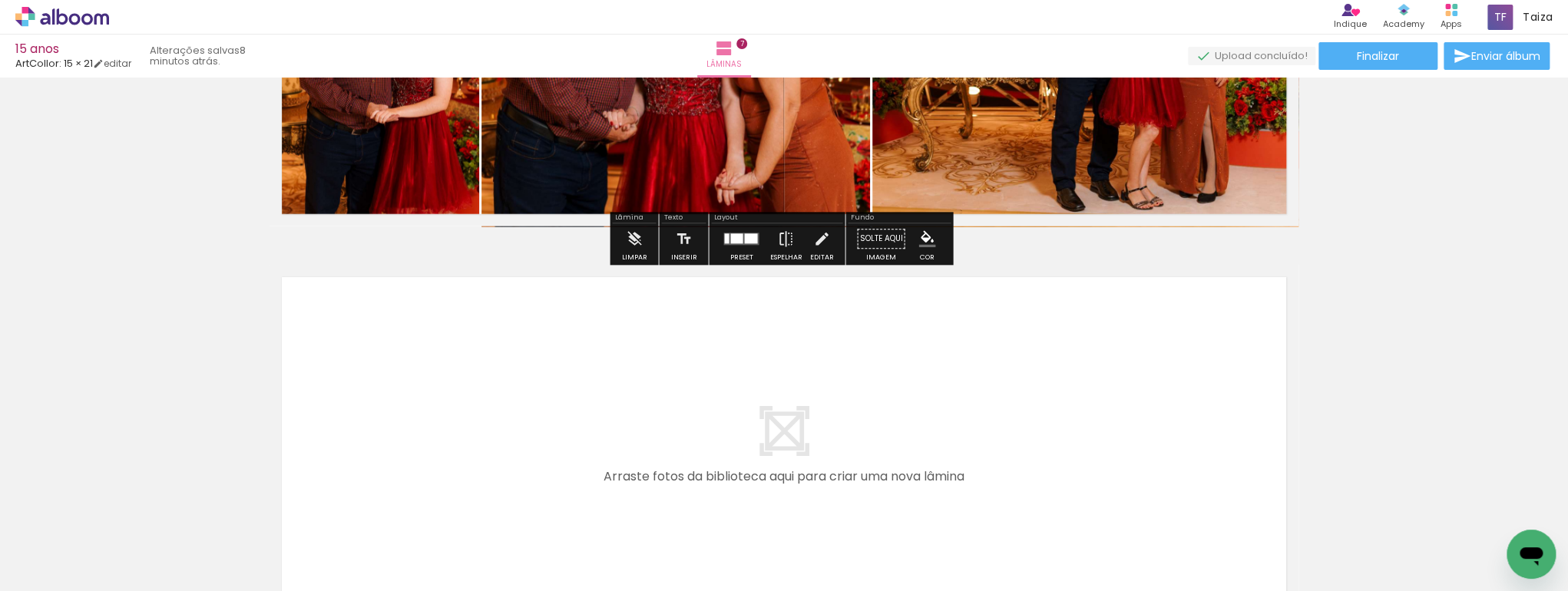
scroll to position [2809, 0]
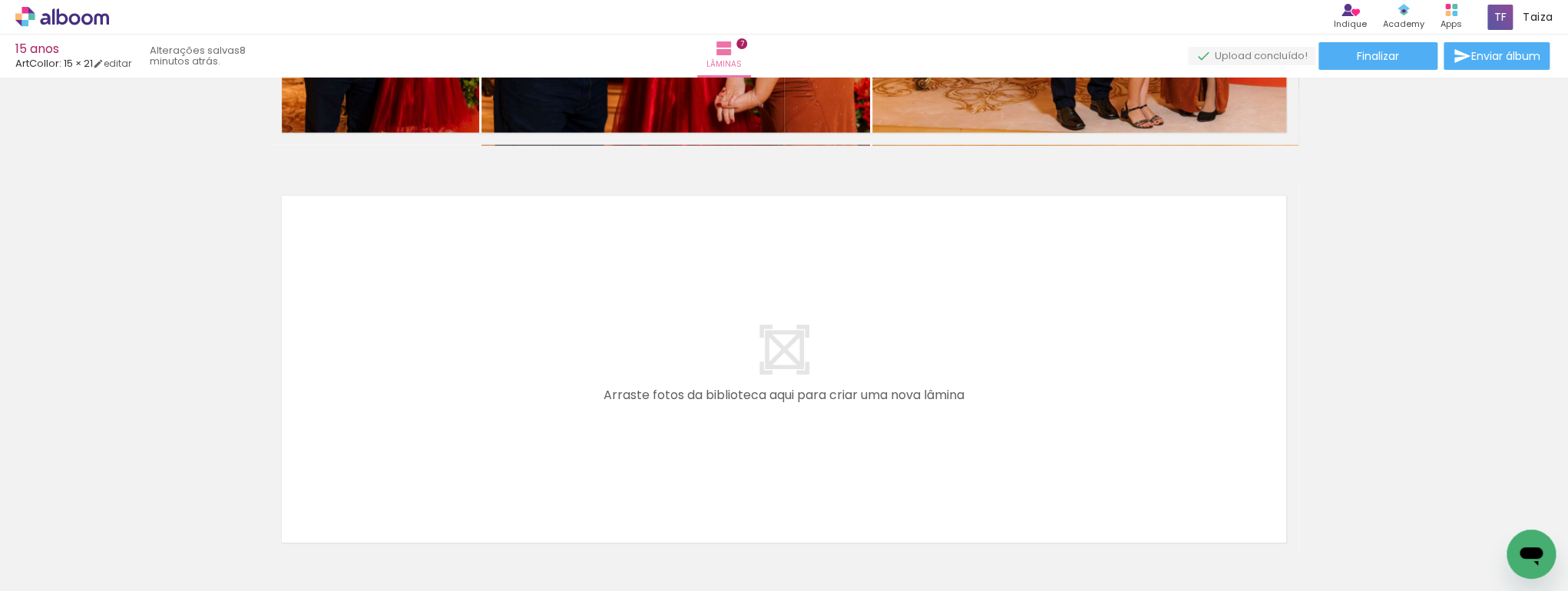
scroll to position [2923, 0]
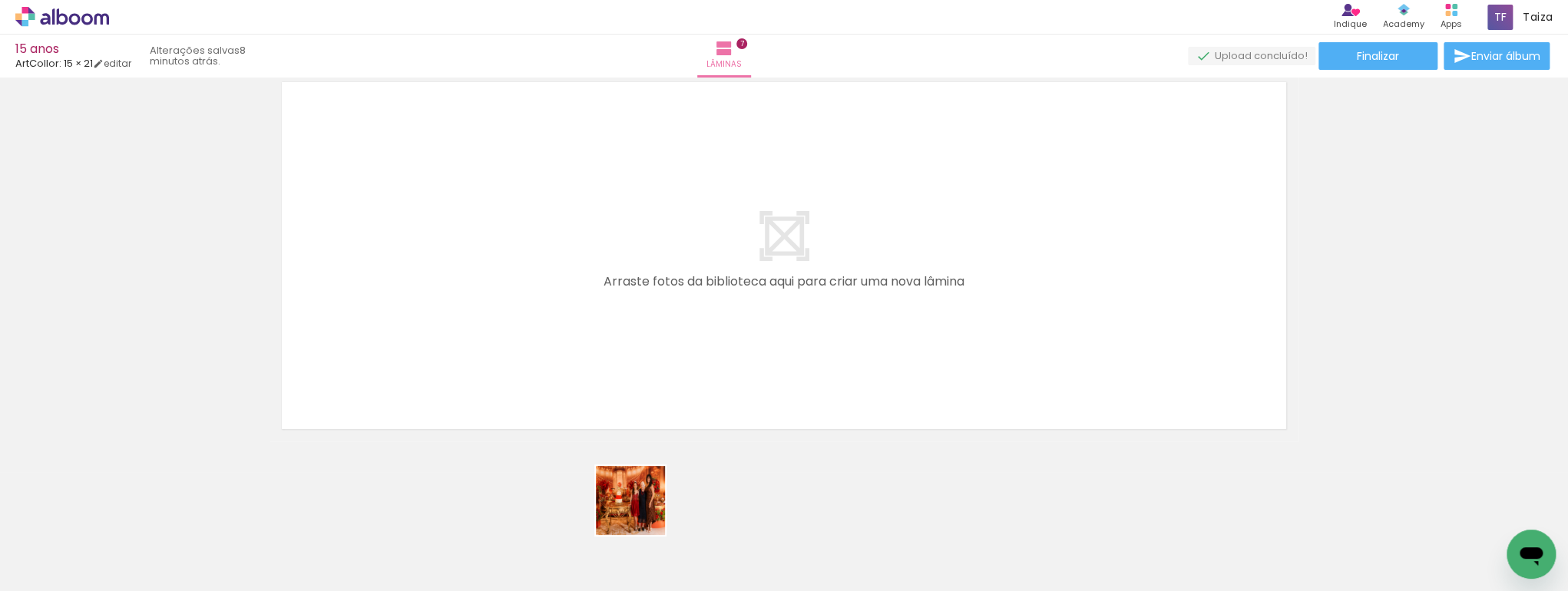
drag, startPoint x: 646, startPoint y: 543, endPoint x: 586, endPoint y: 440, distance: 119.2
click at [548, 313] on quentale-workspace at bounding box center [784, 296] width 1568 height 591
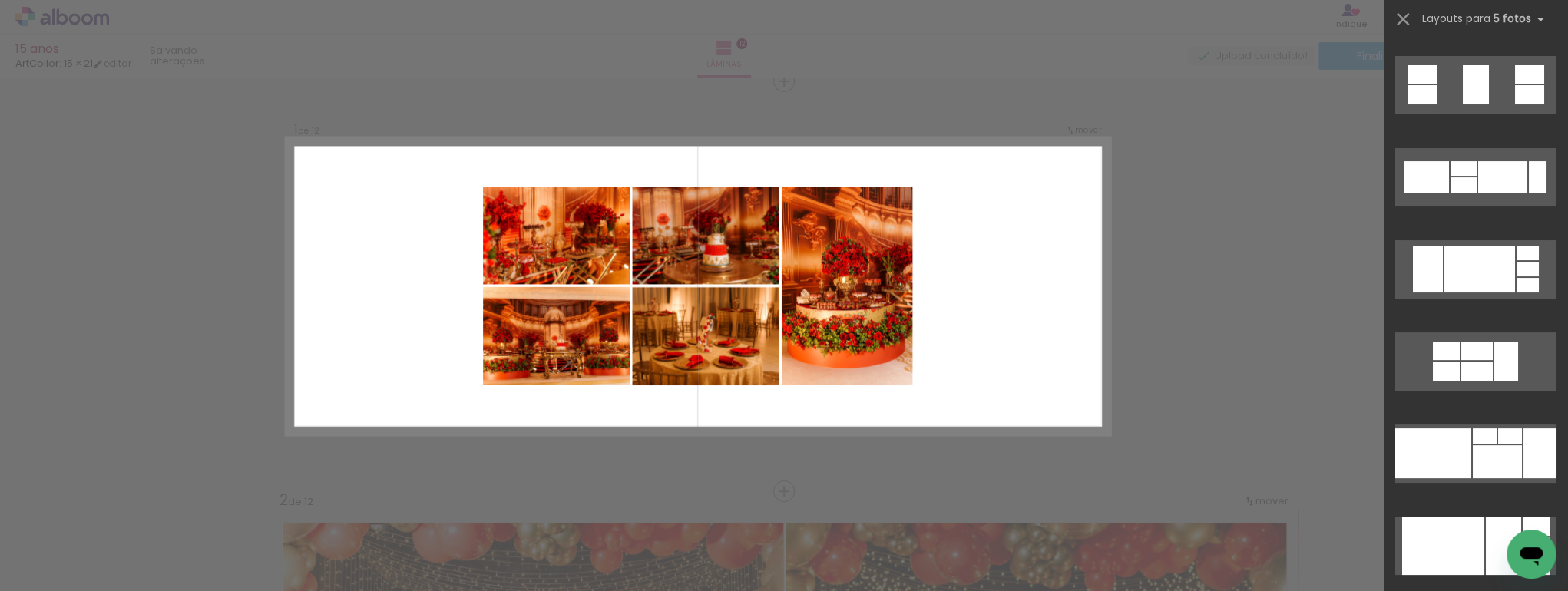
scroll to position [7864, 0]
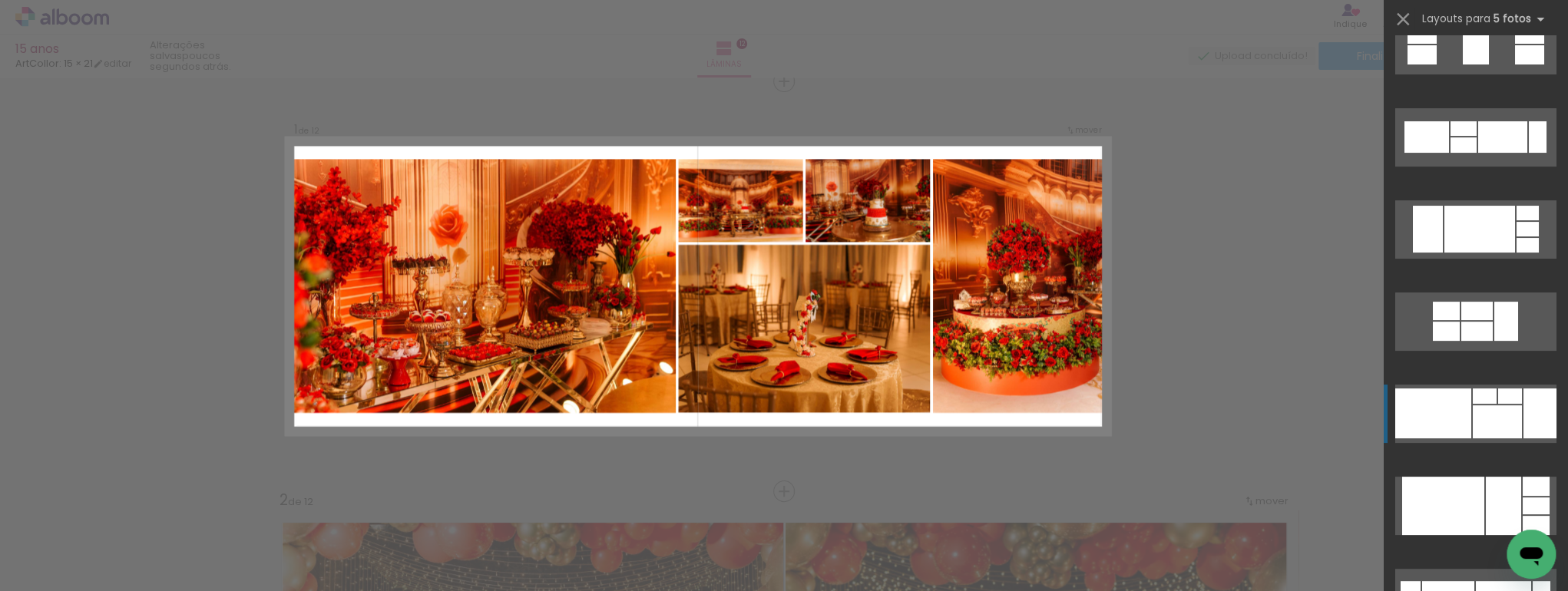
click at [1491, 417] on div at bounding box center [1496, 421] width 49 height 33
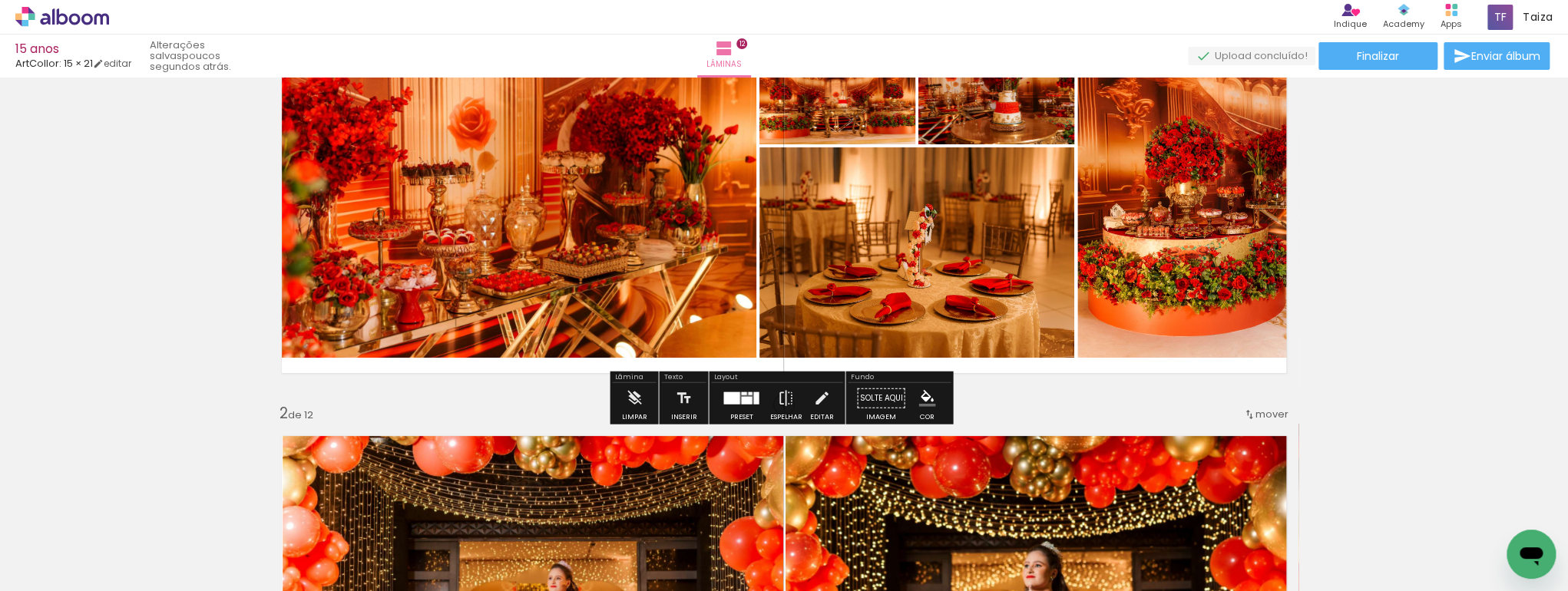
scroll to position [185, 0]
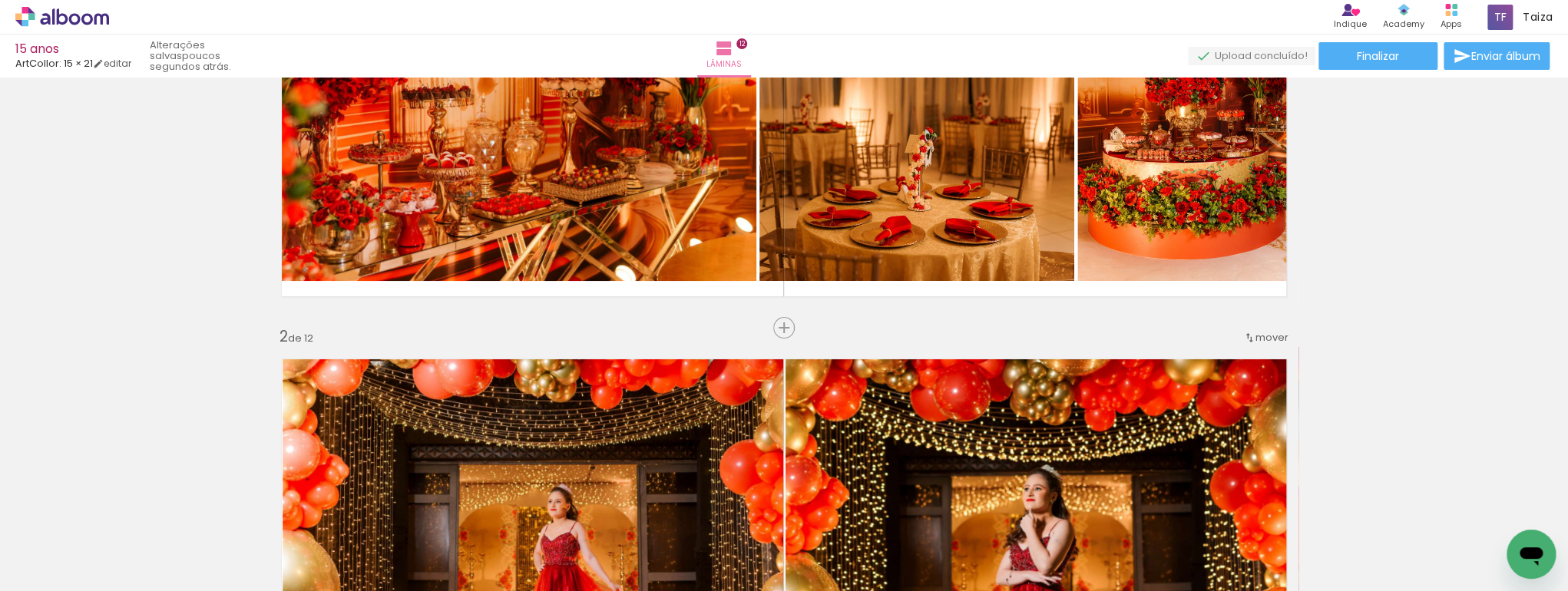
click at [793, 330] on span "Inserir lâmina" at bounding box center [823, 328] width 60 height 10
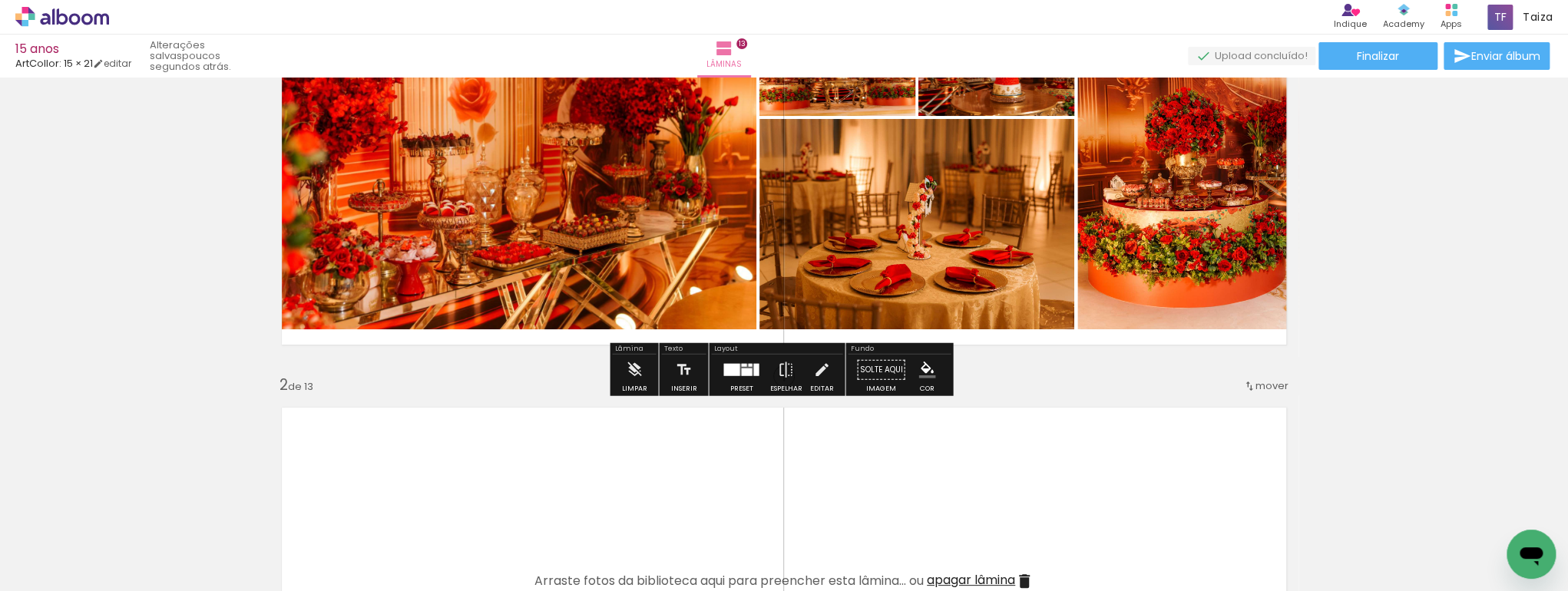
scroll to position [268, 0]
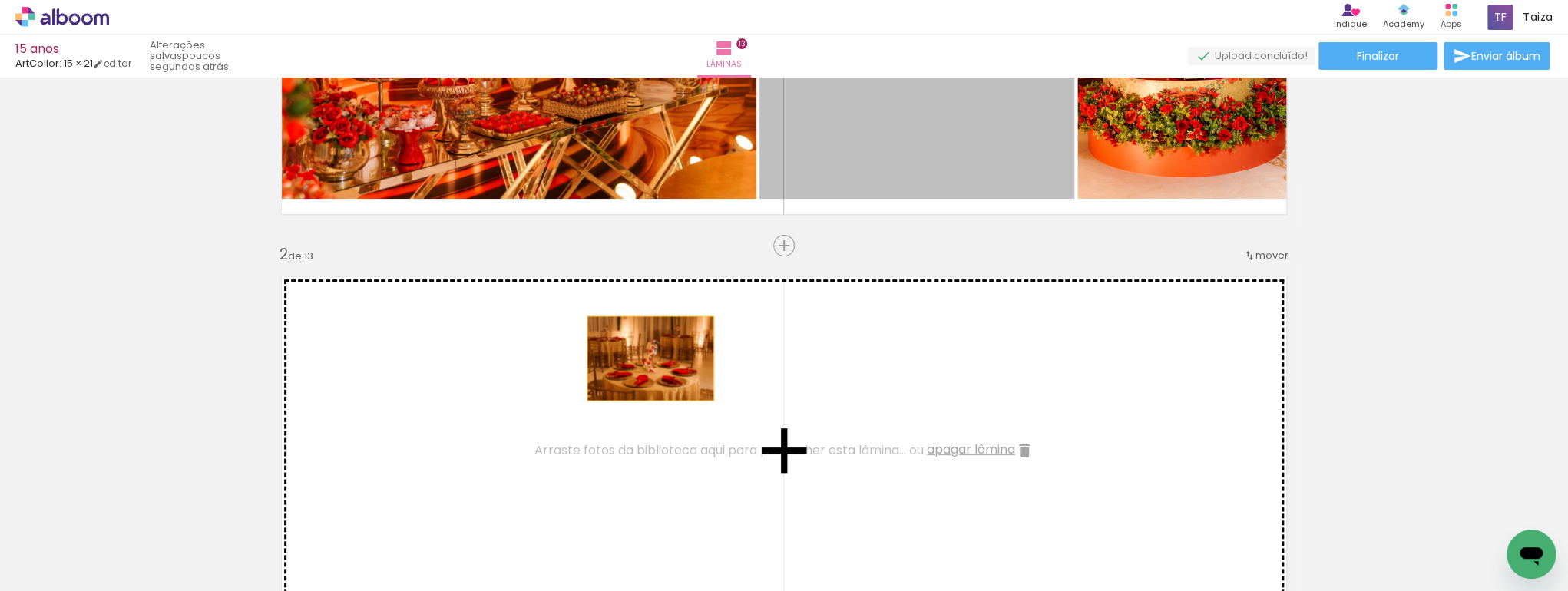
drag, startPoint x: 901, startPoint y: 145, endPoint x: 627, endPoint y: 377, distance: 359.0
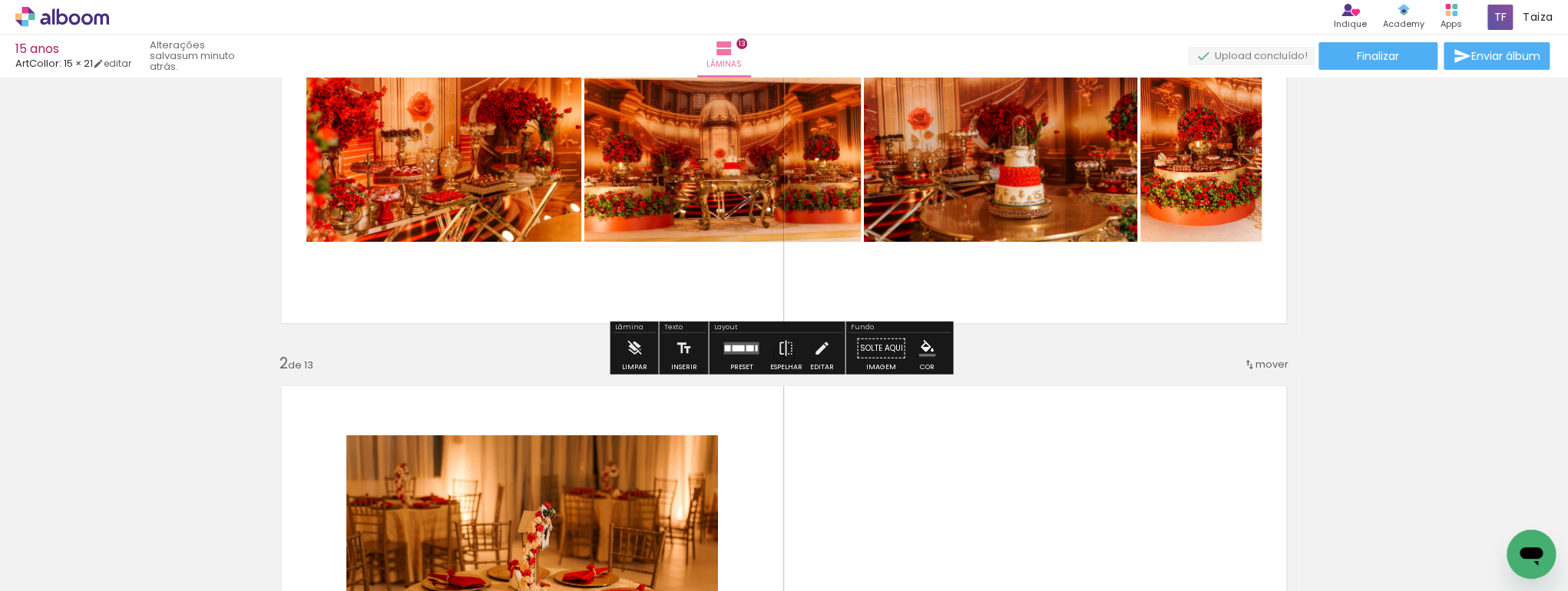
scroll to position [185, 0]
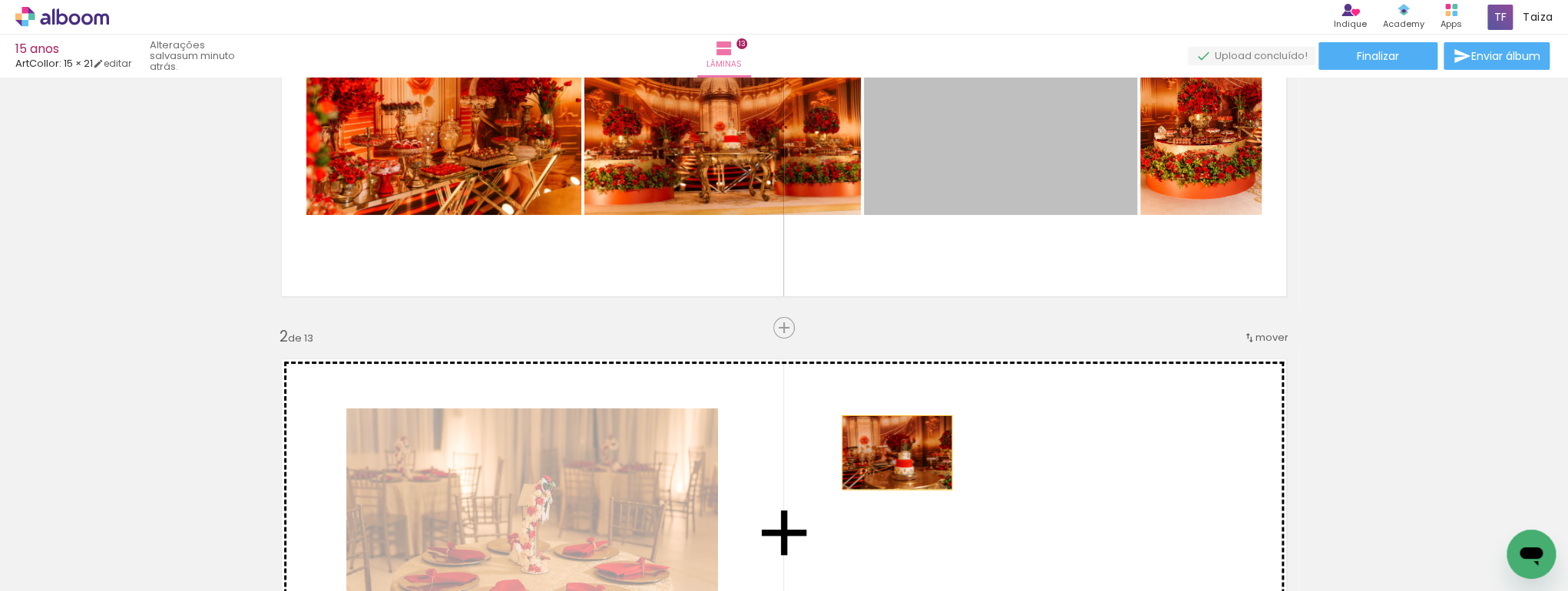
drag, startPoint x: 1037, startPoint y: 171, endPoint x: 892, endPoint y: 451, distance: 315.3
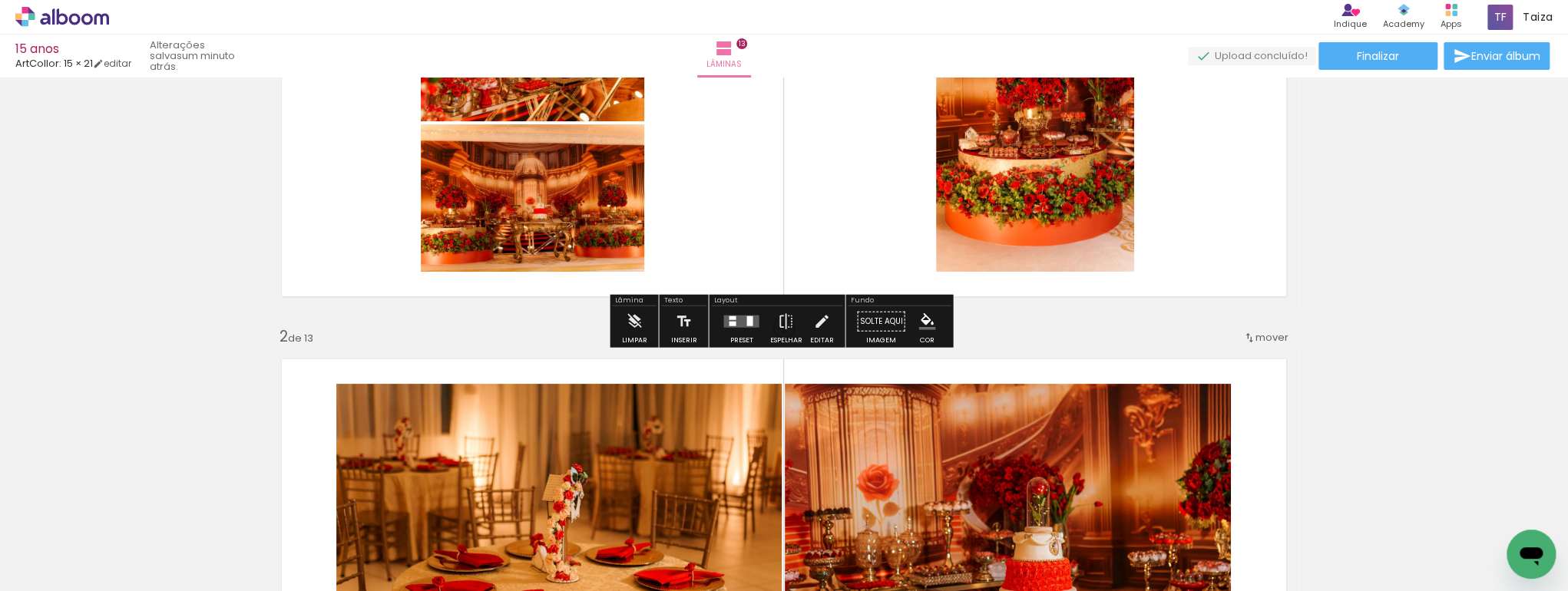
click at [738, 331] on div at bounding box center [742, 321] width 42 height 31
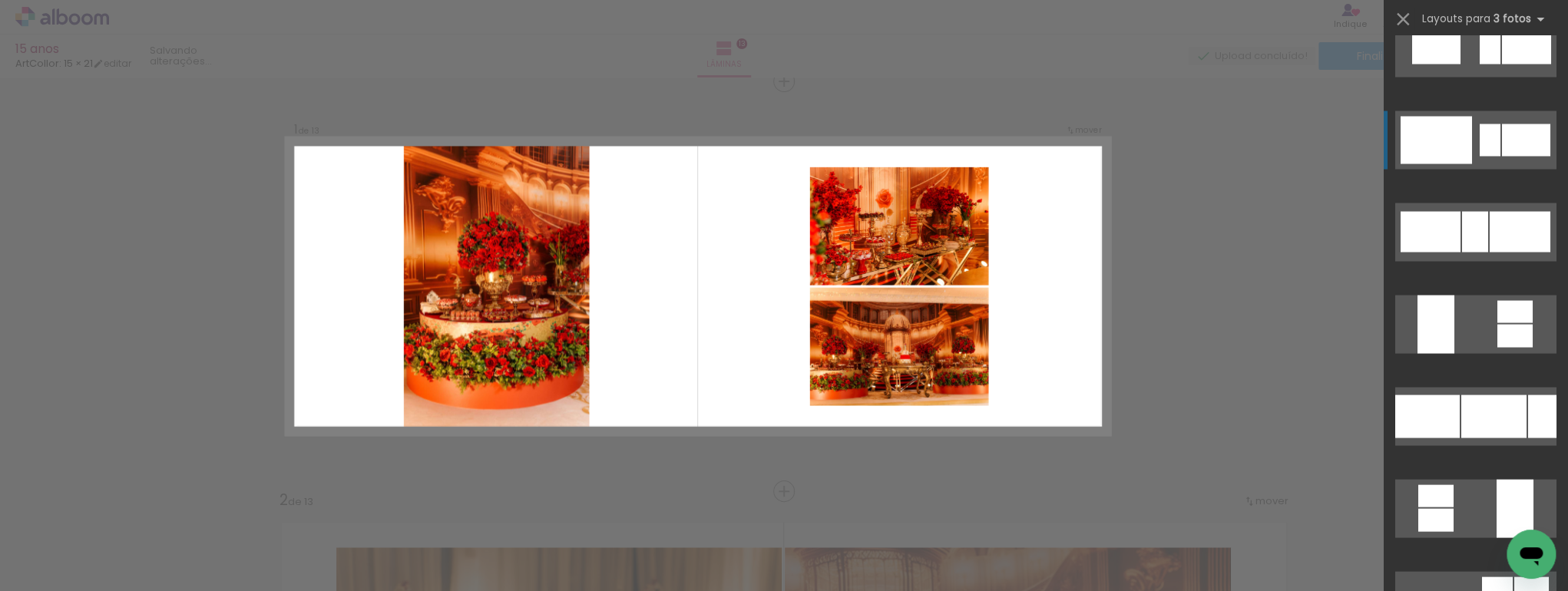
scroll to position [1802, 0]
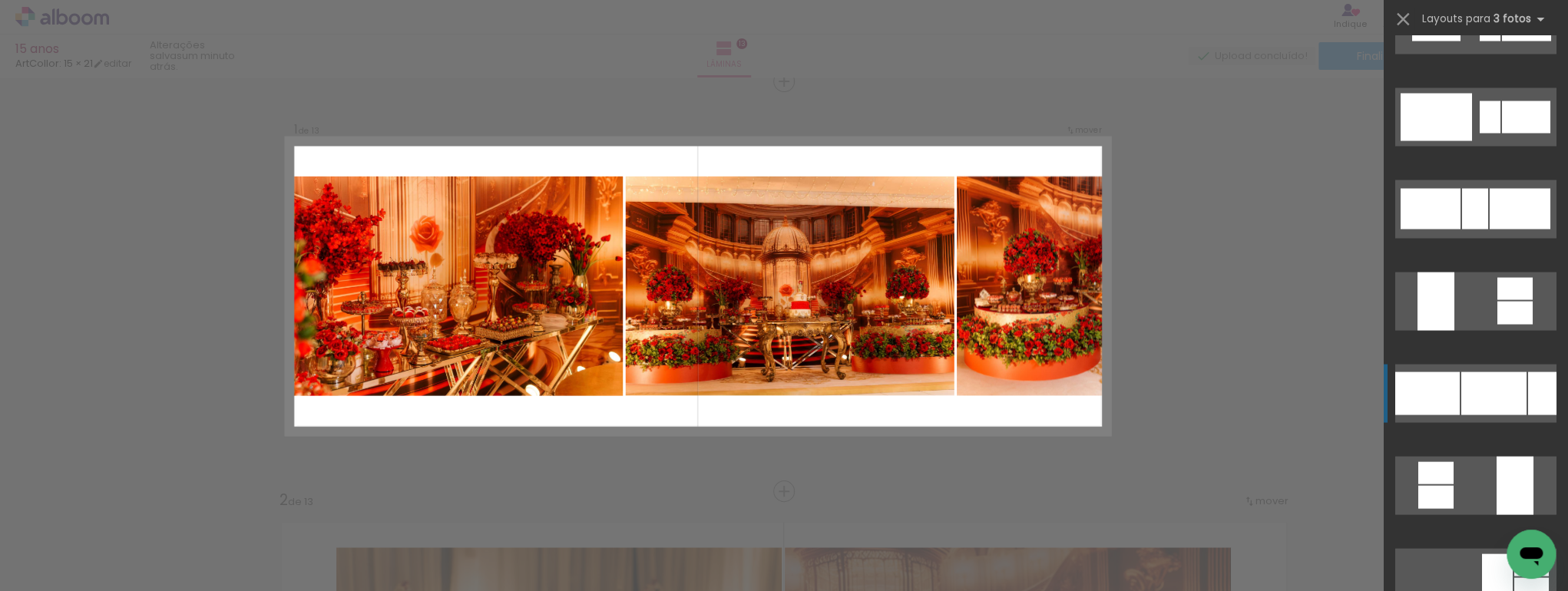
click at [1512, 387] on div at bounding box center [1493, 392] width 65 height 43
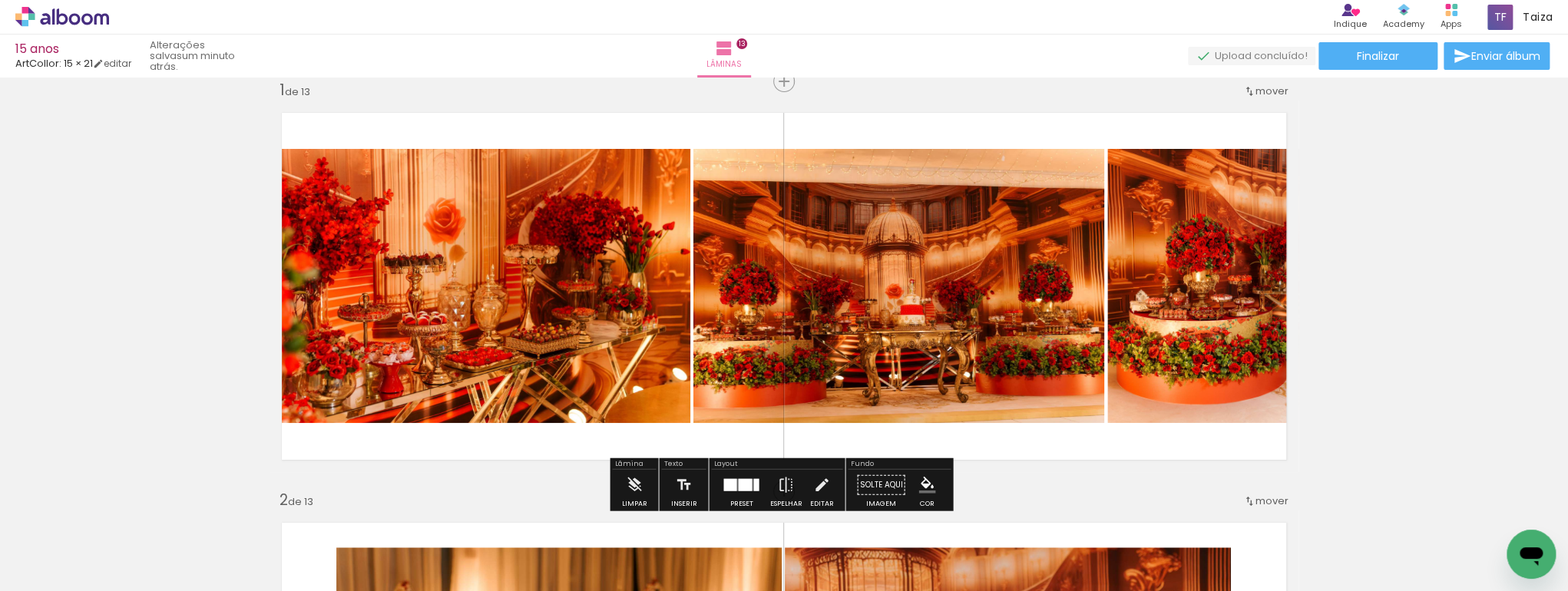
click at [598, 304] on quentale-photo at bounding box center [480, 286] width 421 height 275
click at [529, 246] on quentale-photo at bounding box center [480, 286] width 421 height 275
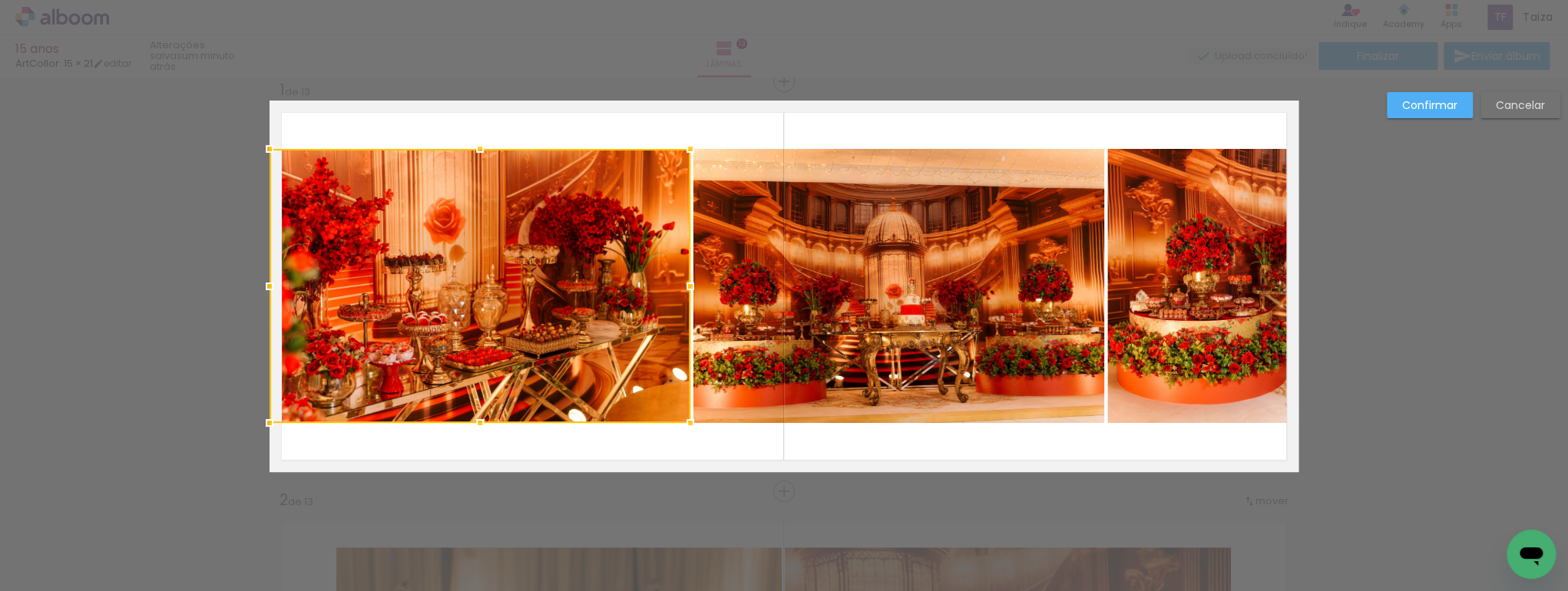
click at [871, 283] on quentale-photo at bounding box center [899, 286] width 411 height 275
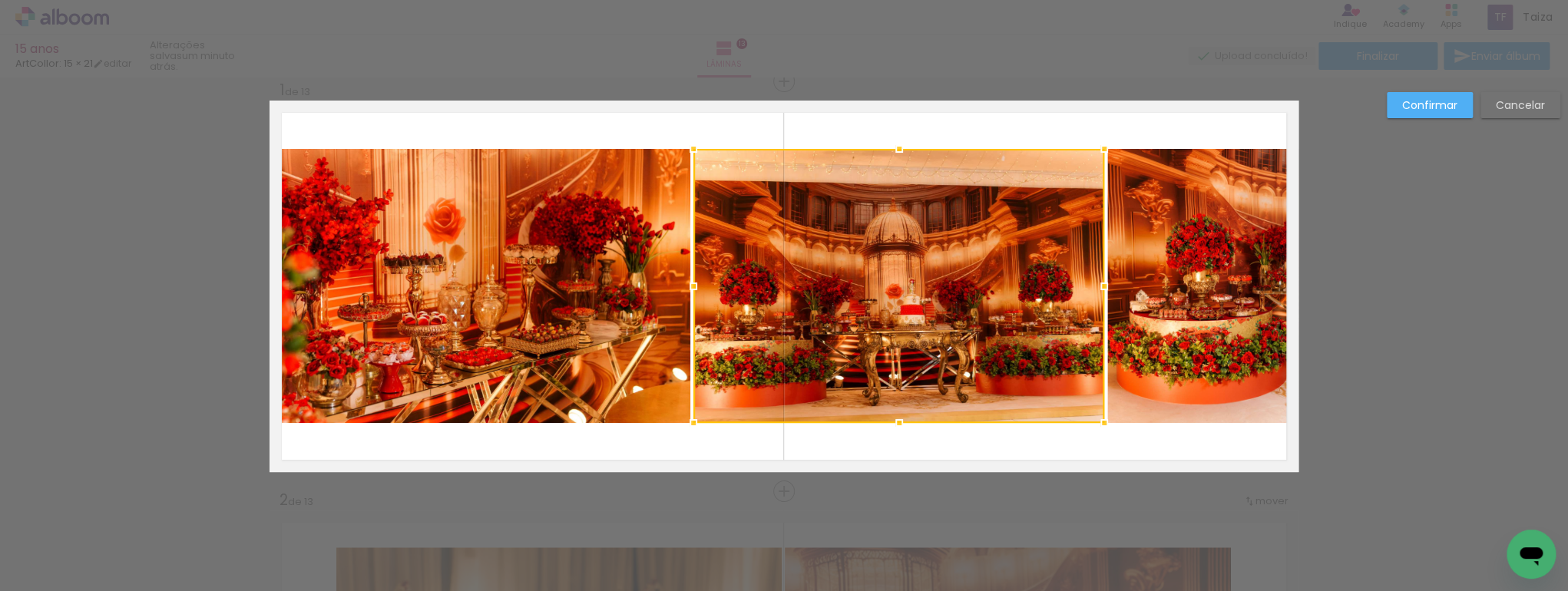
click at [0, 0] on slot "Confirmar" at bounding box center [0, 0] width 0 height 0
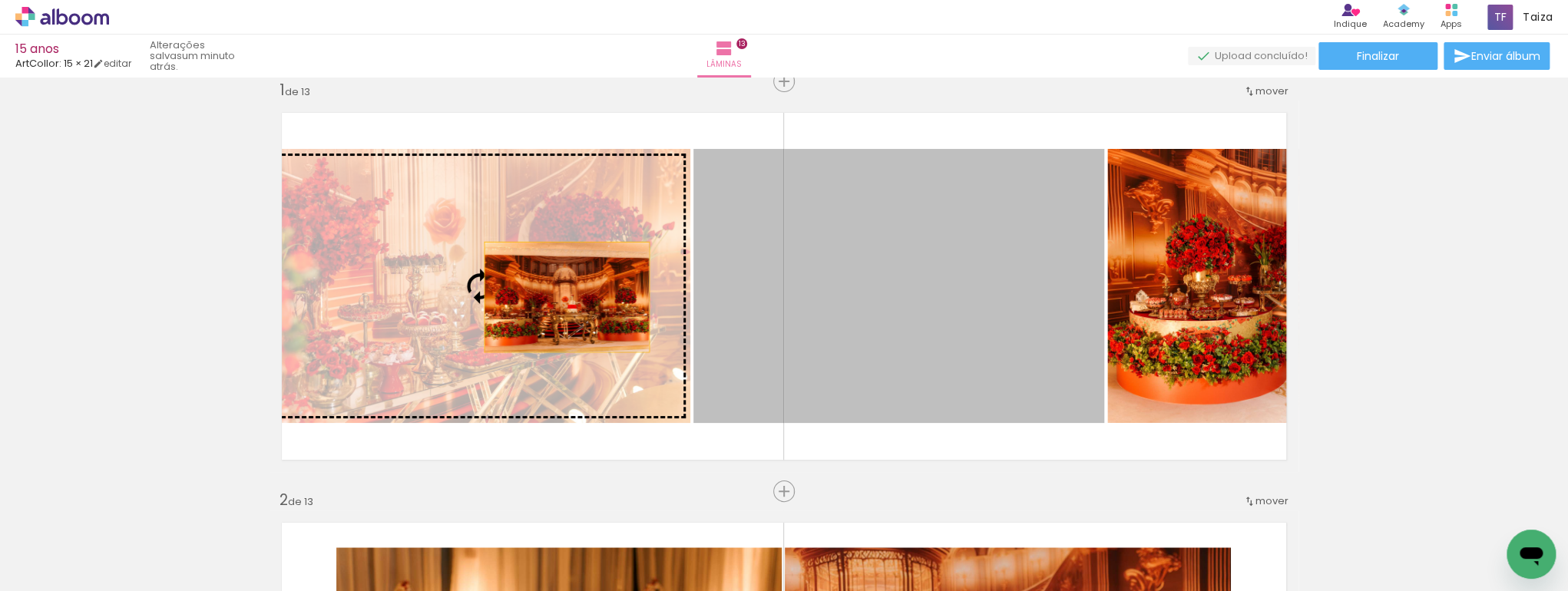
drag, startPoint x: 998, startPoint y: 314, endPoint x: 557, endPoint y: 295, distance: 441.4
click at [0, 0] on slot at bounding box center [0, 0] width 0 height 0
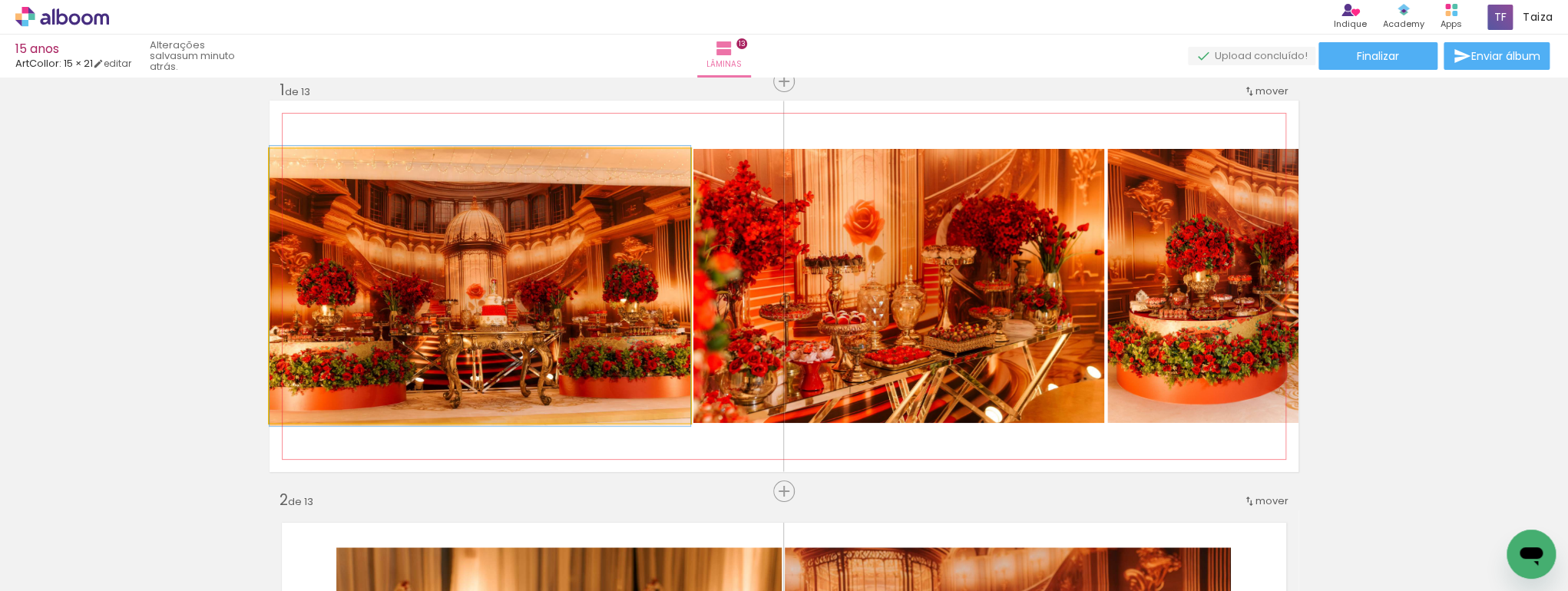
click at [451, 189] on quentale-photo at bounding box center [480, 286] width 421 height 275
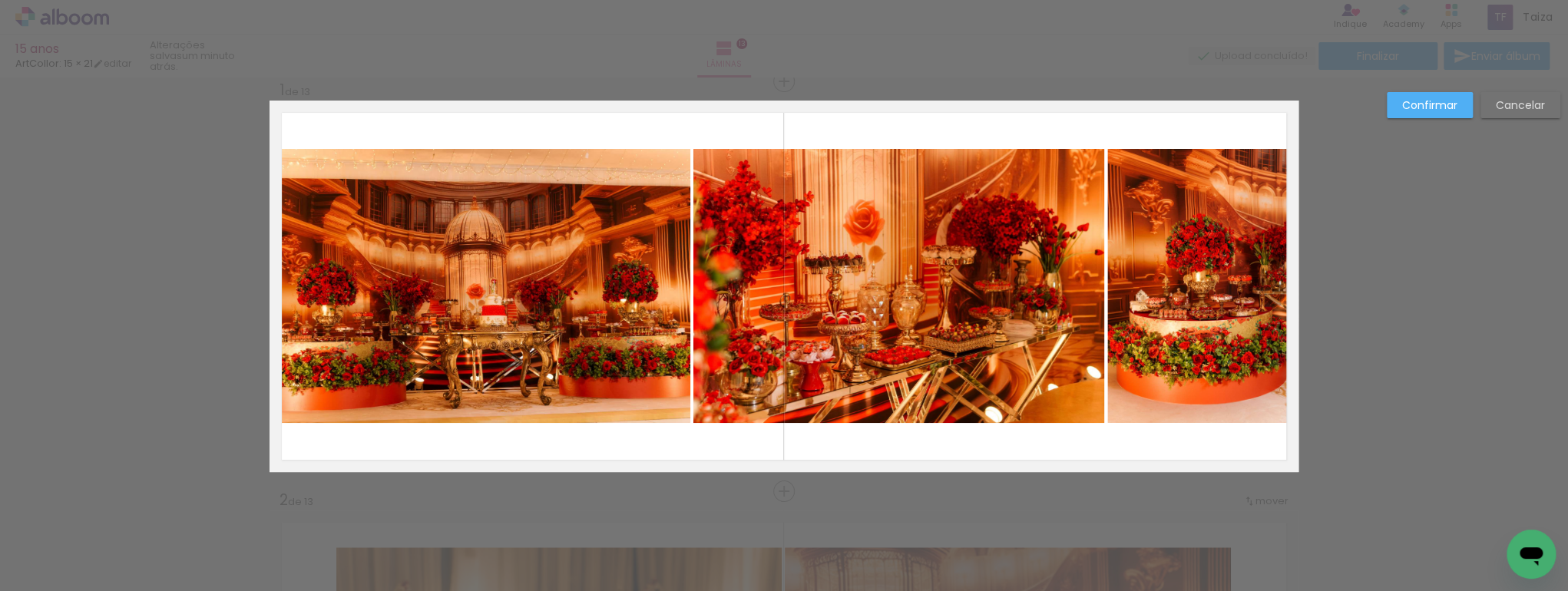
click at [451, 189] on quentale-photo at bounding box center [480, 286] width 421 height 275
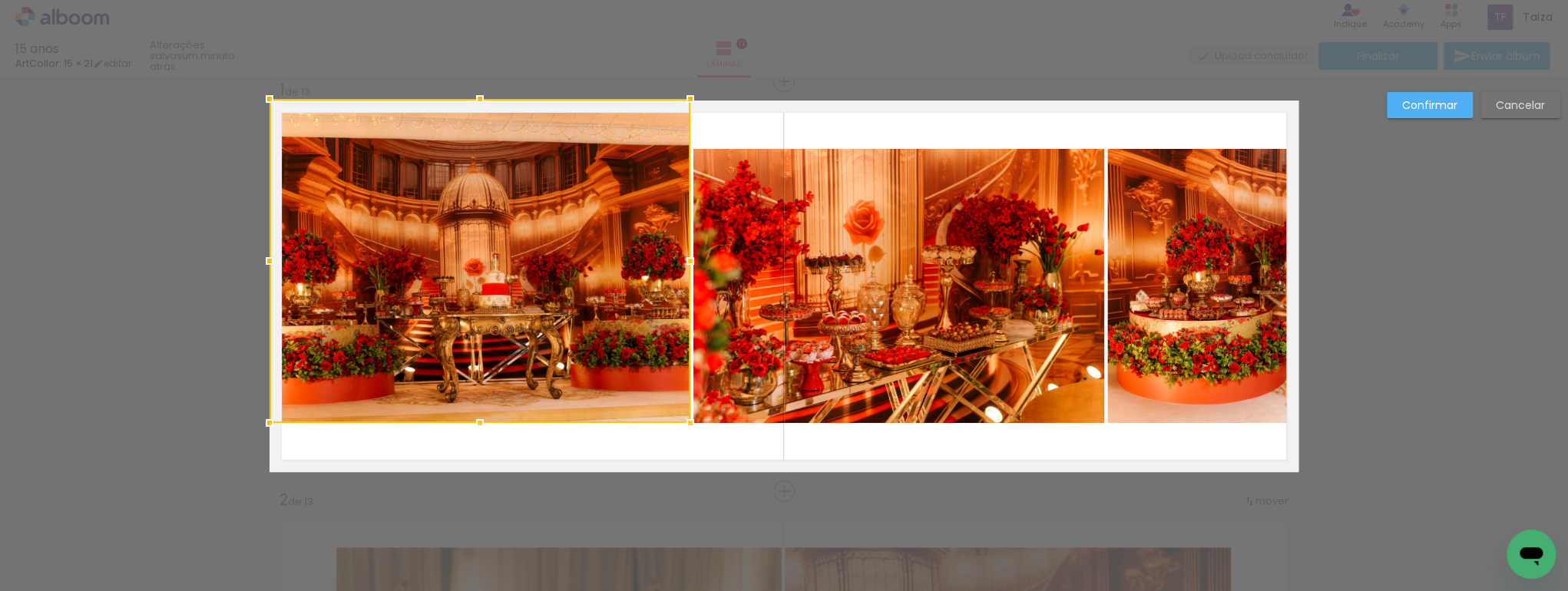
drag, startPoint x: 488, startPoint y: 142, endPoint x: 497, endPoint y: 98, distance: 44.9
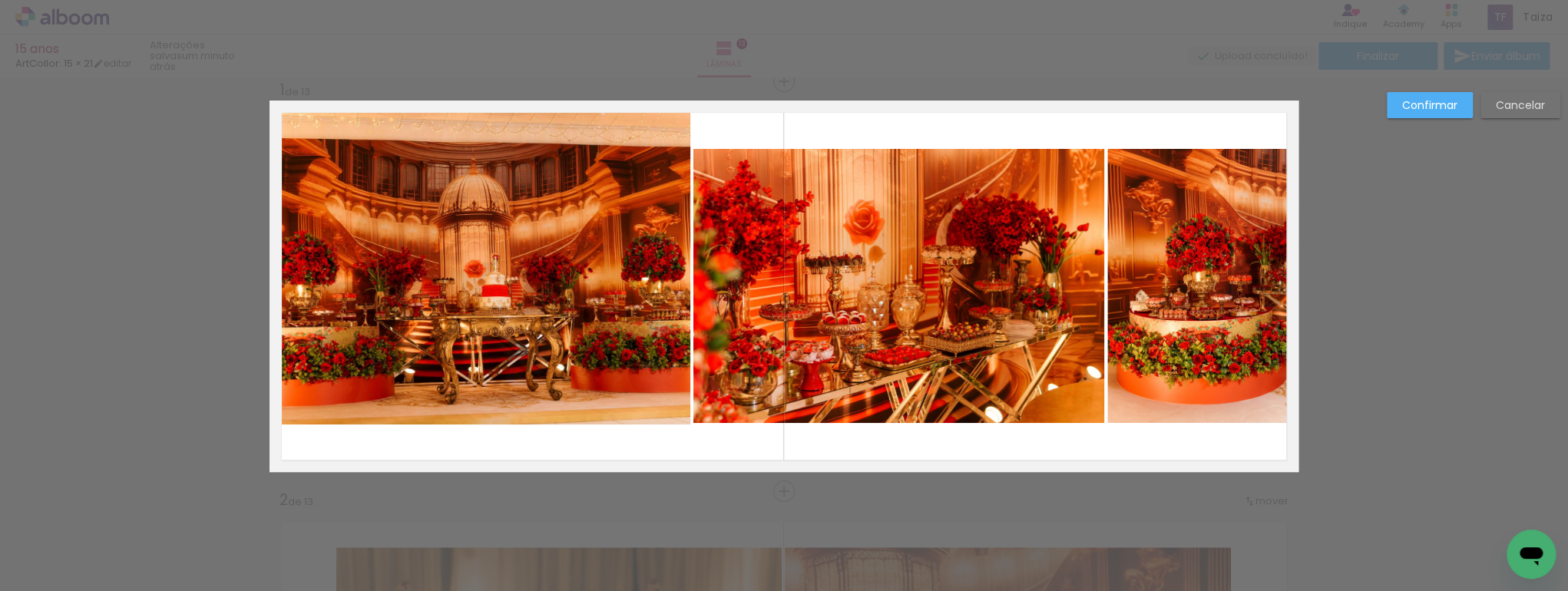
click at [516, 357] on quentale-photo at bounding box center [480, 263] width 421 height 324
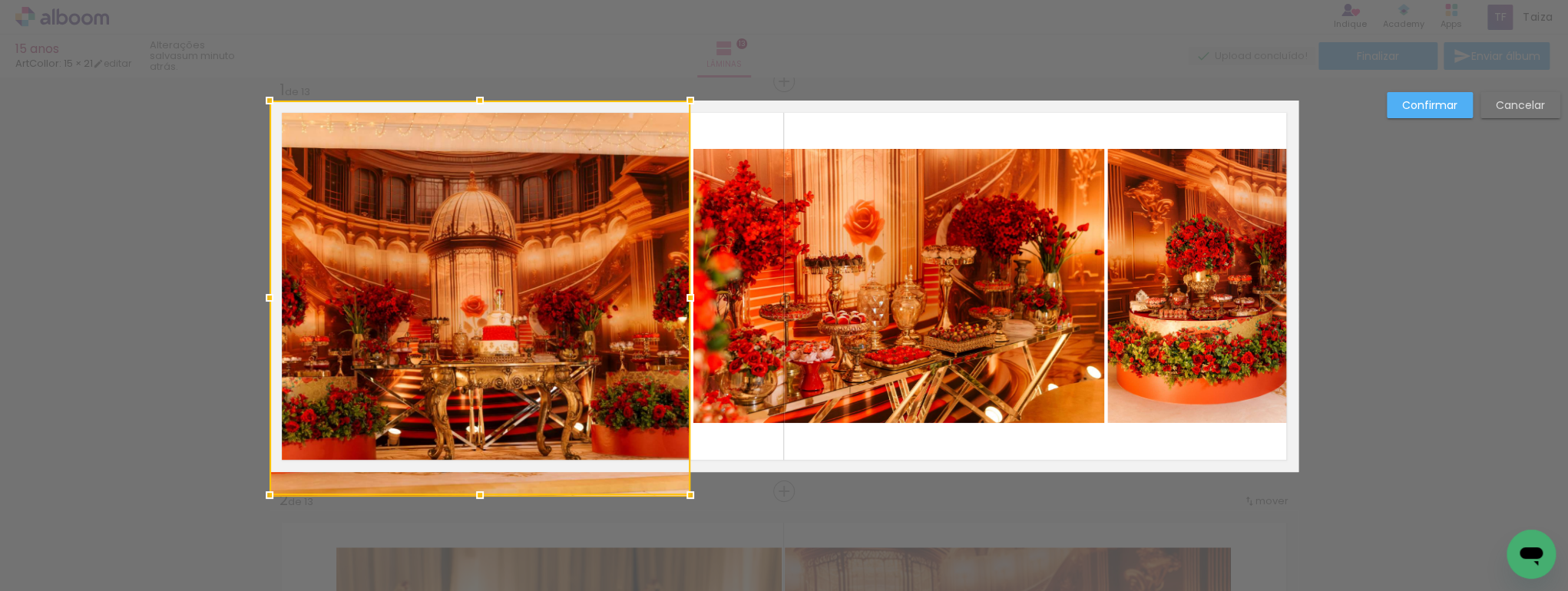
drag, startPoint x: 479, startPoint y: 424, endPoint x: 481, endPoint y: 468, distance: 44.0
click at [481, 468] on div at bounding box center [480, 297] width 421 height 394
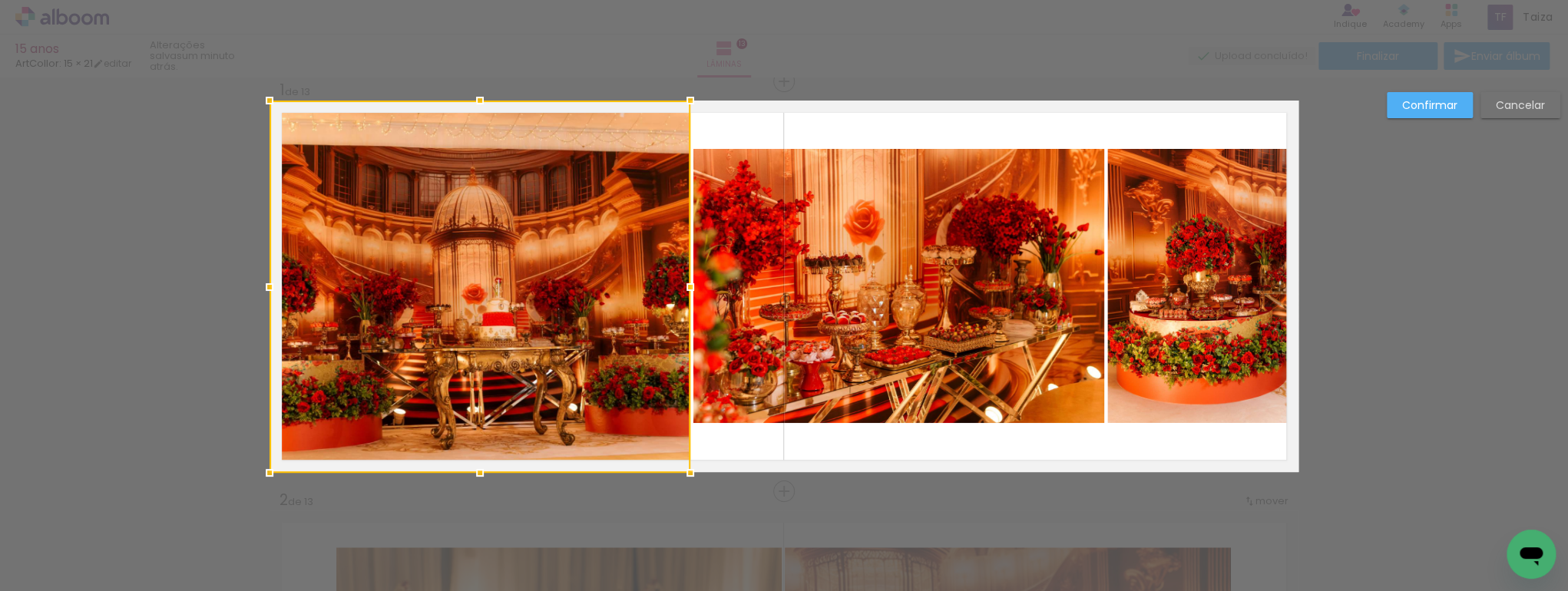
click at [784, 351] on quentale-photo at bounding box center [899, 286] width 411 height 275
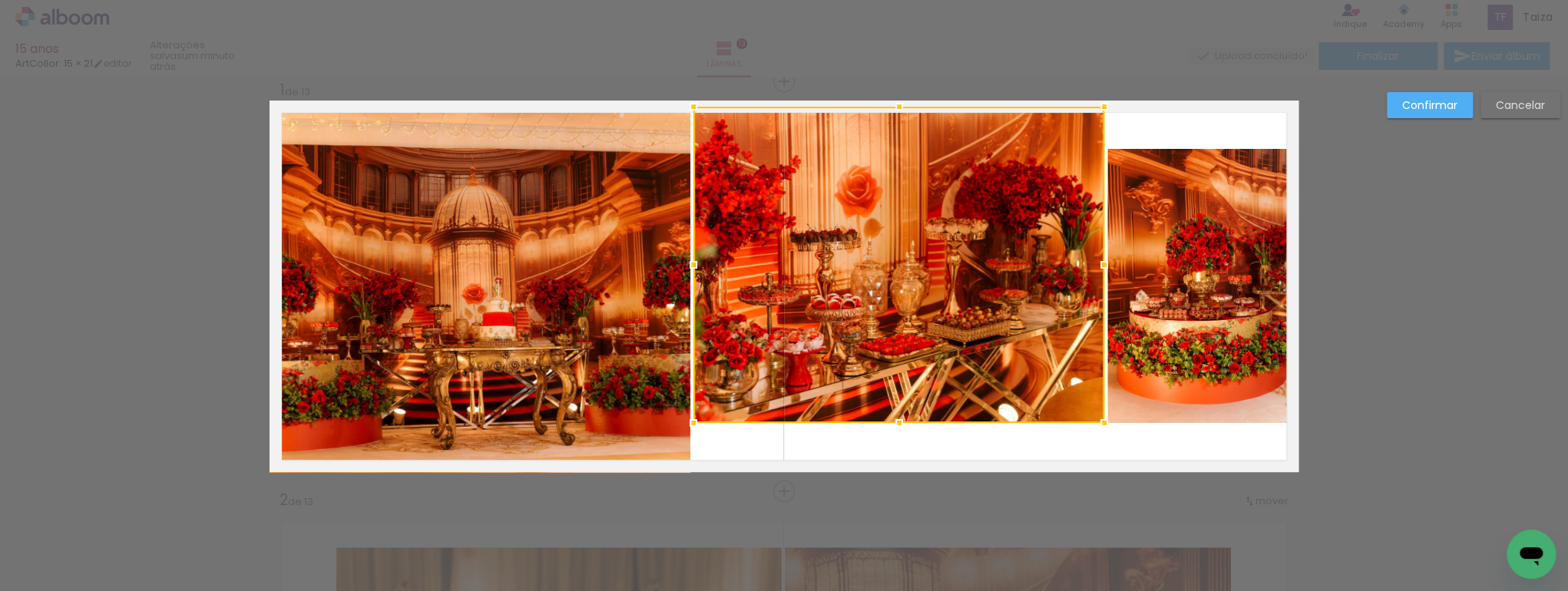
drag, startPoint x: 896, startPoint y: 152, endPoint x: 909, endPoint y: 113, distance: 41.1
click at [909, 113] on div at bounding box center [899, 265] width 411 height 316
click at [906, 387] on div at bounding box center [899, 265] width 411 height 317
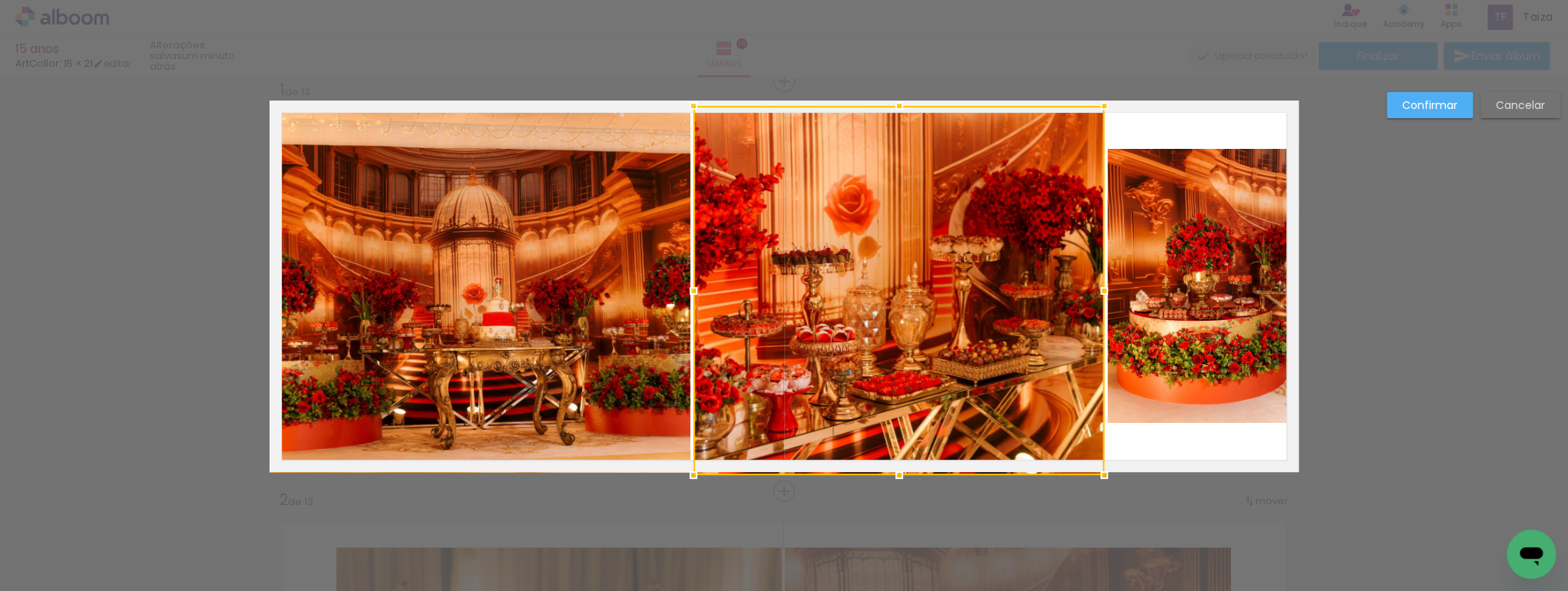
drag, startPoint x: 894, startPoint y: 420, endPoint x: 888, endPoint y: 472, distance: 52.3
click at [886, 473] on div at bounding box center [898, 475] width 31 height 31
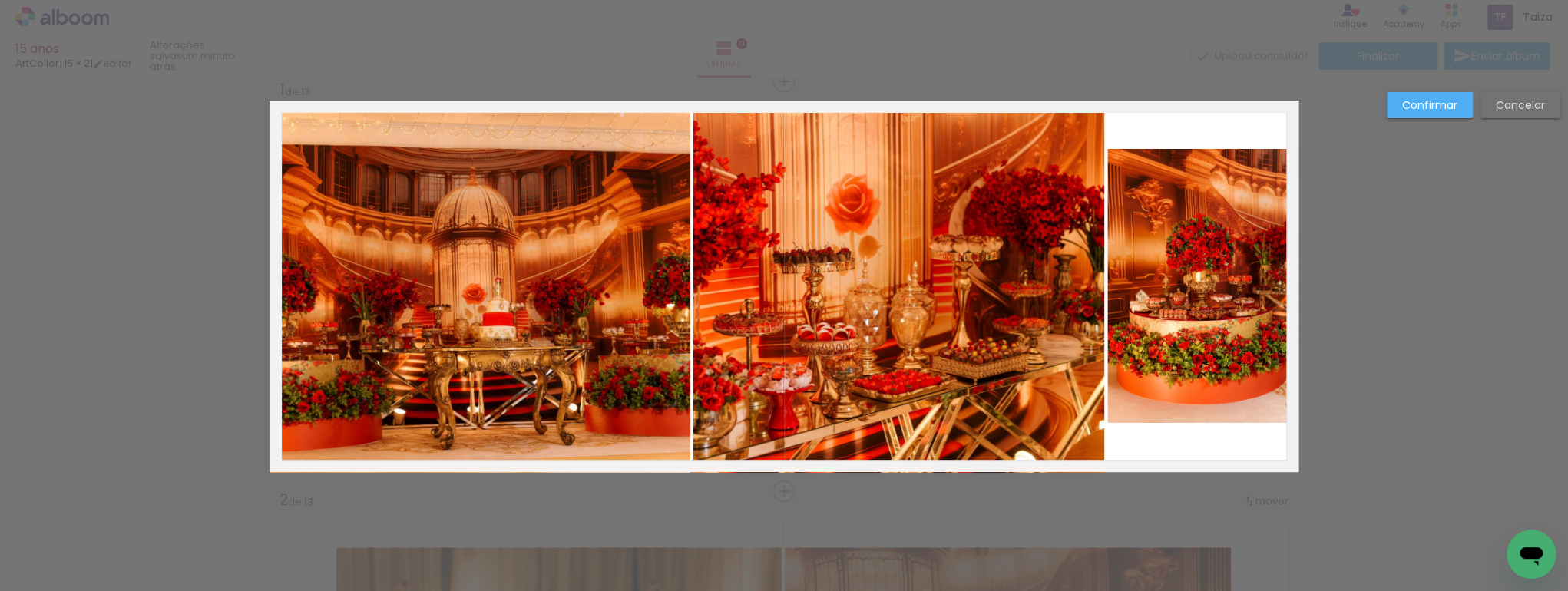
click at [990, 393] on quentale-photo at bounding box center [899, 290] width 411 height 367
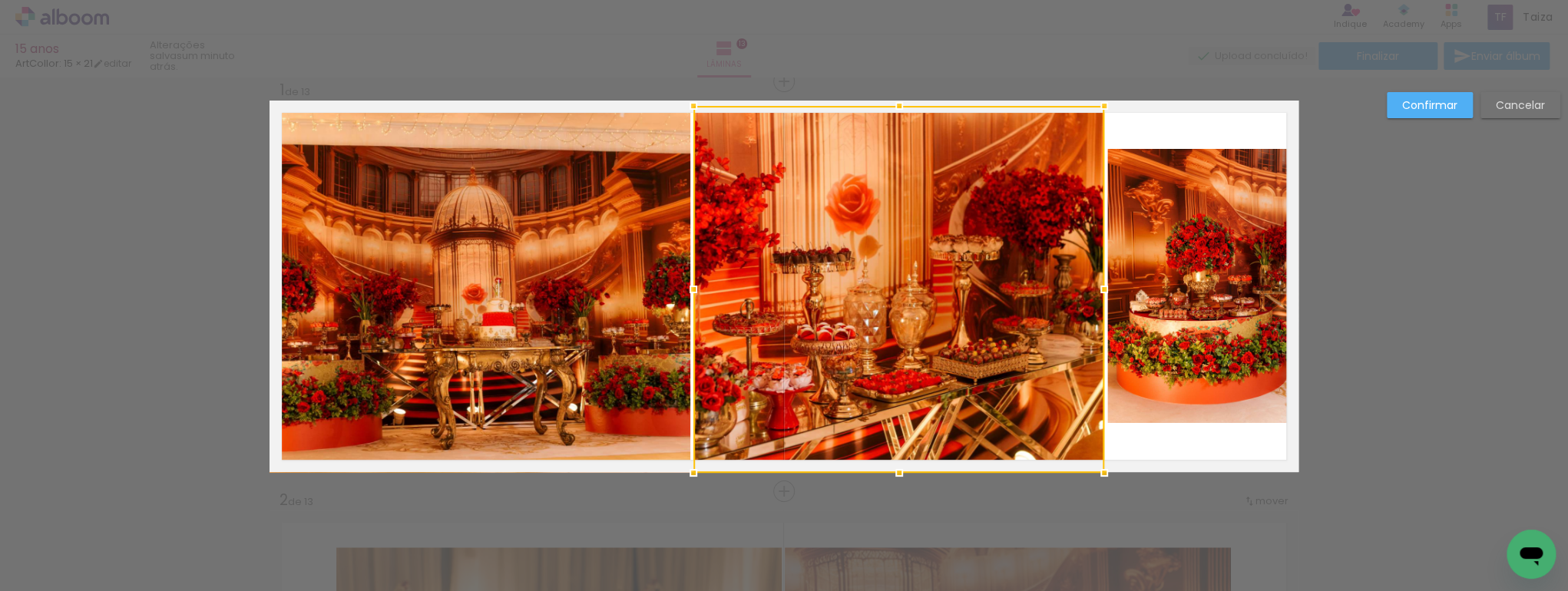
click at [1170, 311] on quentale-photo at bounding box center [1203, 286] width 192 height 275
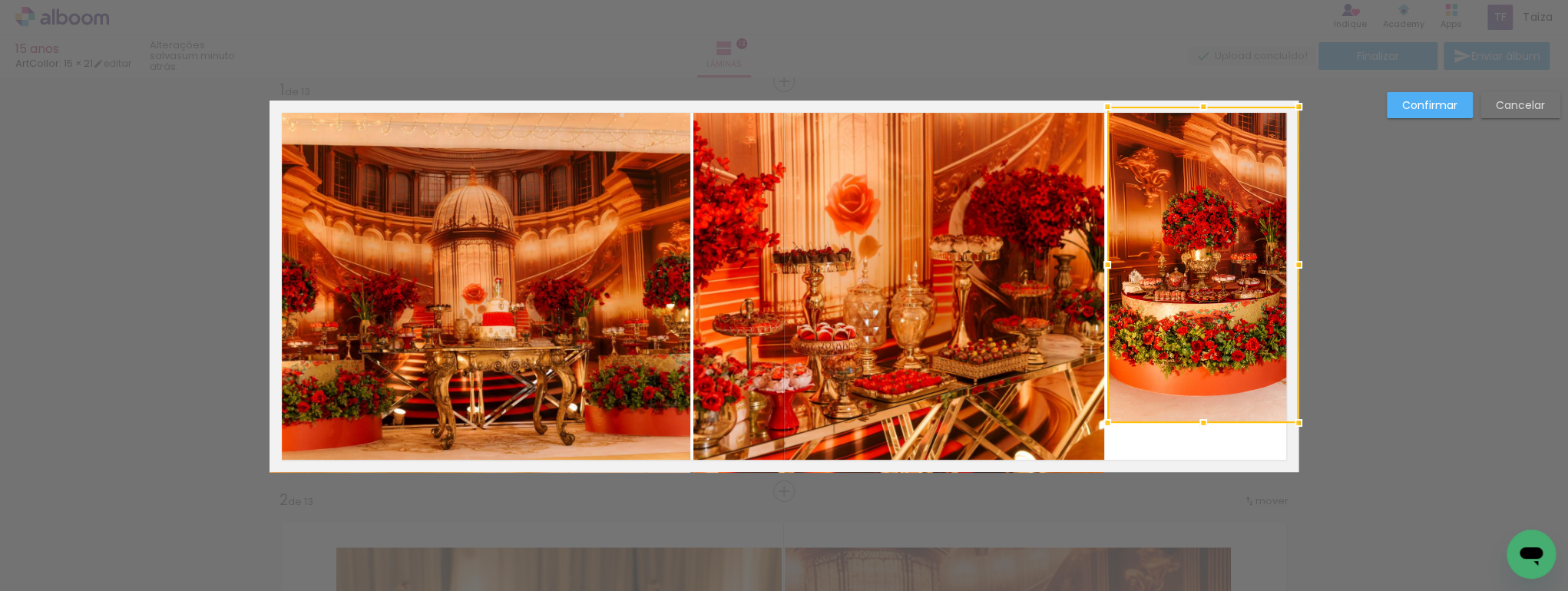
drag, startPoint x: 1201, startPoint y: 144, endPoint x: 1204, endPoint y: 93, distance: 51.1
click at [1204, 92] on div at bounding box center [1203, 107] width 31 height 31
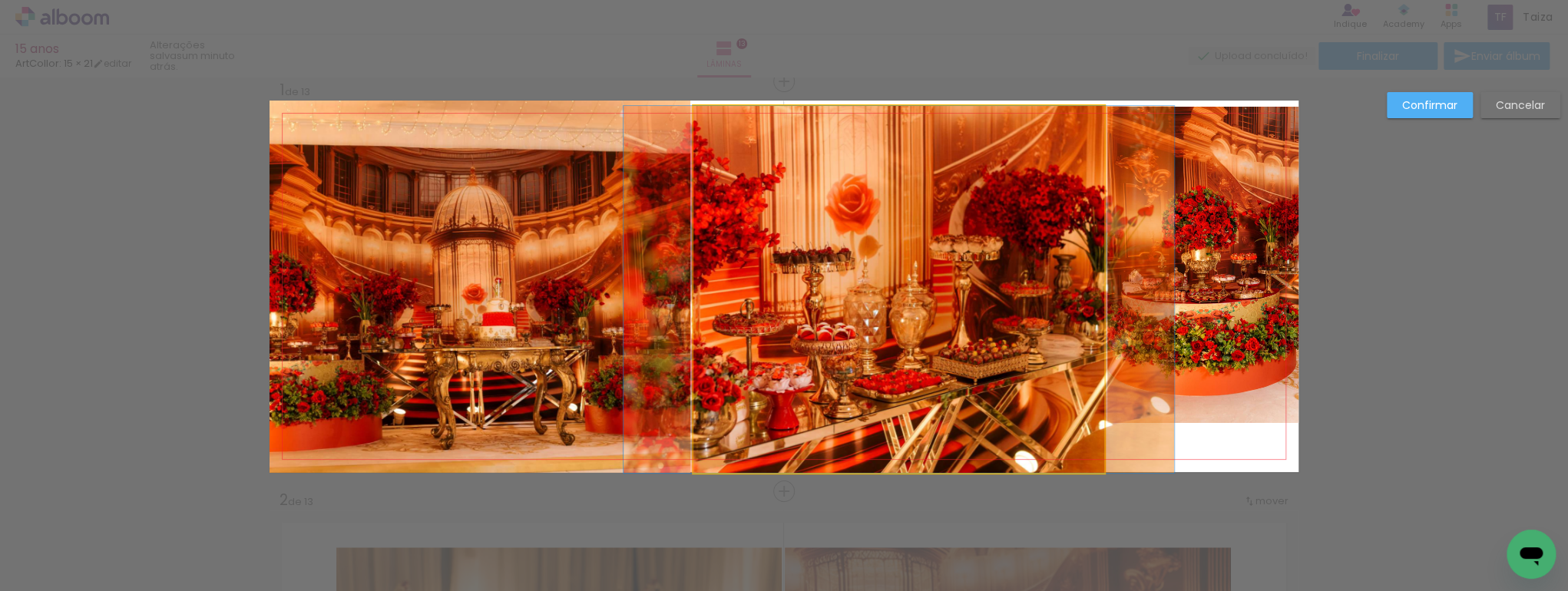
click at [1072, 300] on quentale-photo at bounding box center [899, 290] width 411 height 367
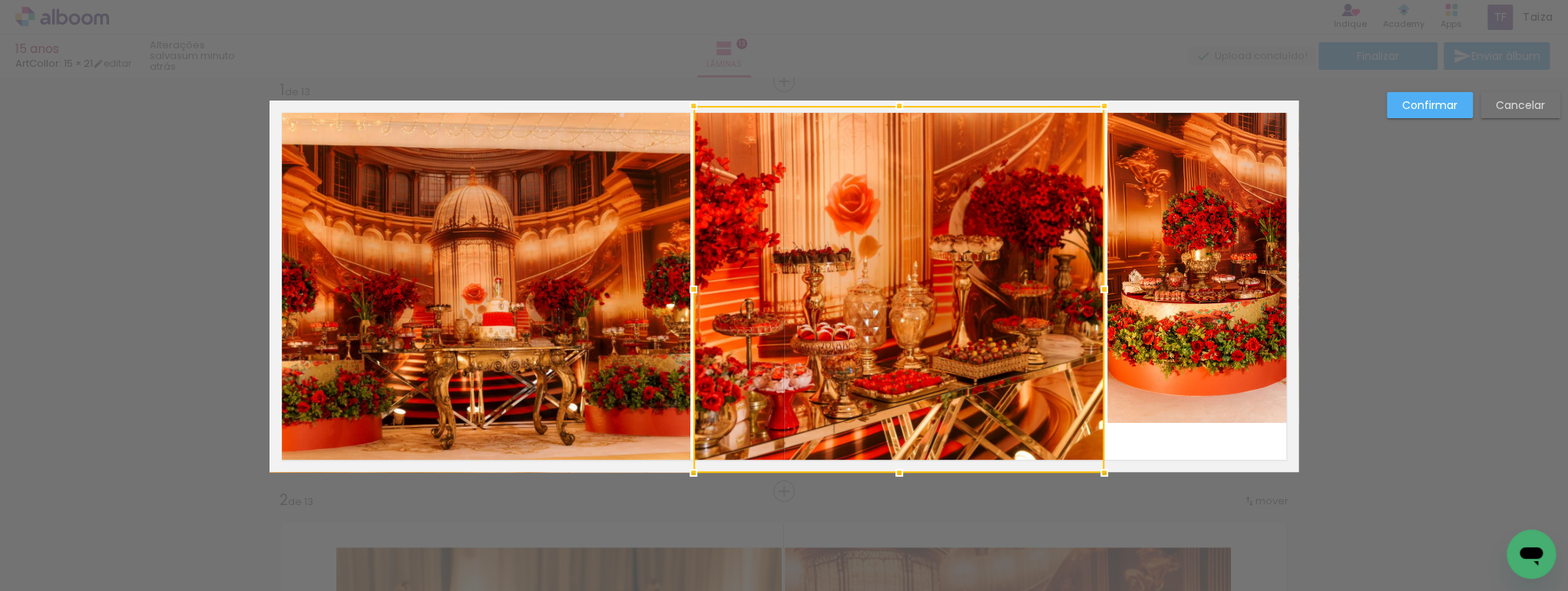
click at [677, 337] on quentale-photo at bounding box center [480, 287] width 421 height 372
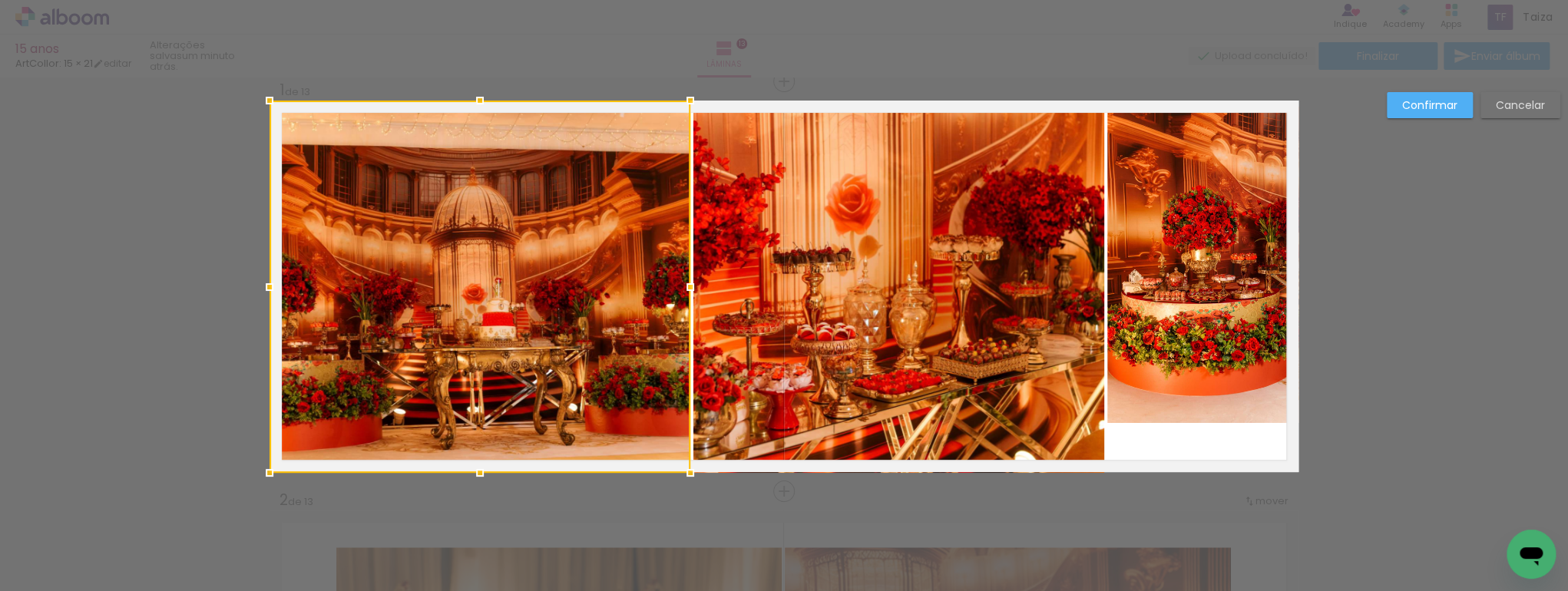
click at [1535, 114] on paper-button "Cancelar" at bounding box center [1520, 105] width 80 height 26
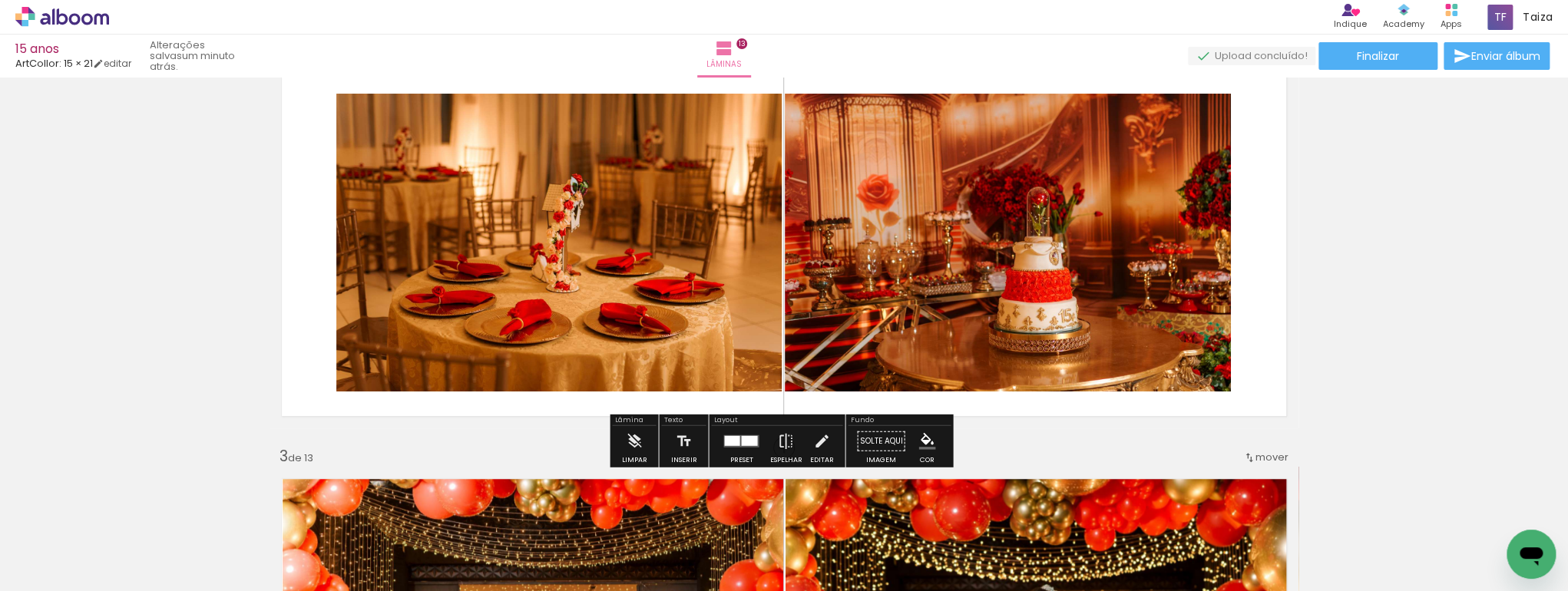
scroll to position [513, 0]
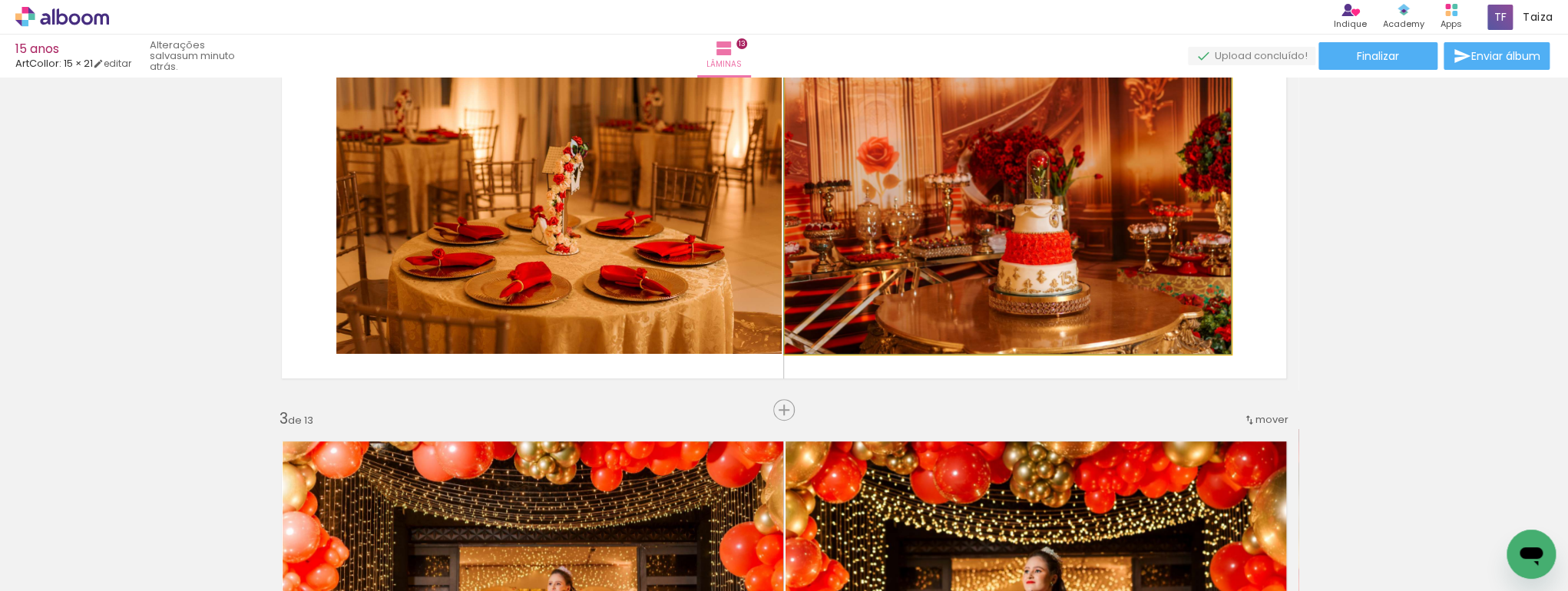
drag, startPoint x: 999, startPoint y: 267, endPoint x: 670, endPoint y: 252, distance: 329.3
click at [0, 0] on slot at bounding box center [0, 0] width 0 height 0
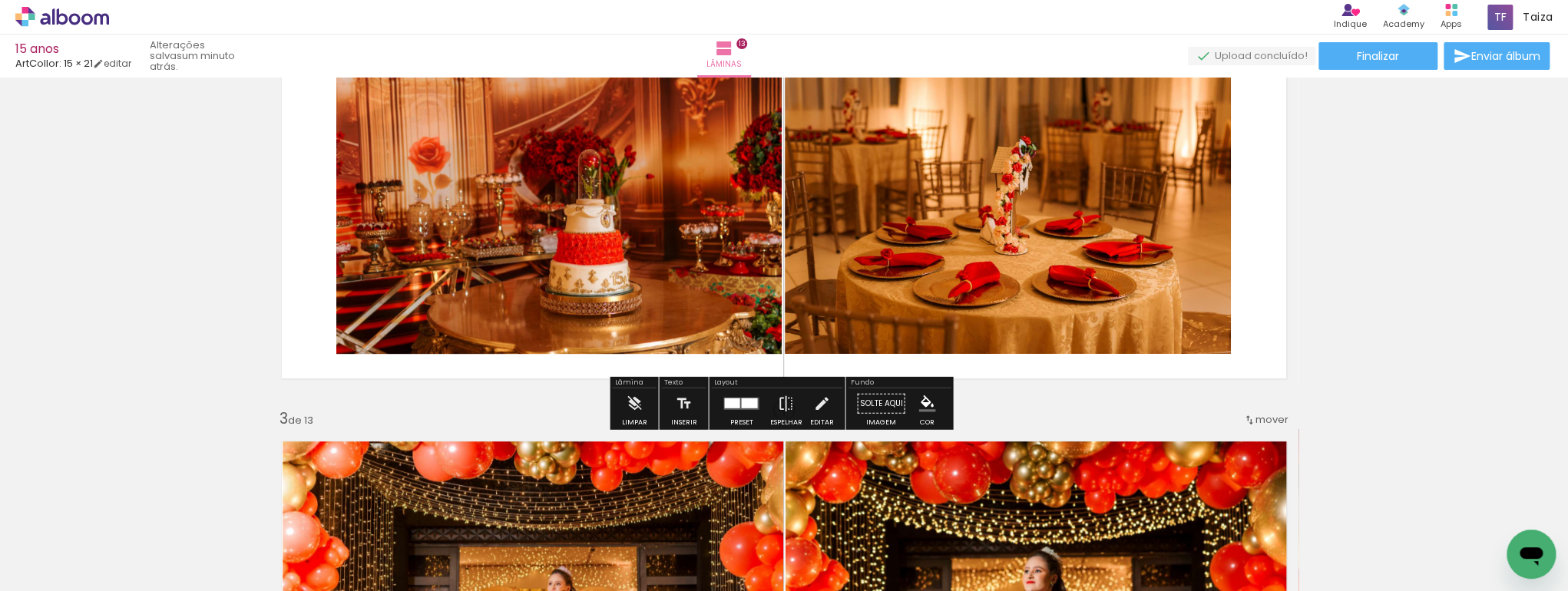
click at [742, 411] on div at bounding box center [742, 403] width 42 height 31
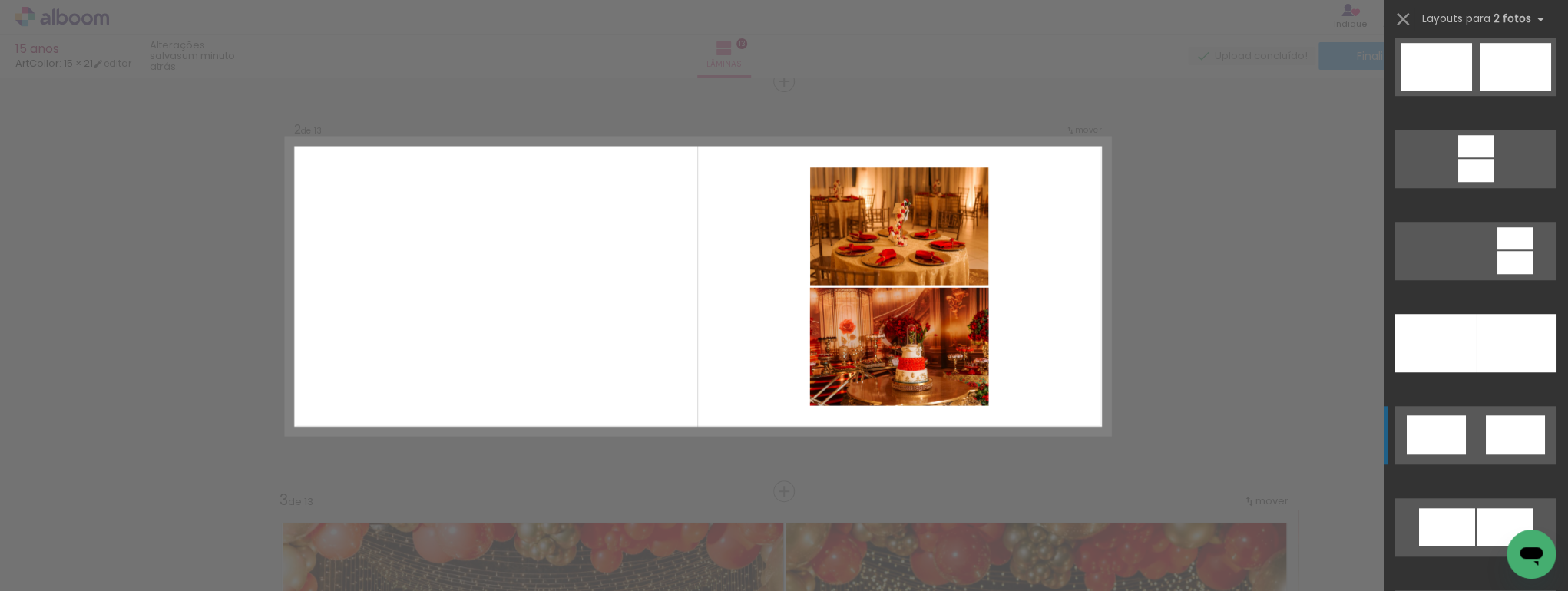
scroll to position [819, 0]
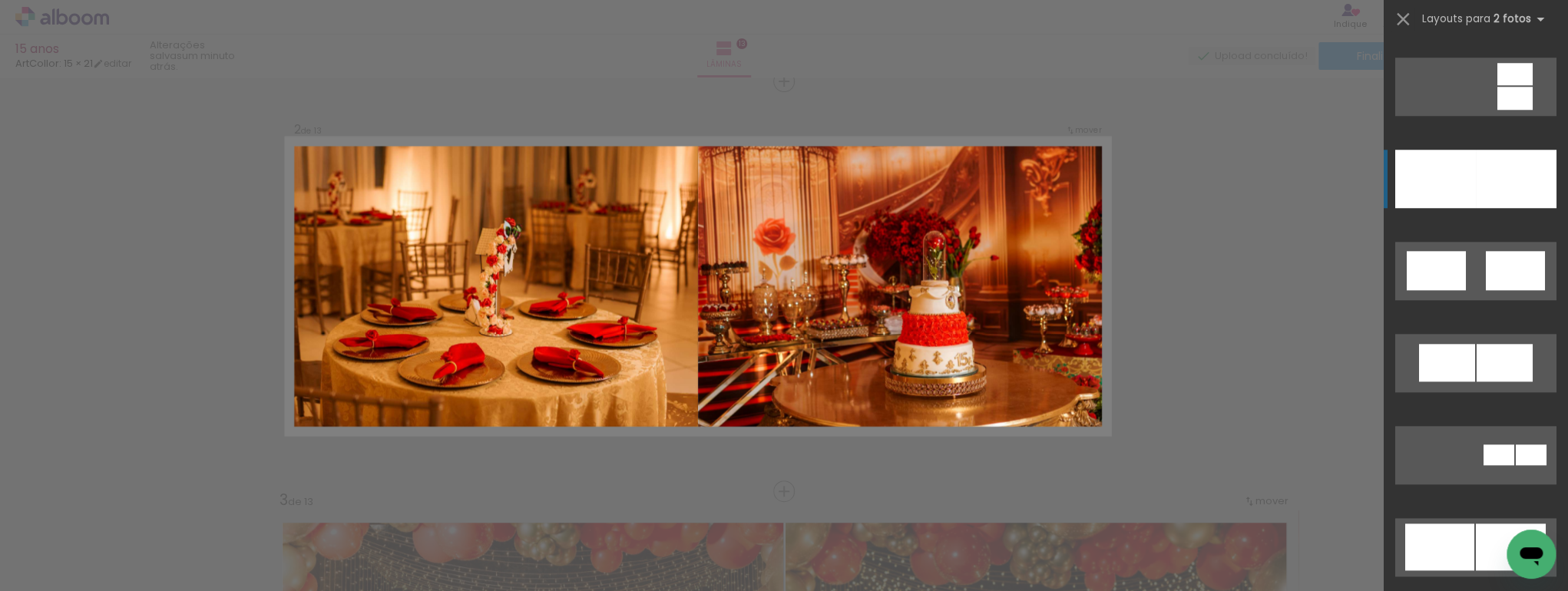
click at [1480, 198] on div at bounding box center [1515, 179] width 81 height 58
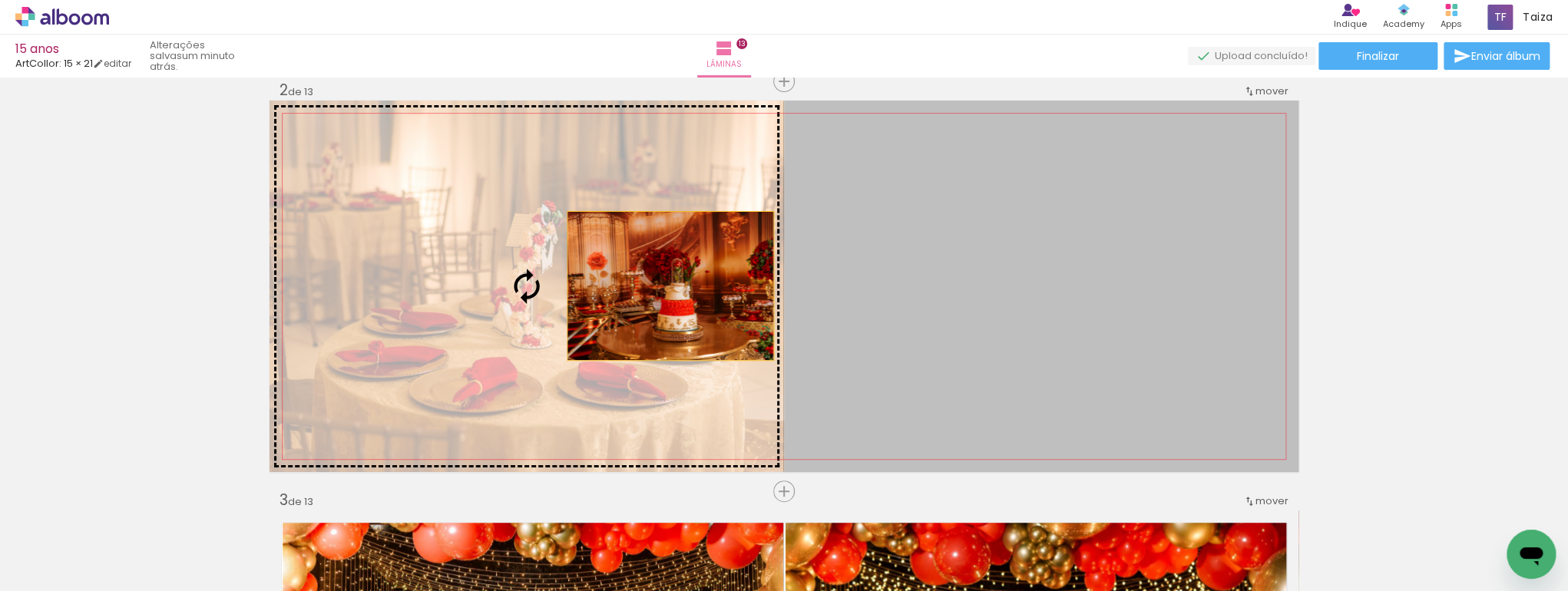
drag, startPoint x: 1075, startPoint y: 292, endPoint x: 666, endPoint y: 286, distance: 409.0
click at [0, 0] on slot at bounding box center [0, 0] width 0 height 0
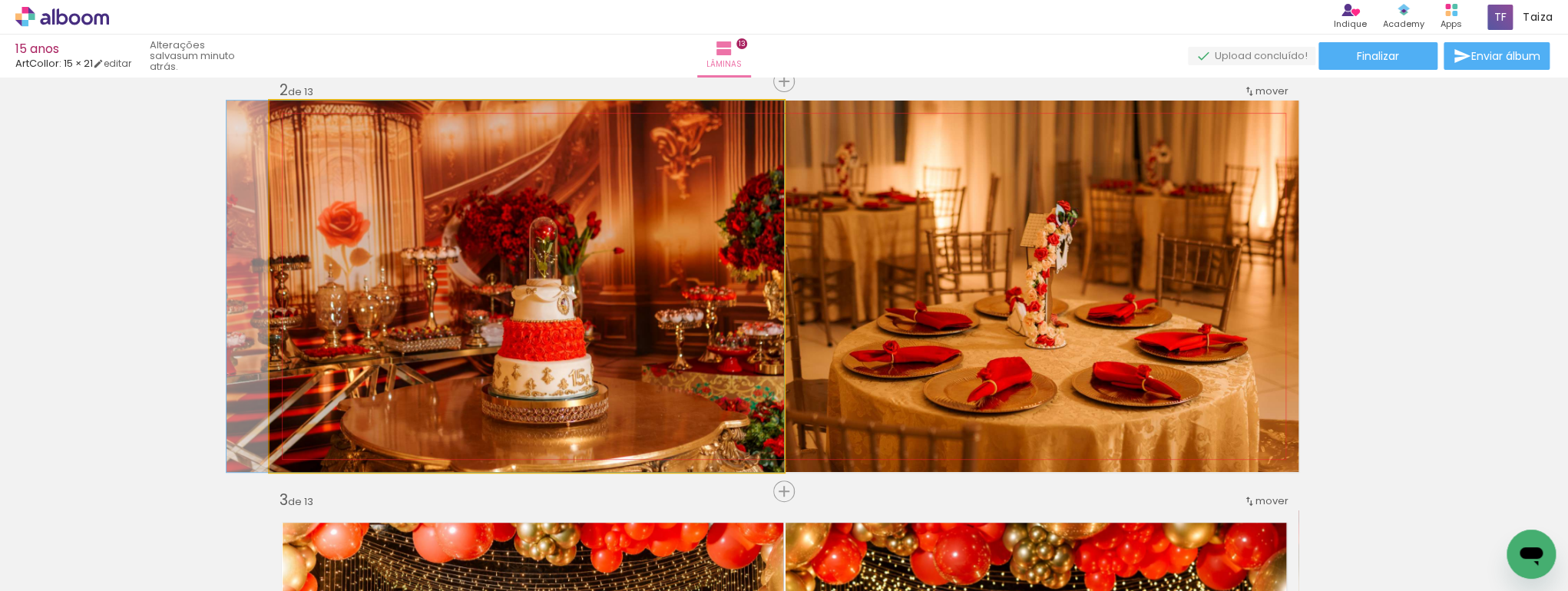
drag, startPoint x: 634, startPoint y: 309, endPoint x: 580, endPoint y: 307, distance: 54.0
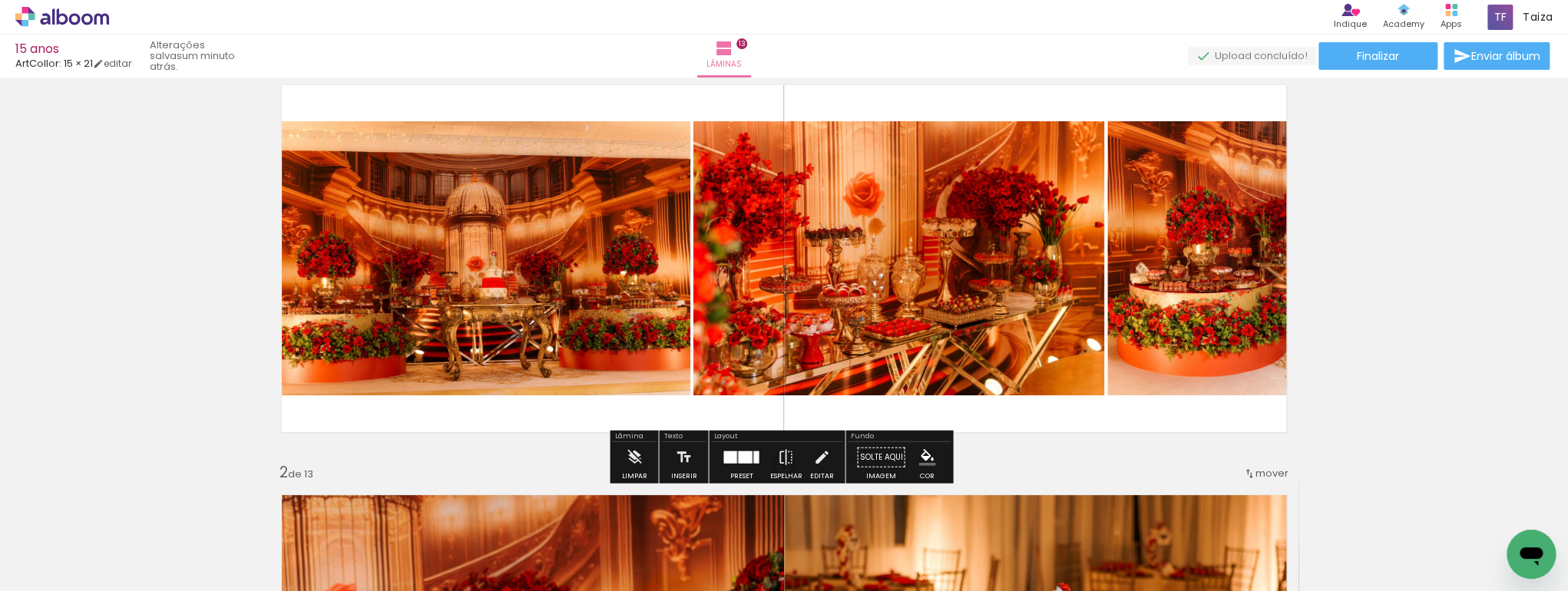
scroll to position [0, 0]
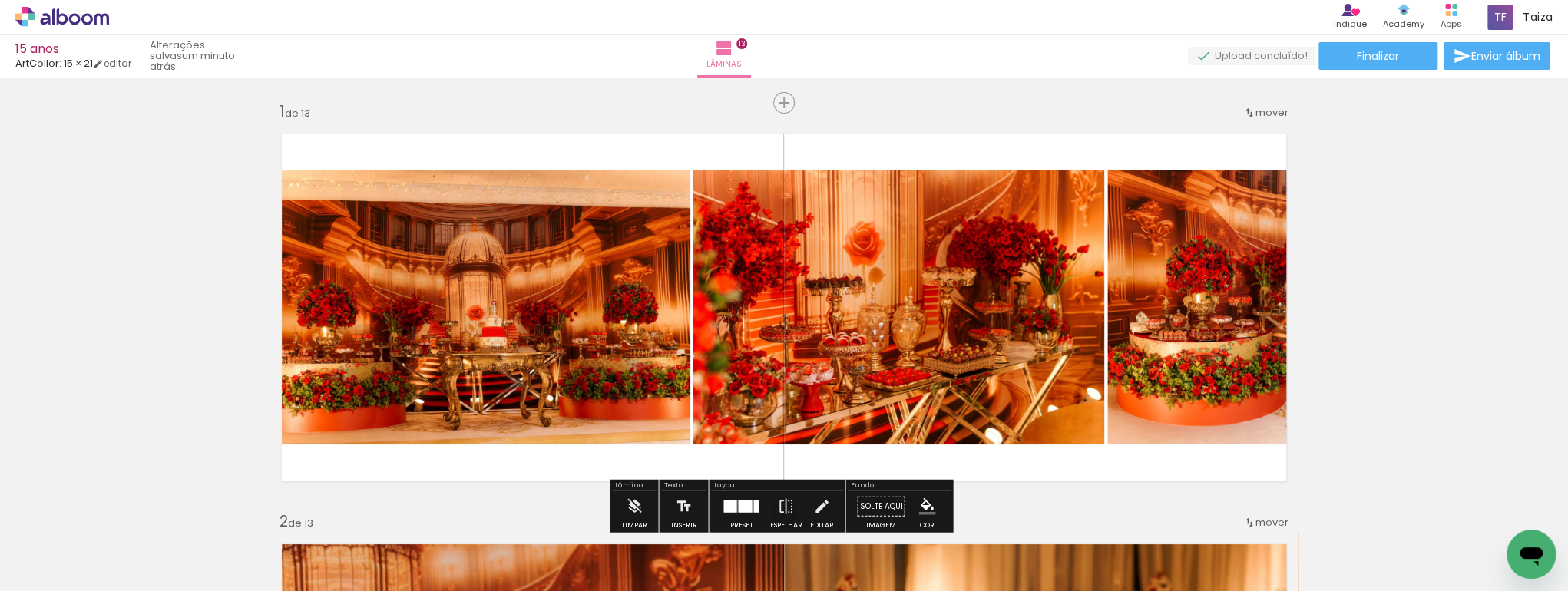
click at [1259, 118] on span "mover" at bounding box center [1272, 112] width 33 height 15
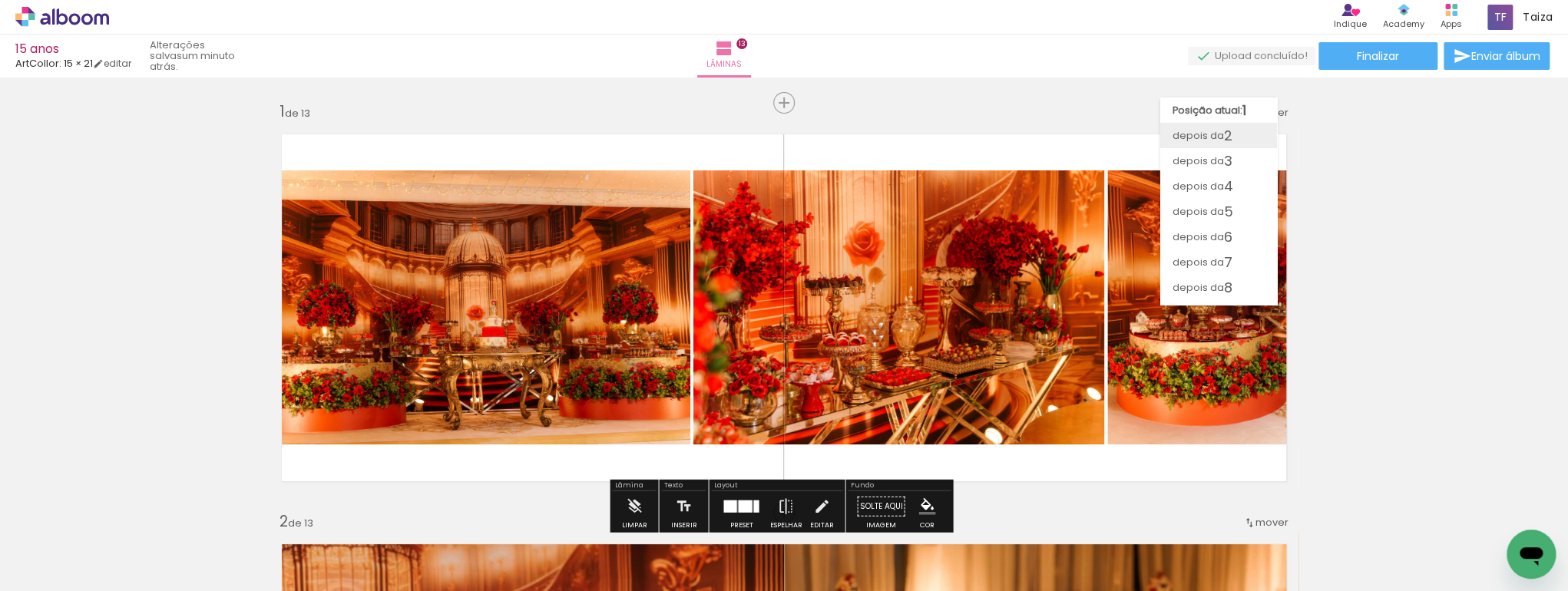
click at [1232, 142] on span "2" at bounding box center [1228, 135] width 8 height 25
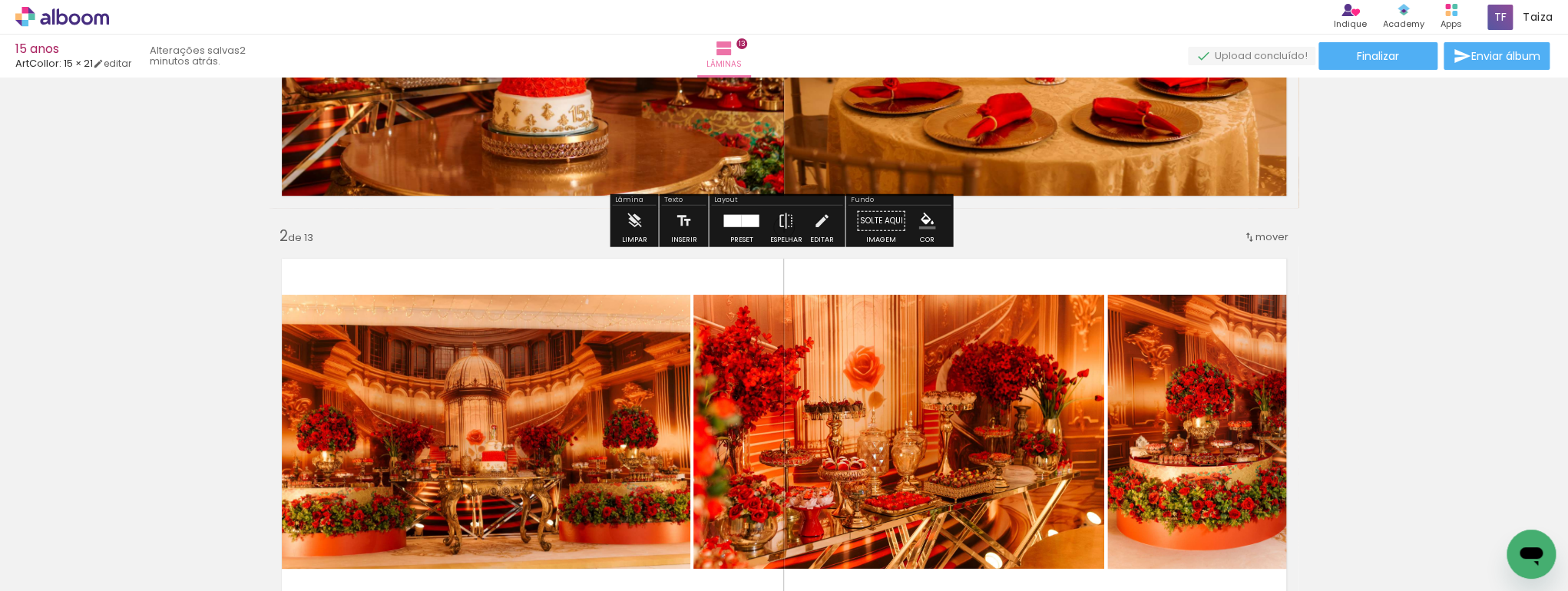
scroll to position [105, 0]
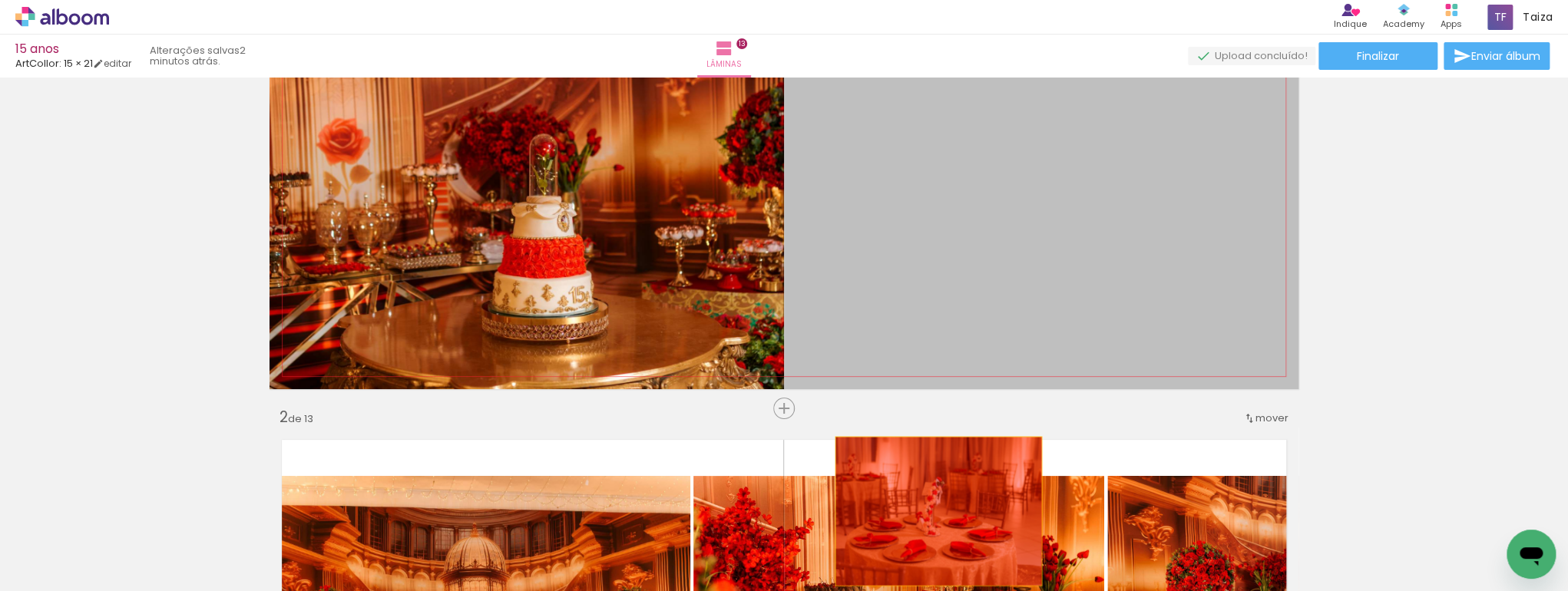
drag, startPoint x: 1066, startPoint y: 232, endPoint x: 933, endPoint y: 511, distance: 309.1
click at [933, 511] on quentale-workspace at bounding box center [784, 296] width 1568 height 591
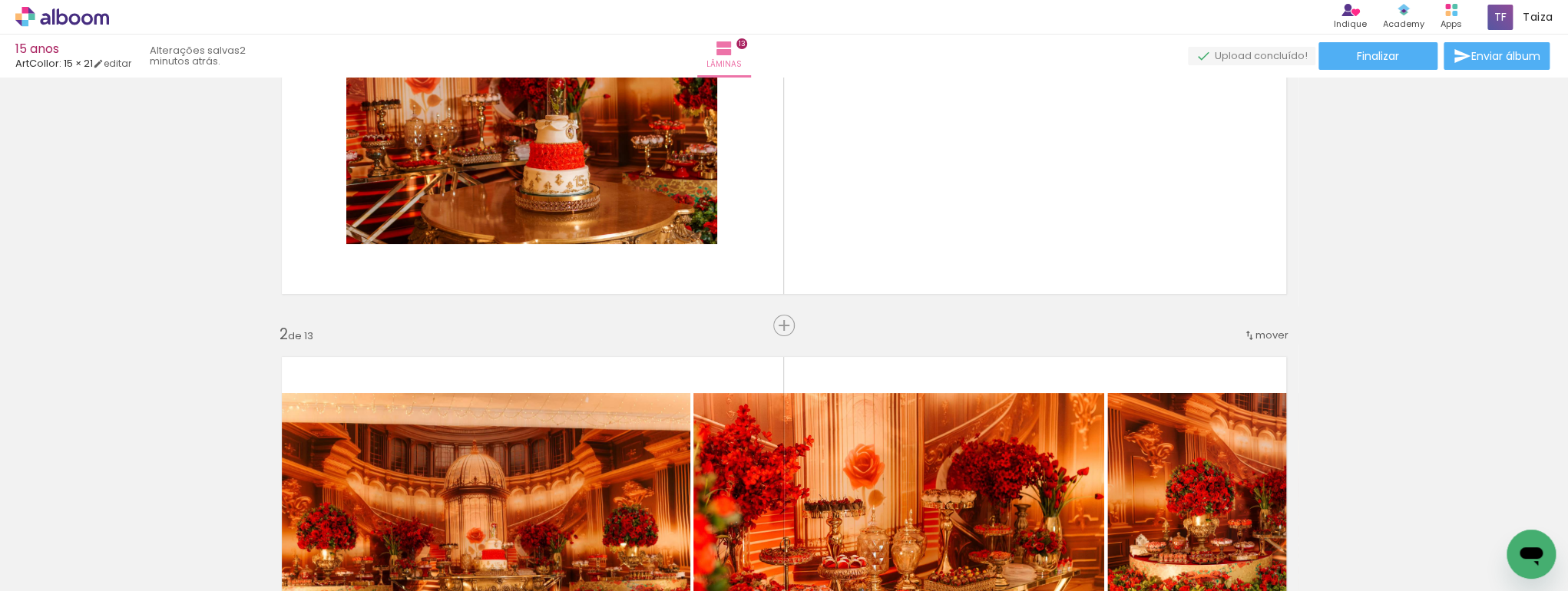
scroll to position [268, 0]
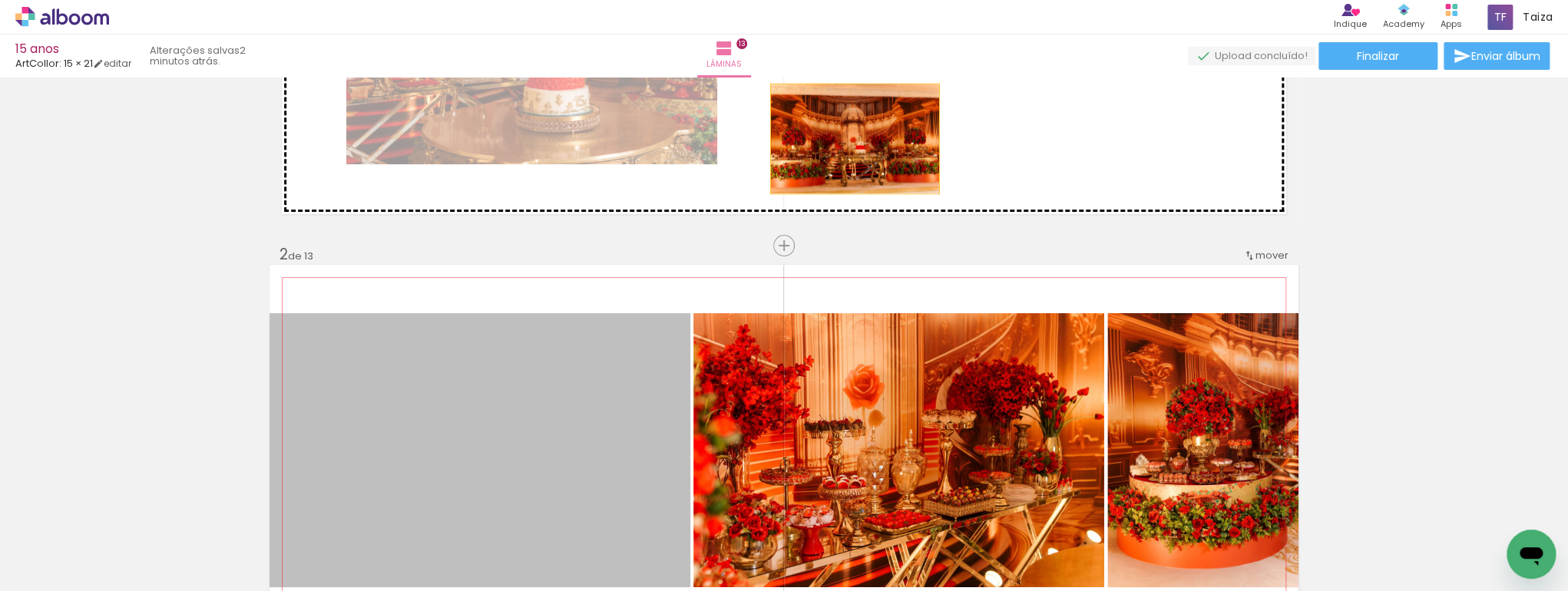
drag, startPoint x: 608, startPoint y: 434, endPoint x: 899, endPoint y: 114, distance: 432.5
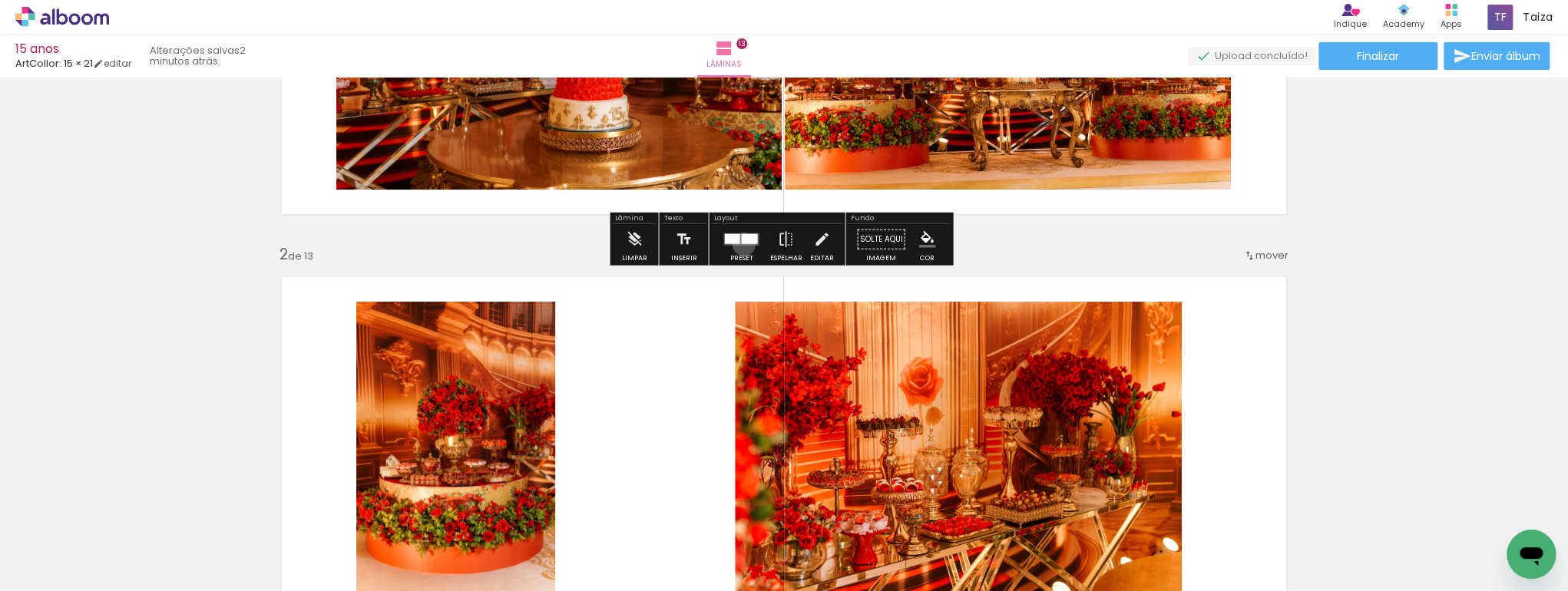
click at [741, 245] on quentale-layouter at bounding box center [741, 240] width 35 height 12
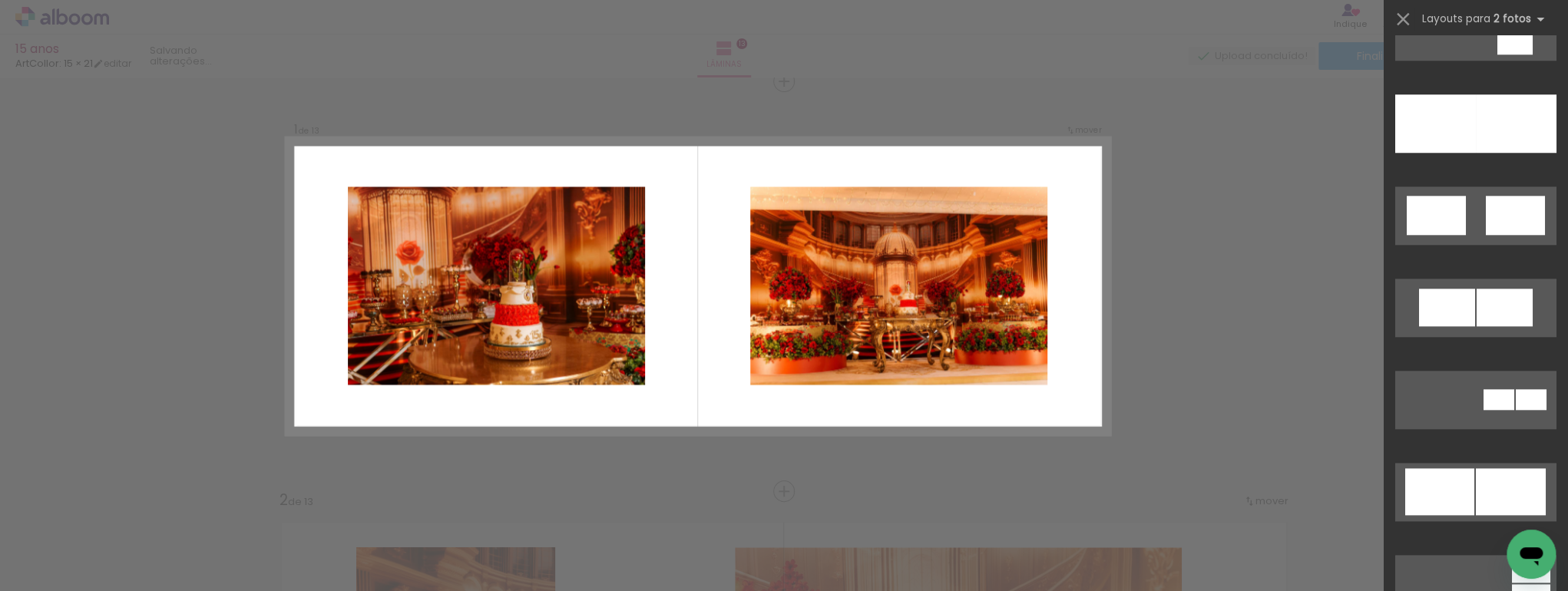
scroll to position [900, 0]
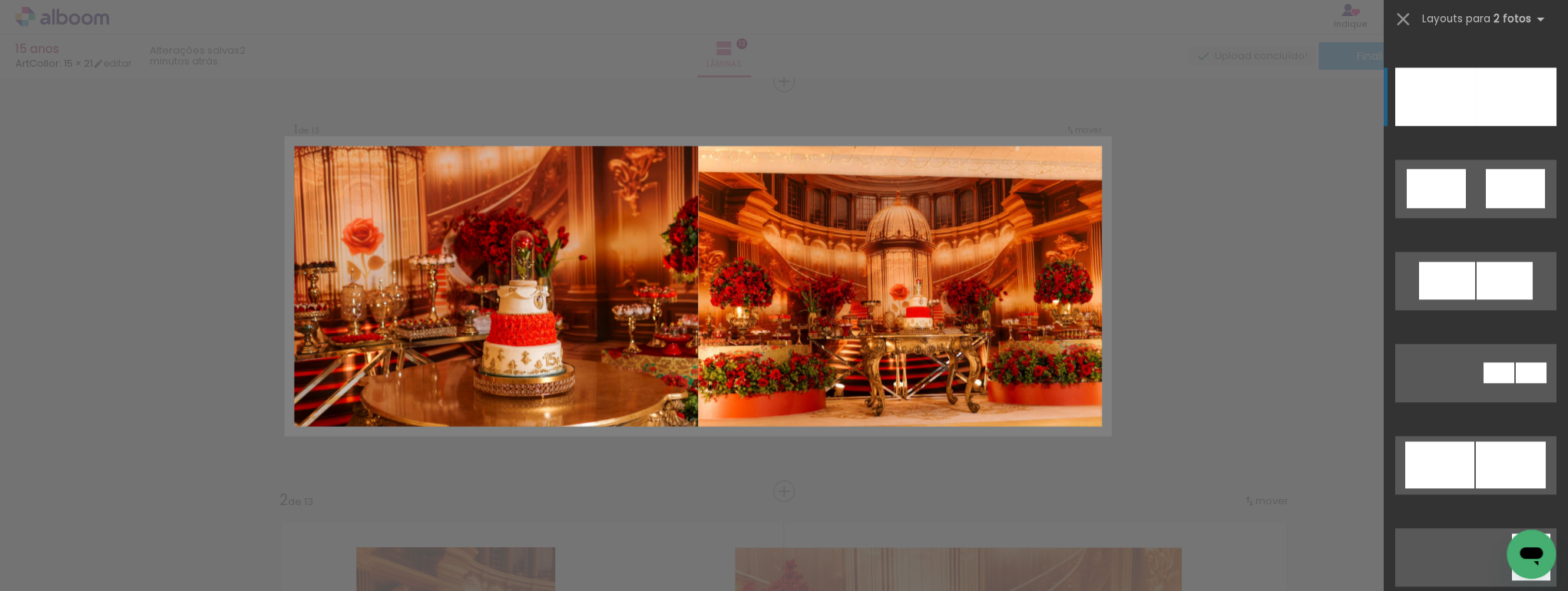
click at [1452, 92] on div at bounding box center [1435, 97] width 81 height 58
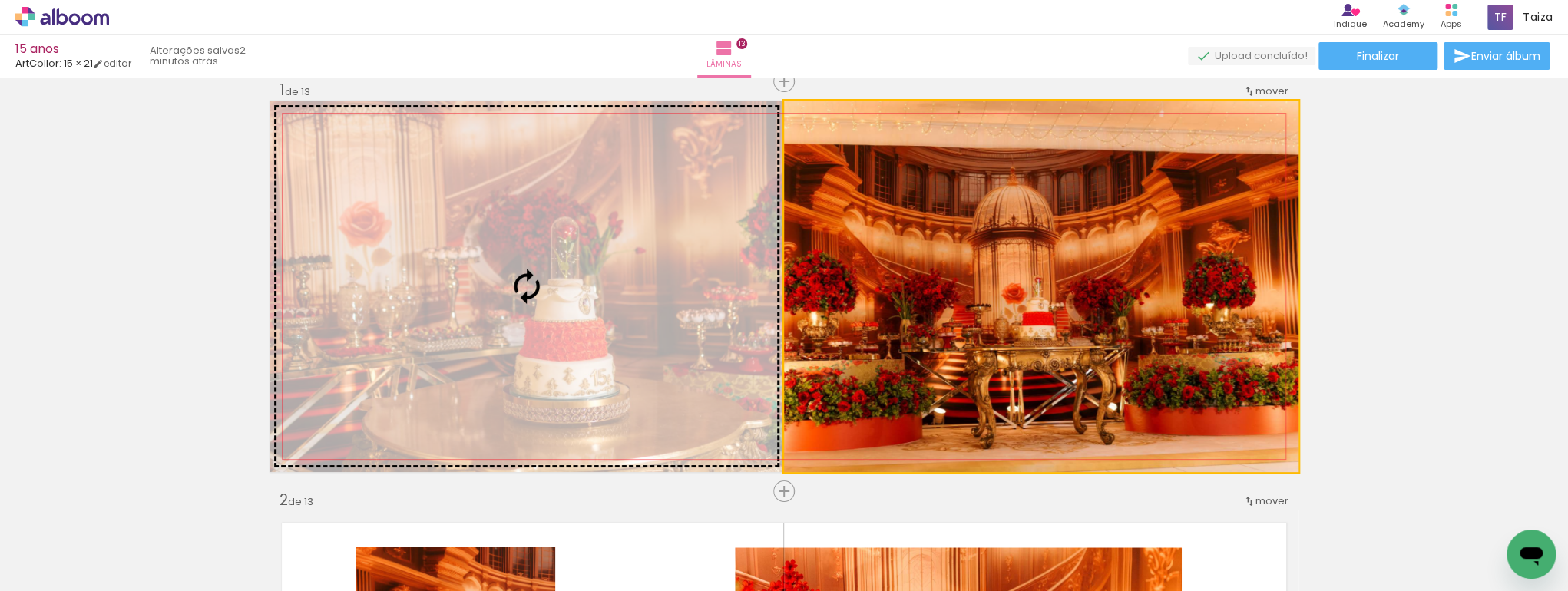
drag, startPoint x: 1115, startPoint y: 301, endPoint x: 651, endPoint y: 268, distance: 465.2
click at [0, 0] on slot at bounding box center [0, 0] width 0 height 0
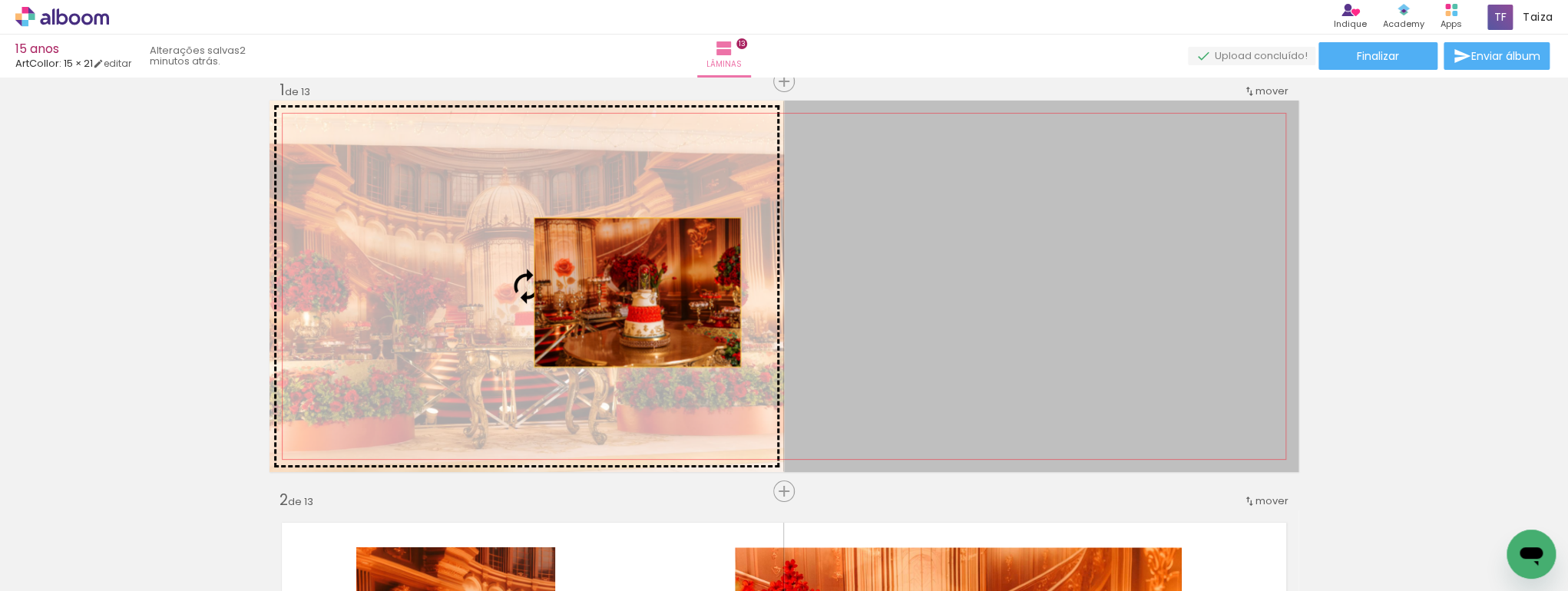
drag, startPoint x: 1078, startPoint y: 301, endPoint x: 633, endPoint y: 293, distance: 445.1
click at [0, 0] on slot at bounding box center [0, 0] width 0 height 0
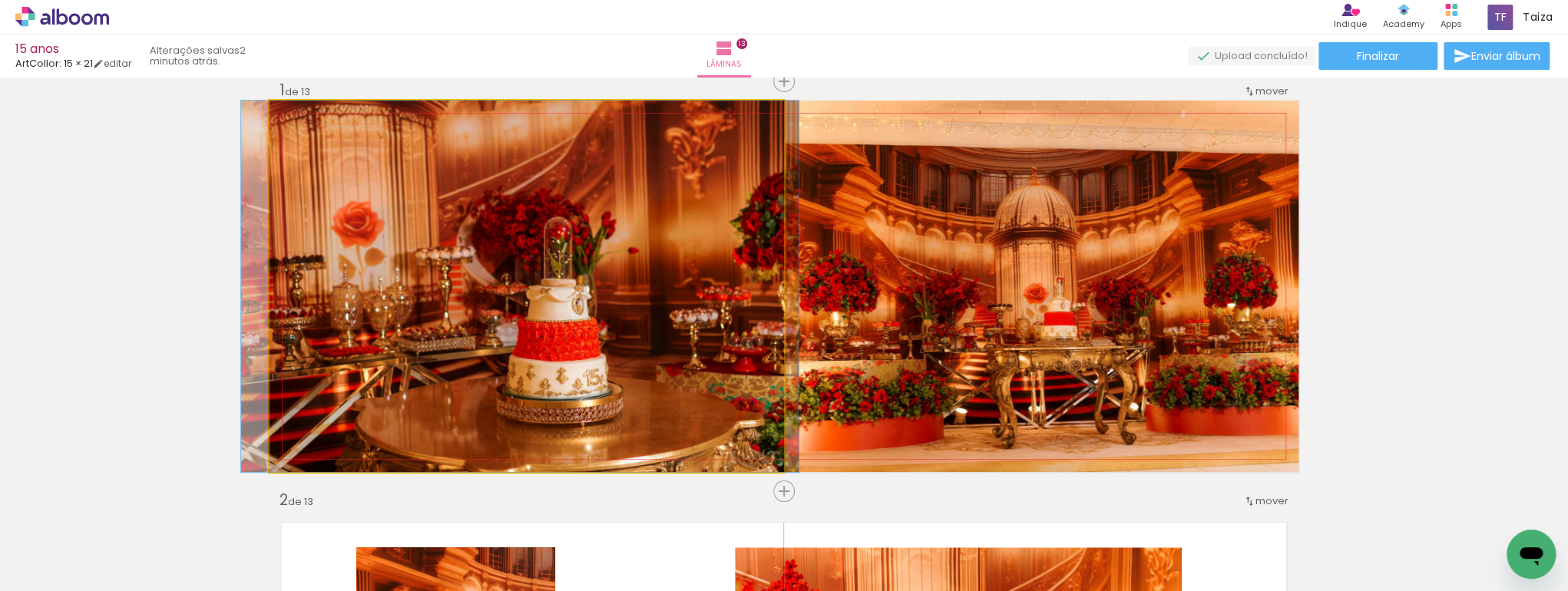
drag, startPoint x: 652, startPoint y: 331, endPoint x: 645, endPoint y: 321, distance: 12.2
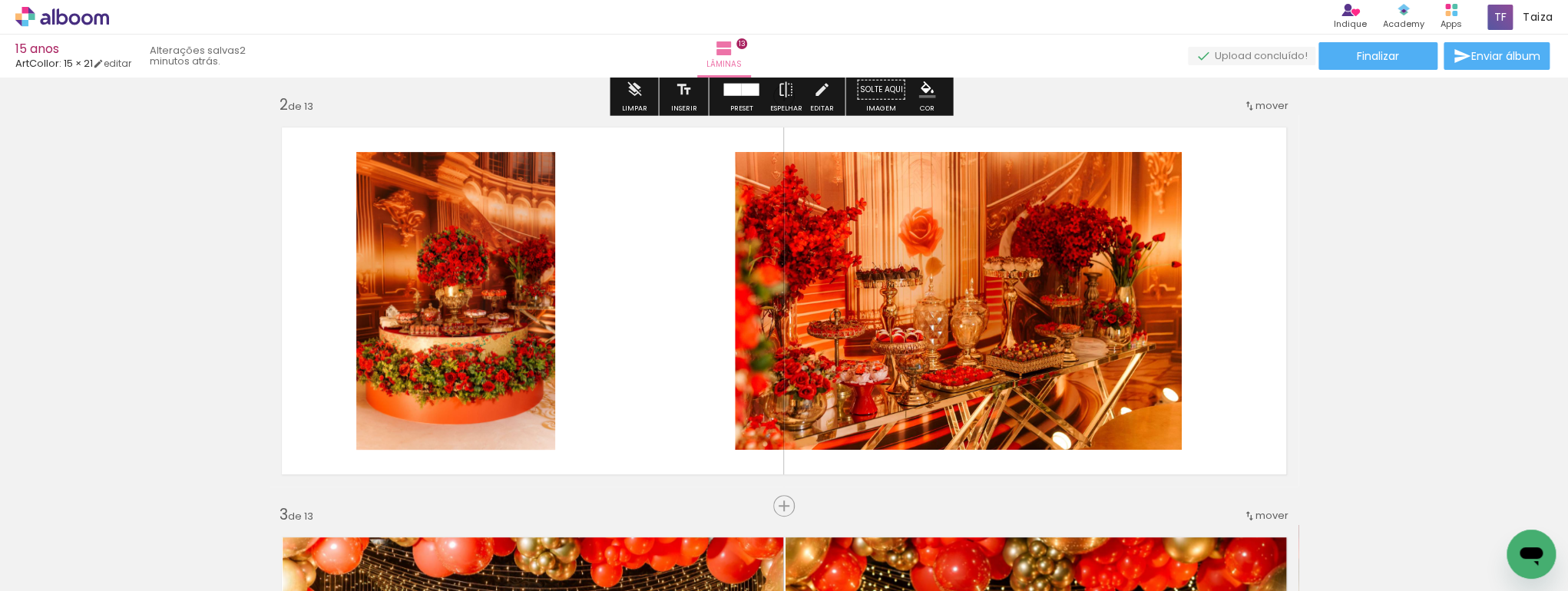
scroll to position [513, 0]
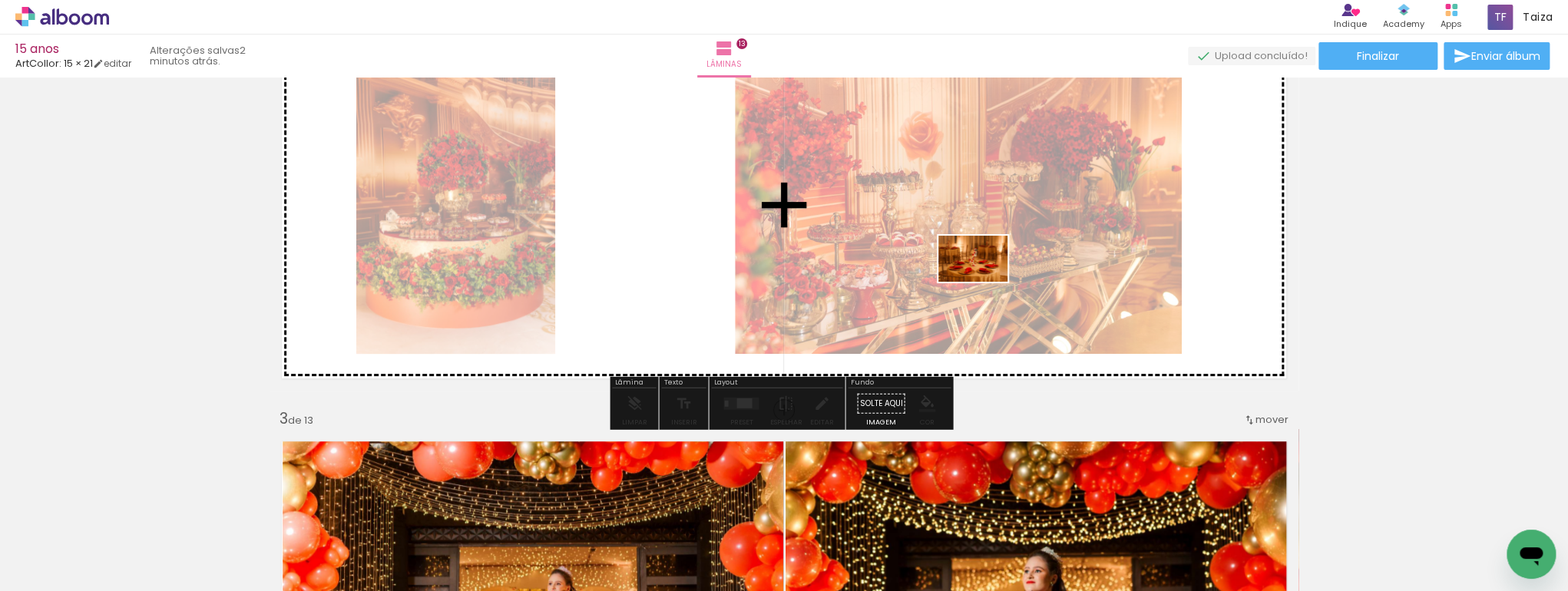
drag, startPoint x: 1489, startPoint y: 545, endPoint x: 882, endPoint y: 377, distance: 629.8
click at [963, 268] on quentale-workspace at bounding box center [784, 296] width 1568 height 591
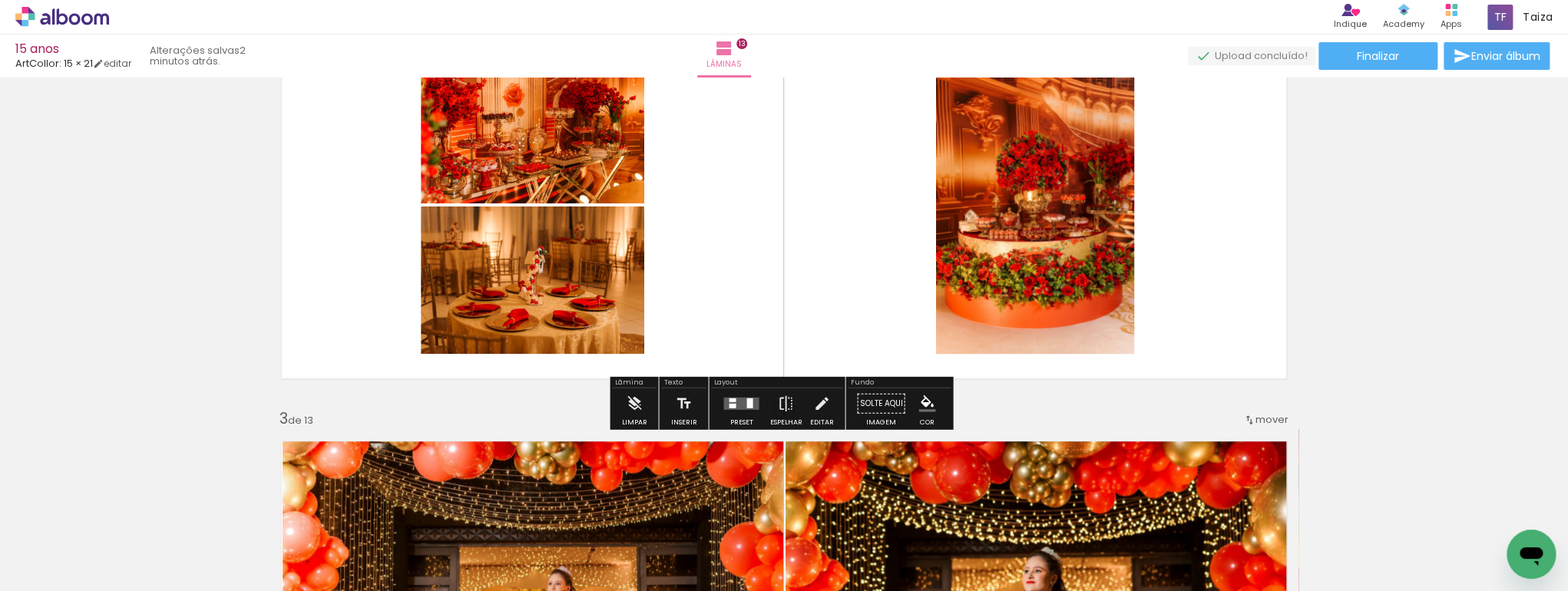
click at [736, 404] on quentale-layouter at bounding box center [741, 403] width 35 height 12
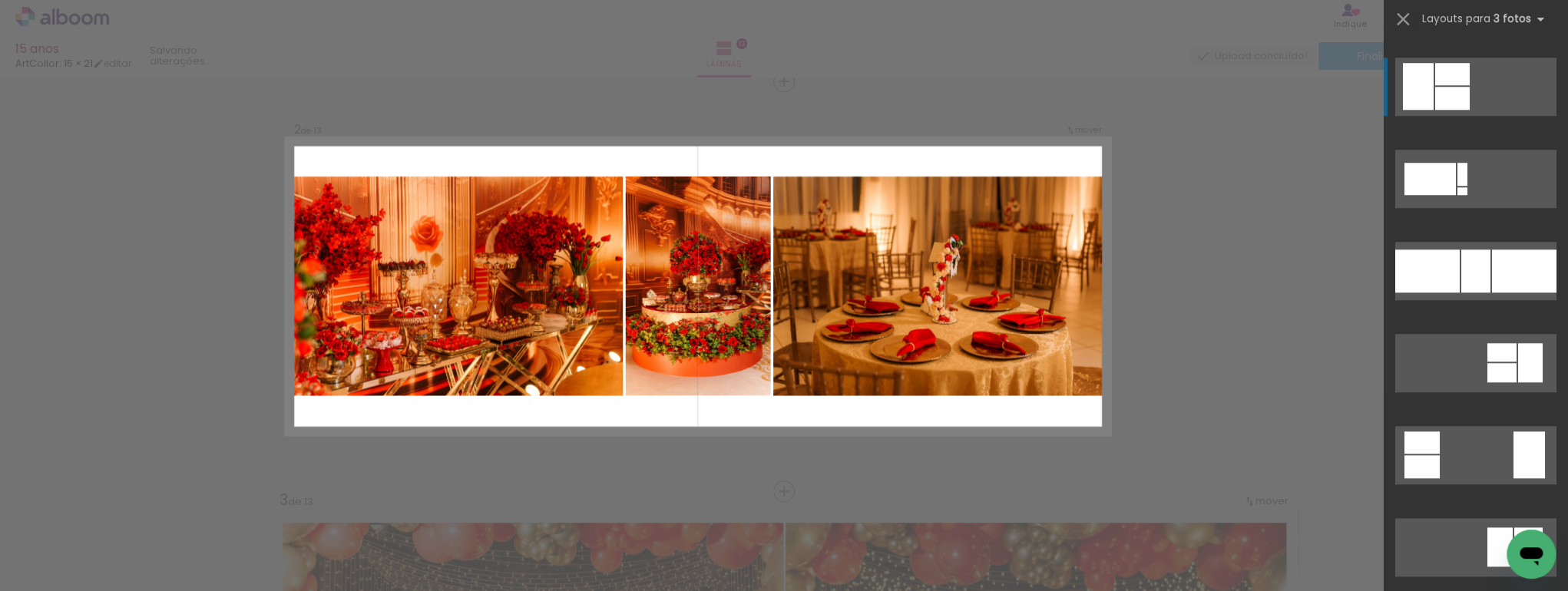
scroll to position [900, 0]
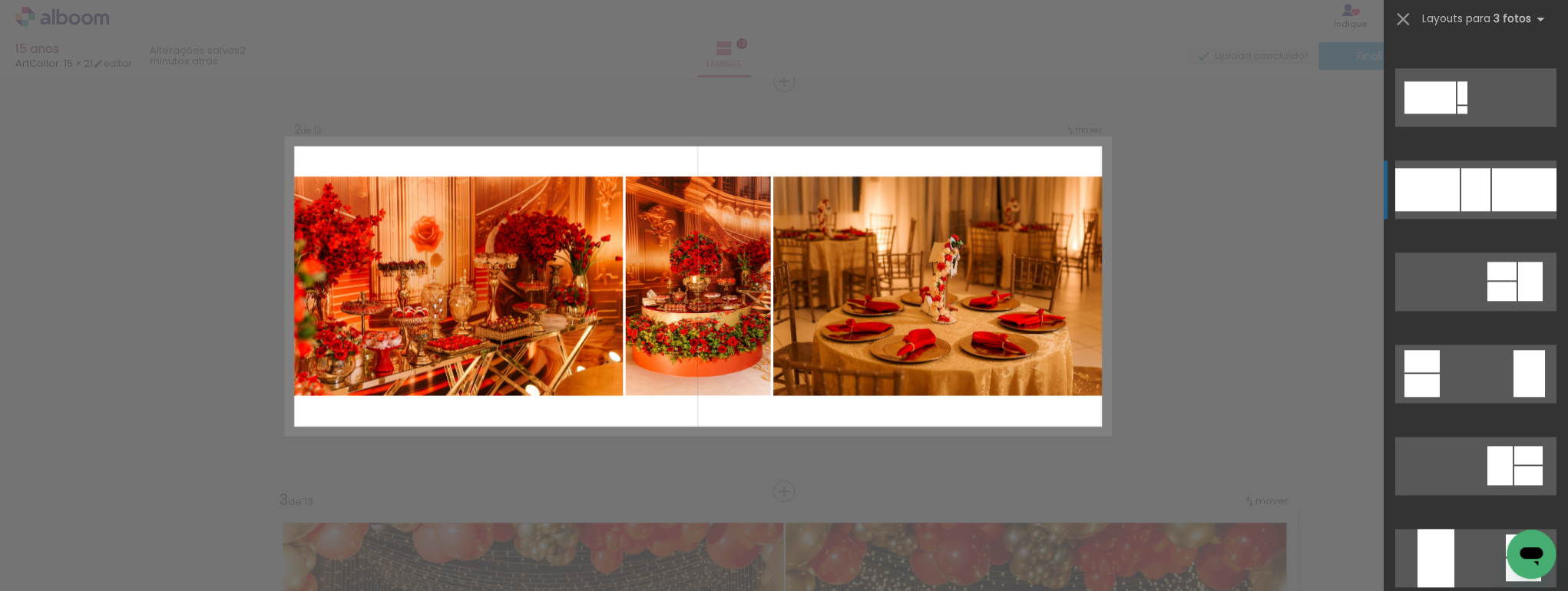
click at [1502, 194] on div at bounding box center [1524, 189] width 65 height 43
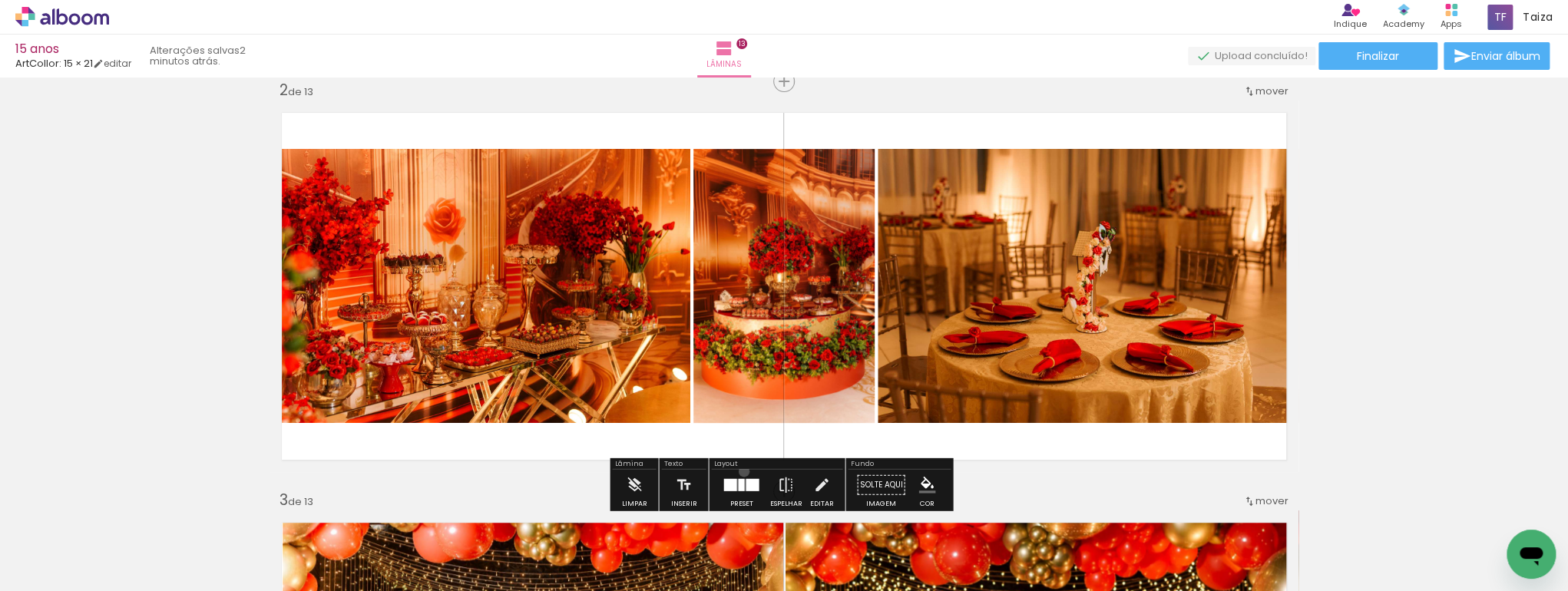
click at [741, 471] on div at bounding box center [742, 485] width 42 height 31
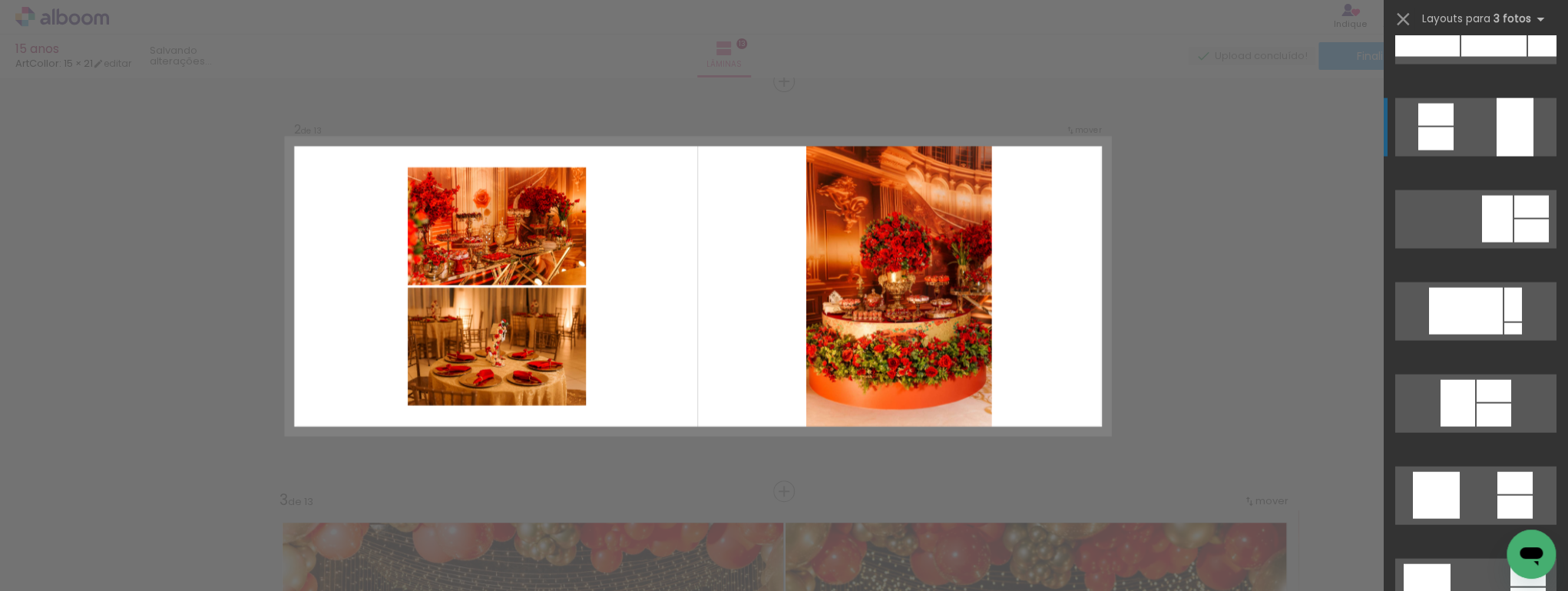
scroll to position [2078, 0]
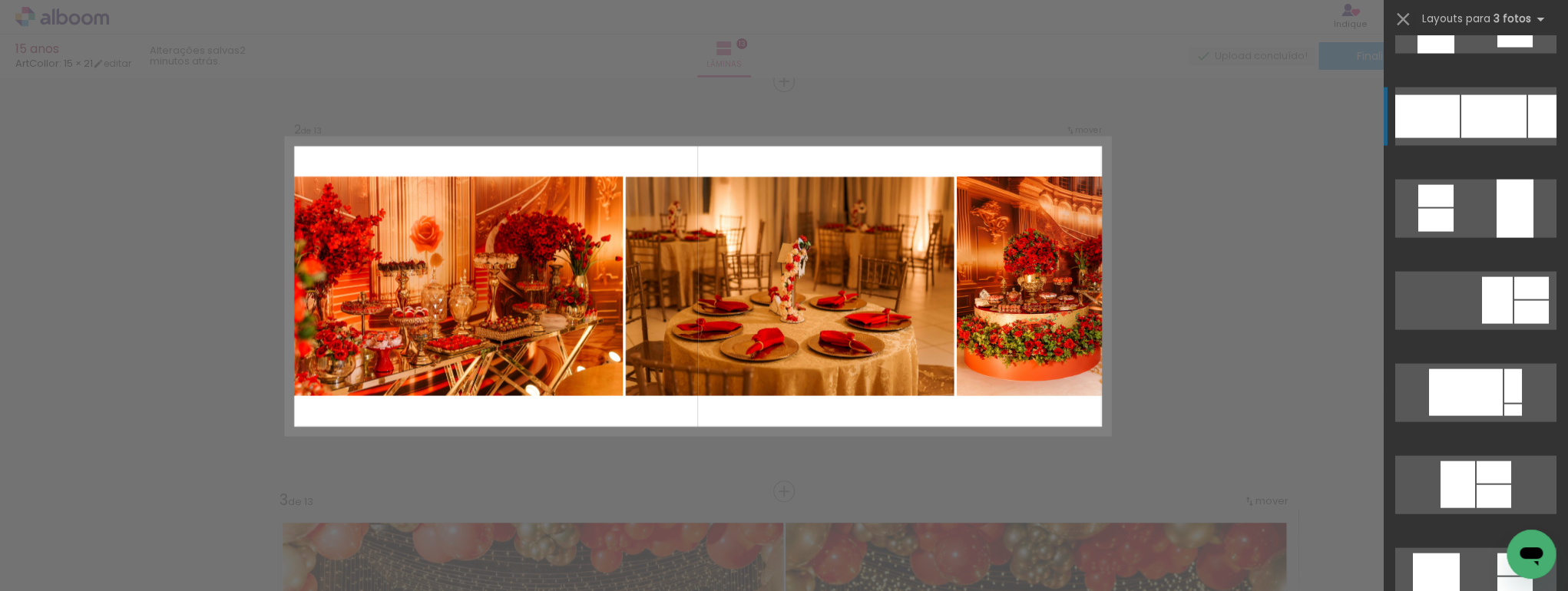
click at [1514, 132] on div at bounding box center [1493, 116] width 65 height 43
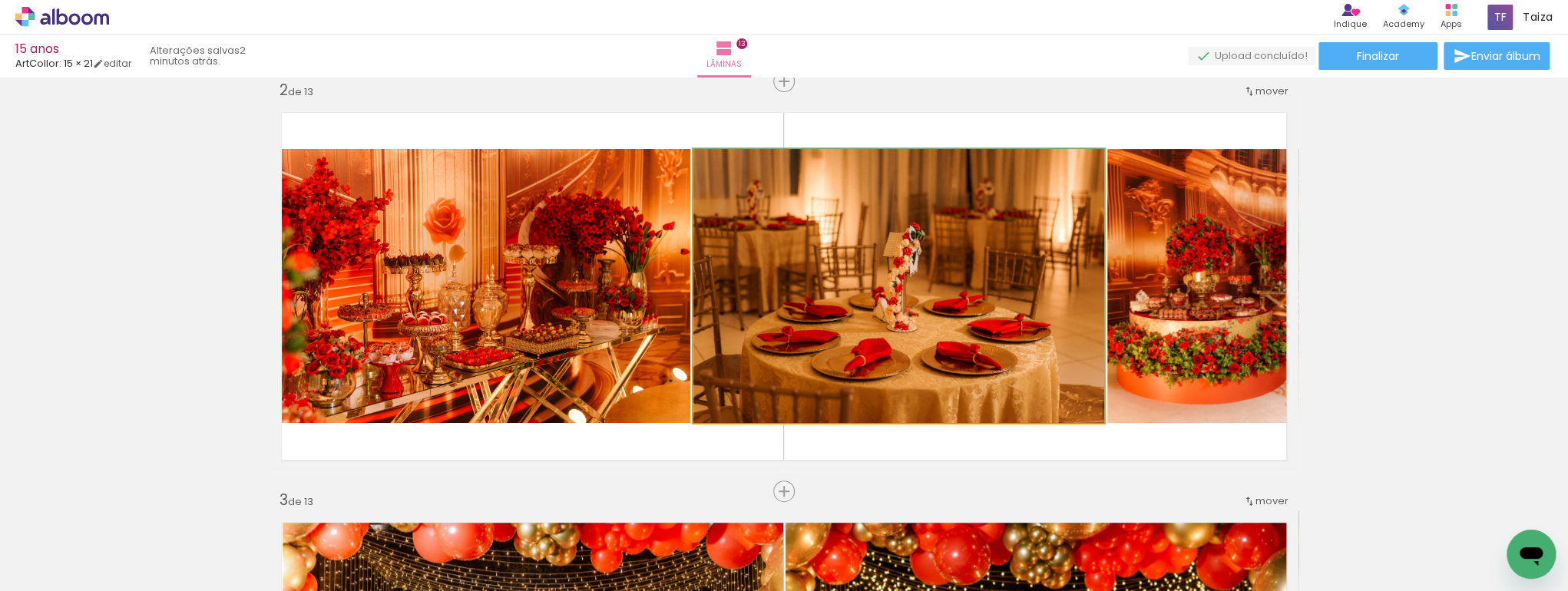
click at [816, 242] on quentale-photo at bounding box center [899, 286] width 411 height 275
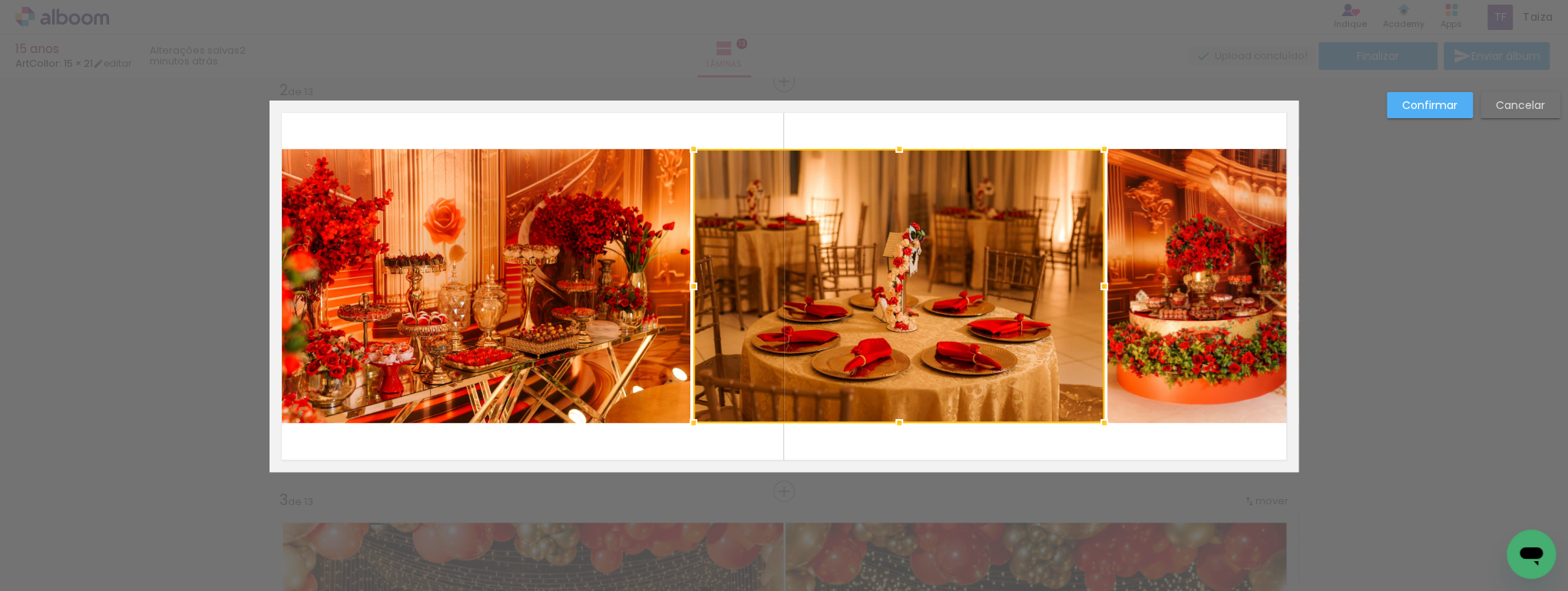
click at [816, 242] on div at bounding box center [899, 286] width 411 height 275
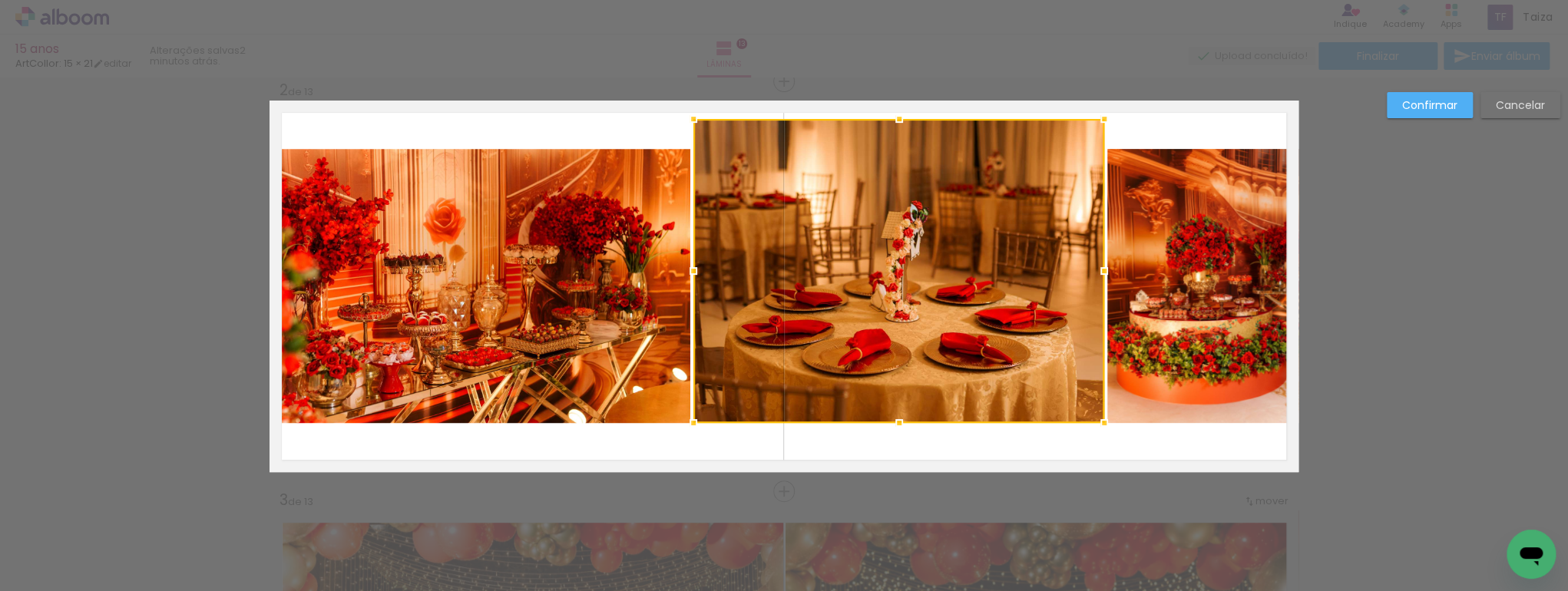
drag, startPoint x: 893, startPoint y: 151, endPoint x: 896, endPoint y: 129, distance: 22.2
click at [896, 129] on div at bounding box center [898, 119] width 31 height 31
click at [925, 380] on div at bounding box center [899, 271] width 411 height 304
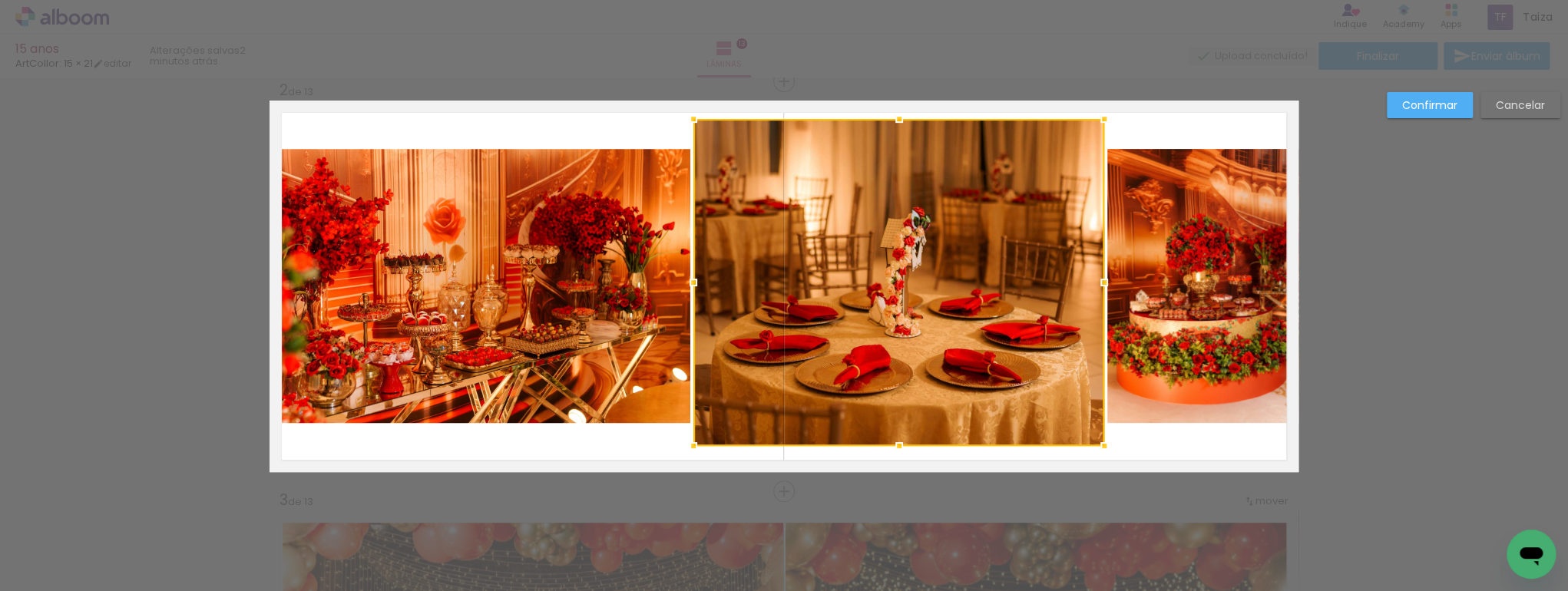
drag, startPoint x: 893, startPoint y: 422, endPoint x: 893, endPoint y: 445, distance: 23.0
click at [893, 445] on div at bounding box center [898, 446] width 31 height 31
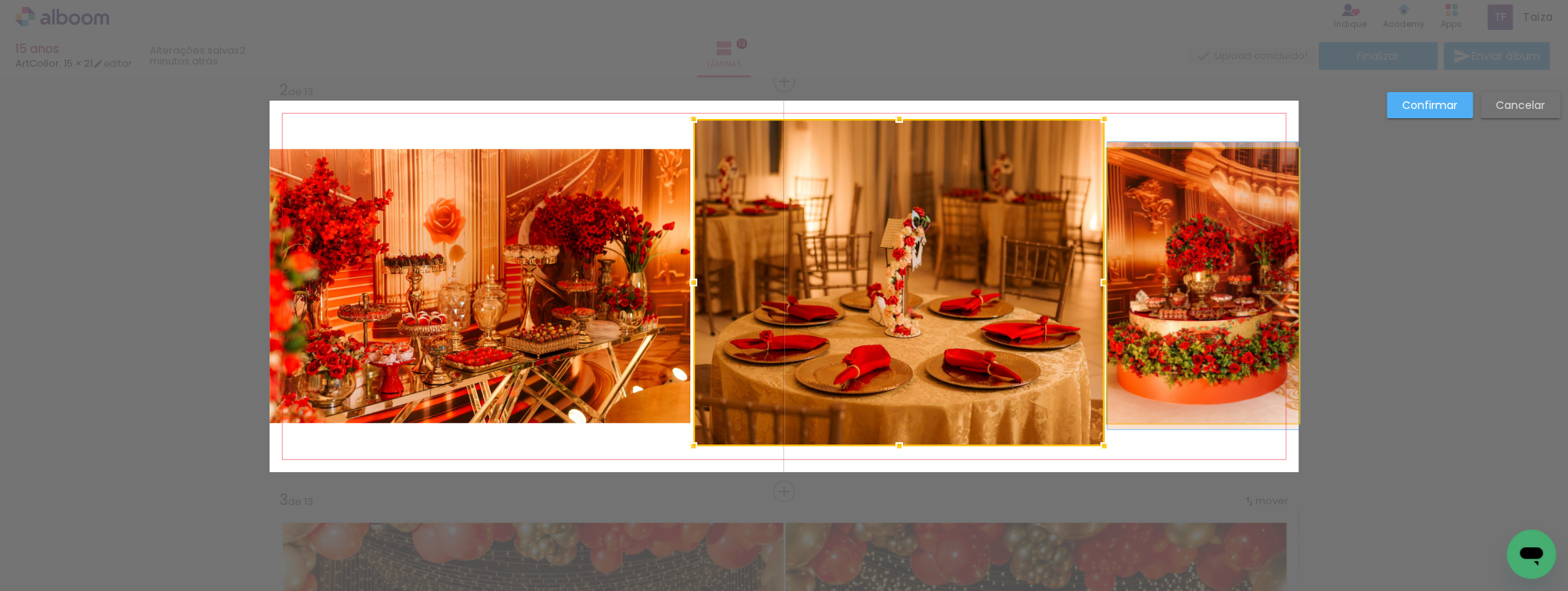
click at [1170, 313] on quentale-photo at bounding box center [1203, 286] width 192 height 275
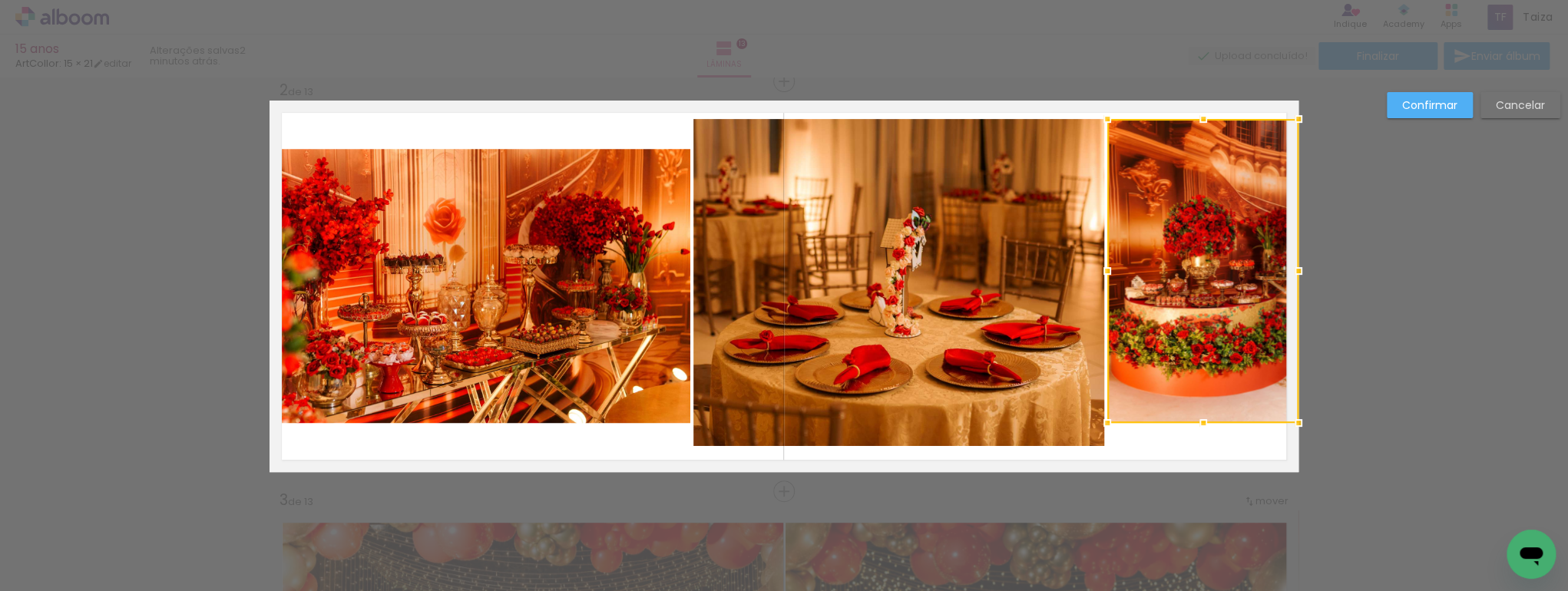
drag, startPoint x: 1194, startPoint y: 151, endPoint x: 1194, endPoint y: 120, distance: 31.0
click at [1194, 120] on div at bounding box center [1203, 119] width 31 height 31
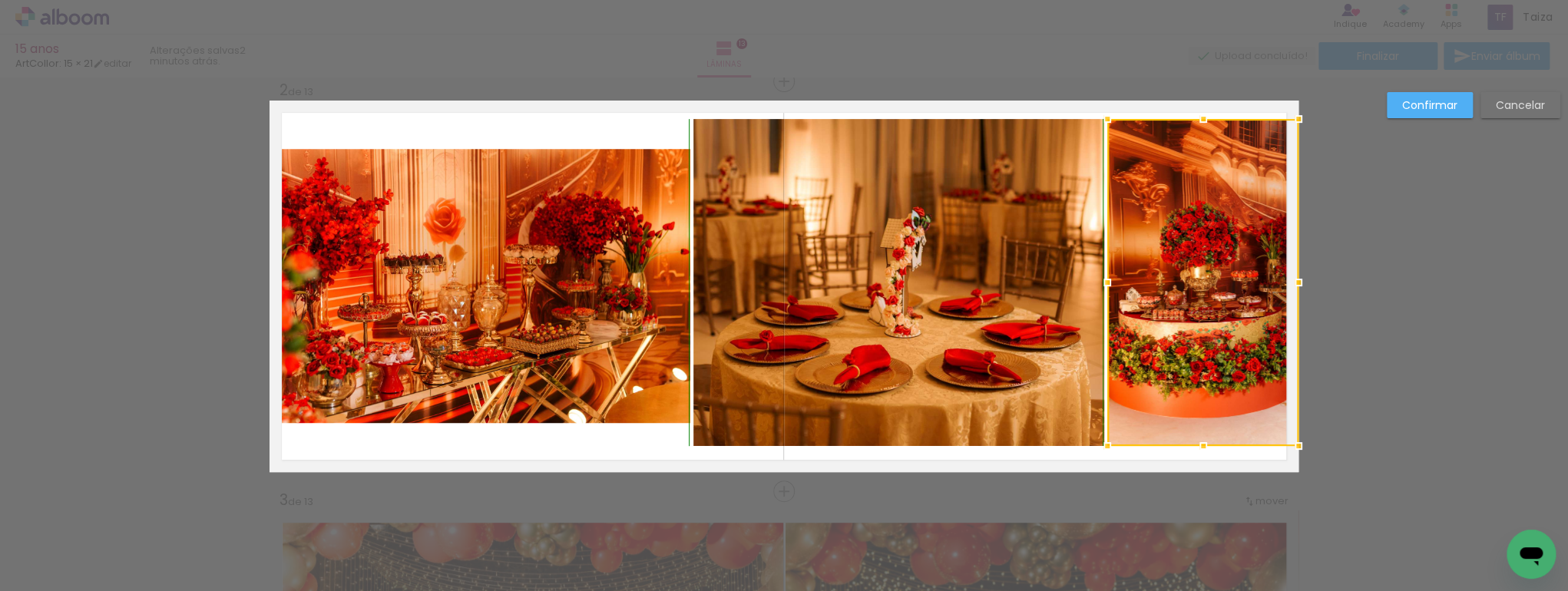
drag, startPoint x: 1203, startPoint y: 424, endPoint x: 1203, endPoint y: 448, distance: 24.0
click at [1203, 448] on div at bounding box center [1203, 446] width 31 height 31
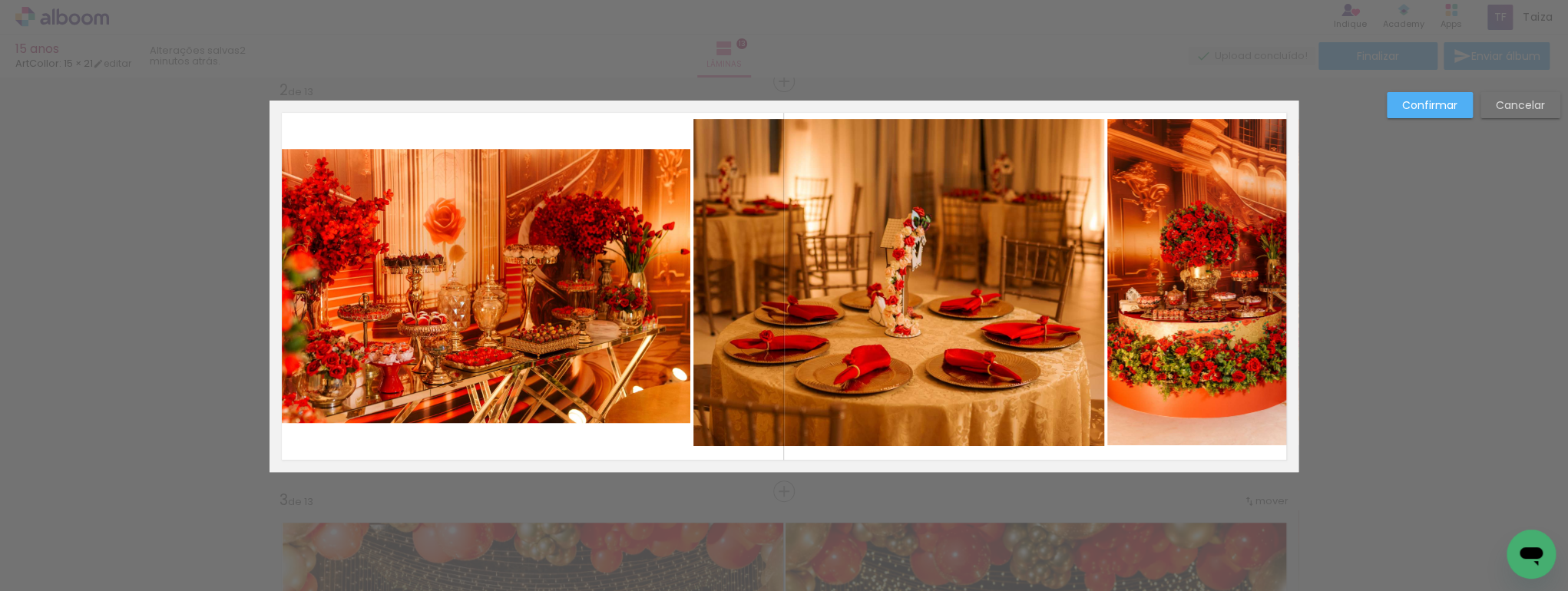
click at [487, 328] on quentale-photo at bounding box center [480, 286] width 421 height 275
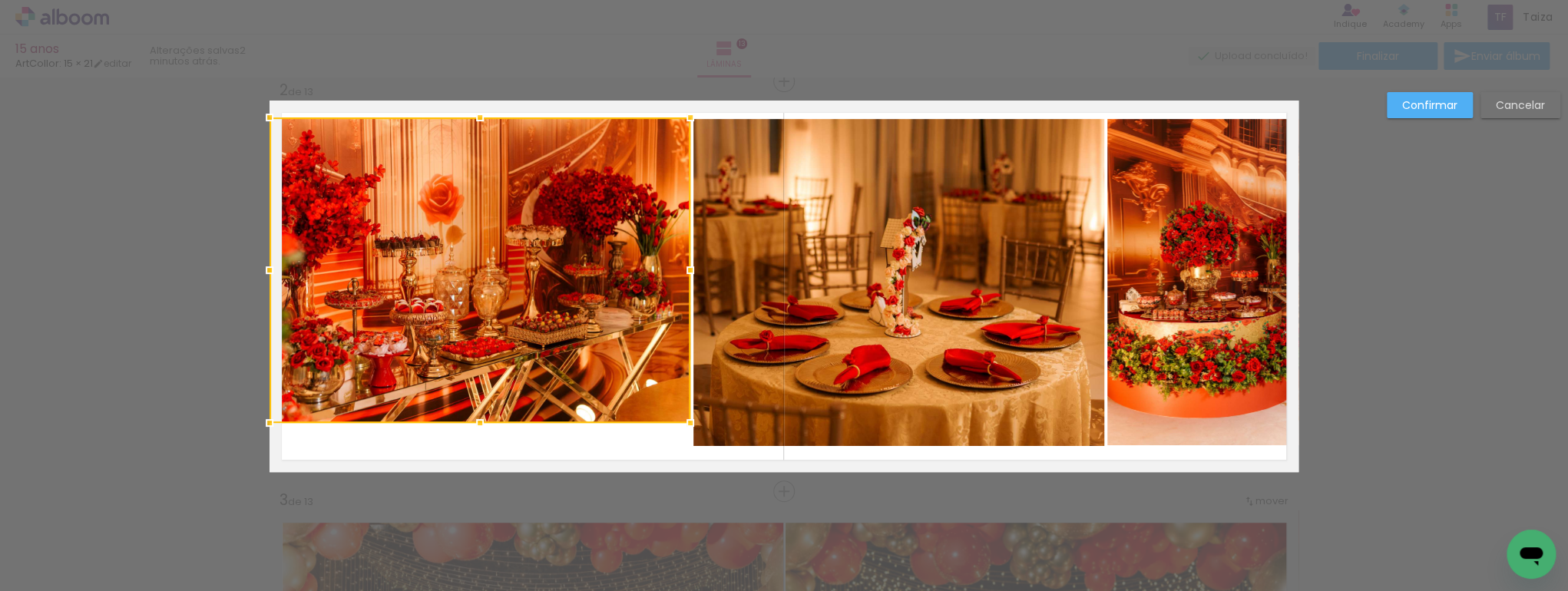
drag, startPoint x: 478, startPoint y: 150, endPoint x: 489, endPoint y: 117, distance: 34.8
click at [489, 117] on div at bounding box center [479, 117] width 31 height 31
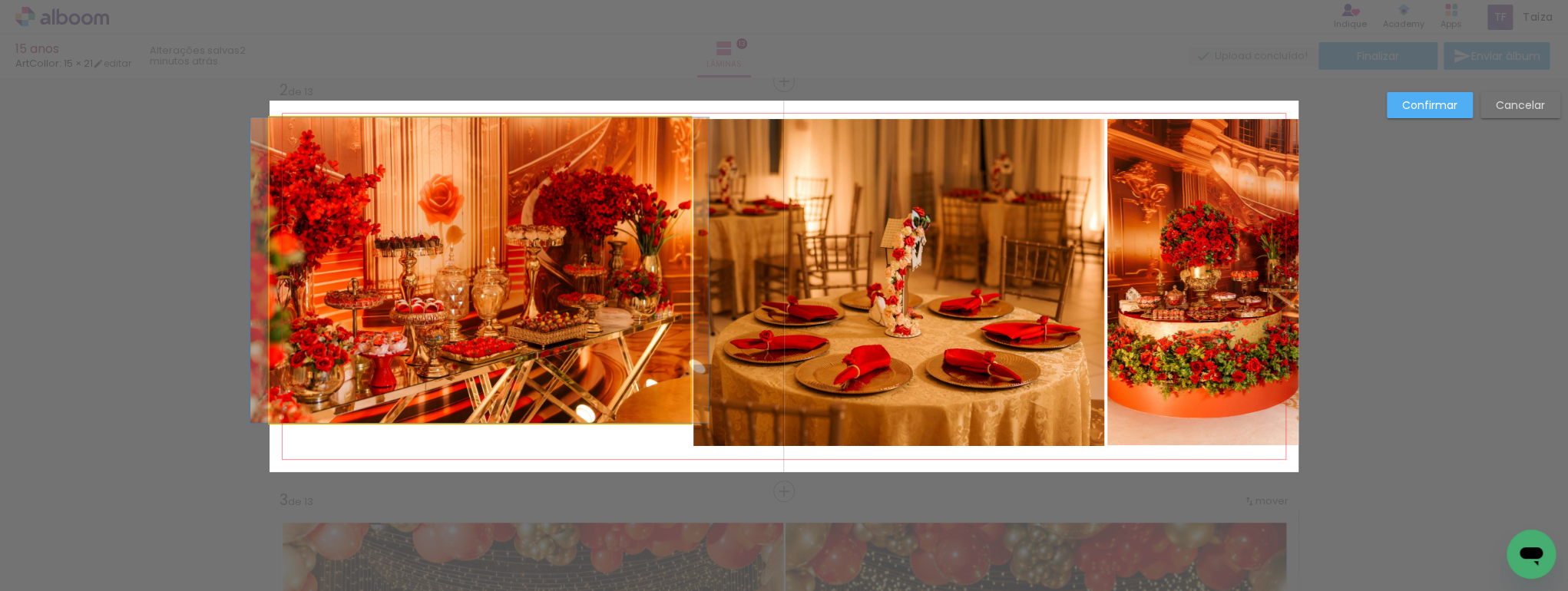
click at [479, 410] on quentale-photo at bounding box center [480, 271] width 421 height 305
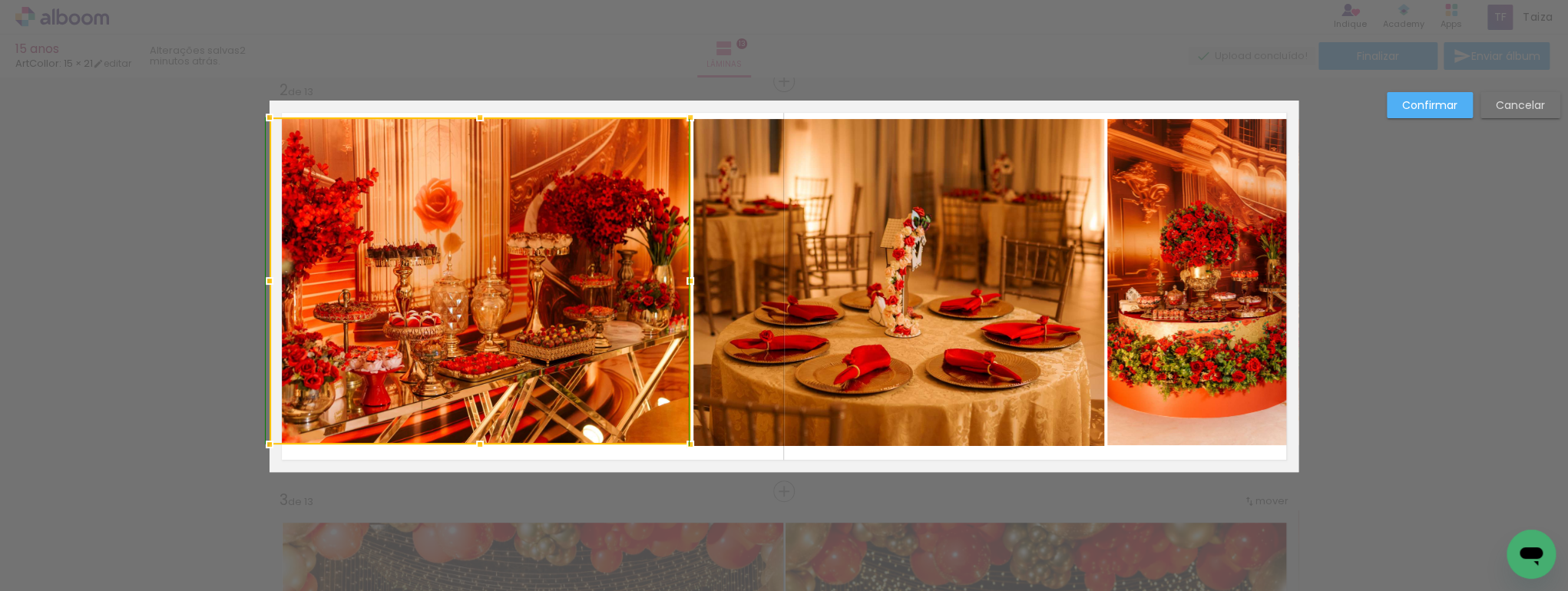
drag, startPoint x: 478, startPoint y: 419, endPoint x: 481, endPoint y: 445, distance: 26.2
click at [481, 445] on div at bounding box center [479, 444] width 31 height 31
click at [608, 287] on quentale-photo at bounding box center [480, 282] width 421 height 327
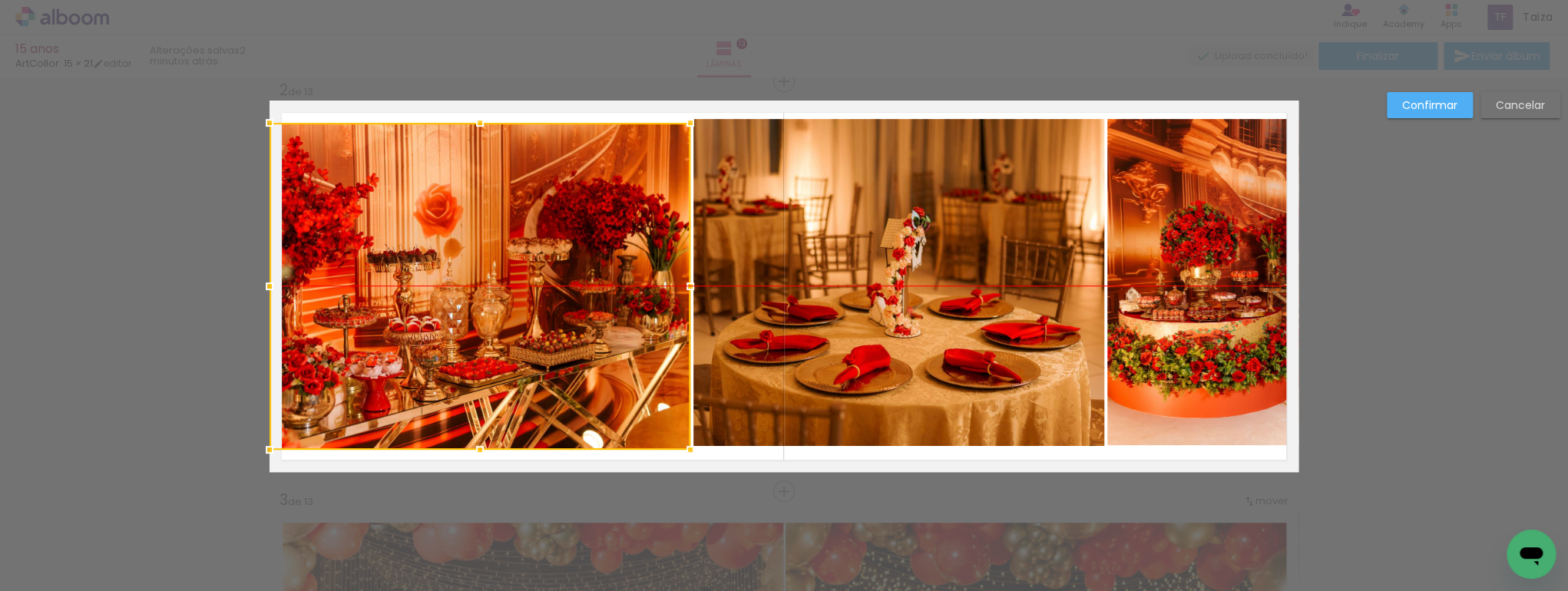
click at [599, 259] on div at bounding box center [480, 287] width 421 height 327
click at [869, 262] on quentale-photo at bounding box center [899, 283] width 411 height 327
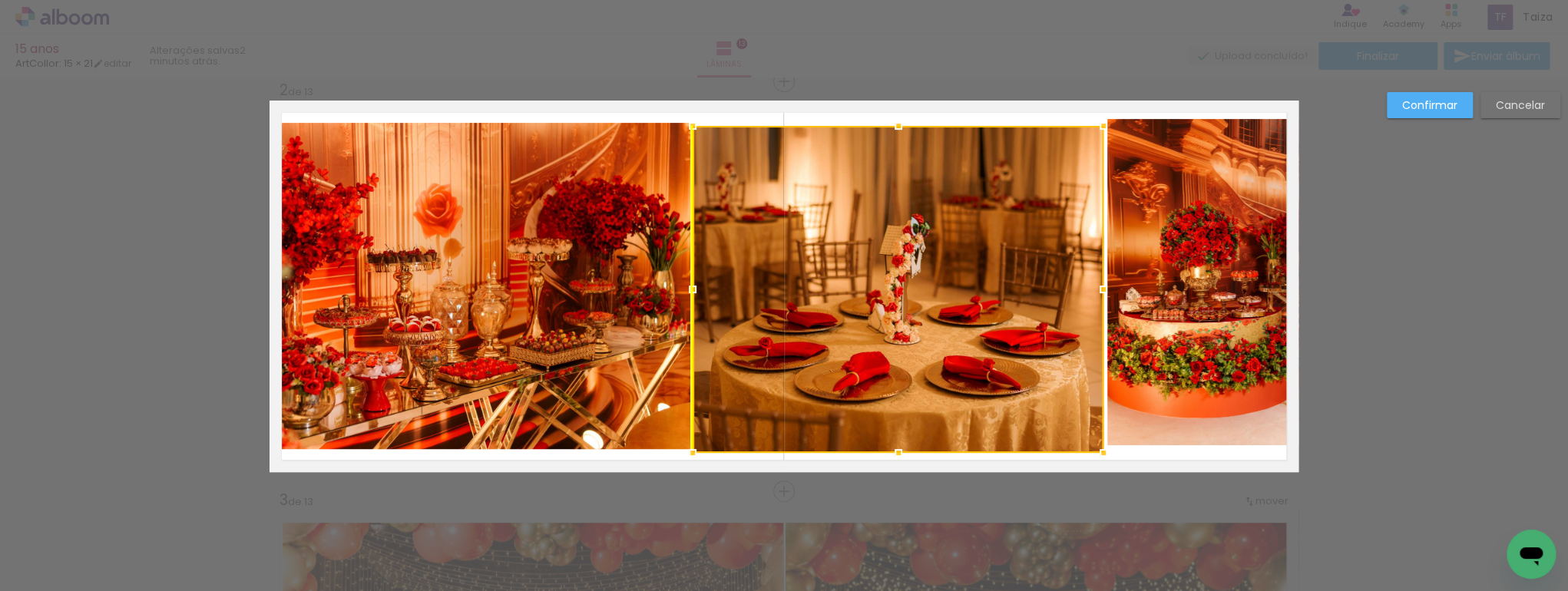
click at [893, 259] on div at bounding box center [898, 290] width 411 height 327
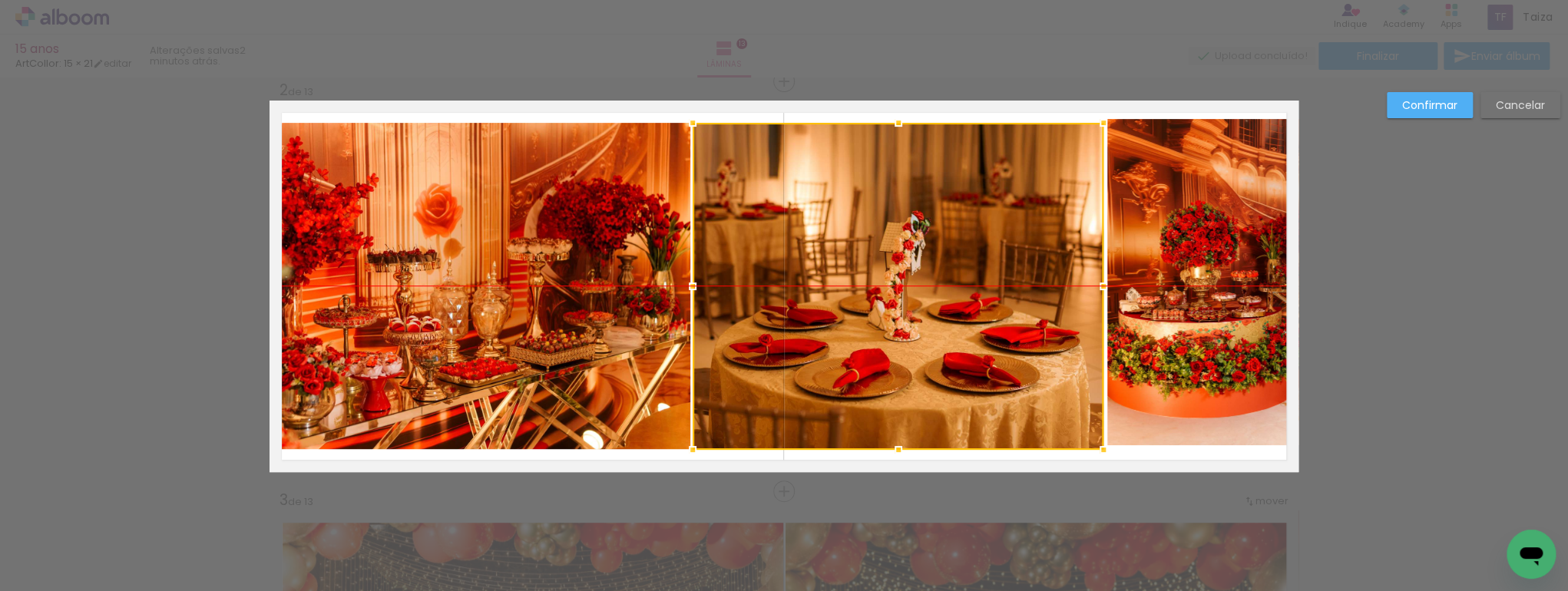
click at [893, 256] on div at bounding box center [898, 287] width 411 height 327
click at [1208, 330] on quentale-photo at bounding box center [1203, 283] width 192 height 327
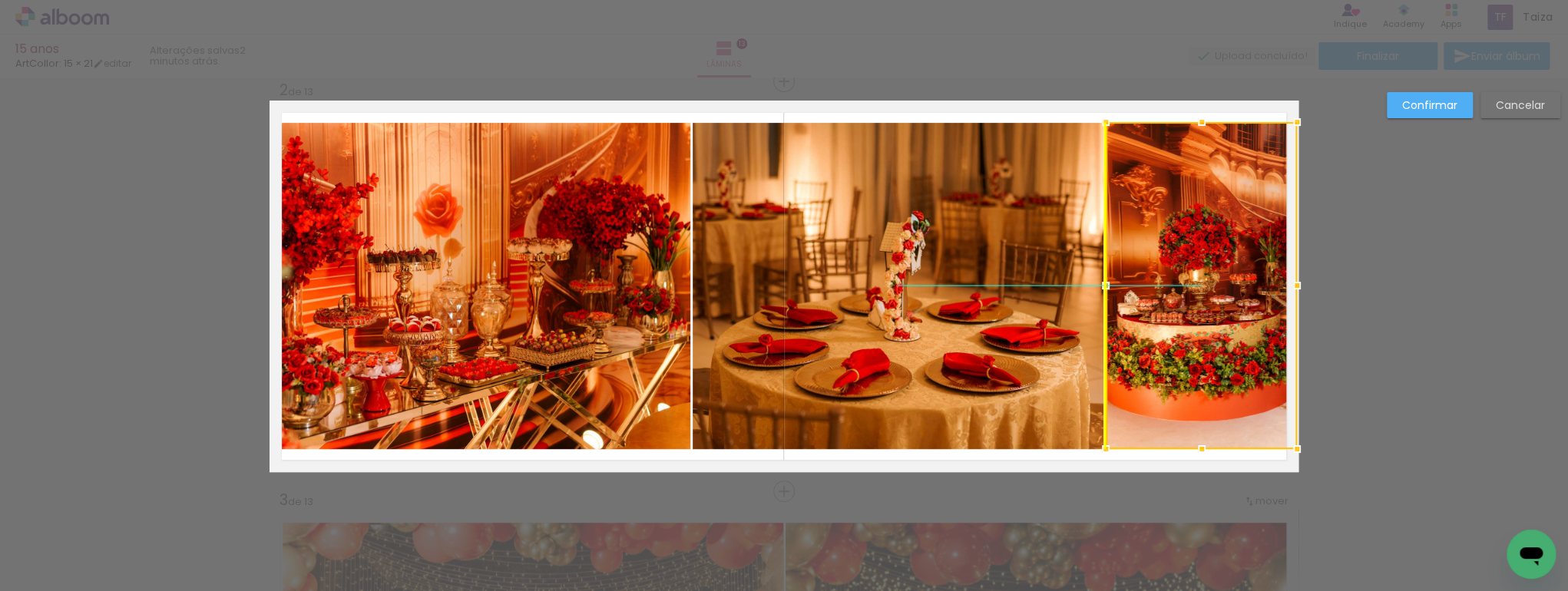
click at [1210, 307] on div at bounding box center [1202, 286] width 192 height 327
click at [1425, 114] on paper-button "Confirmar" at bounding box center [1429, 105] width 86 height 26
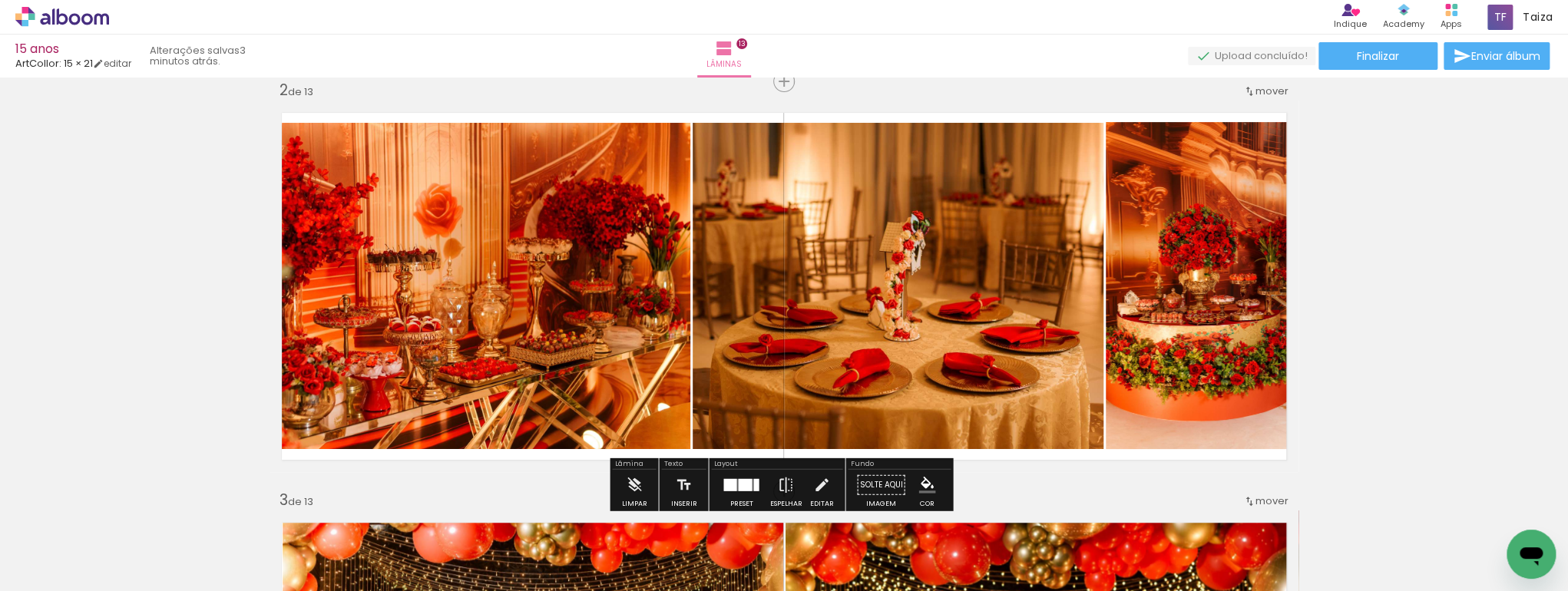
click at [1043, 281] on quentale-photo at bounding box center [898, 287] width 411 height 327
click at [1095, 280] on quentale-photo at bounding box center [898, 287] width 411 height 327
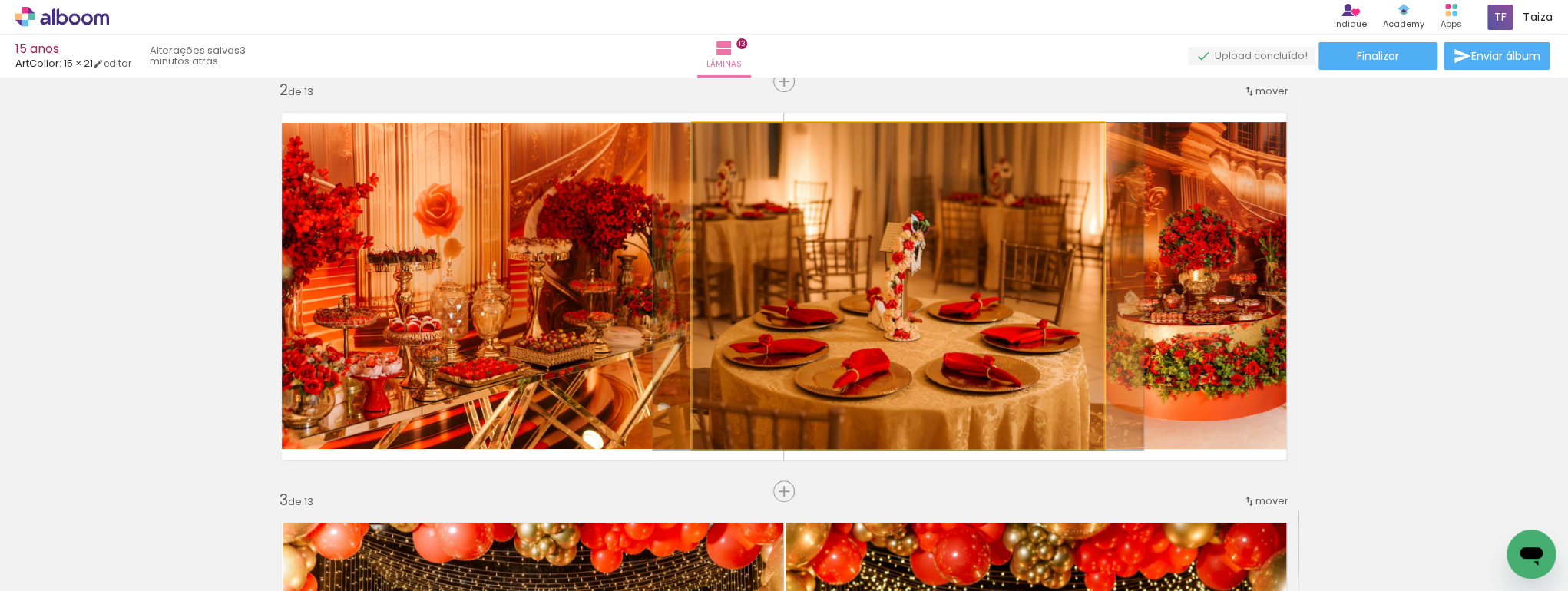
click at [1095, 280] on quentale-photo at bounding box center [898, 287] width 411 height 327
click at [0, 0] on div at bounding box center [0, 0] width 0 height 0
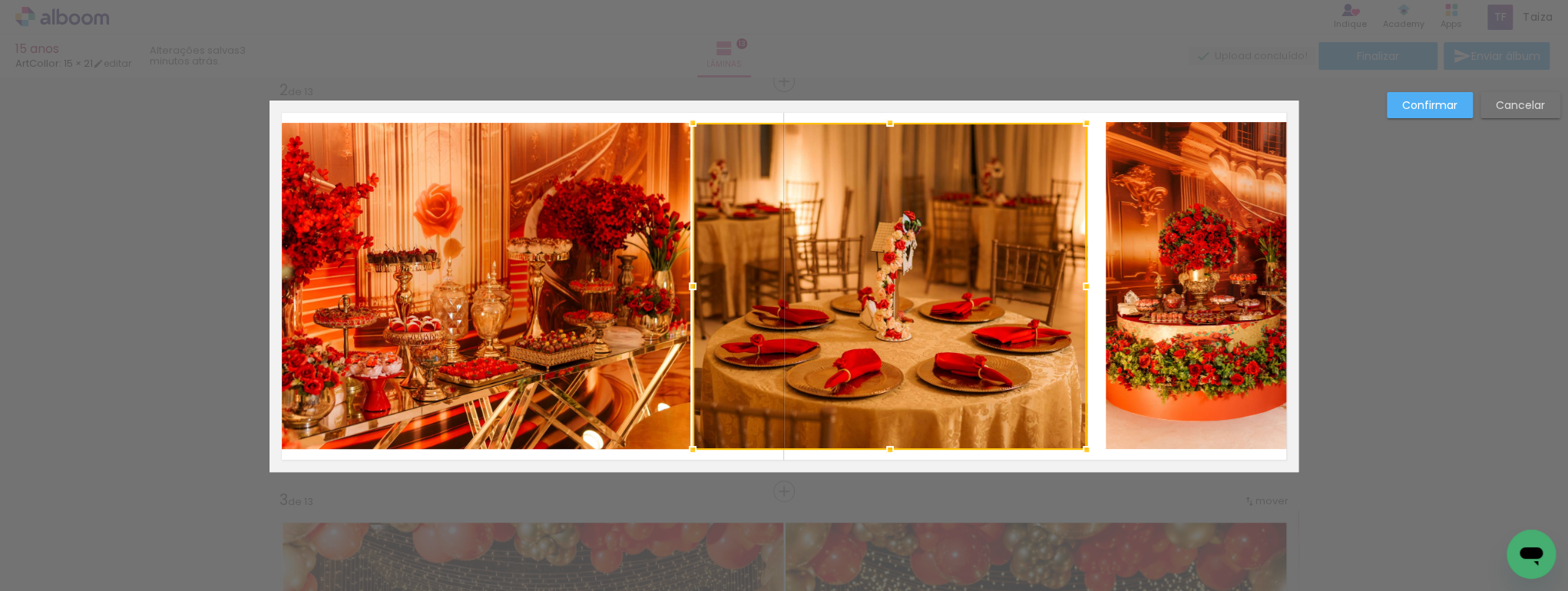
drag, startPoint x: 1100, startPoint y: 286, endPoint x: 1176, endPoint y: 304, distance: 78.1
click at [1081, 286] on div at bounding box center [1086, 287] width 31 height 31
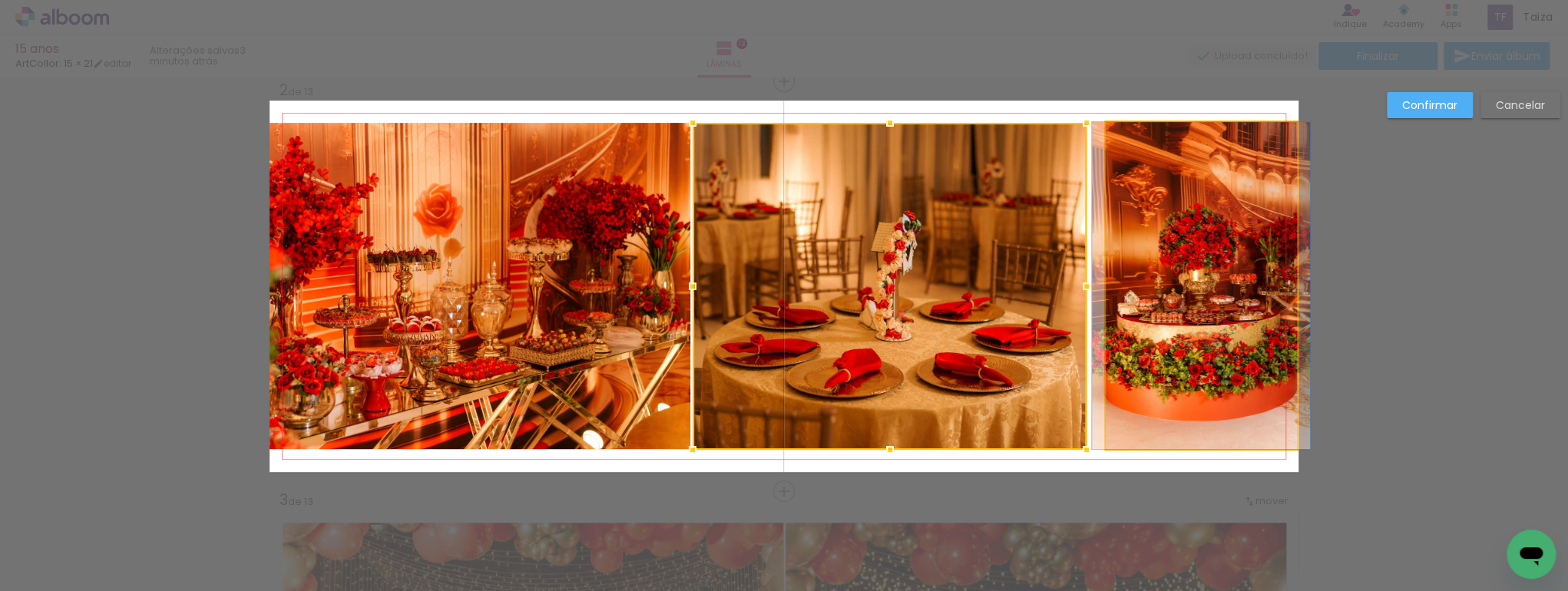
click at [1177, 304] on quentale-photo at bounding box center [1202, 286] width 192 height 327
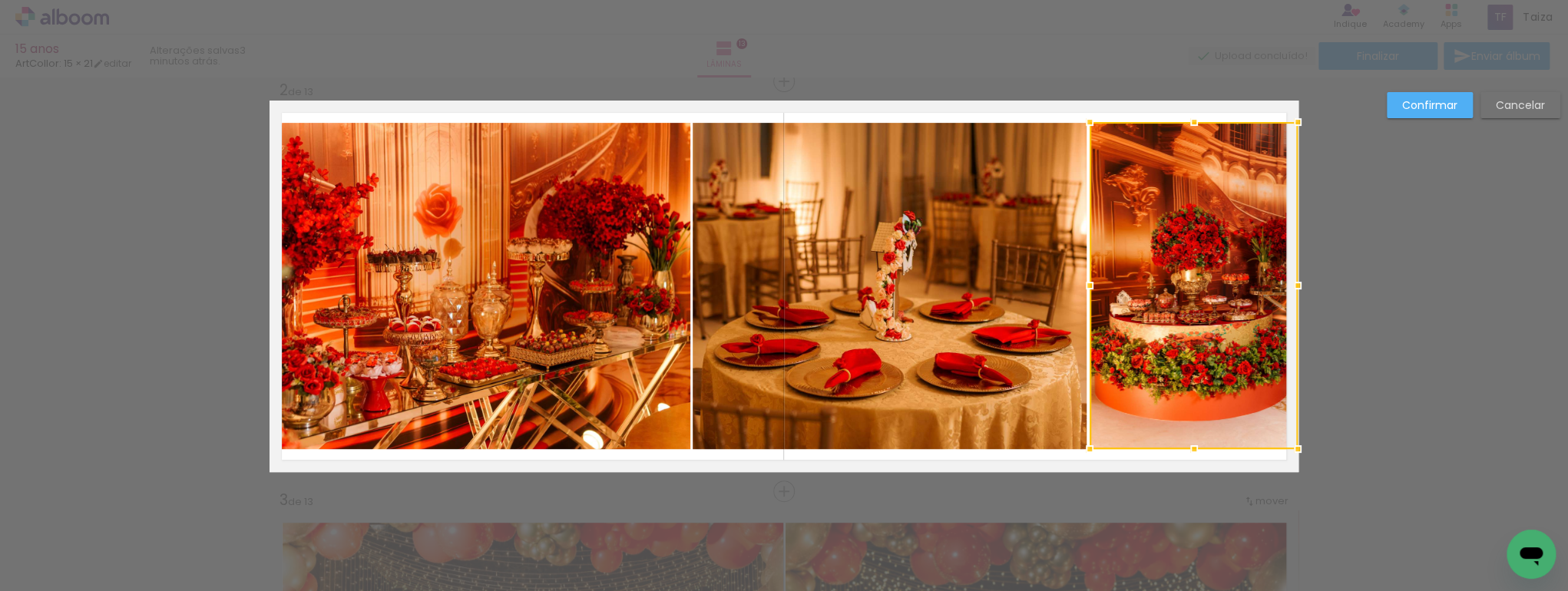
drag, startPoint x: 1106, startPoint y: 286, endPoint x: 1090, endPoint y: 278, distance: 17.9
click at [1090, 278] on div at bounding box center [1089, 286] width 31 height 31
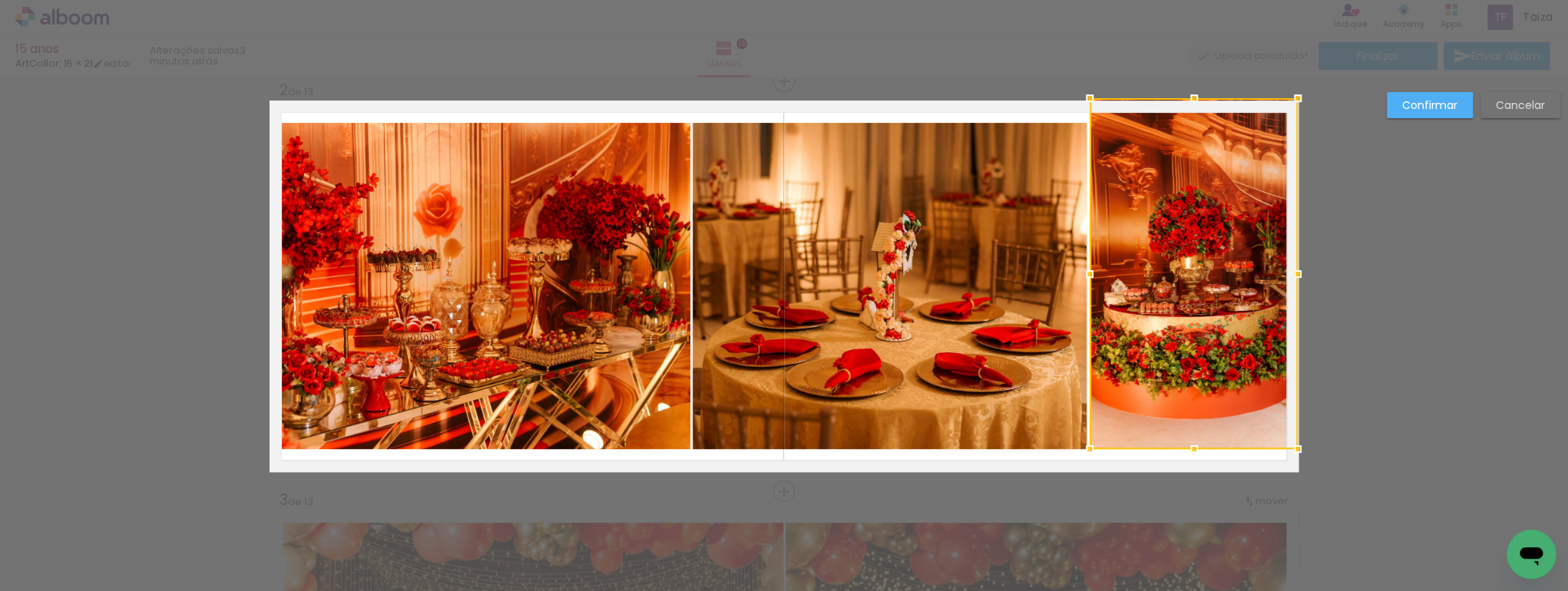
drag, startPoint x: 1191, startPoint y: 123, endPoint x: 1192, endPoint y: 106, distance: 17.0
click at [1192, 106] on div at bounding box center [1194, 98] width 31 height 31
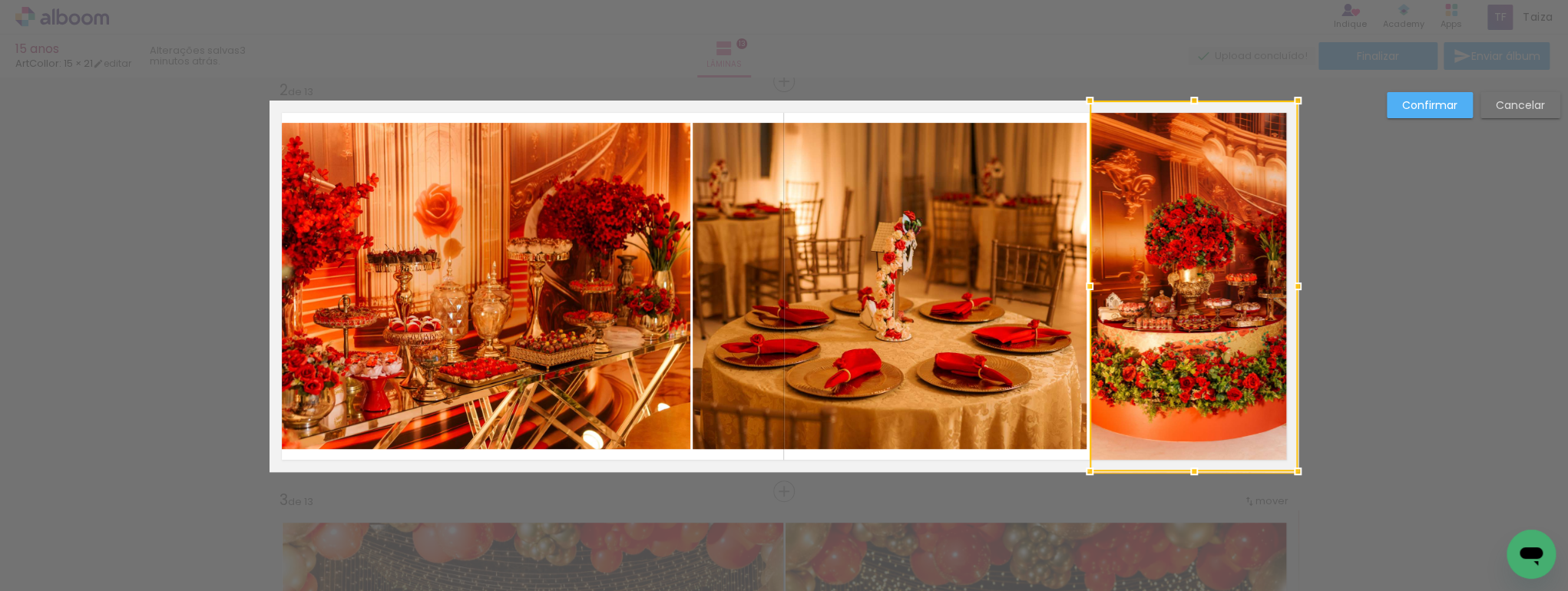
drag, startPoint x: 1189, startPoint y: 448, endPoint x: 1189, endPoint y: 461, distance: 13.0
click at [1189, 461] on div at bounding box center [1194, 287] width 208 height 371
click at [951, 301] on quentale-photo at bounding box center [889, 287] width 394 height 327
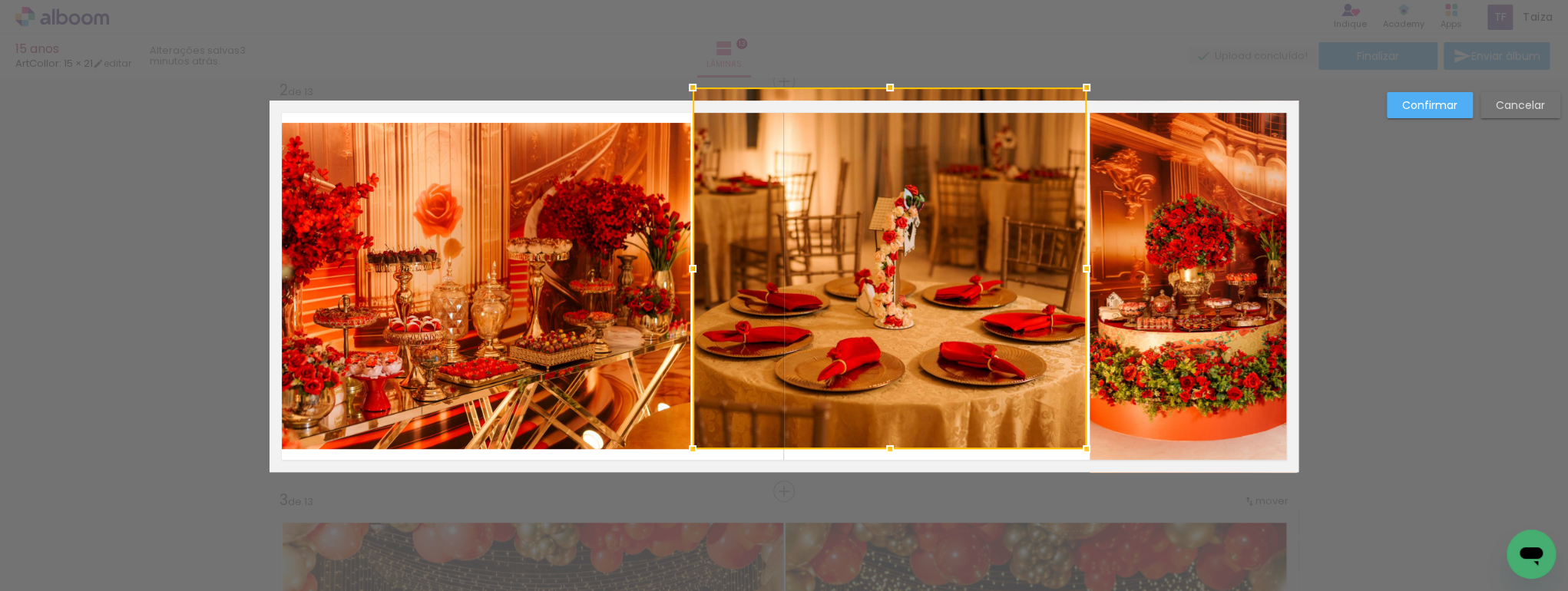
drag, startPoint x: 875, startPoint y: 125, endPoint x: 876, endPoint y: 111, distance: 14.0
click at [876, 111] on div at bounding box center [889, 269] width 394 height 361
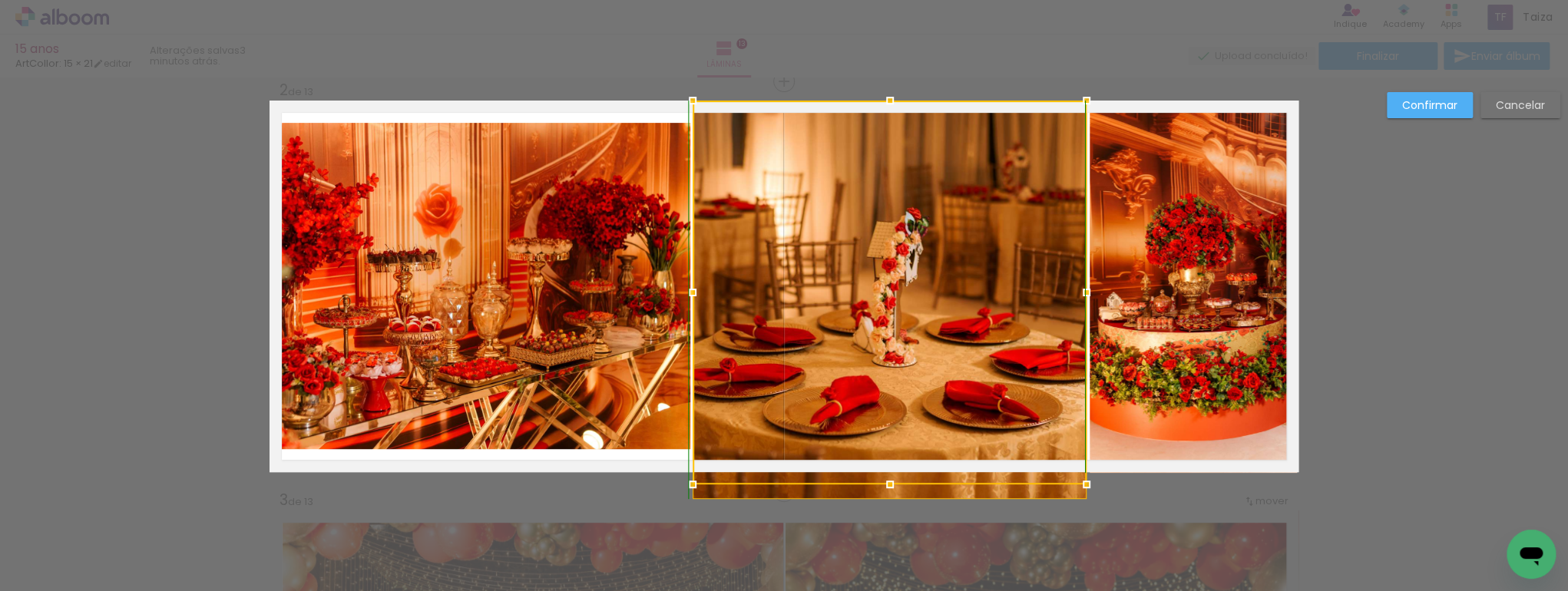
drag, startPoint x: 886, startPoint y: 453, endPoint x: 885, endPoint y: 463, distance: 10.0
click at [885, 464] on div at bounding box center [889, 293] width 394 height 384
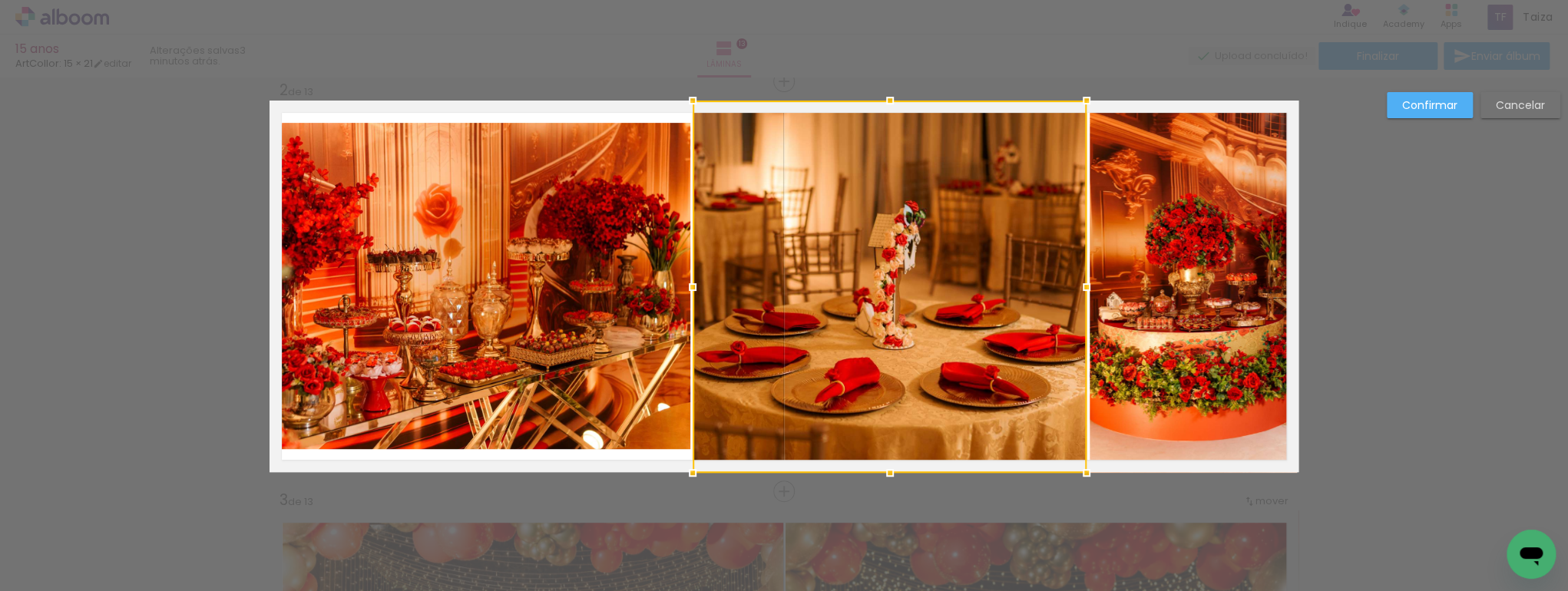
click at [596, 314] on quentale-photo at bounding box center [480, 287] width 421 height 327
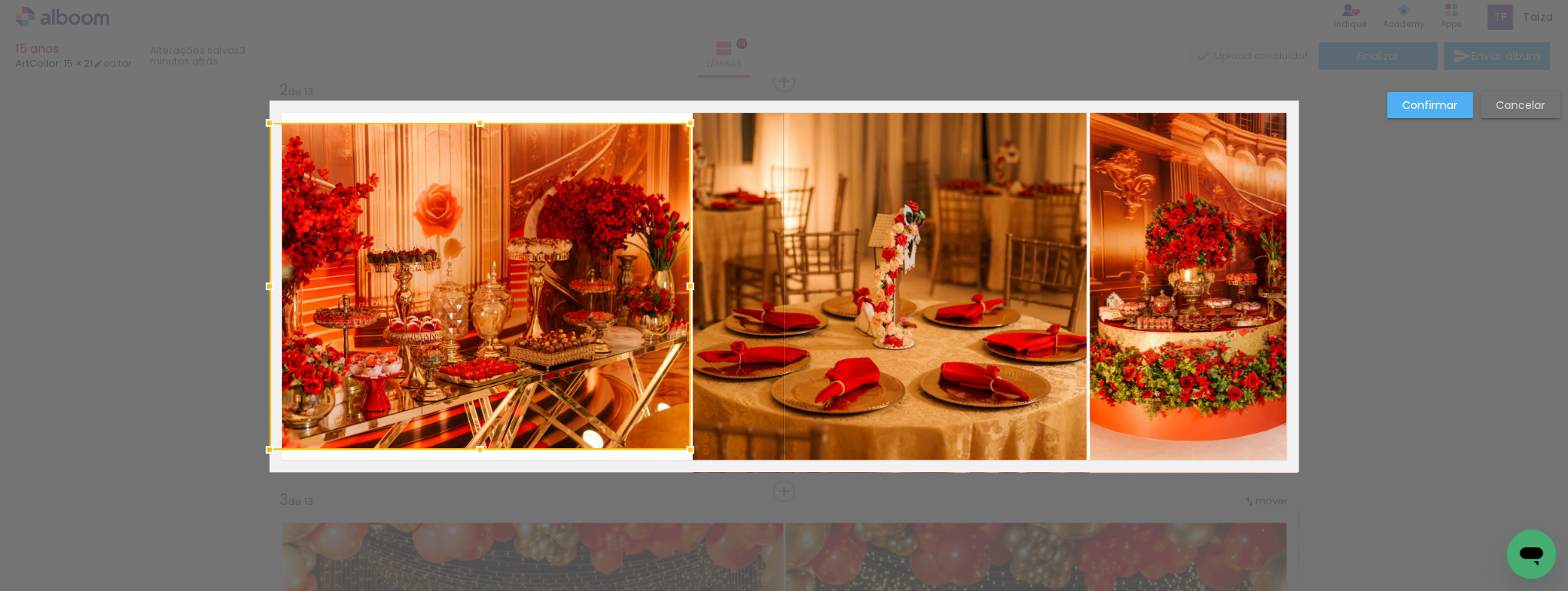
click at [504, 243] on div at bounding box center [480, 287] width 421 height 327
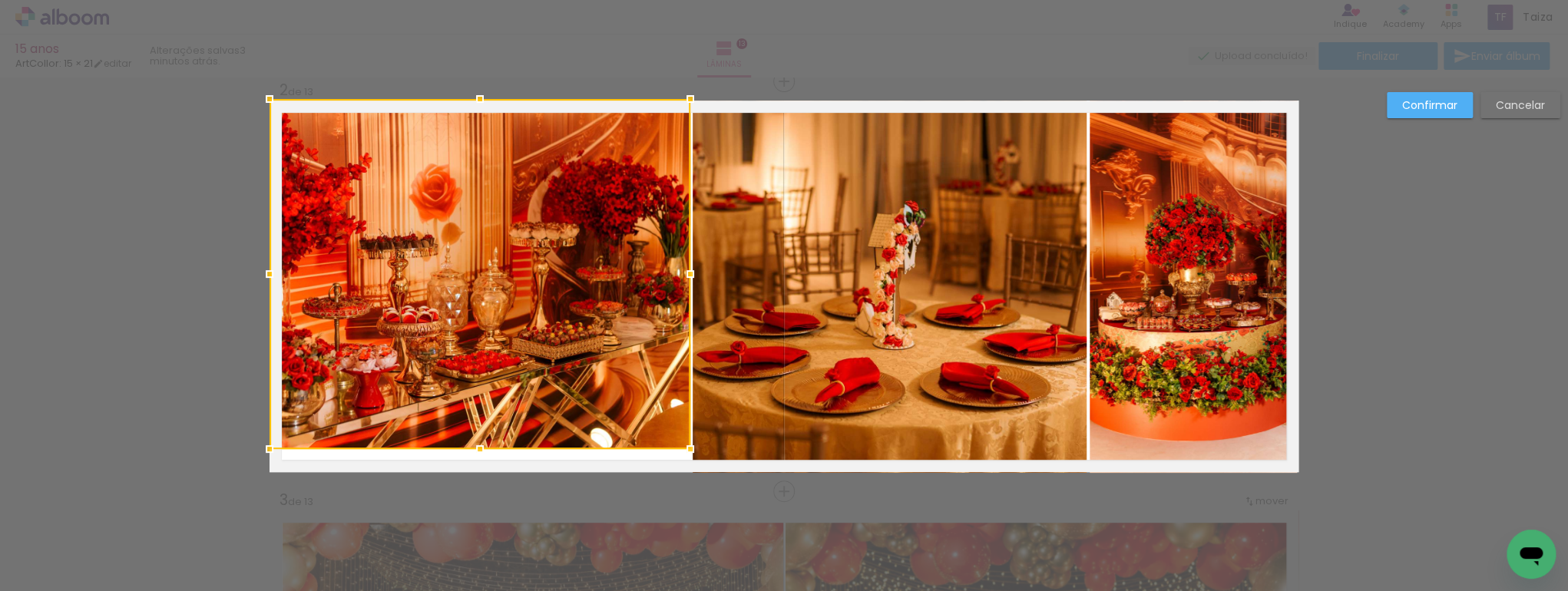
drag, startPoint x: 473, startPoint y: 120, endPoint x: 476, endPoint y: 105, distance: 15.3
click at [476, 105] on div at bounding box center [479, 99] width 31 height 31
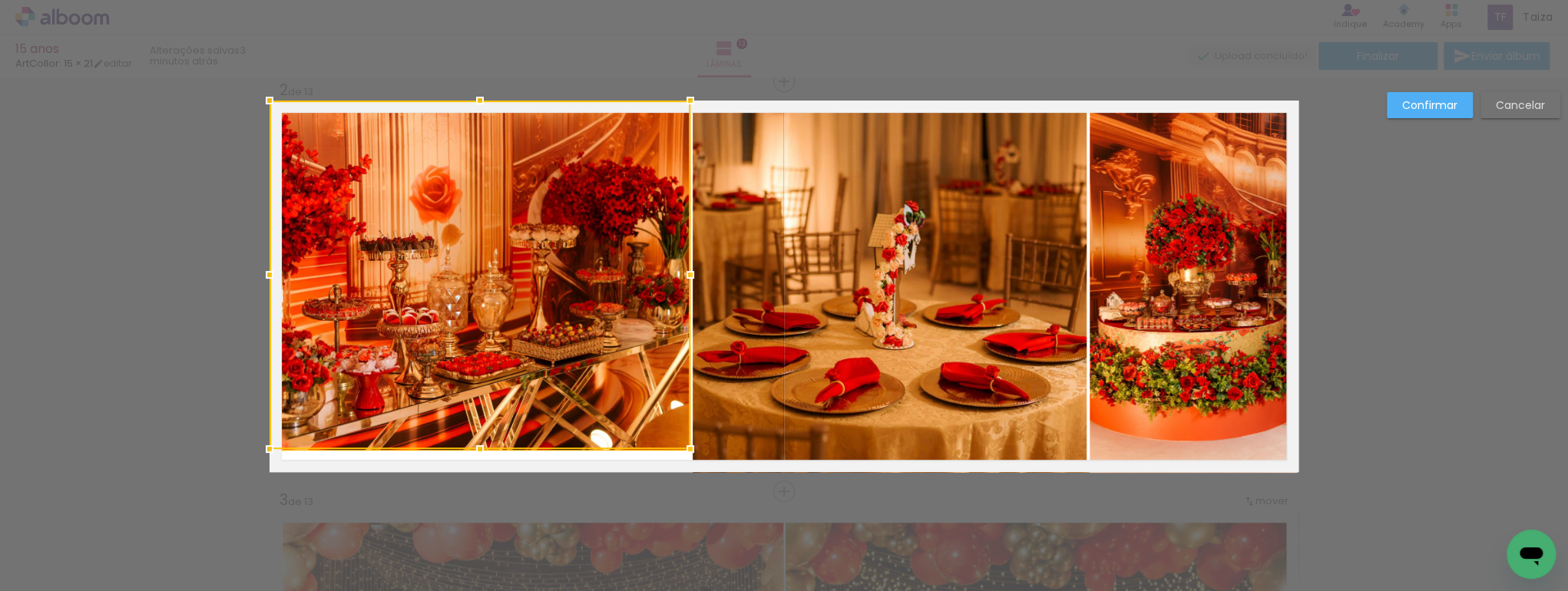
click at [470, 393] on div at bounding box center [480, 275] width 421 height 348
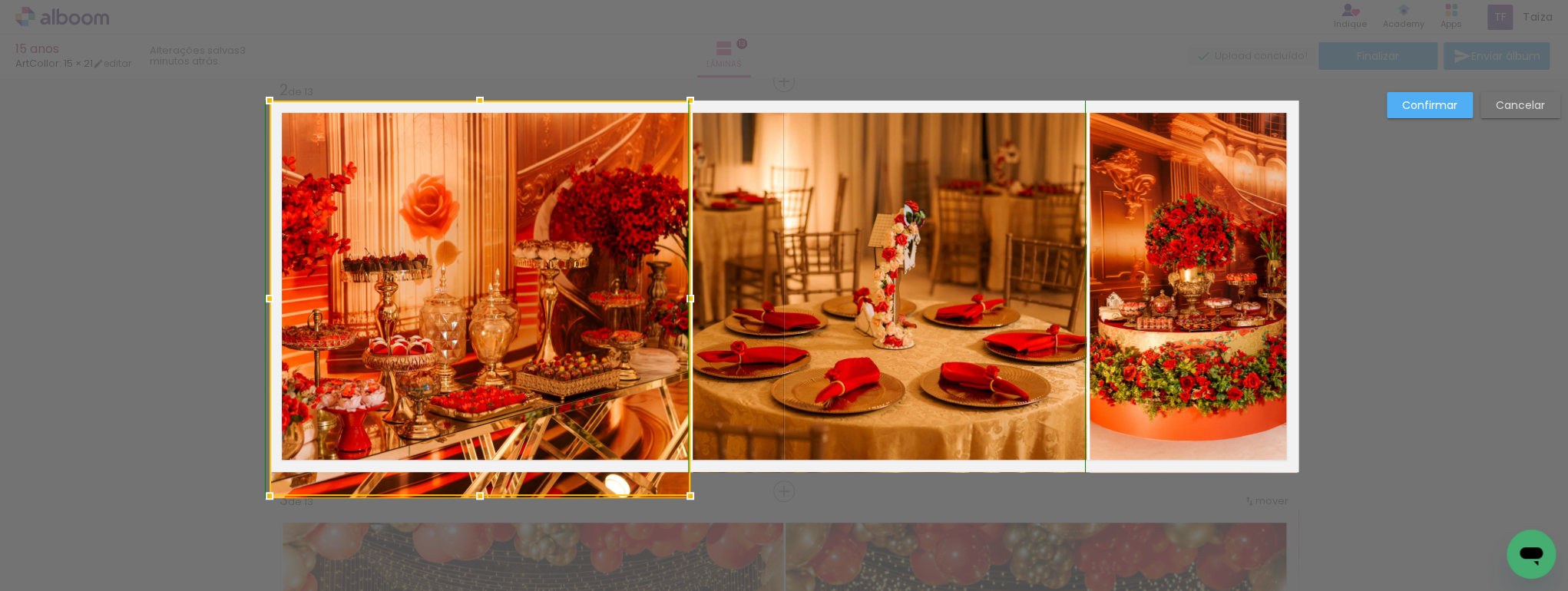
drag, startPoint x: 477, startPoint y: 445, endPoint x: 477, endPoint y: 461, distance: 16.0
click at [477, 461] on div at bounding box center [480, 298] width 421 height 395
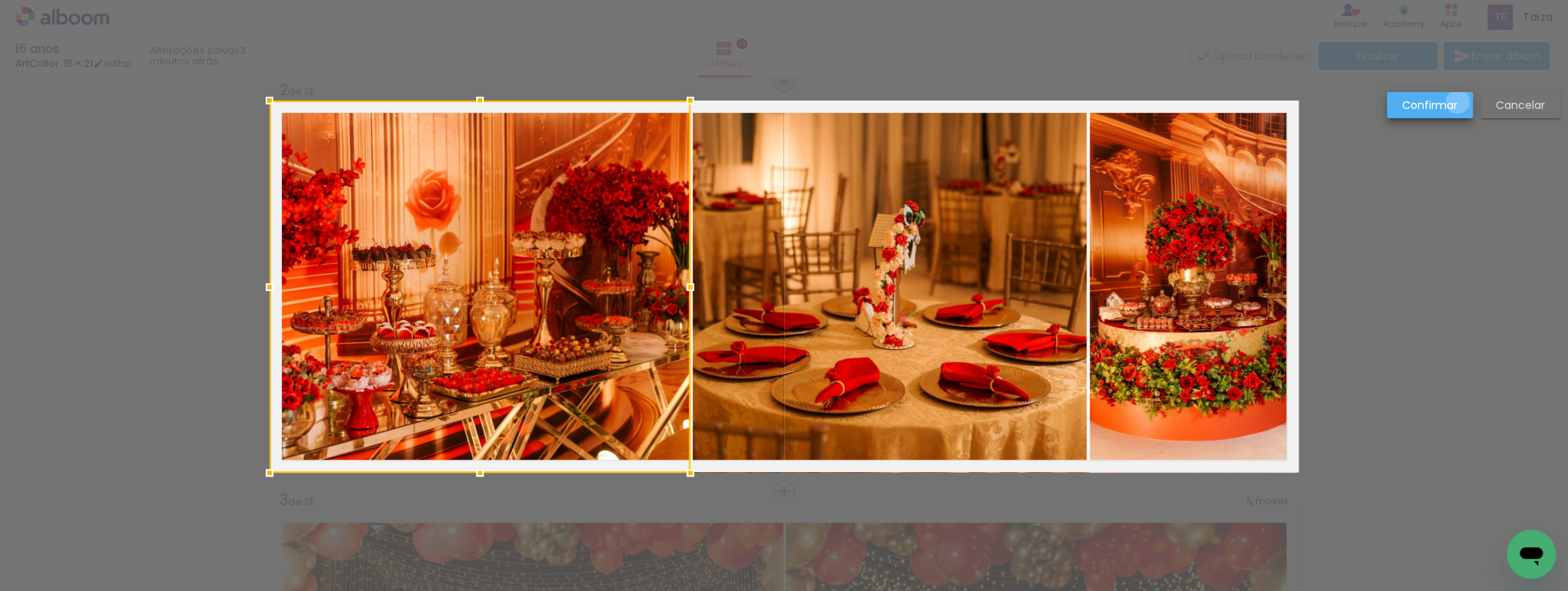
click at [1457, 102] on paper-button "Confirmar" at bounding box center [1429, 105] width 86 height 26
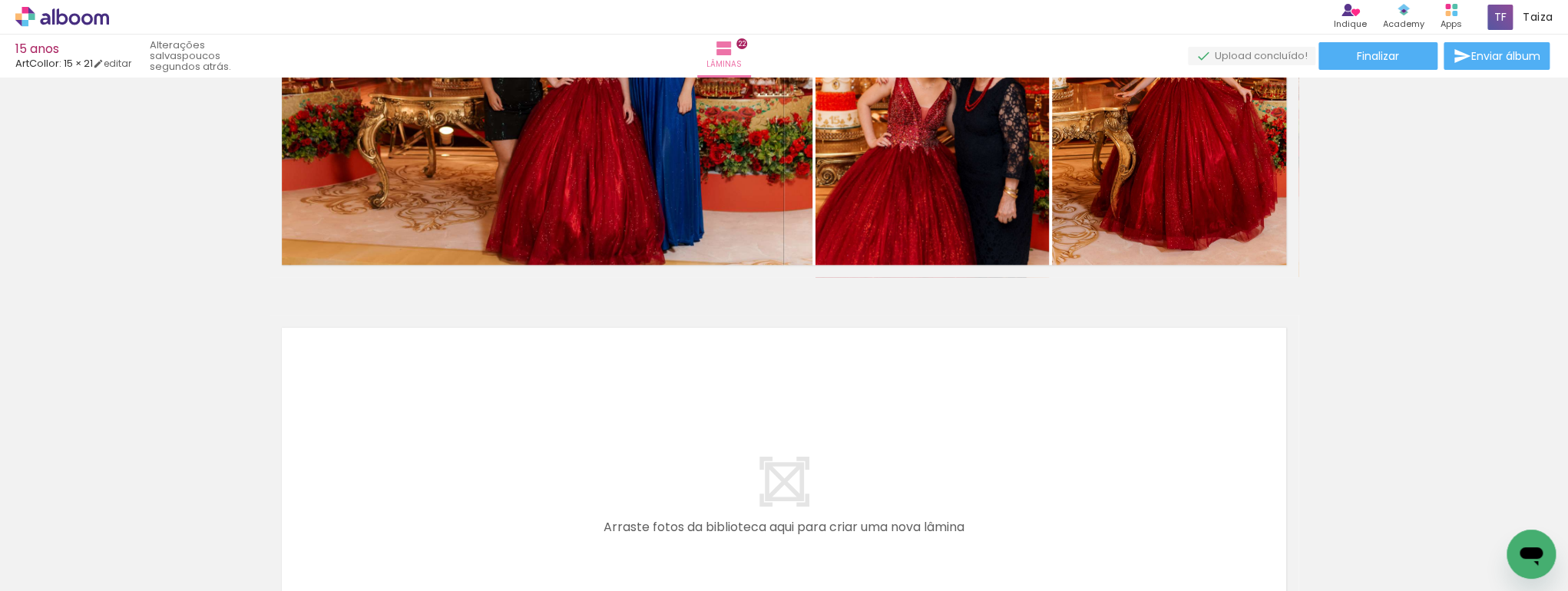
scroll to position [9074, 0]
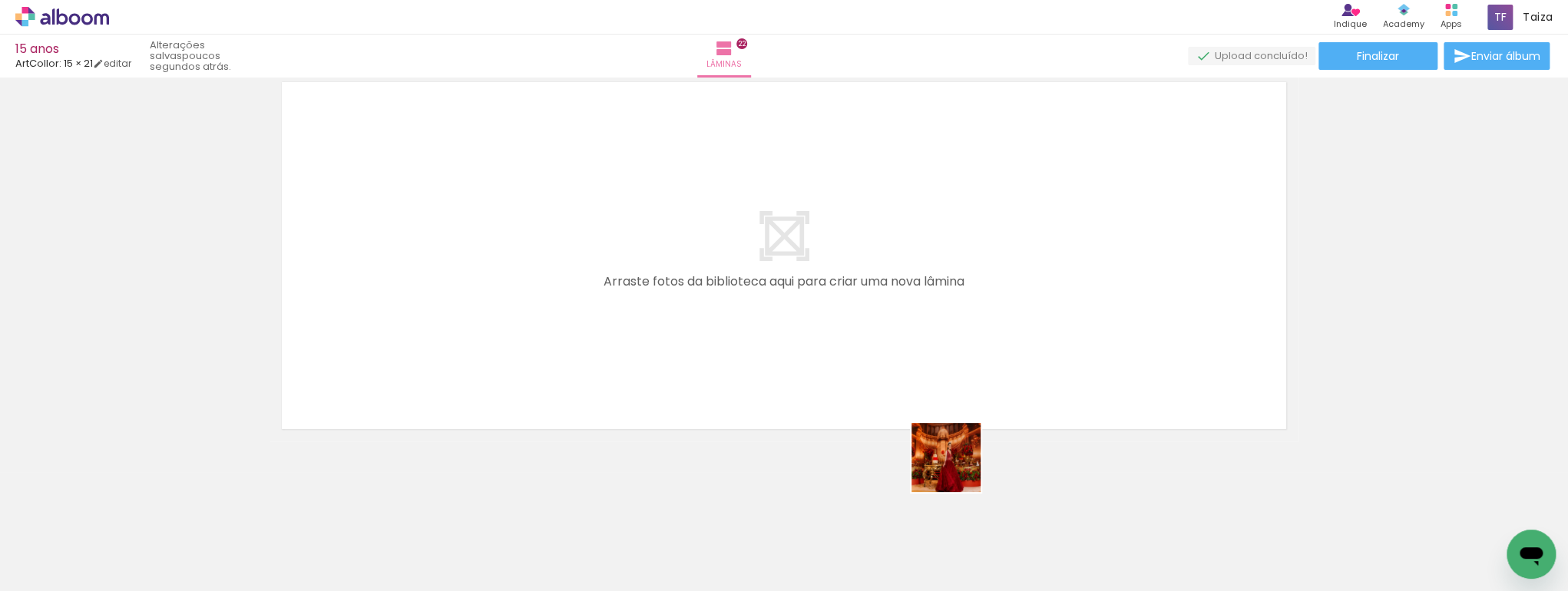
drag, startPoint x: 1001, startPoint y: 523, endPoint x: 858, endPoint y: 353, distance: 222.1
click at [860, 353] on quentale-workspace at bounding box center [784, 296] width 1568 height 591
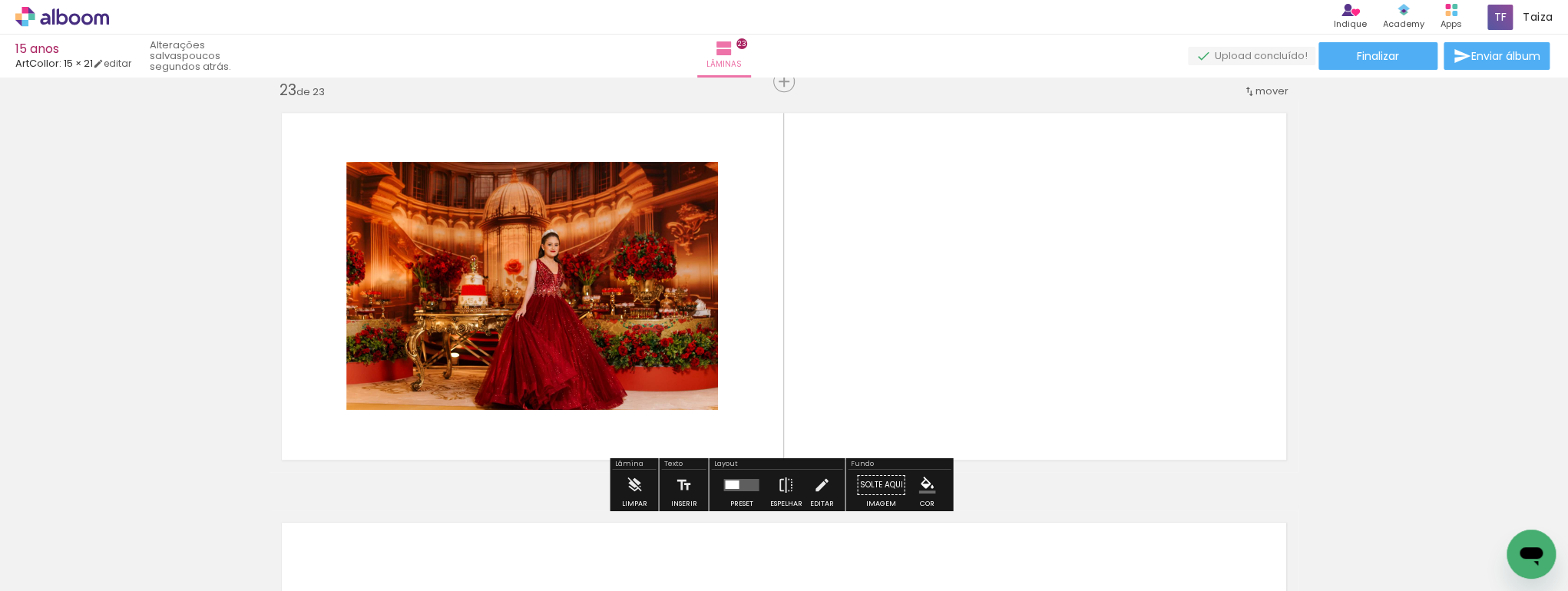
scroll to position [9043, 0]
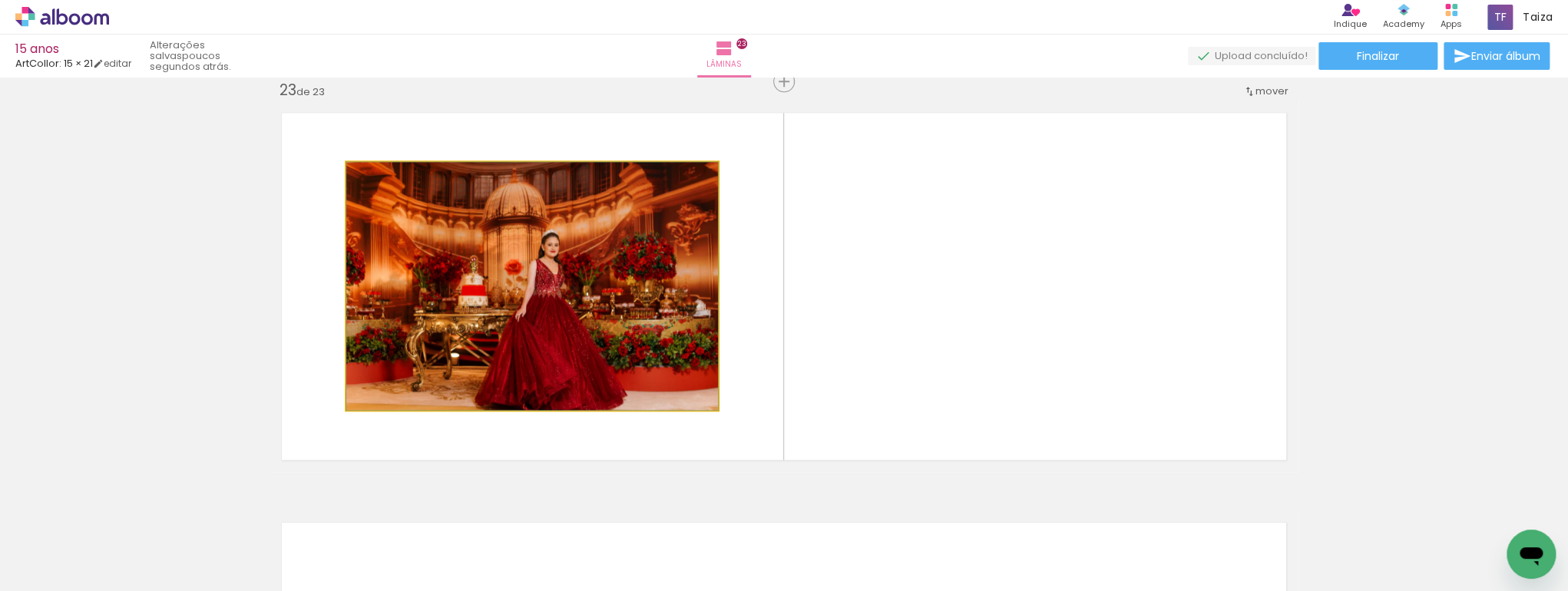
drag, startPoint x: 619, startPoint y: 319, endPoint x: 621, endPoint y: 333, distance: 14.1
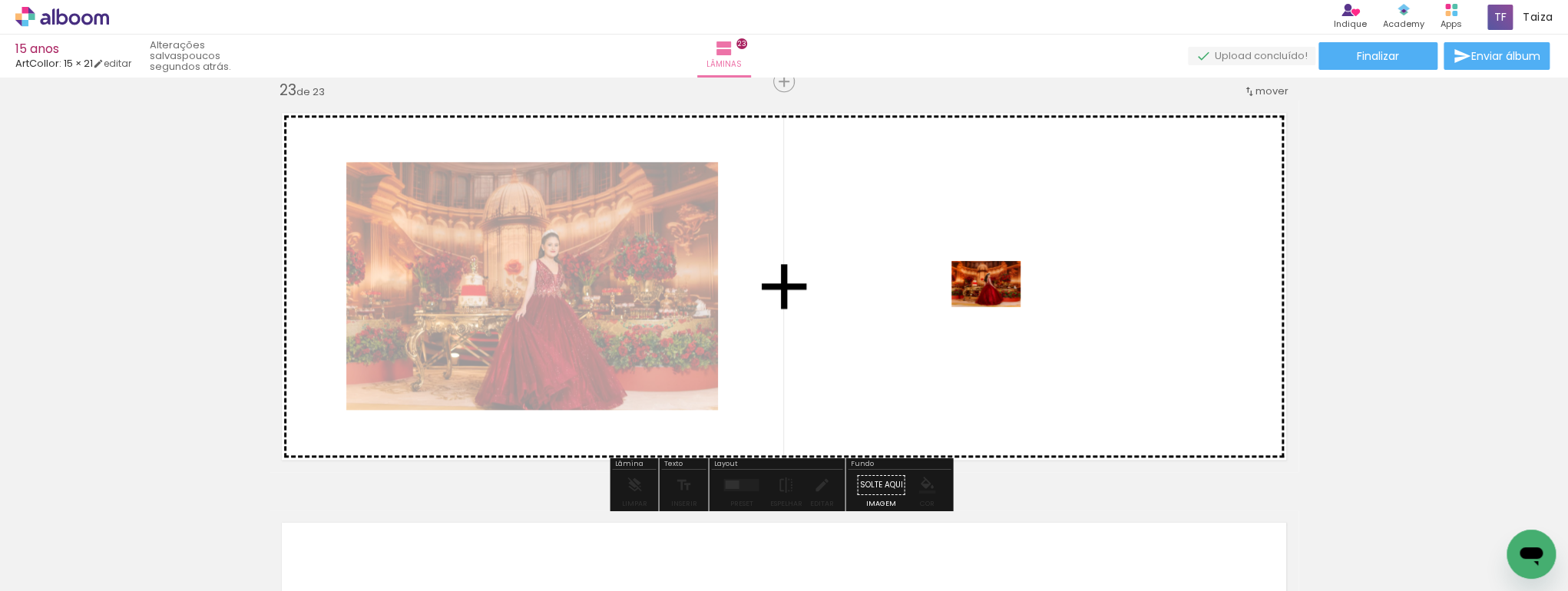
drag, startPoint x: 1103, startPoint y: 554, endPoint x: 996, endPoint y: 304, distance: 271.9
click at [996, 304] on quentale-workspace at bounding box center [784, 296] width 1568 height 591
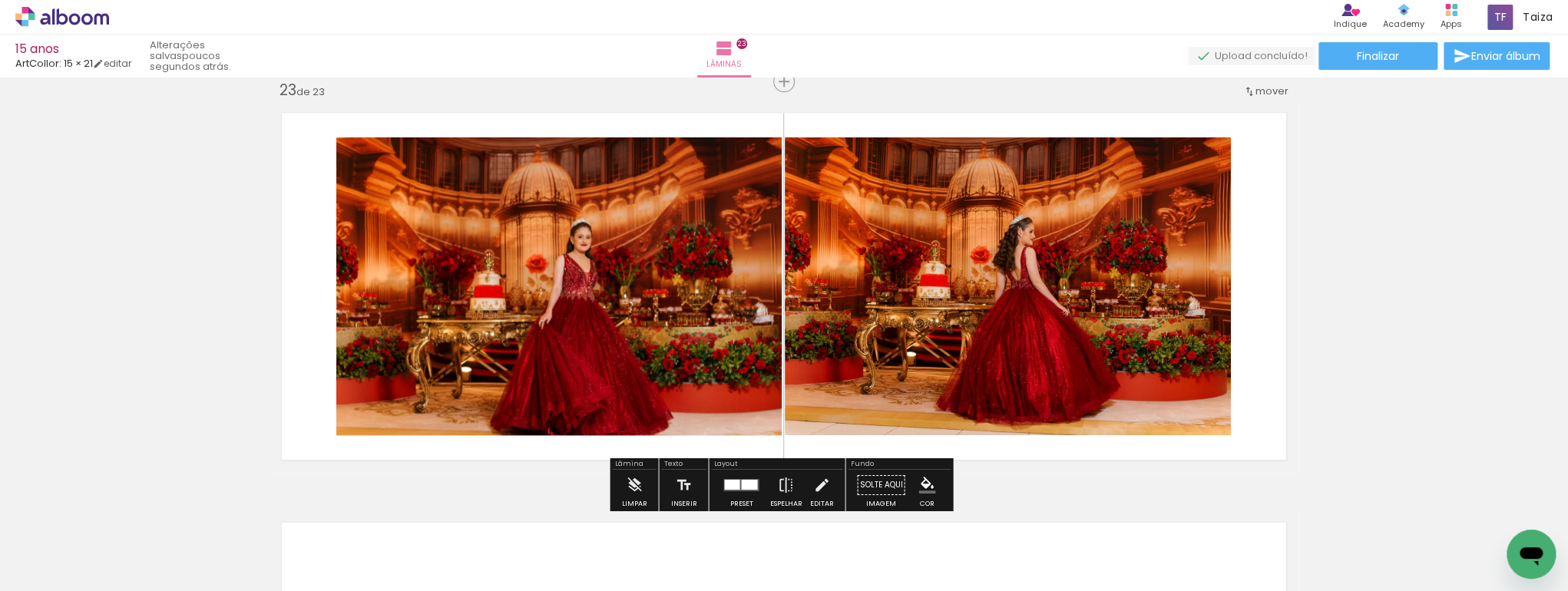
click at [734, 484] on div at bounding box center [731, 485] width 15 height 10
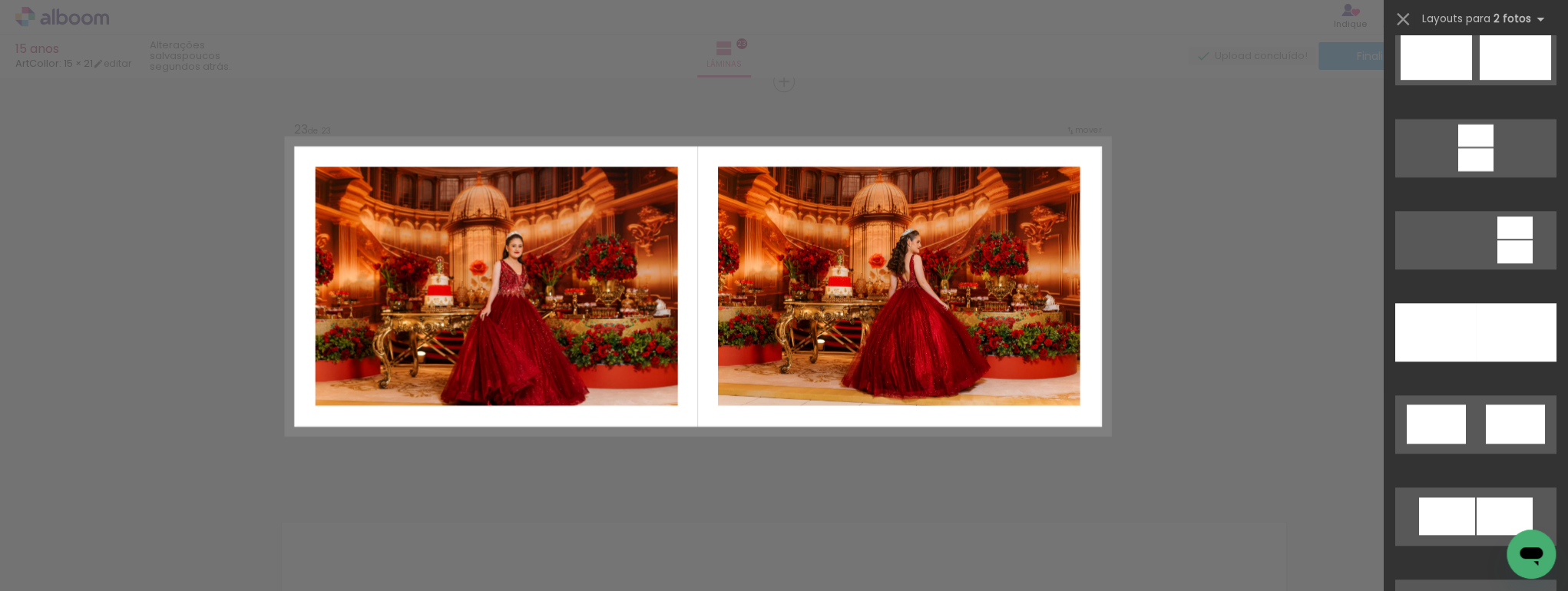
scroll to position [737, 0]
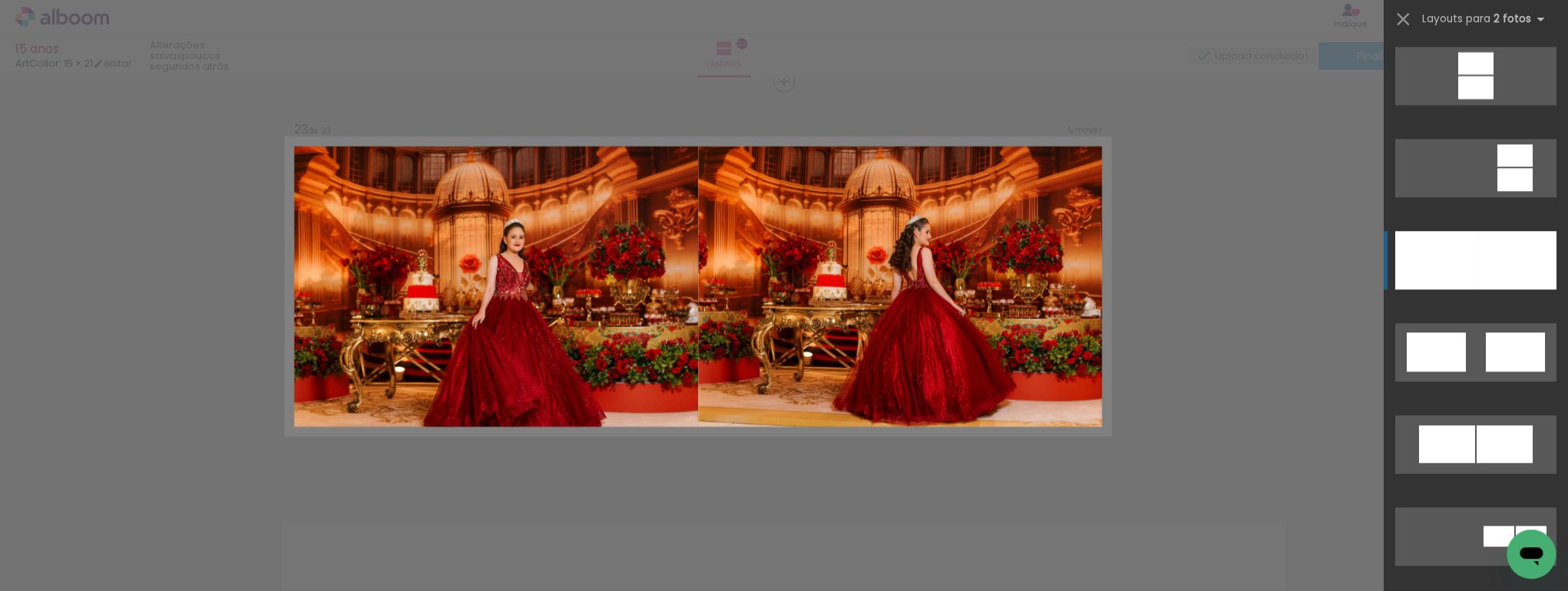
click at [1516, 258] on div at bounding box center [1515, 261] width 81 height 58
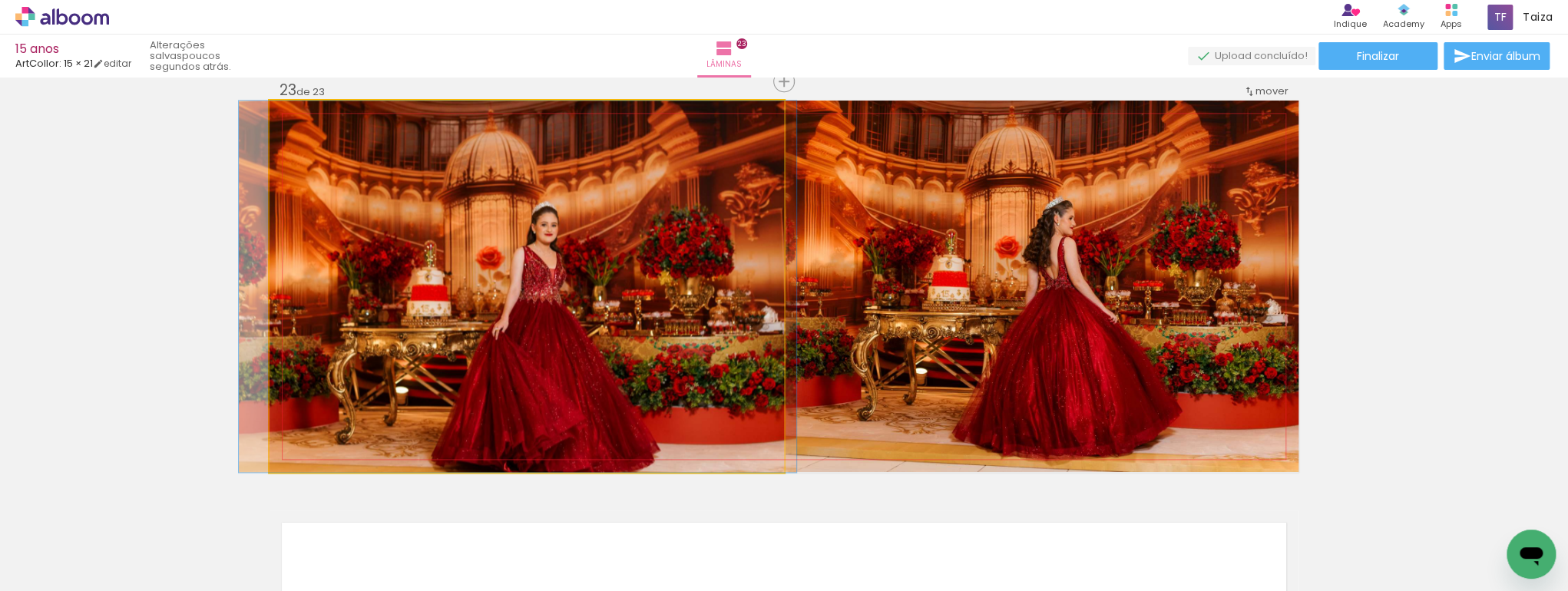
drag, startPoint x: 563, startPoint y: 319, endPoint x: 553, endPoint y: 196, distance: 123.4
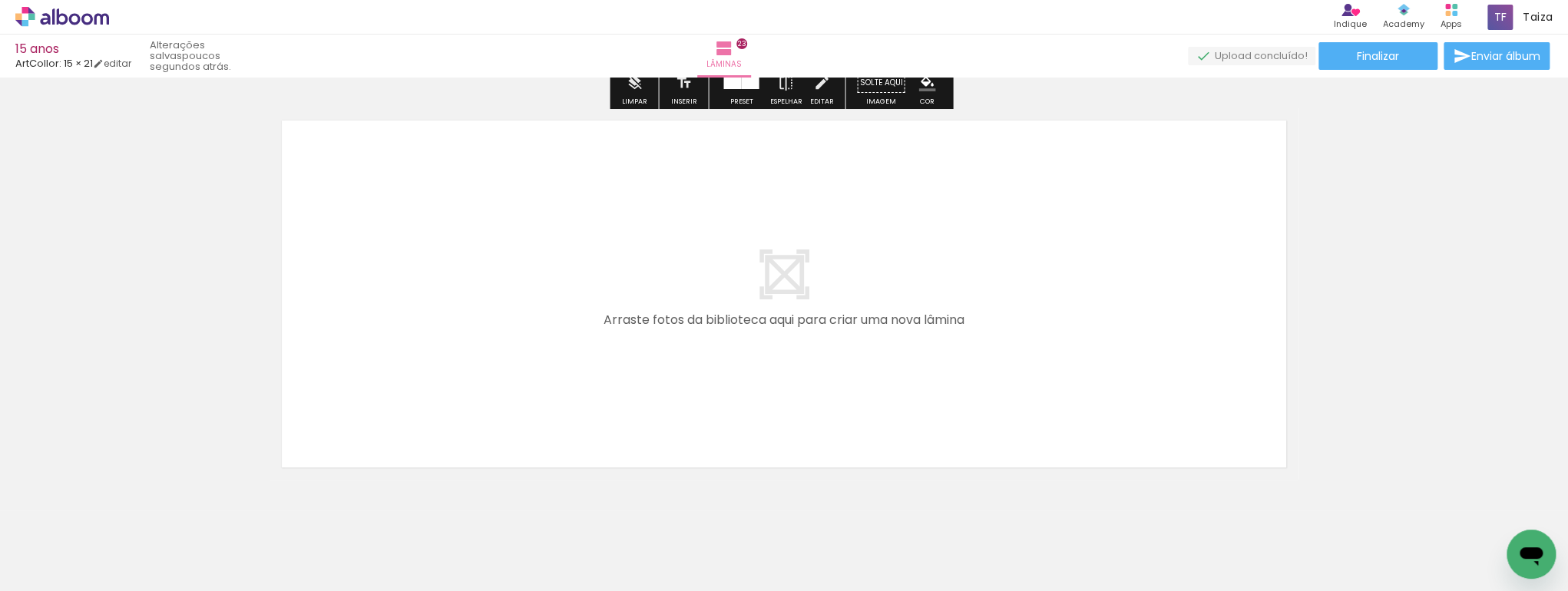
scroll to position [9452, 0]
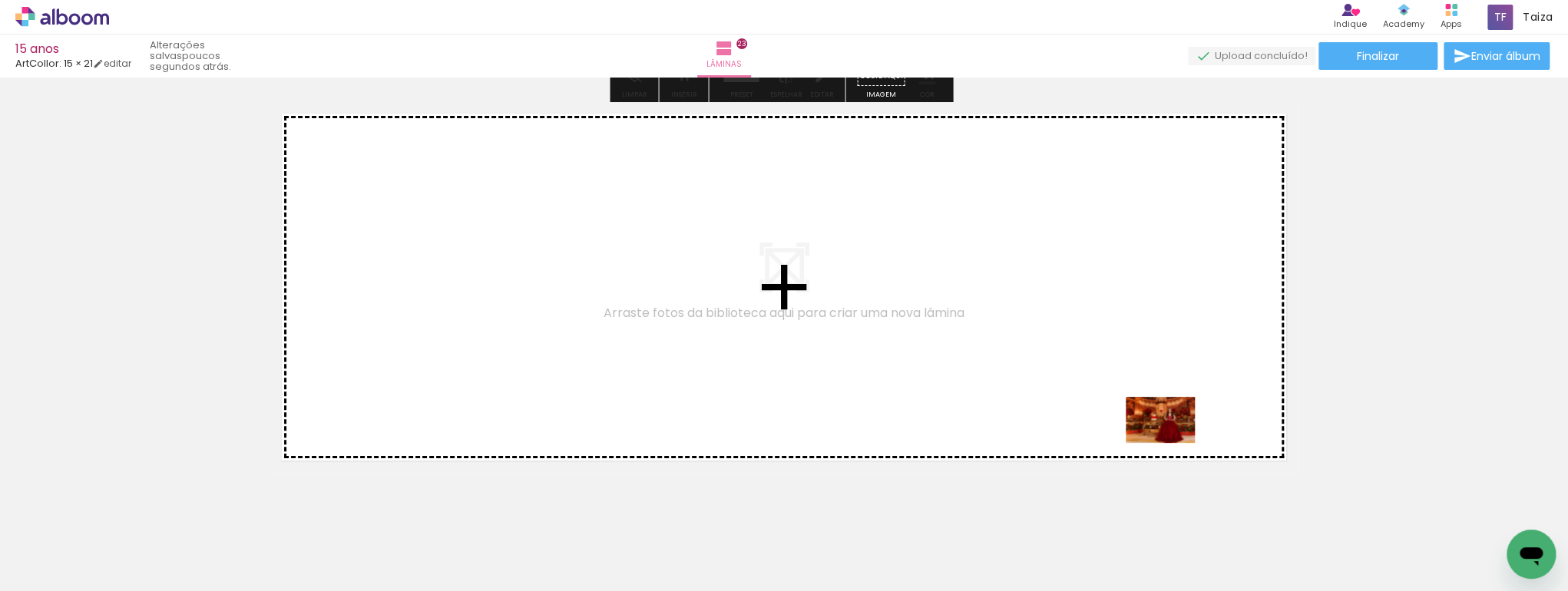
drag, startPoint x: 1160, startPoint y: 548, endPoint x: 1224, endPoint y: 473, distance: 98.6
click at [1180, 421] on quentale-workspace at bounding box center [784, 296] width 1568 height 591
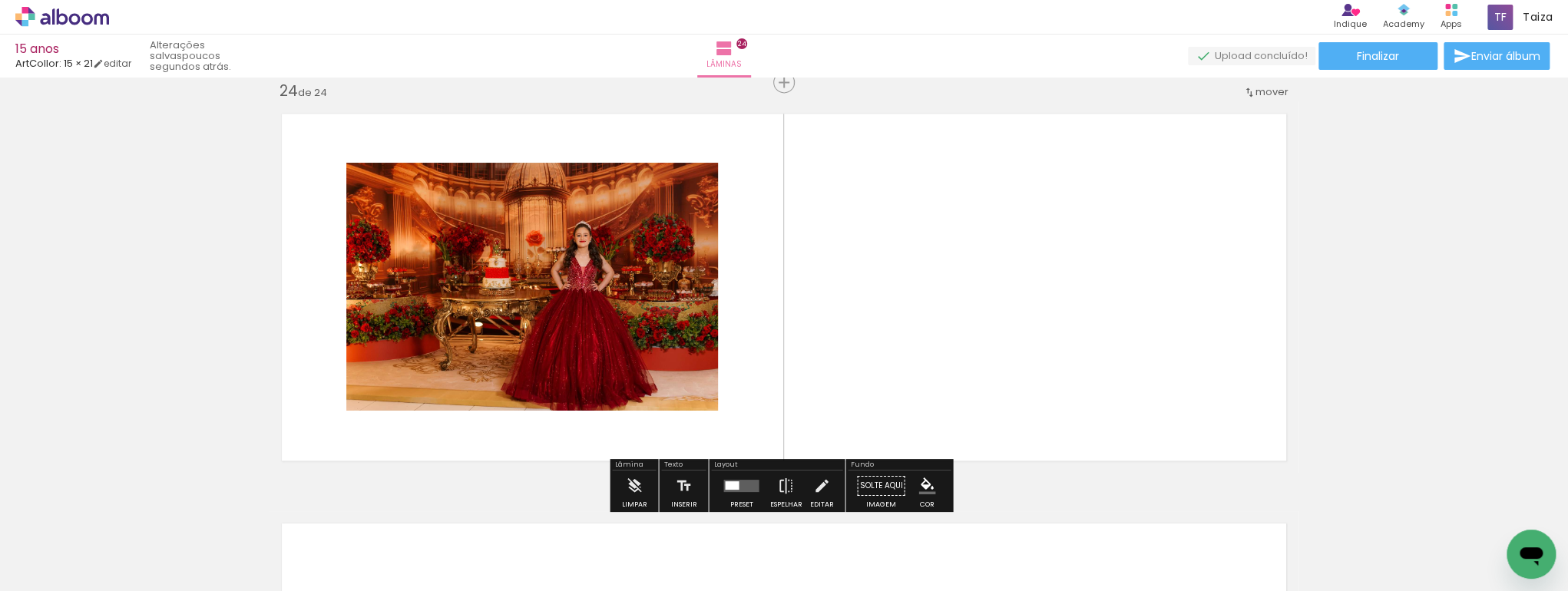
scroll to position [9453, 0]
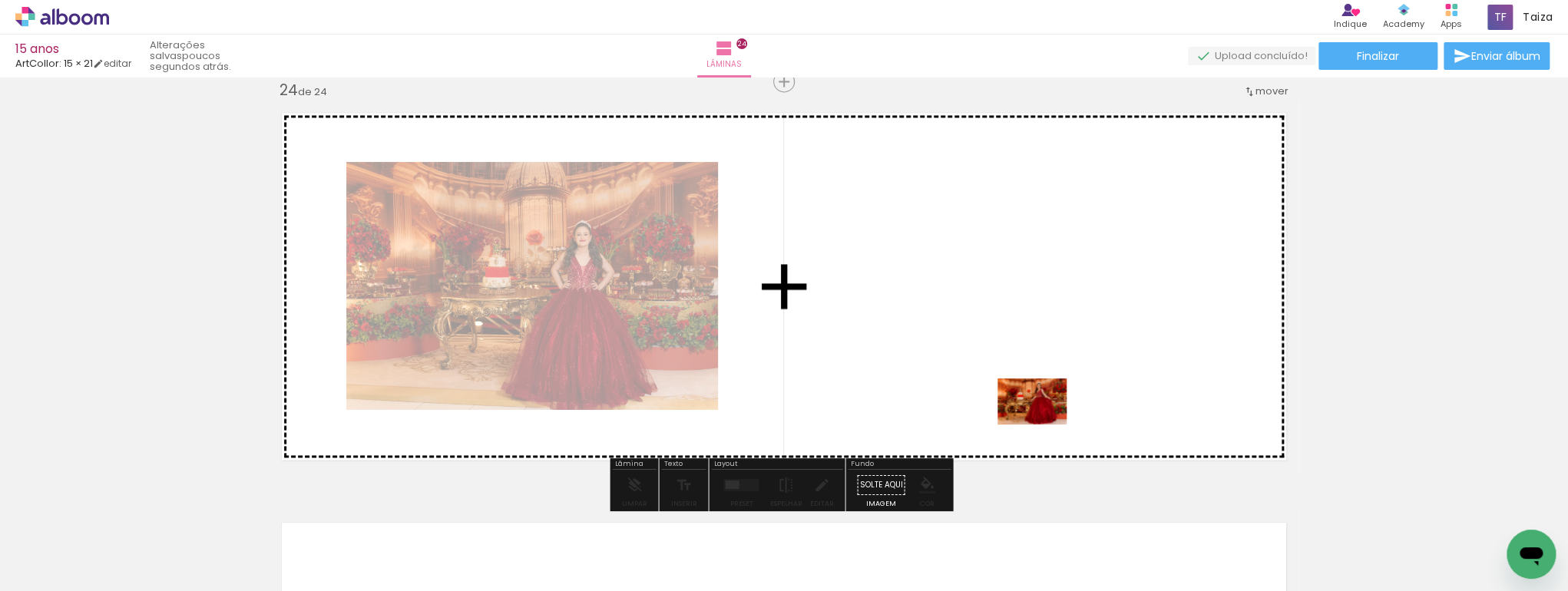
drag, startPoint x: 1402, startPoint y: 551, endPoint x: 1036, endPoint y: 390, distance: 399.8
click at [1036, 390] on quentale-workspace at bounding box center [784, 296] width 1568 height 591
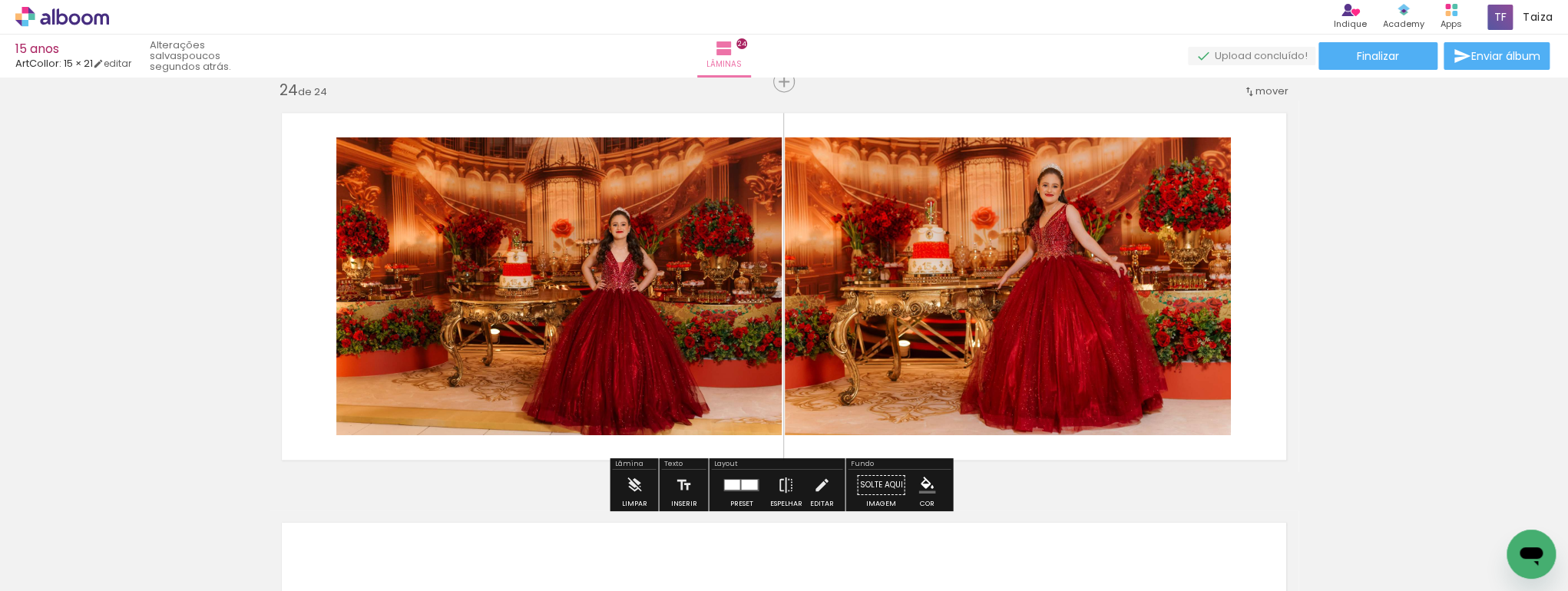
click at [737, 482] on quentale-layouter at bounding box center [741, 485] width 35 height 12
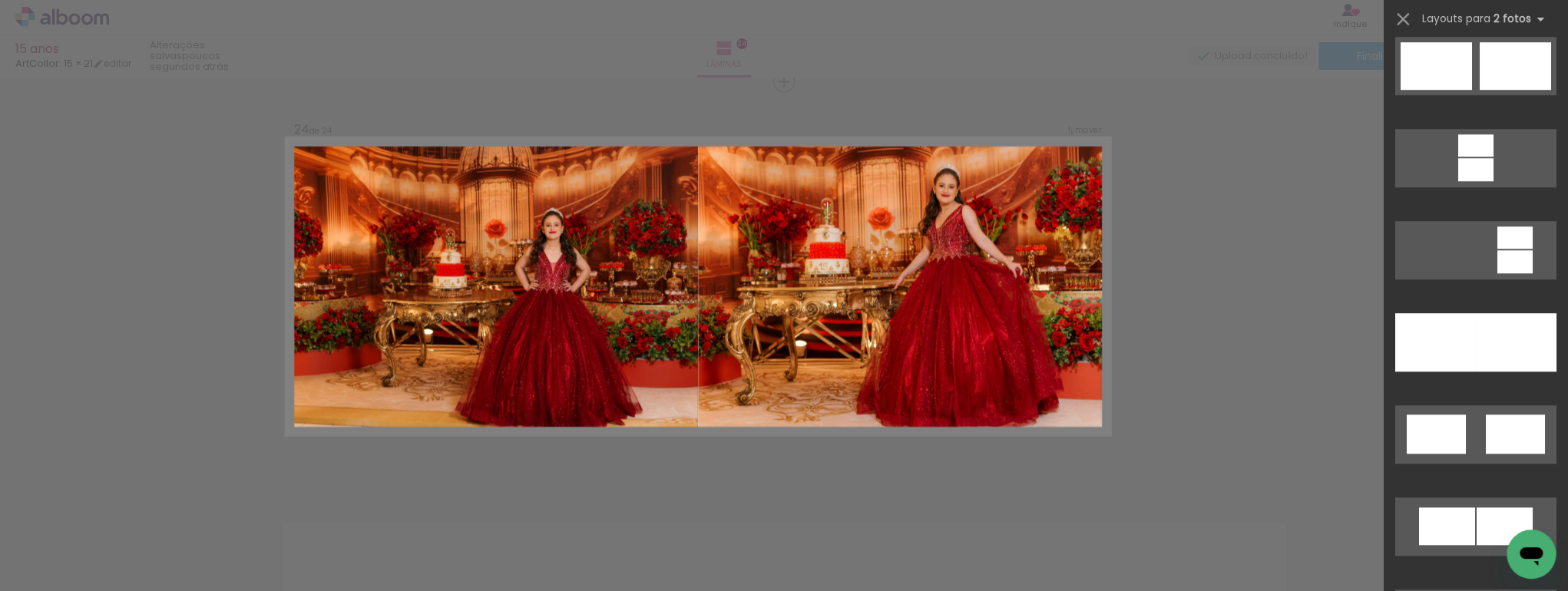
scroll to position [820, 0]
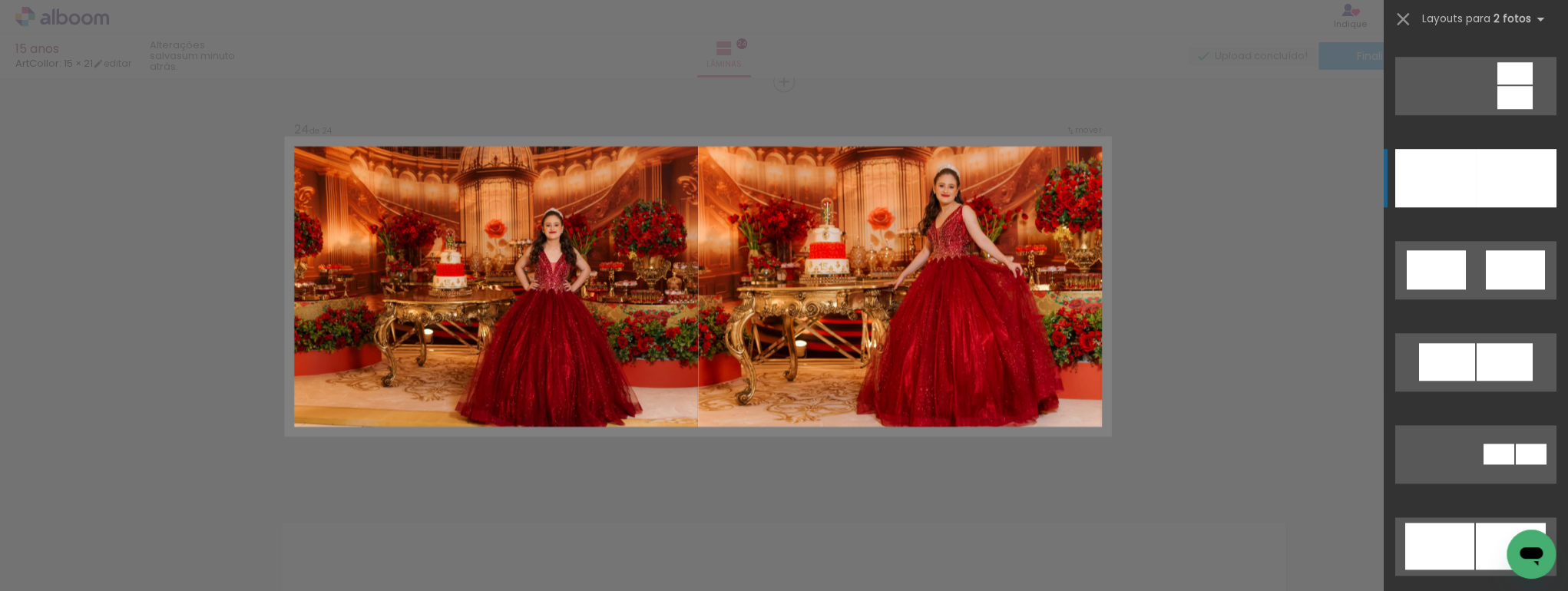
click at [1482, 198] on div at bounding box center [1515, 178] width 81 height 58
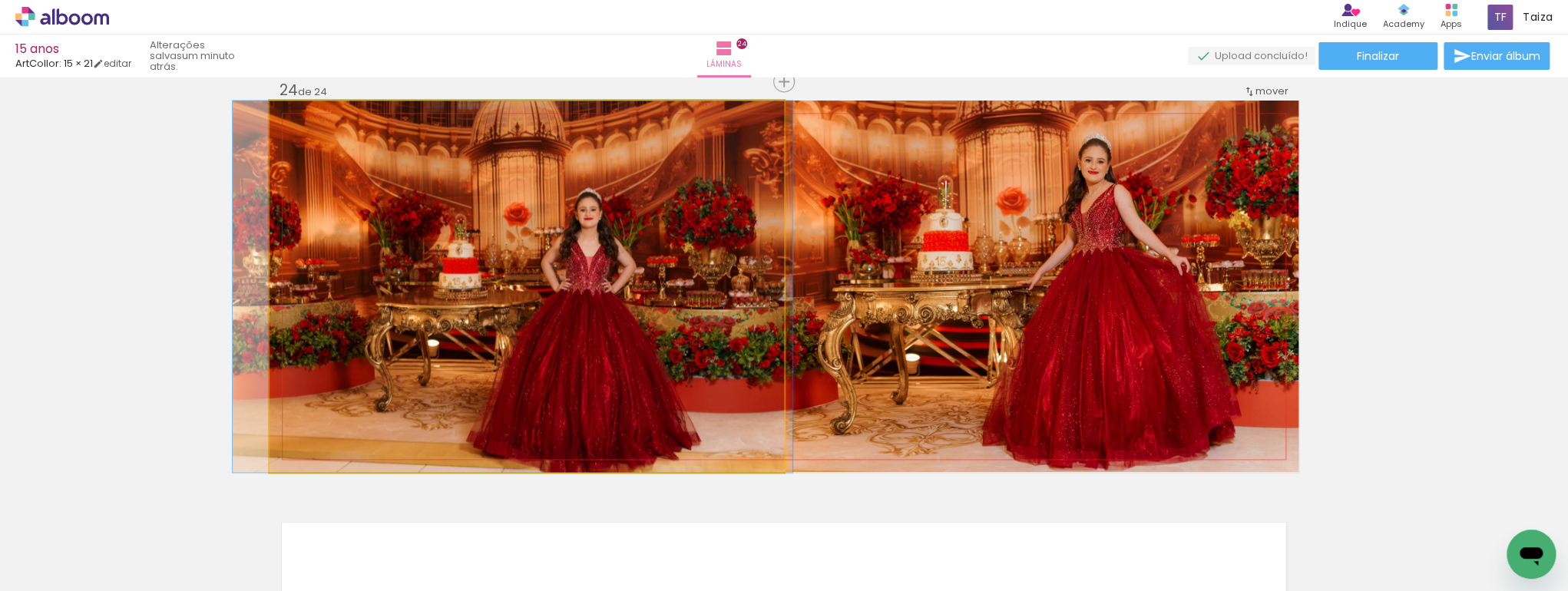
drag, startPoint x: 596, startPoint y: 292, endPoint x: 582, endPoint y: 223, distance: 70.4
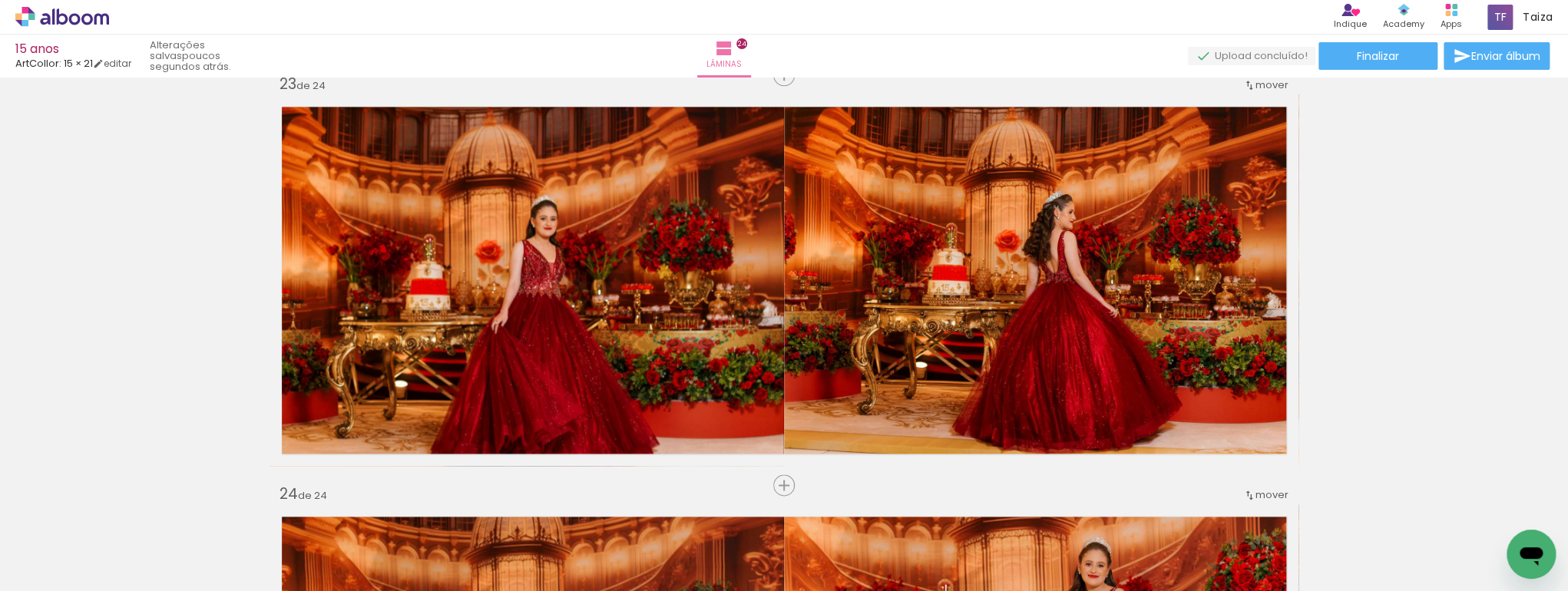
scroll to position [9043, 0]
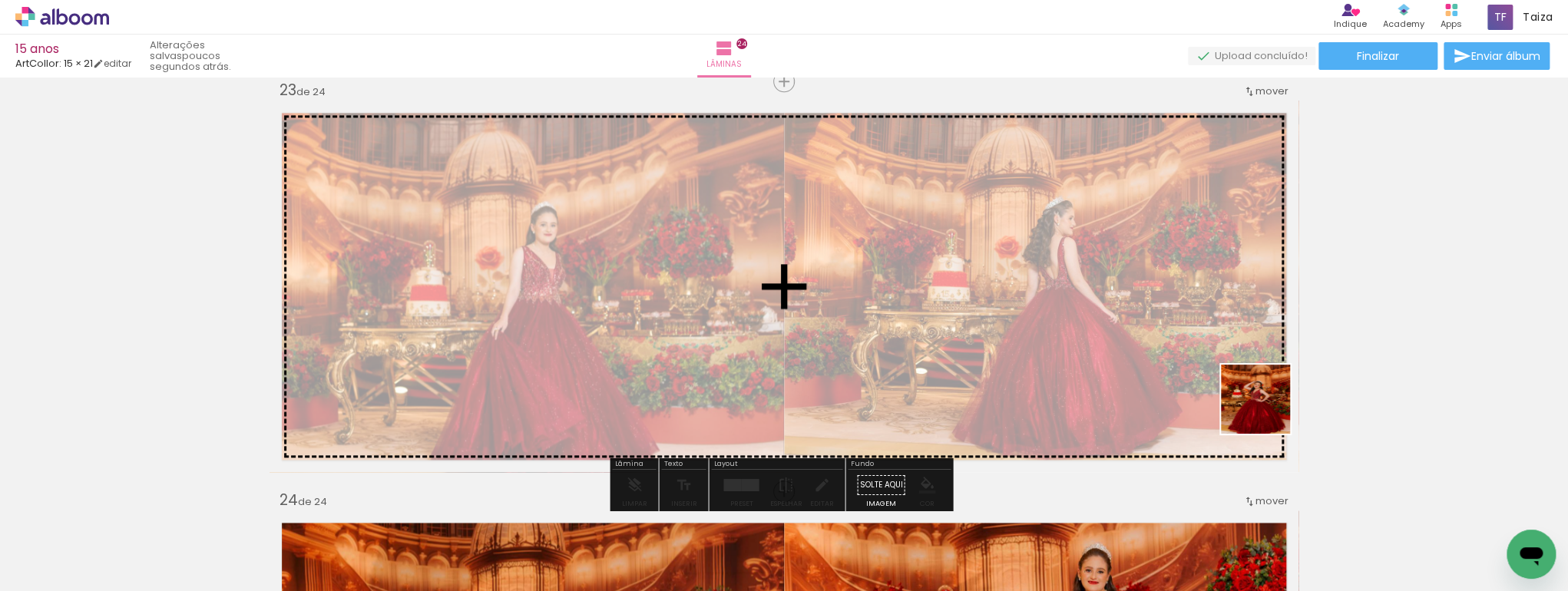
drag, startPoint x: 1249, startPoint y: 547, endPoint x: 1253, endPoint y: 393, distance: 154.1
click at [1266, 379] on quentale-workspace at bounding box center [784, 296] width 1568 height 591
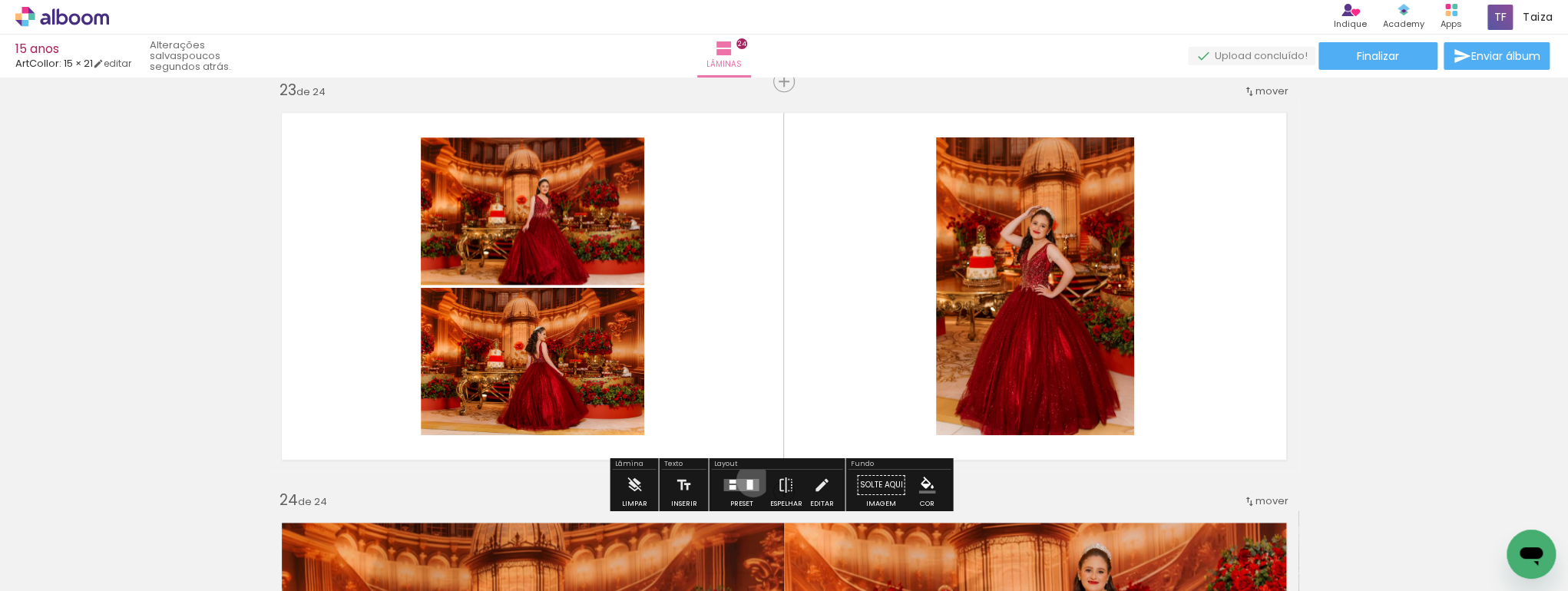
click at [750, 479] on quentale-layouter at bounding box center [741, 485] width 35 height 12
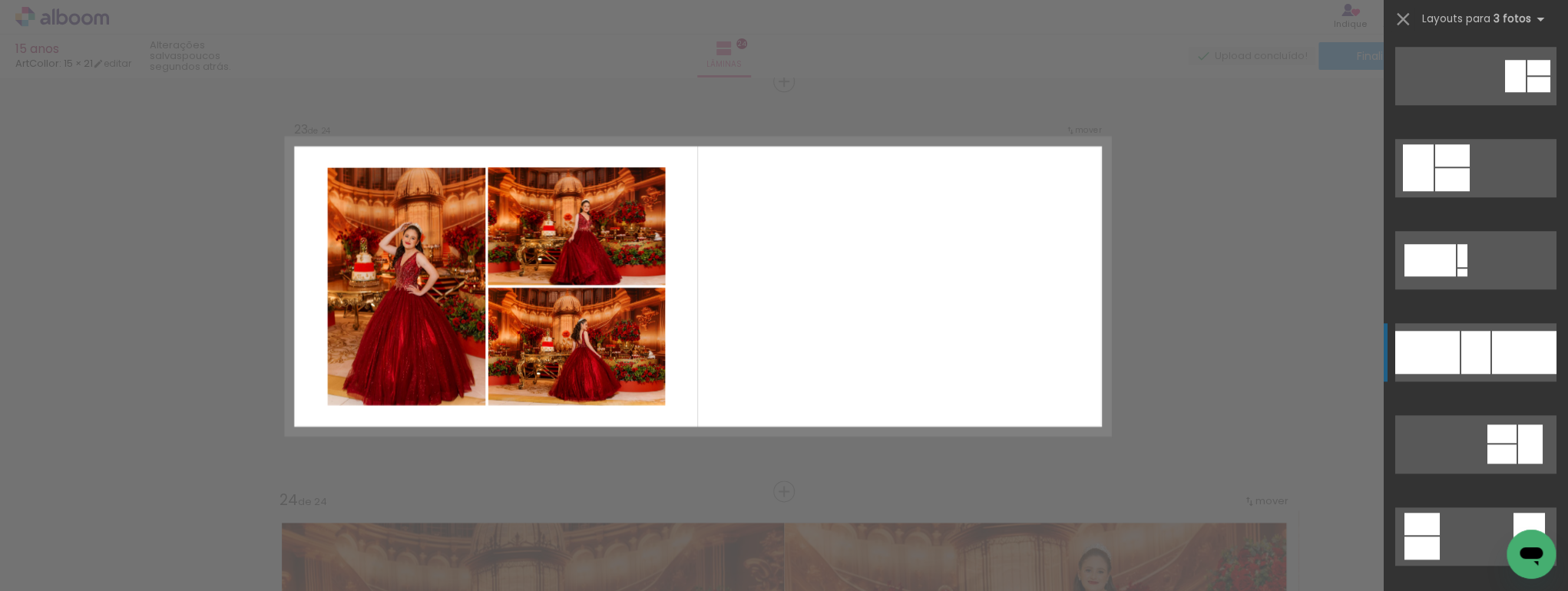
scroll to position [1064, 0]
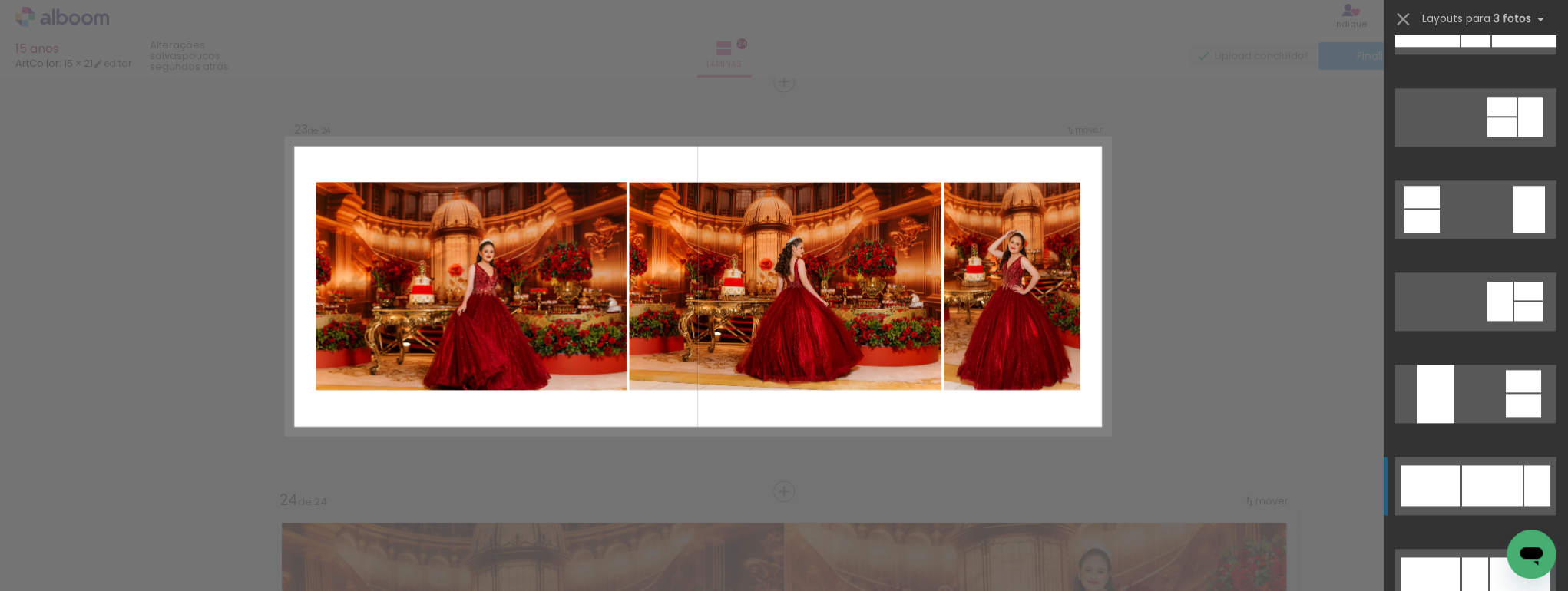
click at [1489, 461] on quentale-layouter at bounding box center [1476, 486] width 162 height 58
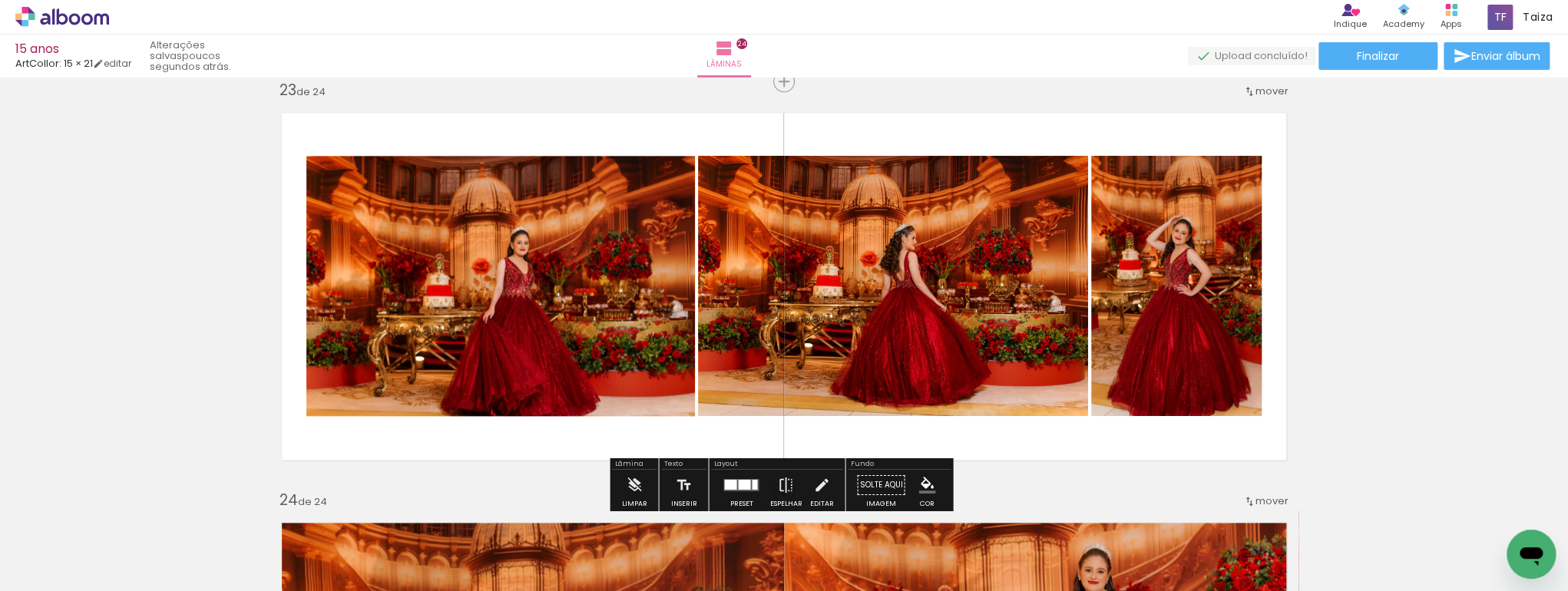
click at [481, 243] on quentale-photo at bounding box center [500, 286] width 388 height 261
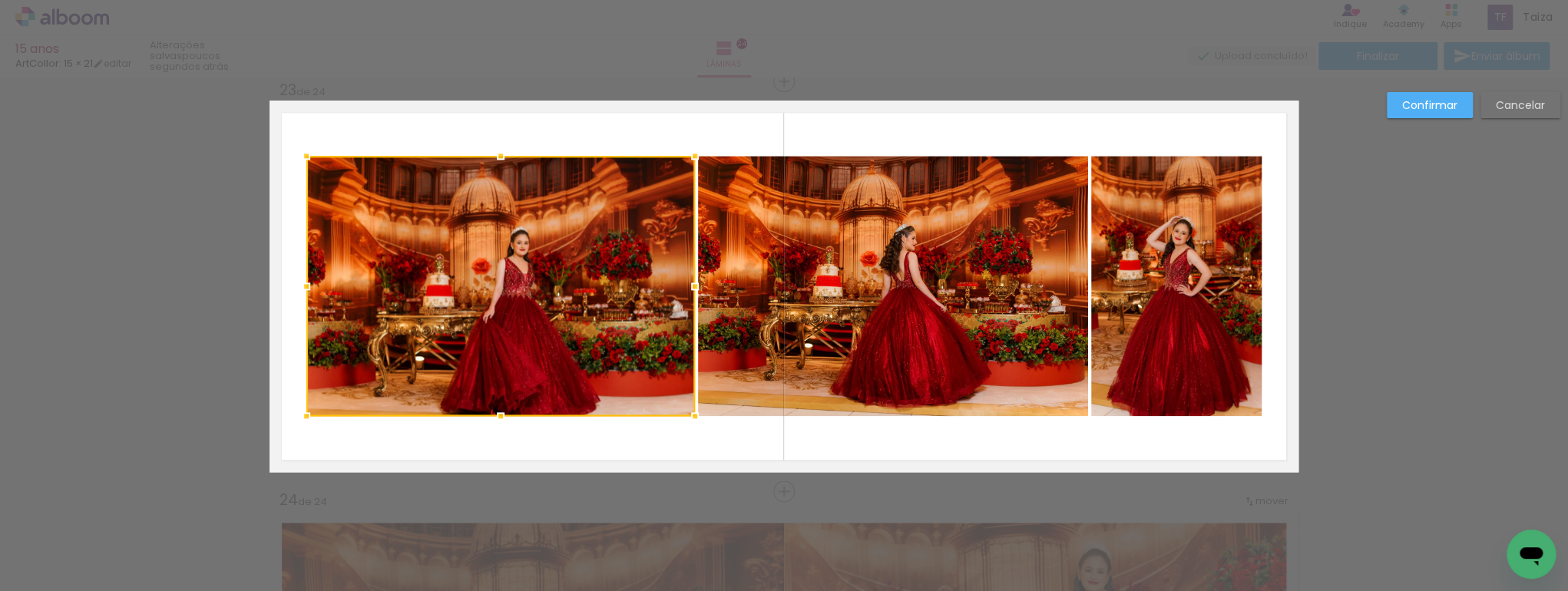
click at [481, 243] on div at bounding box center [500, 286] width 388 height 261
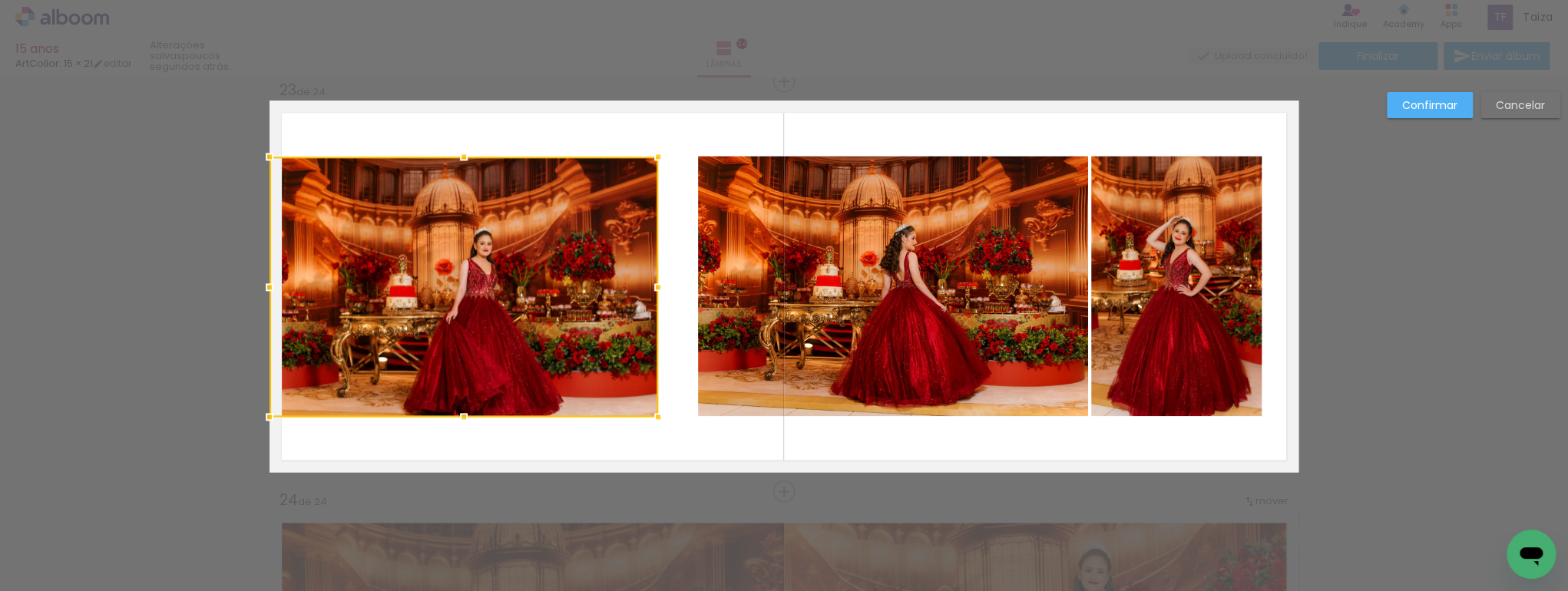
drag, startPoint x: 506, startPoint y: 274, endPoint x: 464, endPoint y: 276, distance: 42.0
click at [464, 276] on div at bounding box center [463, 287] width 388 height 261
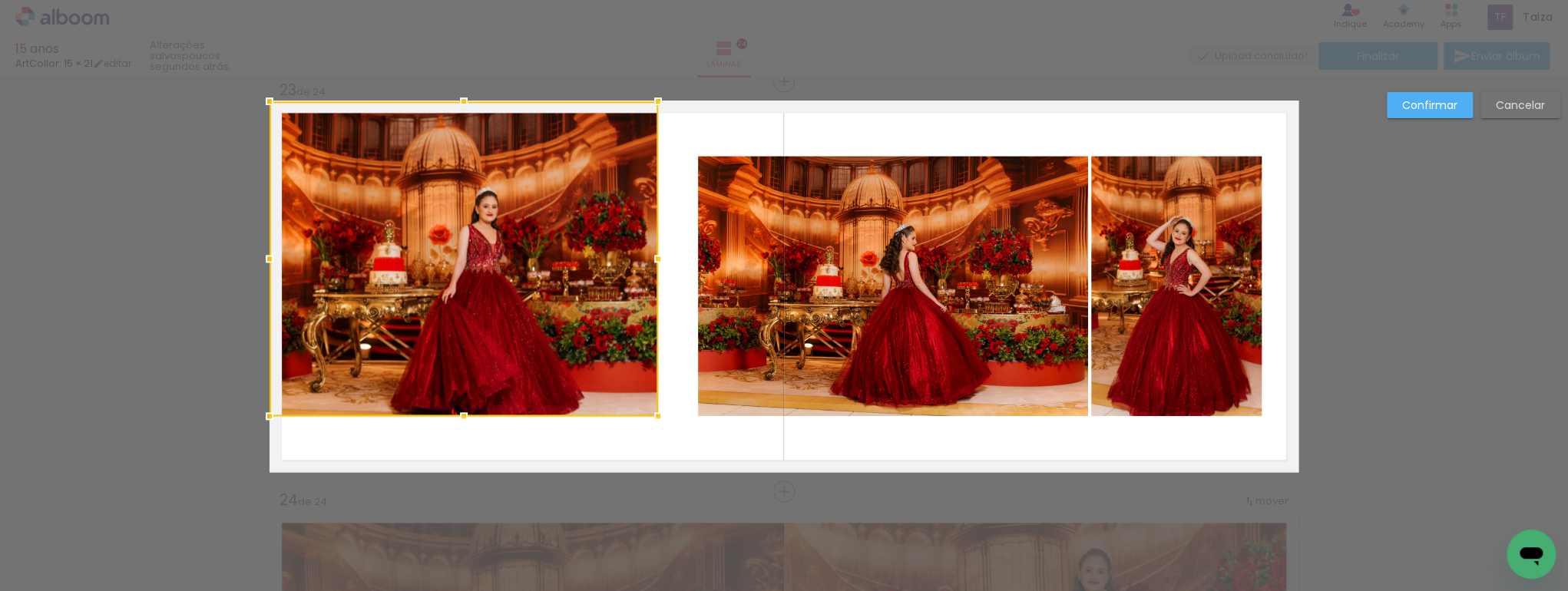
drag, startPoint x: 461, startPoint y: 157, endPoint x: 468, endPoint y: 107, distance: 50.5
click at [468, 107] on div at bounding box center [463, 101] width 31 height 31
click at [447, 385] on div at bounding box center [463, 259] width 388 height 314
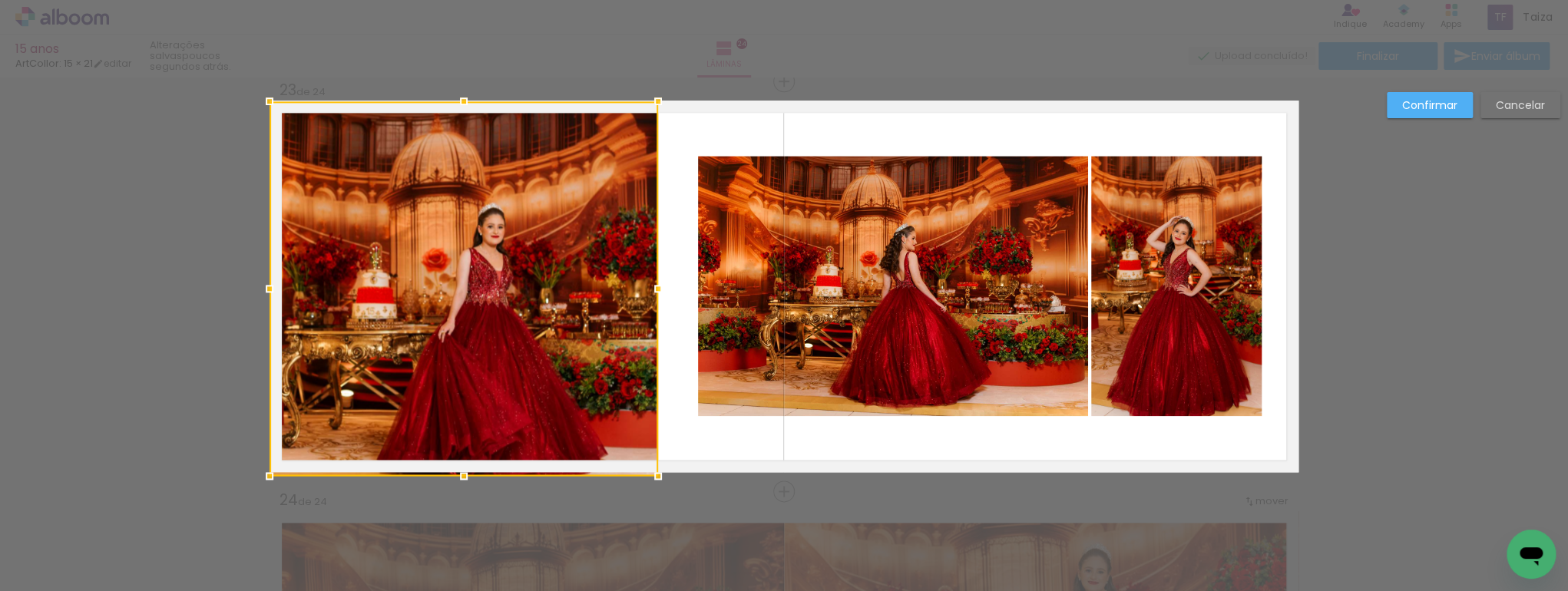
drag, startPoint x: 464, startPoint y: 418, endPoint x: 463, endPoint y: 470, distance: 52.0
click at [463, 470] on div at bounding box center [463, 476] width 31 height 31
click at [1418, 95] on paper-button "Confirmar" at bounding box center [1429, 105] width 86 height 26
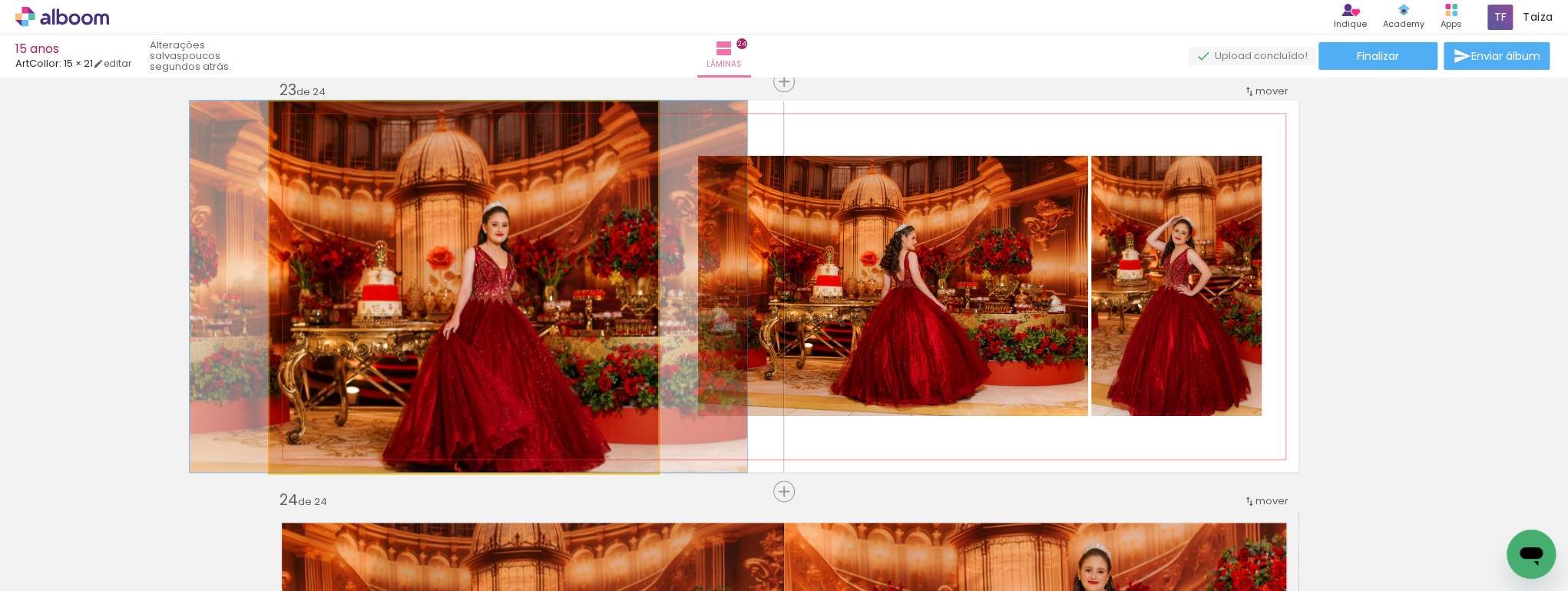
drag, startPoint x: 517, startPoint y: 350, endPoint x: 525, endPoint y: 297, distance: 53.6
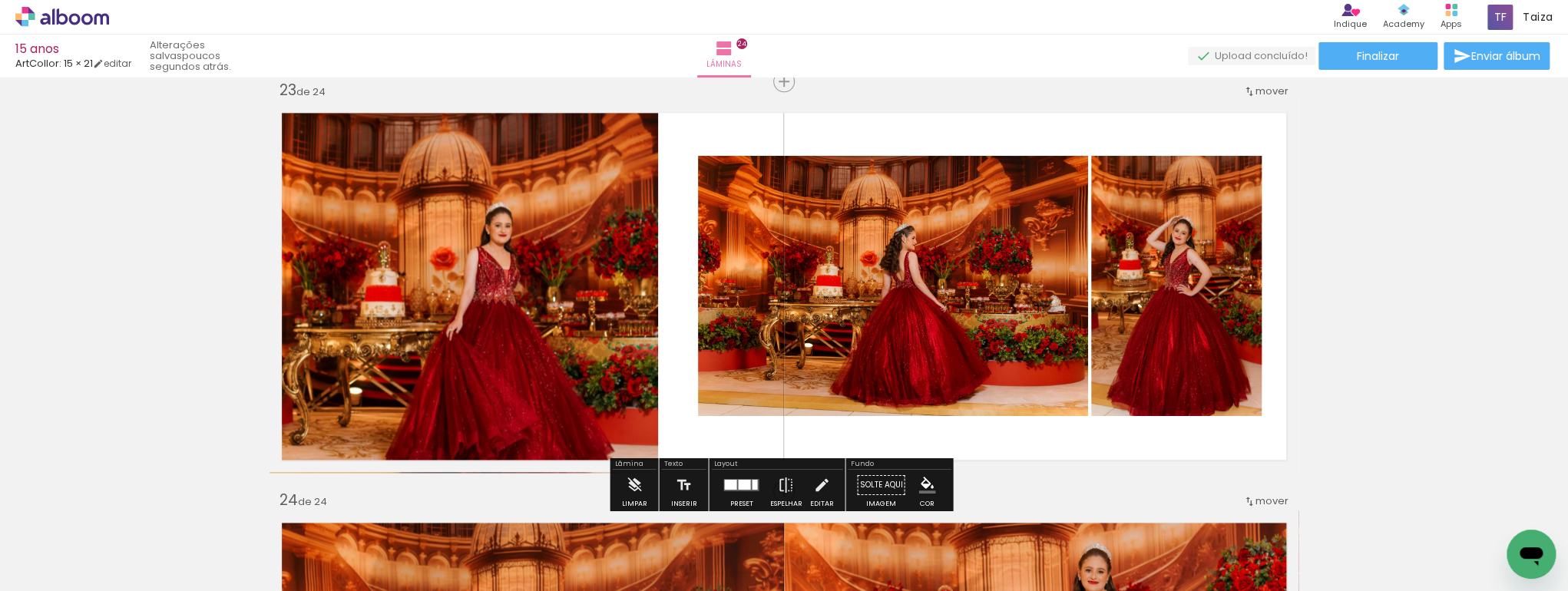
click at [734, 327] on quentale-photo at bounding box center [892, 286] width 390 height 261
click at [889, 307] on quentale-photo at bounding box center [892, 286] width 390 height 261
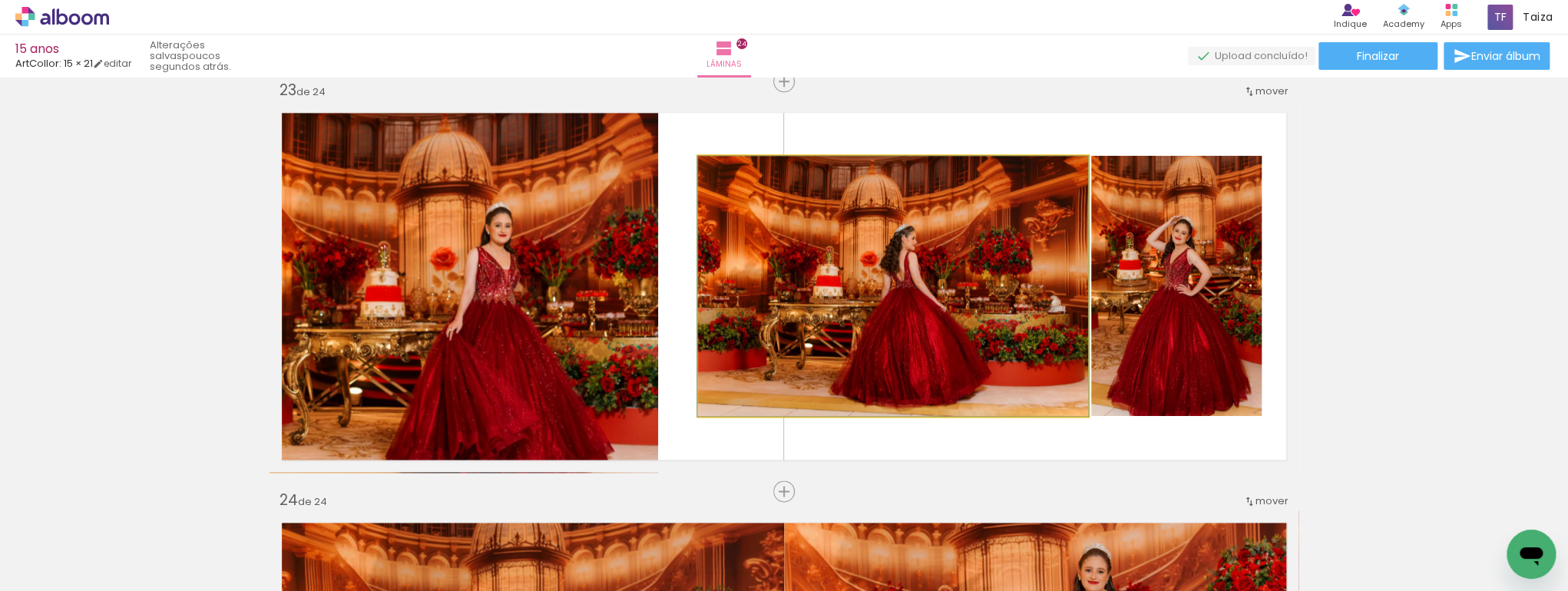
click at [889, 307] on quentale-photo at bounding box center [892, 286] width 390 height 261
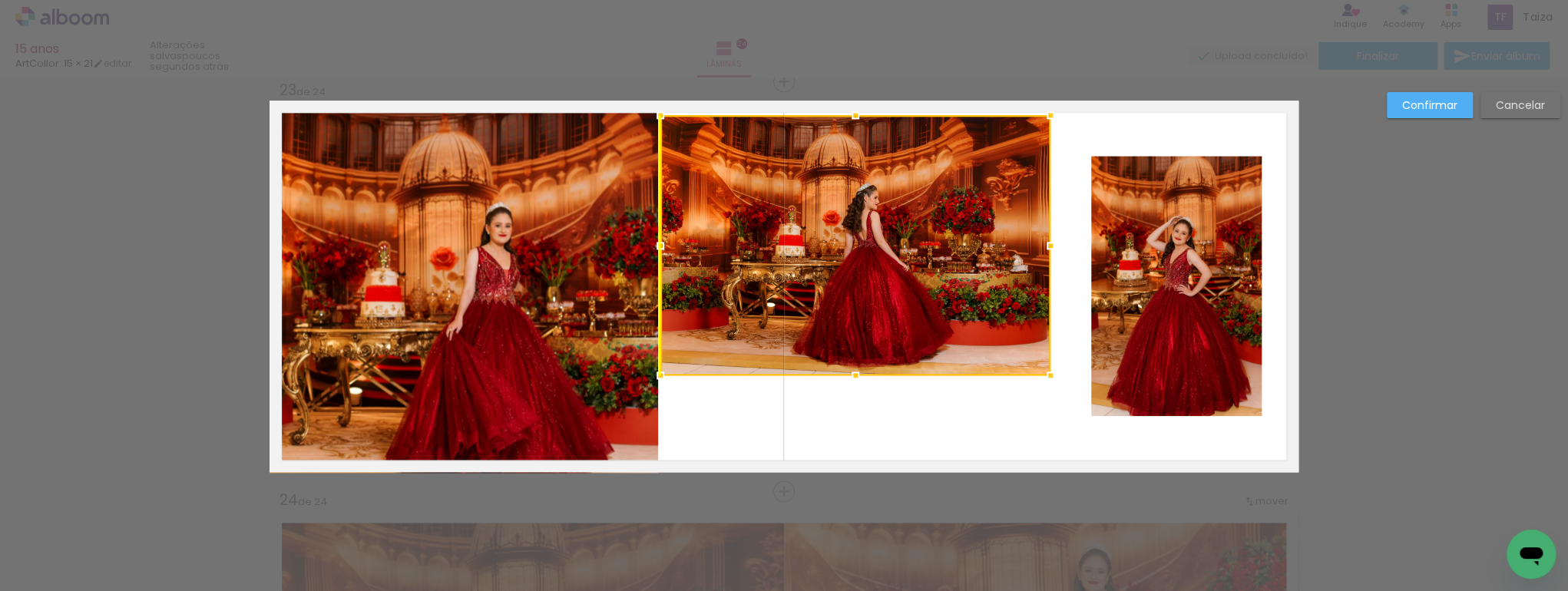
drag, startPoint x: 905, startPoint y: 310, endPoint x: 915, endPoint y: 314, distance: 10.8
click at [858, 271] on div at bounding box center [855, 245] width 390 height 261
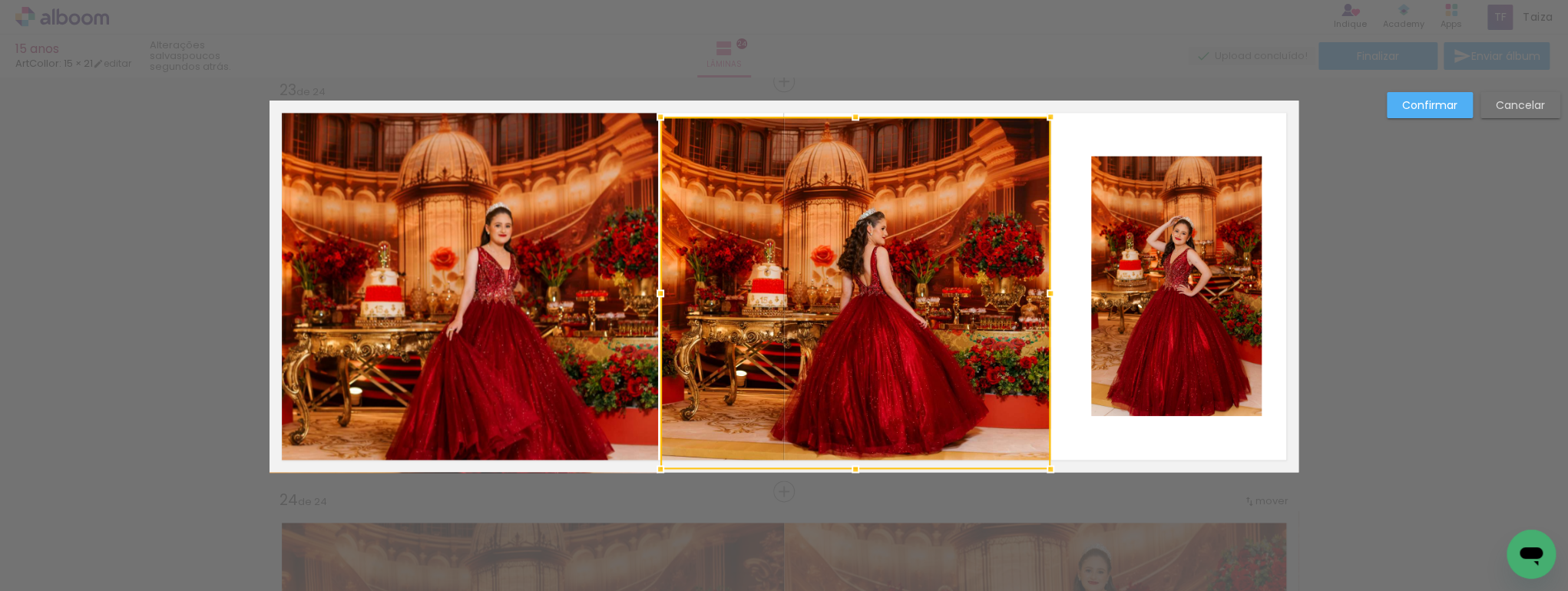
drag, startPoint x: 852, startPoint y: 380, endPoint x: 896, endPoint y: 459, distance: 90.4
click at [863, 464] on div at bounding box center [855, 469] width 31 height 31
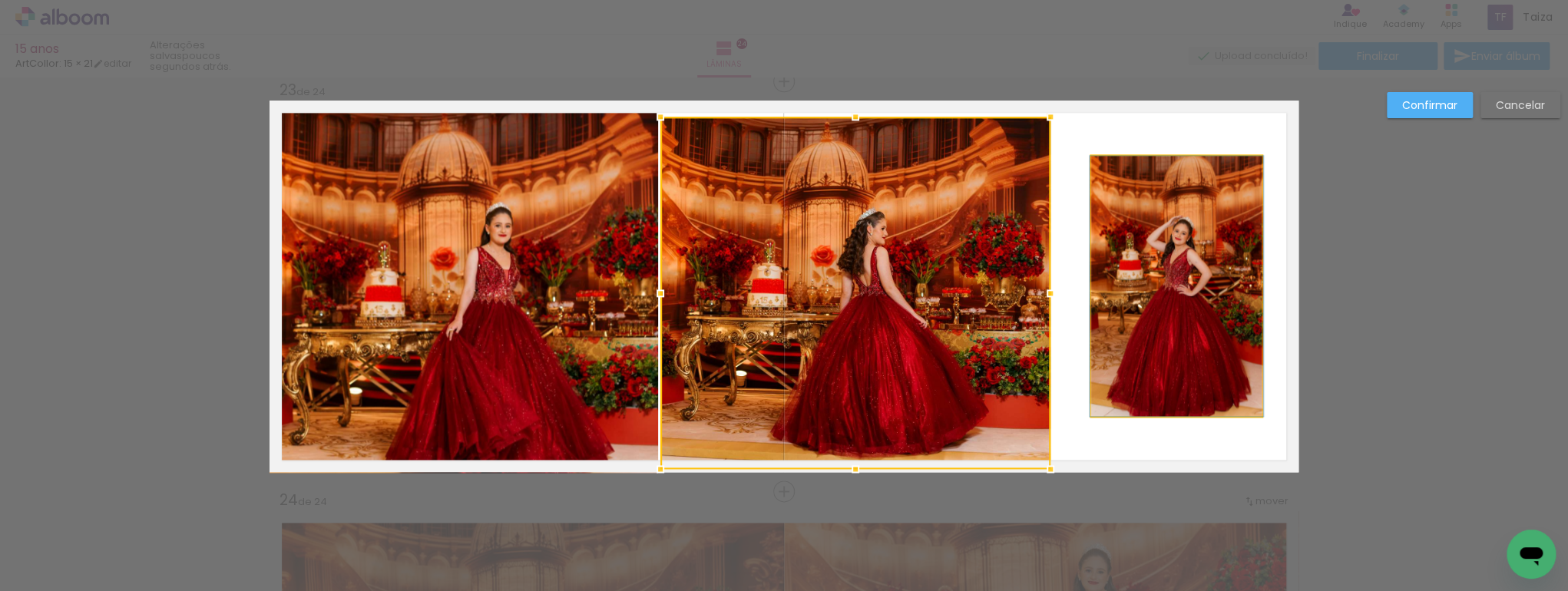
click at [1158, 334] on quentale-photo at bounding box center [1176, 286] width 171 height 261
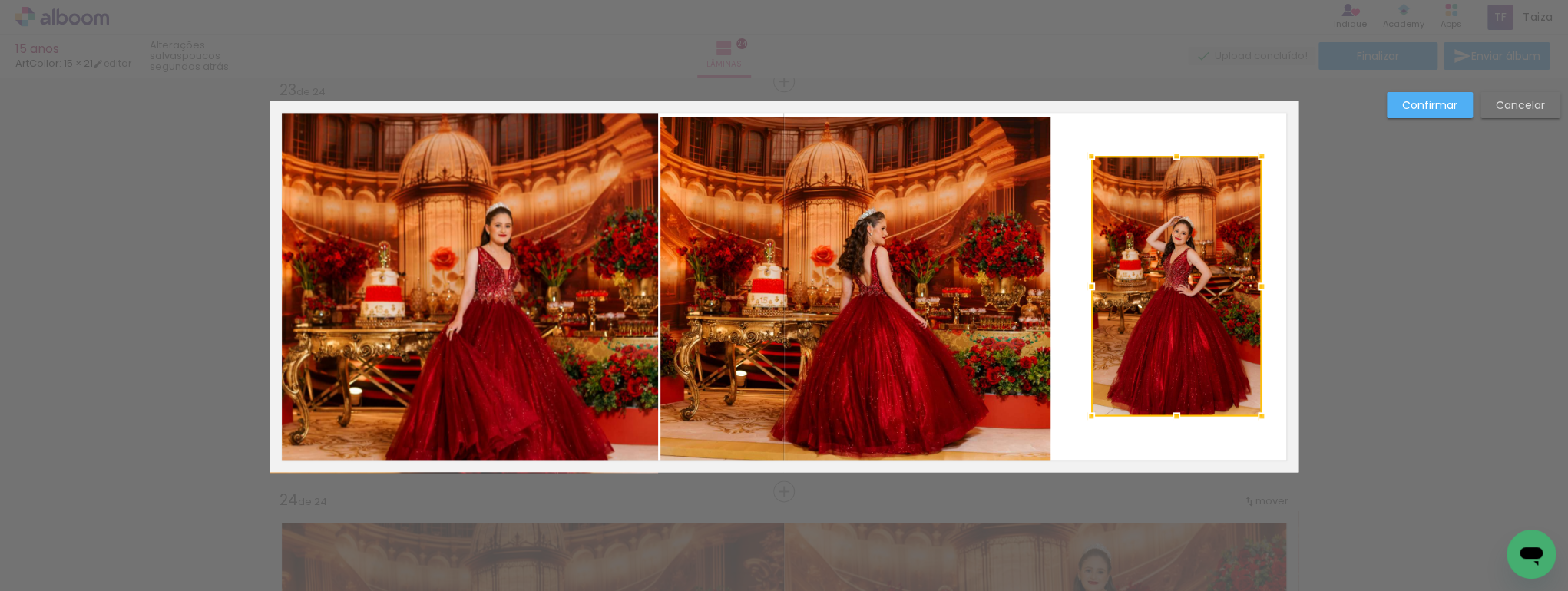
click at [895, 145] on quentale-photo at bounding box center [855, 293] width 390 height 352
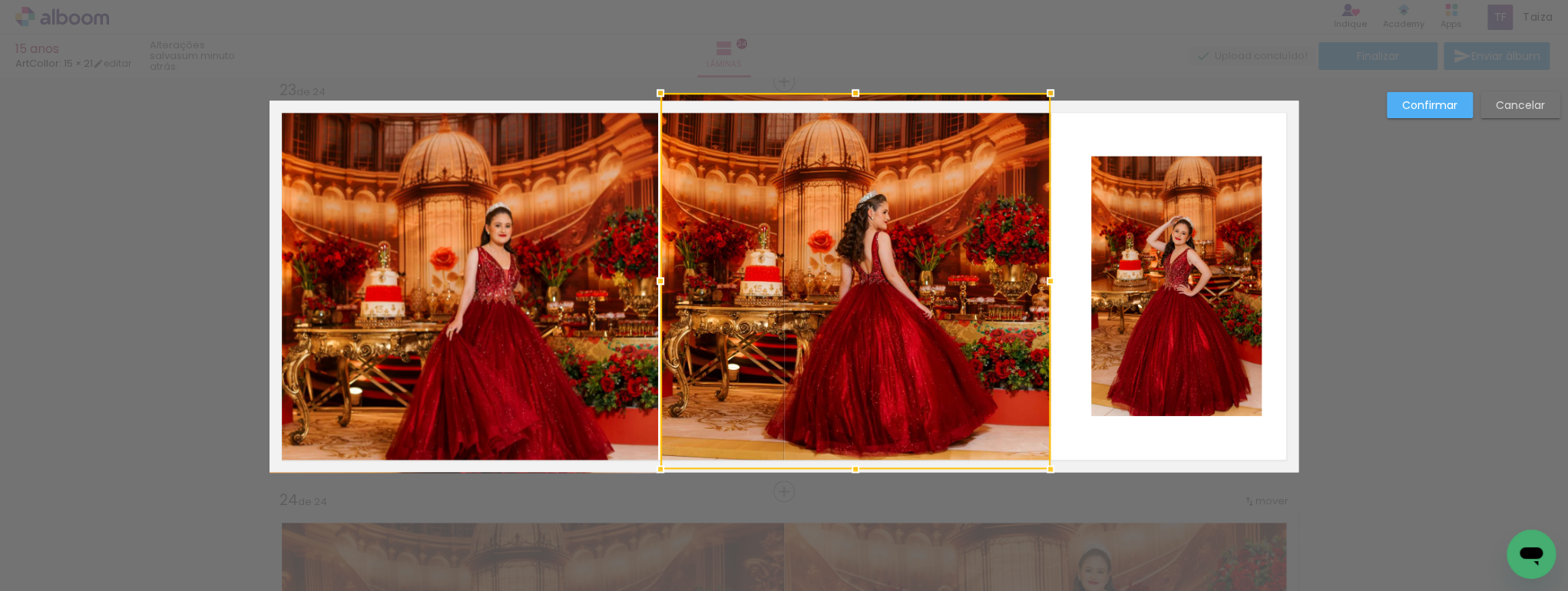
drag, startPoint x: 853, startPoint y: 117, endPoint x: 853, endPoint y: 89, distance: 28.0
click at [853, 89] on div at bounding box center [855, 93] width 31 height 31
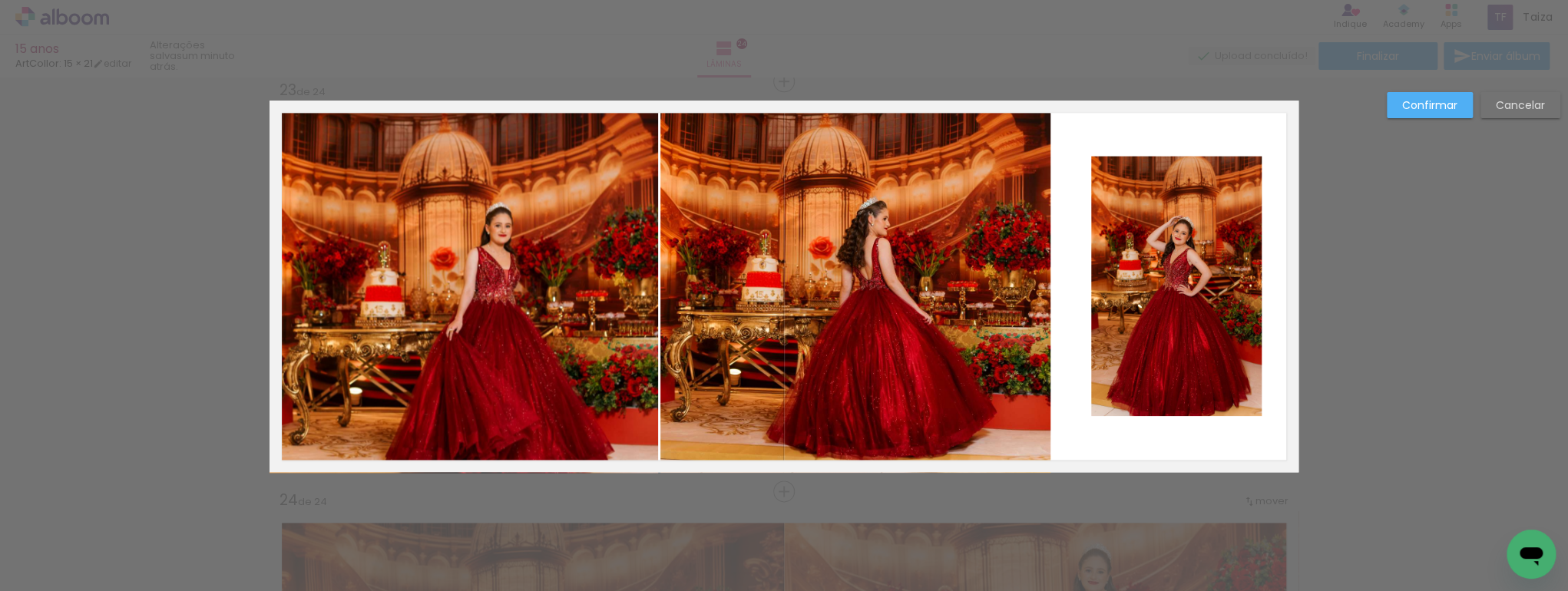
click at [1179, 214] on quentale-photo at bounding box center [1176, 286] width 171 height 261
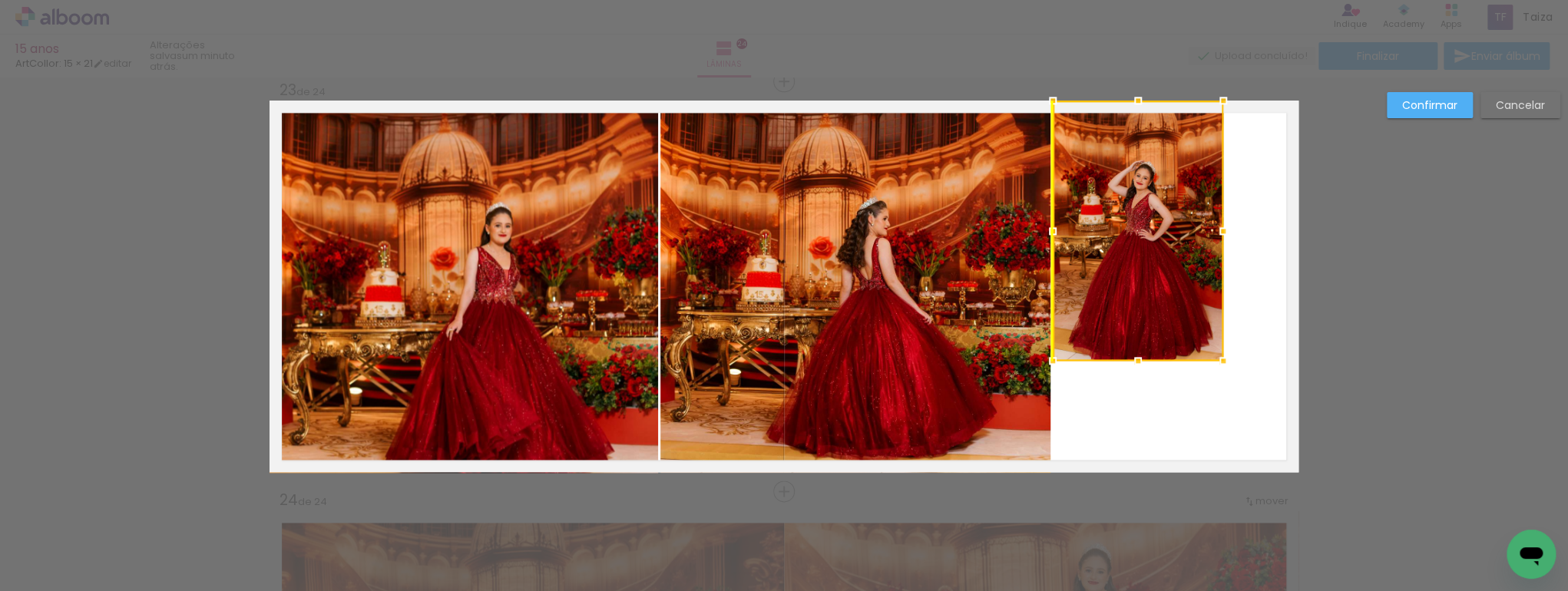
drag, startPoint x: 1137, startPoint y: 198, endPoint x: 1109, endPoint y: 156, distance: 50.5
click at [1109, 156] on div at bounding box center [1138, 231] width 171 height 261
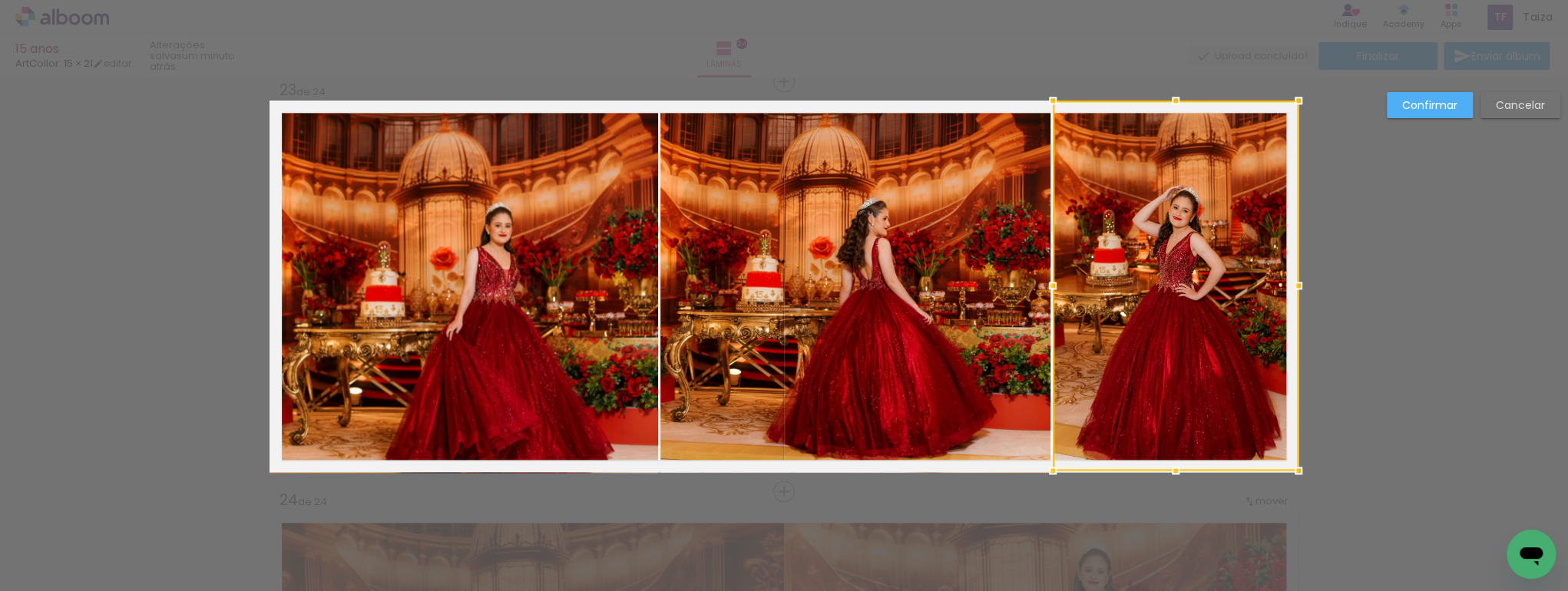
drag, startPoint x: 1218, startPoint y: 362, endPoint x: 1300, endPoint y: 475, distance: 139.6
click at [1299, 476] on div at bounding box center [1298, 470] width 31 height 31
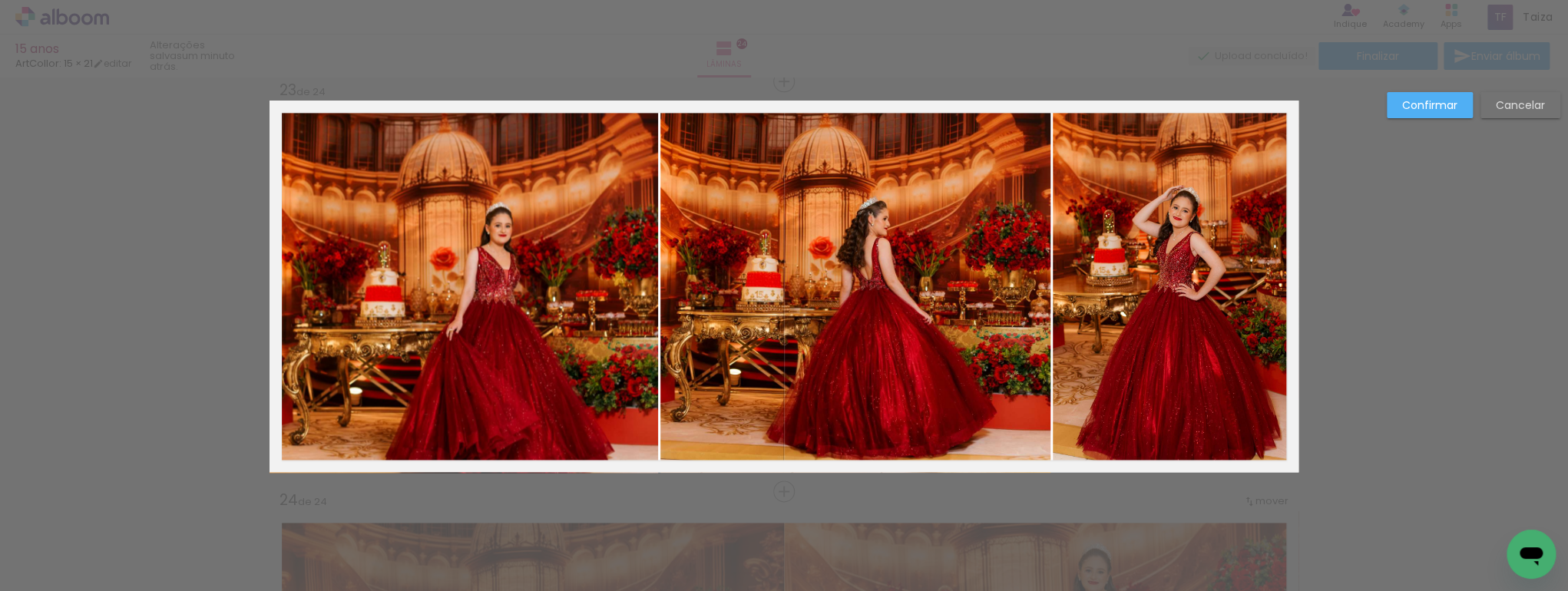
click at [0, 0] on slot "Confirmar" at bounding box center [0, 0] width 0 height 0
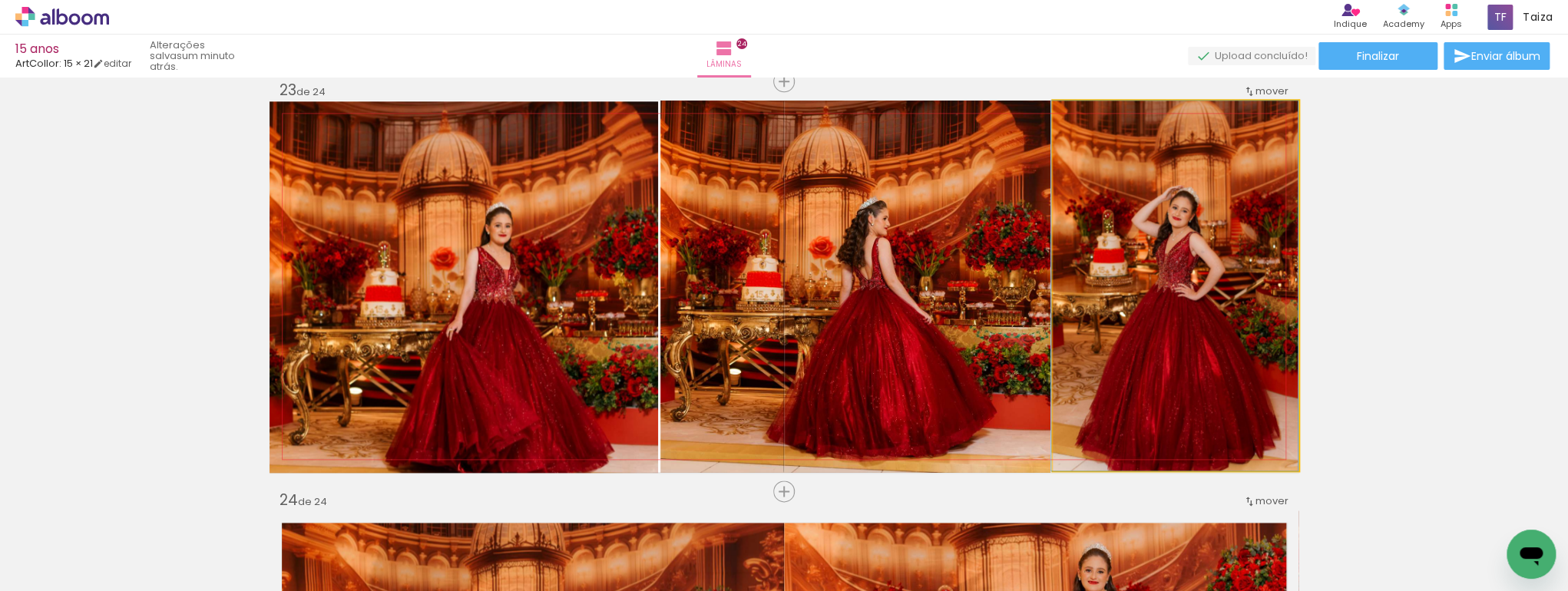
drag, startPoint x: 1219, startPoint y: 301, endPoint x: 1216, endPoint y: 278, distance: 23.2
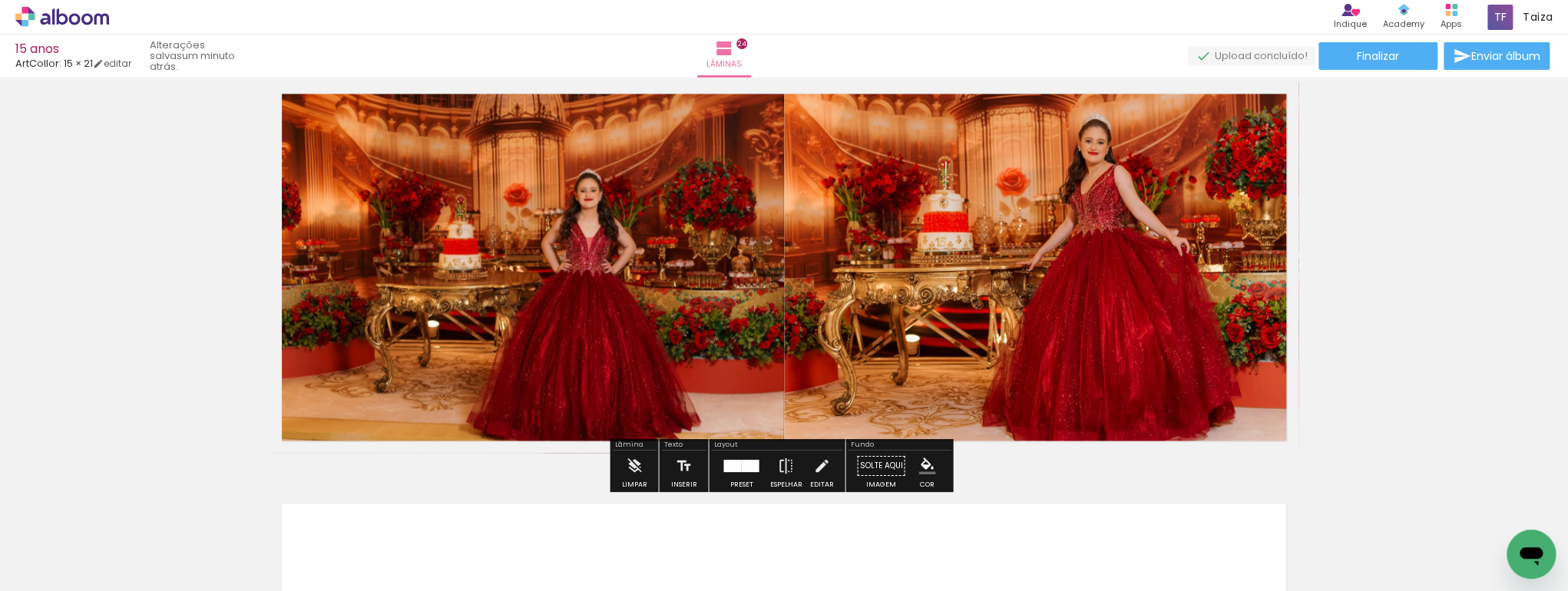
scroll to position [9535, 0]
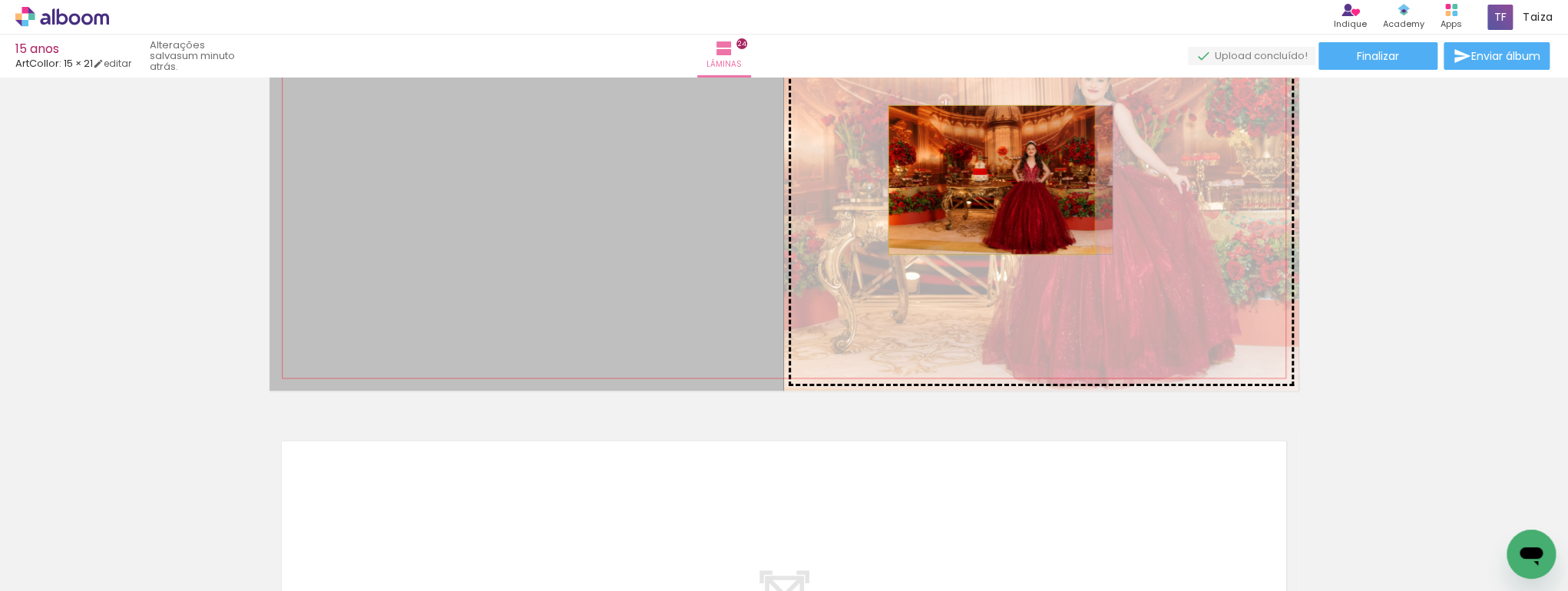
drag, startPoint x: 619, startPoint y: 235, endPoint x: 1012, endPoint y: 172, distance: 398.0
click at [0, 0] on slot at bounding box center [0, 0] width 0 height 0
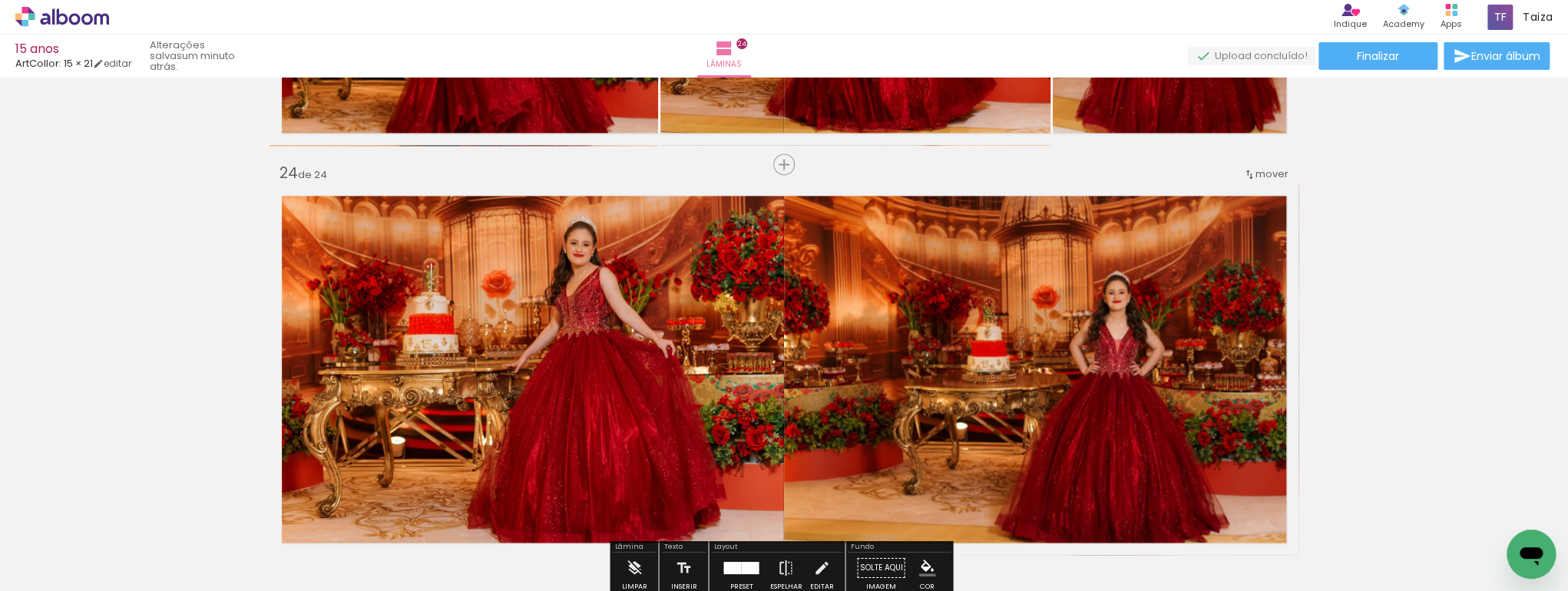
scroll to position [9452, 0]
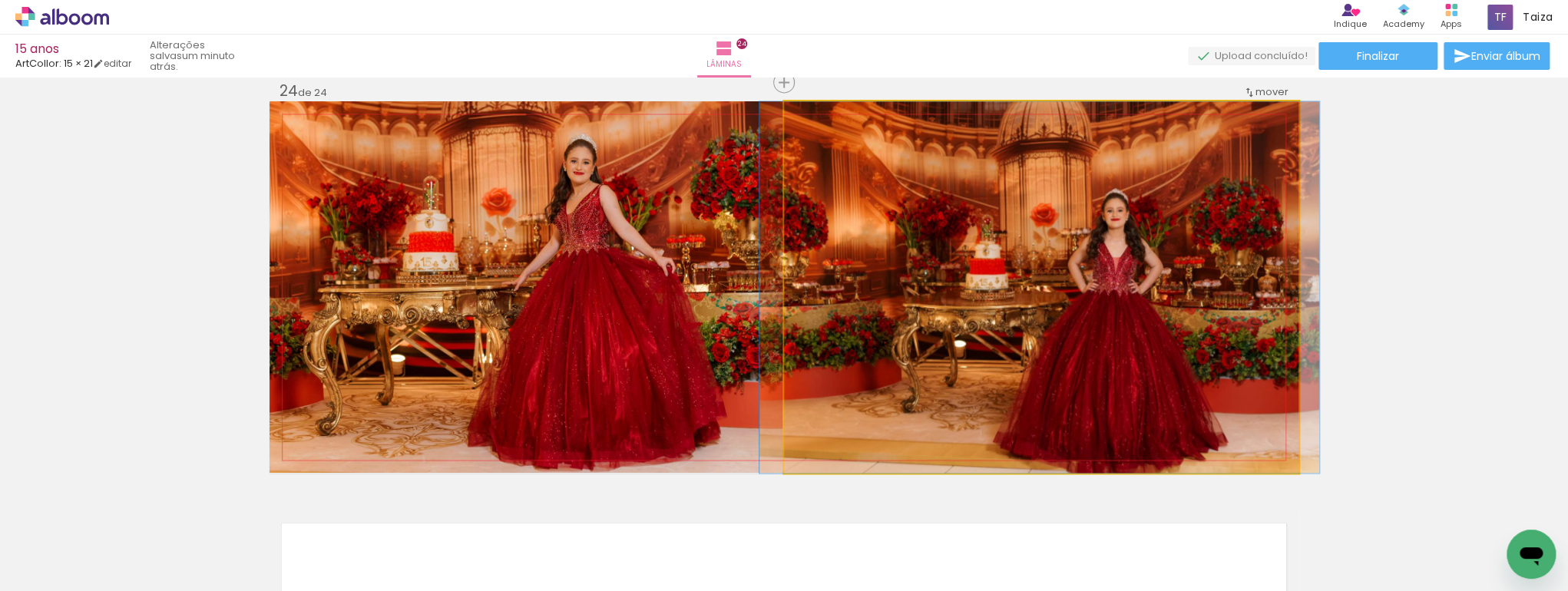
drag, startPoint x: 1266, startPoint y: 278, endPoint x: 1264, endPoint y: 262, distance: 16.1
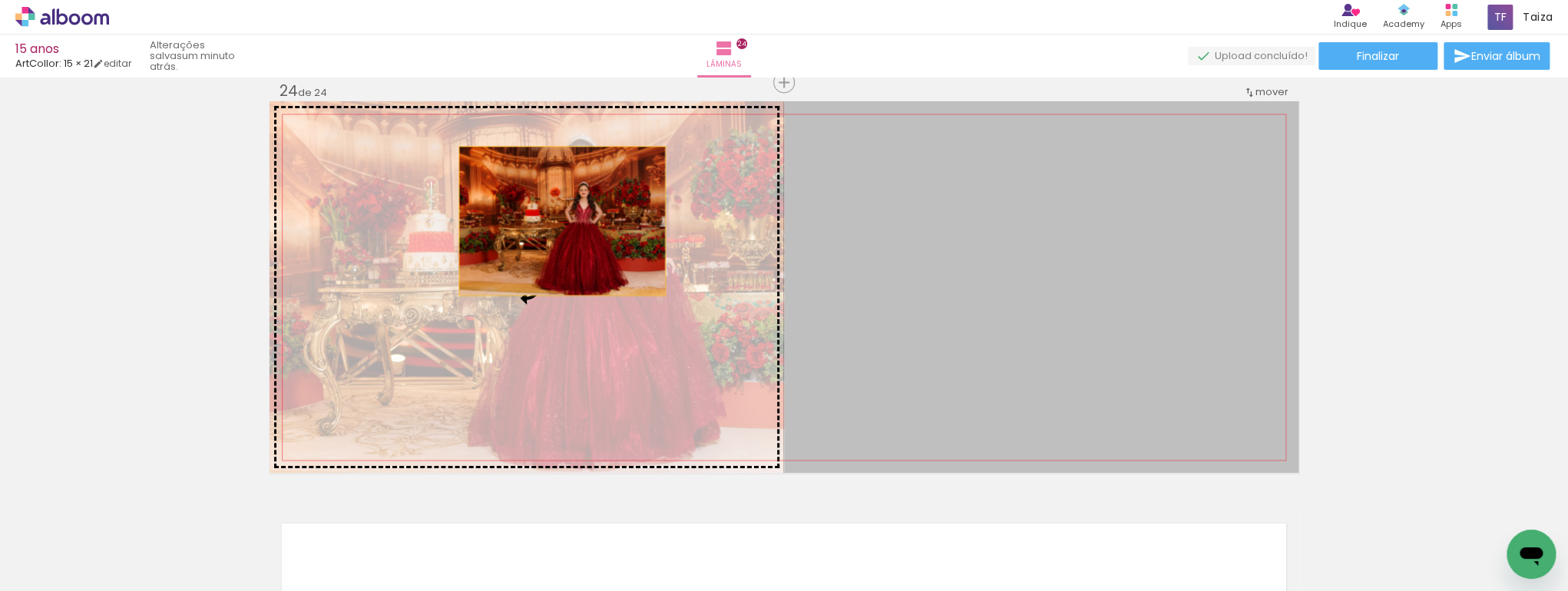
drag, startPoint x: 1205, startPoint y: 275, endPoint x: 557, endPoint y: 221, distance: 650.2
click at [0, 0] on slot at bounding box center [0, 0] width 0 height 0
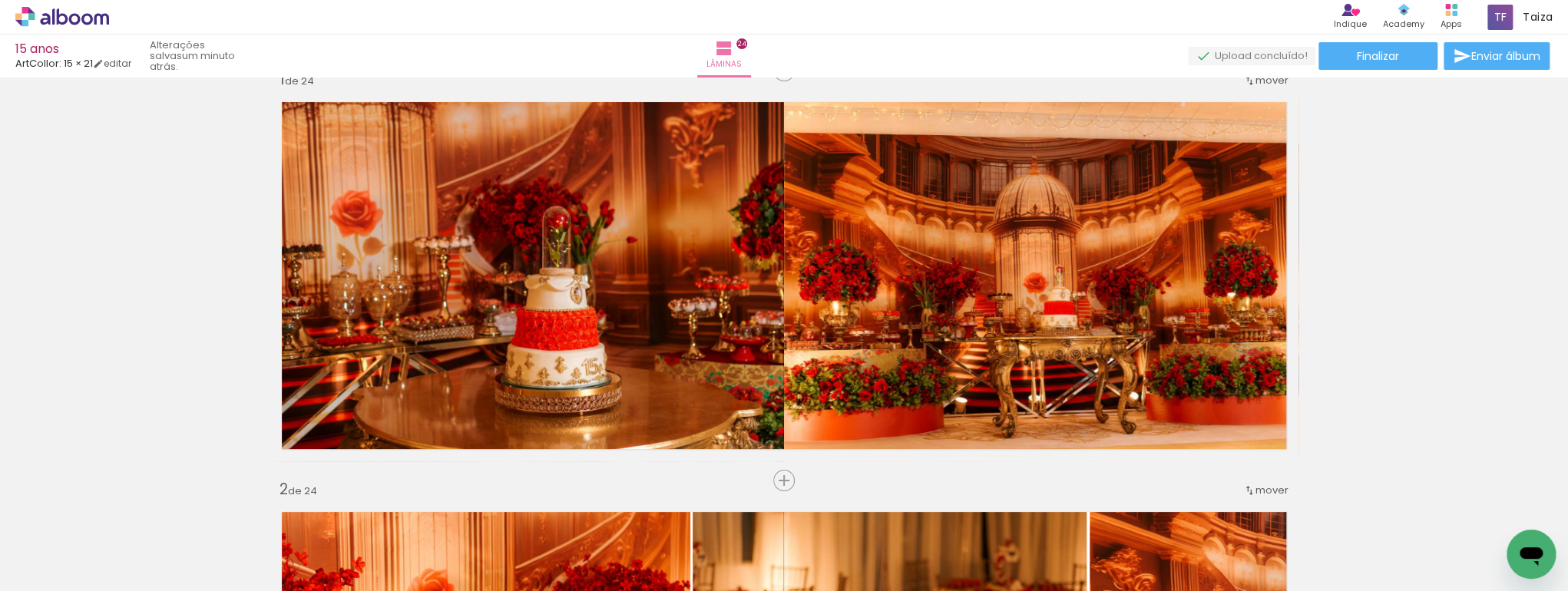
scroll to position [0, 0]
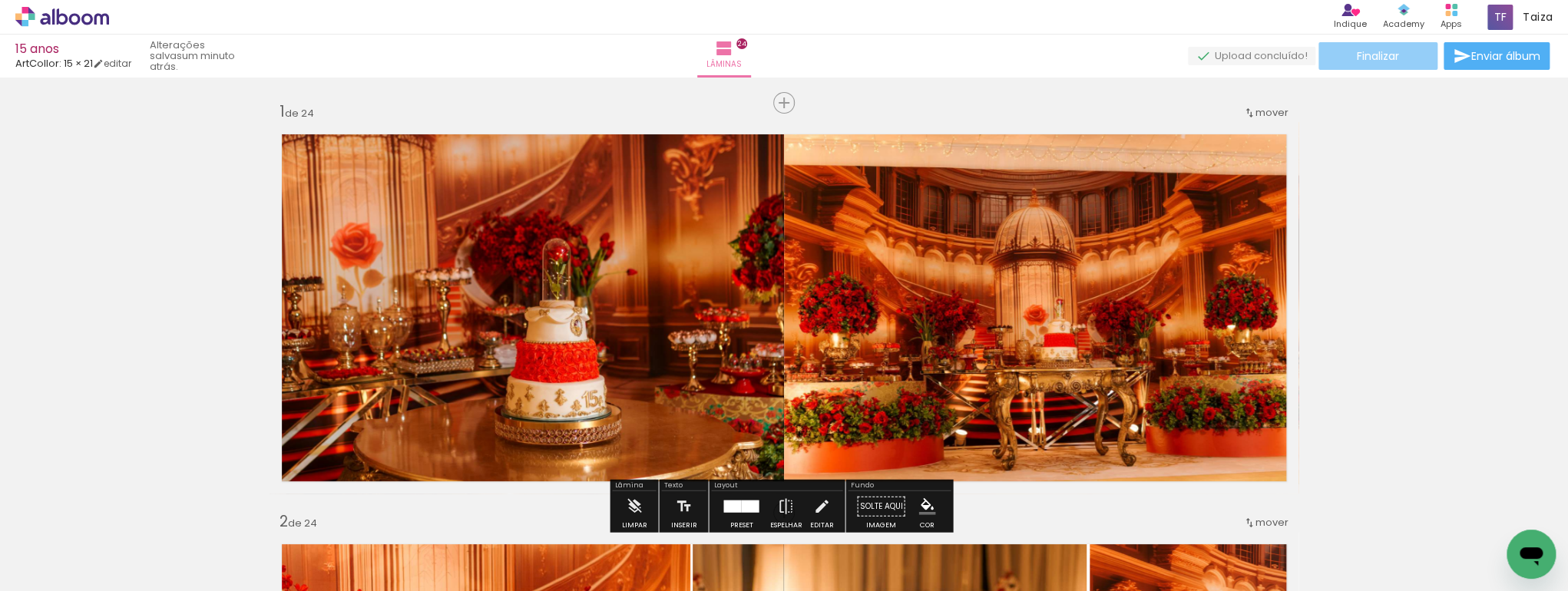
click at [1422, 55] on paper-button "Finalizar" at bounding box center [1377, 56] width 119 height 28
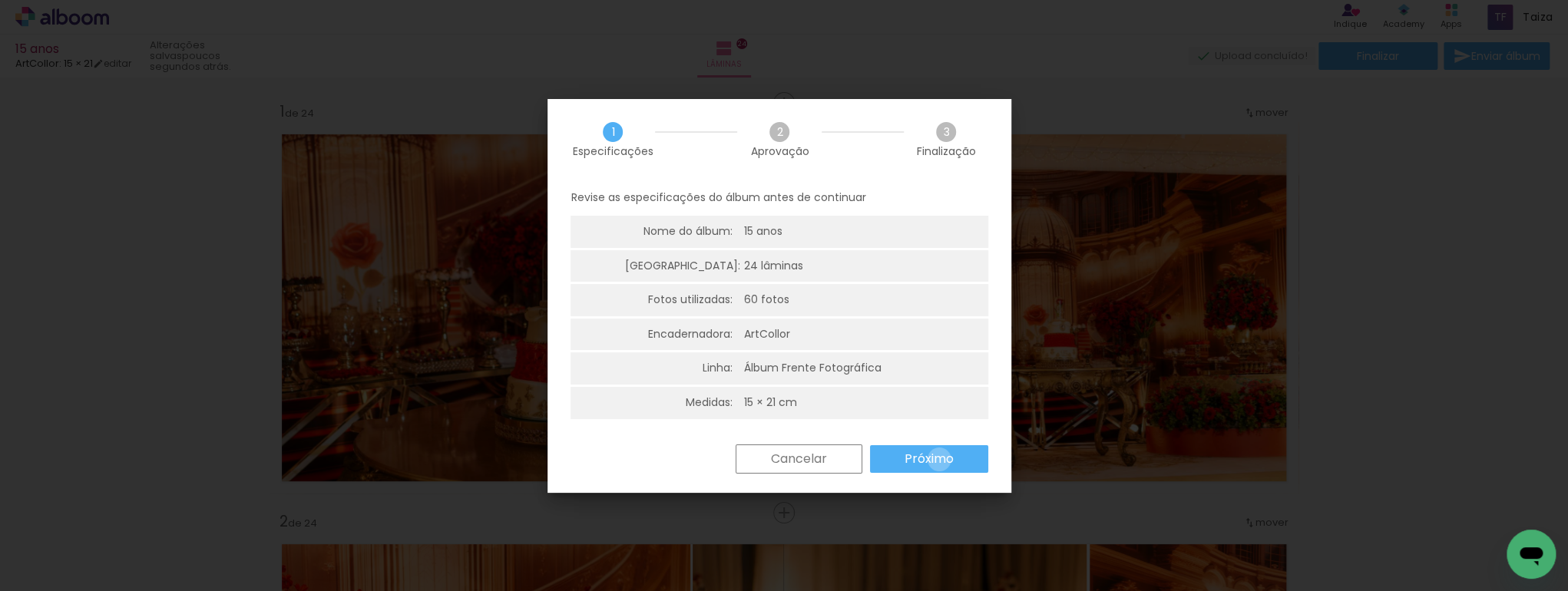
click at [0, 0] on slot "Próximo" at bounding box center [0, 0] width 0 height 0
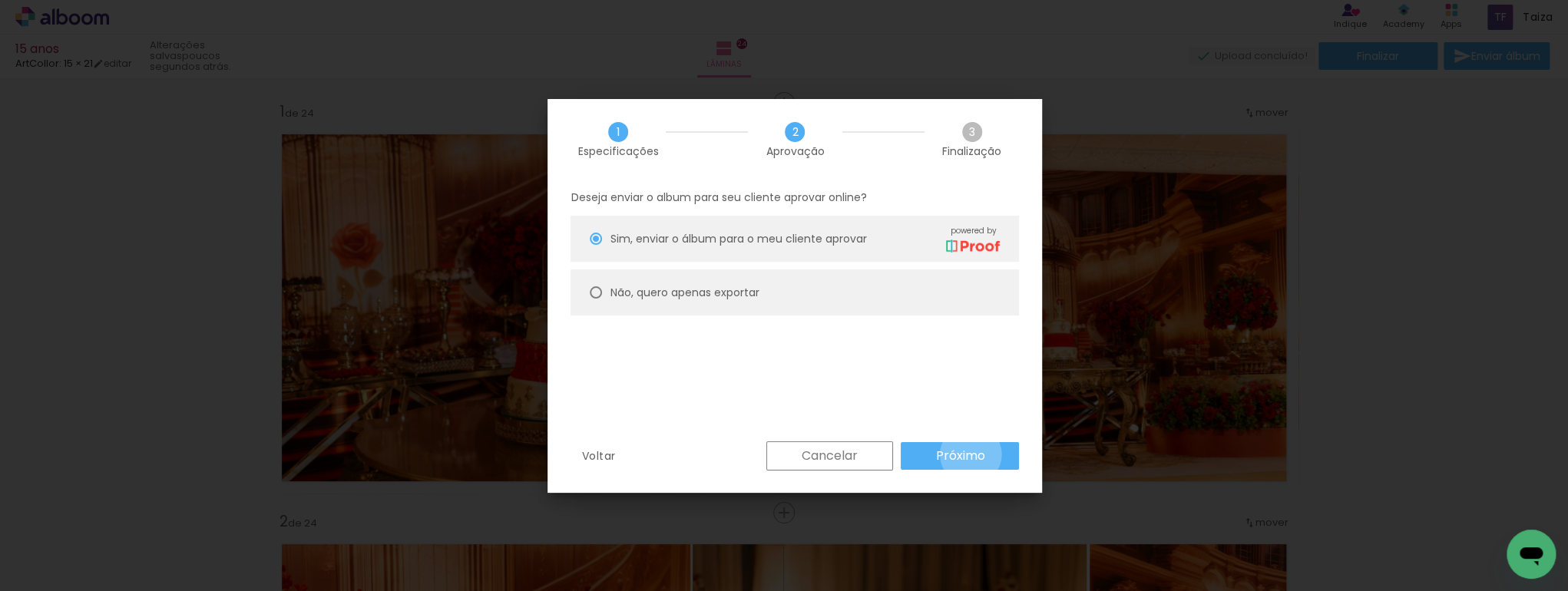
click at [0, 0] on slot "Próximo" at bounding box center [0, 0] width 0 height 0
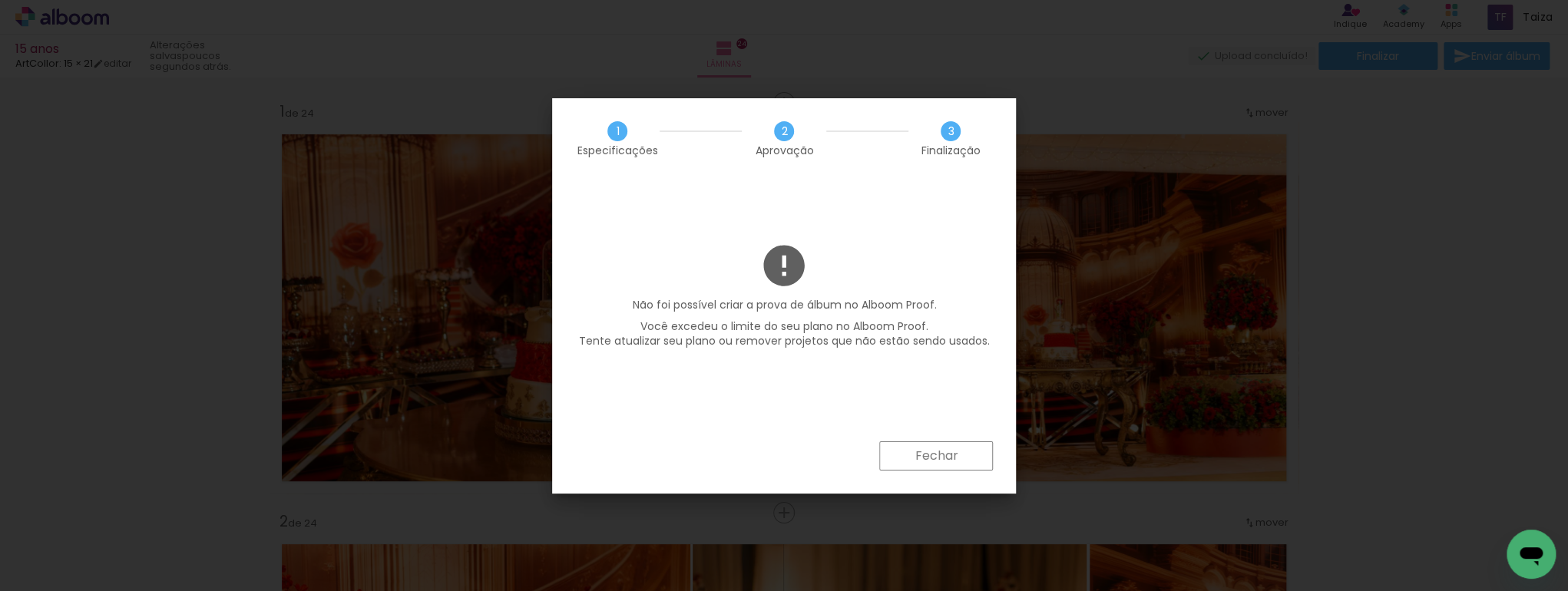
scroll to position [0, 3722]
click at [0, 0] on slot "Fechar" at bounding box center [0, 0] width 0 height 0
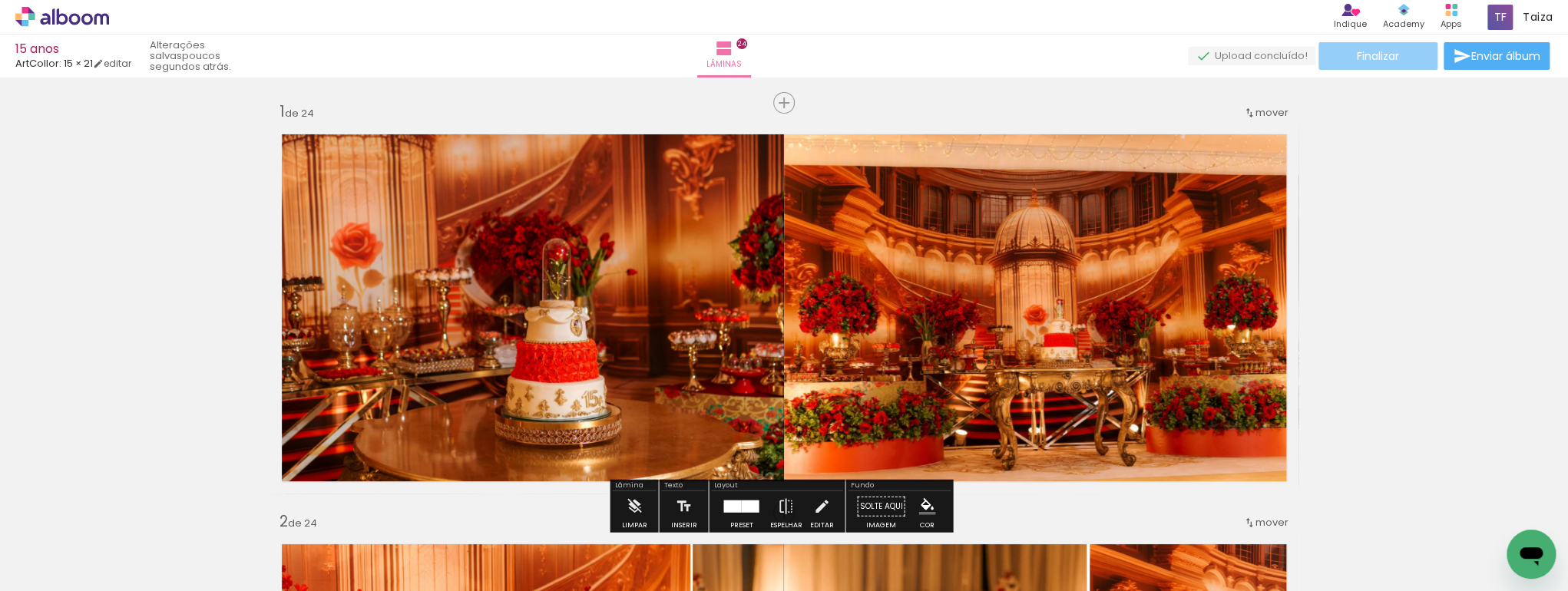
click at [1379, 58] on span "Finalizar" at bounding box center [1377, 56] width 42 height 11
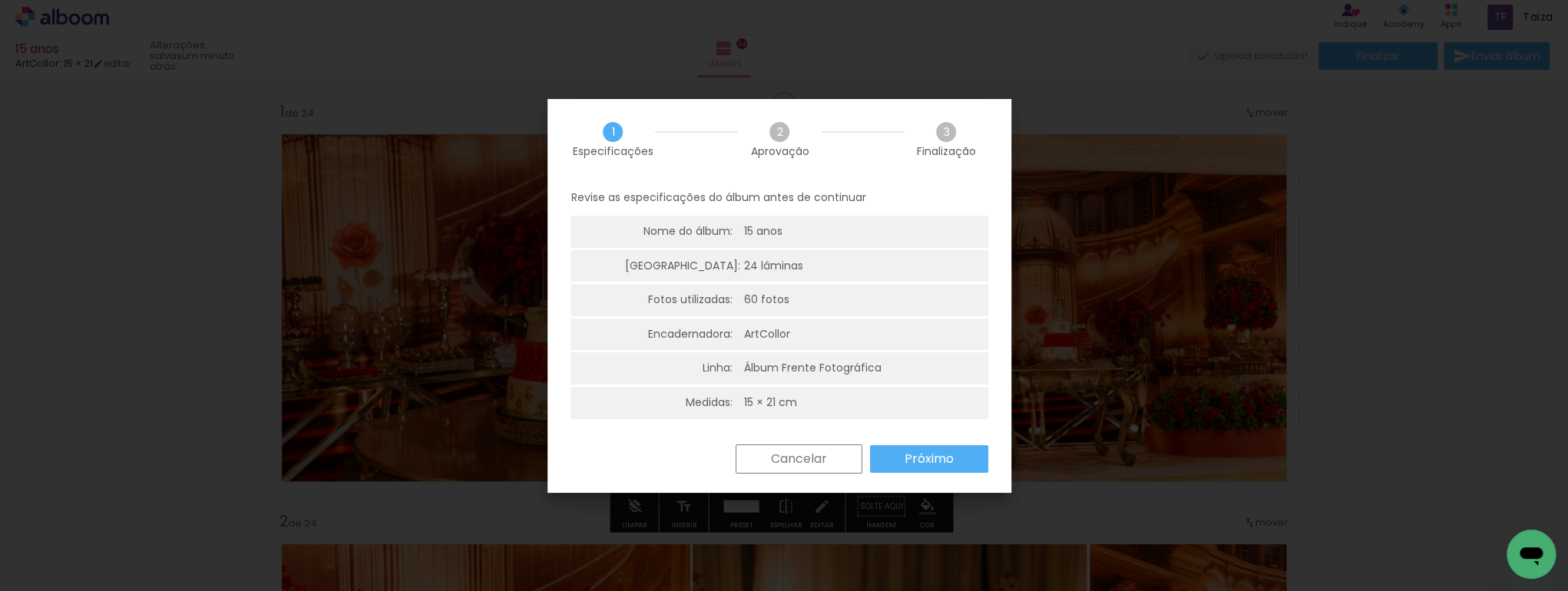
click at [0, 0] on slot "Próximo" at bounding box center [0, 0] width 0 height 0
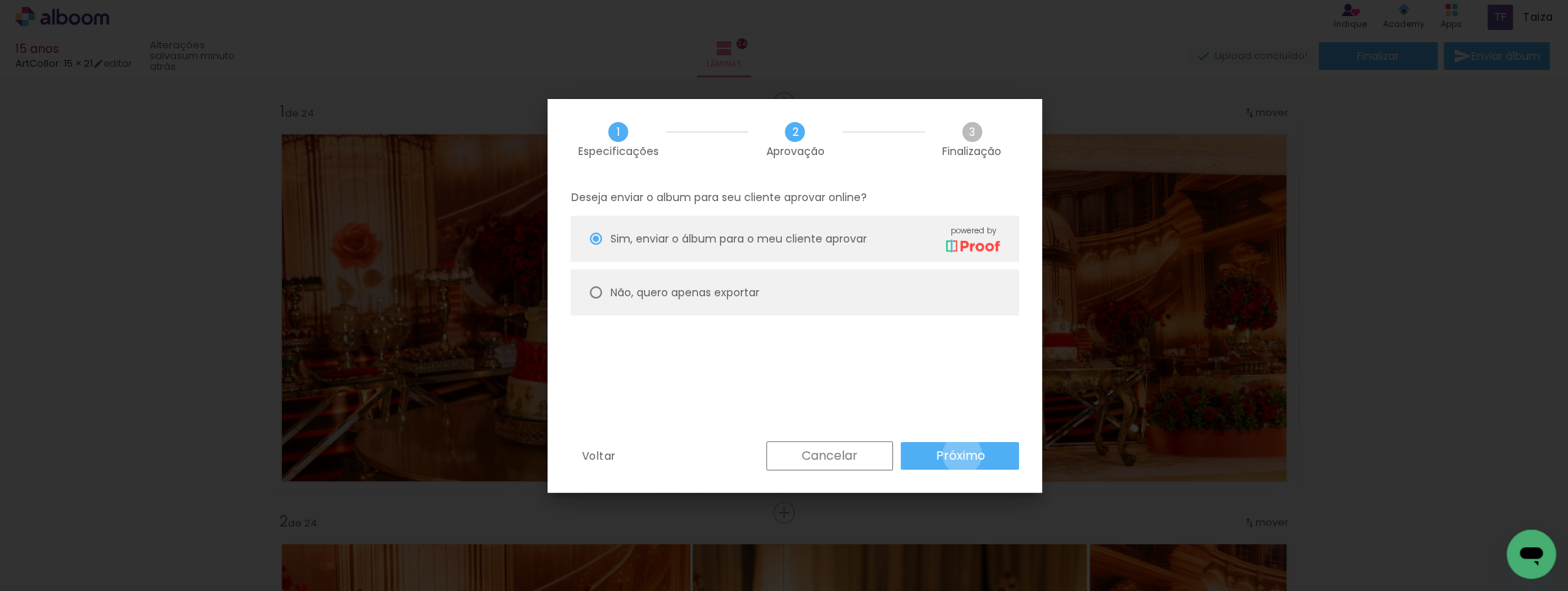
click at [0, 0] on slot "Próximo" at bounding box center [0, 0] width 0 height 0
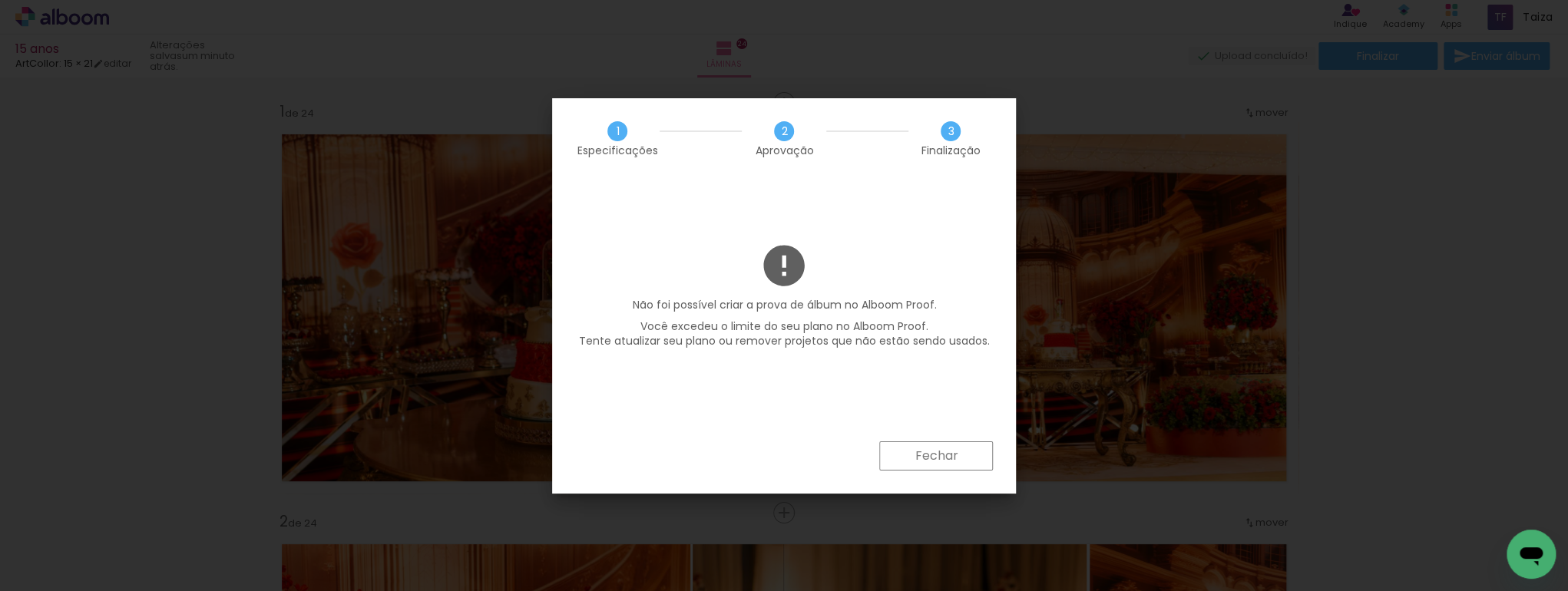
click at [0, 0] on slot "Fechar" at bounding box center [0, 0] width 0 height 0
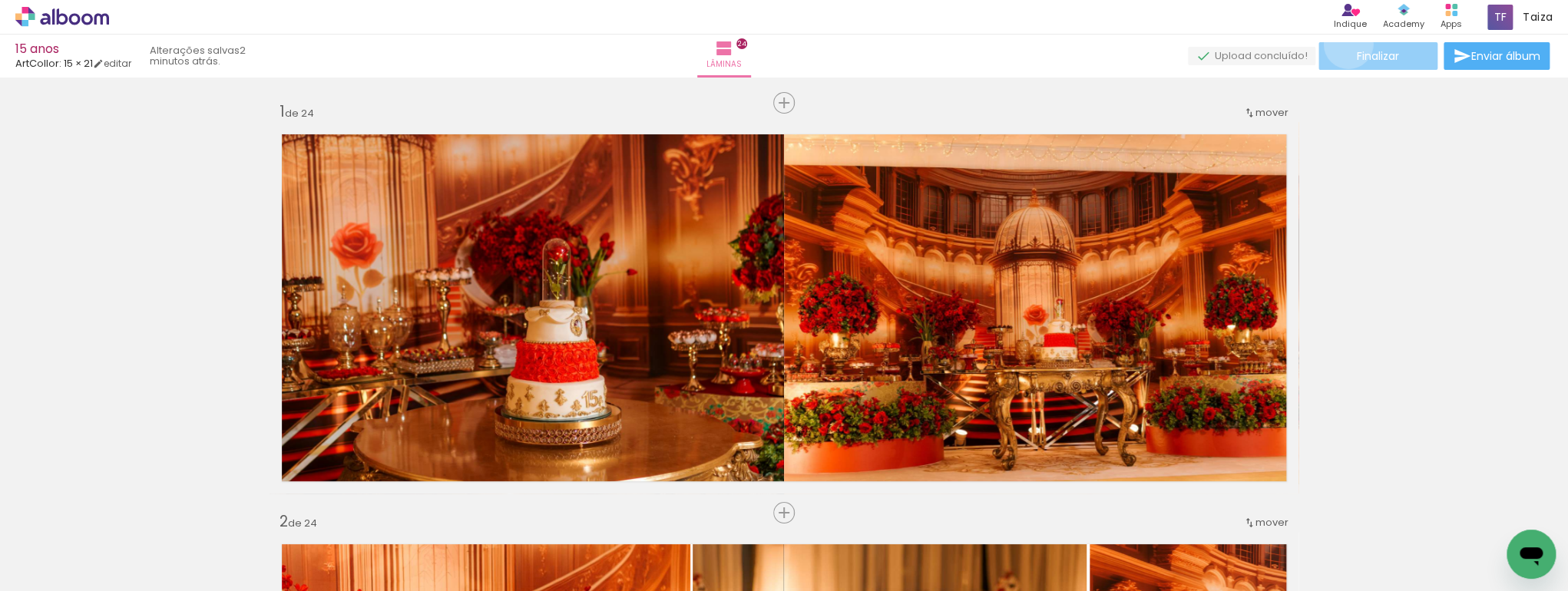
click at [1342, 44] on paper-button "Finalizar" at bounding box center [1377, 56] width 119 height 28
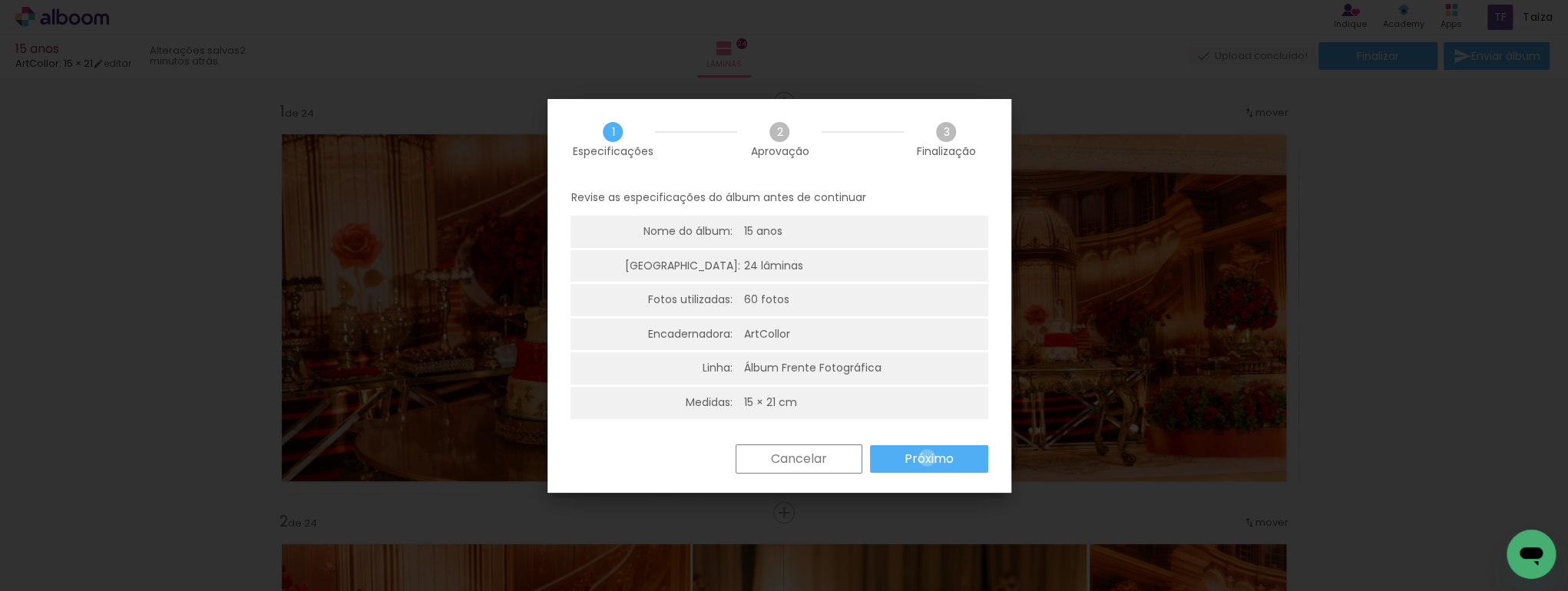
click at [0, 0] on slot "Próximo" at bounding box center [0, 0] width 0 height 0
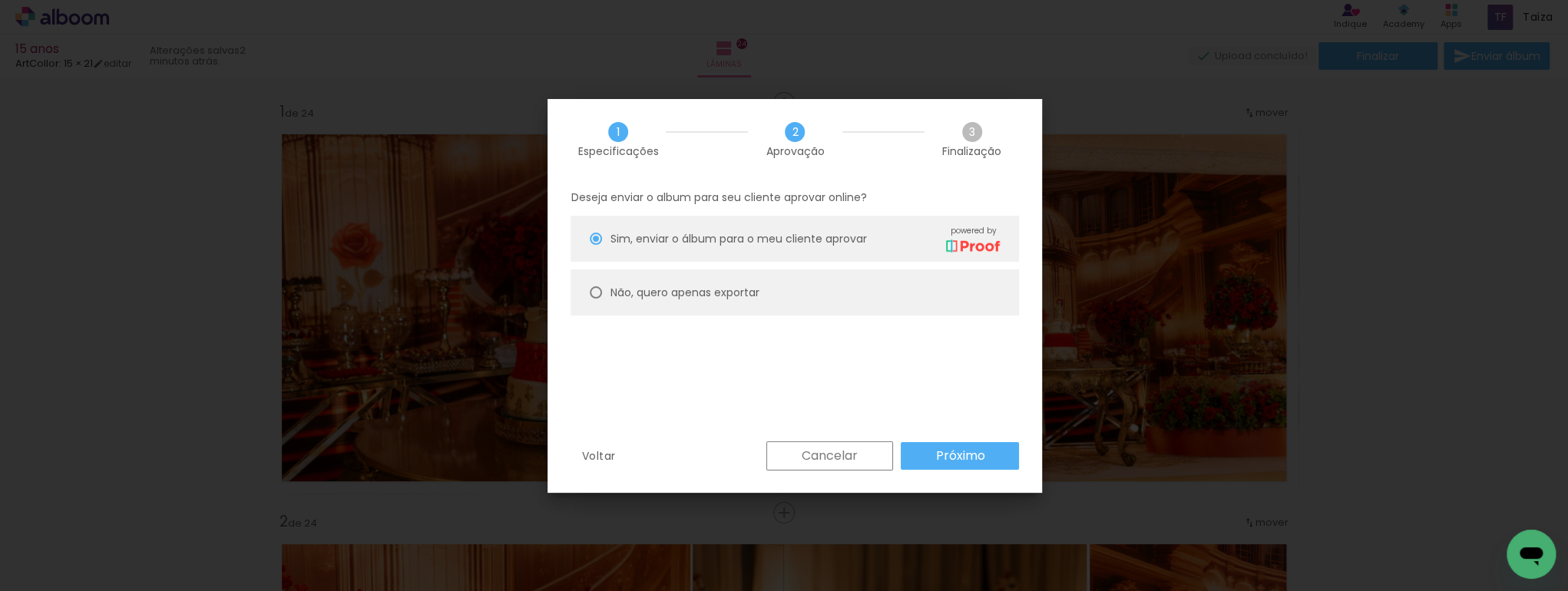
click at [929, 450] on paper-button "Próximo" at bounding box center [959, 456] width 118 height 28
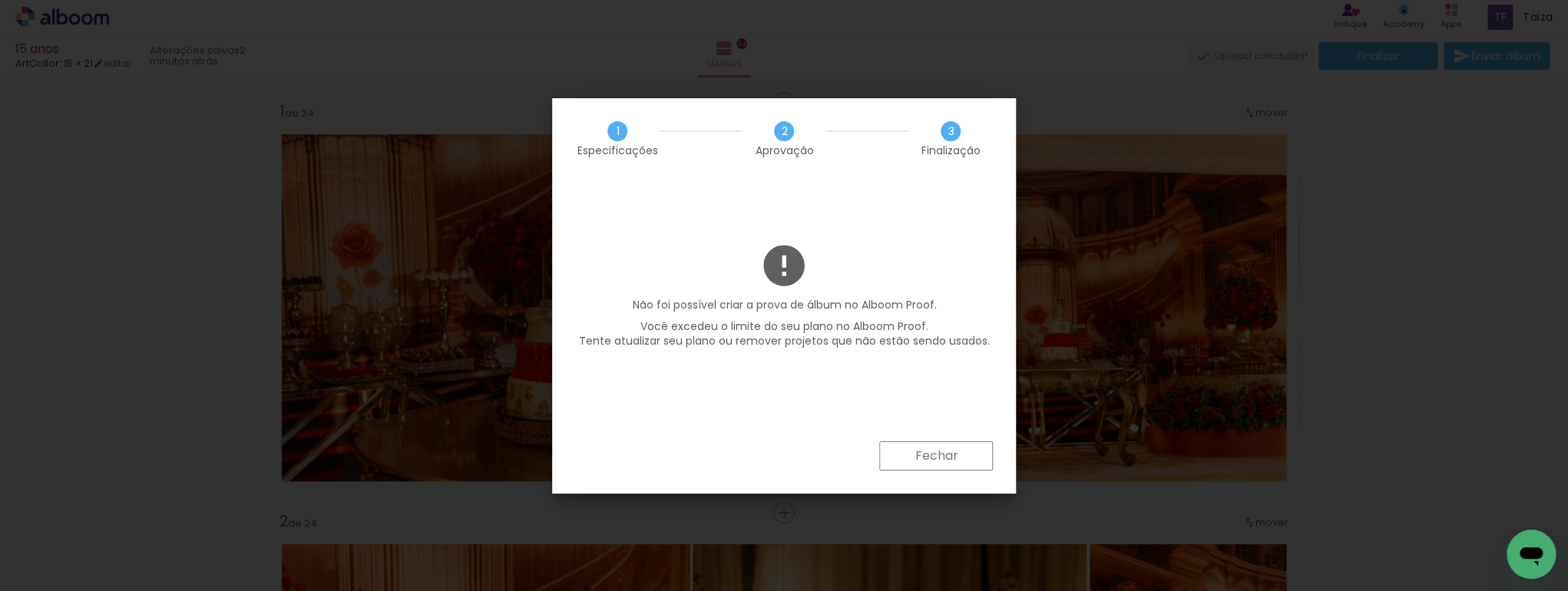
click at [0, 0] on slot "Fechar" at bounding box center [0, 0] width 0 height 0
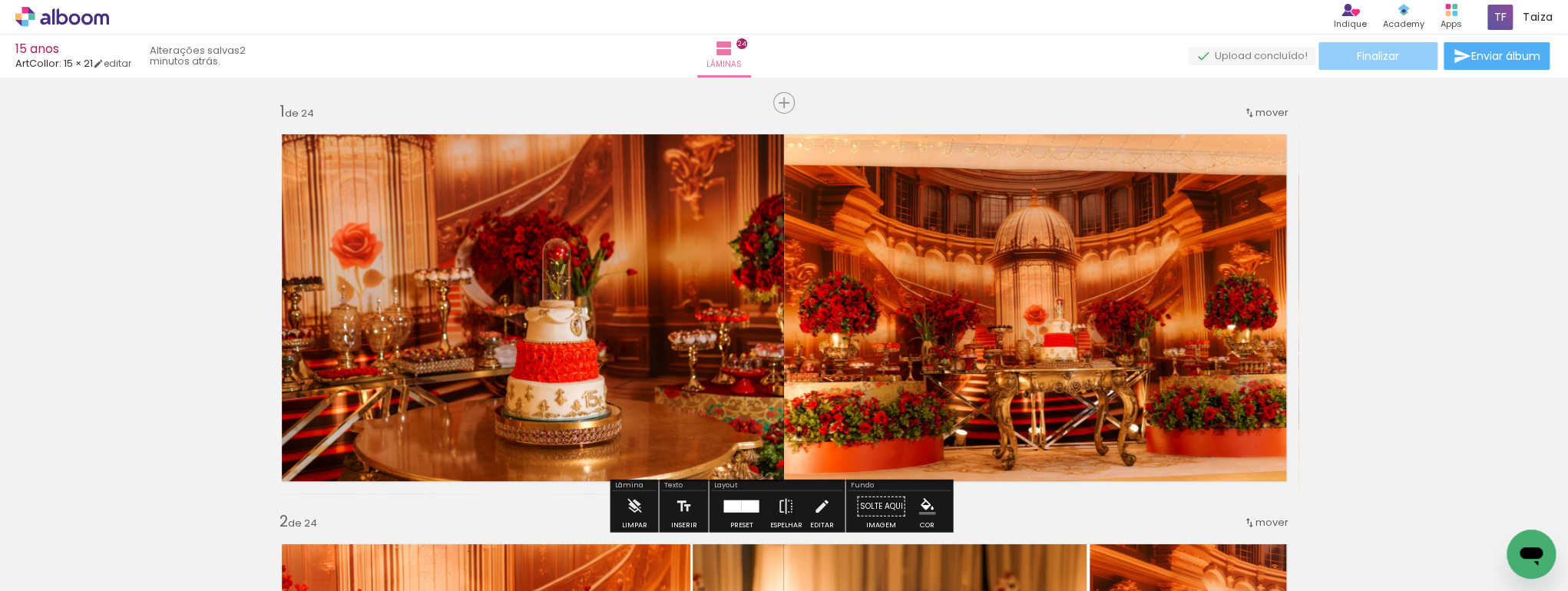
click at [1335, 63] on paper-button "Finalizar" at bounding box center [1377, 56] width 119 height 28
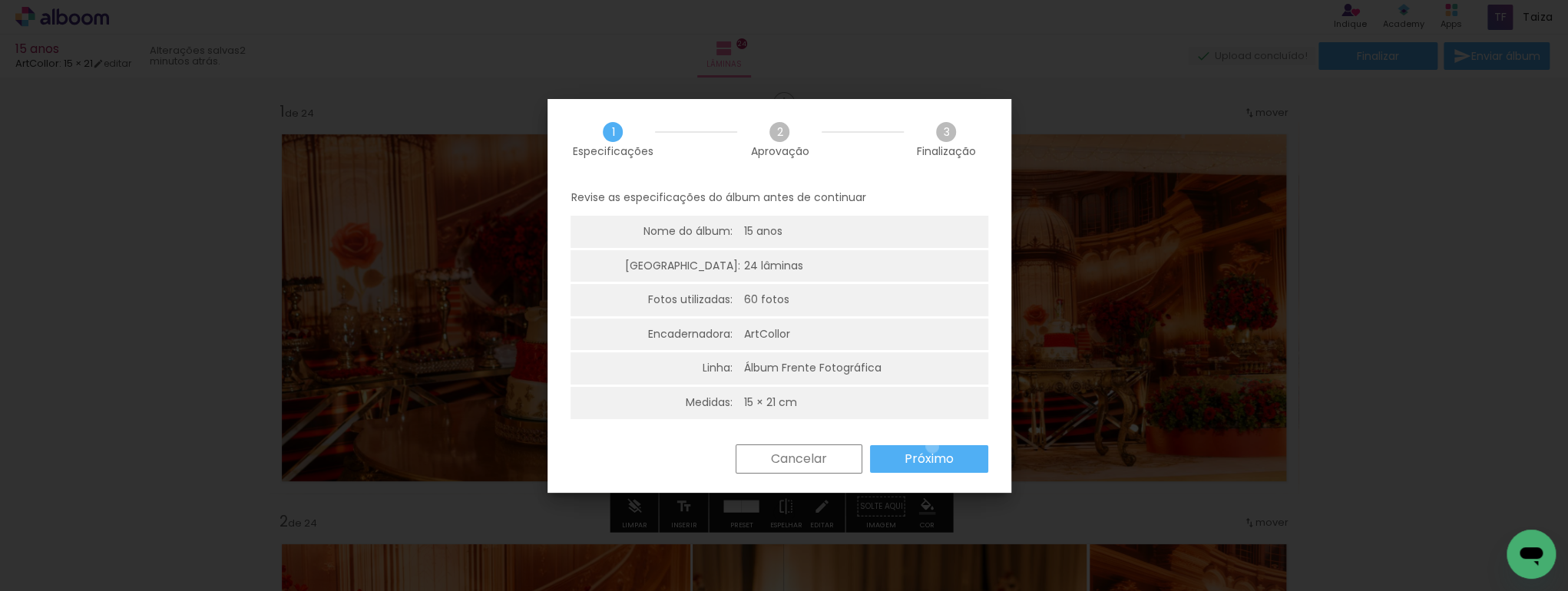
click at [932, 446] on paper-button "Próximo" at bounding box center [929, 459] width 118 height 28
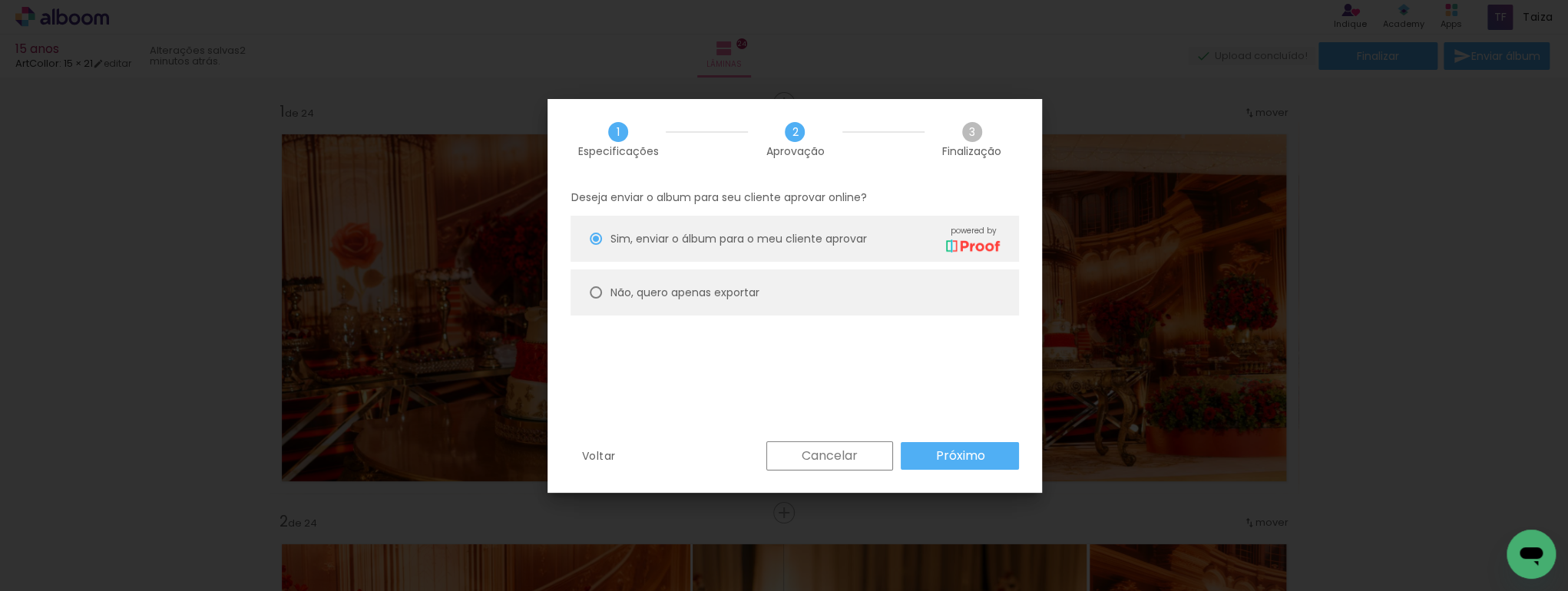
click at [932, 446] on paper-button "Próximo" at bounding box center [959, 456] width 118 height 28
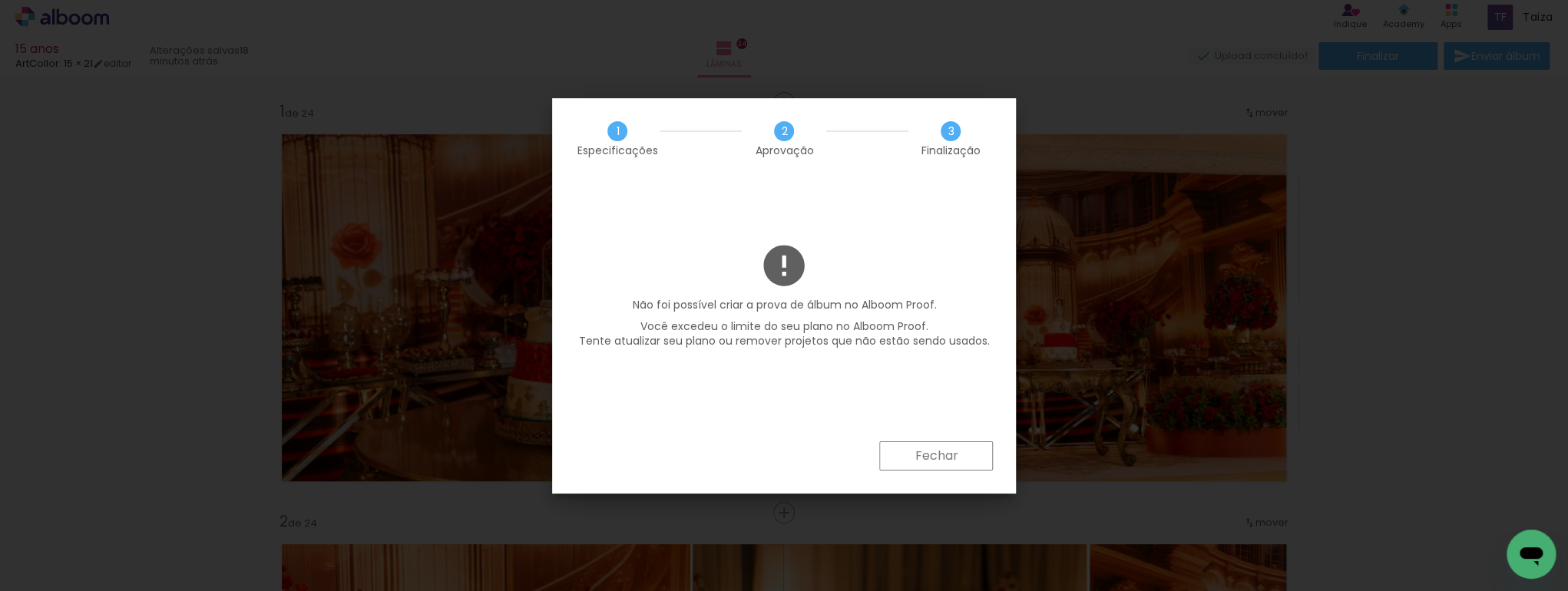
scroll to position [0, 3722]
click at [0, 0] on slot "Fechar" at bounding box center [0, 0] width 0 height 0
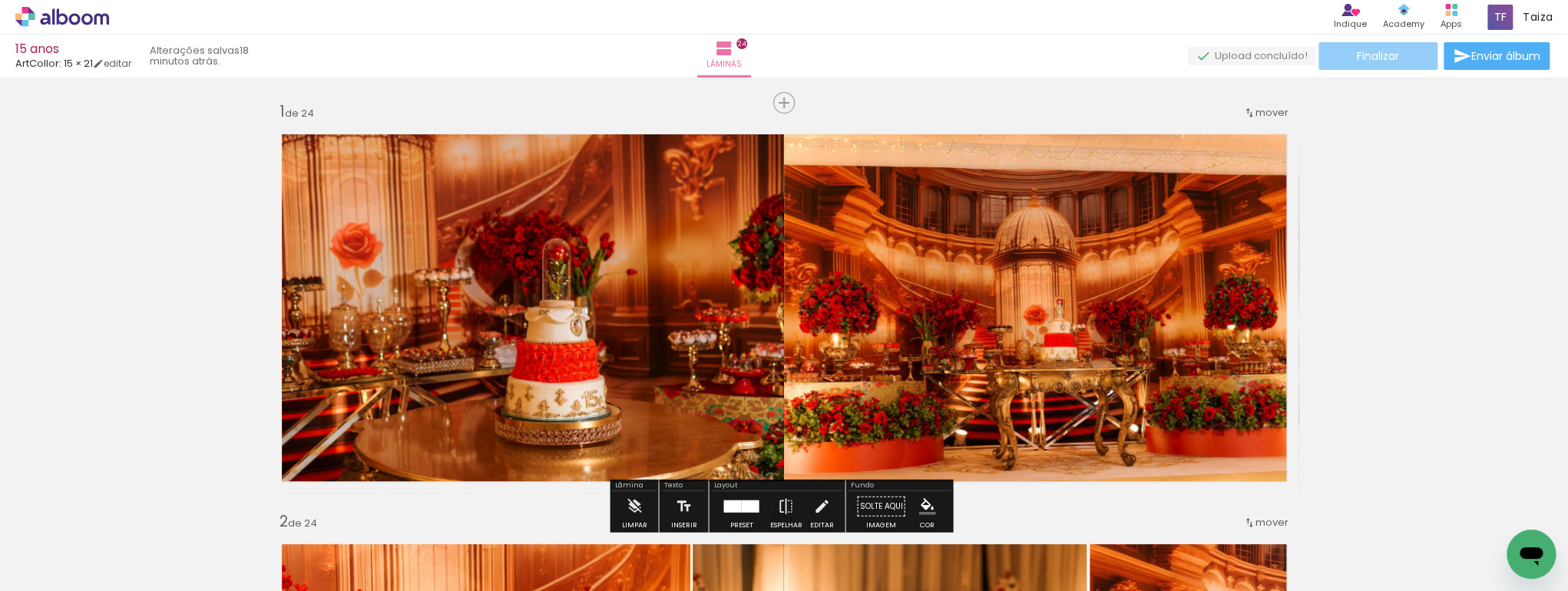
click at [1391, 56] on span "Finalizar" at bounding box center [1377, 56] width 42 height 11
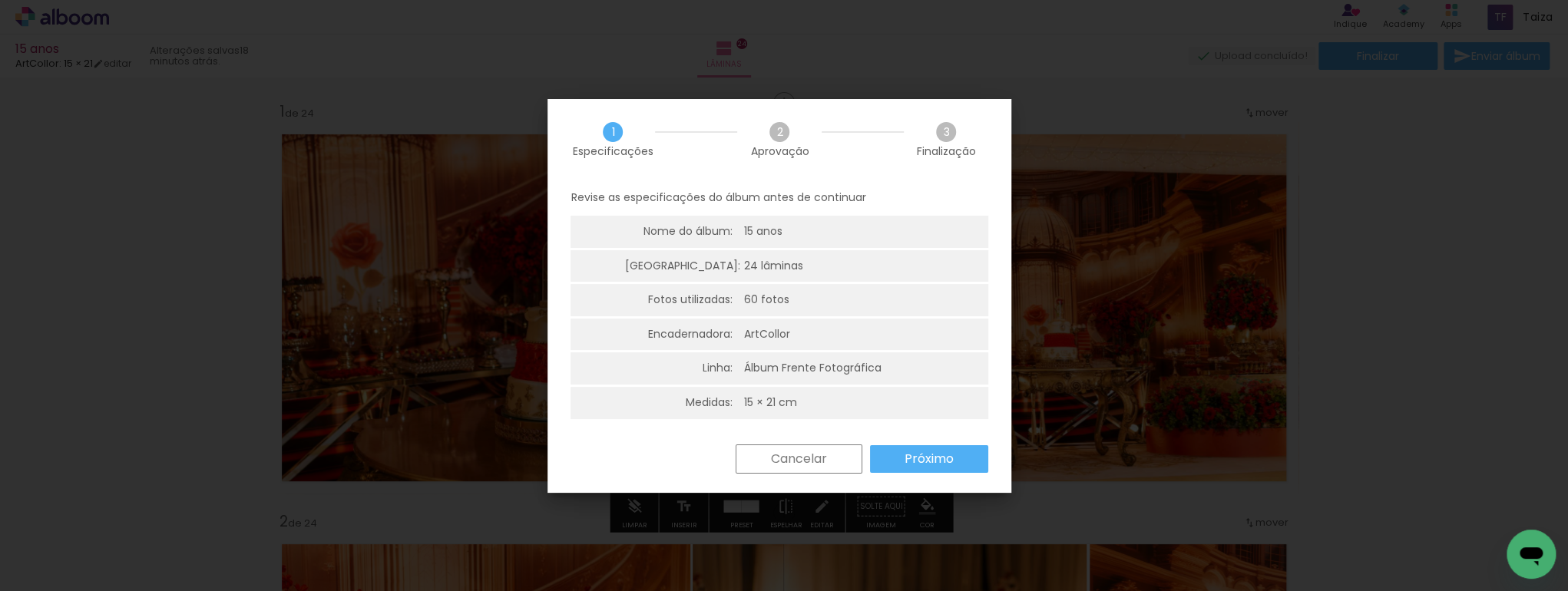
click at [0, 0] on slot "Próximo" at bounding box center [0, 0] width 0 height 0
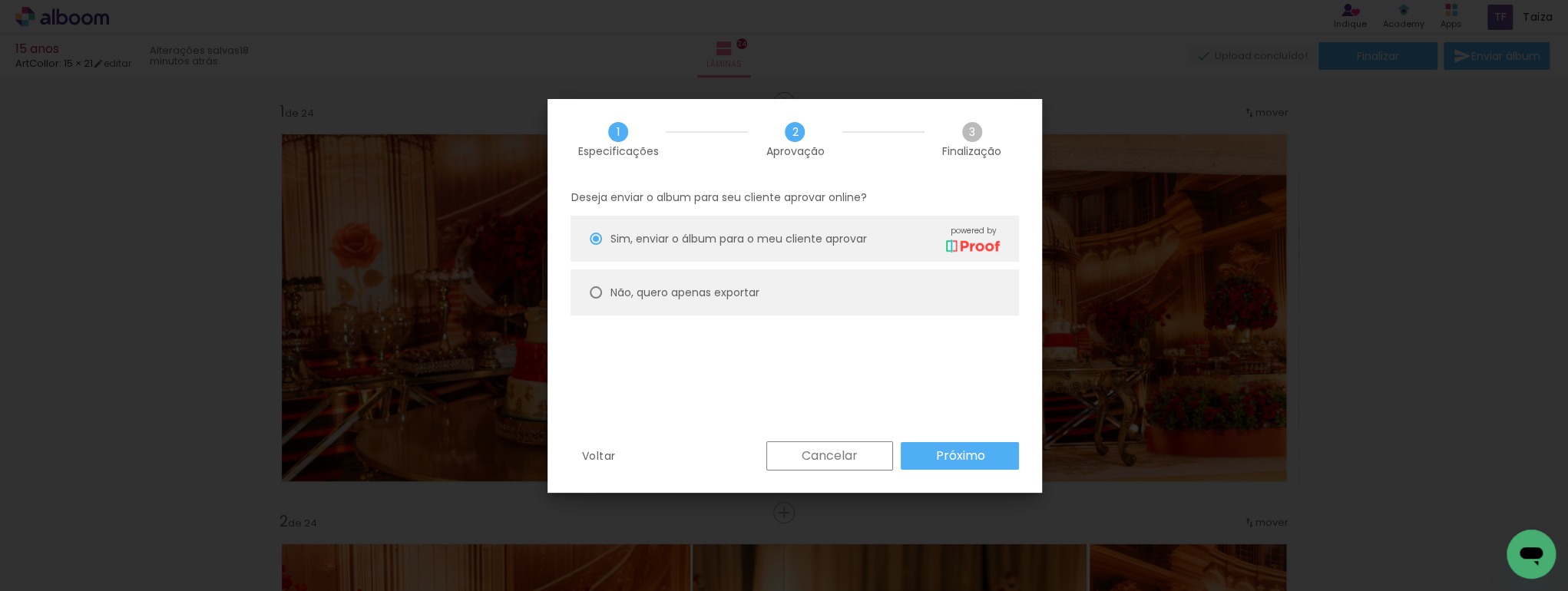
click at [0, 0] on slot "Próximo" at bounding box center [0, 0] width 0 height 0
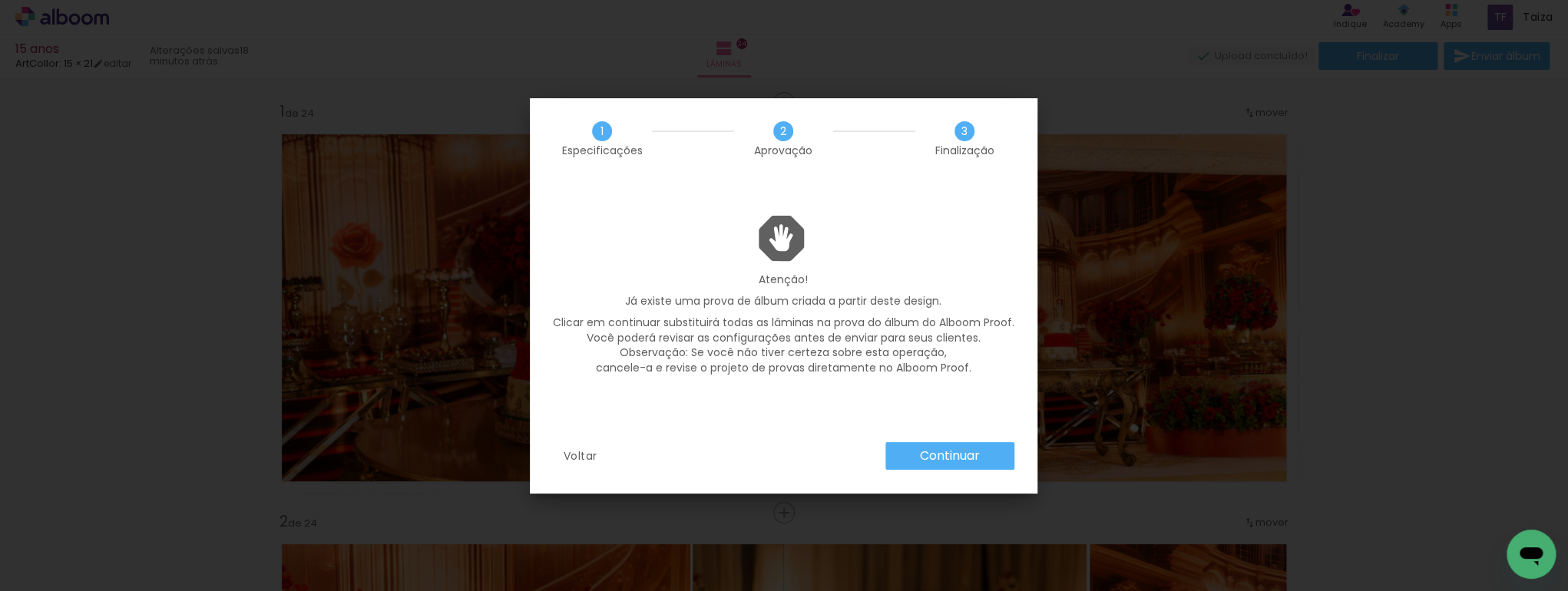
click at [0, 0] on slot "Continuar" at bounding box center [0, 0] width 0 height 0
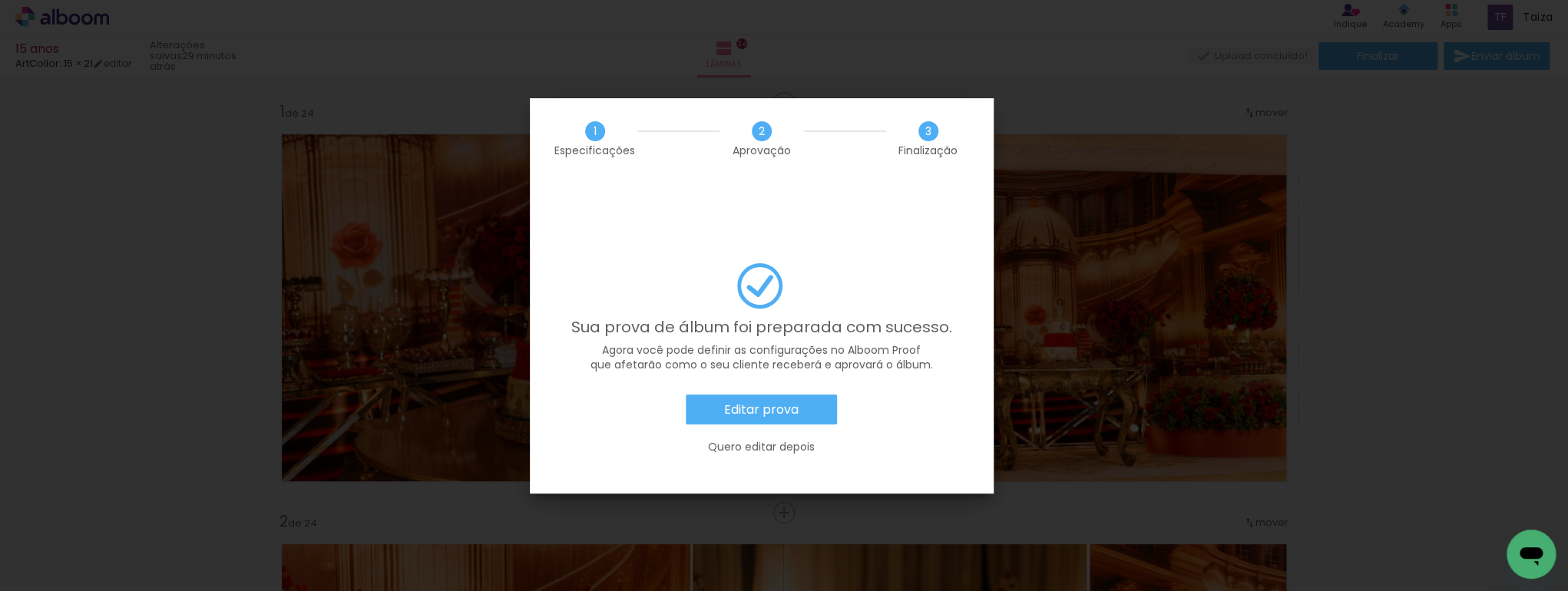
scroll to position [0, 3722]
click at [797, 394] on paper-button "Editar prova" at bounding box center [762, 409] width 152 height 31
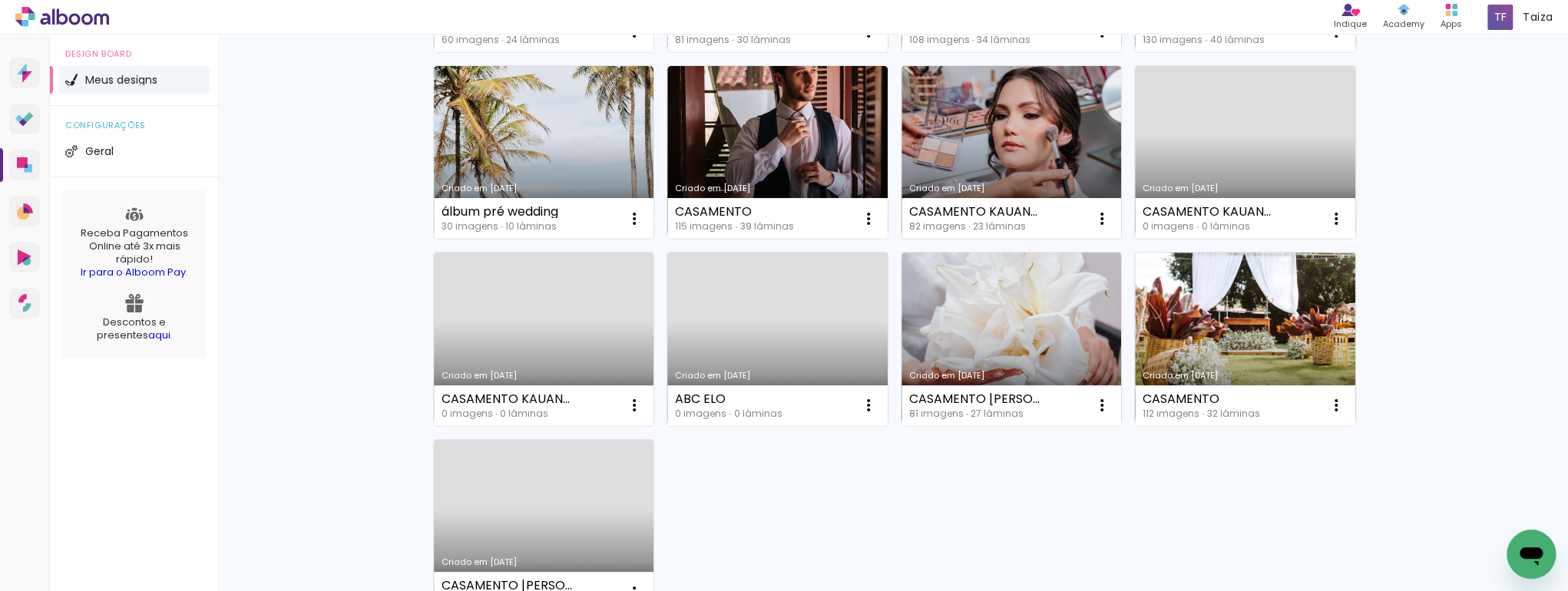
scroll to position [255, 0]
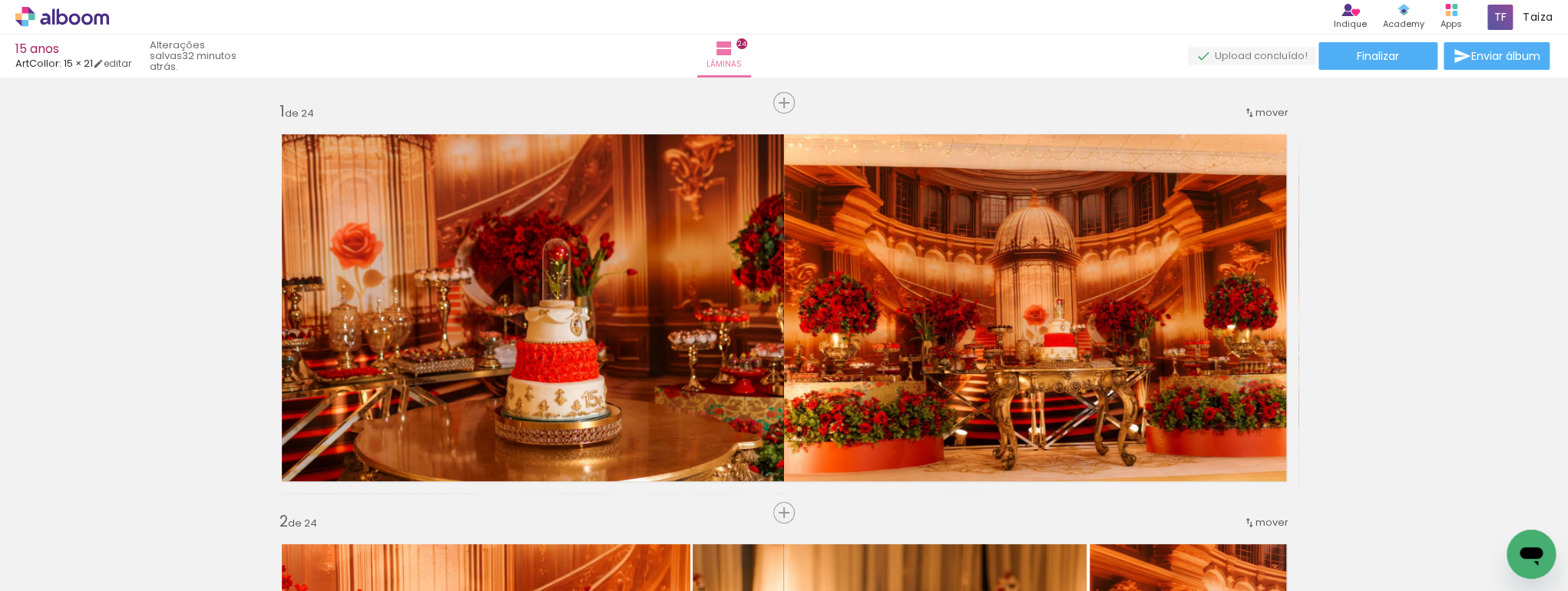
scroll to position [0, 3722]
